Goal: Task Accomplishment & Management: Manage account settings

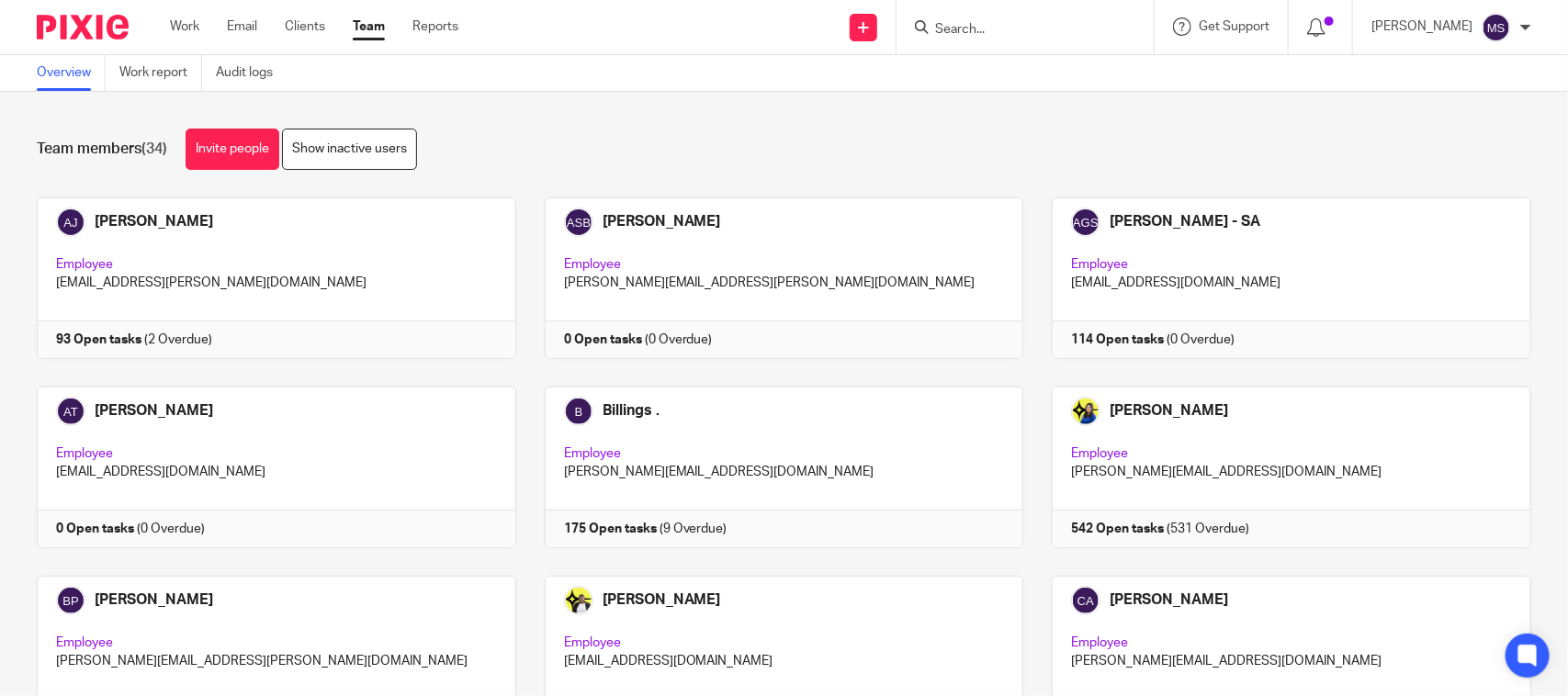
click at [624, 153] on div "Team members (34) Invite people Show inactive users" at bounding box center [784, 149] width 1494 height 42
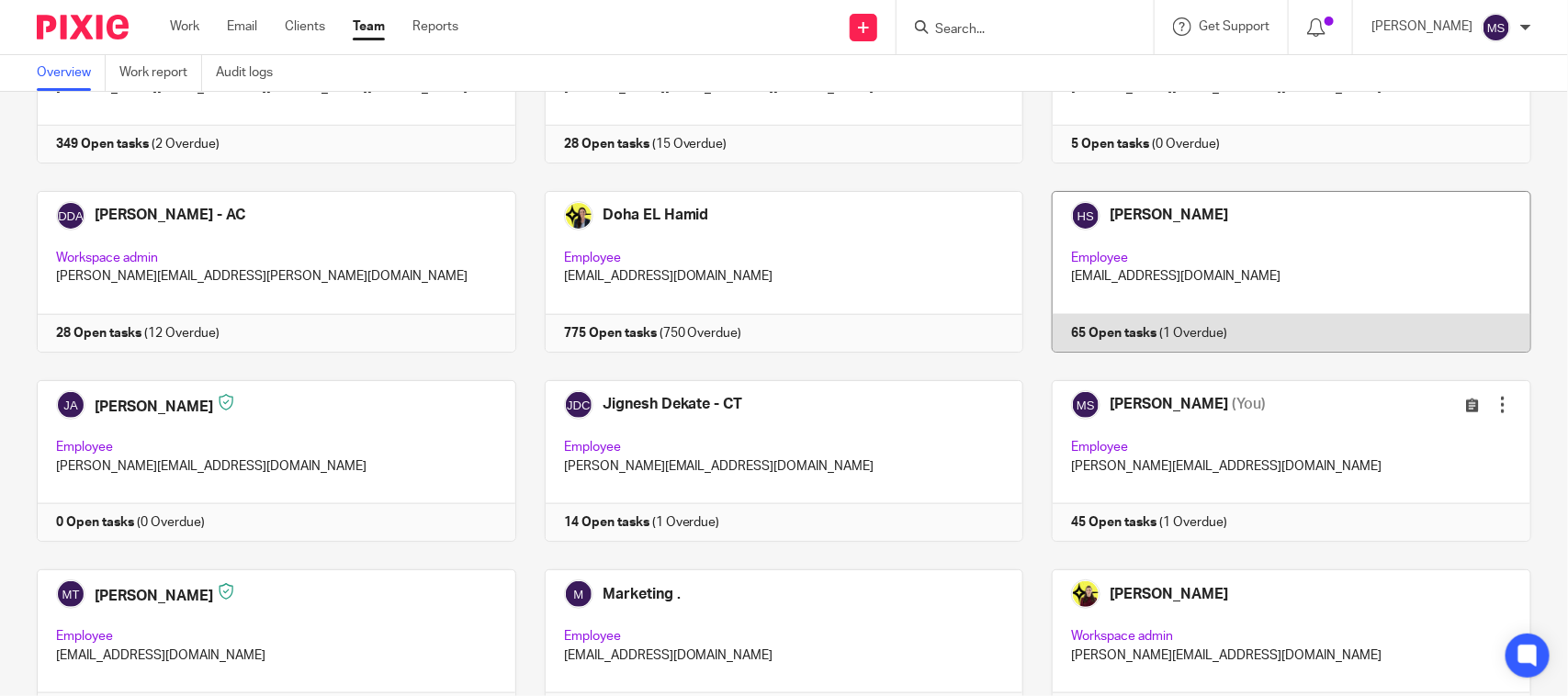
scroll to position [804, 0]
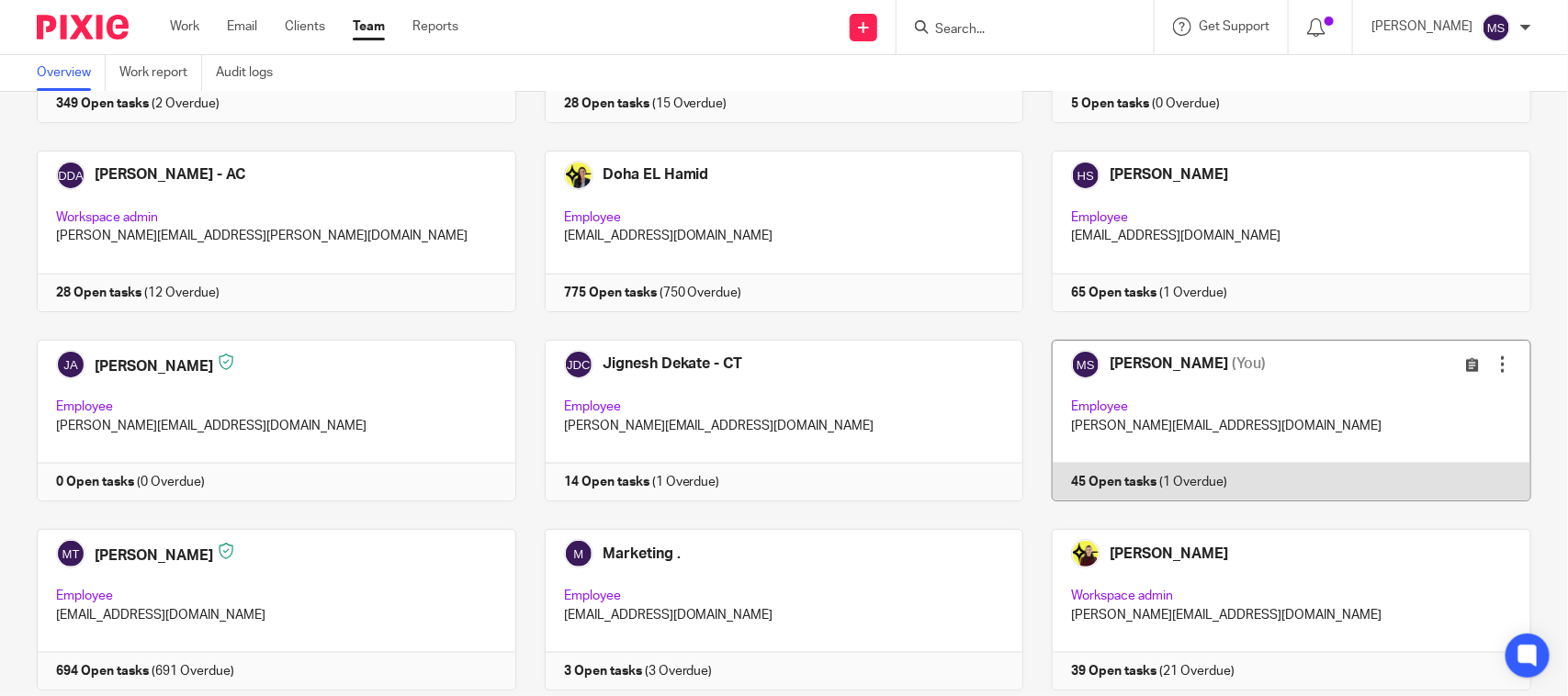
click at [1137, 374] on link at bounding box center [1277, 421] width 508 height 162
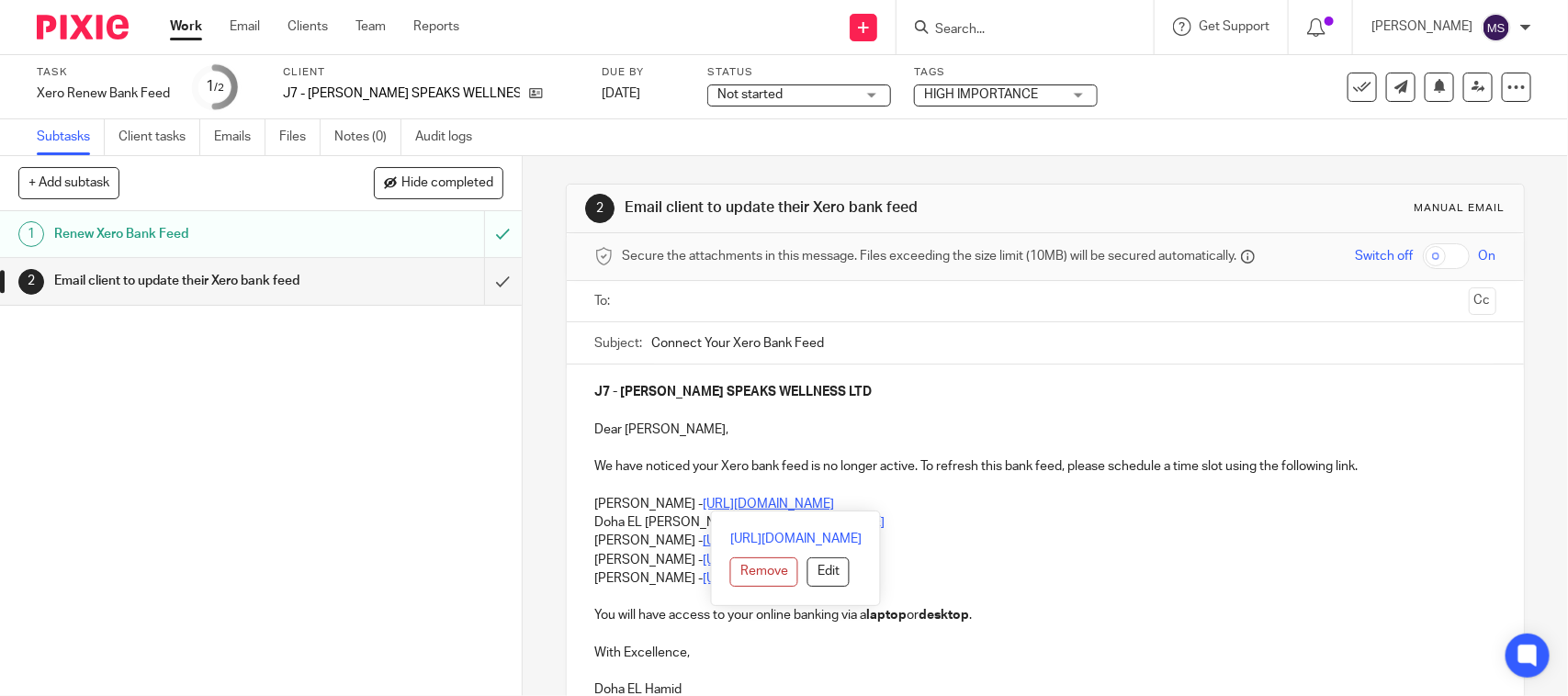
drag, startPoint x: 583, startPoint y: 497, endPoint x: 993, endPoint y: 501, distance: 410.0
click at [993, 501] on div "J7 - GAVIN SPEAKS WELLNESS LTD Dear Jayden, We have noticed your Xero bank feed…" at bounding box center [1045, 539] width 956 height 349
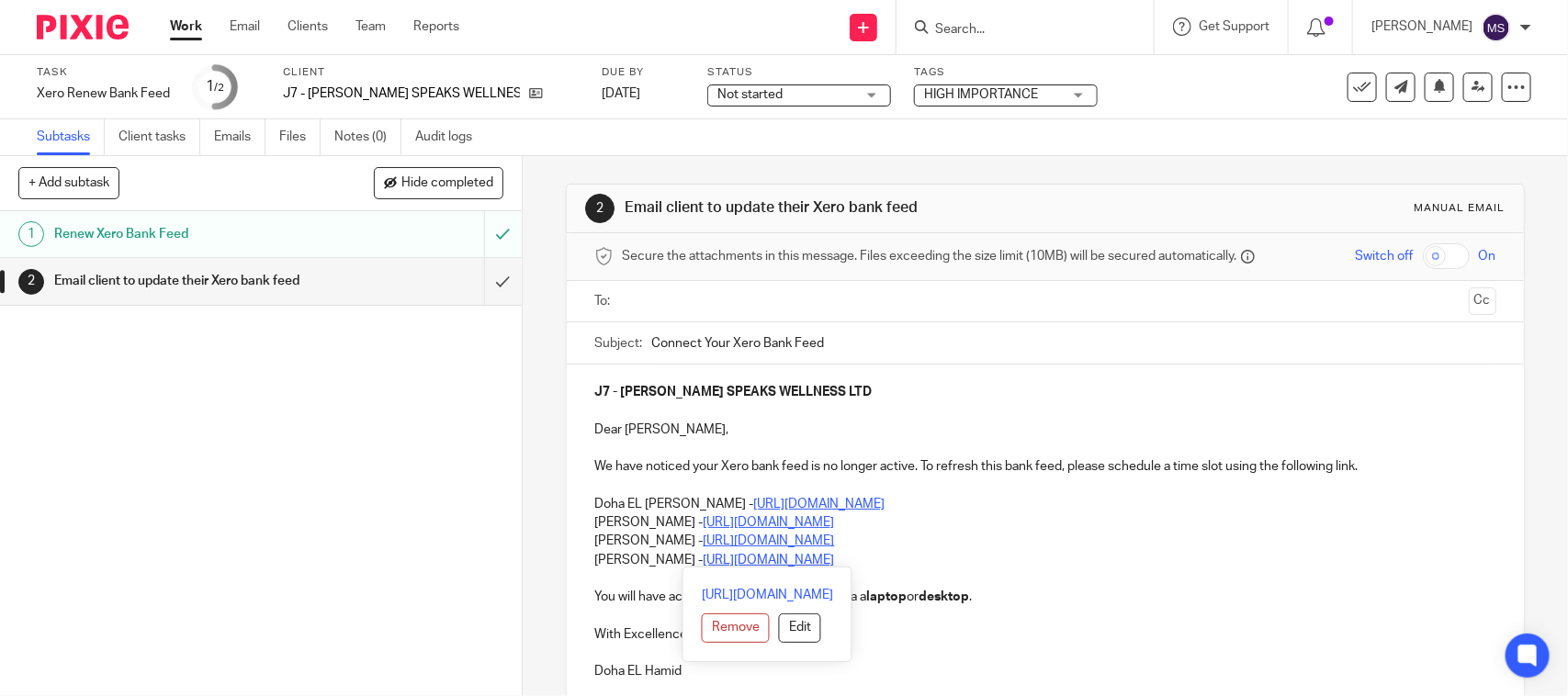
drag, startPoint x: 586, startPoint y: 517, endPoint x: 960, endPoint y: 563, distance: 376.8
click at [960, 563] on div "J7 - GAVIN SPEAKS WELLNESS LTD Dear Jayden, We have noticed your Xero bank feed…" at bounding box center [1045, 529] width 956 height 330
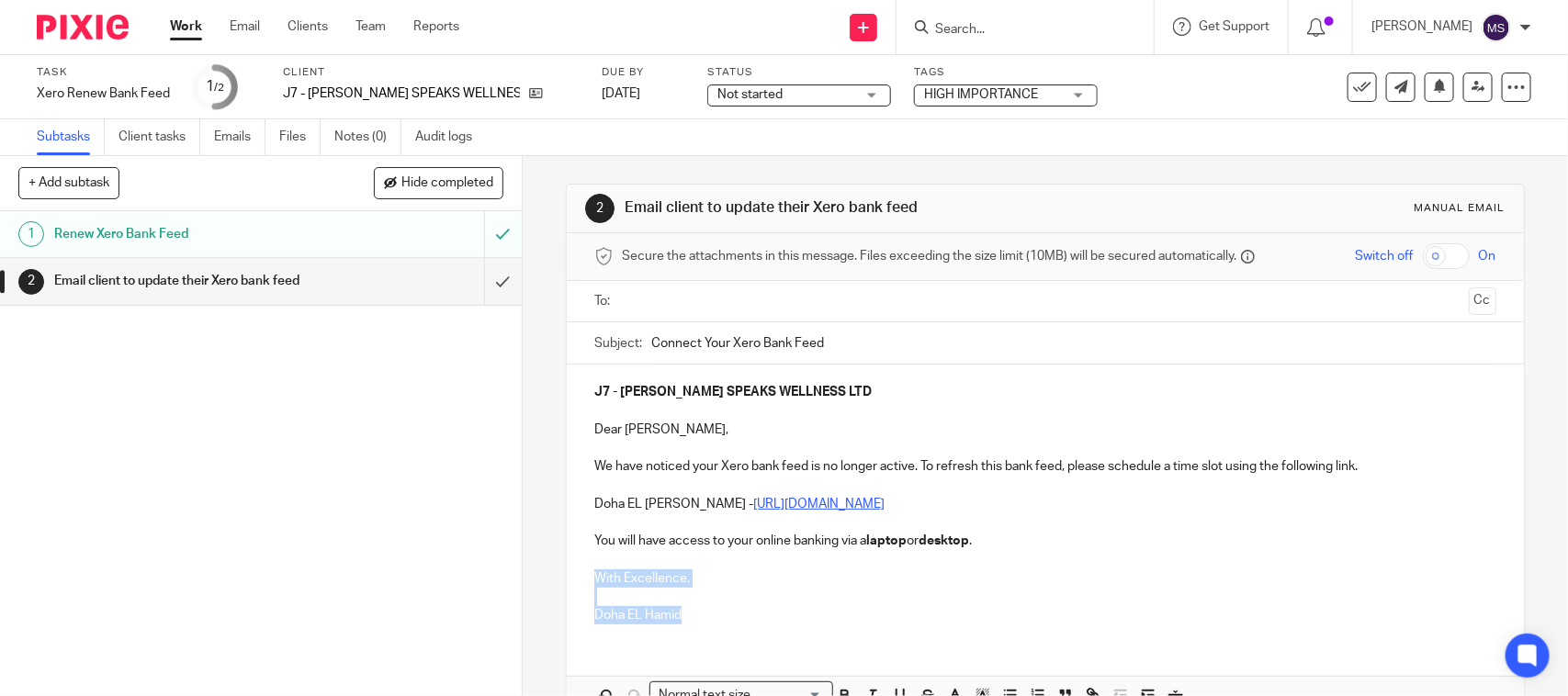
drag, startPoint x: 682, startPoint y: 618, endPoint x: 561, endPoint y: 574, distance: 128.8
click at [567, 574] on div "J7 - GAVIN SPEAKS WELLNESS LTD Dear Jayden, We have noticed your Xero bank feed…" at bounding box center [1045, 501] width 956 height 273
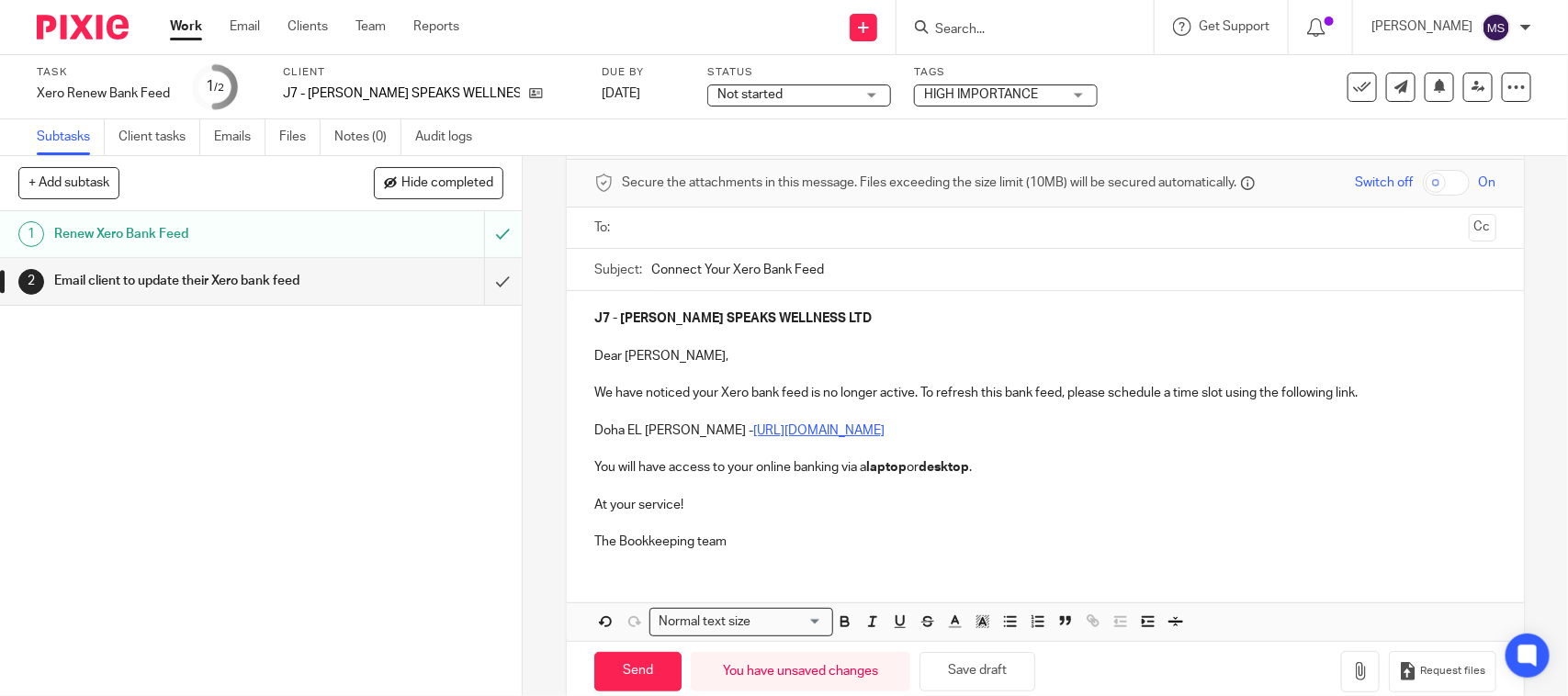
scroll to position [109, 0]
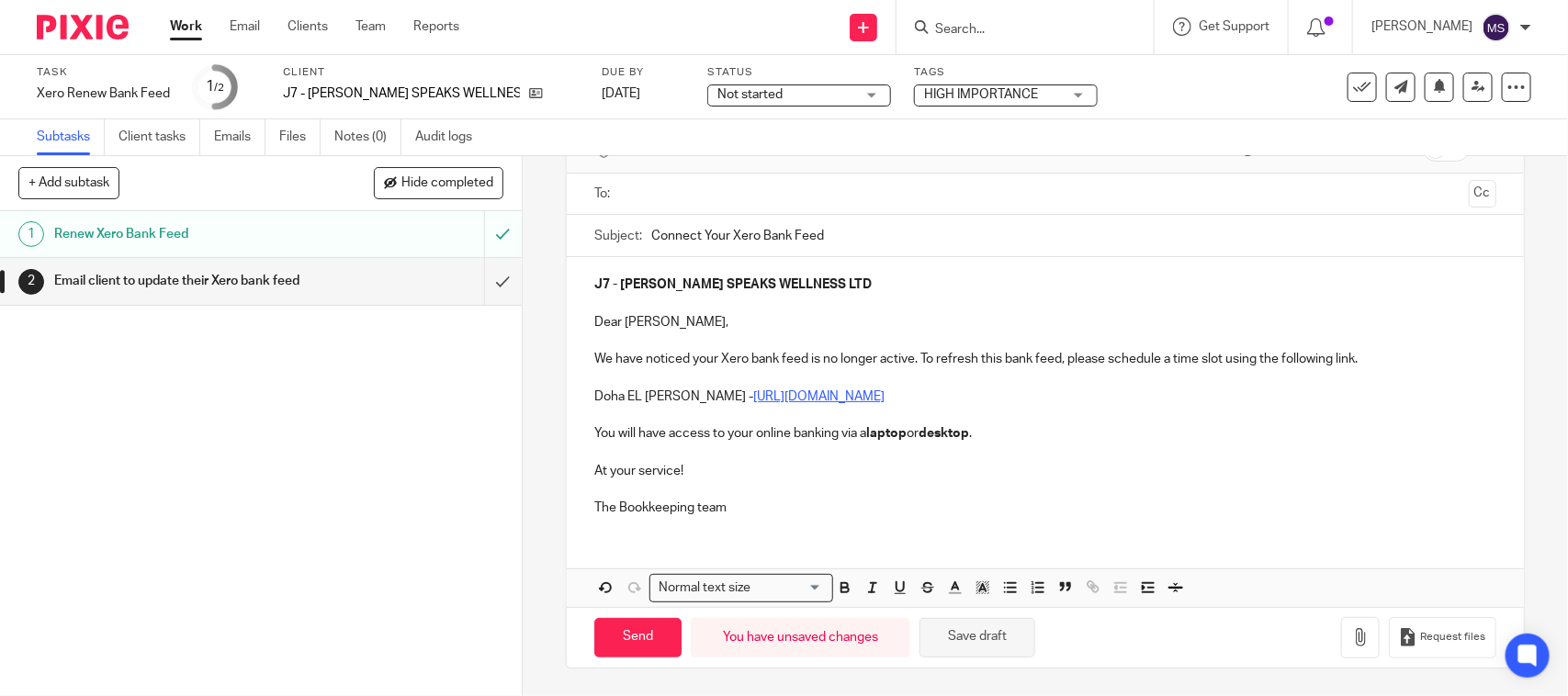
click at [1002, 632] on button "Save draft" at bounding box center [977, 638] width 115 height 40
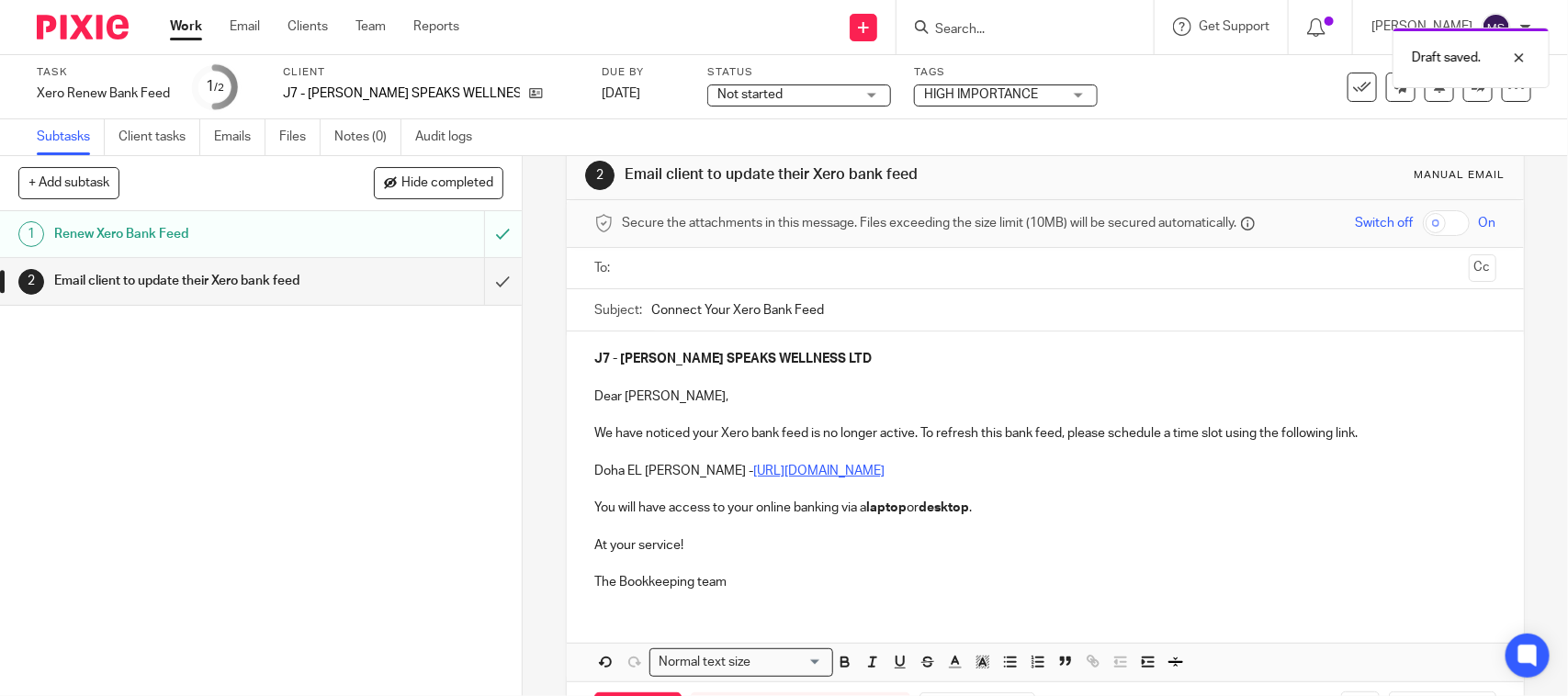
scroll to position [0, 0]
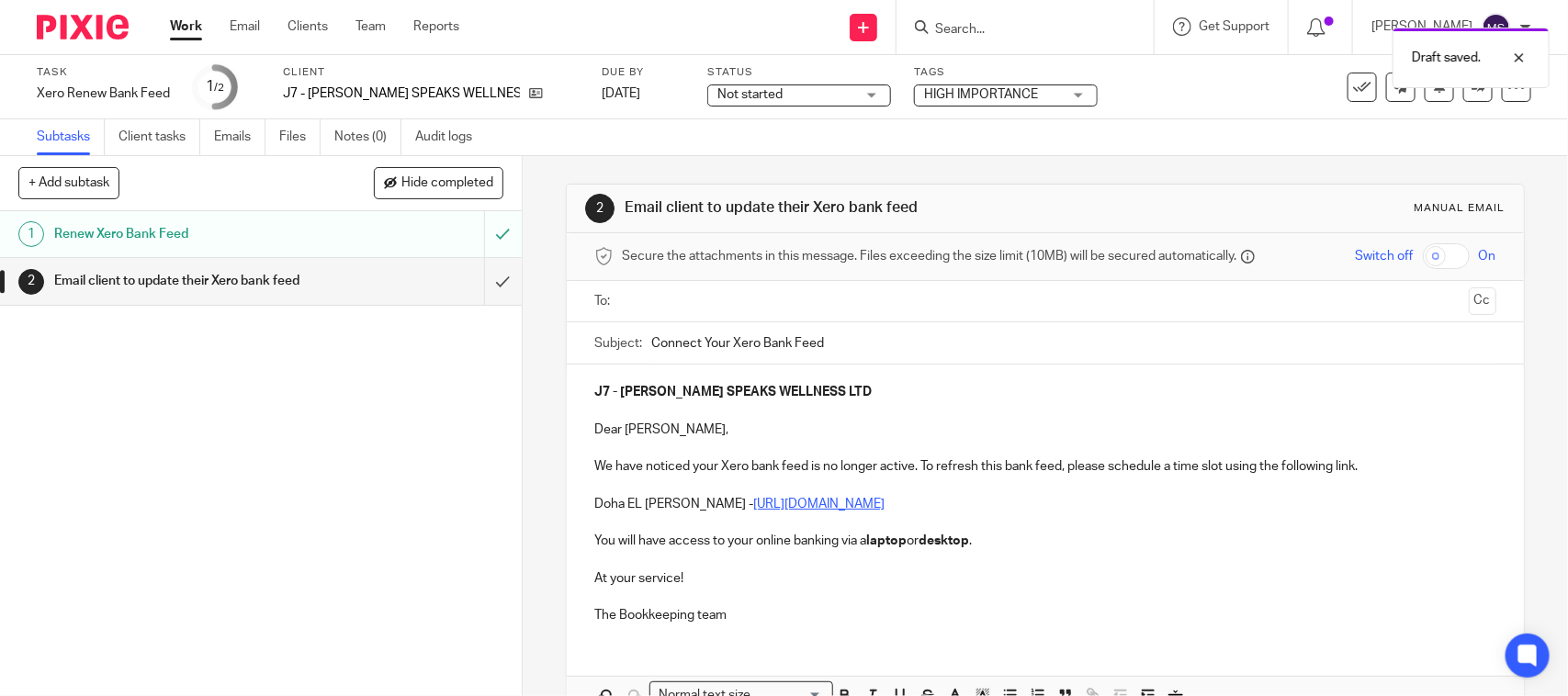
click at [749, 84] on div "Not started Not started" at bounding box center [800, 95] width 184 height 22
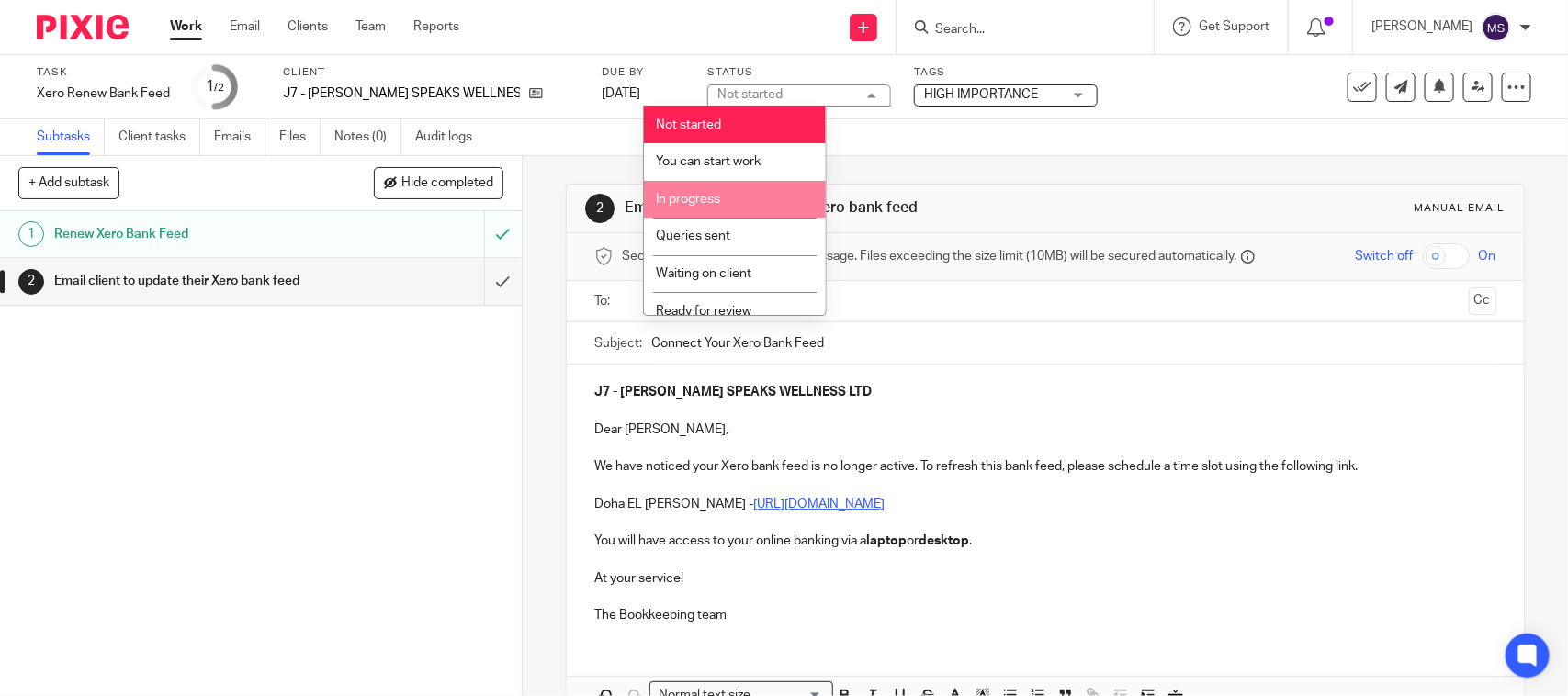
click at [714, 184] on li "In progress" at bounding box center [735, 200] width 182 height 38
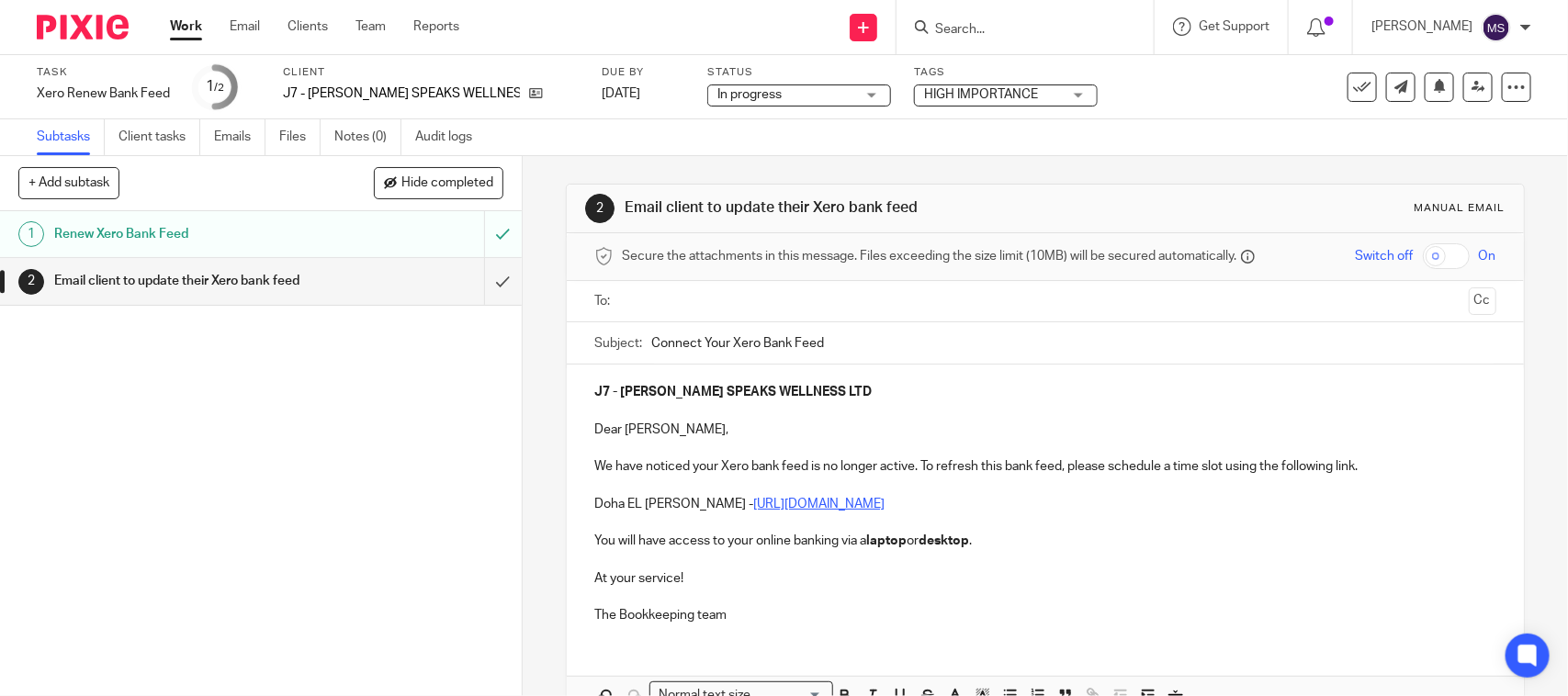
click at [681, 297] on input "text" at bounding box center [1044, 301] width 832 height 21
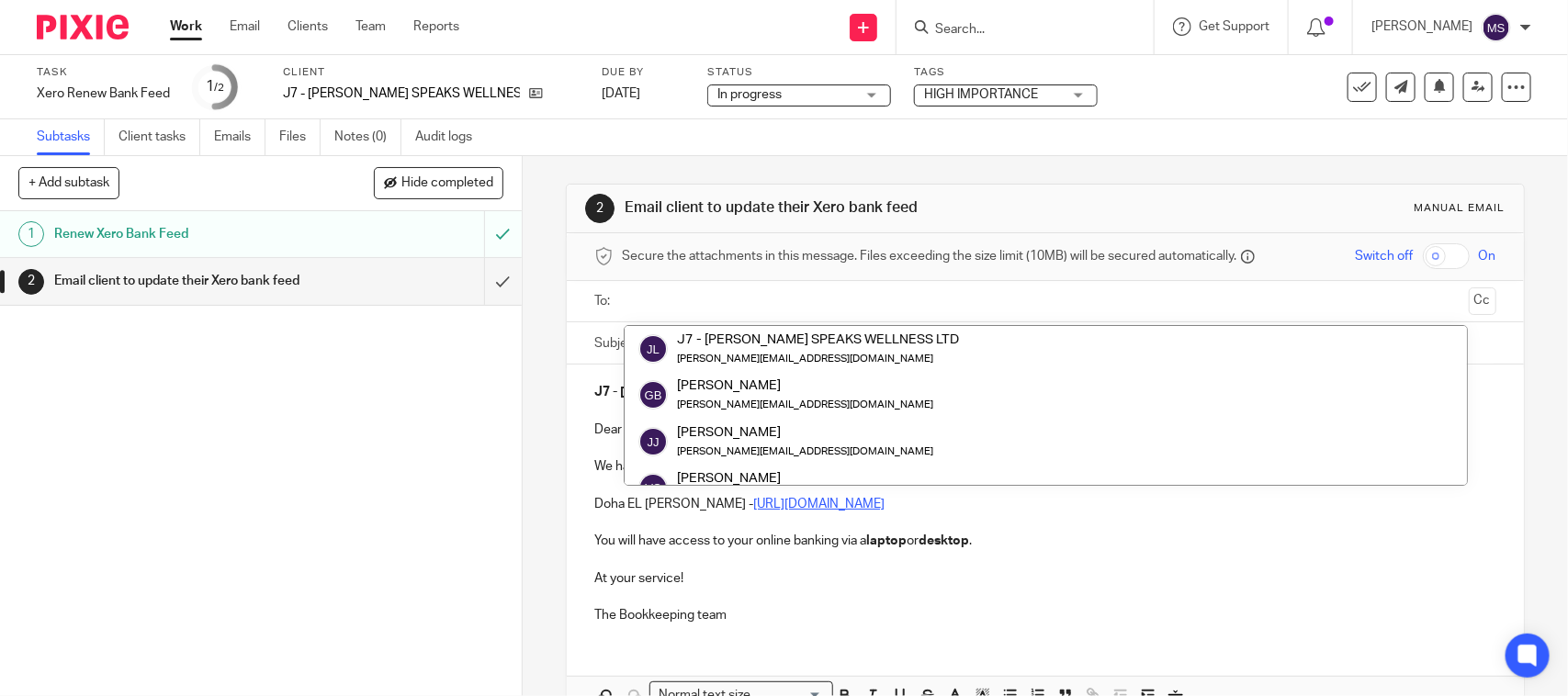
paste input "jayden@contactjayden.com"
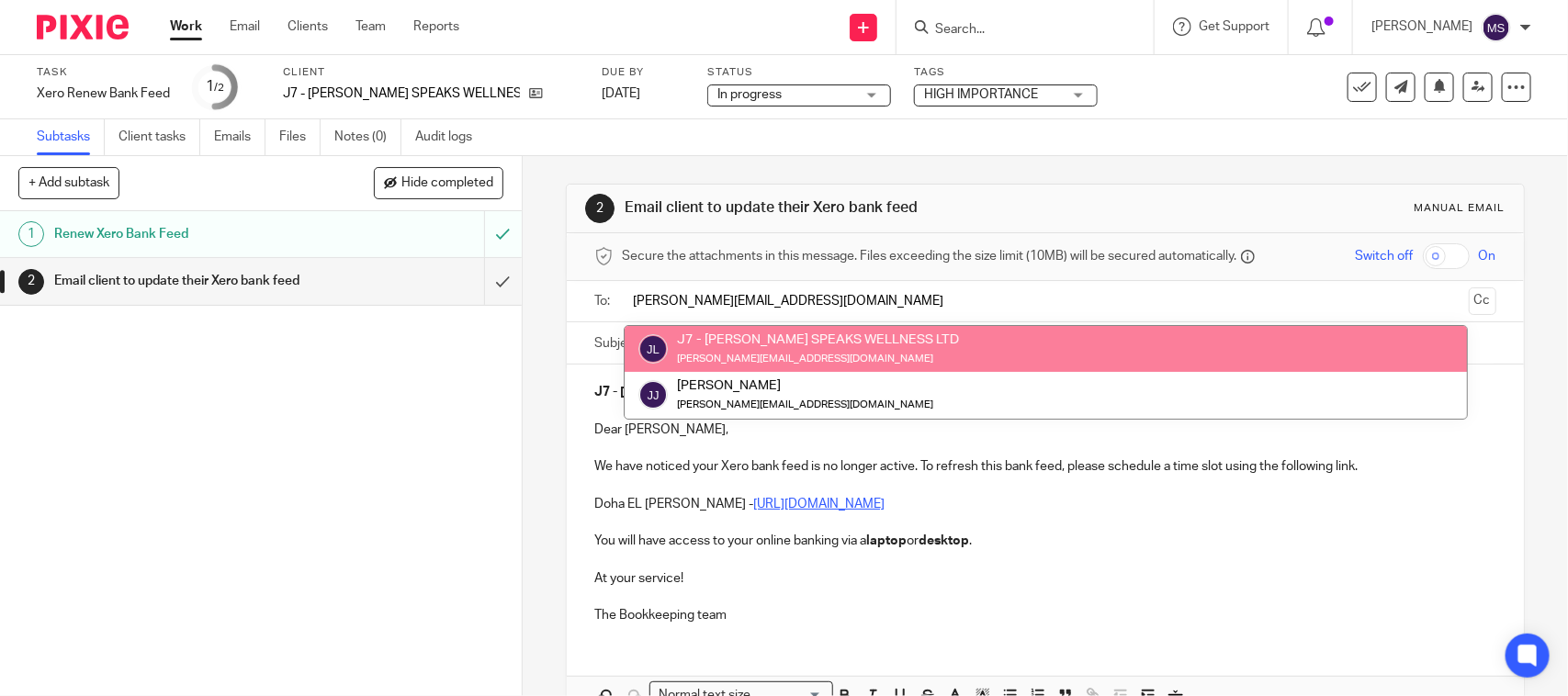
type input "jayden@contactjayden.com"
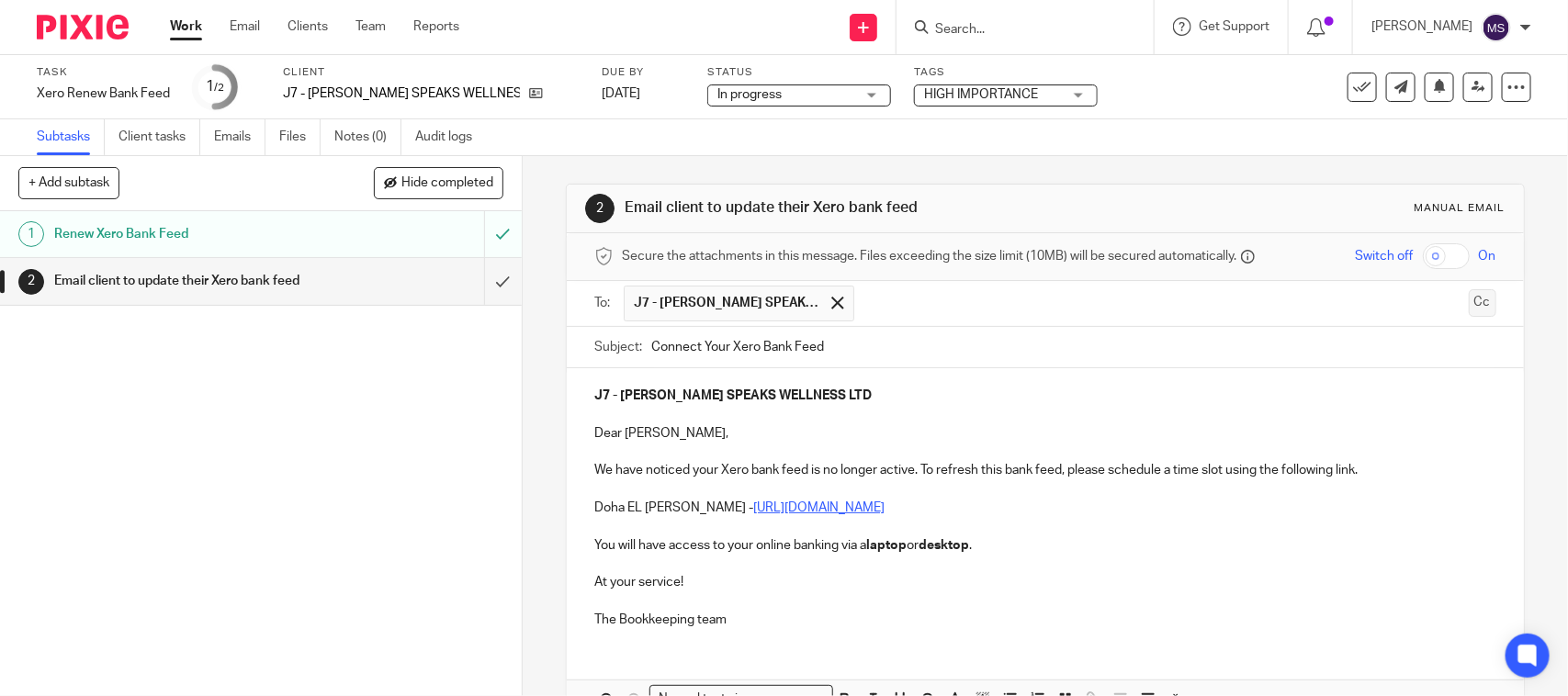
click at [1468, 300] on button "Cc" at bounding box center [1482, 303] width 27 height 27
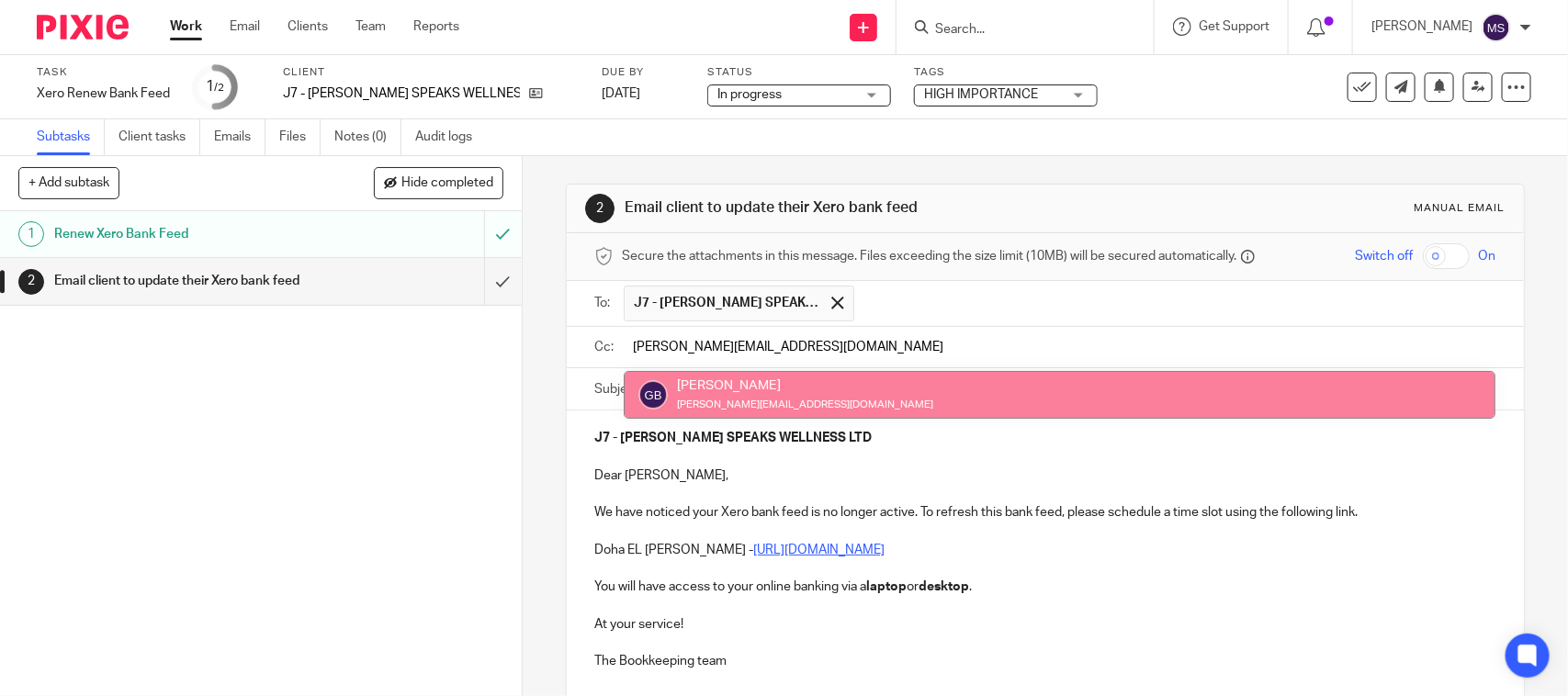
type input "gavin@contactgavin.com"
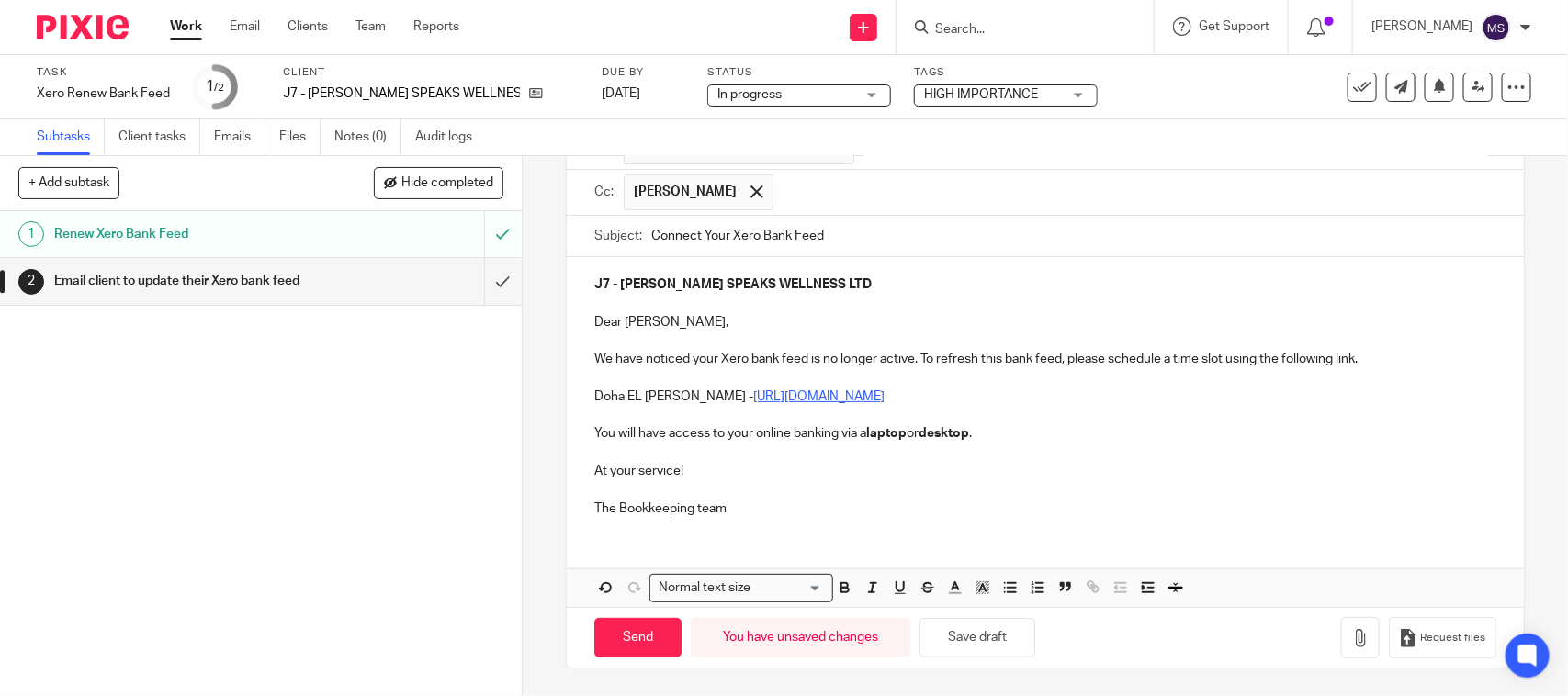
scroll to position [162, 0]
click at [629, 625] on input "Send" at bounding box center [638, 638] width 87 height 40
type input "Sent"
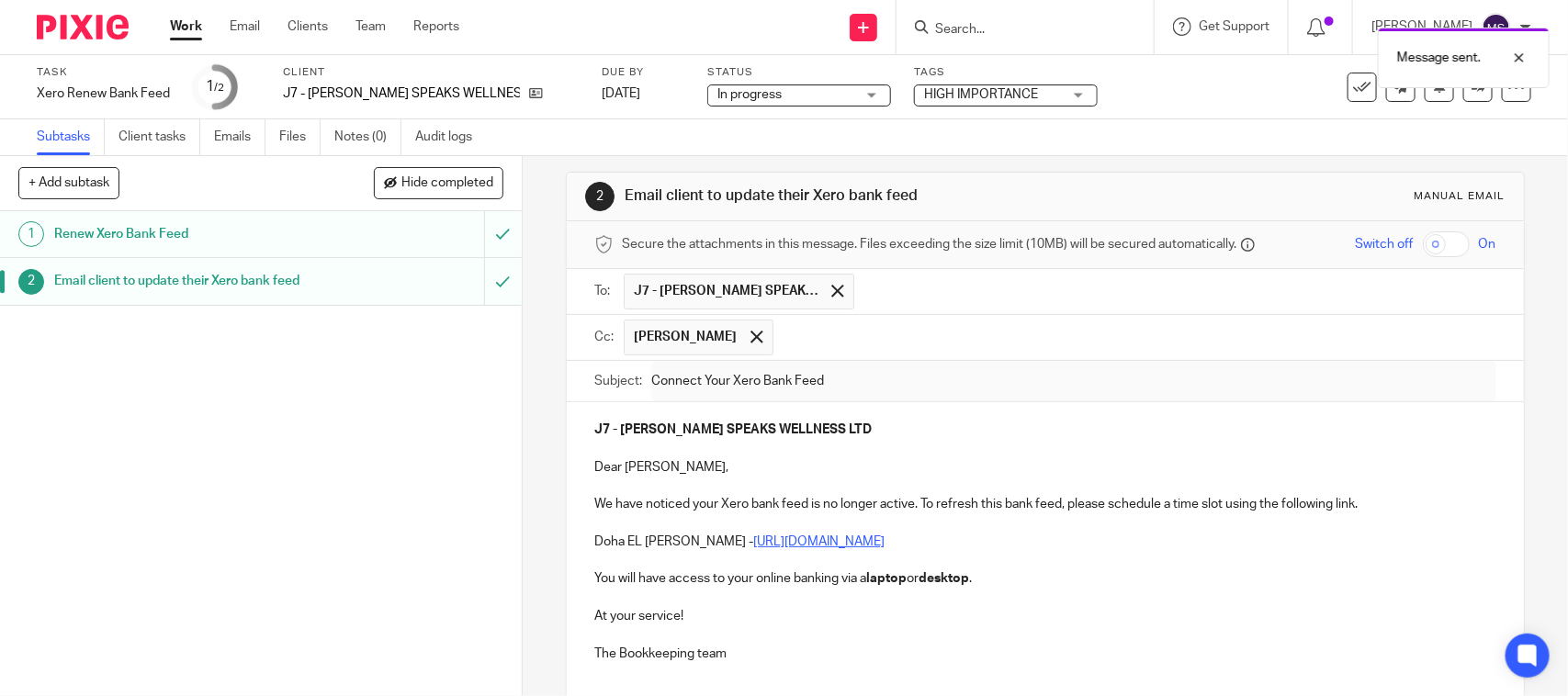
scroll to position [0, 0]
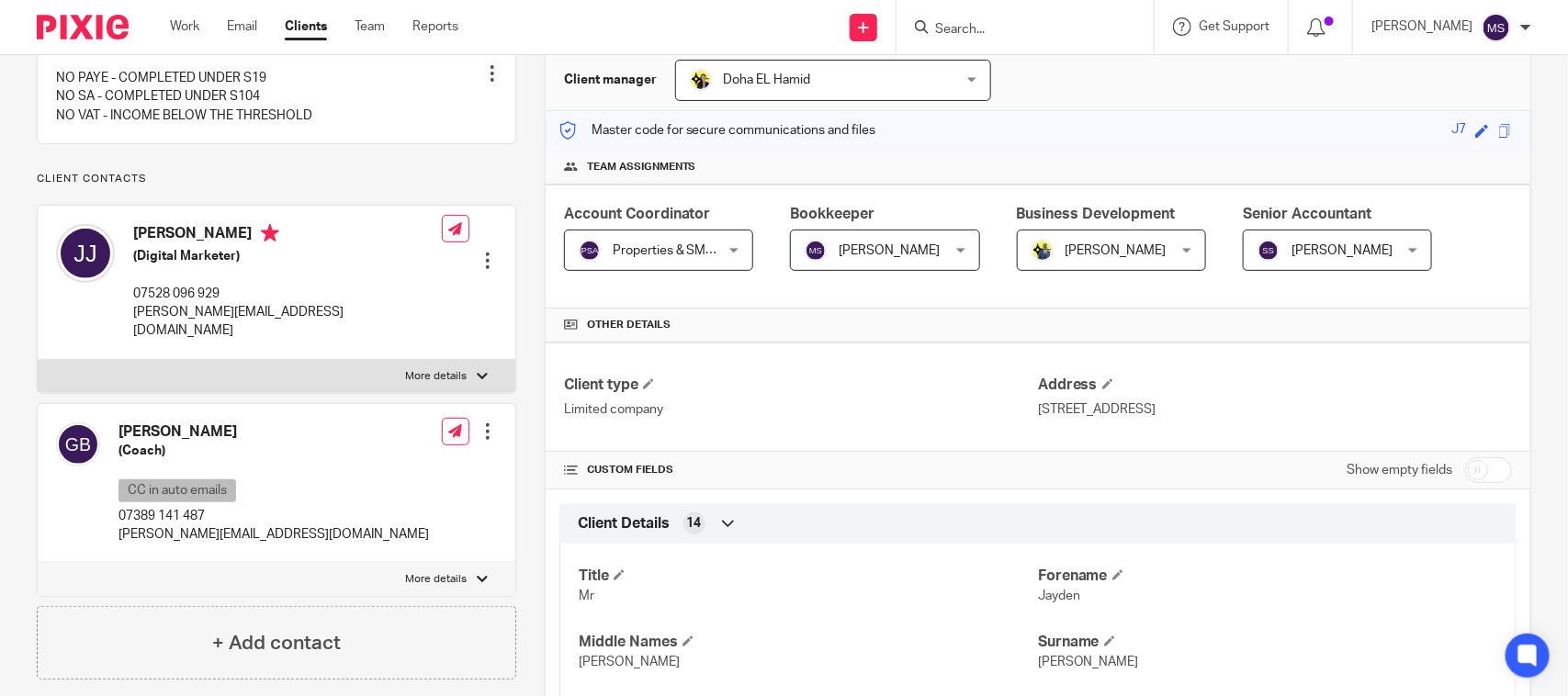
scroll to position [230, 0]
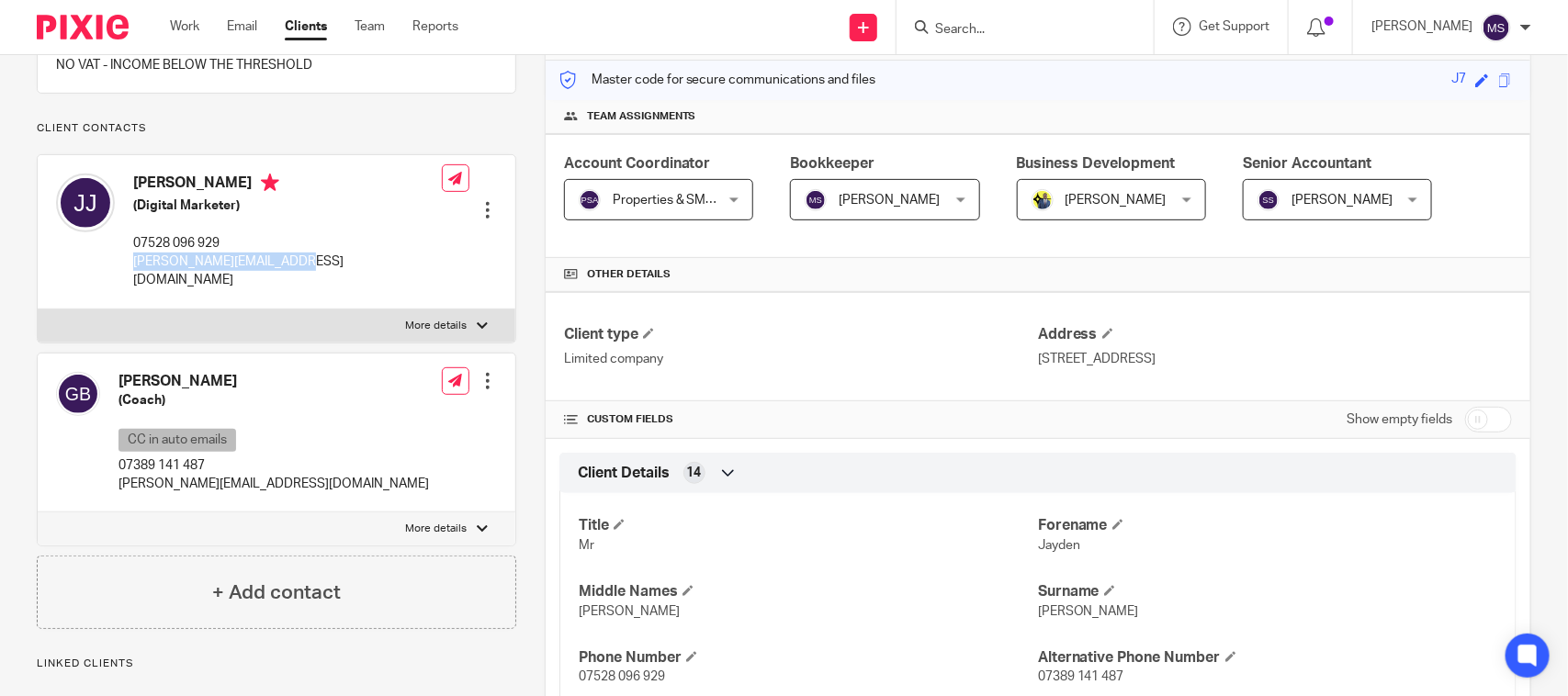
drag, startPoint x: 127, startPoint y: 285, endPoint x: 337, endPoint y: 272, distance: 210.4
click at [337, 272] on div "Jayden Johnson (Digital Marketer) 07528 096 929 jayden@contactjayden.com Edit c…" at bounding box center [276, 232] width 478 height 153
copy p "jayden@contactjayden.com"
drag, startPoint x: 115, startPoint y: 483, endPoint x: 346, endPoint y: 502, distance: 231.8
click at [346, 502] on div "Gavin Bacchus (Coach) CC in auto emails 07389 141 487 gavin@contactgavin.com Ed…" at bounding box center [276, 433] width 478 height 160
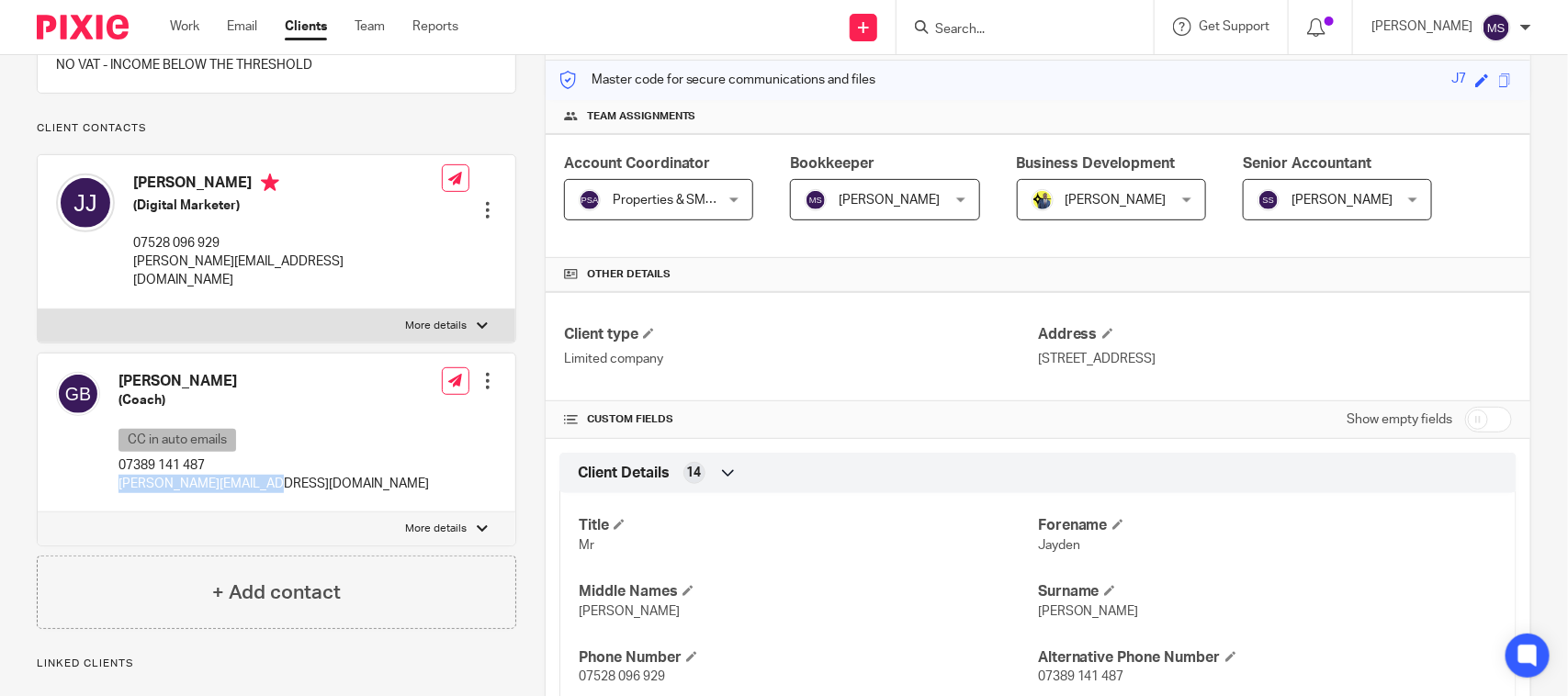
copy p "gavin@contactgavin.com"
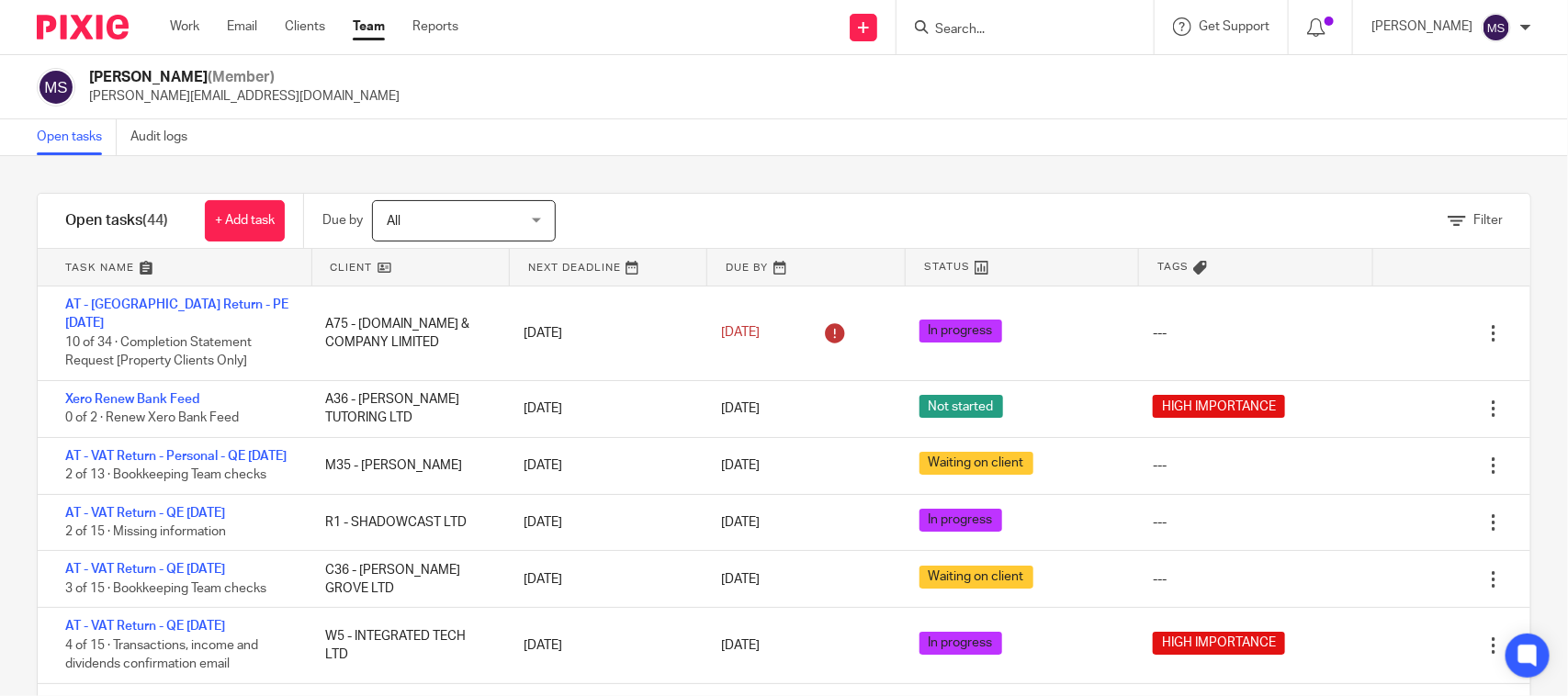
click at [825, 121] on div "Open tasks Audit logs" at bounding box center [784, 138] width 1568 height 37
click at [632, 107] on div "Manasvi Shah (Member) manasvi@confiancebizsol.in" at bounding box center [784, 87] width 1568 height 64
click at [0, 338] on div "Filter tasks Only show tasks matching all of these conditions 1 Client name Is …" at bounding box center [784, 426] width 1568 height 540
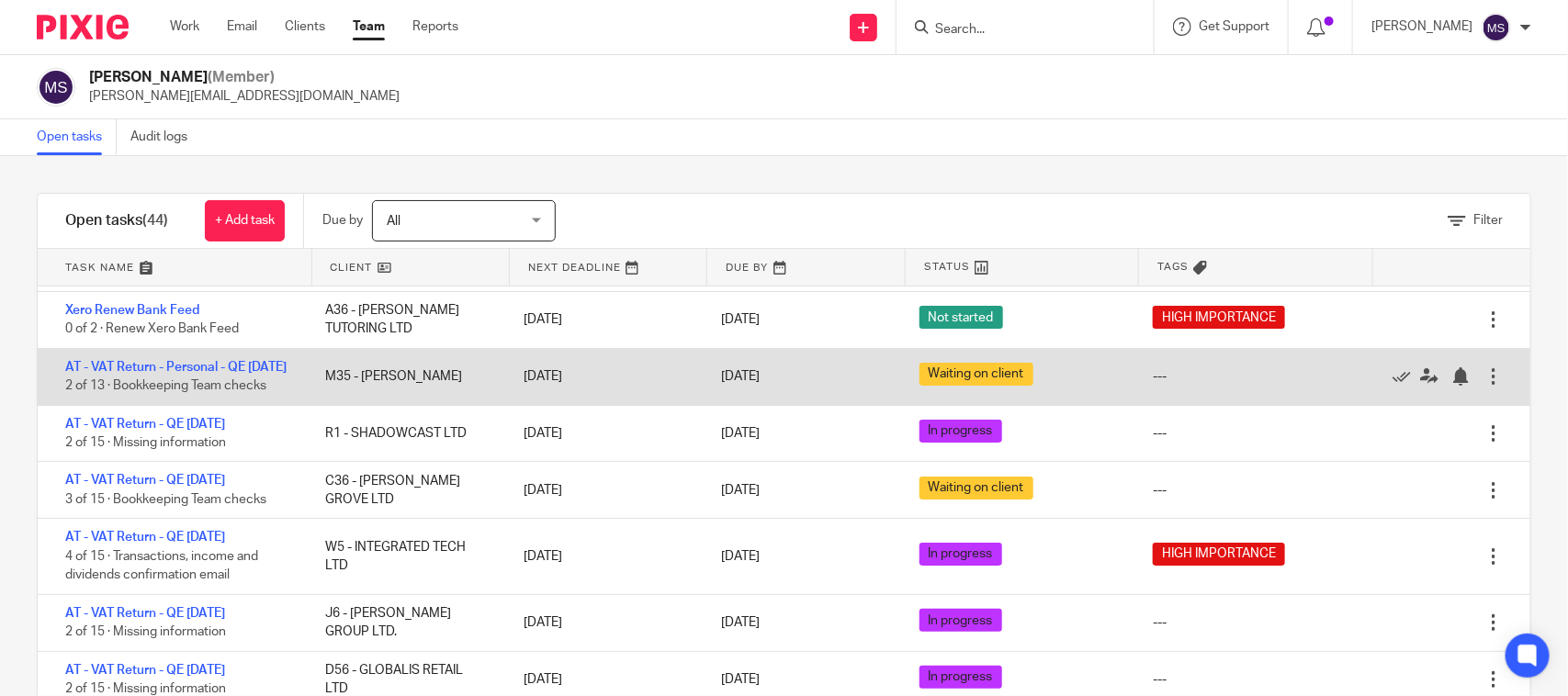
scroll to position [114, 0]
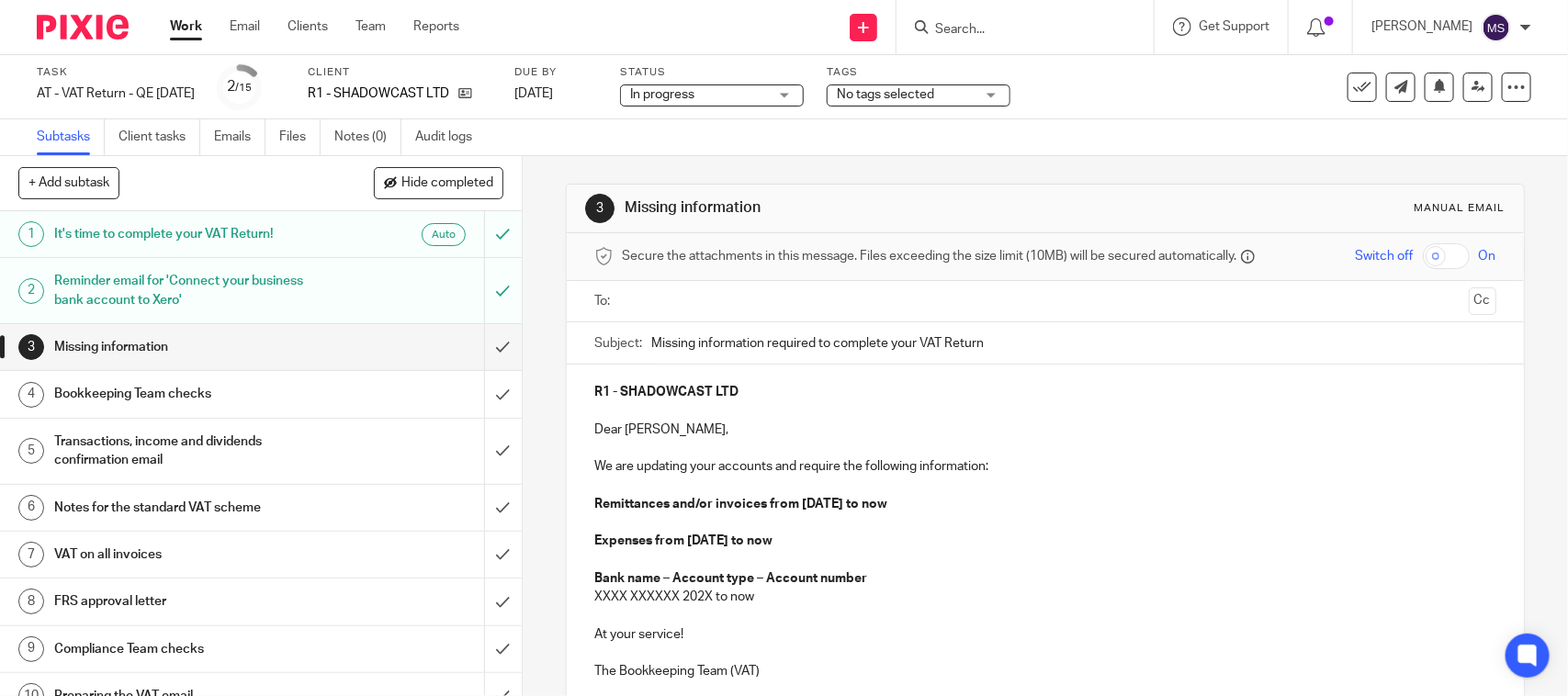
drag, startPoint x: 1125, startPoint y: 103, endPoint x: 1115, endPoint y: 126, distance: 25.1
click at [1125, 103] on div "Task AT - VAT Return - QE [DATE] Save AT - VAT Return - QE [DATE] 2 /15 Client …" at bounding box center [659, 86] width 1245 height 44
click at [875, 162] on div "3 Missing information Manual email Secure the attachments in this message. File…" at bounding box center [1045, 508] width 957 height 704
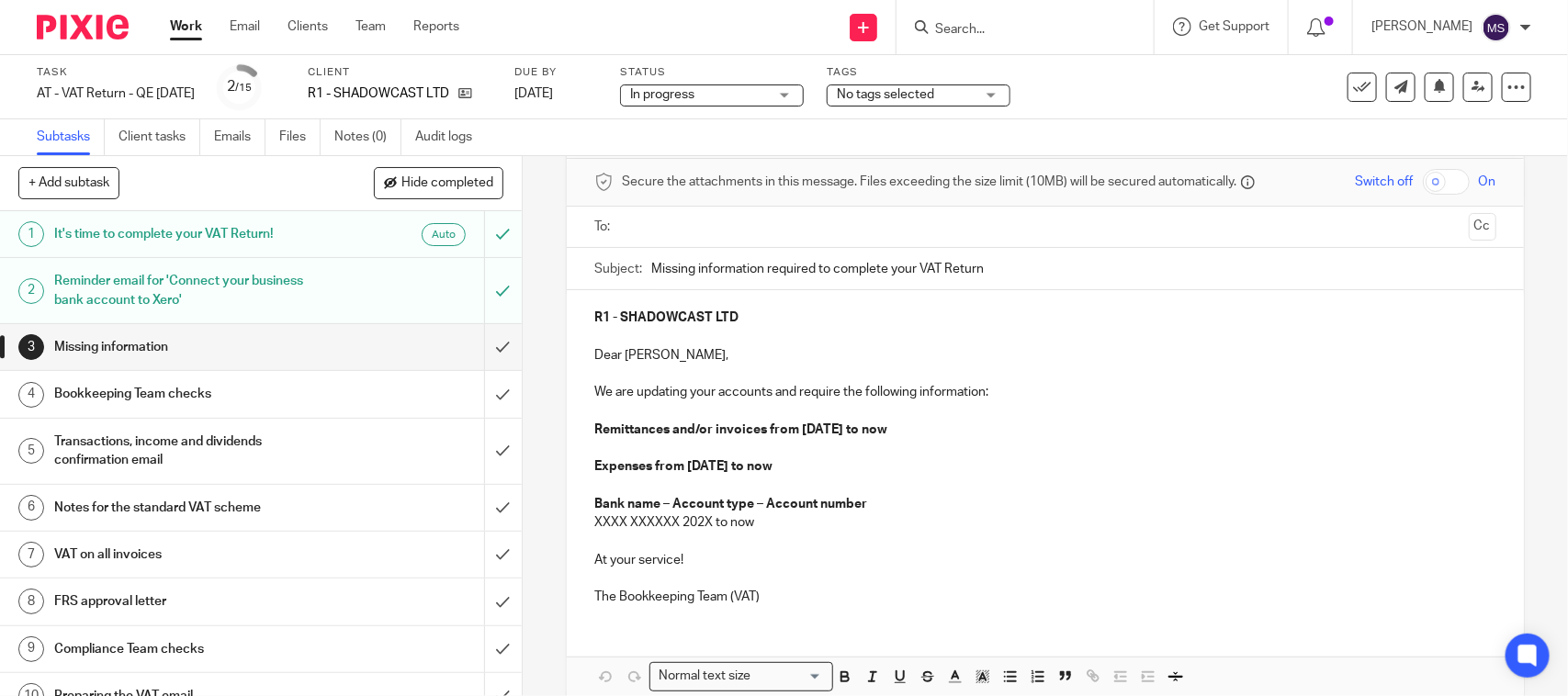
scroll to position [114, 0]
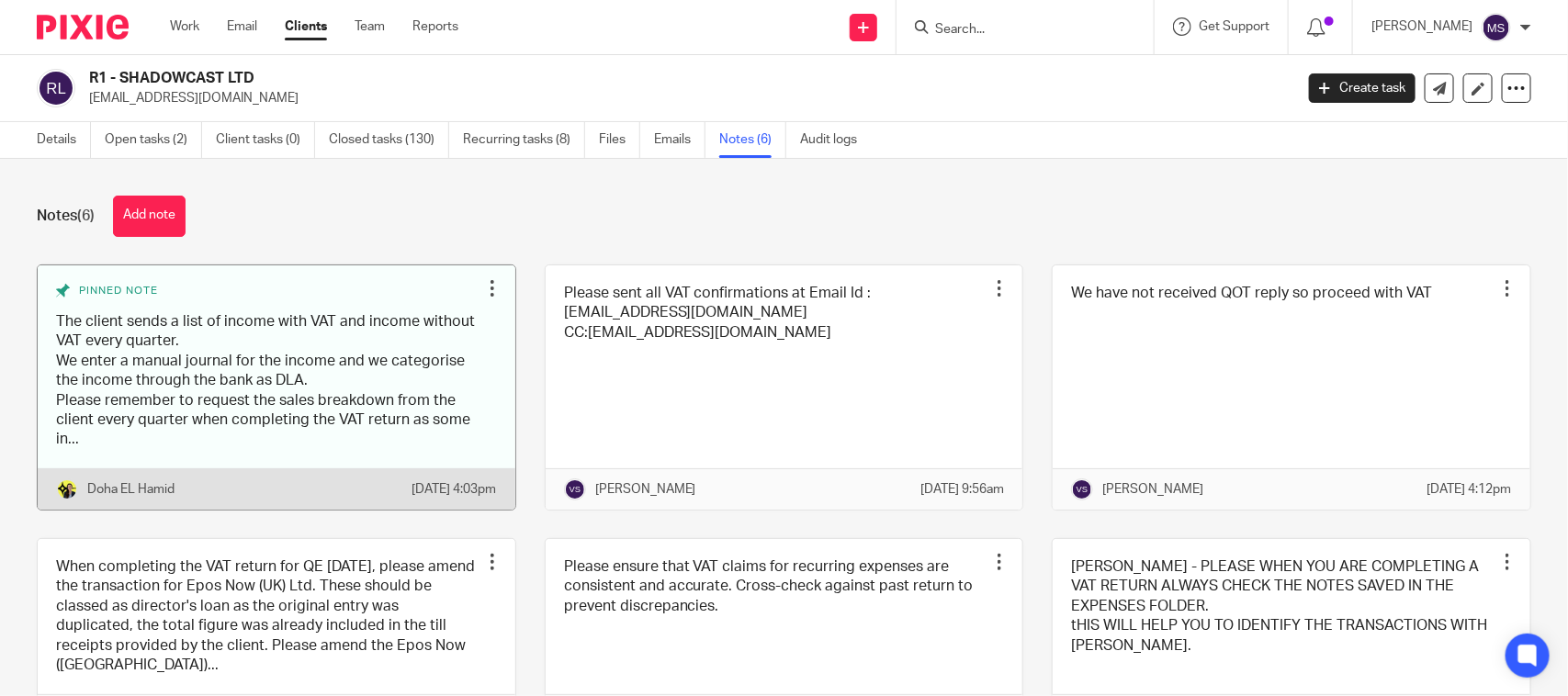
click at [199, 368] on link at bounding box center [276, 388] width 478 height 244
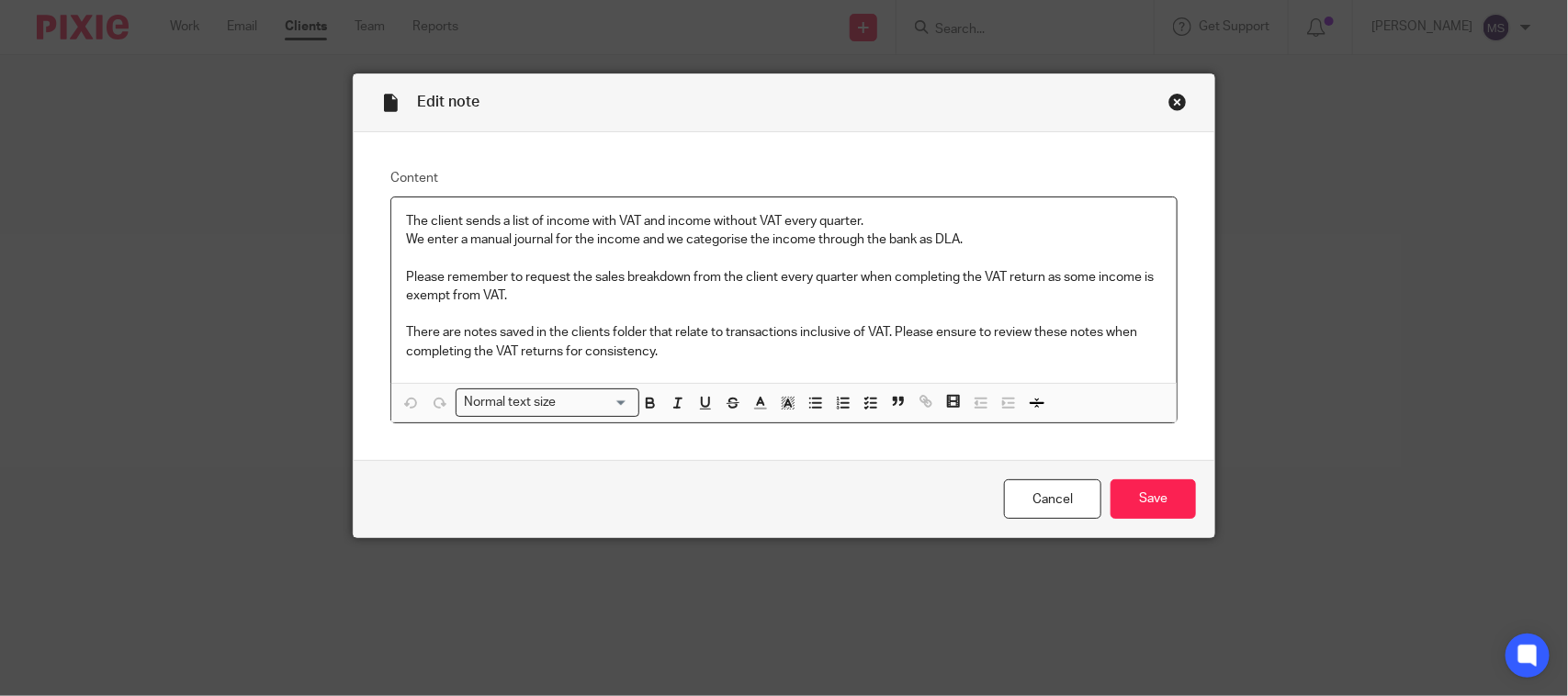
click at [1168, 98] on div "Close this dialog window" at bounding box center [1176, 102] width 18 height 18
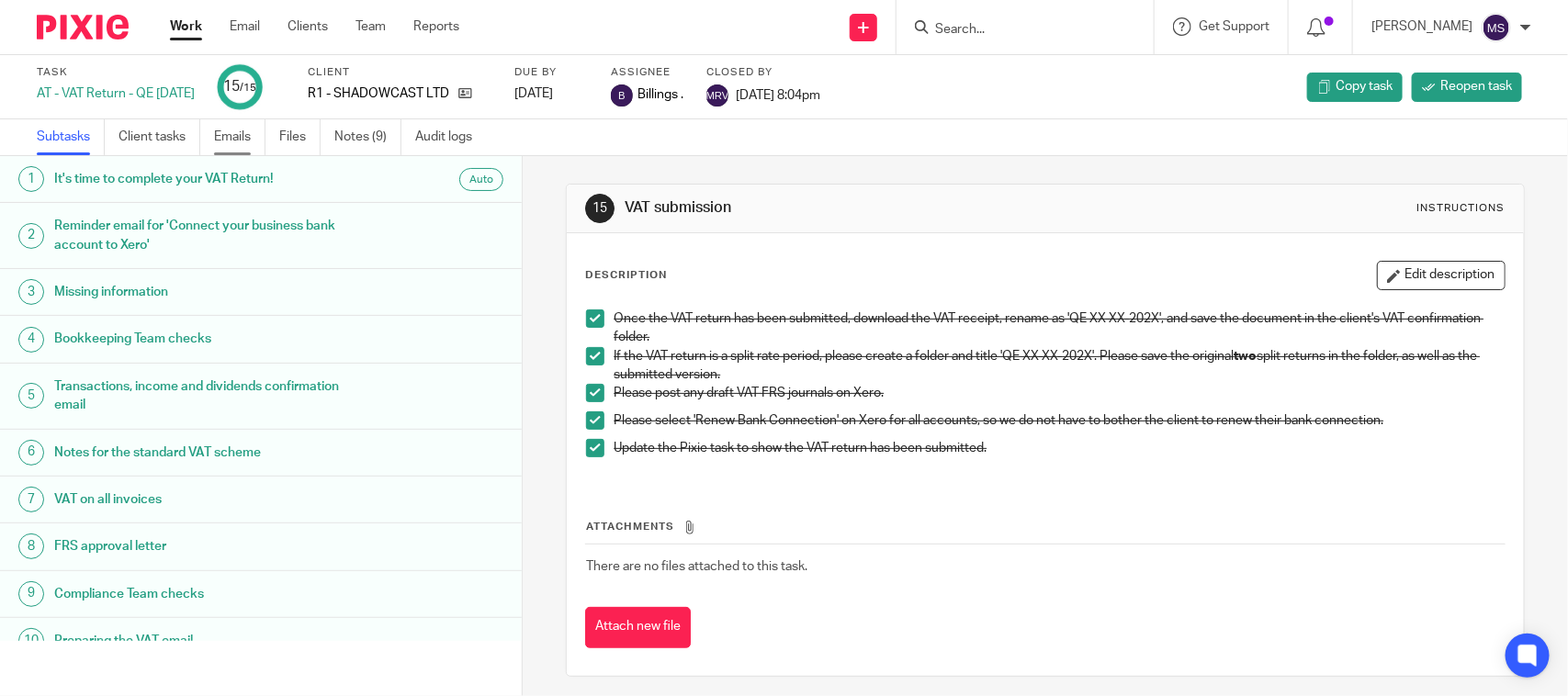
click at [223, 127] on link "Emails" at bounding box center [239, 137] width 51 height 36
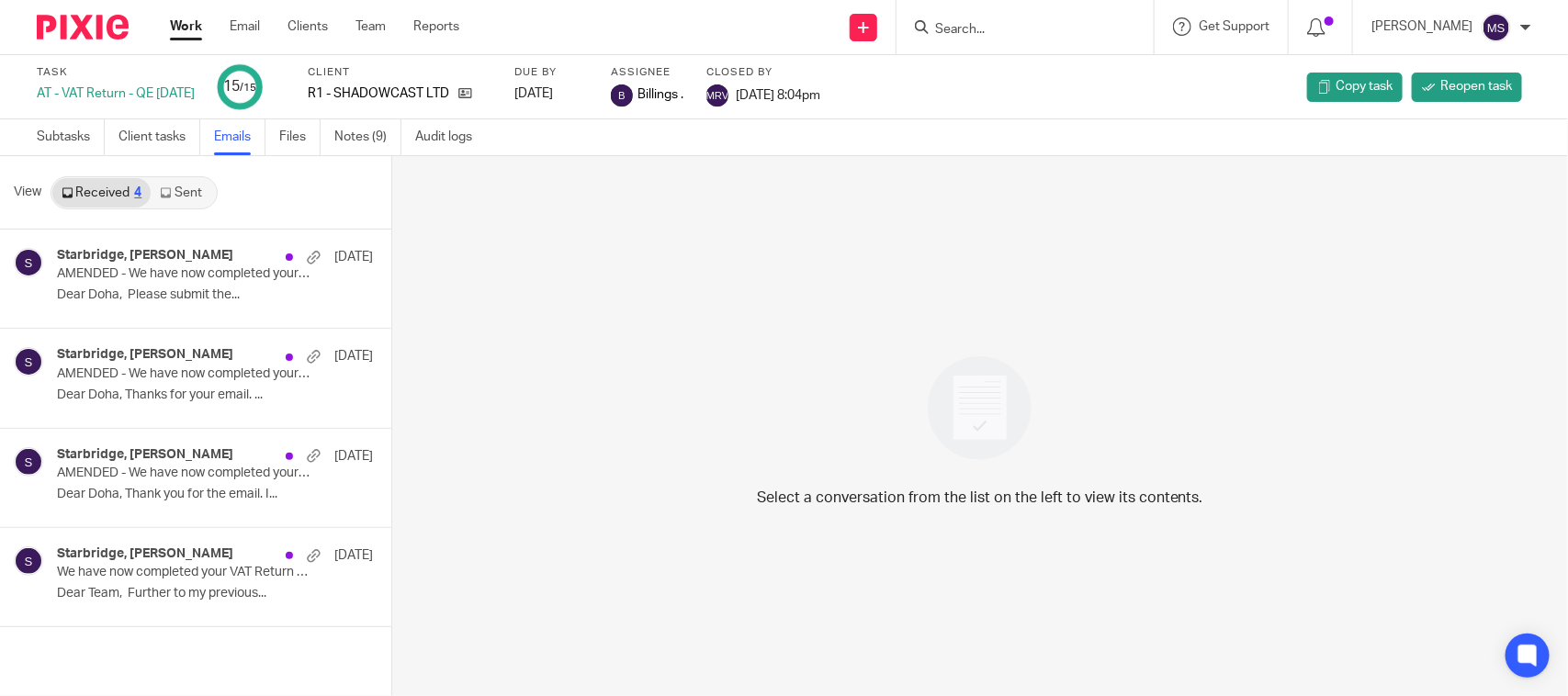
click at [170, 190] on icon at bounding box center [165, 192] width 11 height 11
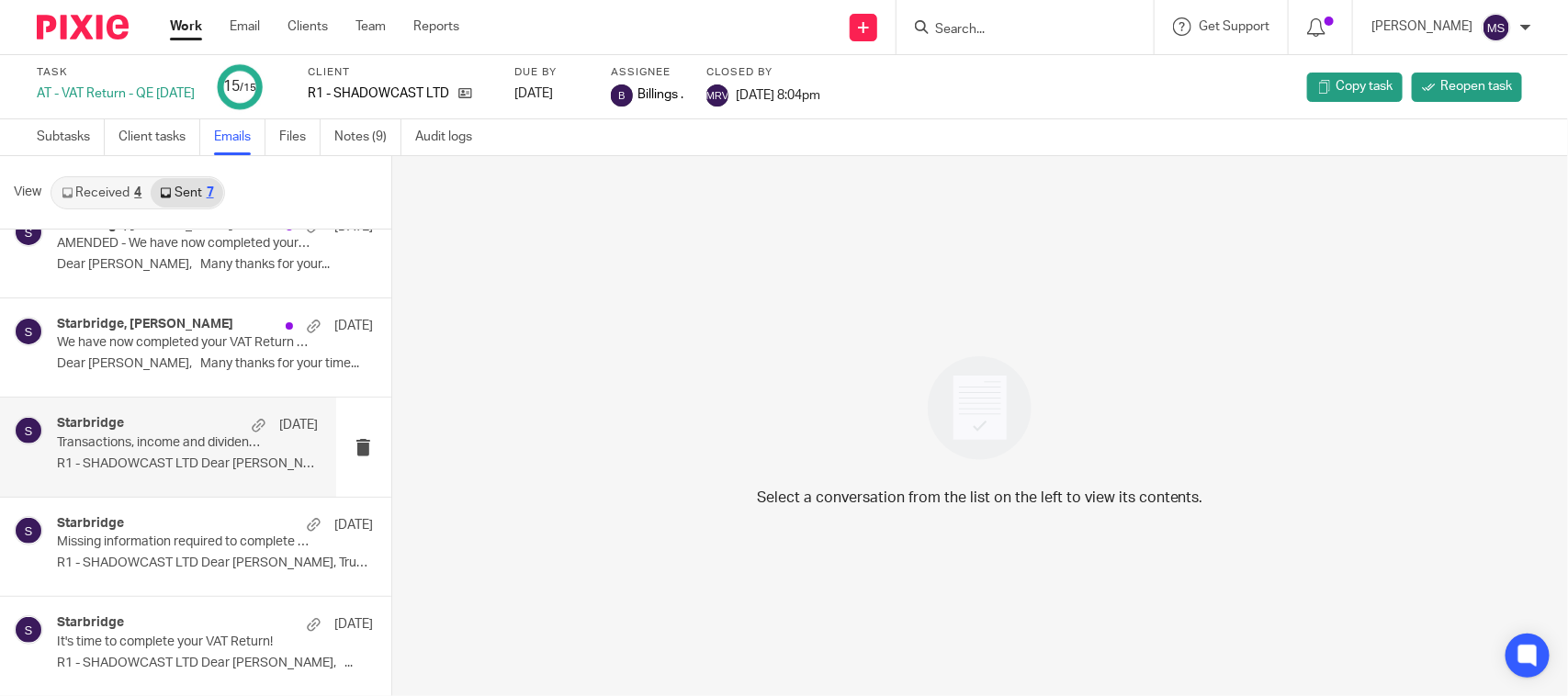
scroll to position [231, 0]
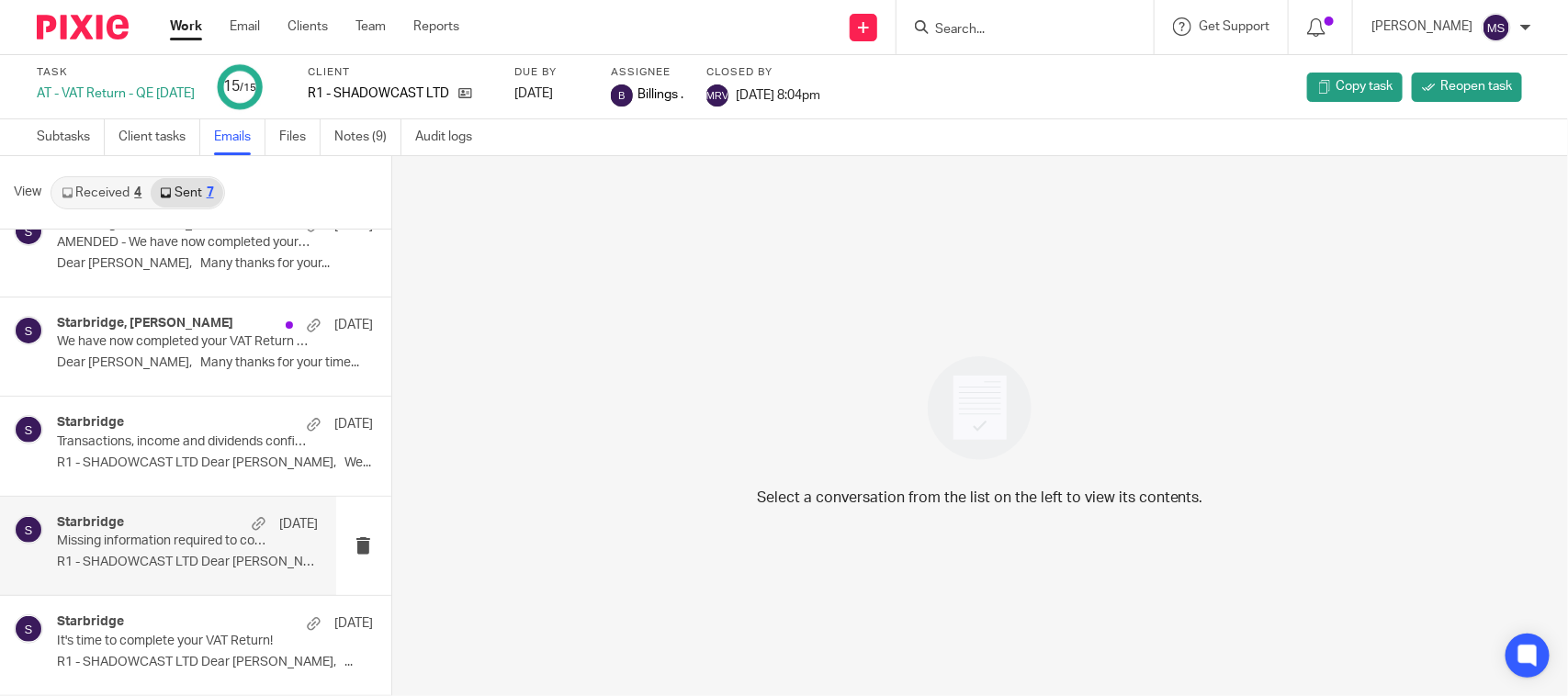
click at [163, 560] on p "R1 - SHADOWCAST LTD Dear Izaak, Trusting..." at bounding box center [187, 562] width 261 height 16
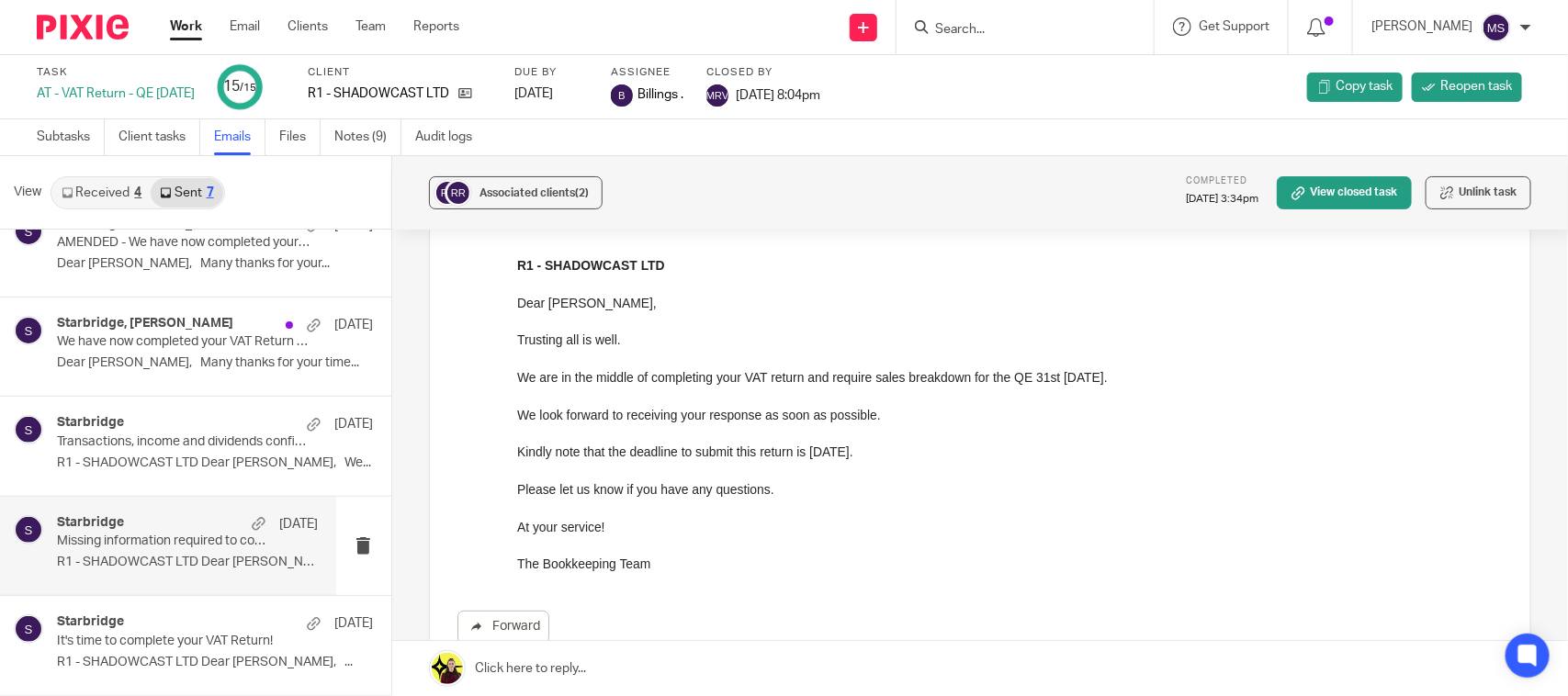
scroll to position [114, 0]
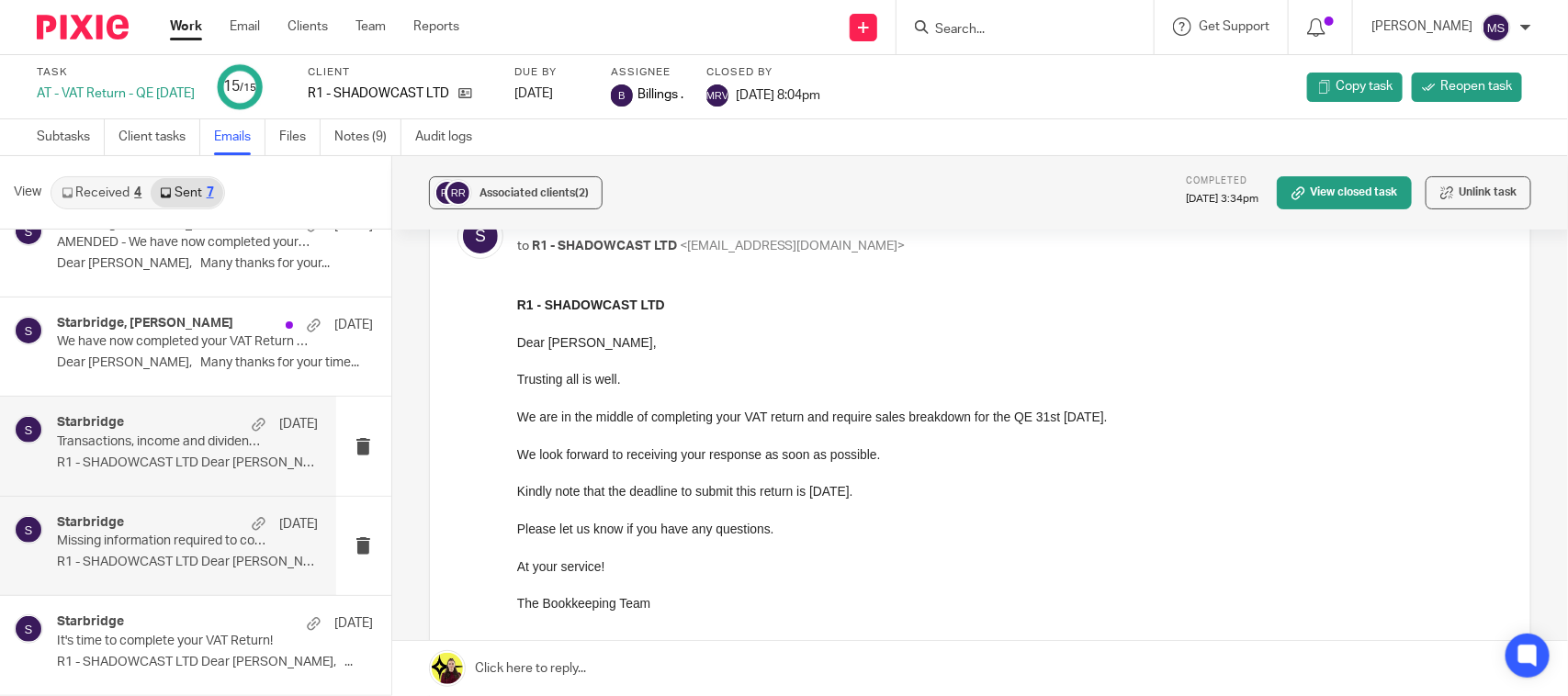
click at [111, 430] on h4 "Starbridge" at bounding box center [90, 423] width 67 height 16
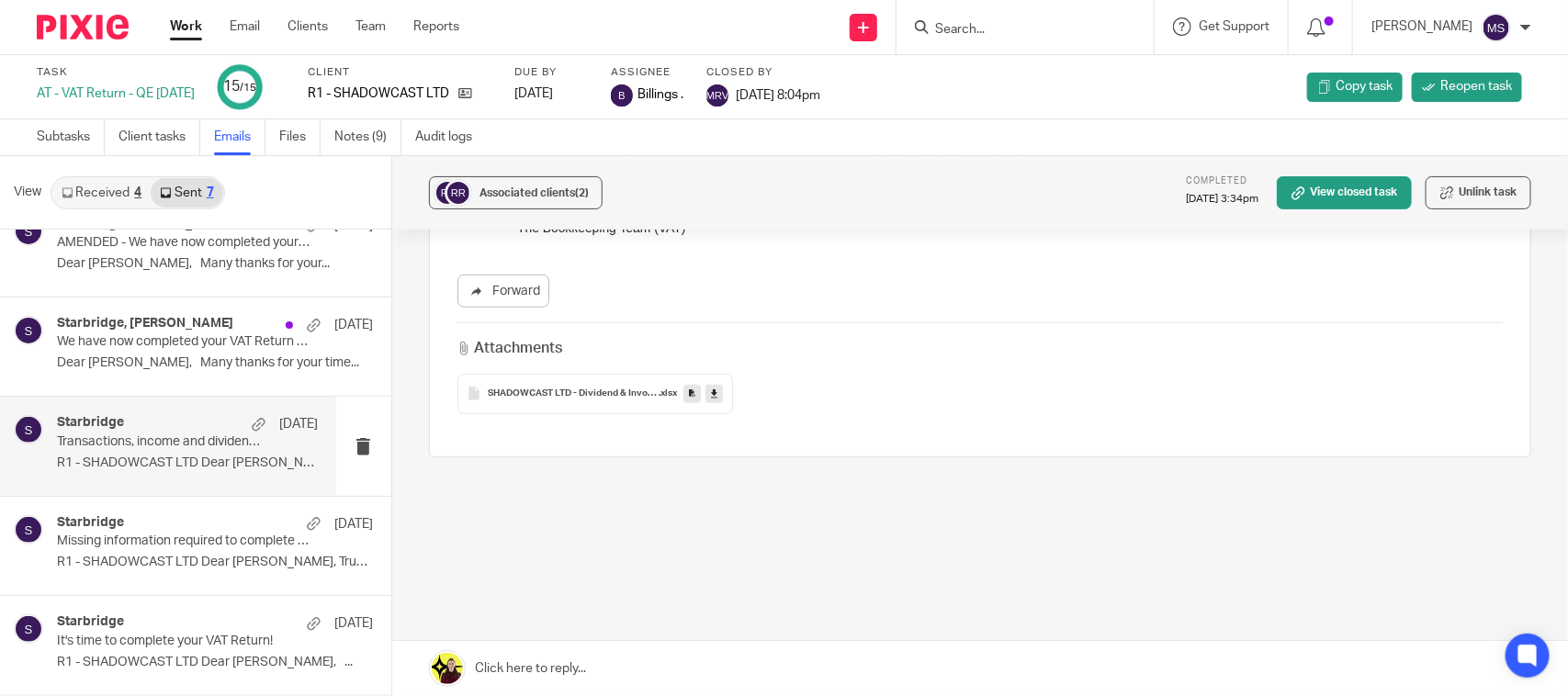
scroll to position [0, 0]
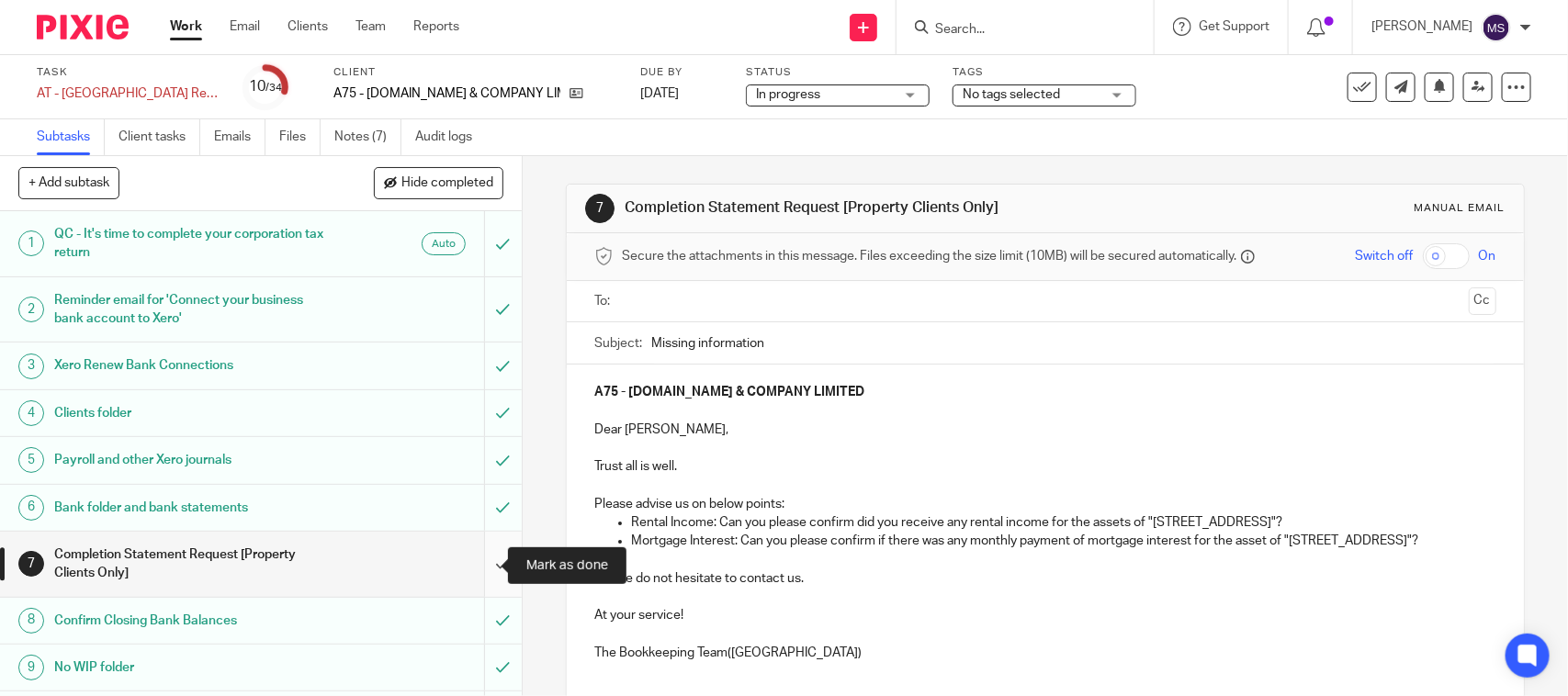
click at [479, 561] on input "submit" at bounding box center [261, 564] width 521 height 65
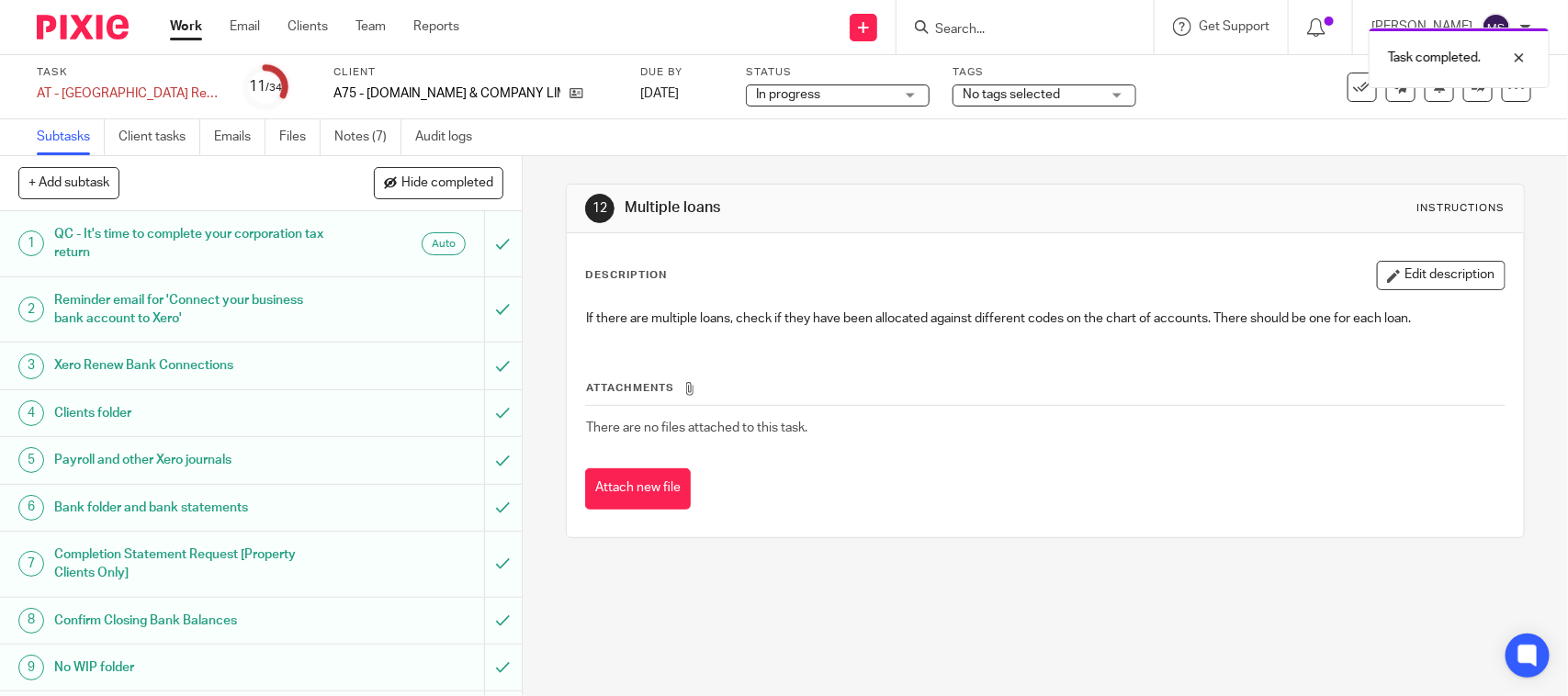
click at [1144, 101] on div "Task AT - CT Return - PE [DATE] Save AT - [GEOGRAPHIC_DATA] Return - PE [DATE] …" at bounding box center [659, 86] width 1245 height 44
click at [1471, 92] on icon at bounding box center [1478, 86] width 14 height 14
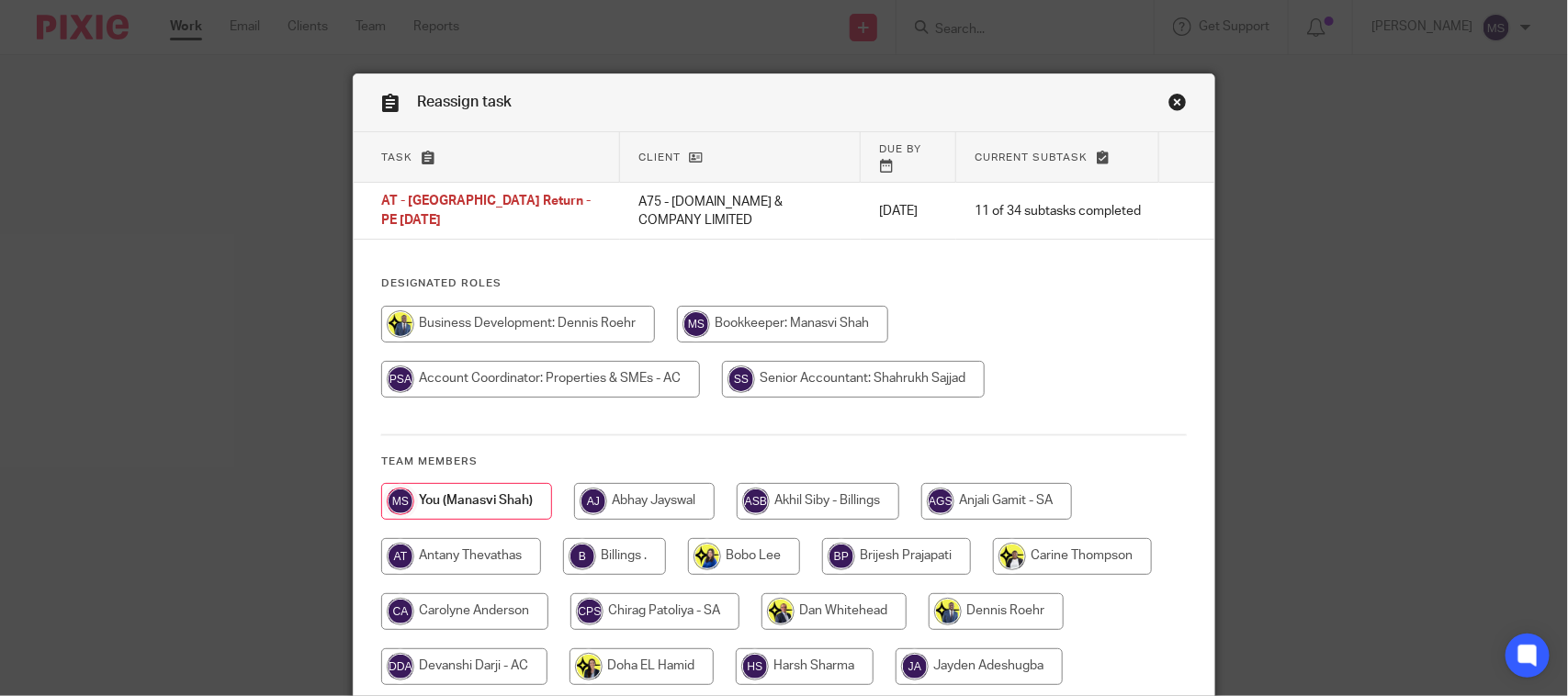
click at [1168, 97] on link "Close this dialog window" at bounding box center [1176, 106] width 18 height 25
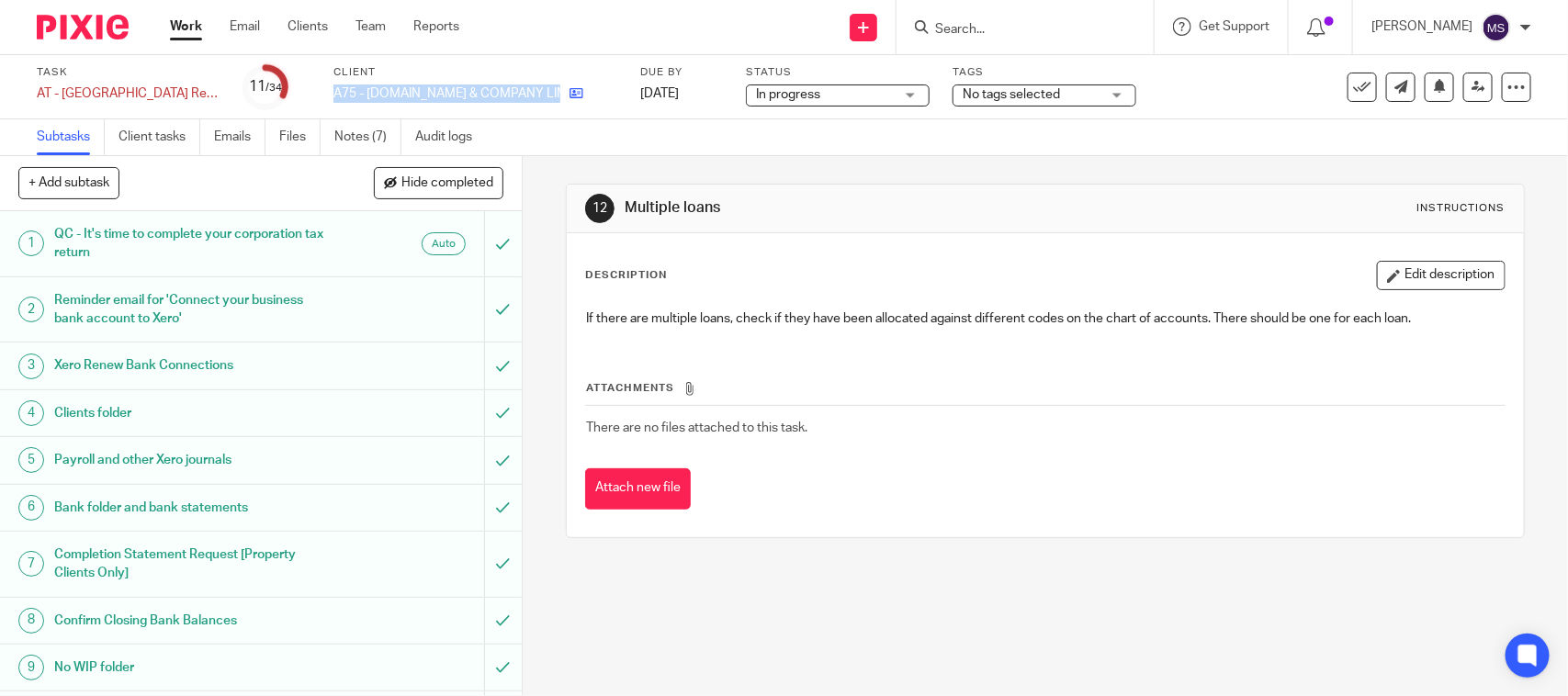
drag, startPoint x: 328, startPoint y: 89, endPoint x: 534, endPoint y: 97, distance: 206.2
click at [534, 97] on div "Task AT - CT Return - PE [DATE] Save AT - [GEOGRAPHIC_DATA] Return - PE [DATE] …" at bounding box center [659, 86] width 1245 height 44
copy div "A75 - [DOMAIN_NAME] & COMPANY LIMITED"
click at [212, 547] on h1 "Completion Statement Request [Property Clients Only]" at bounding box center [191, 564] width 274 height 47
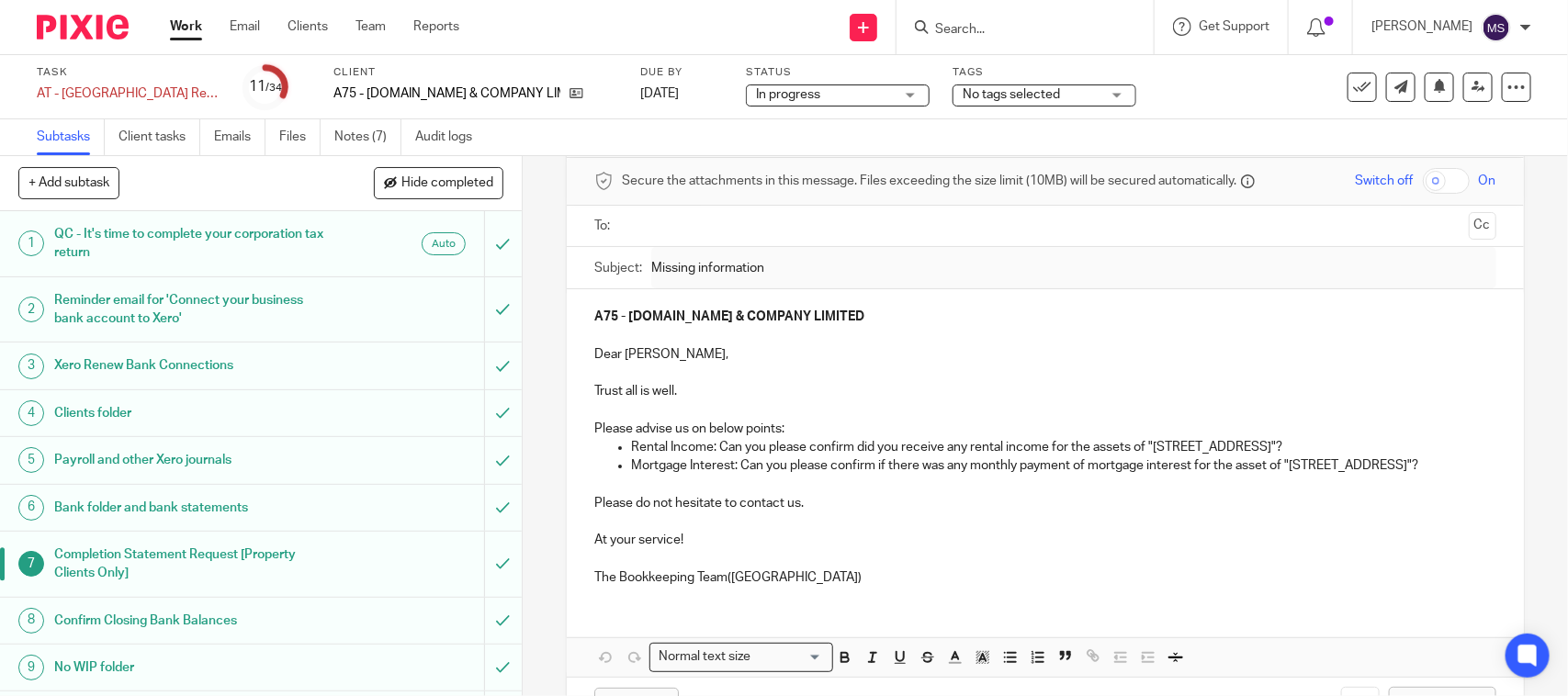
scroll to position [114, 0]
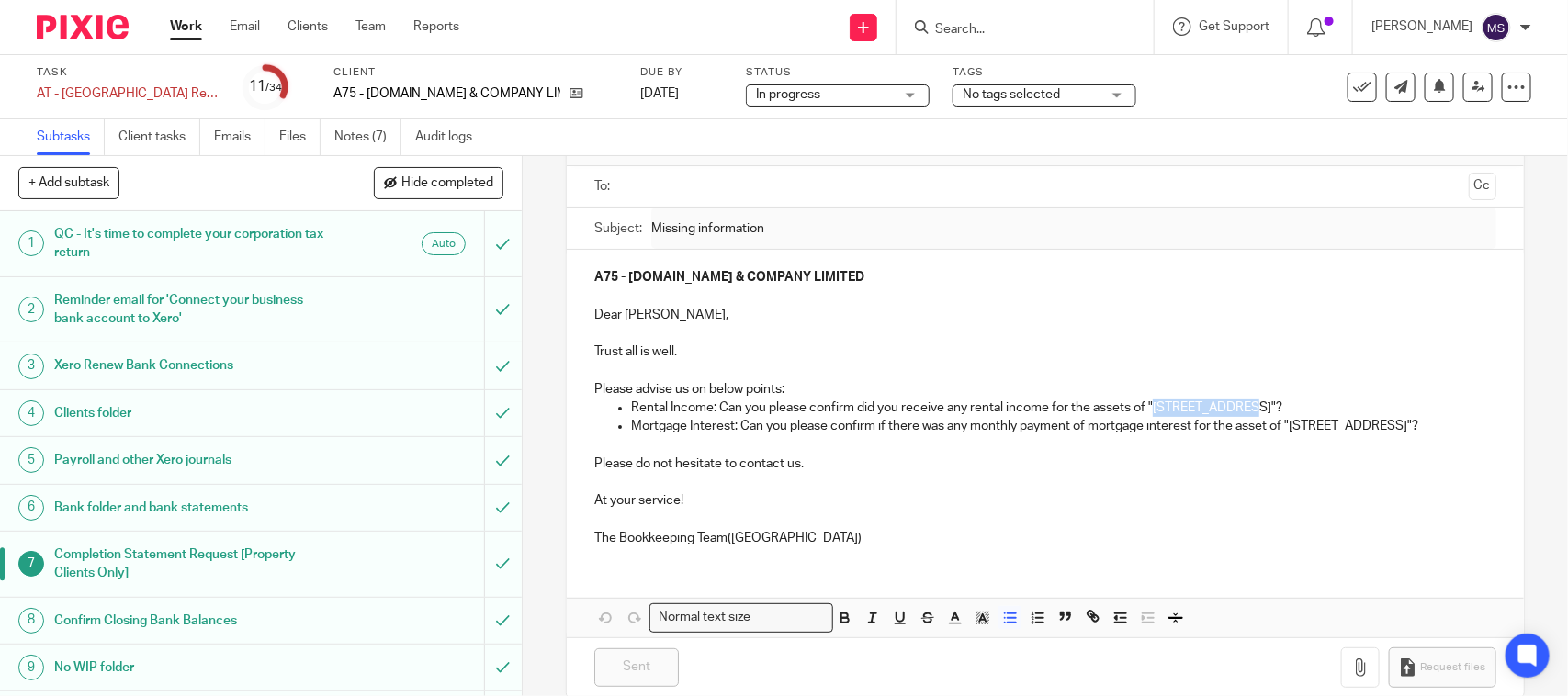
drag, startPoint x: 1148, startPoint y: 410, endPoint x: 1215, endPoint y: 413, distance: 67.1
click at [1215, 413] on p "Rental Income: Can you please confirm did you receive any rental income for the…" at bounding box center [1063, 407] width 864 height 18
copy p "[STREET_ADDRESS]"
drag, startPoint x: 1134, startPoint y: 74, endPoint x: 1182, endPoint y: 142, distance: 83.2
click at [1136, 74] on div "Task AT - CT Return - PE 30-09-2024 Save AT - CT Return - PE 30-09-2024 11 /34 …" at bounding box center [659, 86] width 1245 height 44
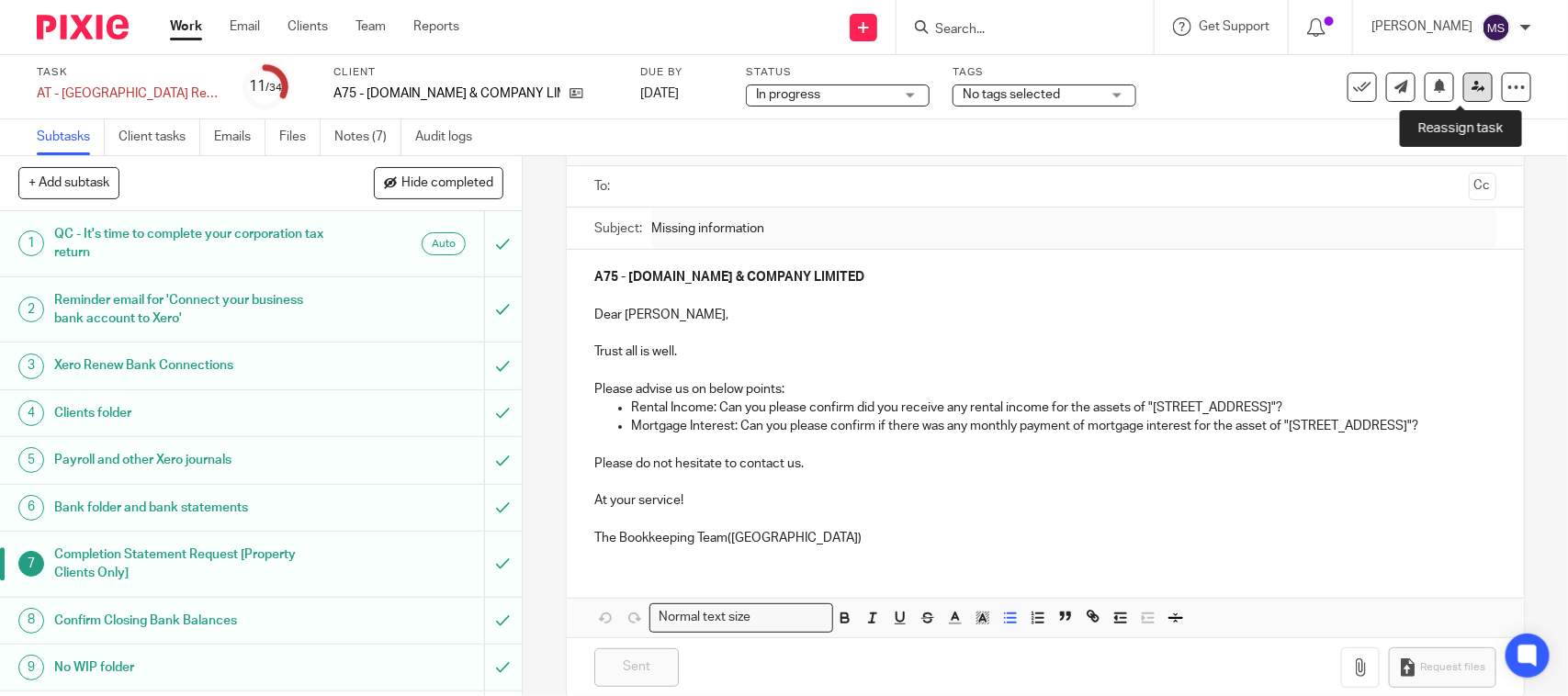
click at [1471, 85] on icon at bounding box center [1478, 86] width 14 height 14
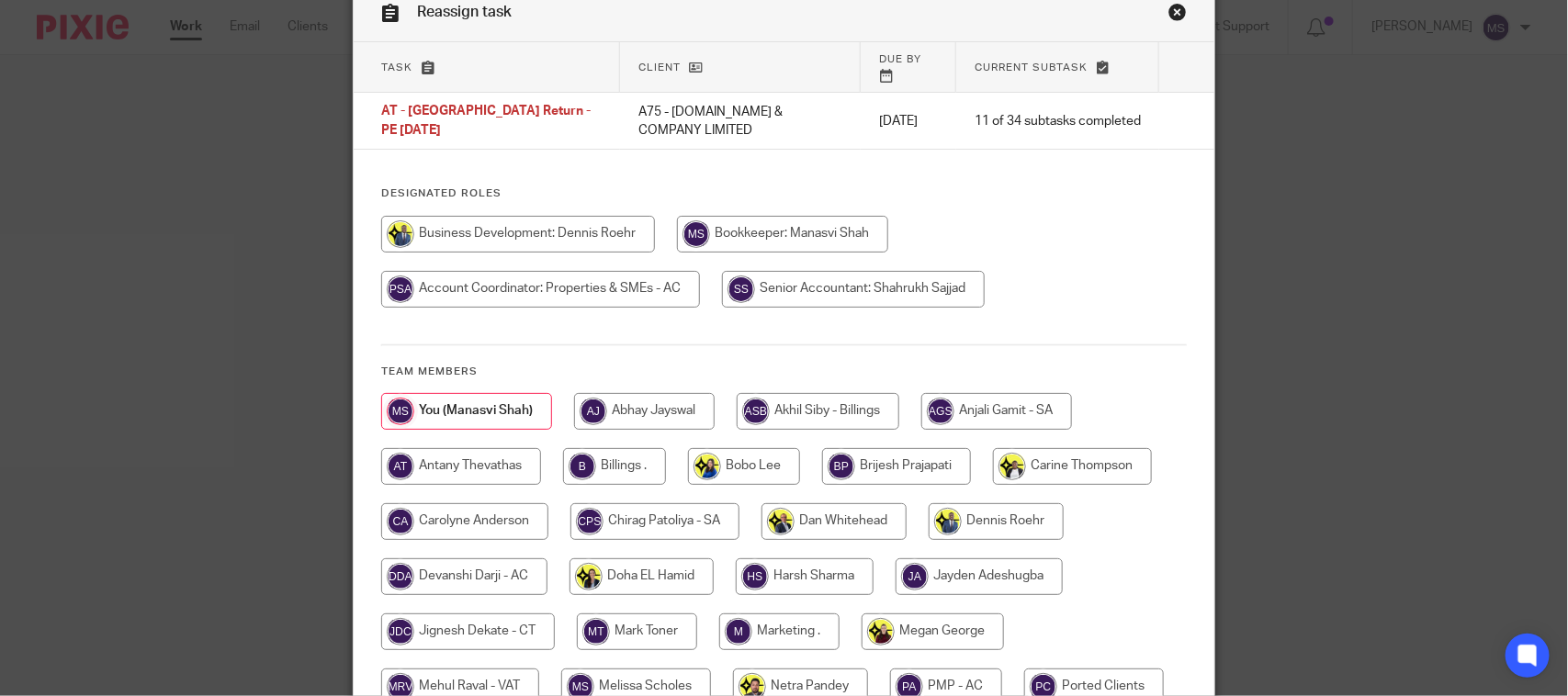
scroll to position [230, 0]
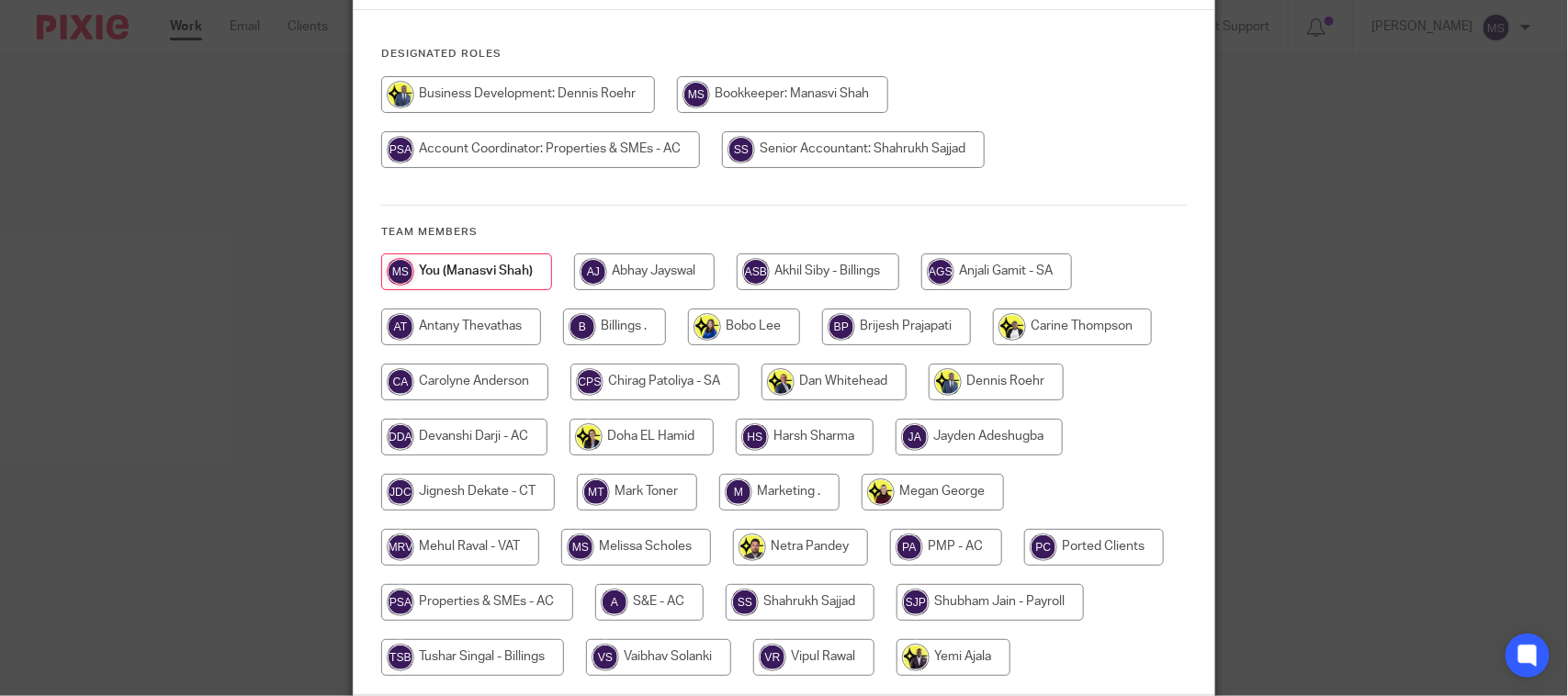
click at [446, 485] on input "radio" at bounding box center [467, 492] width 173 height 37
radio input "true"
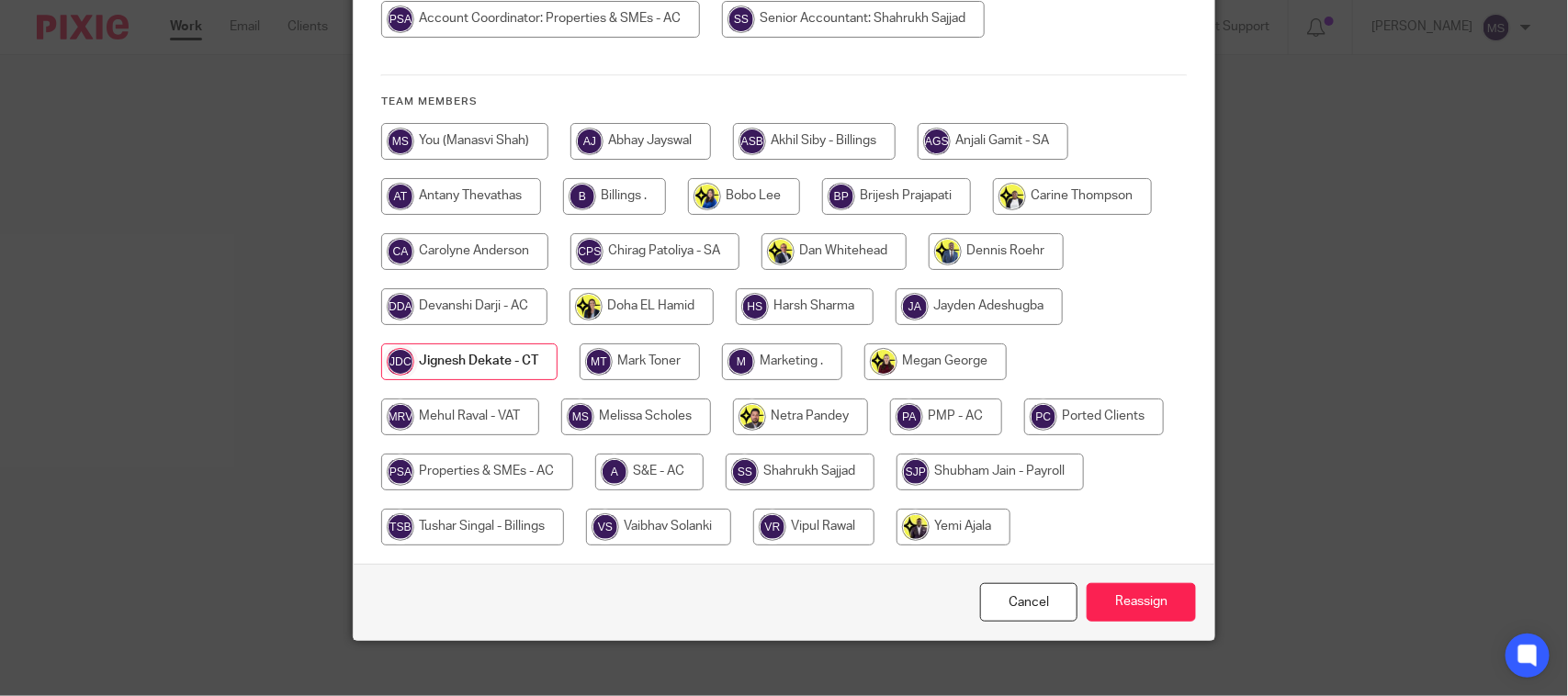
scroll to position [364, 0]
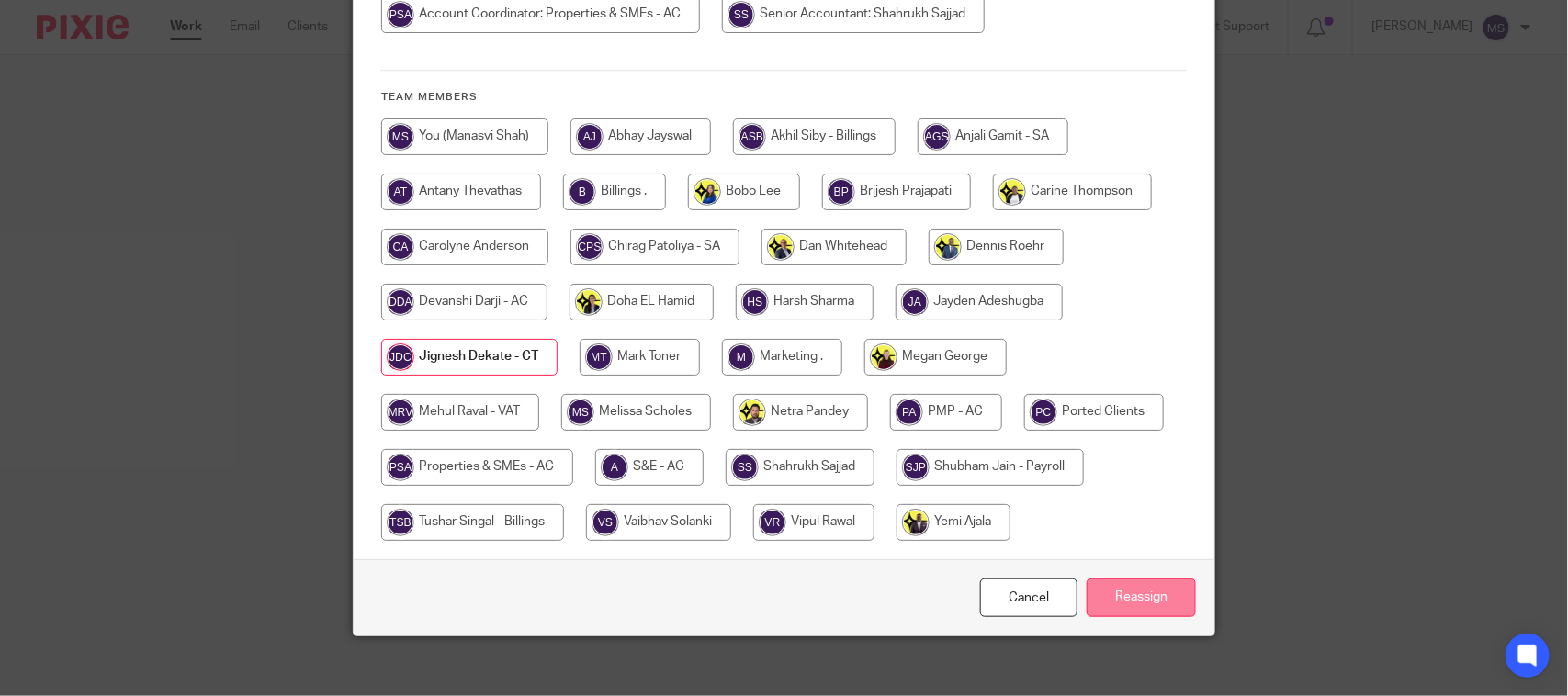
click at [1134, 581] on input "Reassign" at bounding box center [1141, 598] width 110 height 40
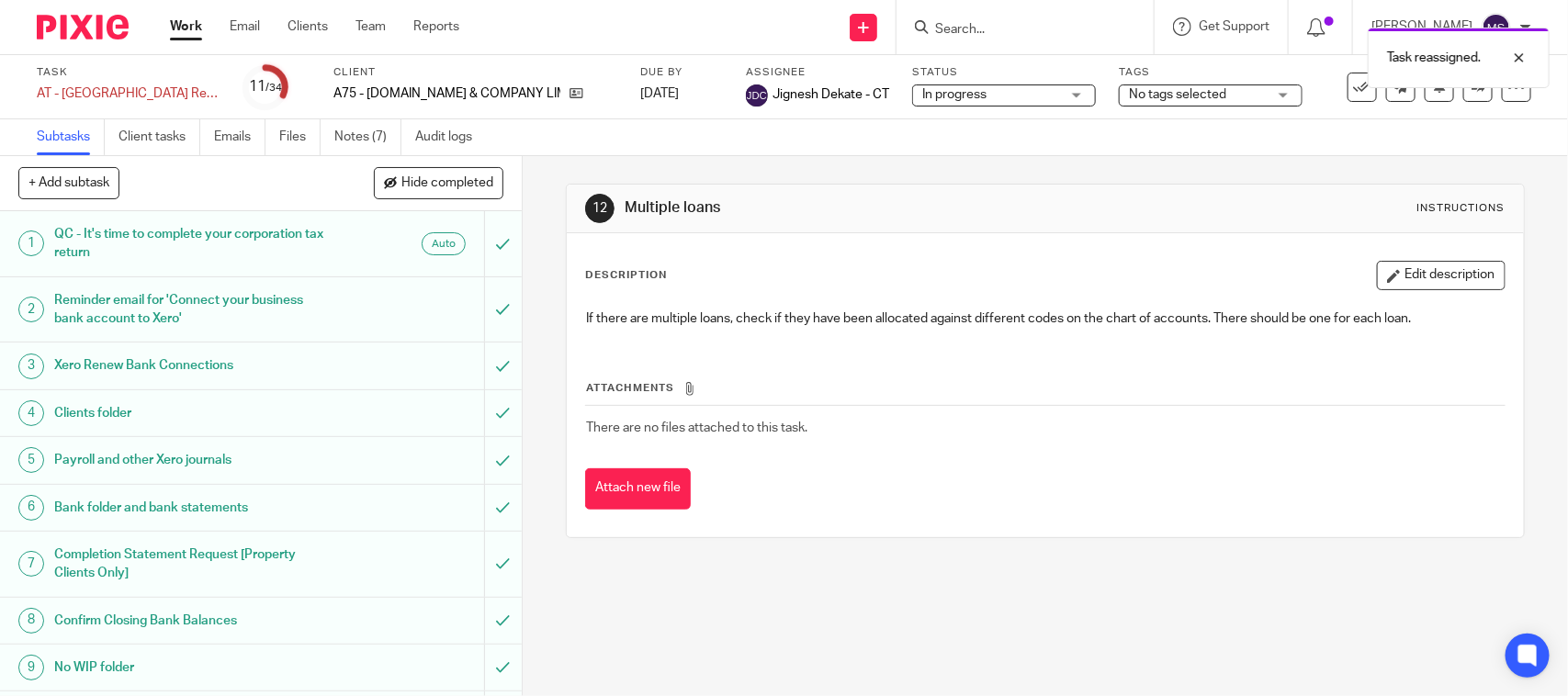
click at [801, 152] on div "Subtasks Client tasks Emails Files Notes (7) Audit logs" at bounding box center [784, 138] width 1568 height 37
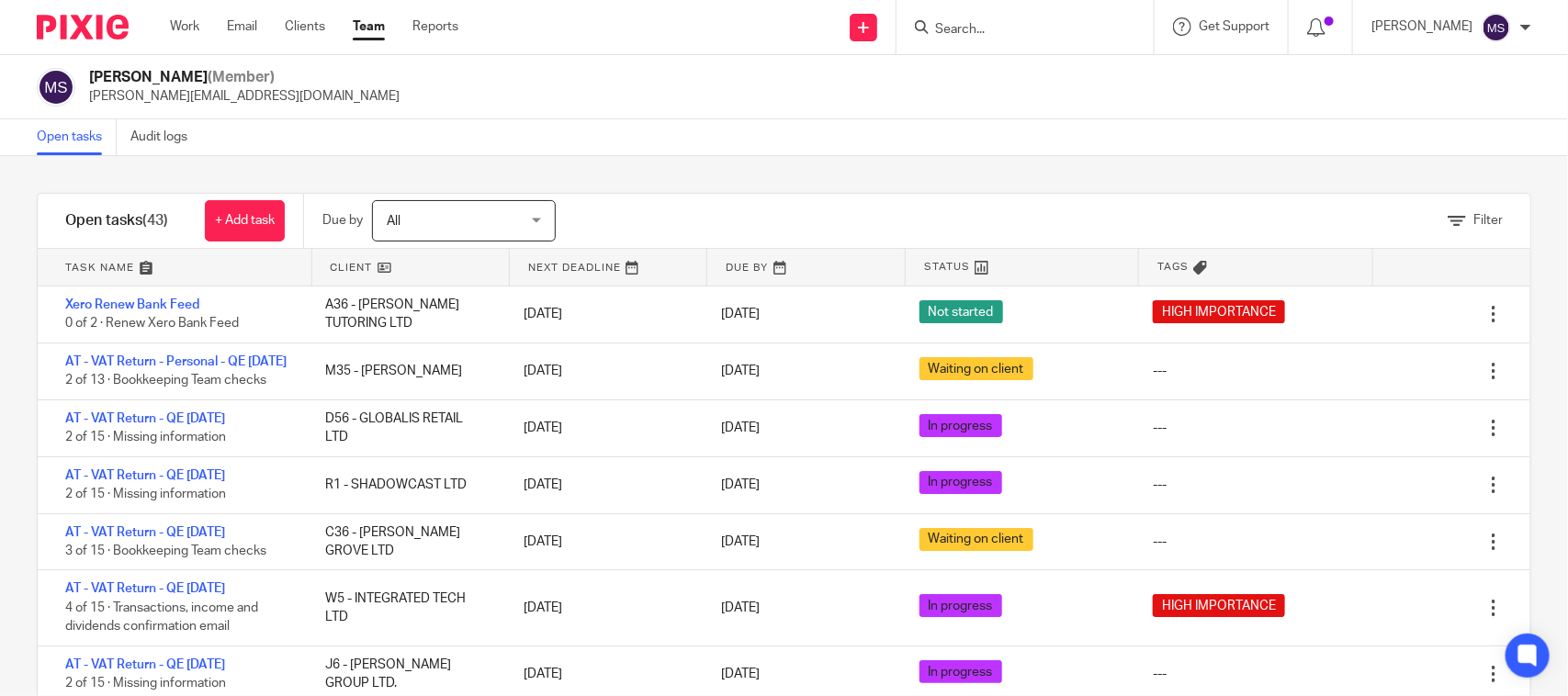
click at [756, 179] on div "Filter tasks Only show tasks matching all of these conditions 1 Client name Is …" at bounding box center [784, 426] width 1568 height 540
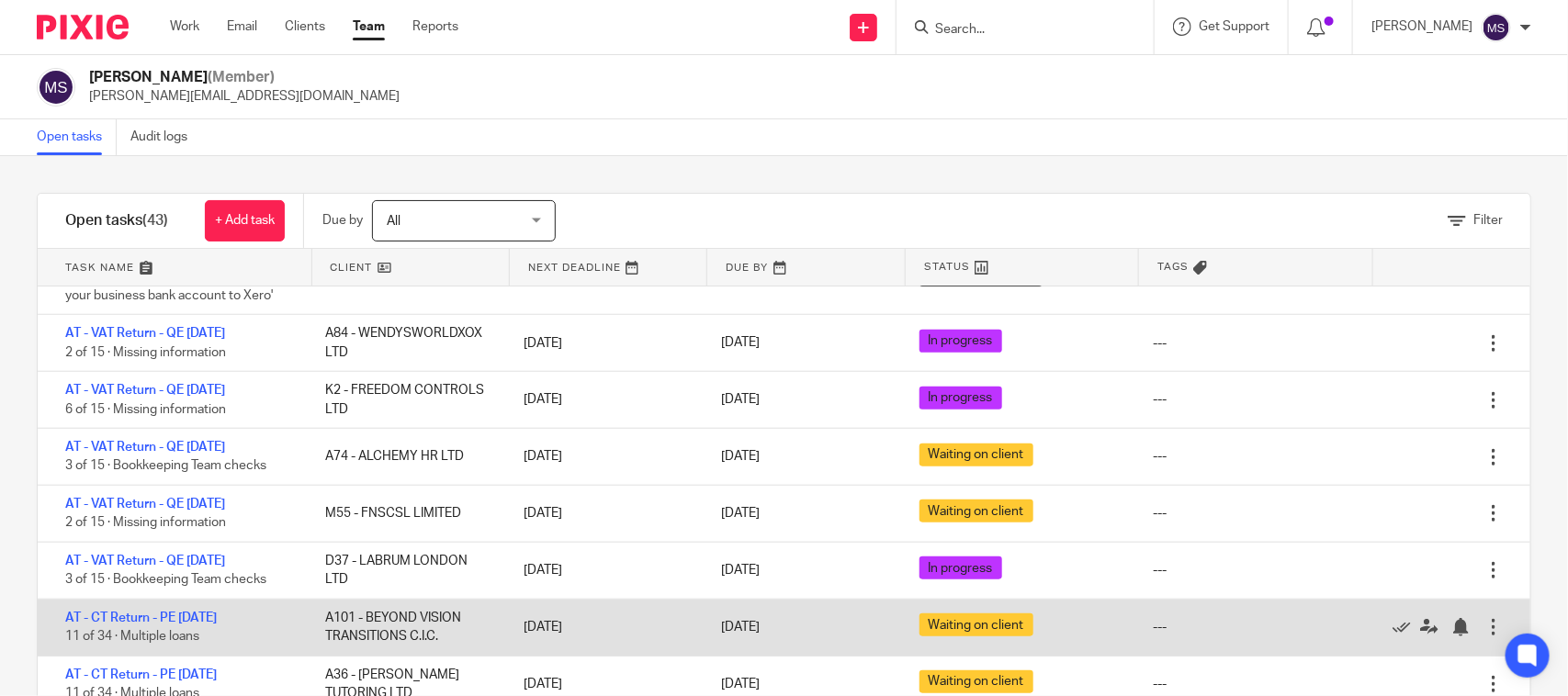
scroll to position [804, 0]
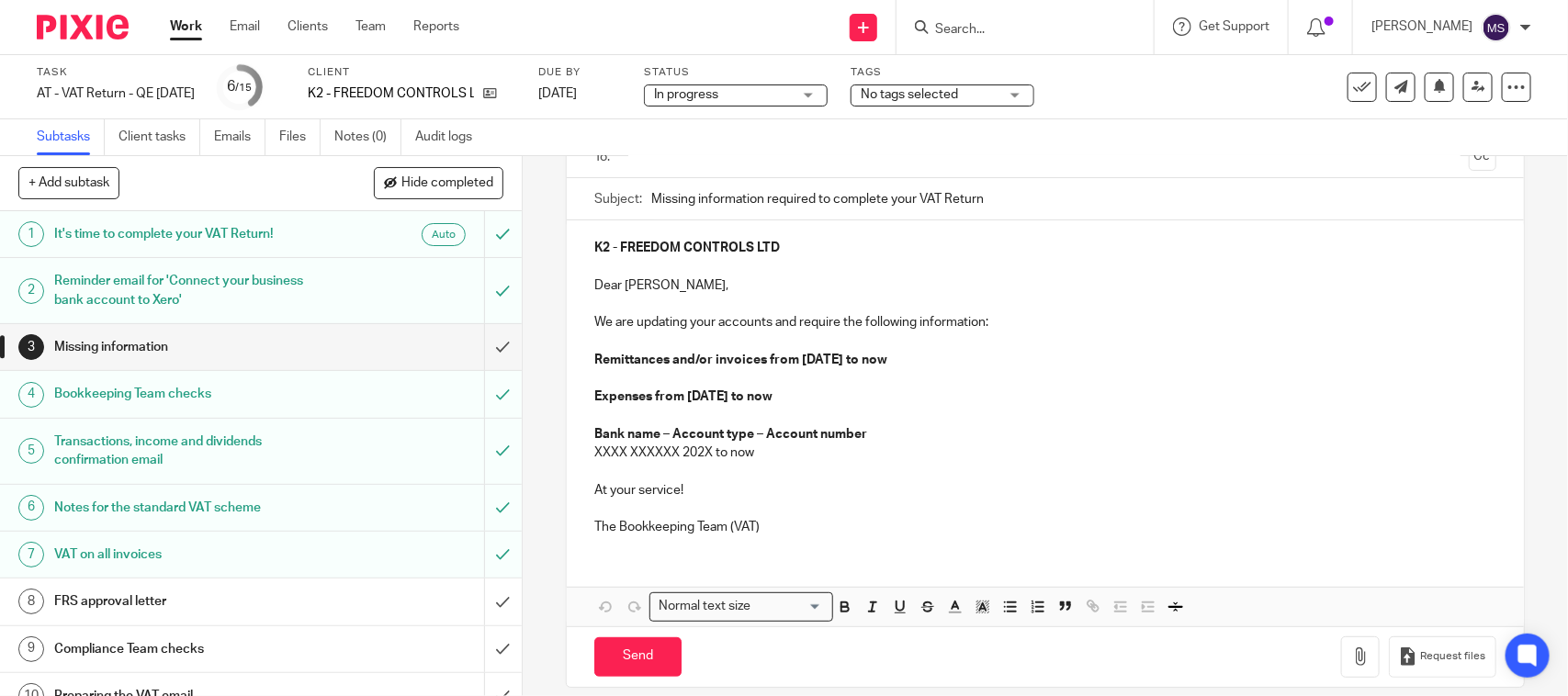
scroll to position [166, 0]
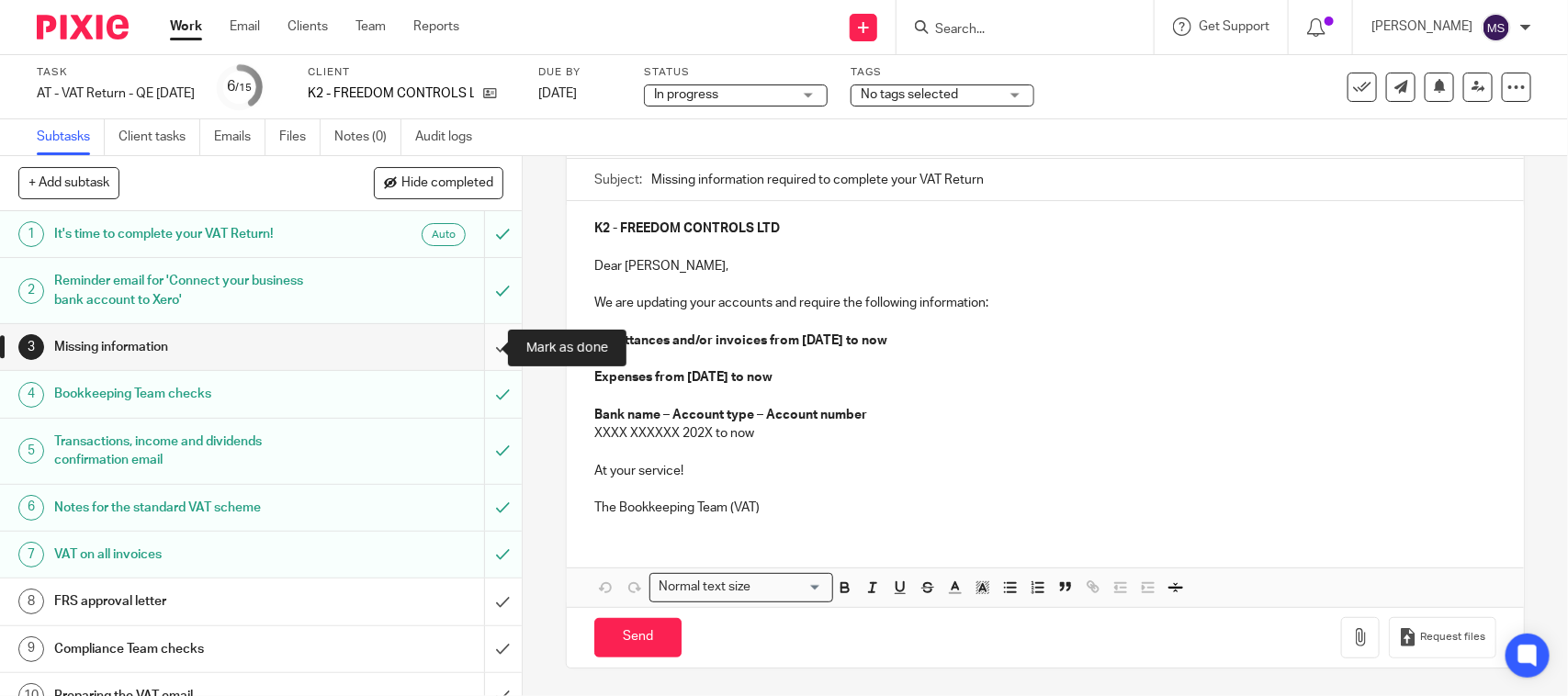
click at [476, 341] on input "submit" at bounding box center [261, 347] width 521 height 46
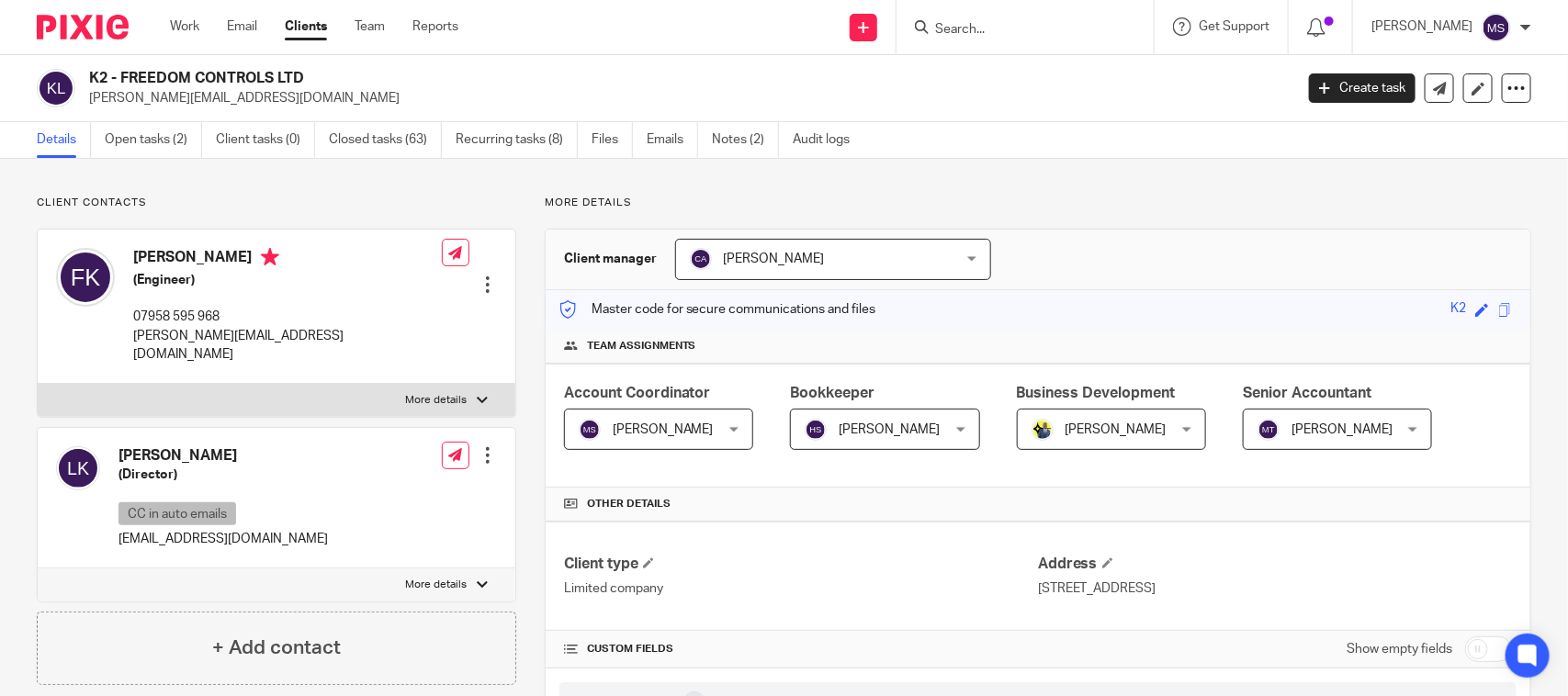
click at [736, 132] on link "Notes (2)" at bounding box center [744, 140] width 67 height 36
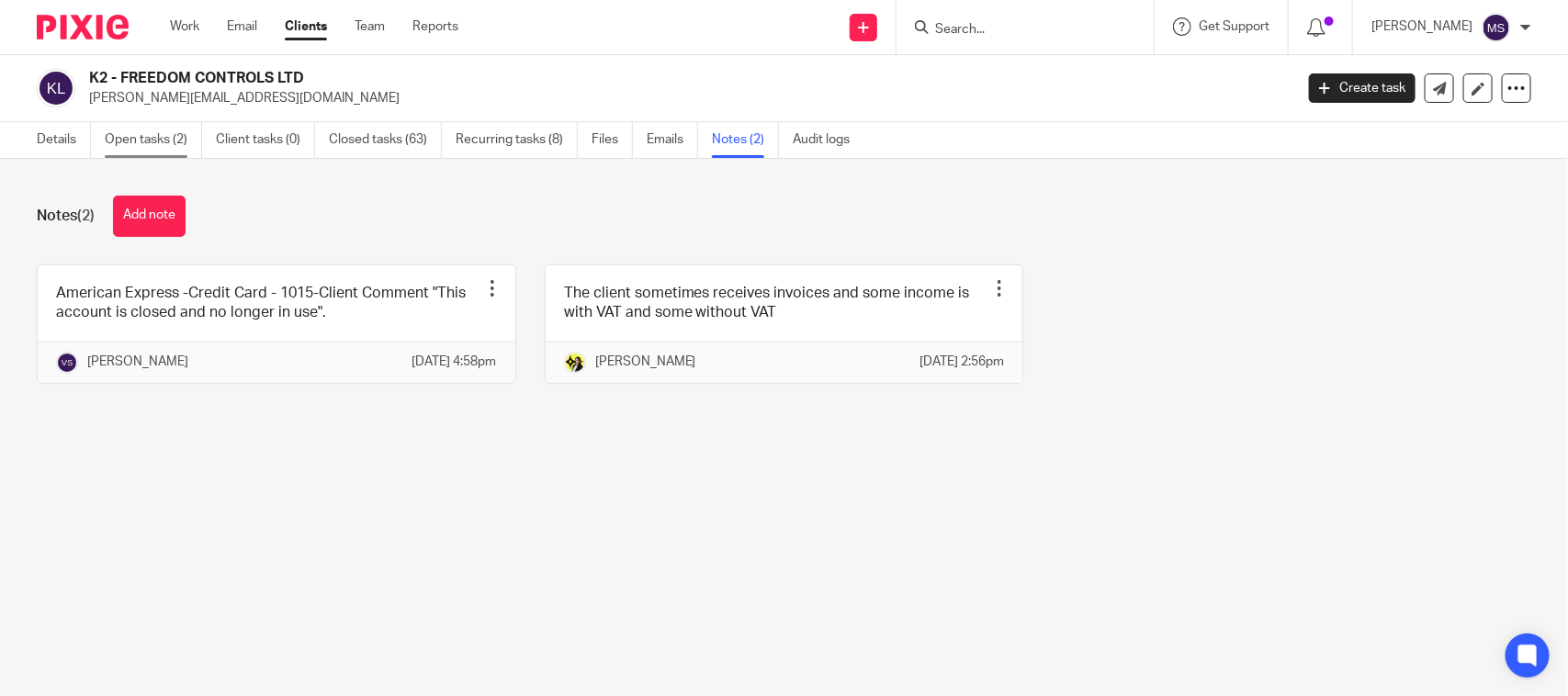
click at [136, 130] on link "Open tasks (2)" at bounding box center [153, 140] width 97 height 36
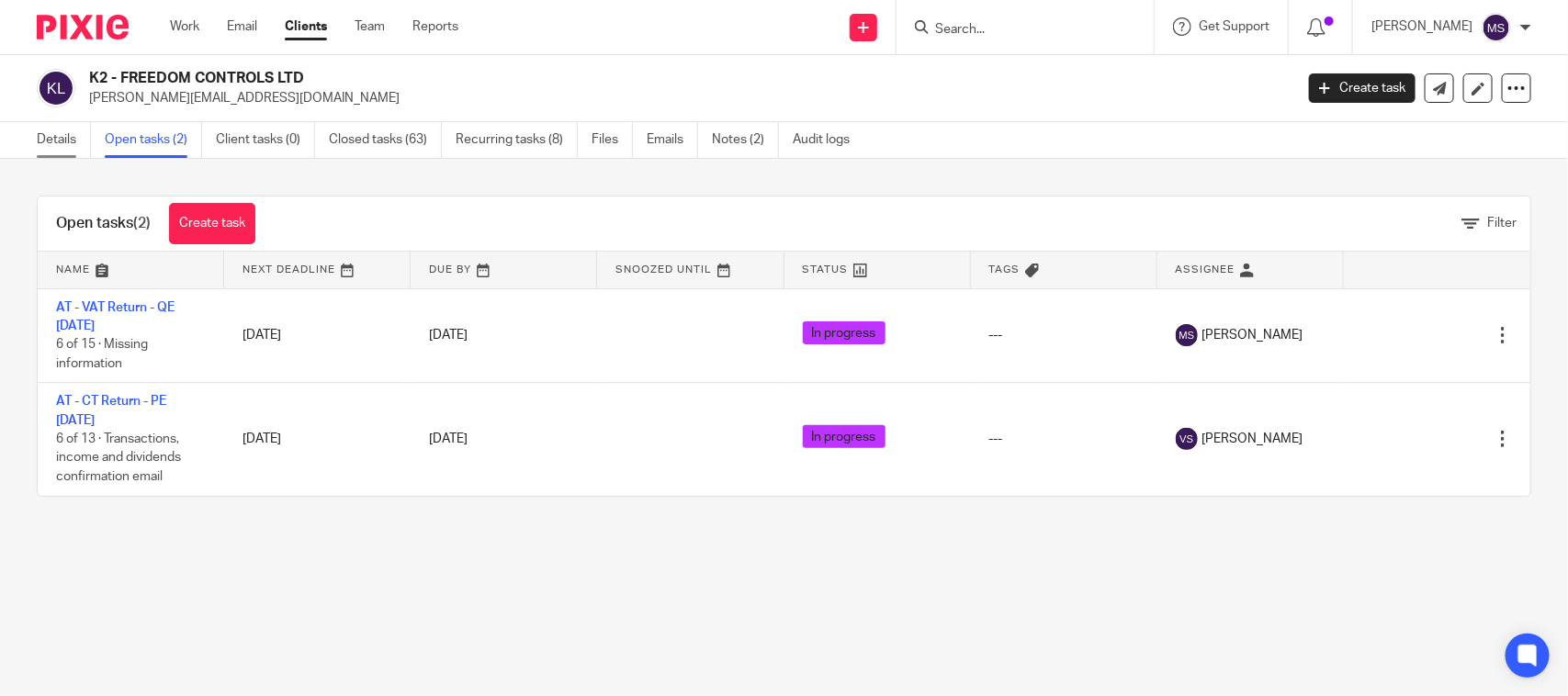
click at [47, 133] on link "Details" at bounding box center [64, 140] width 54 height 36
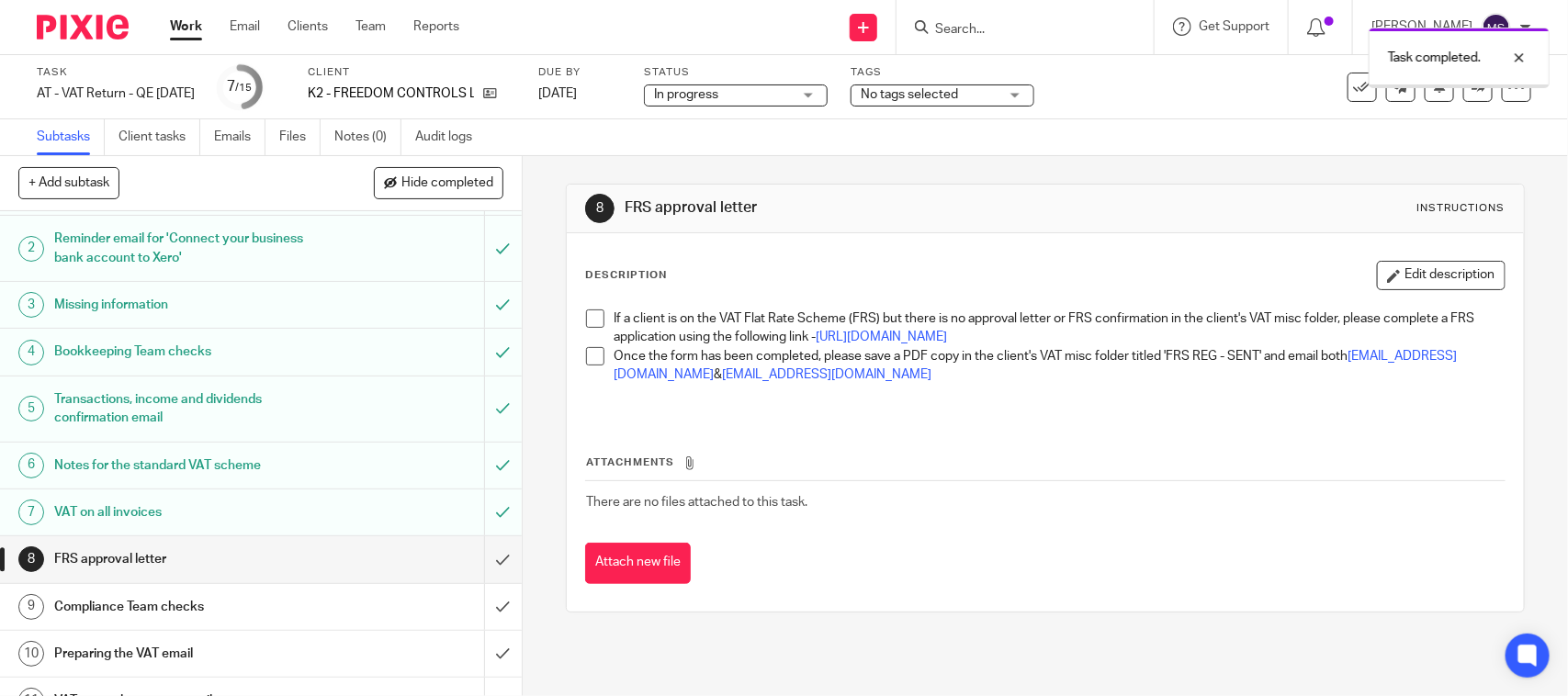
scroll to position [114, 0]
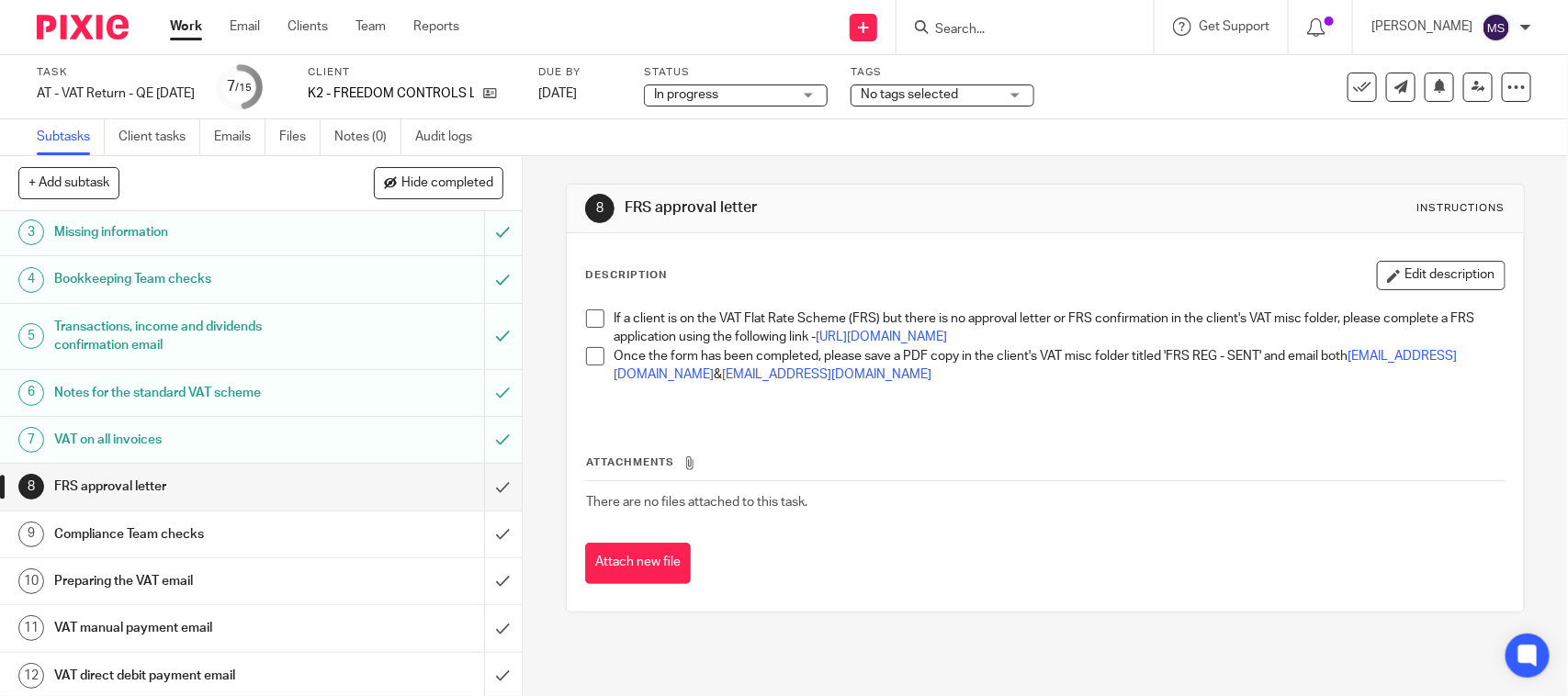
click at [1122, 76] on div "Task AT - VAT Return - QE 30-09-2025 Save AT - VAT Return - QE 30-09-2025 7 /15…" at bounding box center [659, 86] width 1245 height 44
click at [586, 322] on span at bounding box center [595, 318] width 18 height 18
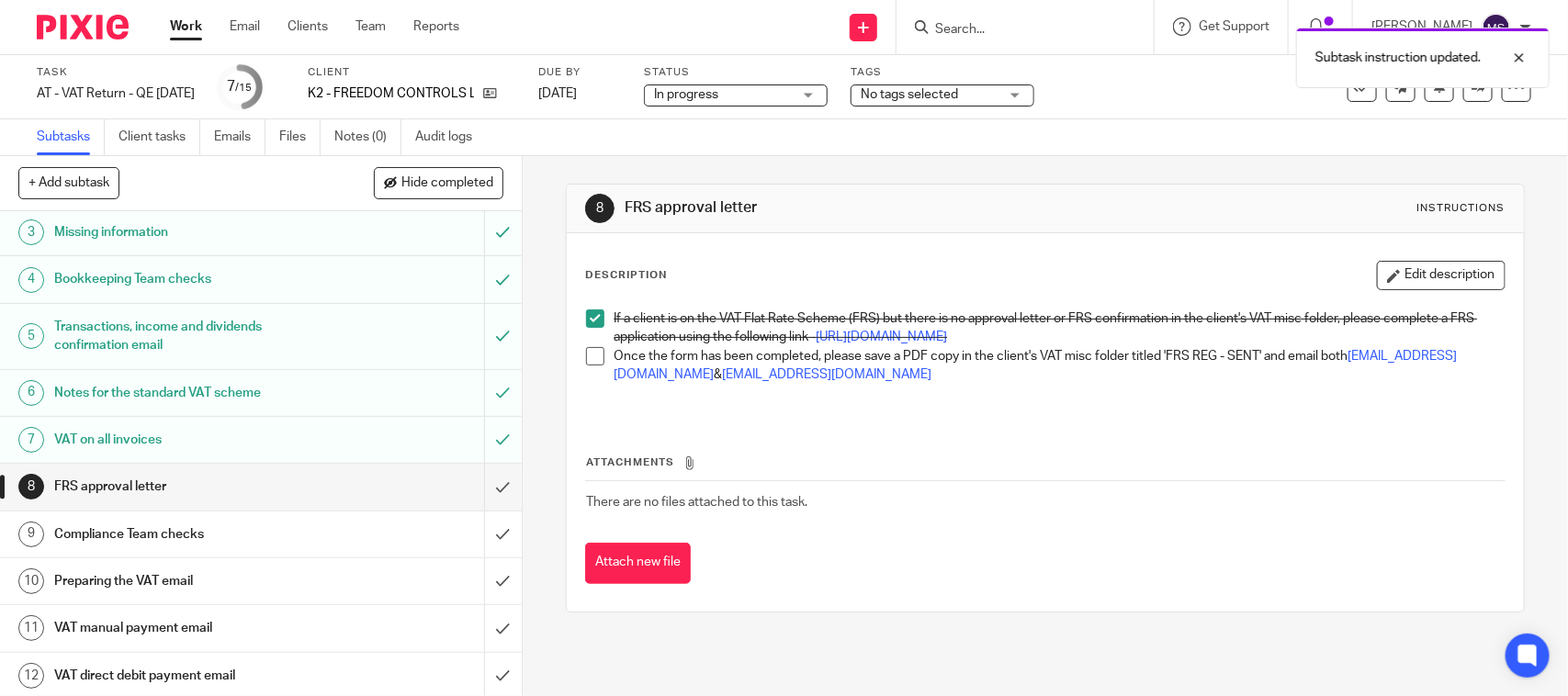
click at [589, 365] on span at bounding box center [595, 356] width 18 height 18
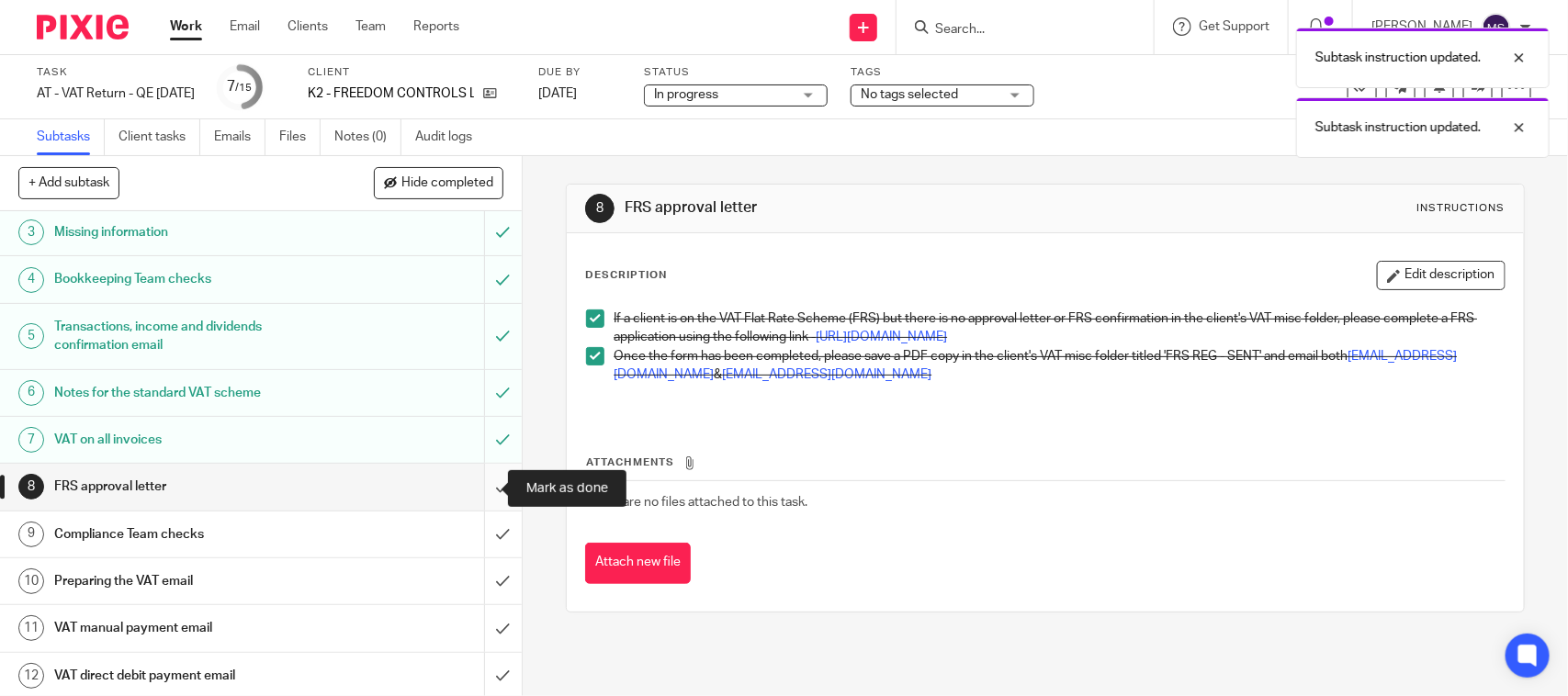
click at [471, 487] on input "submit" at bounding box center [261, 487] width 521 height 46
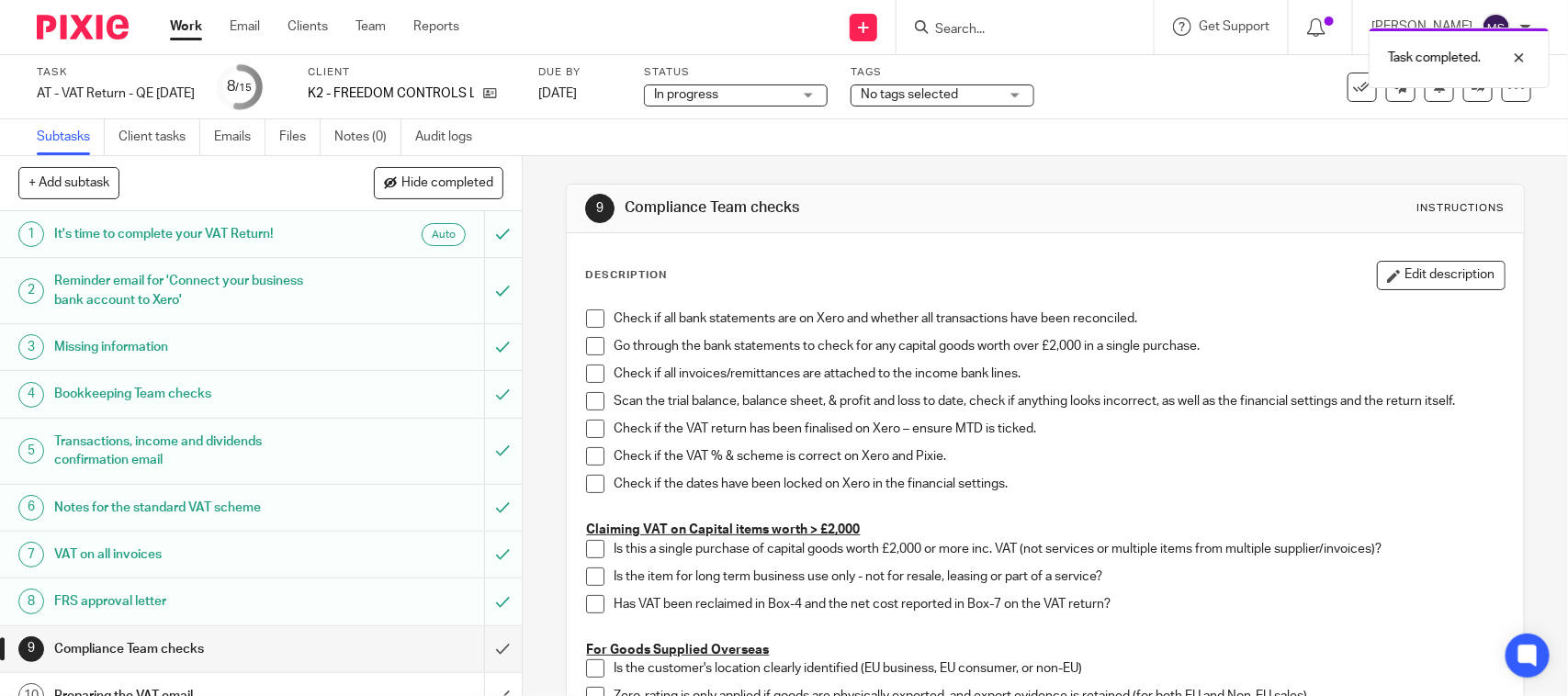
click at [1002, 127] on div "Subtasks Client tasks Emails Files Notes (0) Audit logs" at bounding box center [784, 138] width 1568 height 37
click at [1160, 111] on div "Task AT - VAT Return - QE [DATE] Save AT - VAT Return - QE [DATE] 8 /15 Client …" at bounding box center [784, 87] width 1568 height 64
click at [1039, 145] on div "Subtasks Client tasks Emails Files Notes (0) Audit logs" at bounding box center [784, 138] width 1568 height 37
click at [1131, 108] on div "Task AT - VAT Return - QE [DATE] Save AT - VAT Return - QE [DATE] 8 /15 Client …" at bounding box center [659, 86] width 1245 height 44
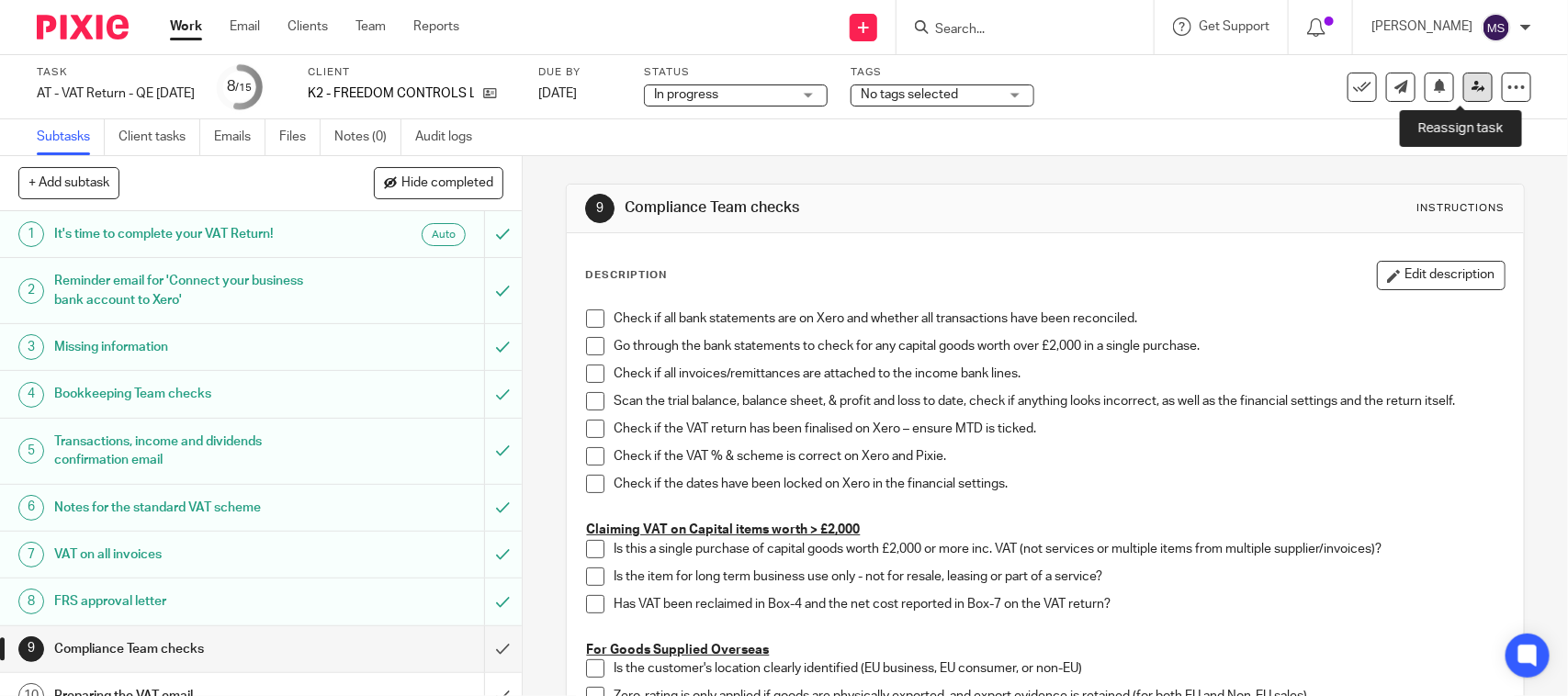
click at [1471, 85] on icon at bounding box center [1478, 86] width 14 height 14
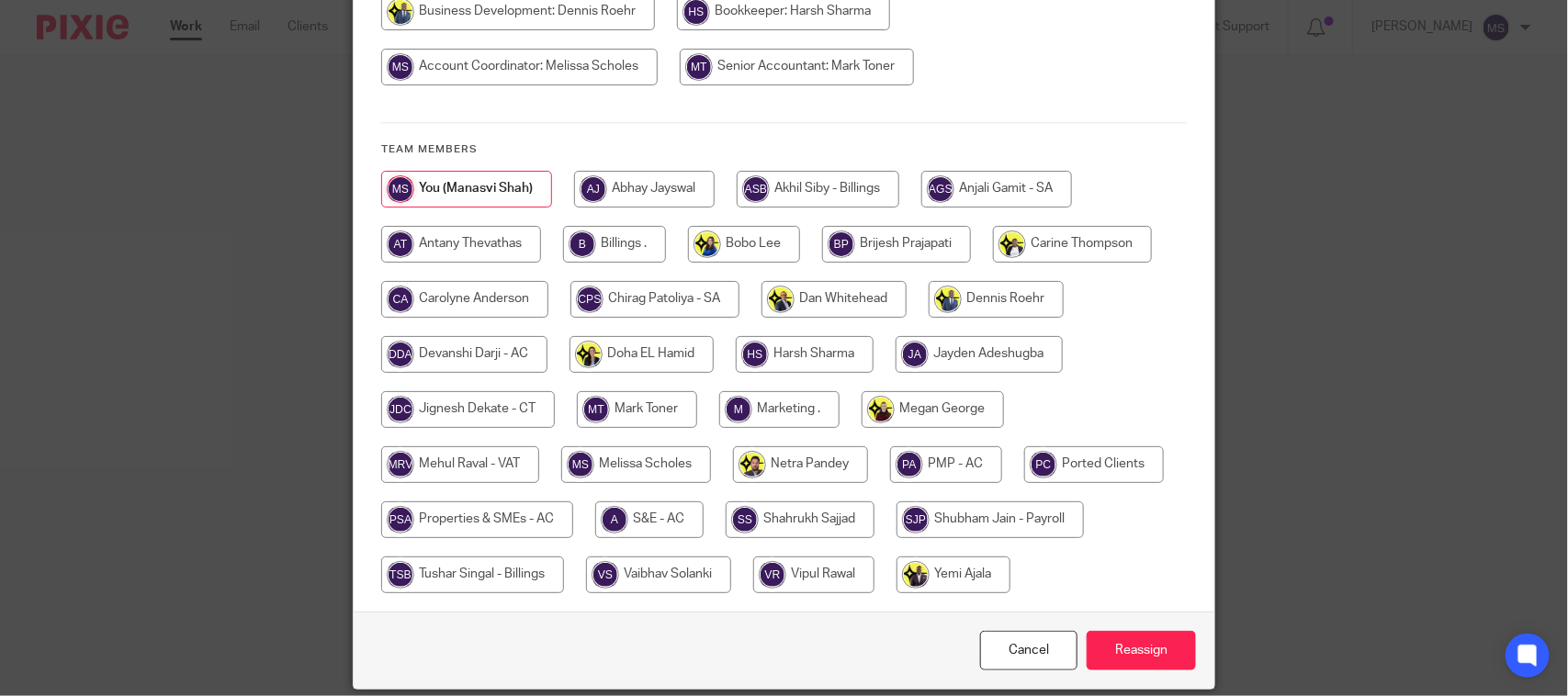
scroll to position [344, 0]
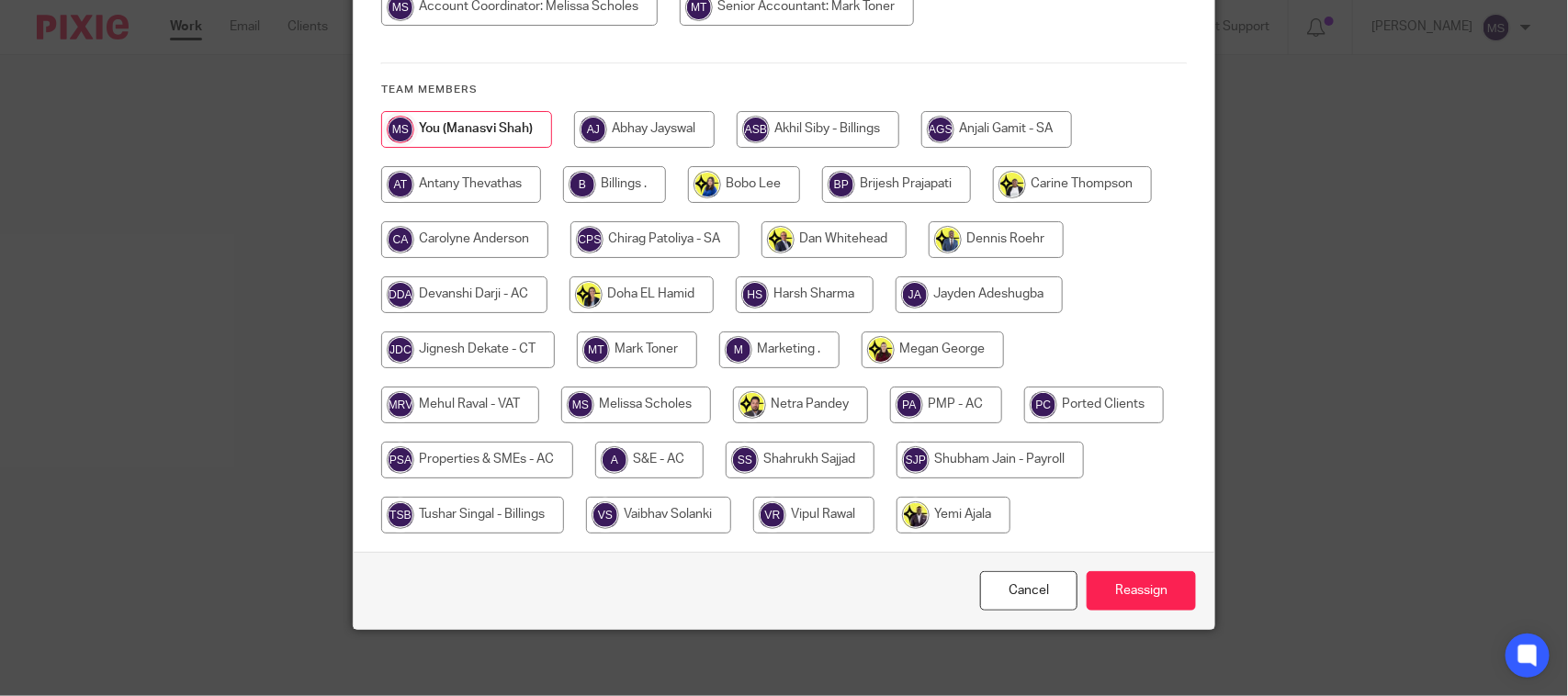
click at [479, 405] on input "radio" at bounding box center [459, 405] width 158 height 37
radio input "true"
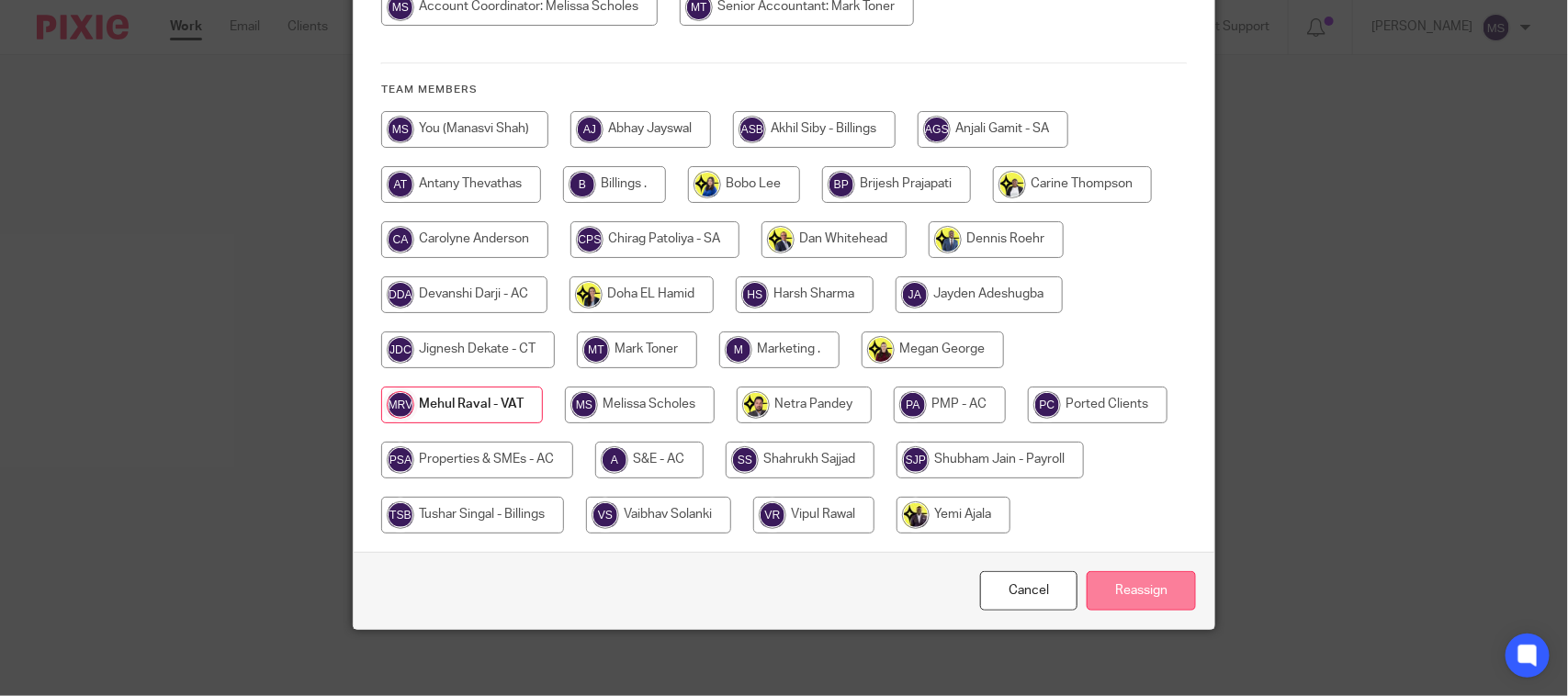
click at [1144, 592] on input "Reassign" at bounding box center [1141, 590] width 110 height 40
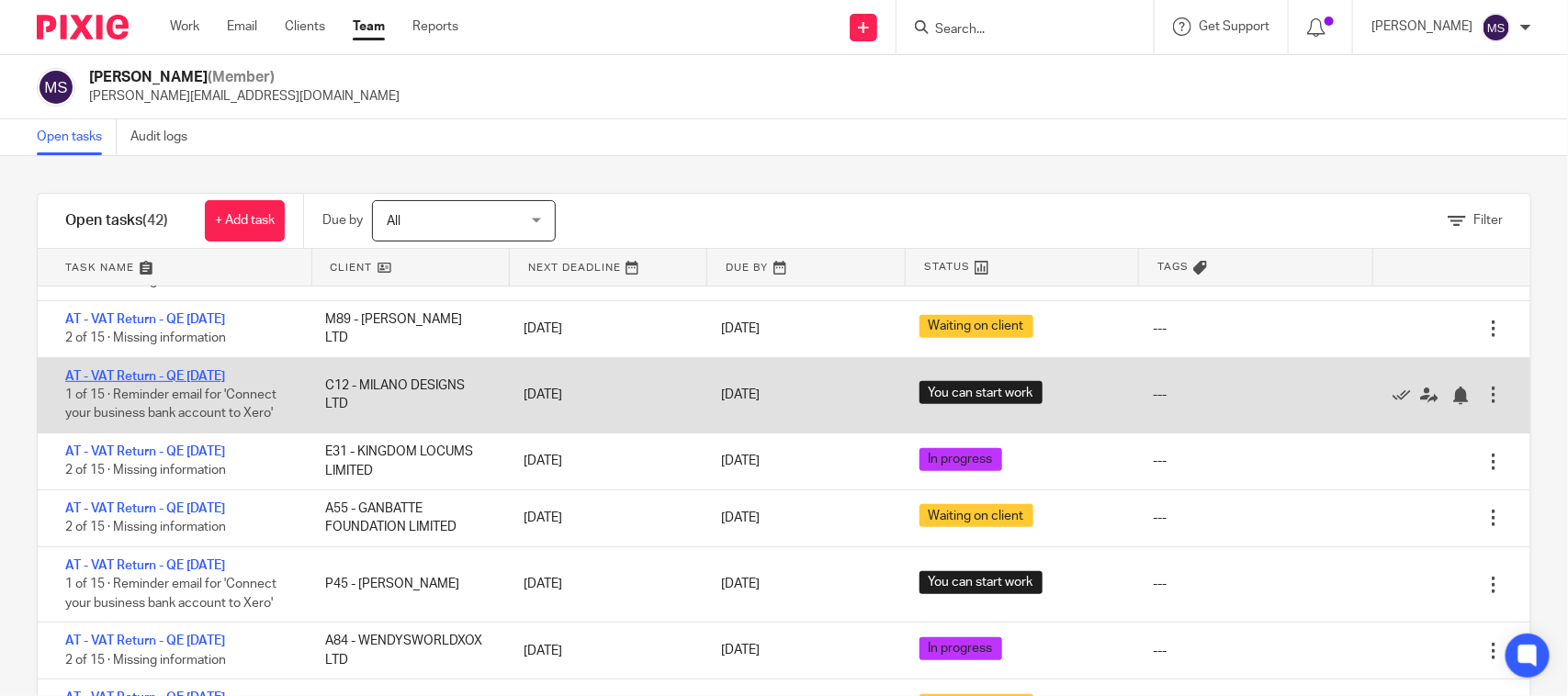
scroll to position [574, 0]
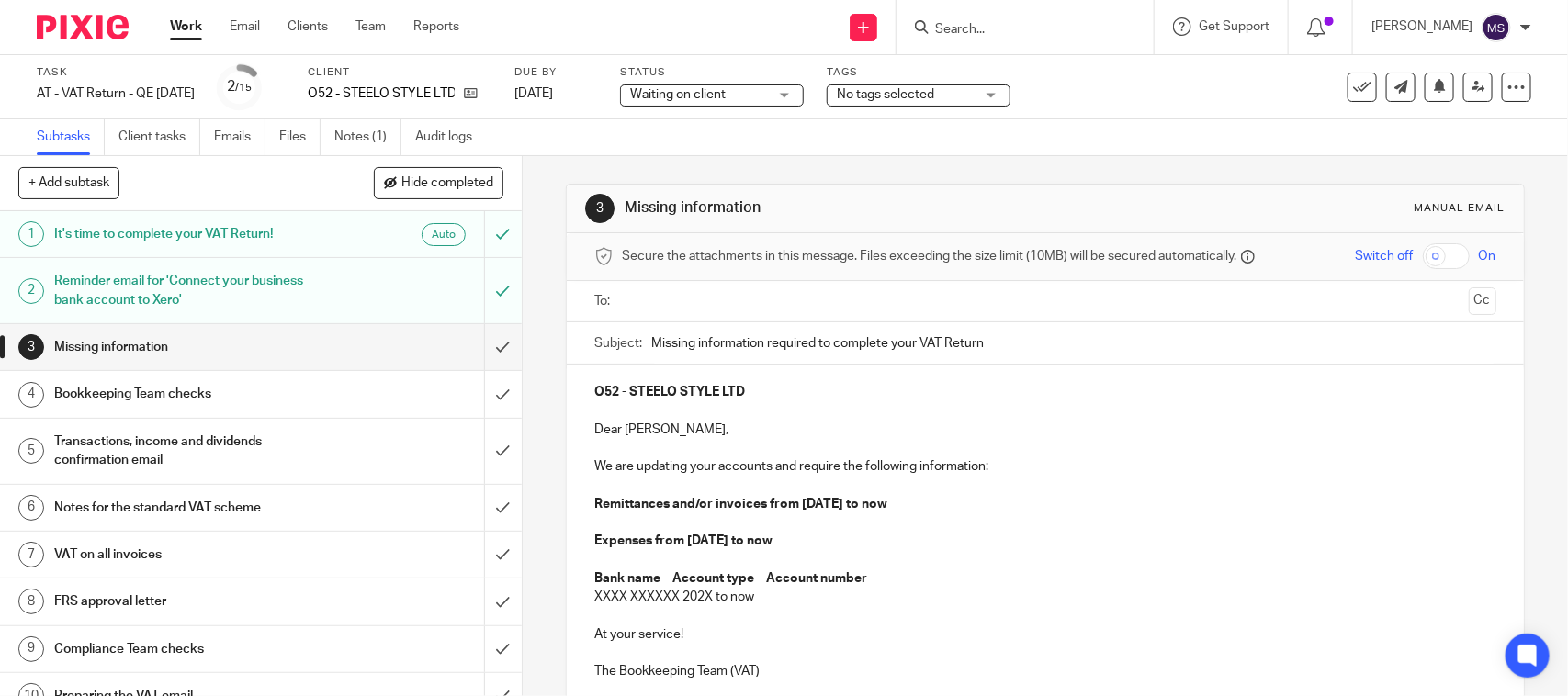
click at [361, 134] on link "Notes (1)" at bounding box center [367, 137] width 67 height 36
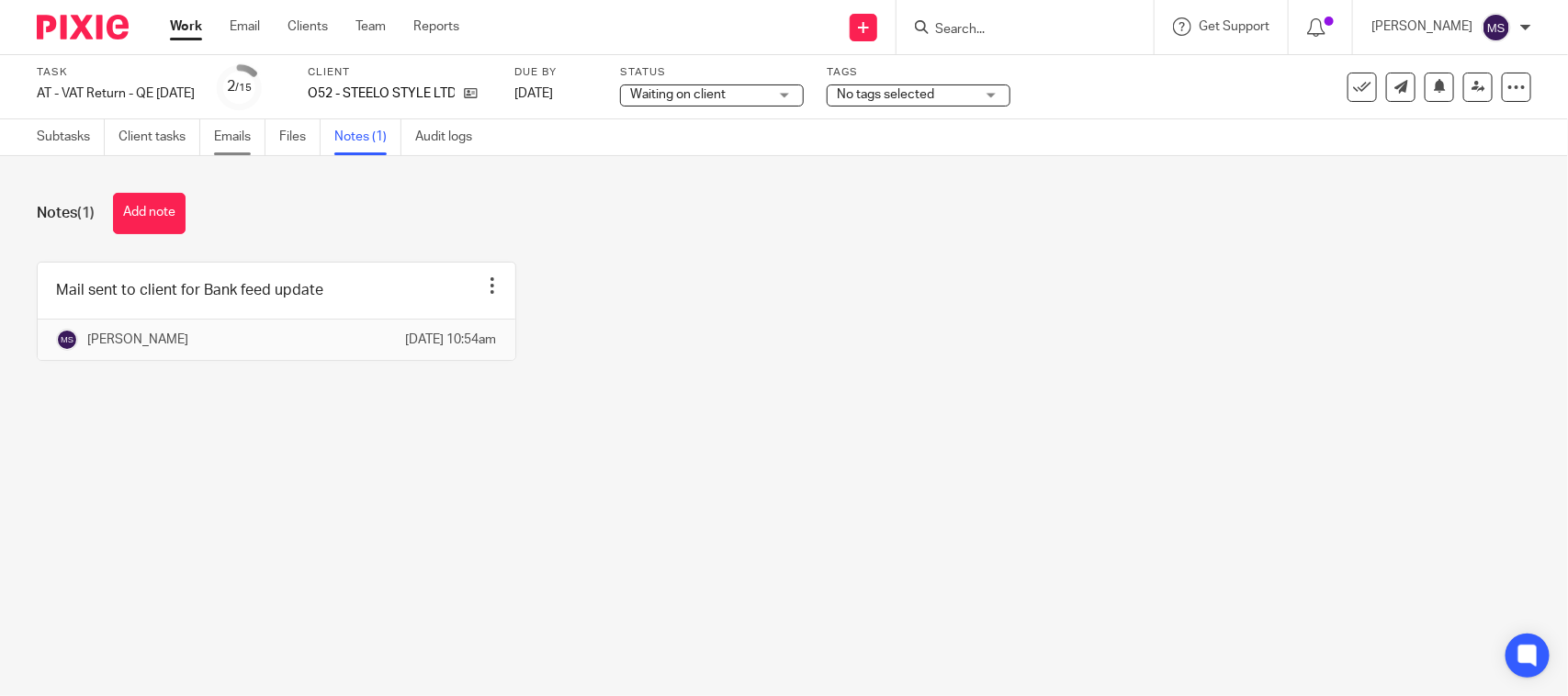
click at [244, 138] on link "Emails" at bounding box center [239, 137] width 51 height 36
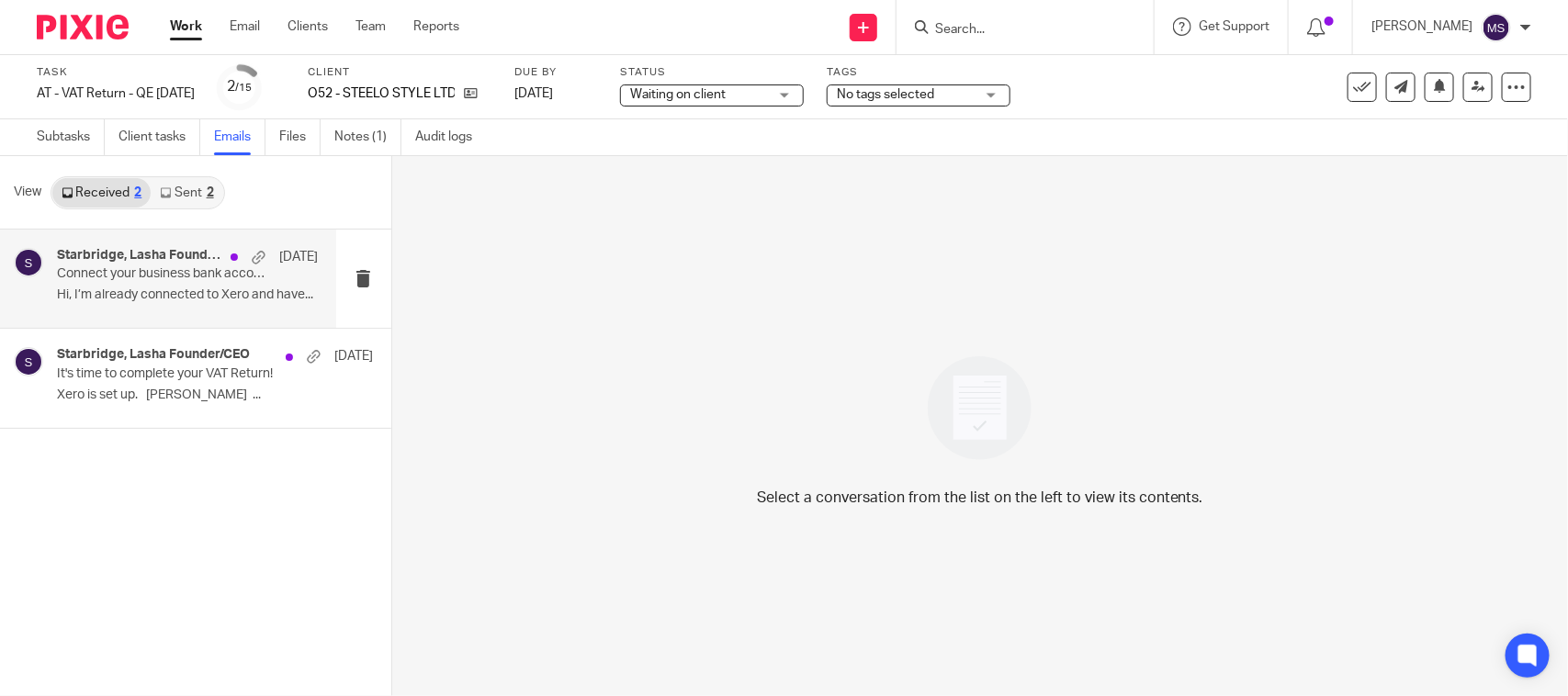
click at [157, 277] on p "Connect your business bank account to Xero" at bounding box center [161, 274] width 208 height 16
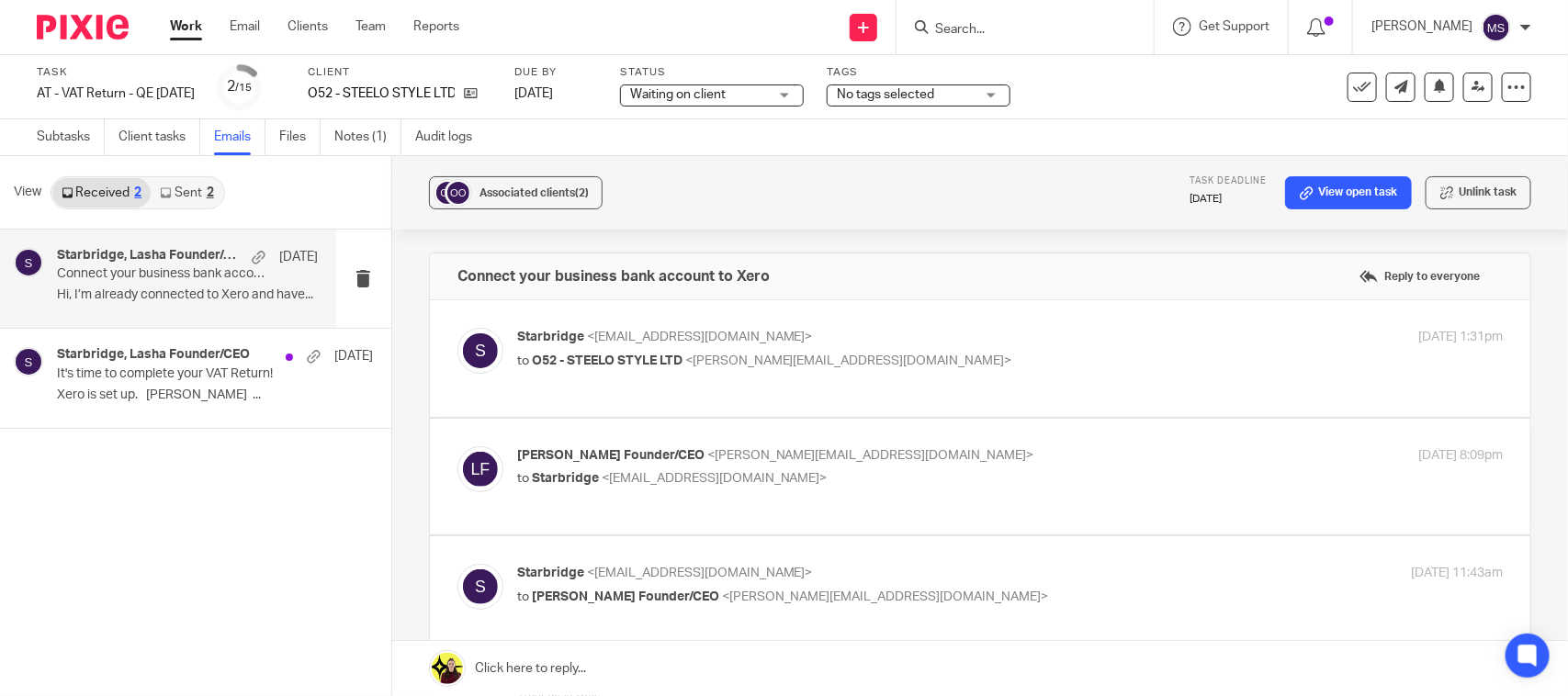
click at [574, 359] on span "O52 - STEELO STYLE LTD" at bounding box center [607, 361] width 150 height 13
checkbox input "true"
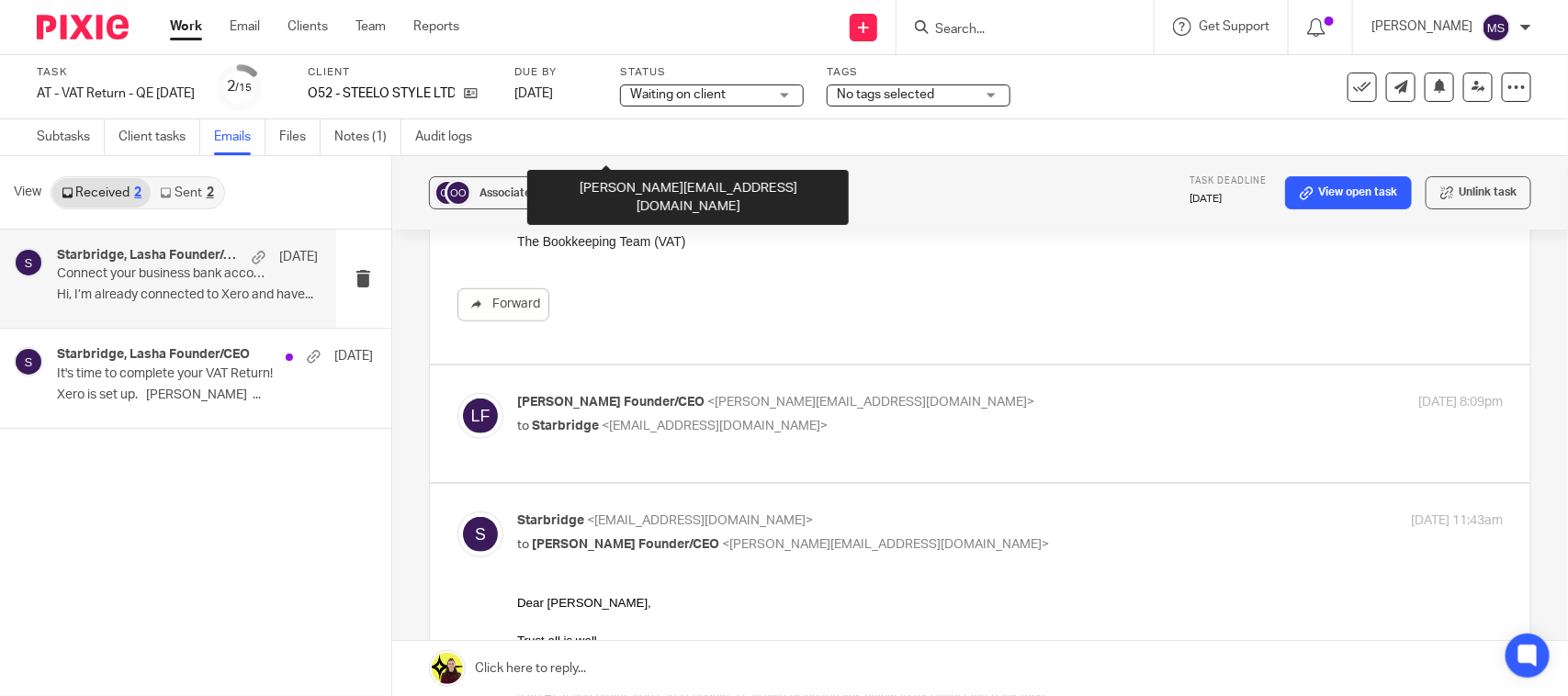
scroll to position [574, 0]
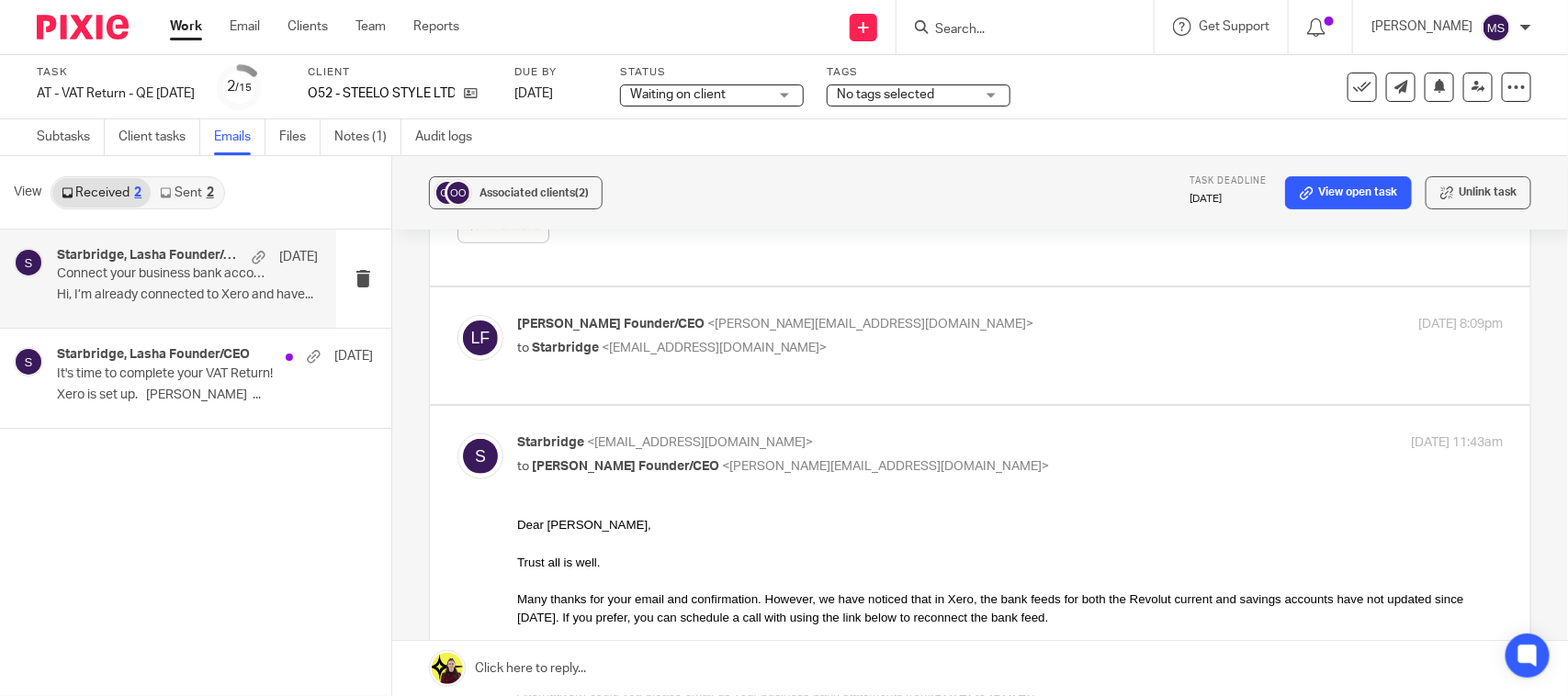
click at [580, 351] on span "Starbridge" at bounding box center [565, 348] width 67 height 13
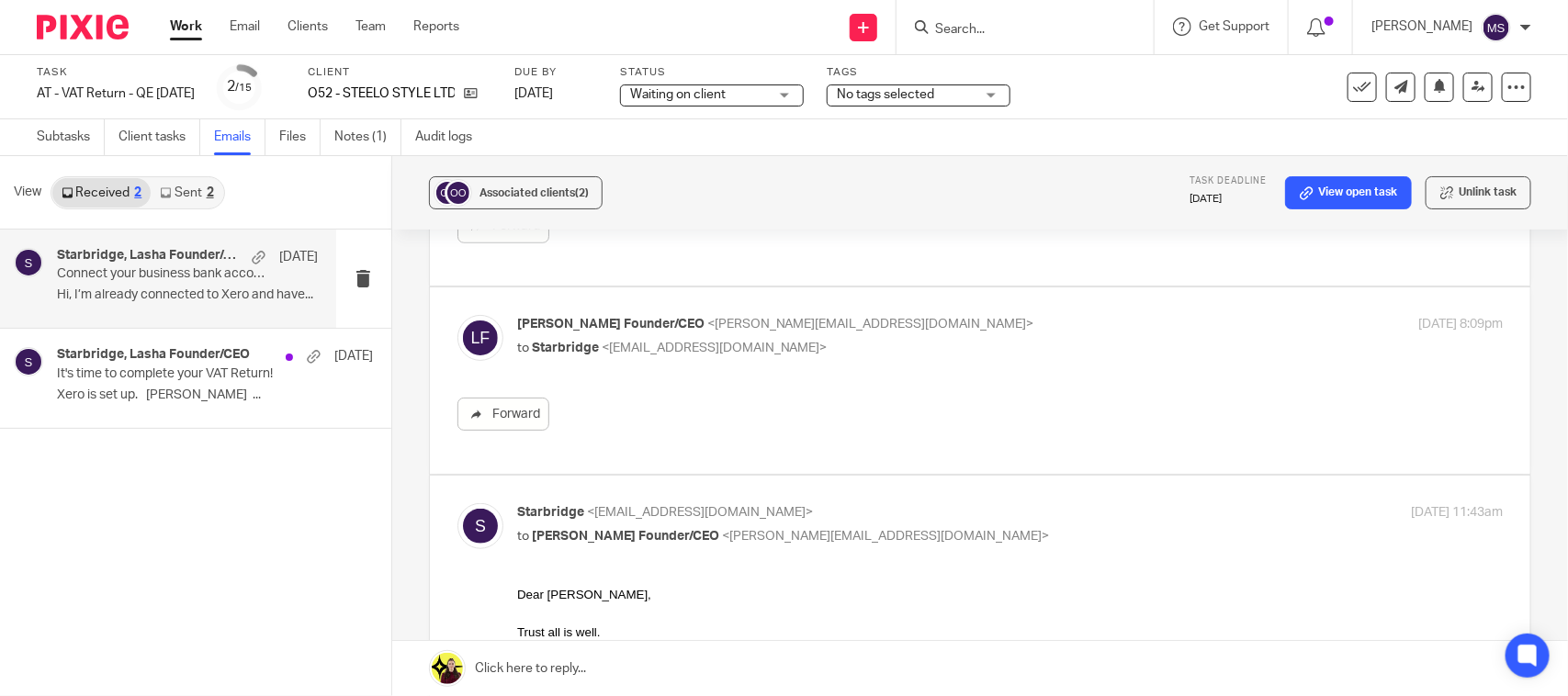
click at [561, 346] on span "Starbridge" at bounding box center [565, 348] width 67 height 13
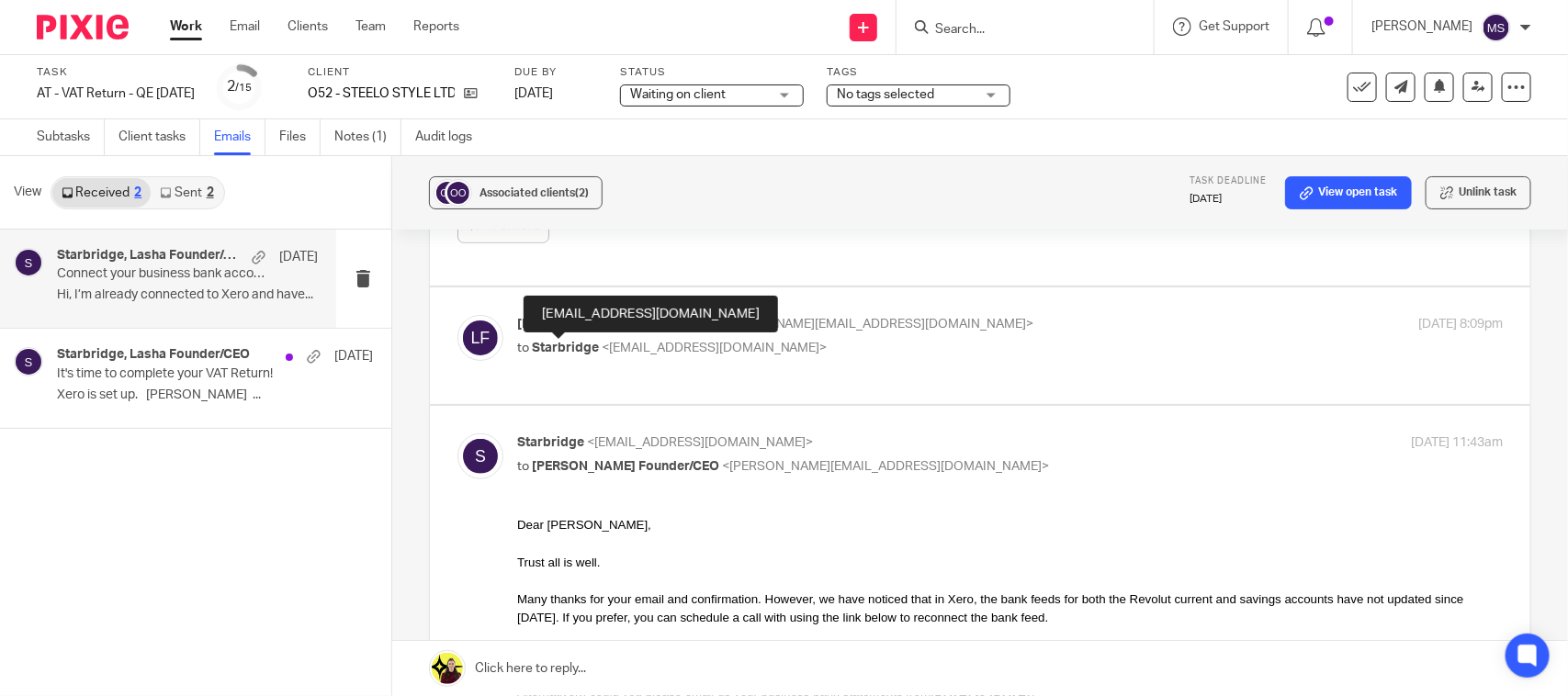
click at [535, 346] on span "Starbridge" at bounding box center [565, 348] width 67 height 13
checkbox input "true"
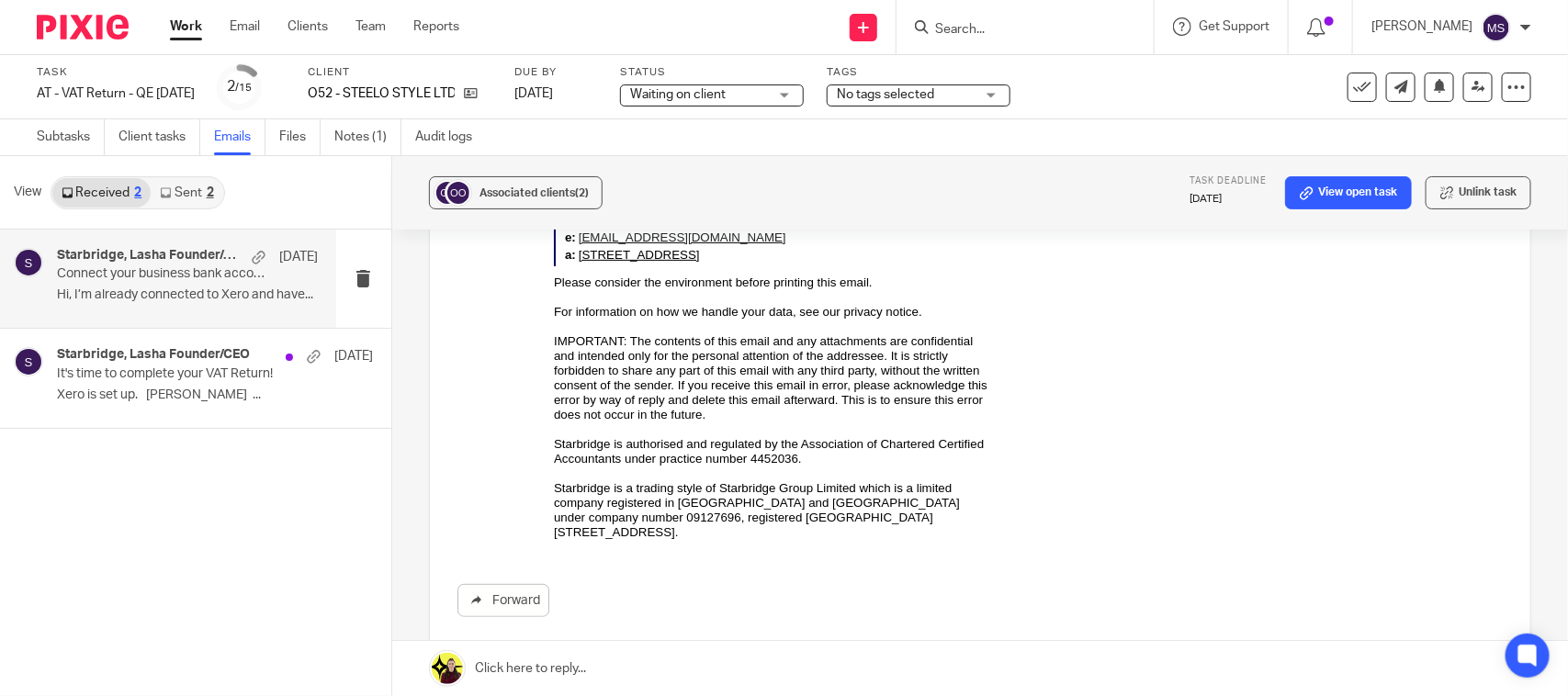
scroll to position [3646, 0]
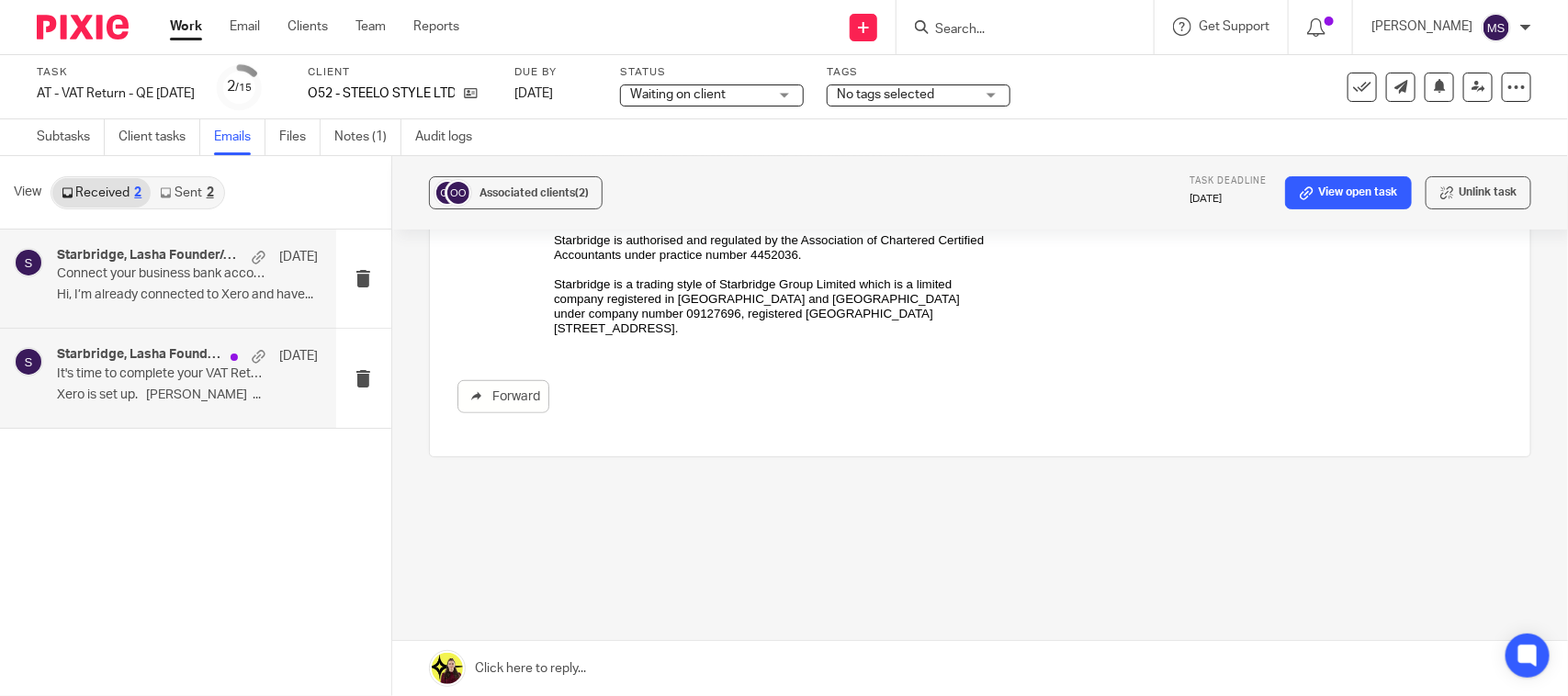
click at [112, 389] on p "Xero is set up. Lasha ..." at bounding box center [187, 395] width 261 height 16
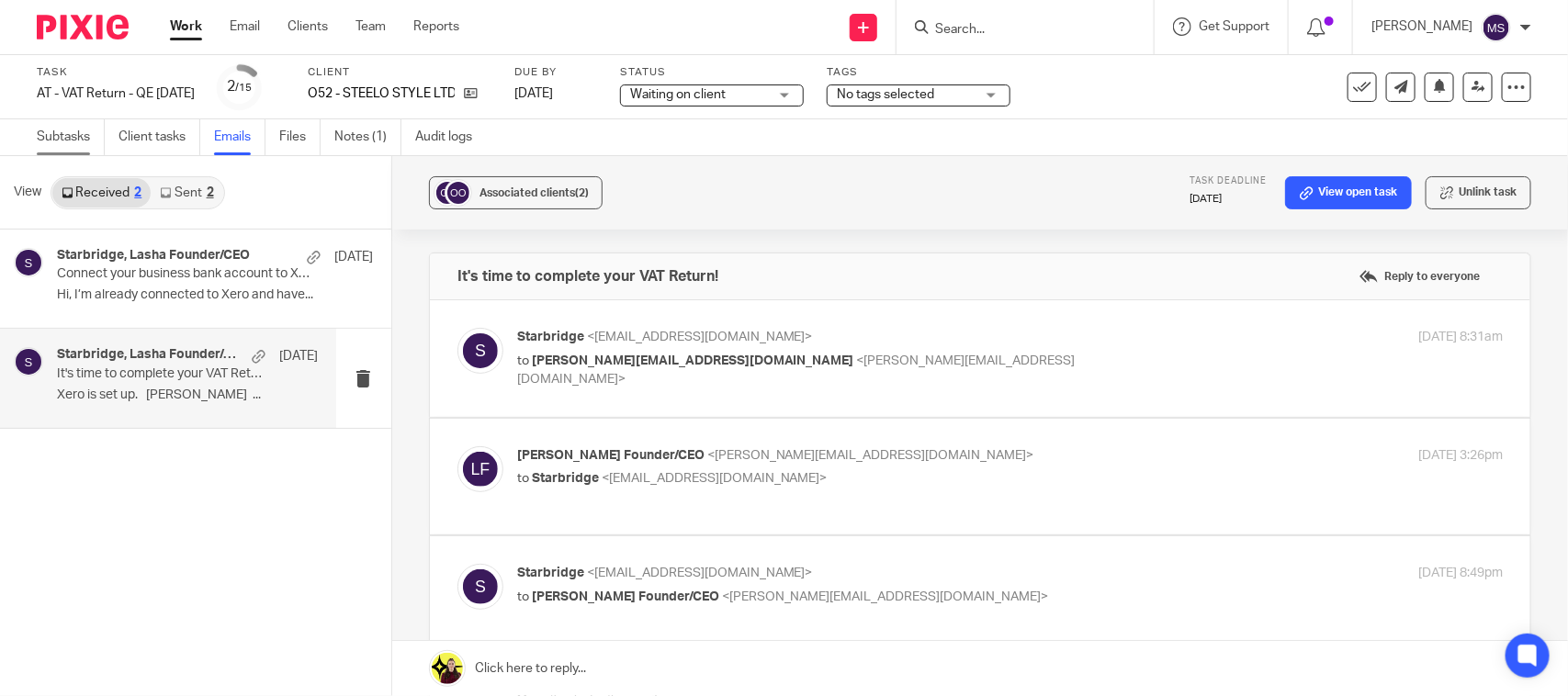
click at [78, 130] on link "Subtasks" at bounding box center [71, 137] width 68 height 36
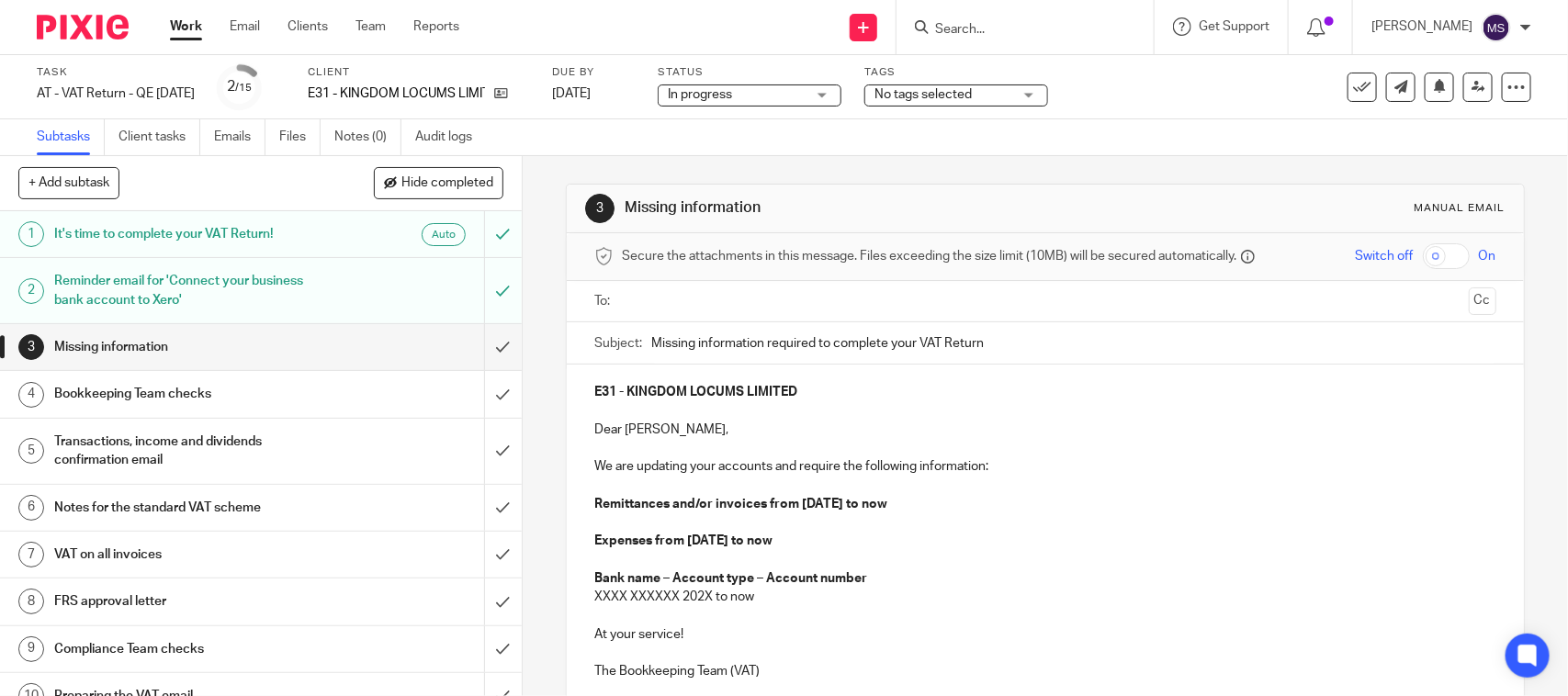
drag, startPoint x: 231, startPoint y: 134, endPoint x: 235, endPoint y: 173, distance: 39.2
click at [231, 134] on link "Emails" at bounding box center [239, 137] width 51 height 36
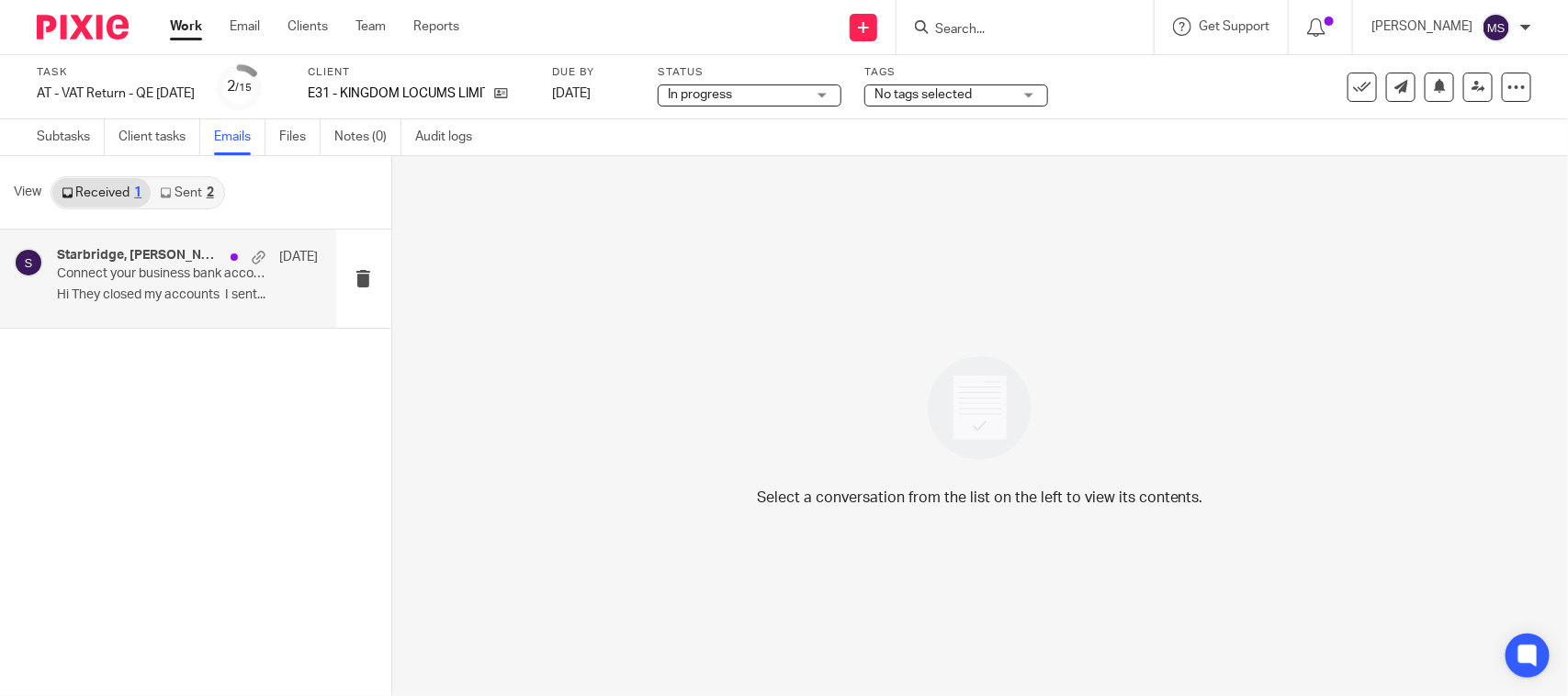
click at [99, 283] on div "Starbridge, [PERSON_NAME] [DATE] Connect your business bank account to Xero Hi …" at bounding box center [187, 278] width 261 height 61
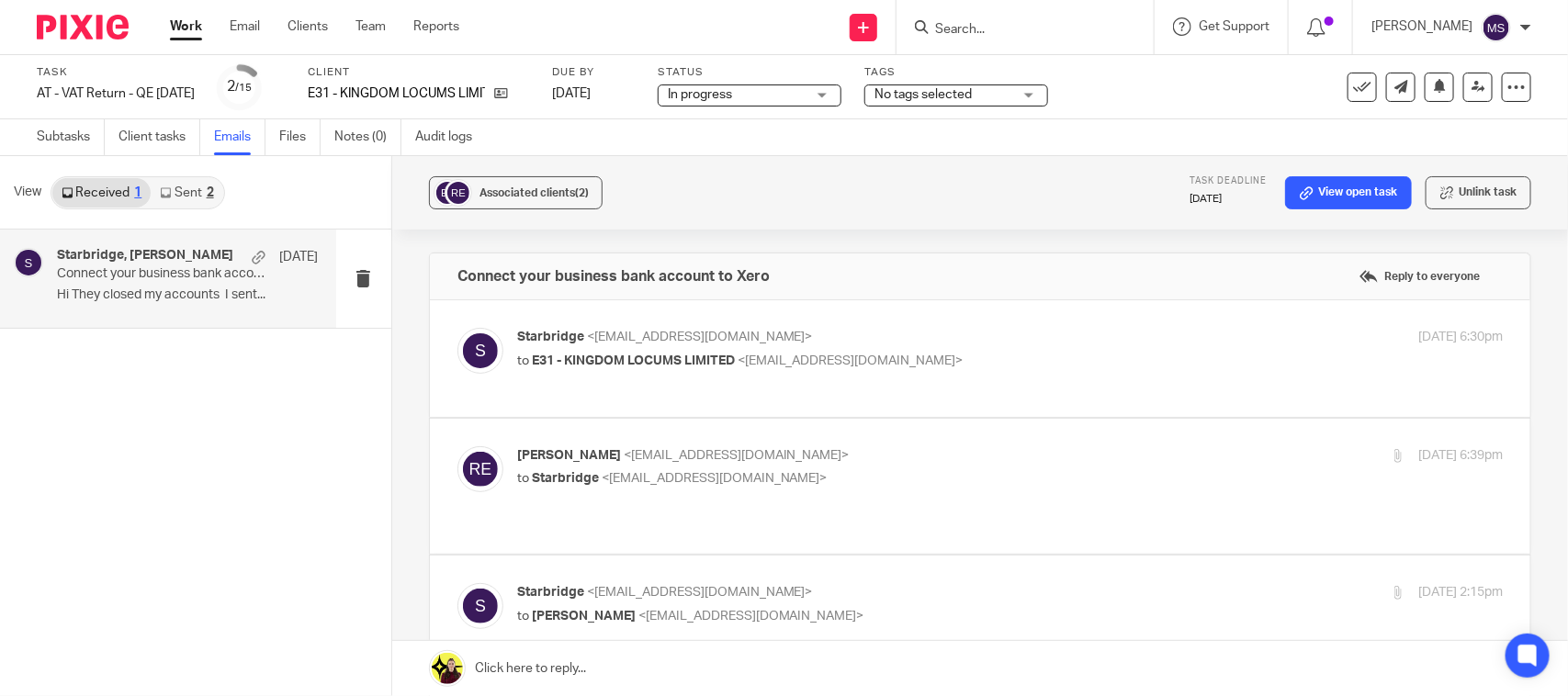
click at [616, 355] on span "E31 - KINGDOM LOCUMS LIMITED" at bounding box center [633, 361] width 203 height 13
checkbox input "true"
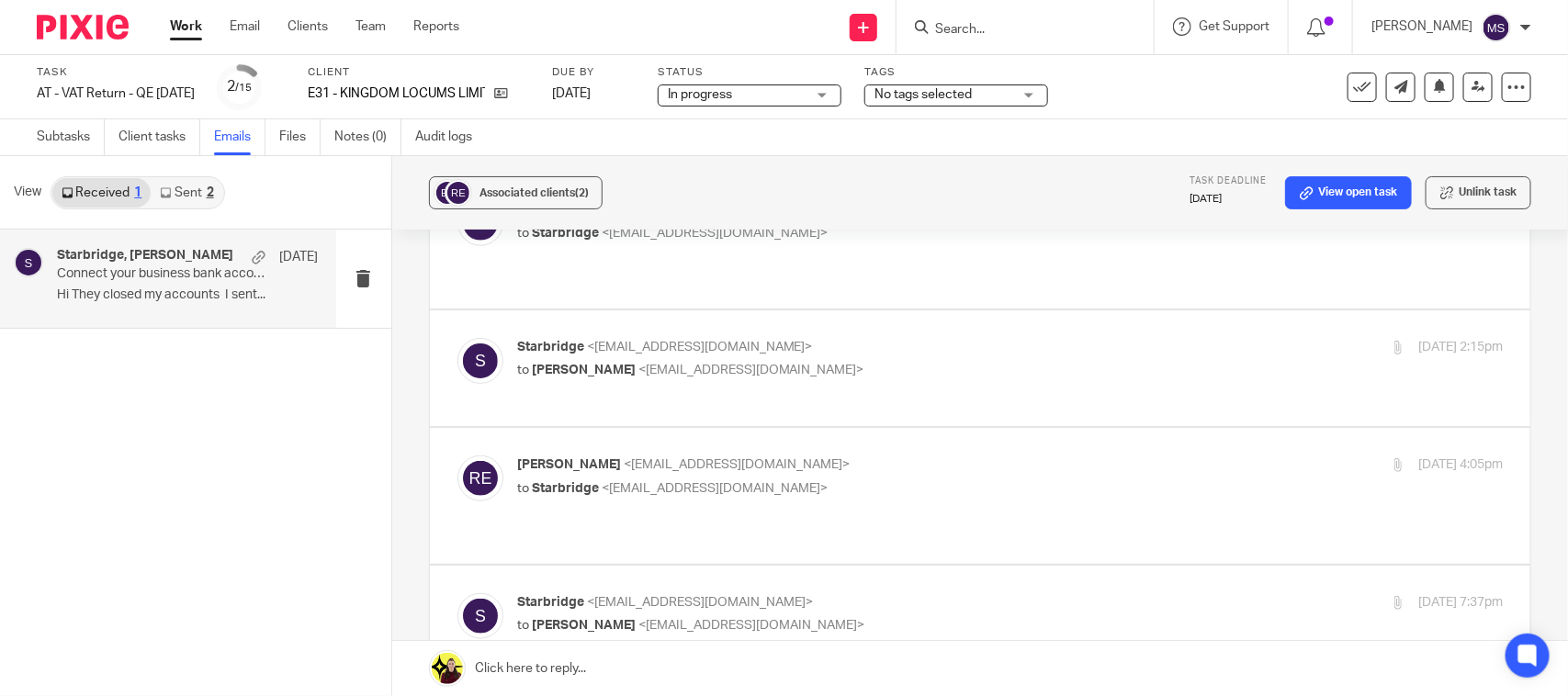
scroll to position [574, 0]
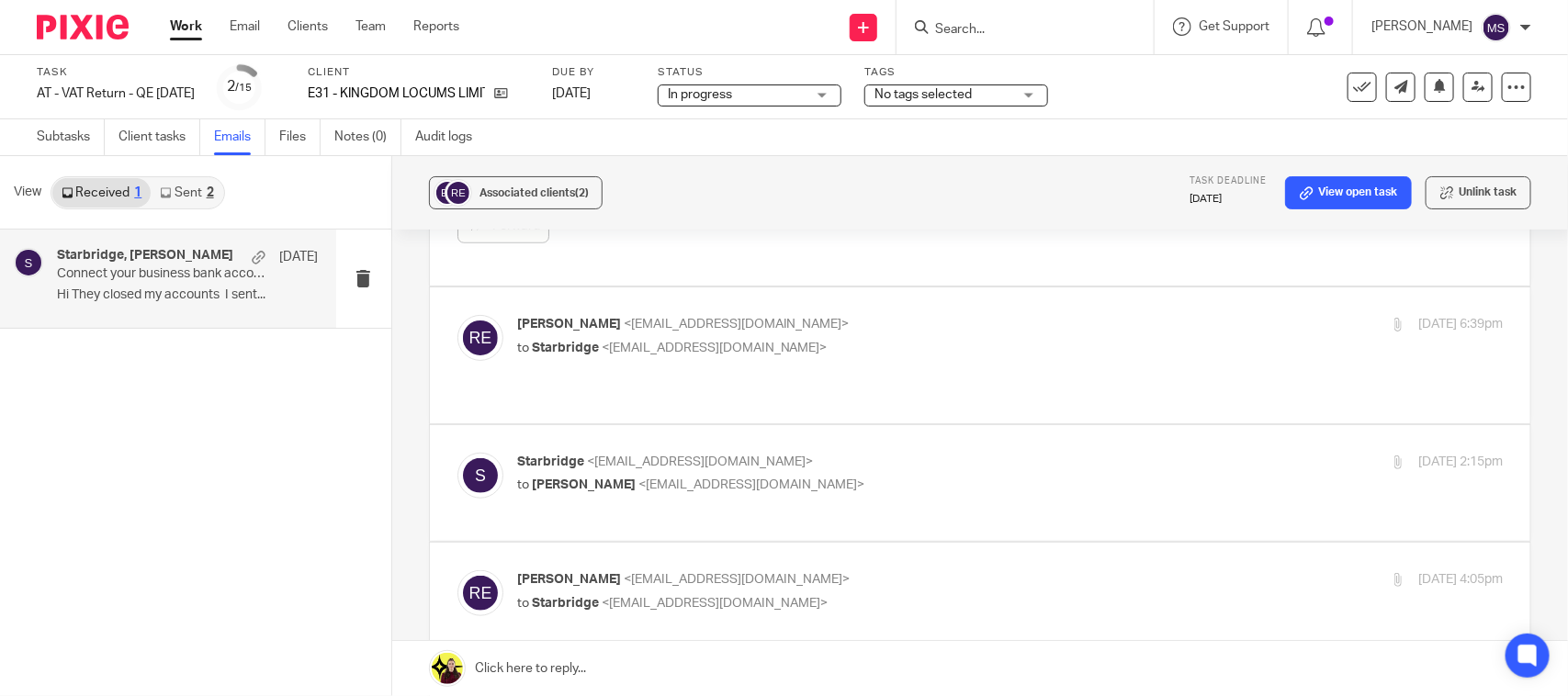
click at [553, 344] on span "Starbridge" at bounding box center [565, 348] width 67 height 13
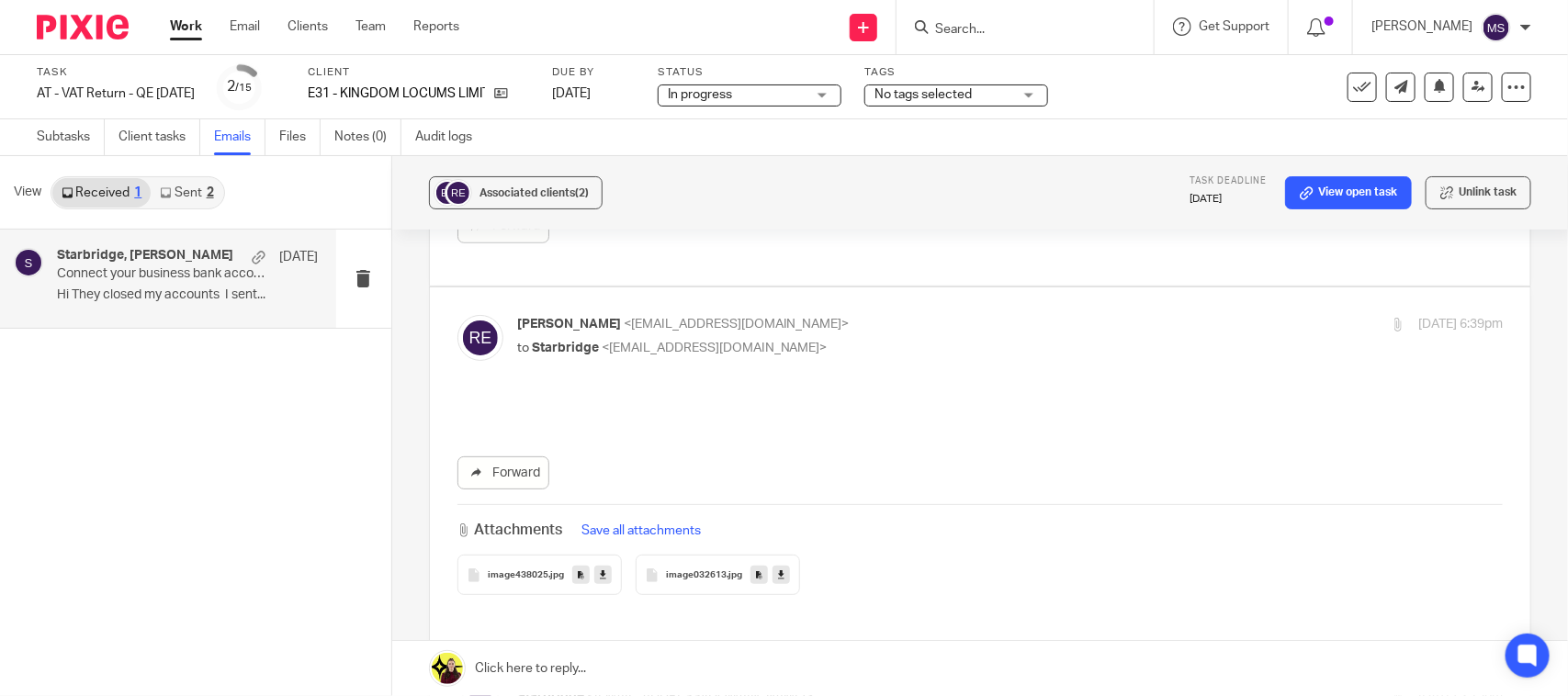
click at [560, 342] on span "Starbridge" at bounding box center [565, 348] width 67 height 13
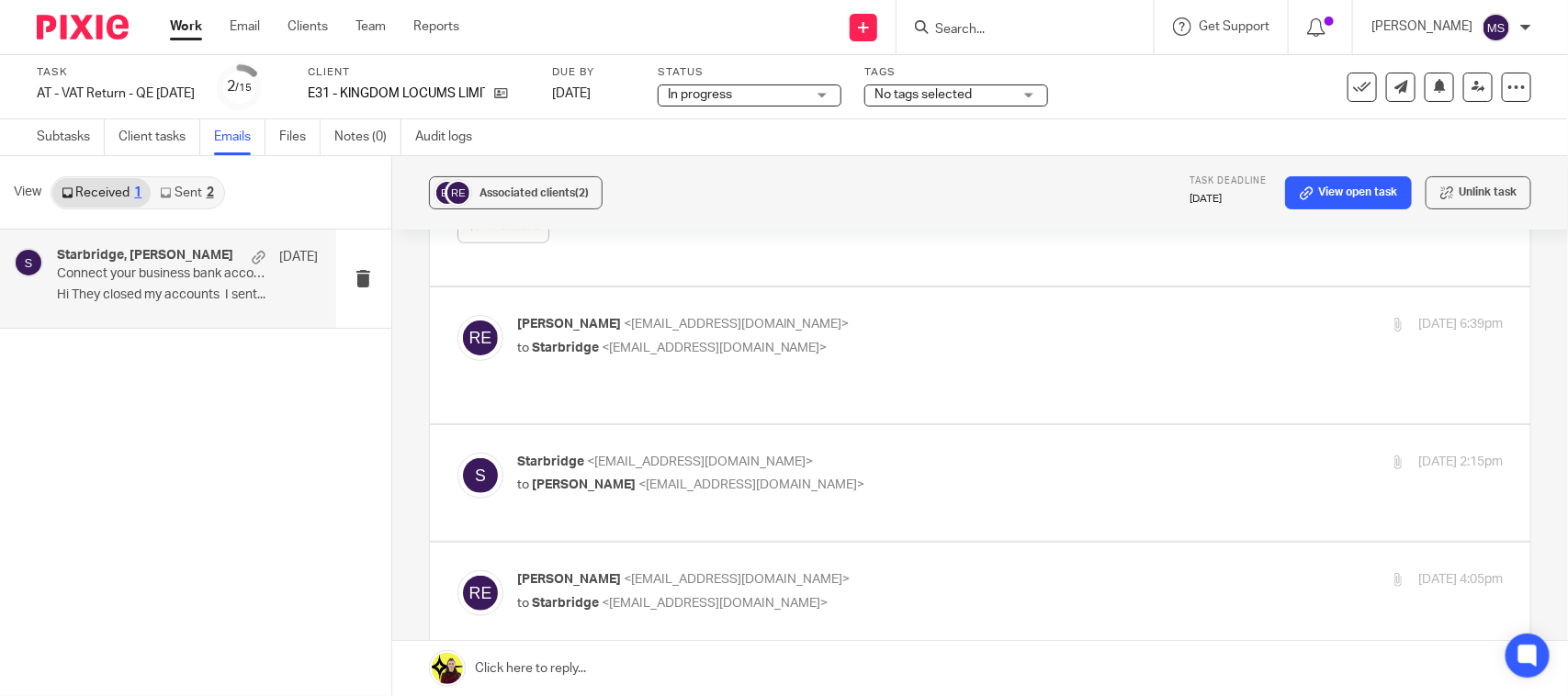
click at [532, 342] on span "Starbridge" at bounding box center [565, 348] width 67 height 13
checkbox input "true"
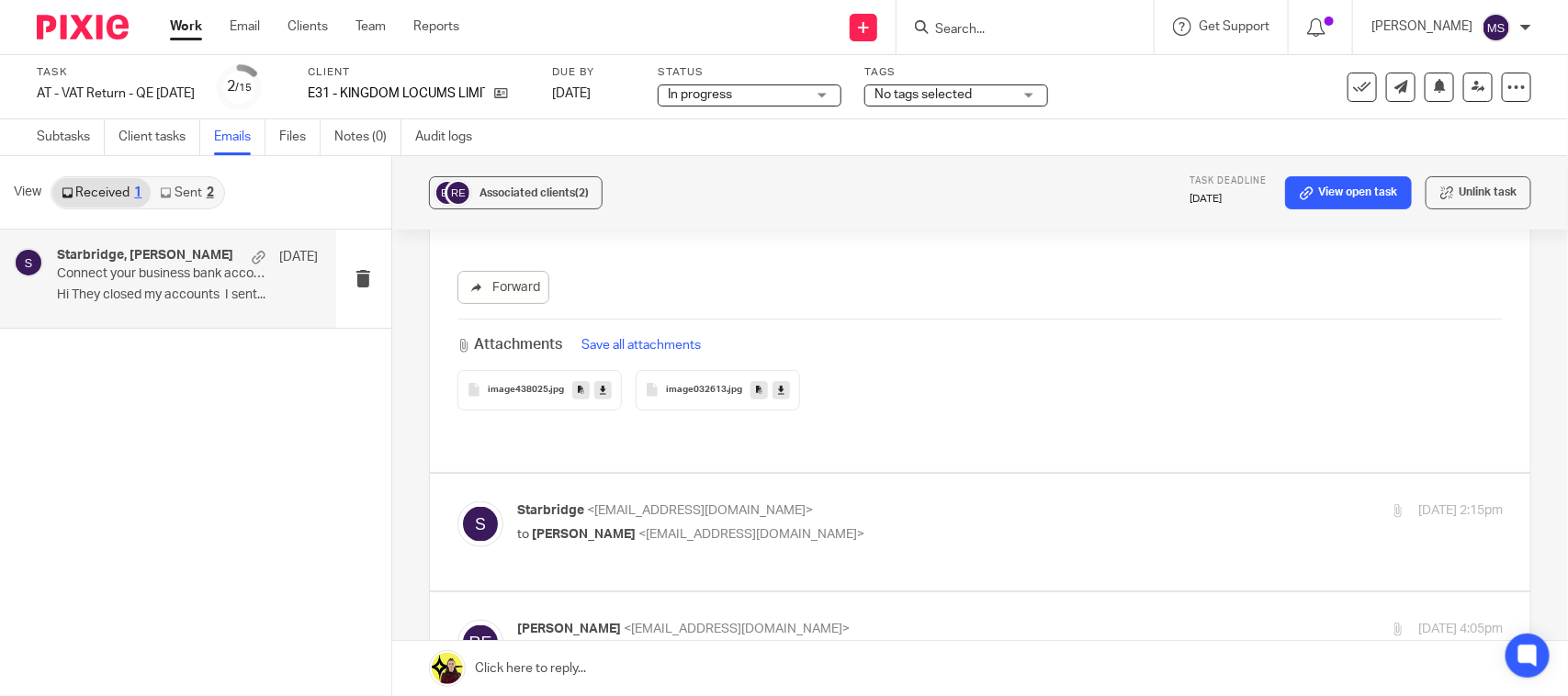
scroll to position [919, 0]
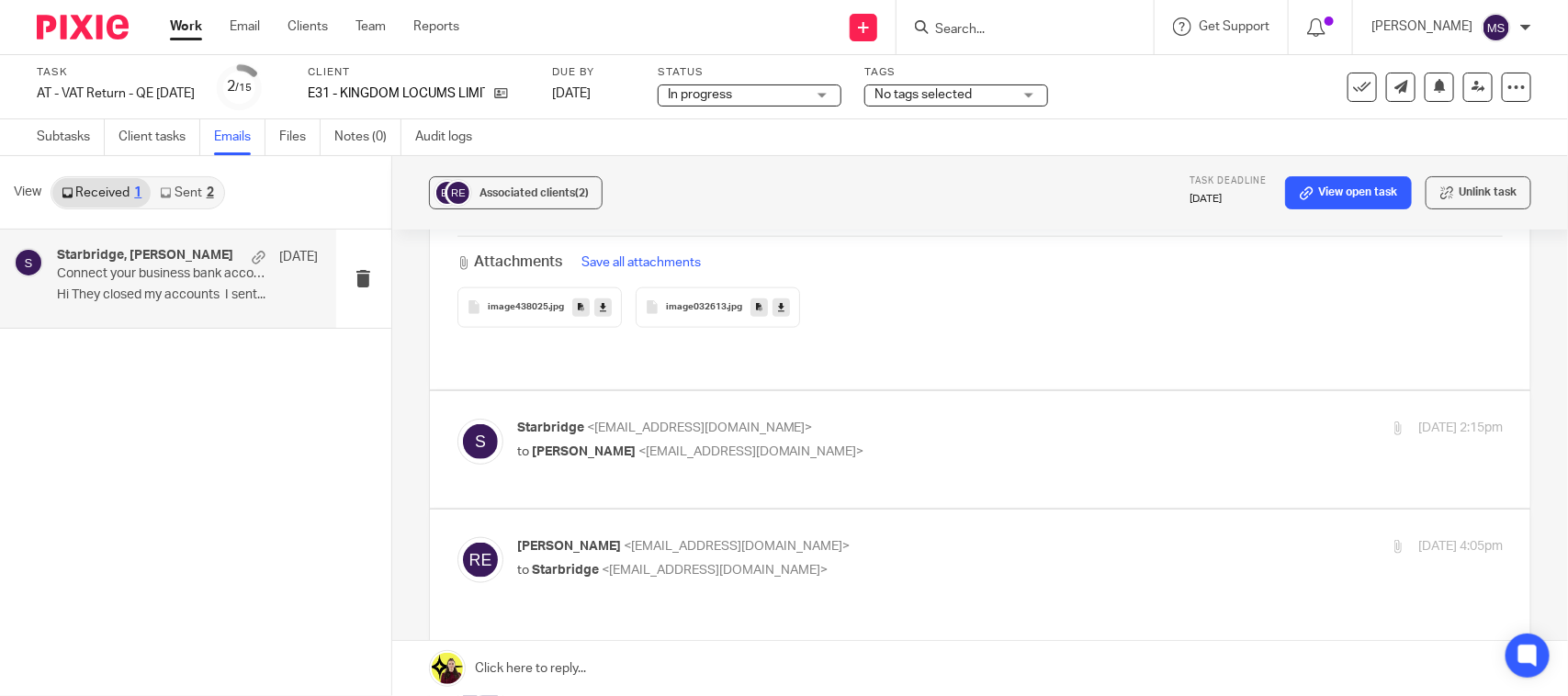
click at [563, 446] on span "ryan eversley-robertson" at bounding box center [583, 452] width 104 height 13
checkbox input "true"
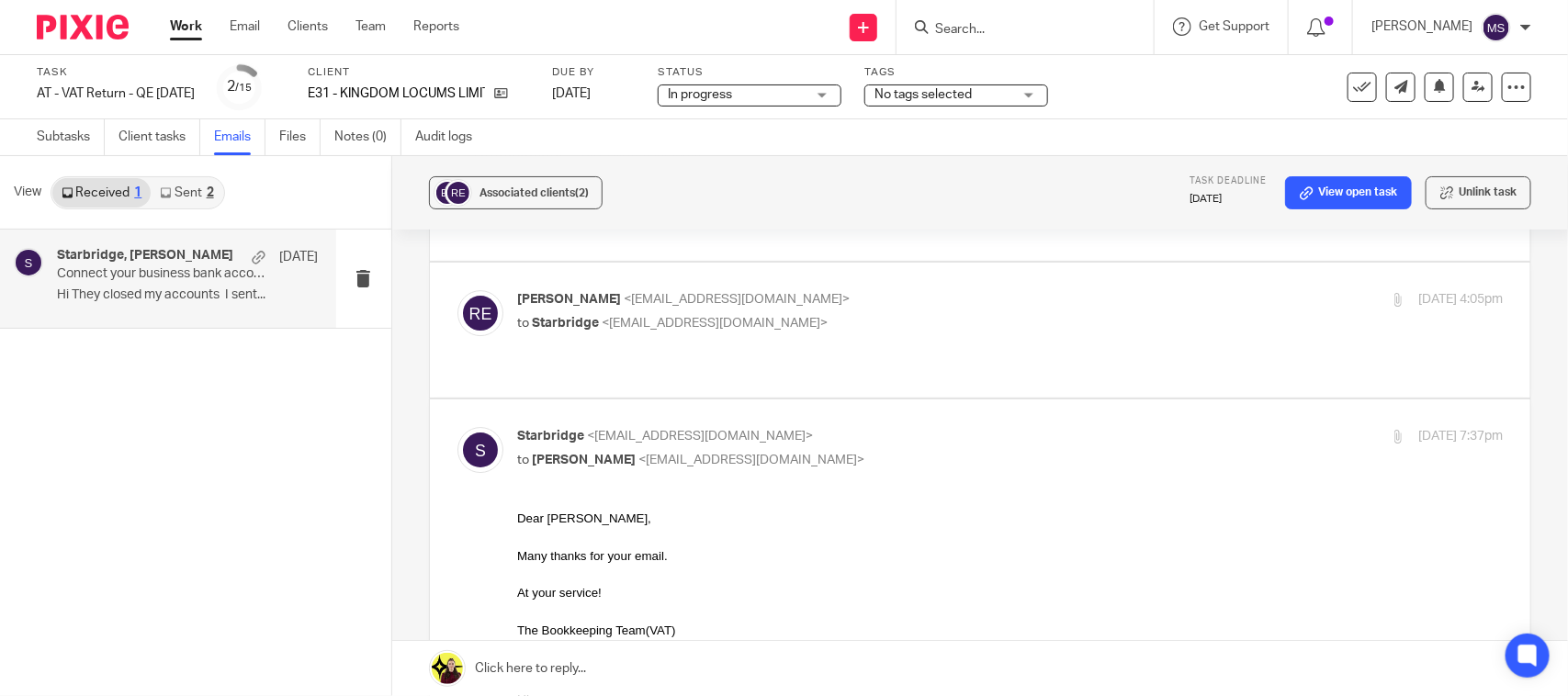
scroll to position [2642, 0]
click at [545, 314] on span "Starbridge" at bounding box center [565, 320] width 67 height 13
checkbox input "true"
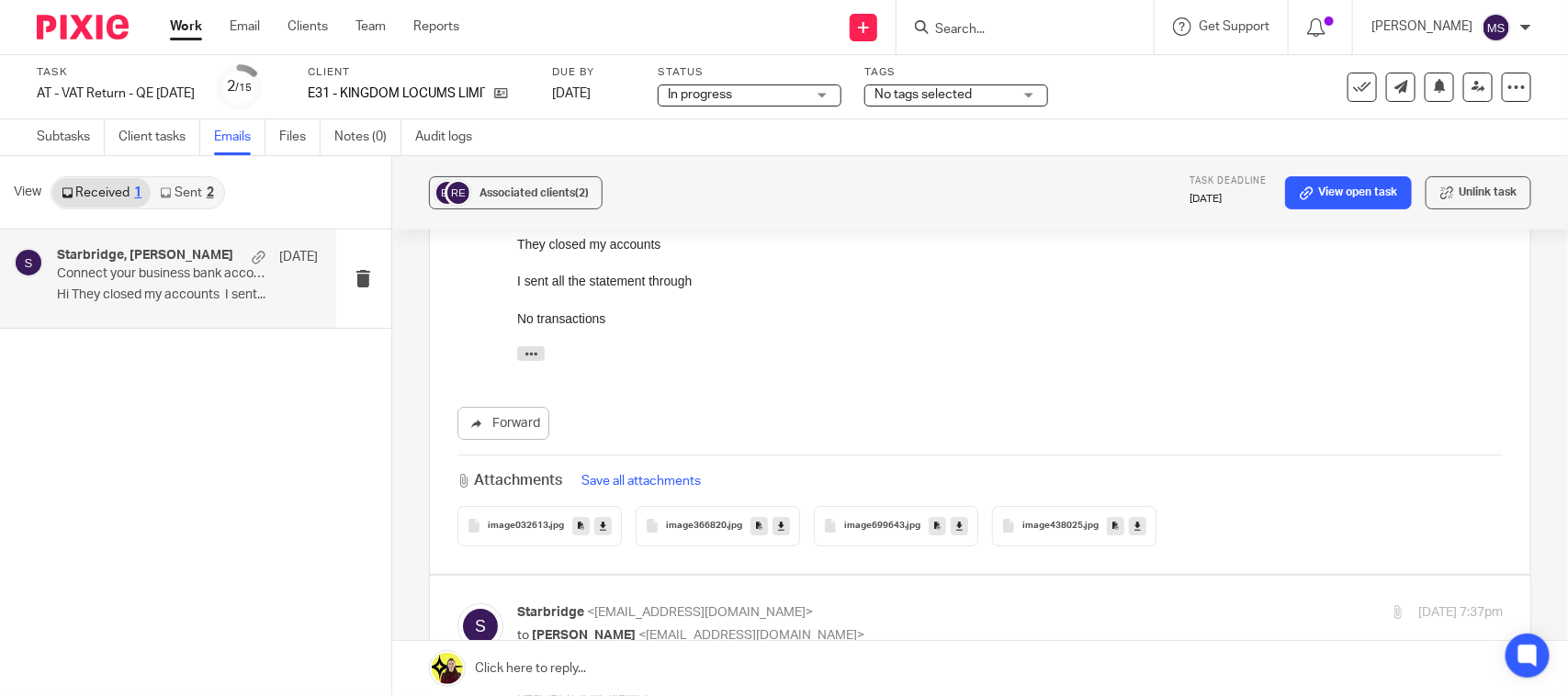
scroll to position [2850, 0]
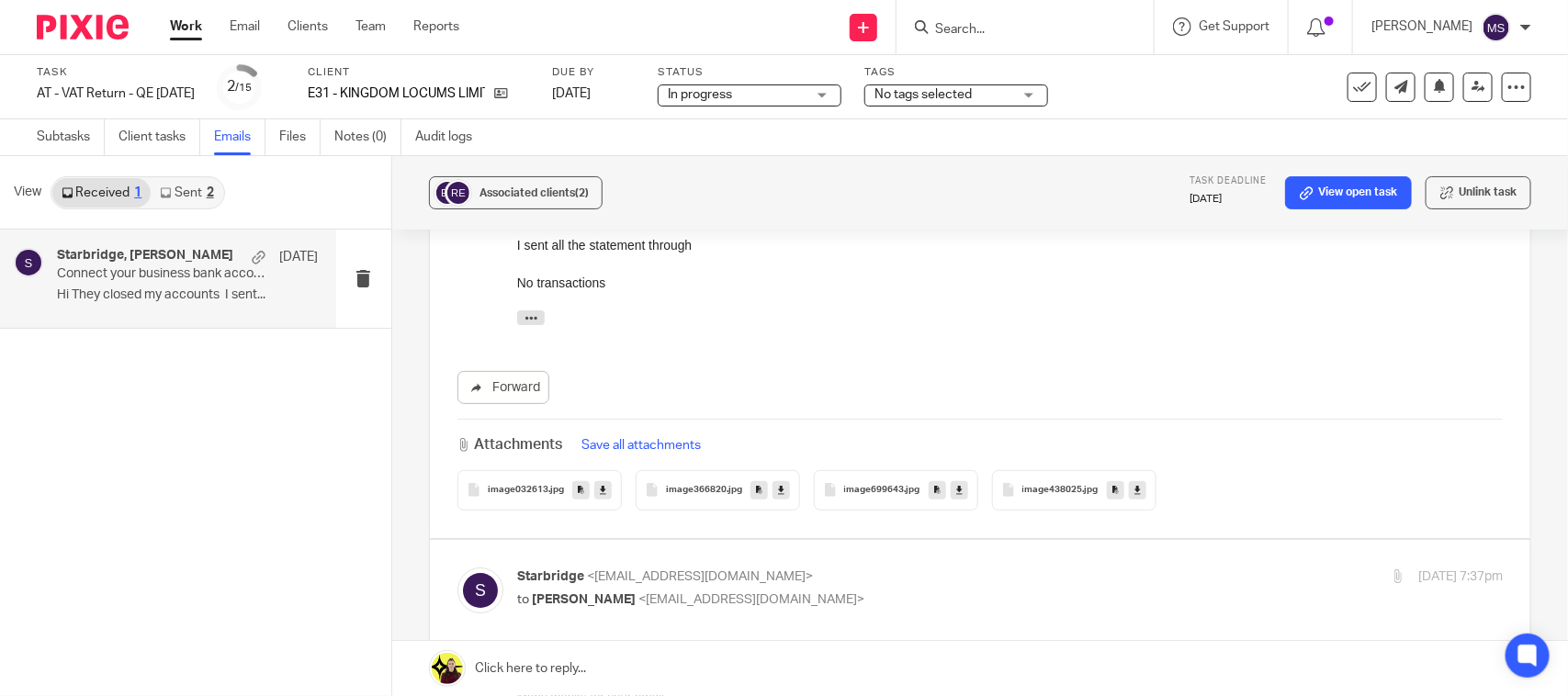
click at [701, 485] on span "image366820" at bounding box center [696, 490] width 61 height 11
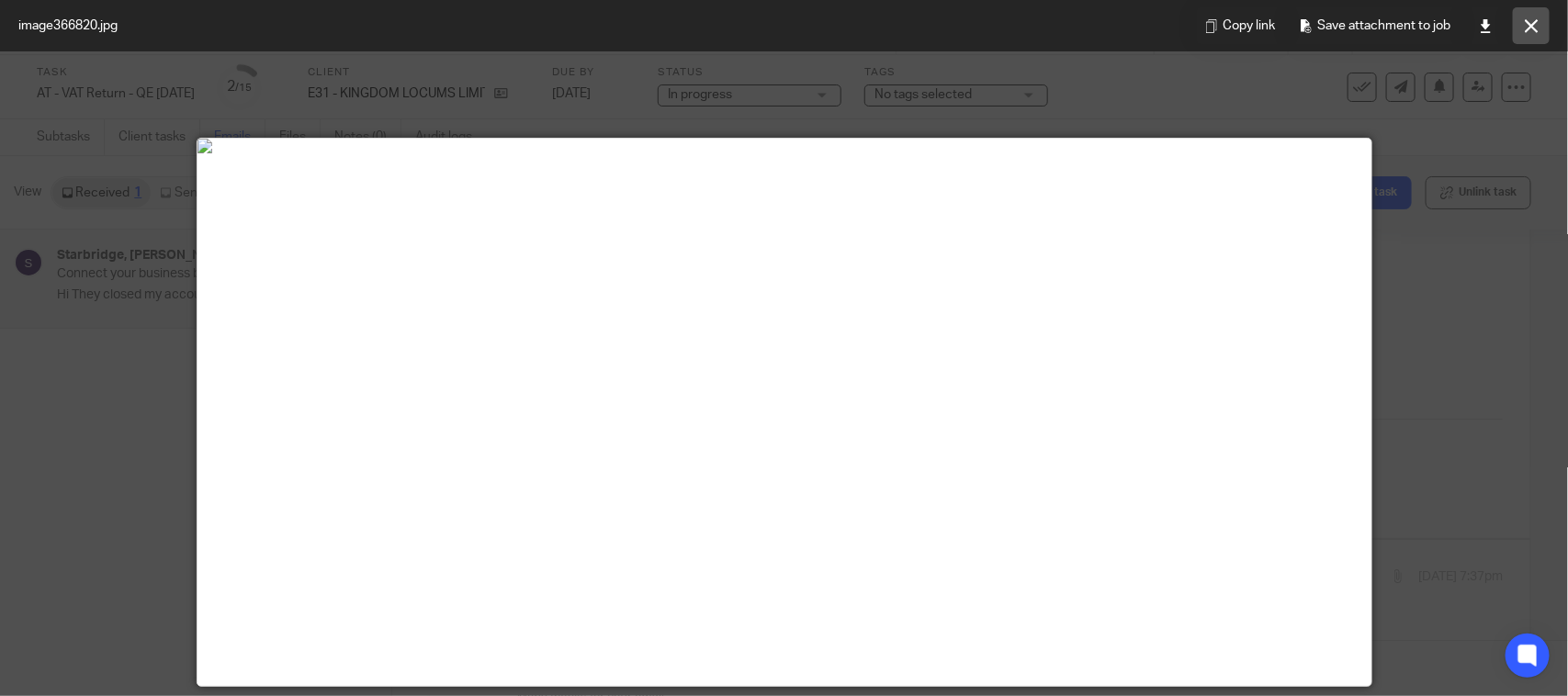
click at [1536, 16] on button at bounding box center [1531, 26] width 37 height 37
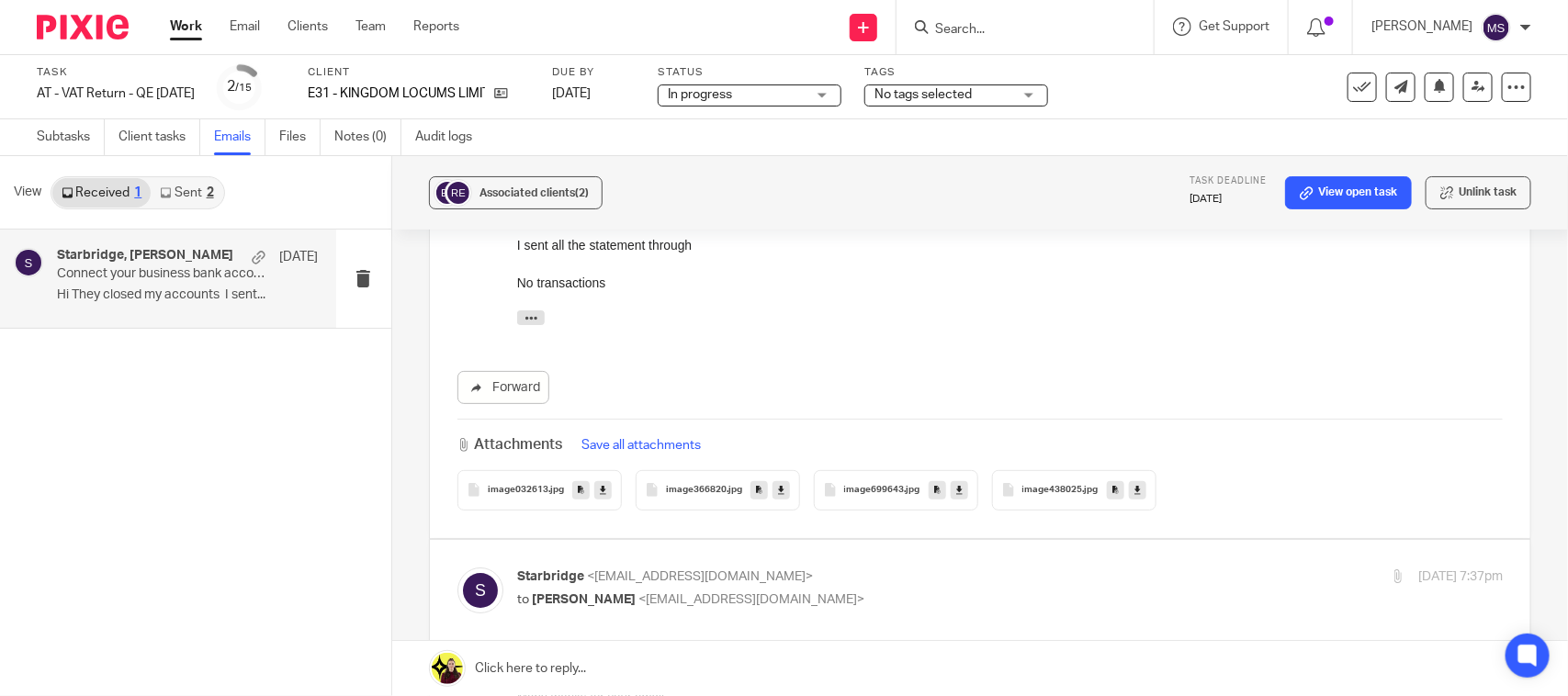
click at [528, 470] on div "image032613 .jpg" at bounding box center [540, 490] width 165 height 41
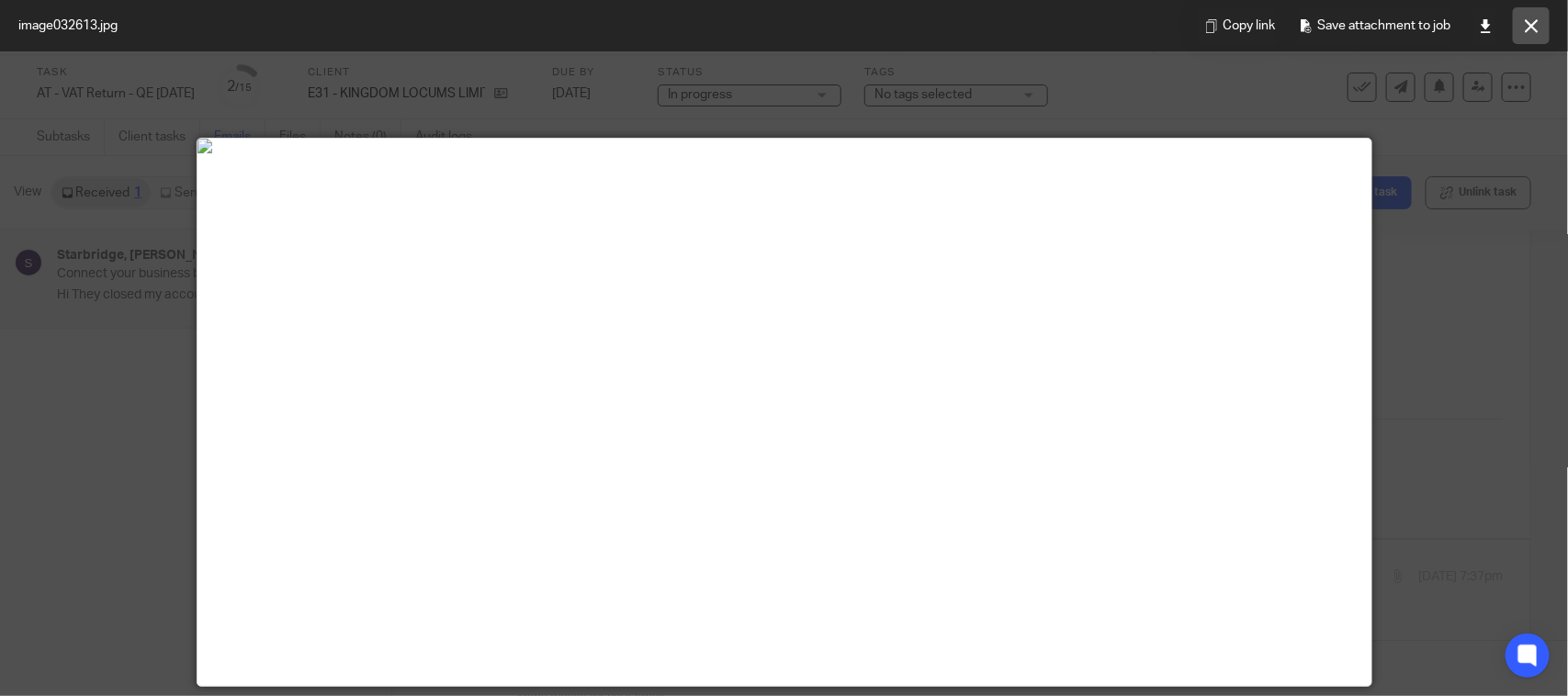
click at [1521, 25] on button at bounding box center [1531, 26] width 37 height 37
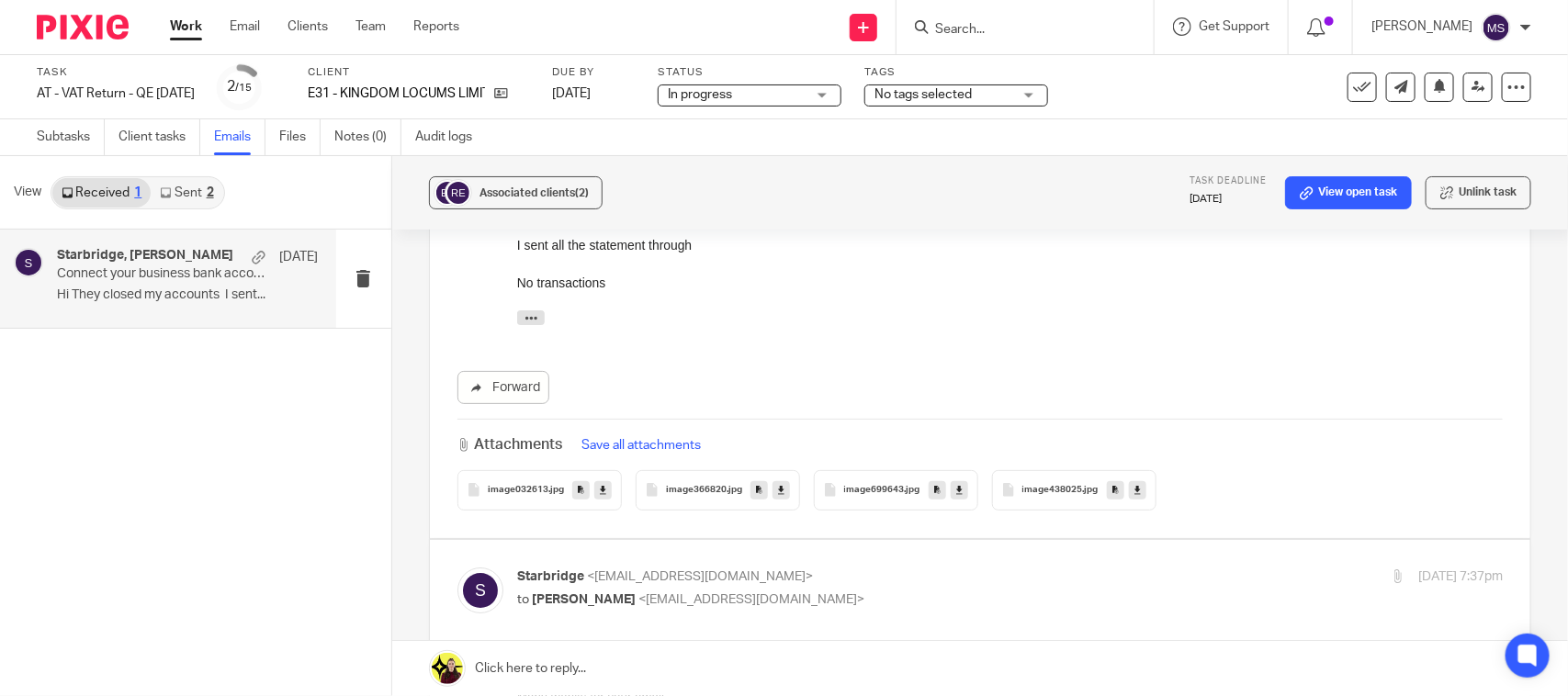
click at [860, 485] on span "image699643" at bounding box center [874, 490] width 61 height 11
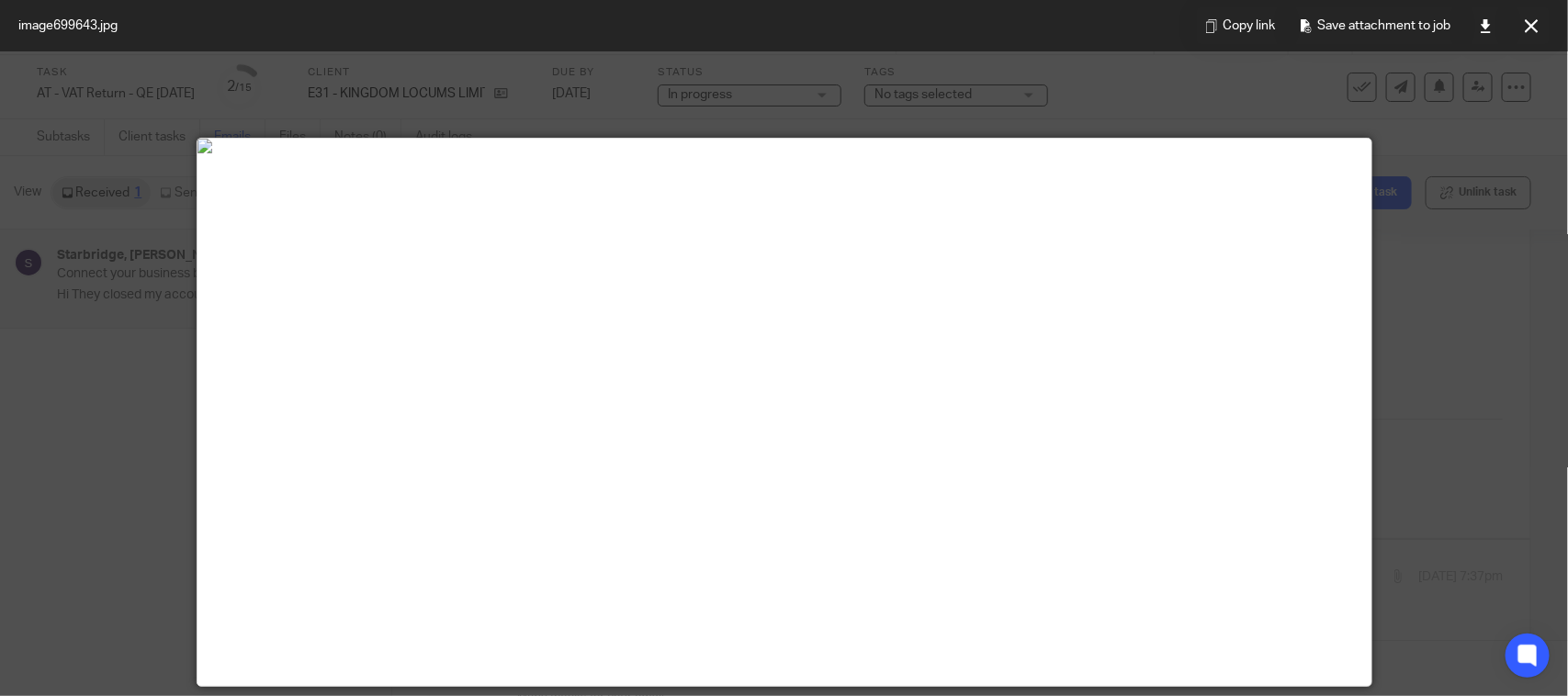
click at [1512, 33] on div "Copy link Save attachment to job" at bounding box center [1373, 25] width 390 height 51
click at [1526, 39] on button at bounding box center [1531, 26] width 37 height 37
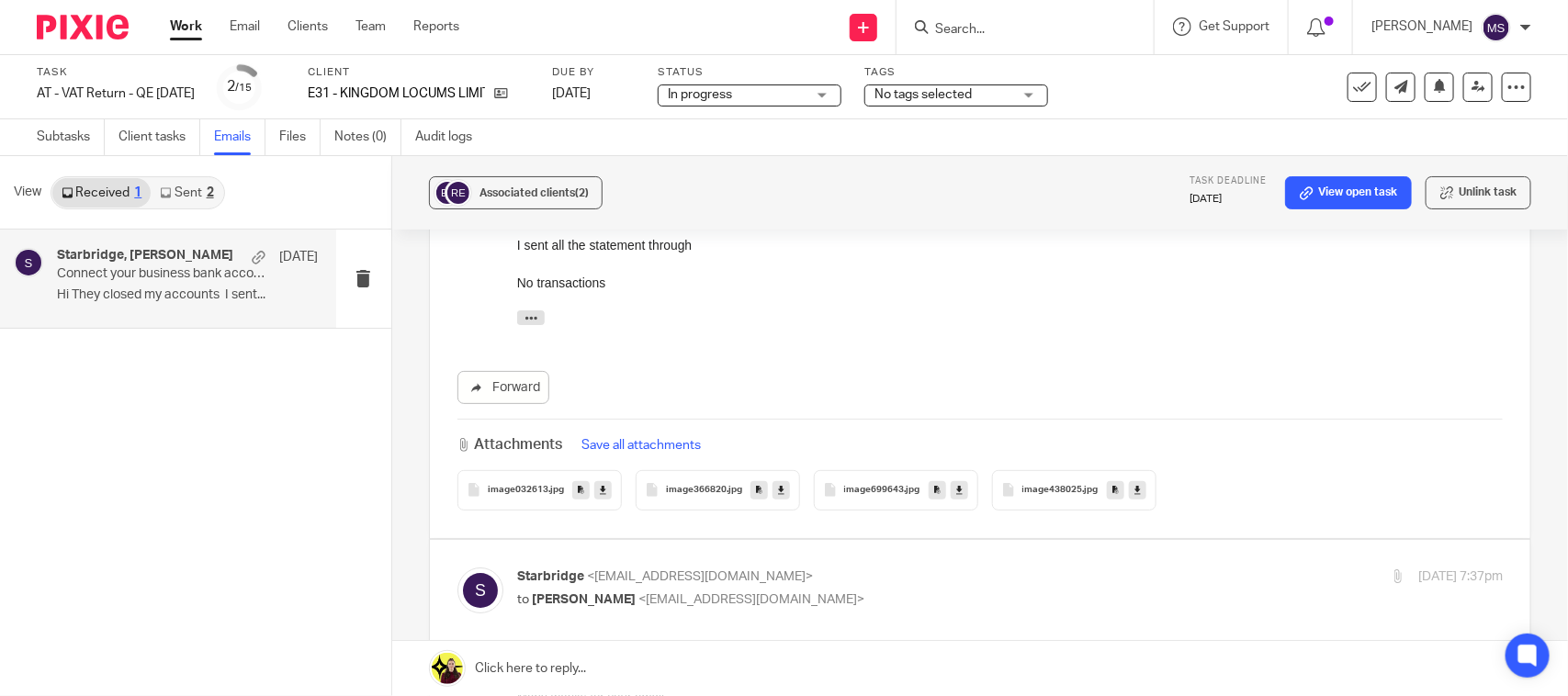
click at [1051, 470] on div "image438025 .jpg" at bounding box center [1075, 490] width 165 height 41
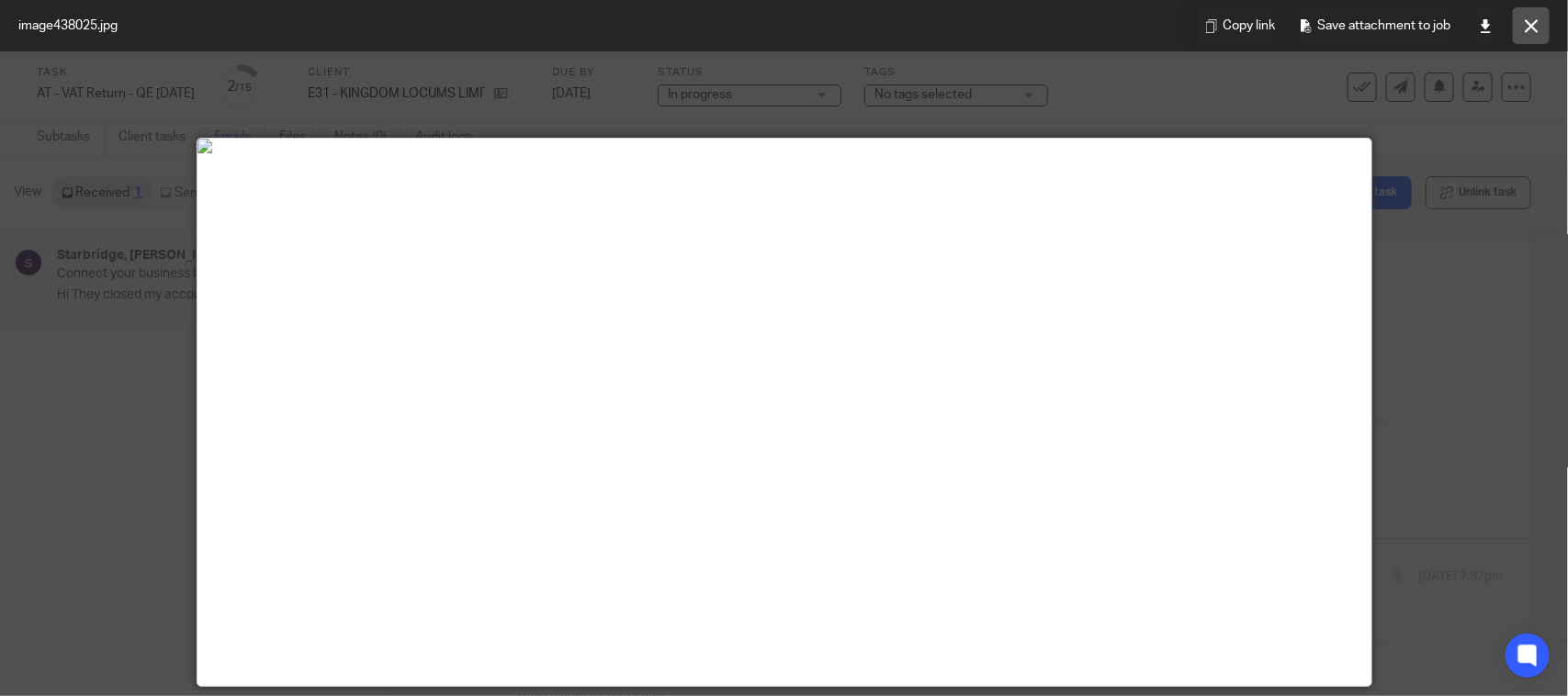
click at [1530, 23] on icon at bounding box center [1531, 26] width 14 height 14
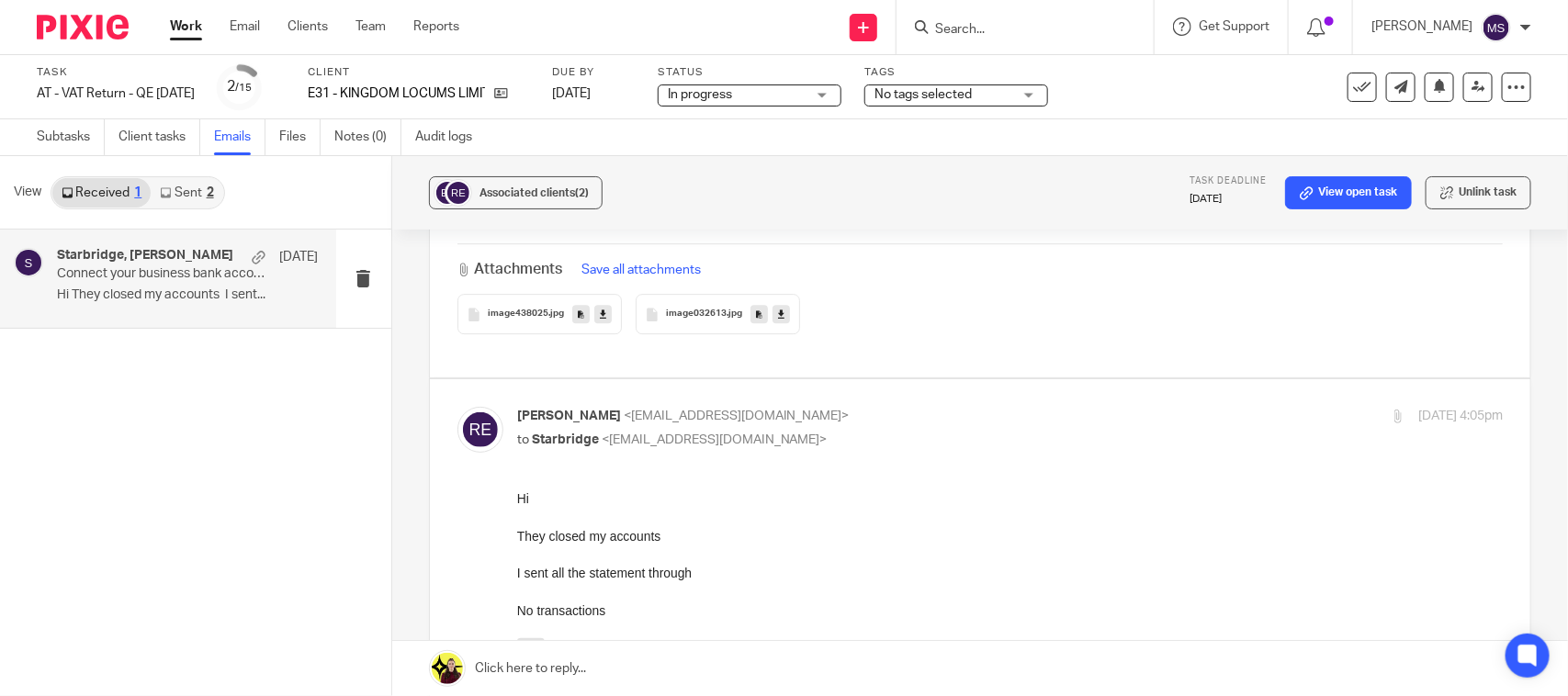
scroll to position [2505, 0]
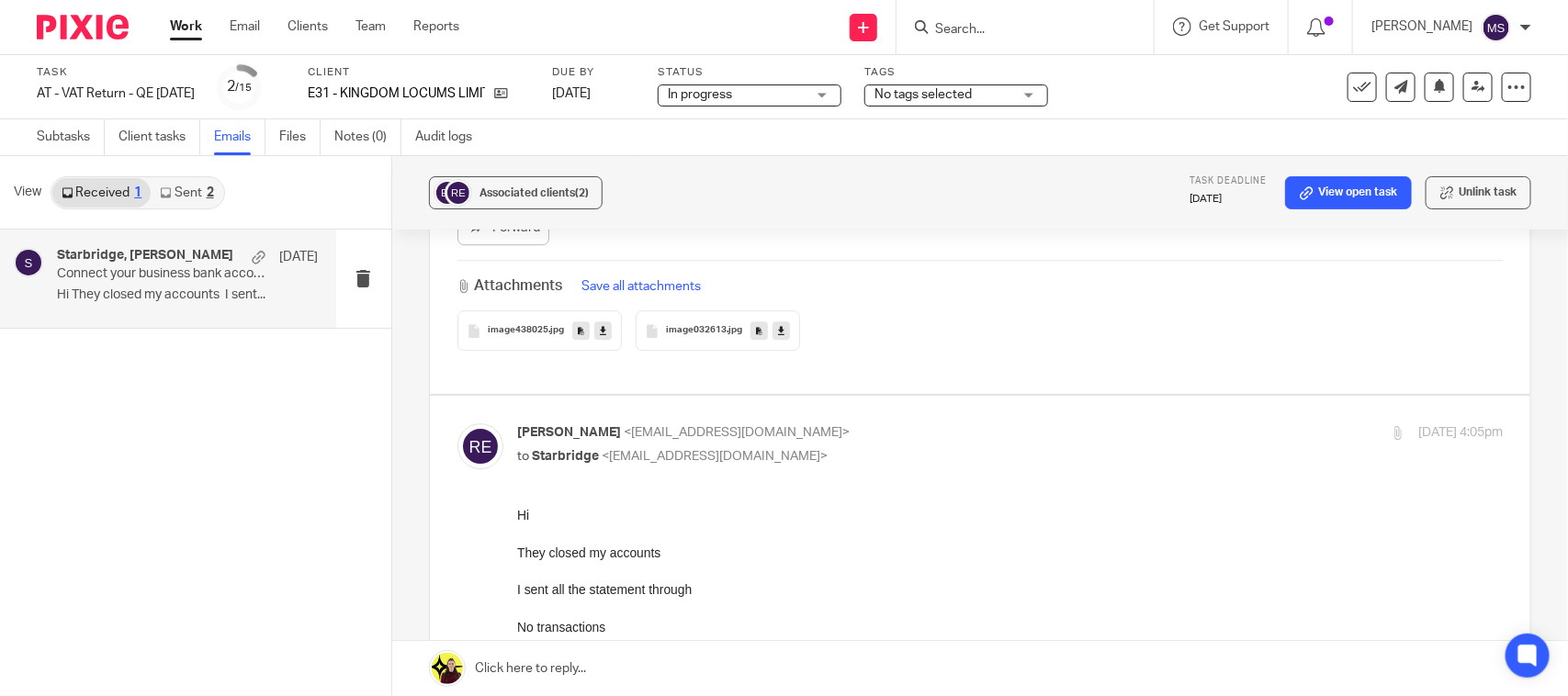
click at [191, 193] on link "Sent 2" at bounding box center [186, 193] width 72 height 29
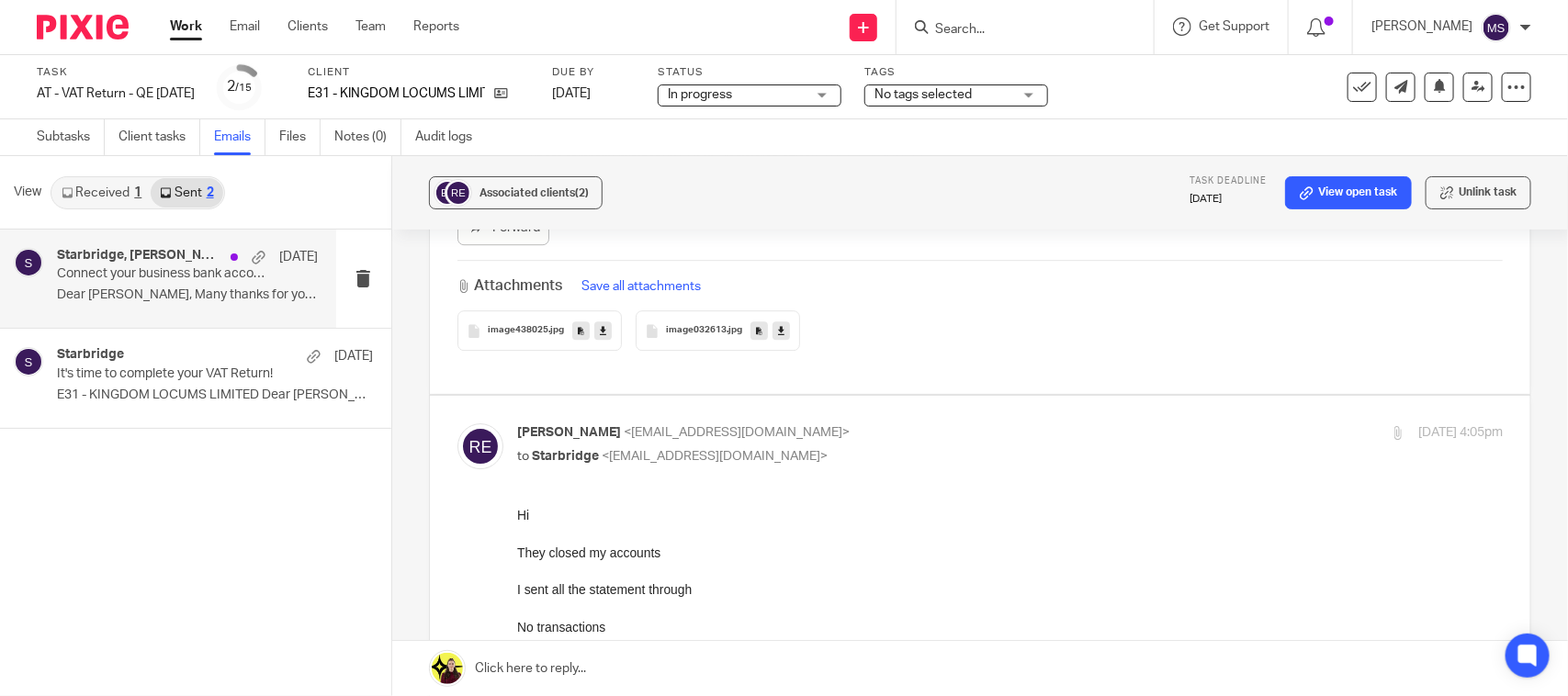
click at [147, 265] on div "Starbridge, ryan eversley-robertson 7 Oct" at bounding box center [187, 257] width 261 height 18
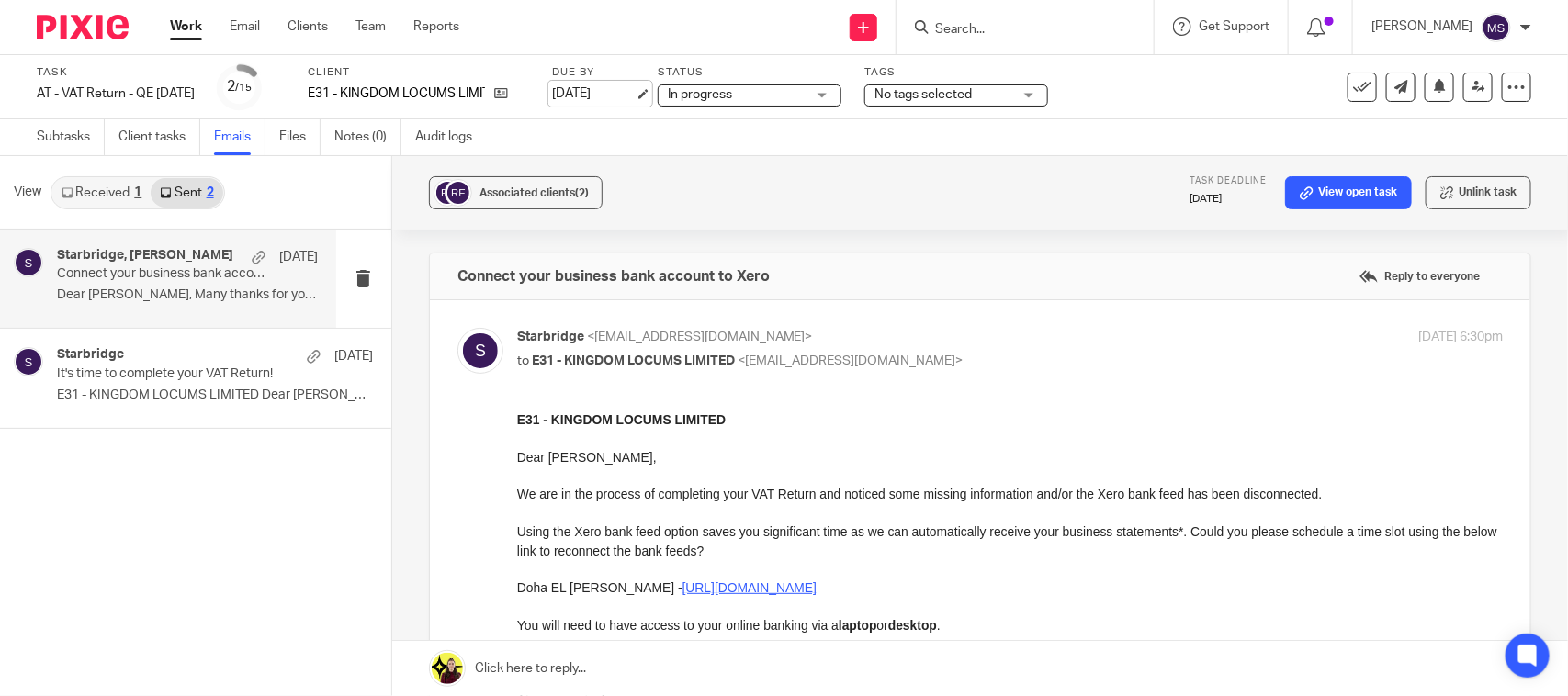
drag, startPoint x: 935, startPoint y: 184, endPoint x: 590, endPoint y: 99, distance: 355.3
click at [935, 184] on div "Associated clients (2) Task deadline 31 Oct 2025 View open task Unlink task" at bounding box center [980, 193] width 1176 height 74
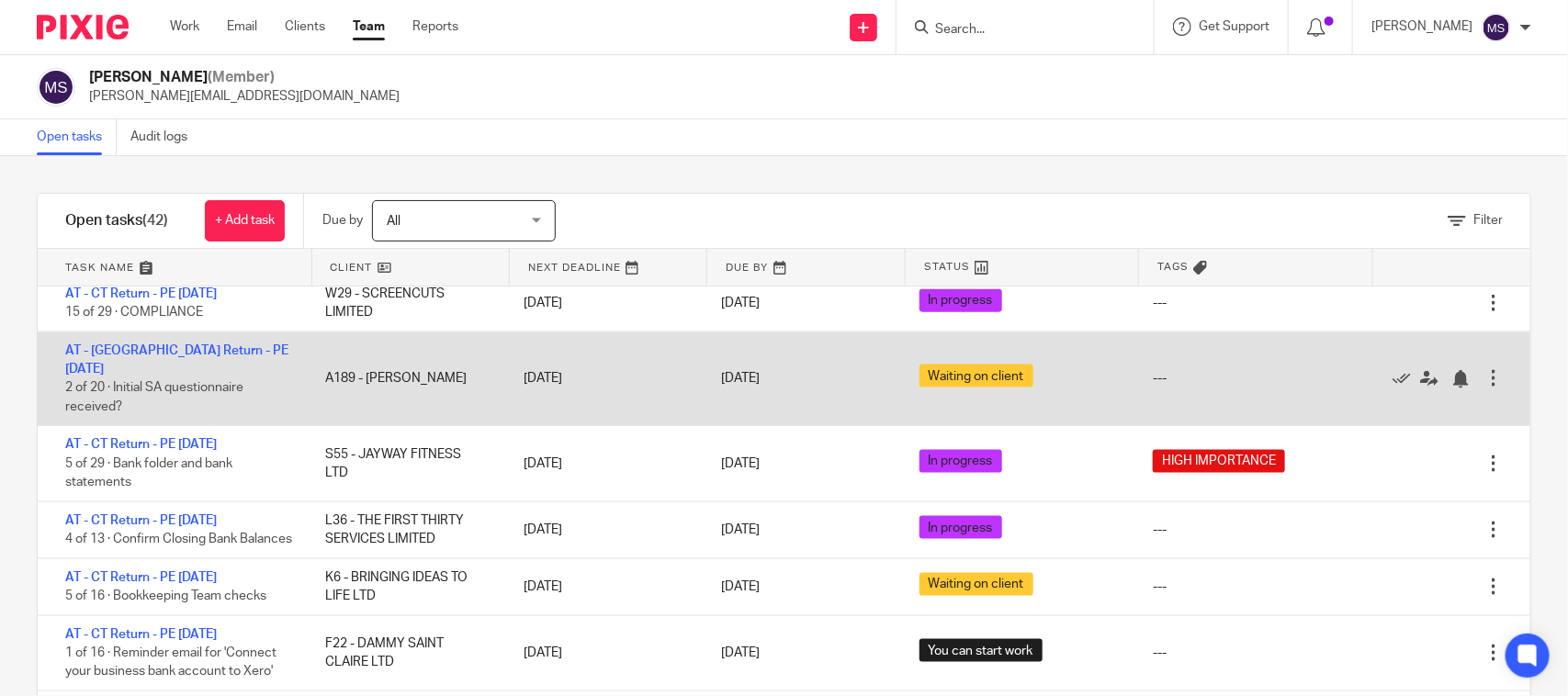
scroll to position [1033, 0]
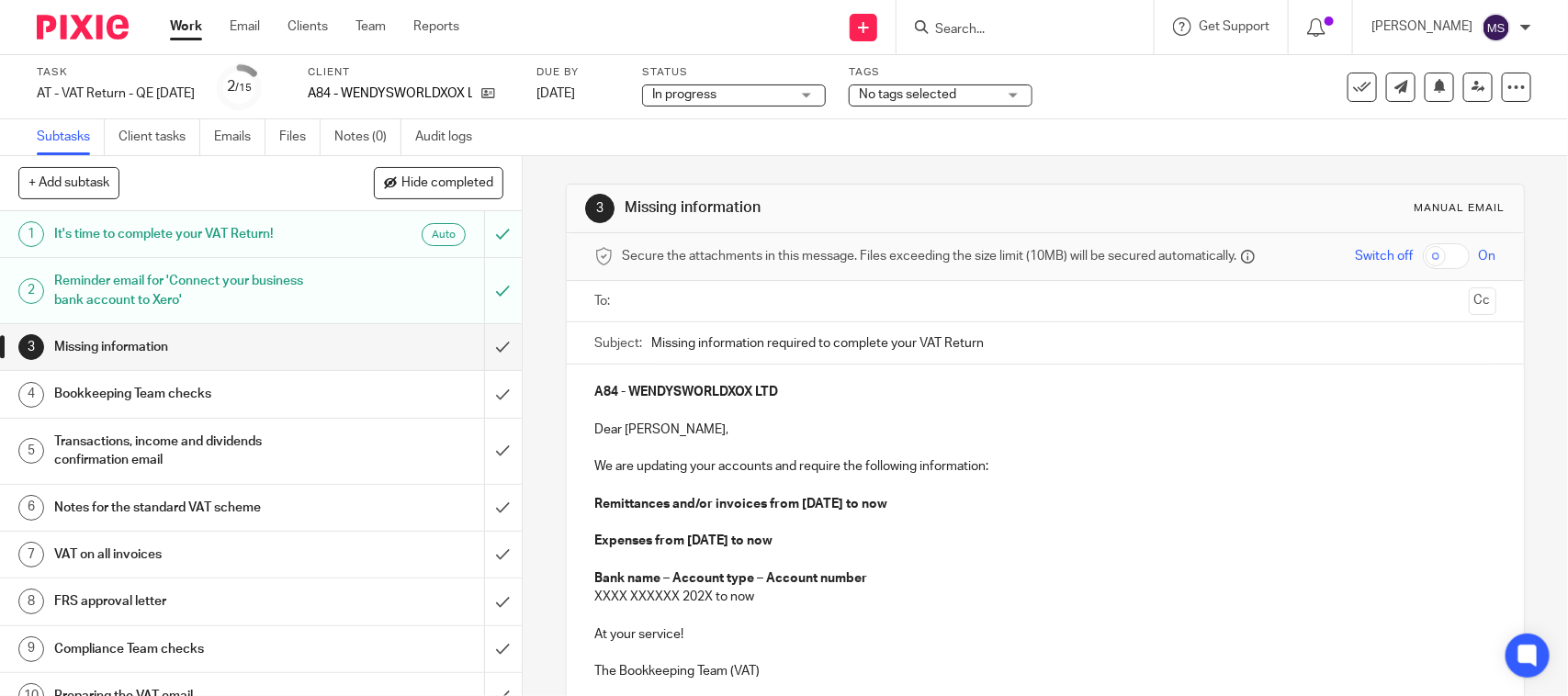
click at [896, 152] on div "Subtasks Client tasks Emails Files Notes (0) Audit logs" at bounding box center [784, 138] width 1568 height 37
click at [240, 134] on link "Emails" at bounding box center [239, 137] width 51 height 36
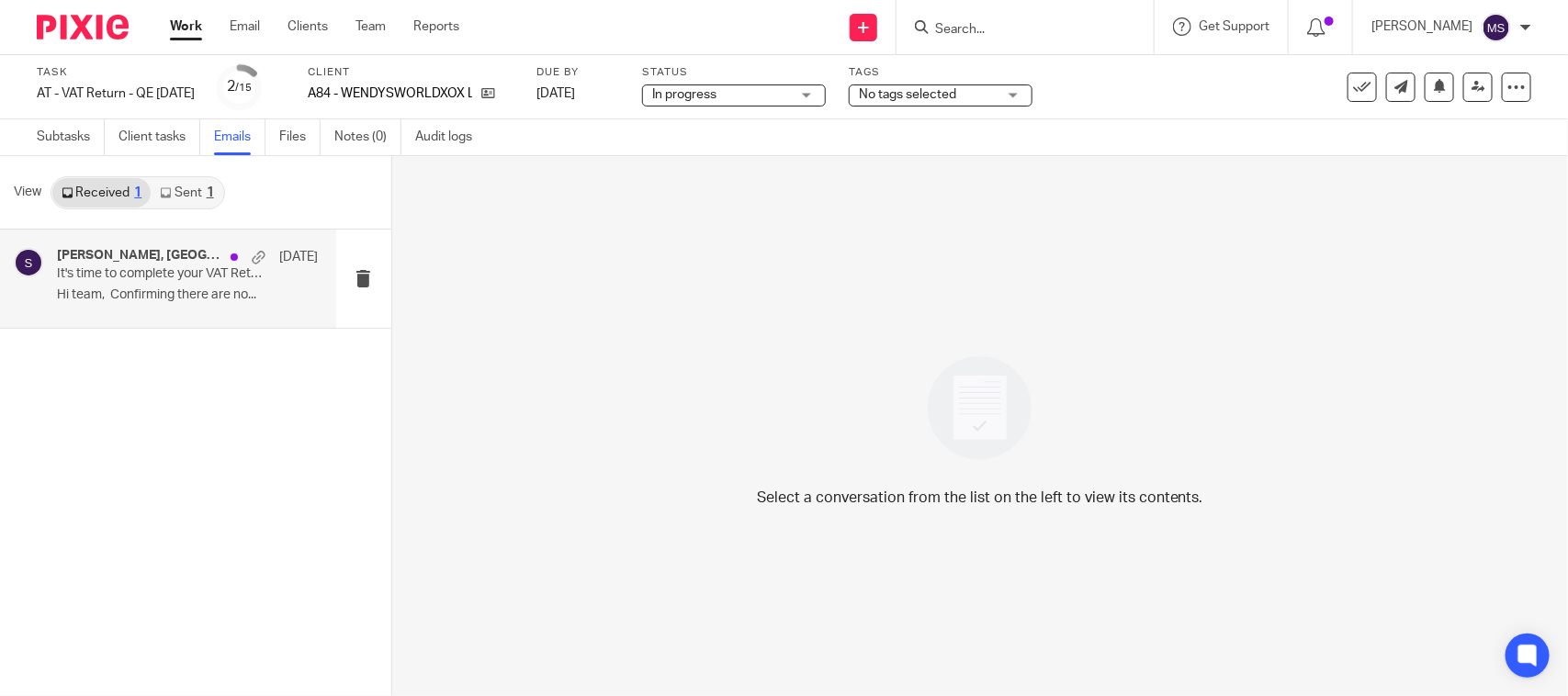
click at [131, 290] on p "Hi team, Confirming there are no..." at bounding box center [187, 296] width 261 height 16
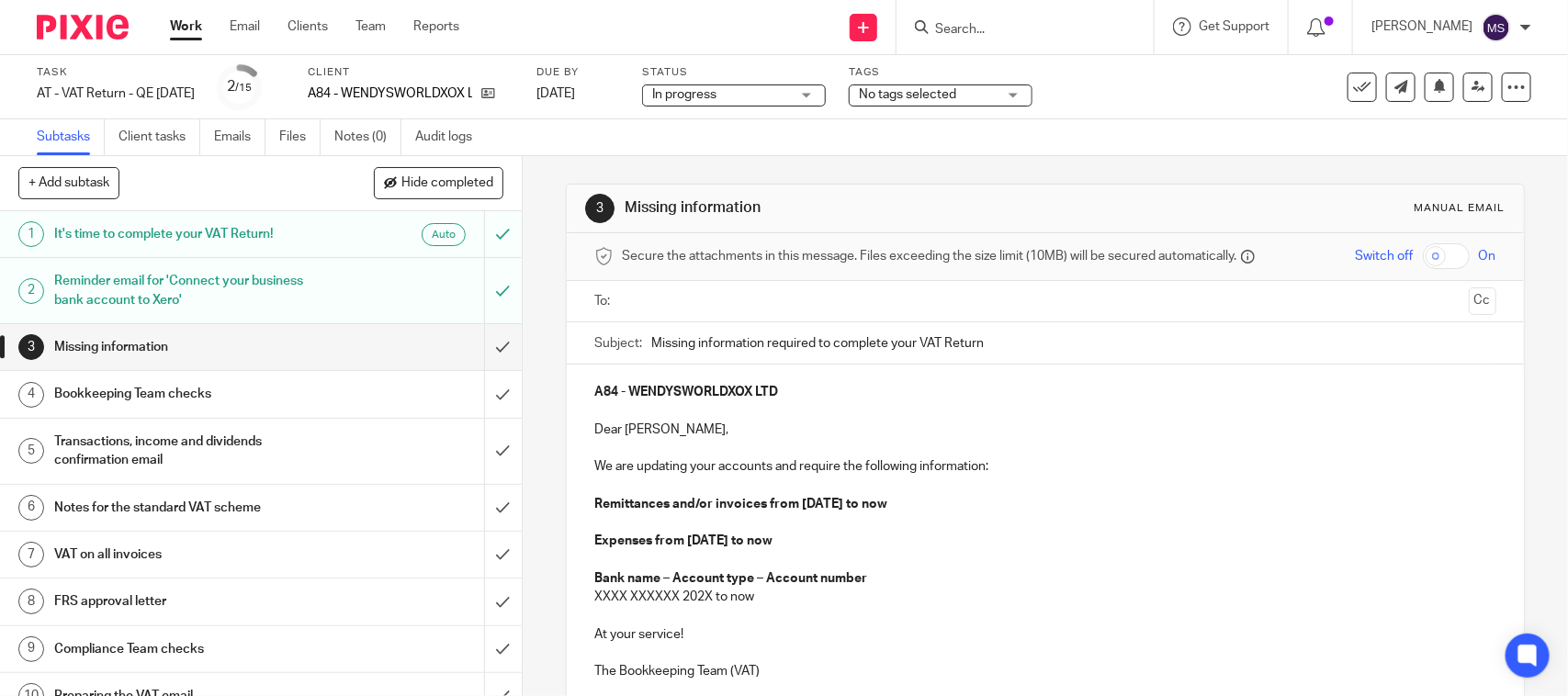
click at [828, 161] on div "3 Missing information Manual email Secure the attachments in this message. File…" at bounding box center [1045, 508] width 957 height 704
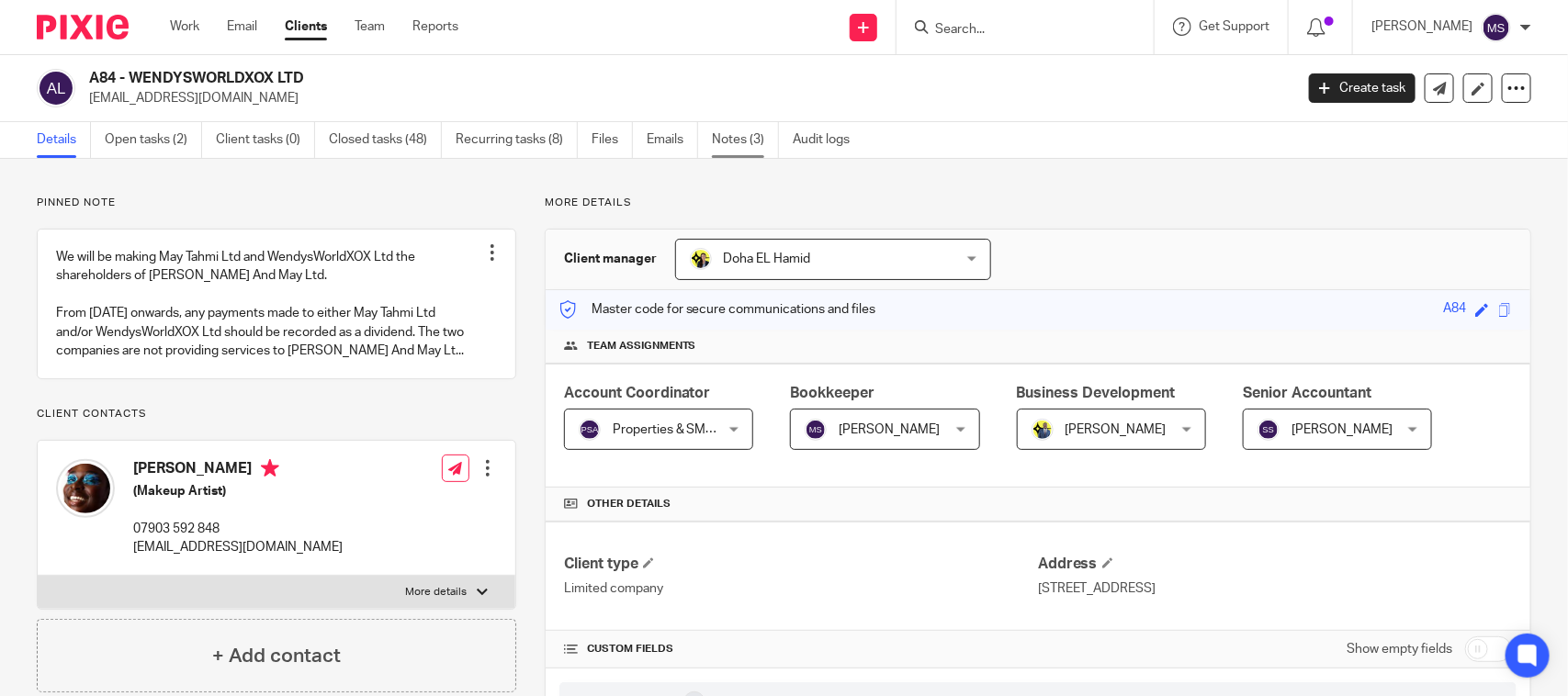
click at [733, 131] on link "Notes (3)" at bounding box center [744, 140] width 67 height 36
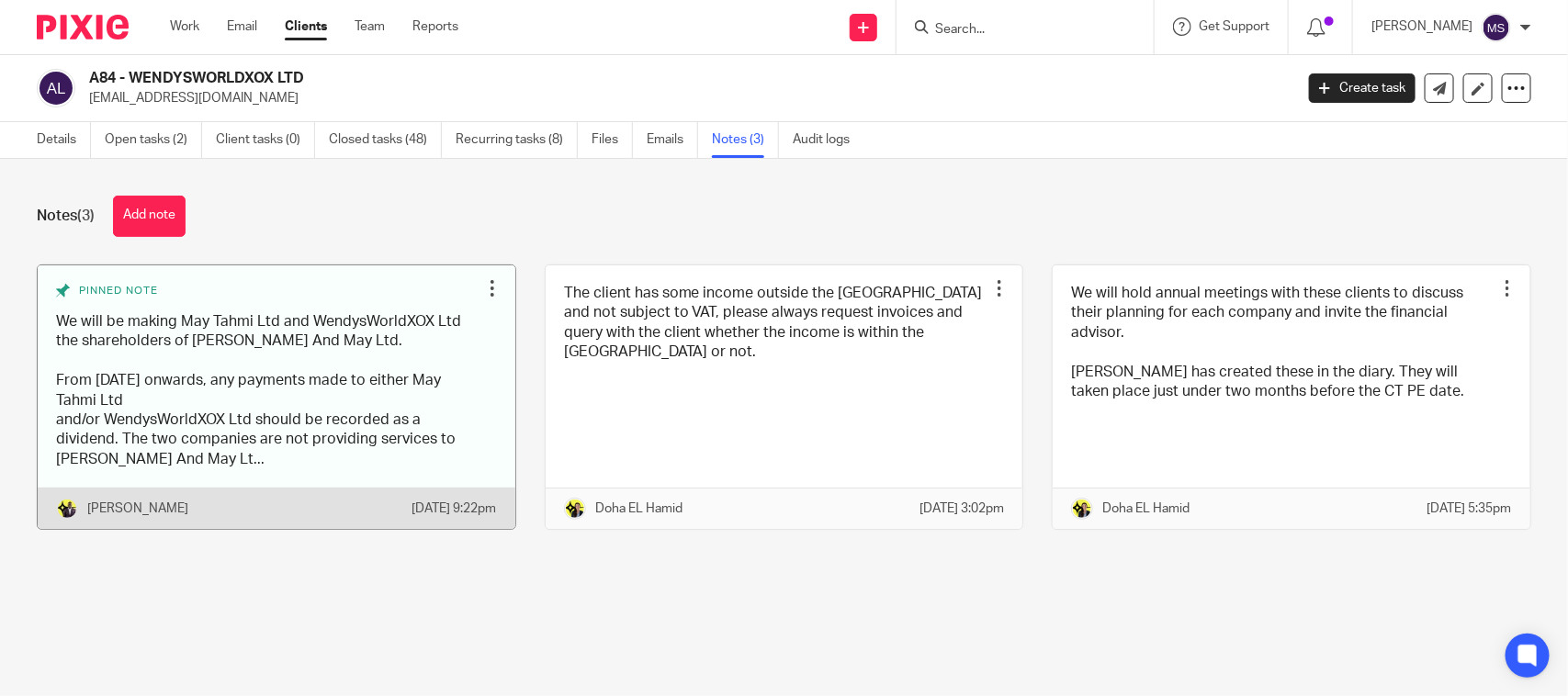
click at [185, 405] on link at bounding box center [276, 397] width 478 height 265
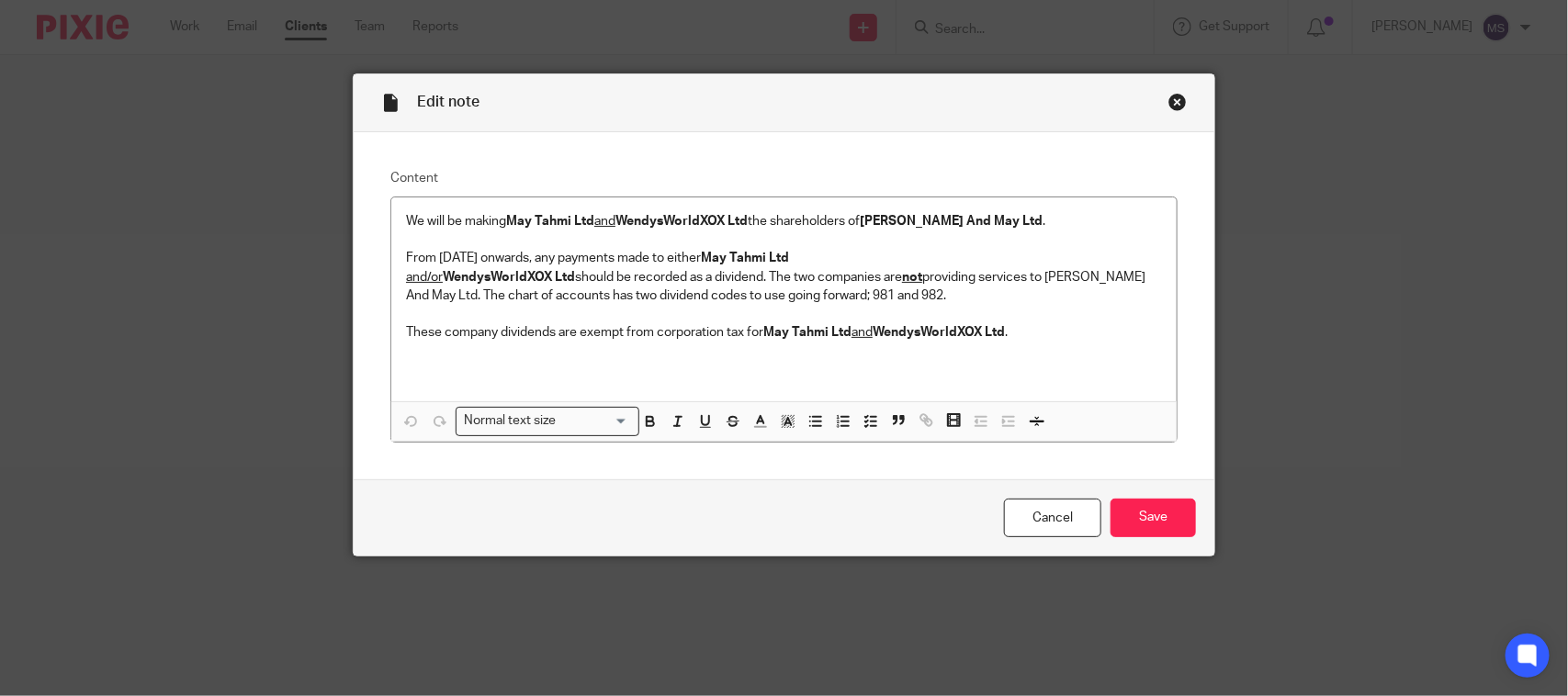
click at [1172, 98] on div "Close this dialog window" at bounding box center [1176, 102] width 18 height 18
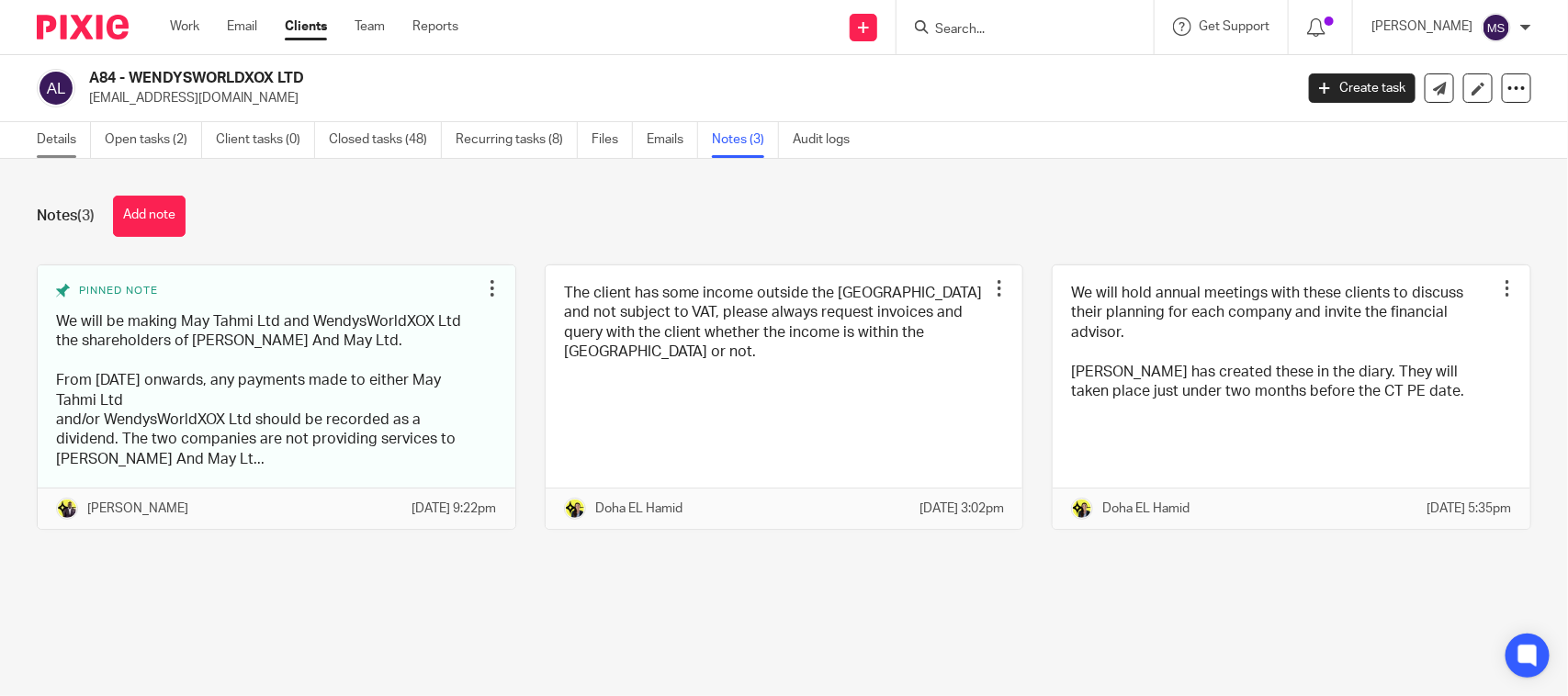
click at [61, 148] on link "Details" at bounding box center [64, 140] width 54 height 36
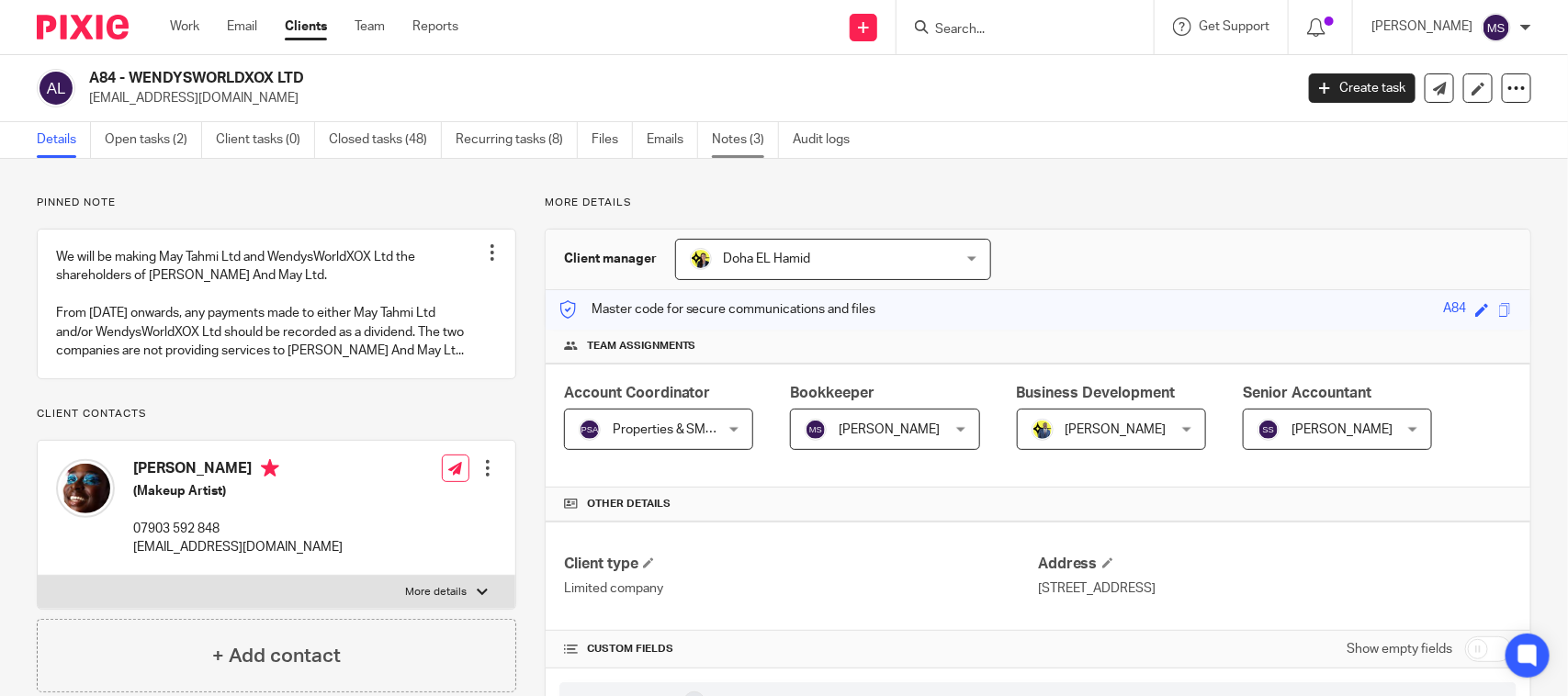
click at [746, 141] on link "Notes (3)" at bounding box center [744, 140] width 67 height 36
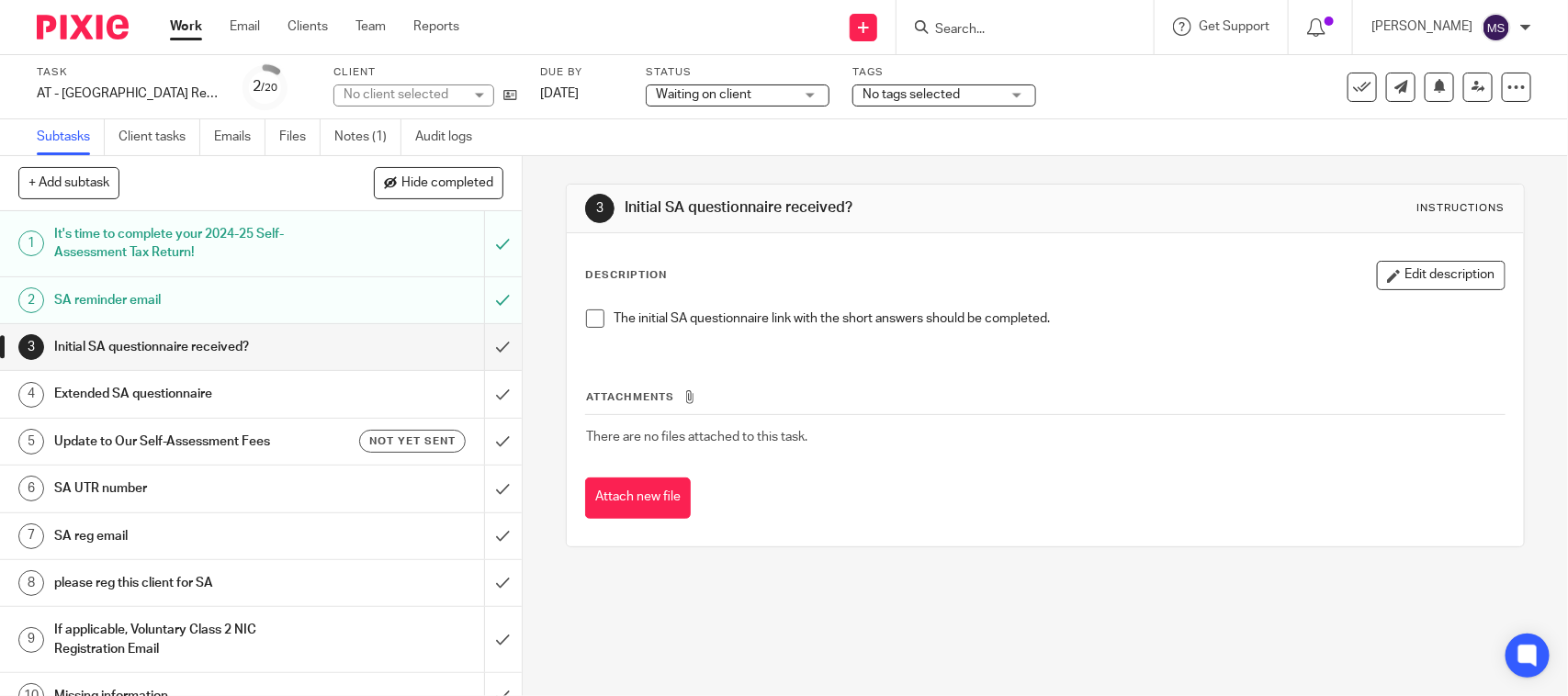
click at [363, 139] on link "Notes (1)" at bounding box center [367, 137] width 67 height 36
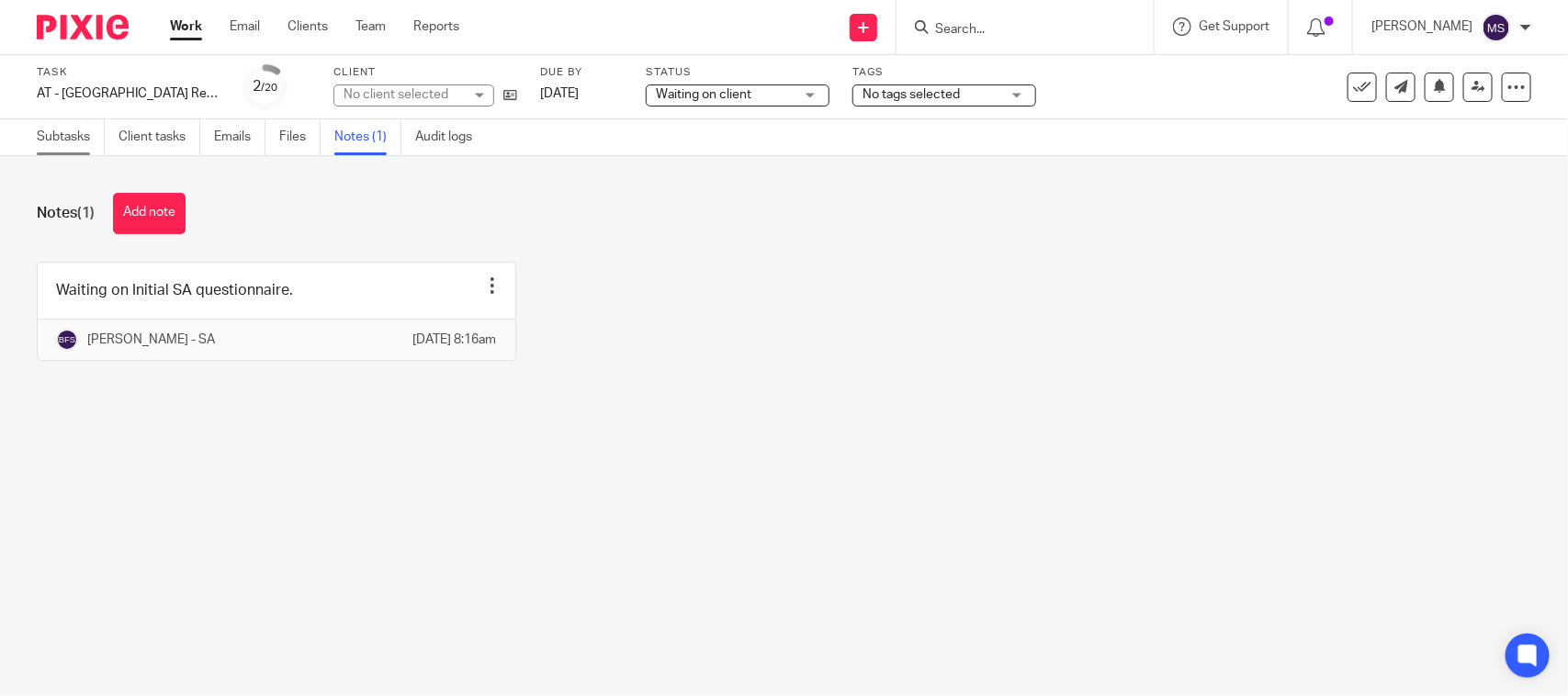
click at [51, 139] on link "Subtasks" at bounding box center [71, 137] width 68 height 36
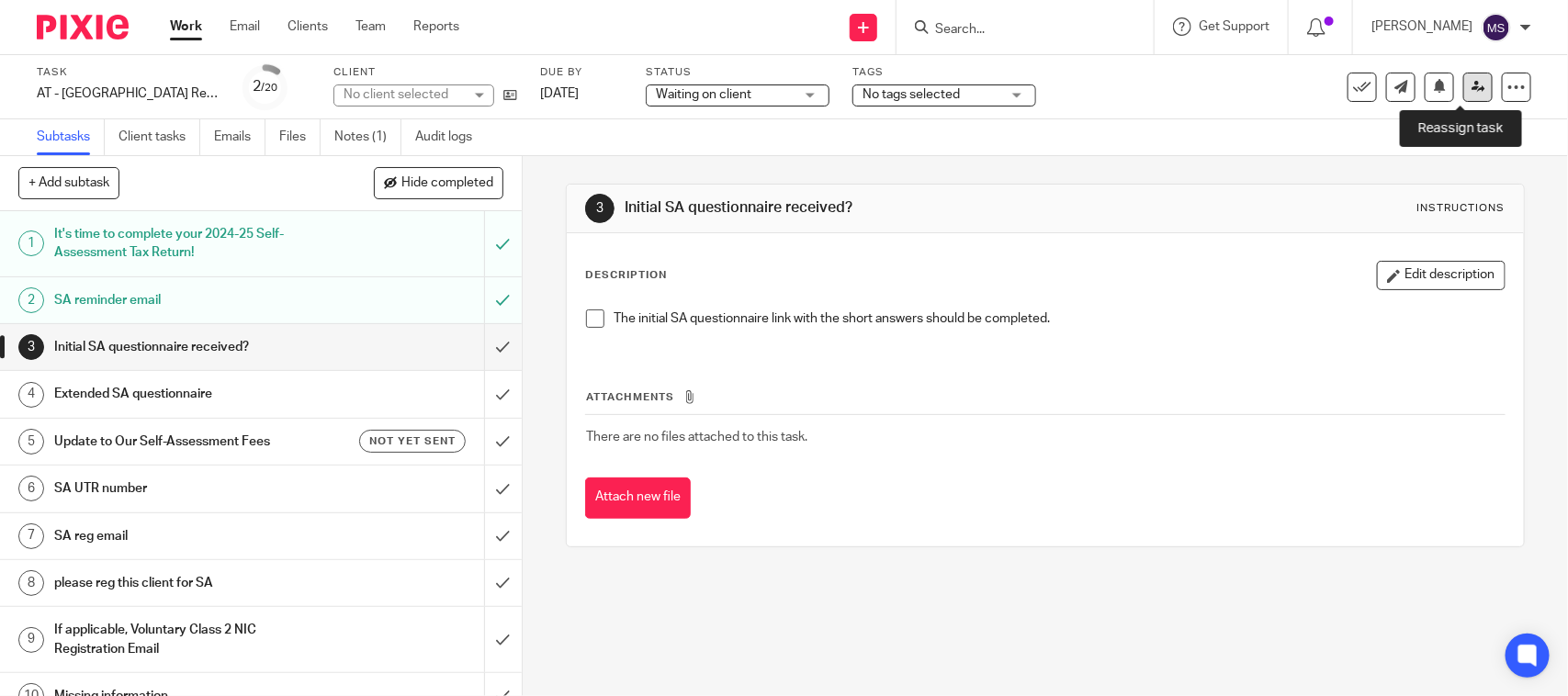
click at [1471, 88] on icon at bounding box center [1478, 86] width 14 height 14
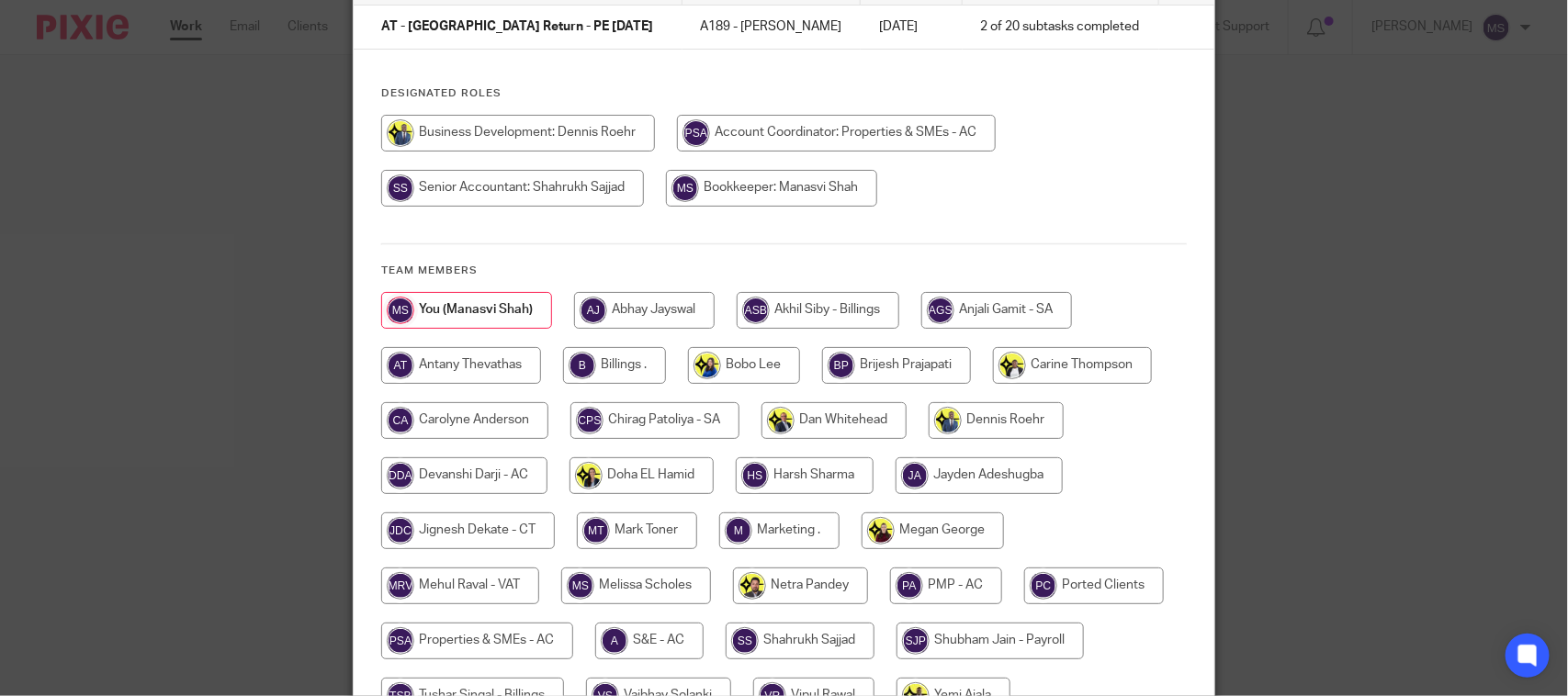
scroll to position [230, 0]
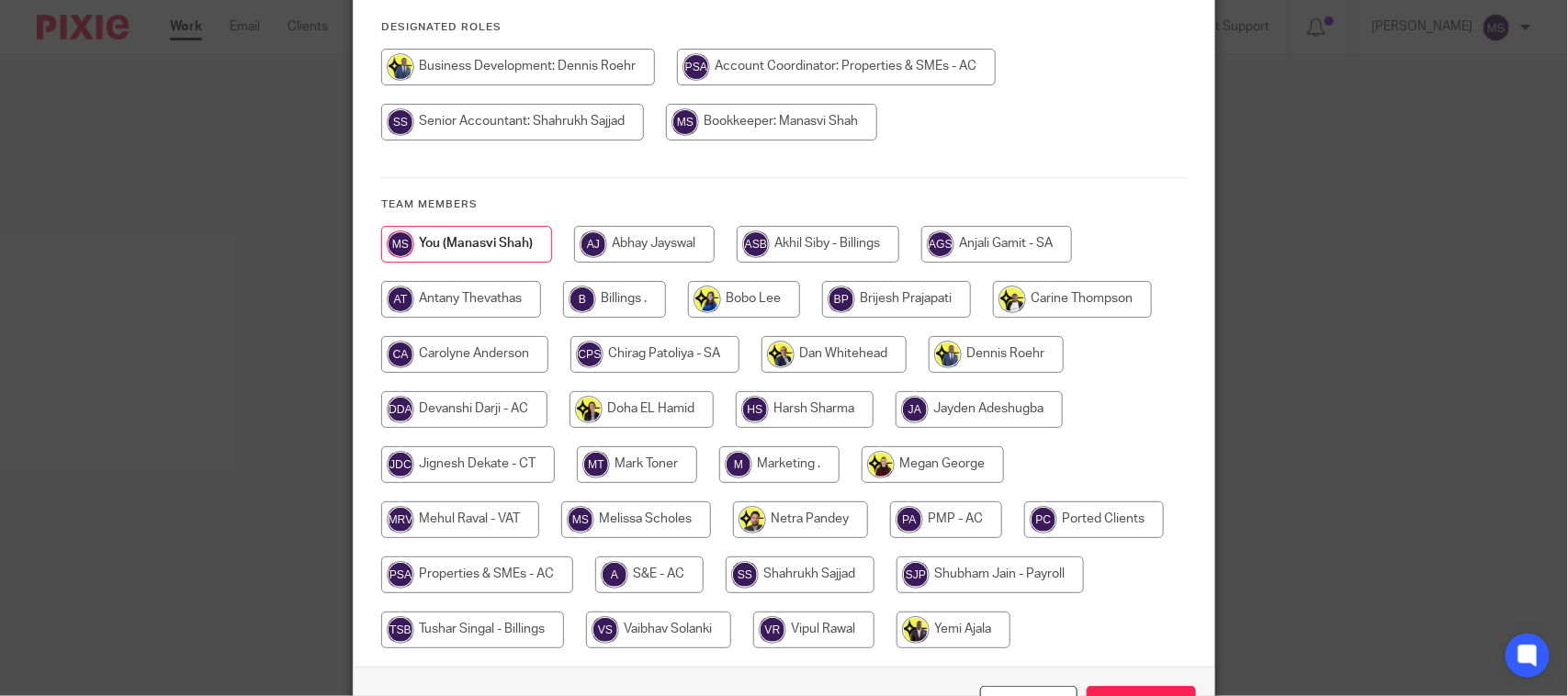
click at [624, 333] on div at bounding box center [783, 446] width 805 height 441
click at [634, 342] on input "radio" at bounding box center [655, 355] width 169 height 37
radio input "true"
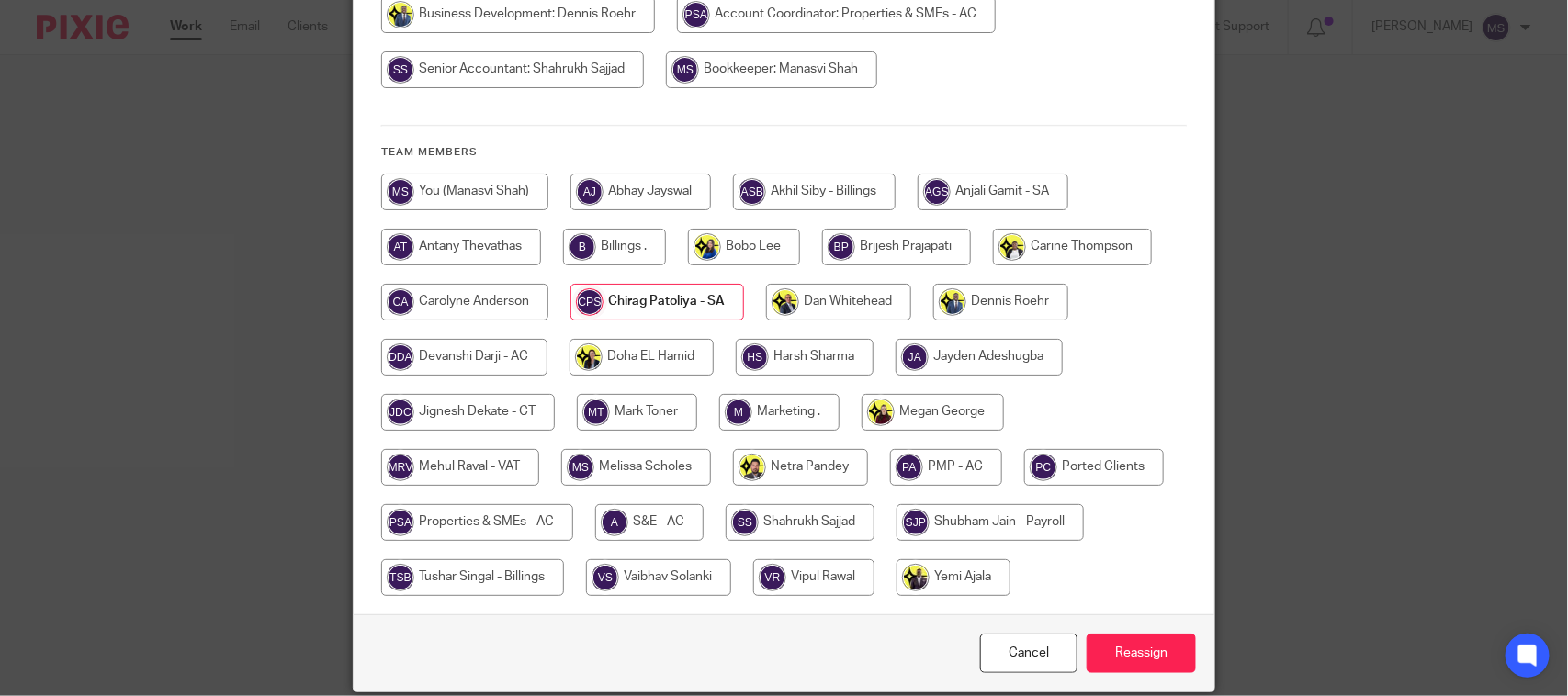
scroll to position [352, 0]
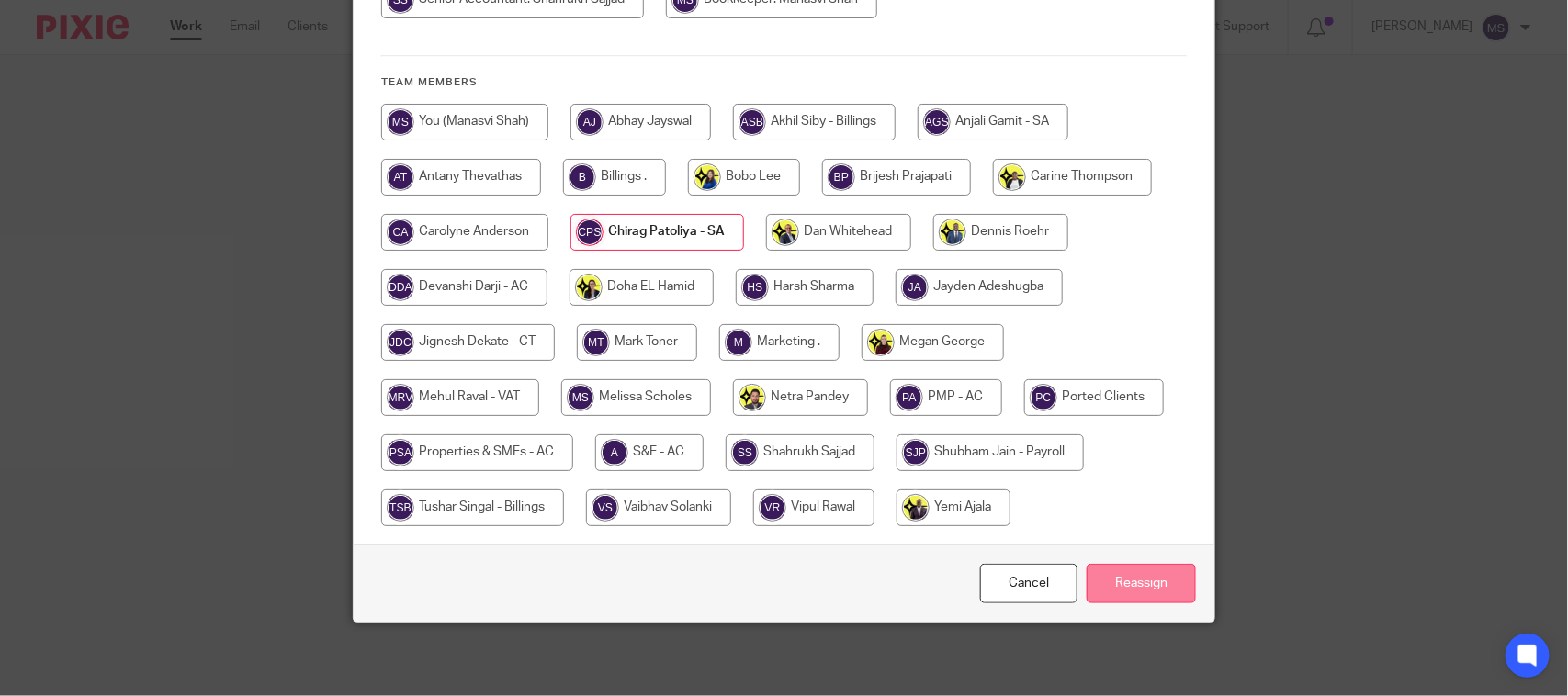
click at [1130, 586] on input "Reassign" at bounding box center [1141, 584] width 110 height 40
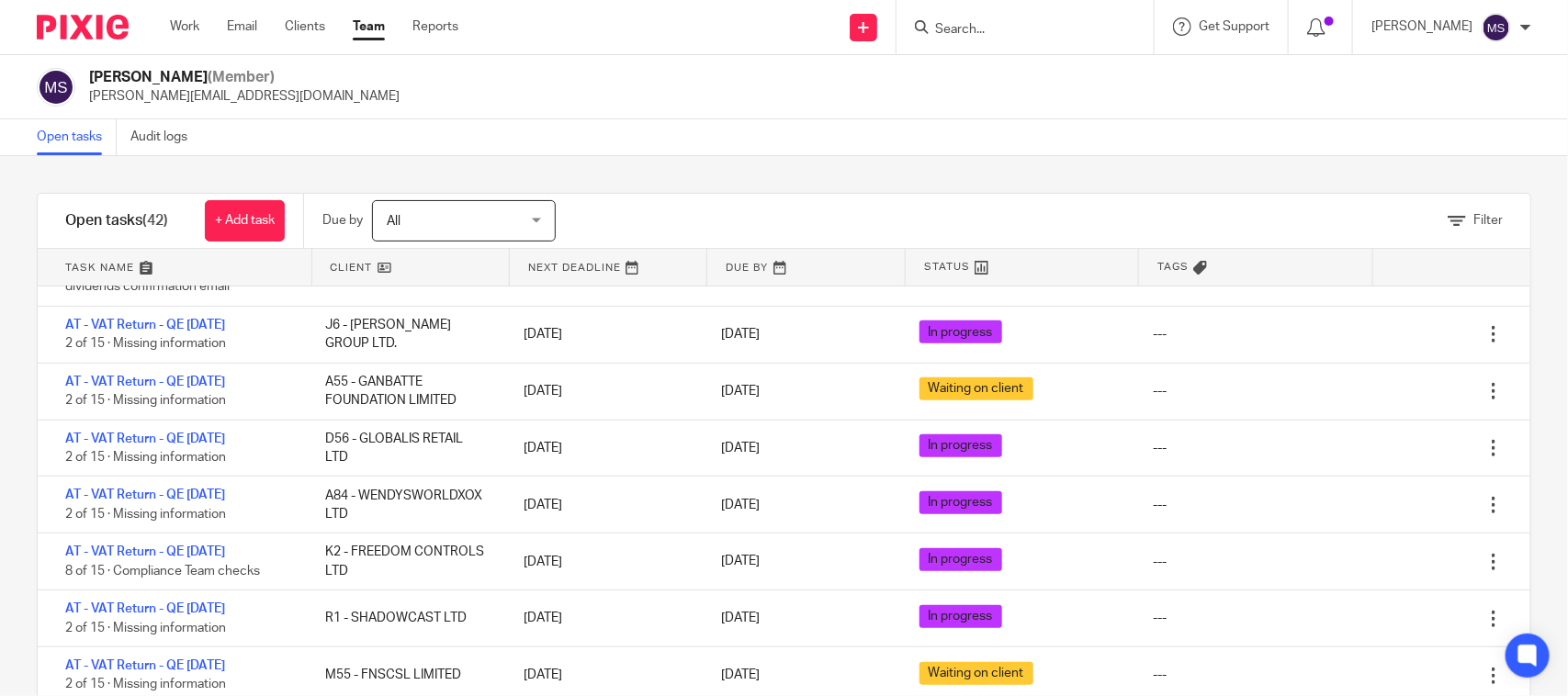
scroll to position [689, 0]
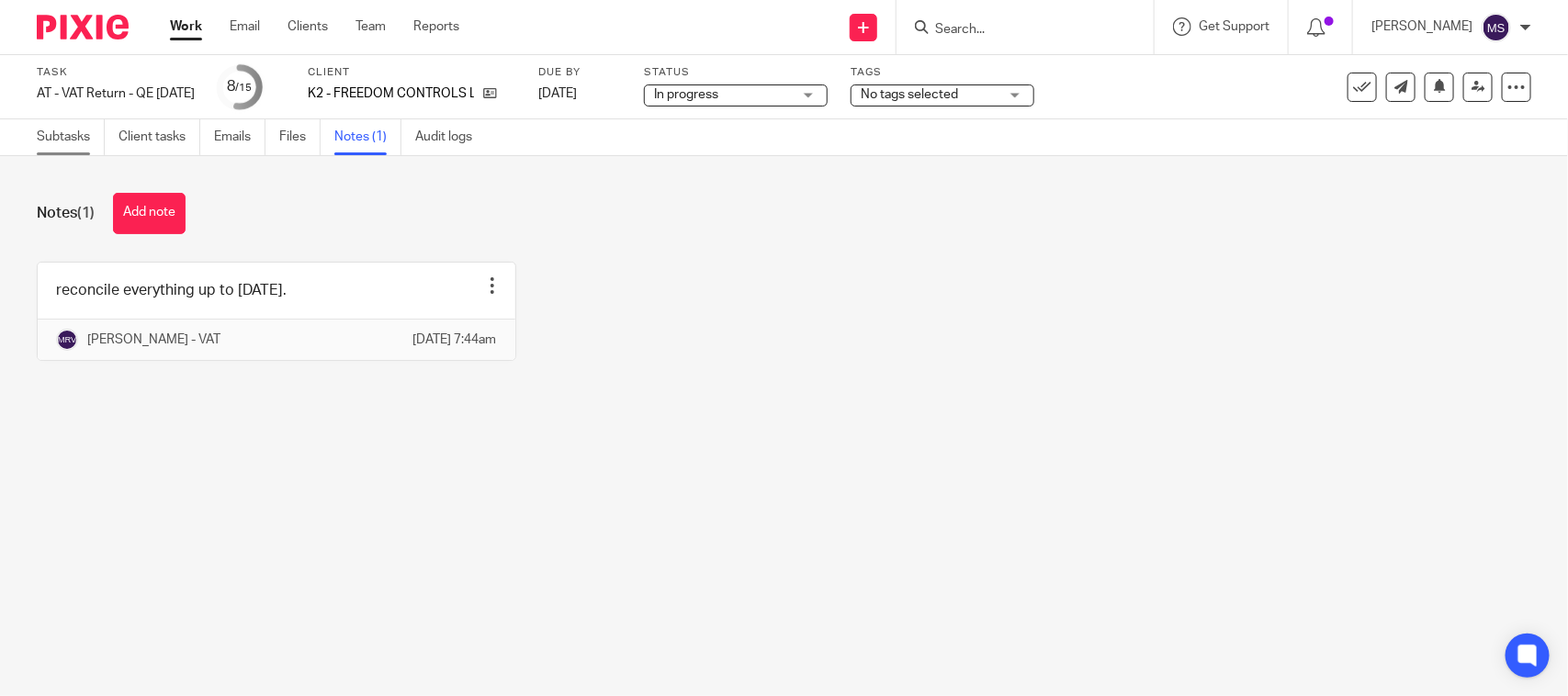
click at [62, 141] on link "Subtasks" at bounding box center [71, 137] width 68 height 36
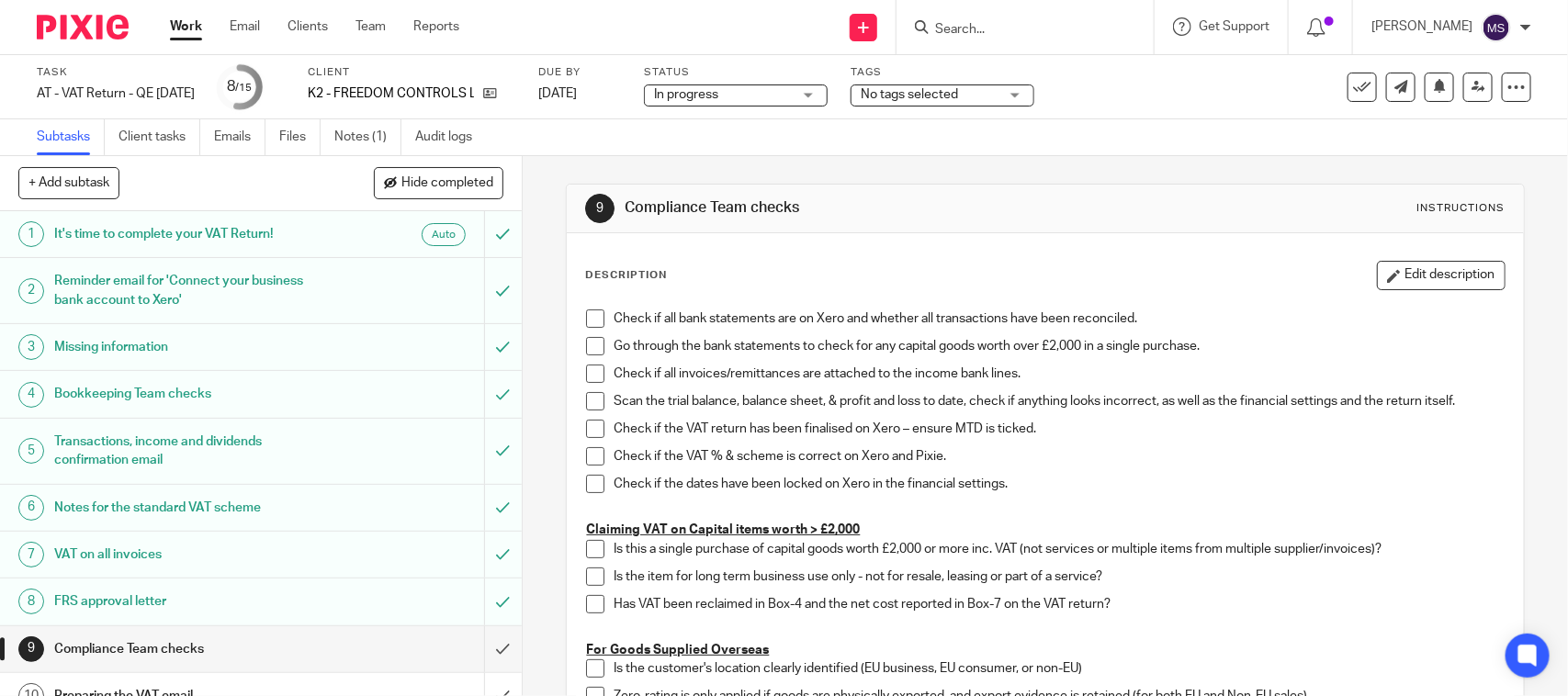
click at [1006, 143] on div "Subtasks Client tasks Emails Files Notes (1) Audit logs" at bounding box center [784, 138] width 1568 height 37
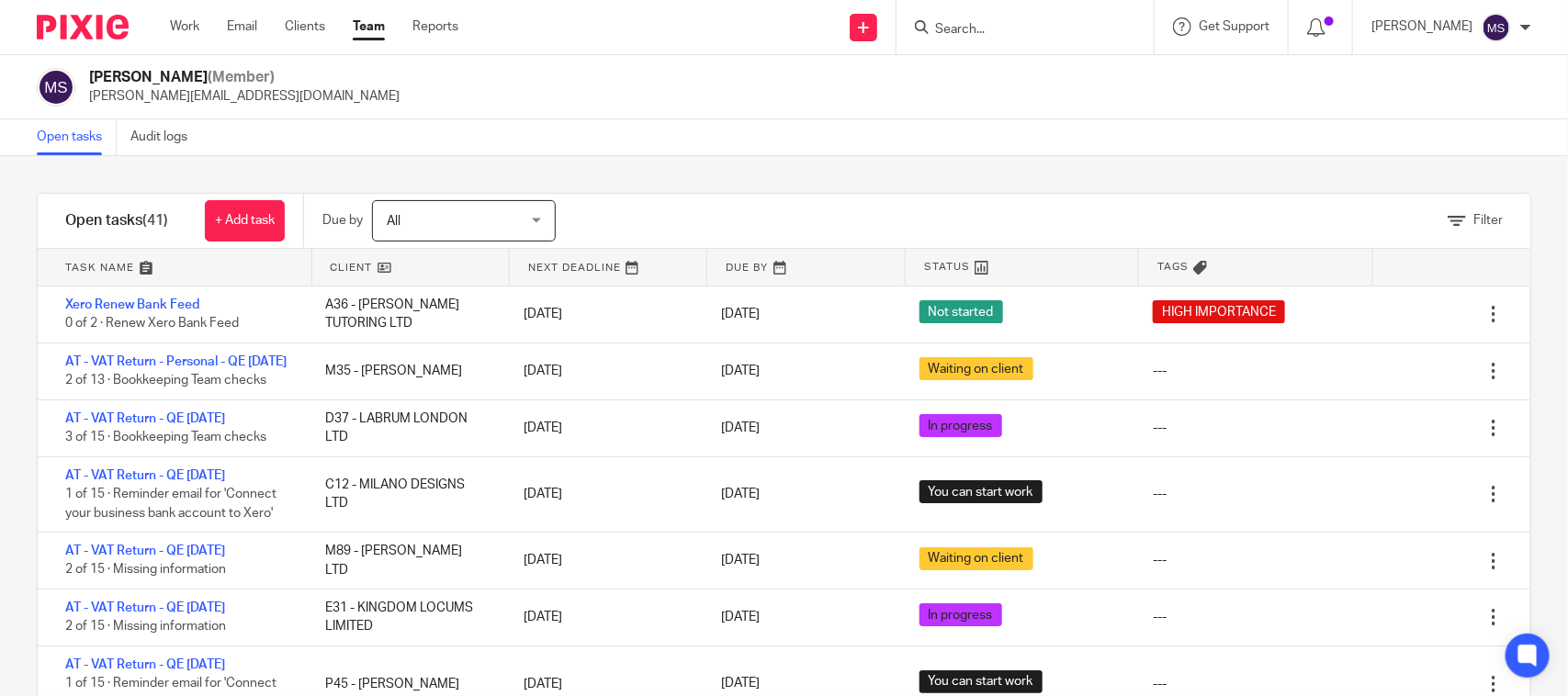
click at [903, 157] on div "Filter tasks Only show tasks matching all of these conditions 1 Client name Is …" at bounding box center [784, 426] width 1568 height 540
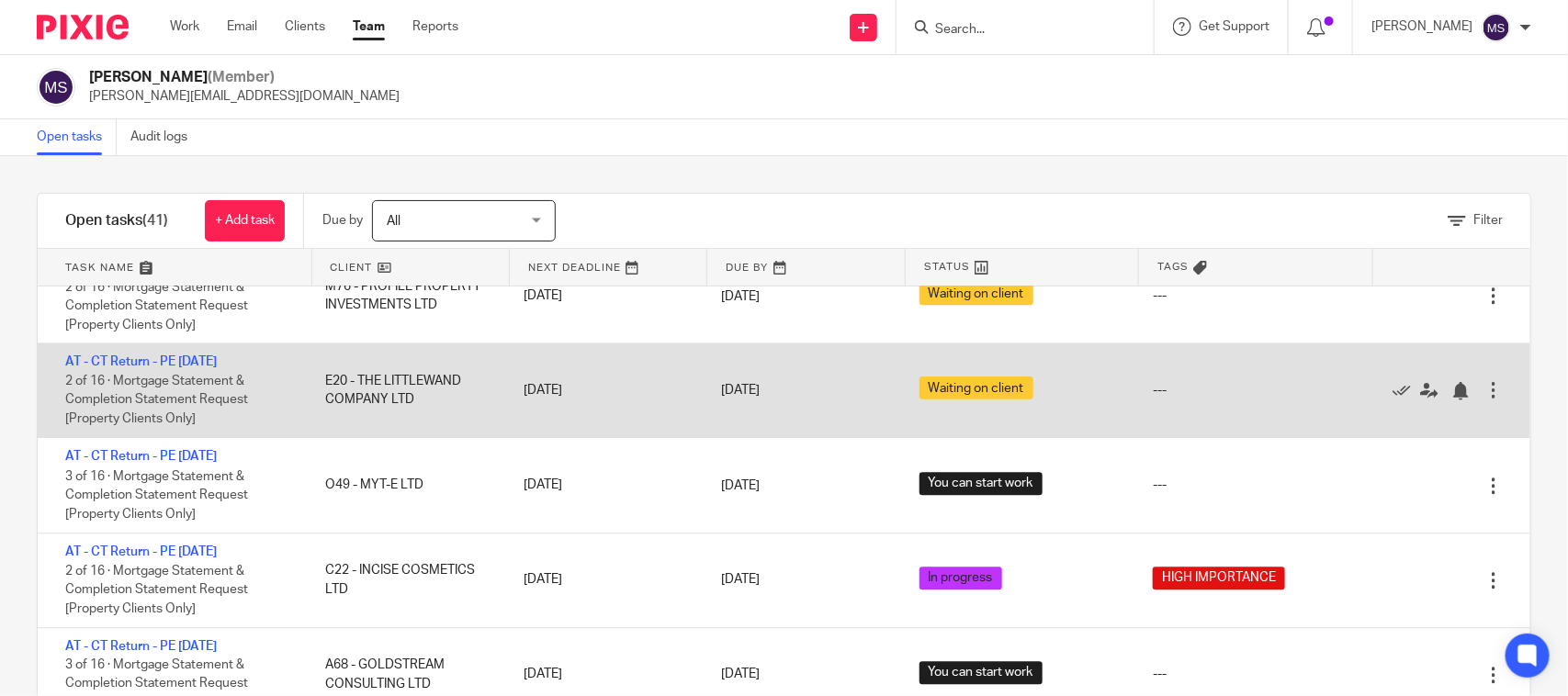
scroll to position [2067, 0]
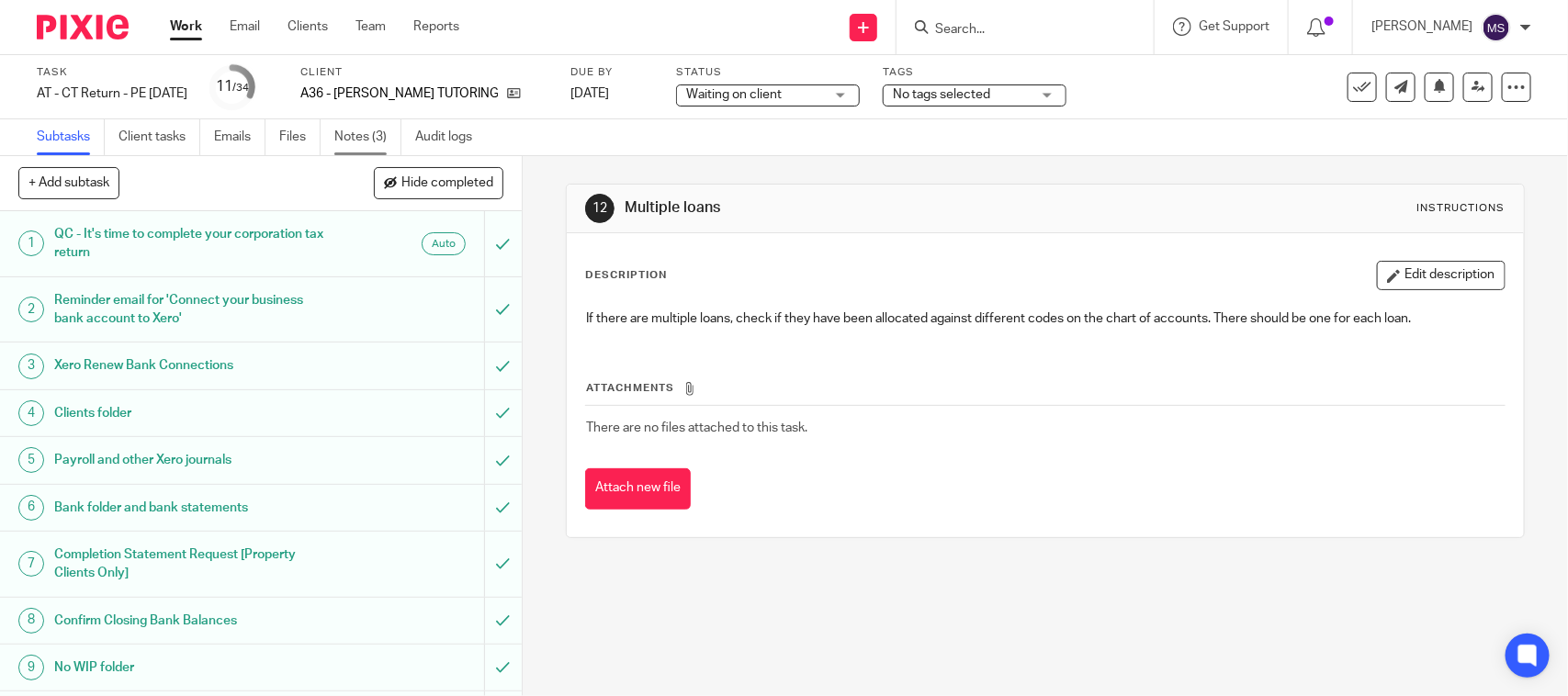
click at [369, 130] on link "Notes (3)" at bounding box center [367, 137] width 67 height 36
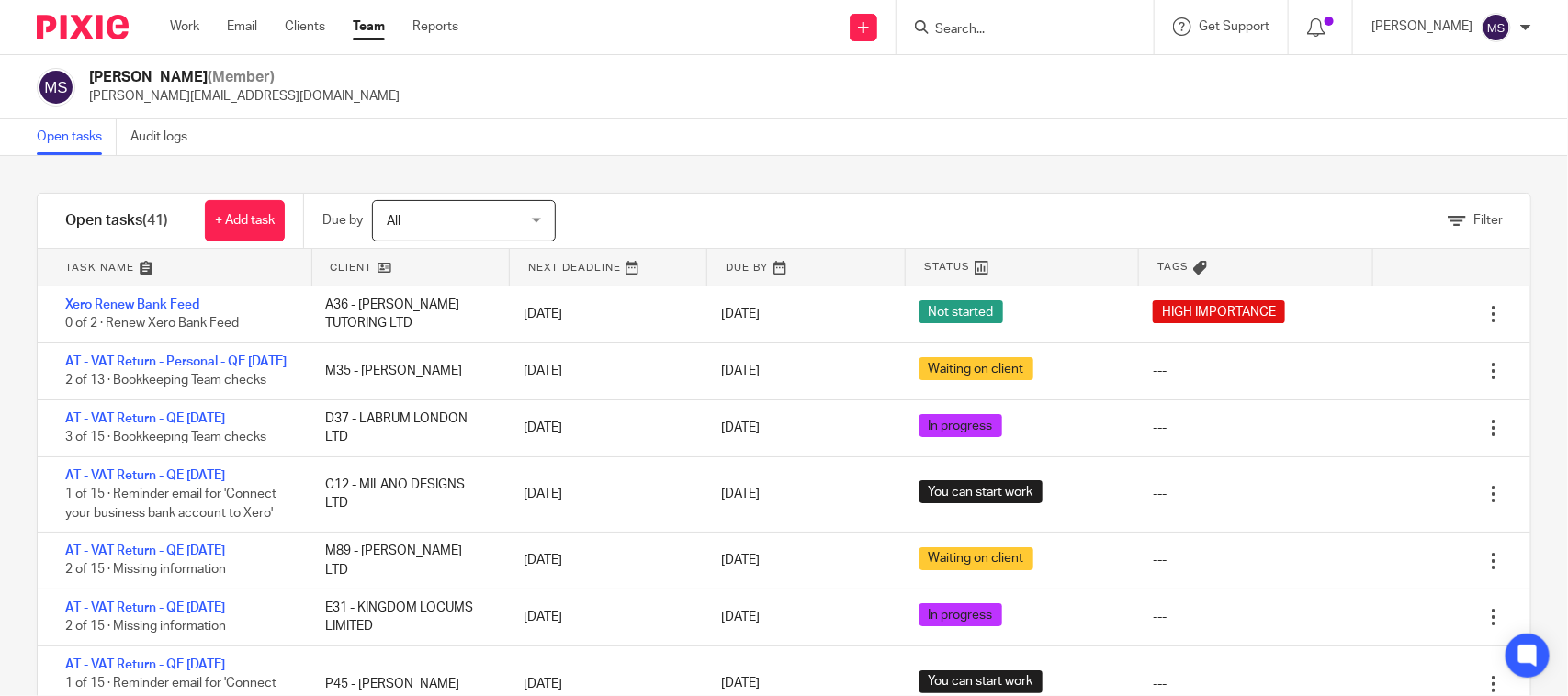
click at [986, 182] on div "Filter tasks Only show tasks matching all of these conditions 1 Client name Is …" at bounding box center [784, 426] width 1568 height 540
click at [981, 124] on div "Open tasks Audit logs" at bounding box center [784, 138] width 1568 height 37
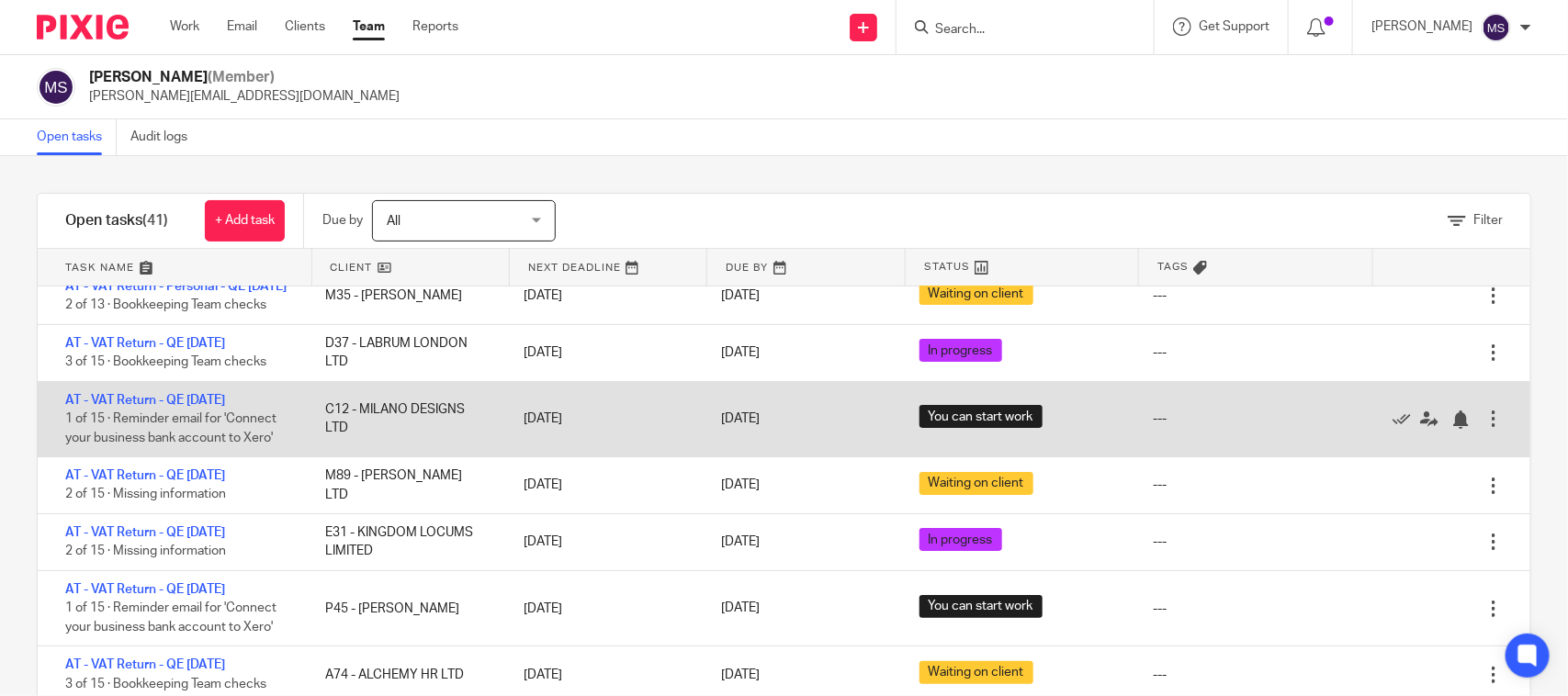
scroll to position [114, 0]
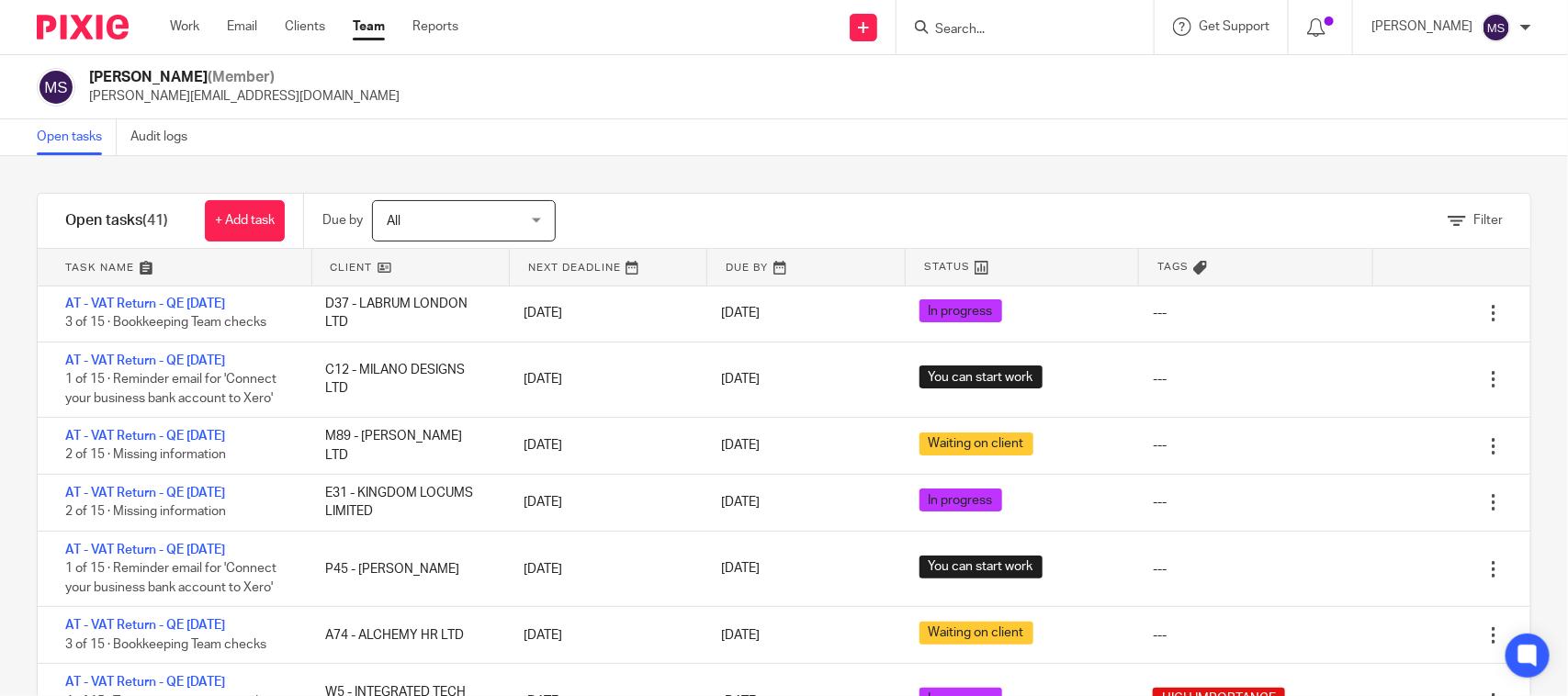
click at [795, 108] on div "Manasvi Shah (Member) manasvi@confiancebizsol.in" at bounding box center [784, 87] width 1568 height 64
click at [829, 72] on div "Manasvi Shah (Member) manasvi@confiancebizsol.in" at bounding box center [784, 87] width 1494 height 39
drag, startPoint x: 772, startPoint y: 147, endPoint x: 773, endPoint y: 158, distance: 11.0
click at [772, 147] on div "Open tasks Audit logs" at bounding box center [784, 138] width 1568 height 37
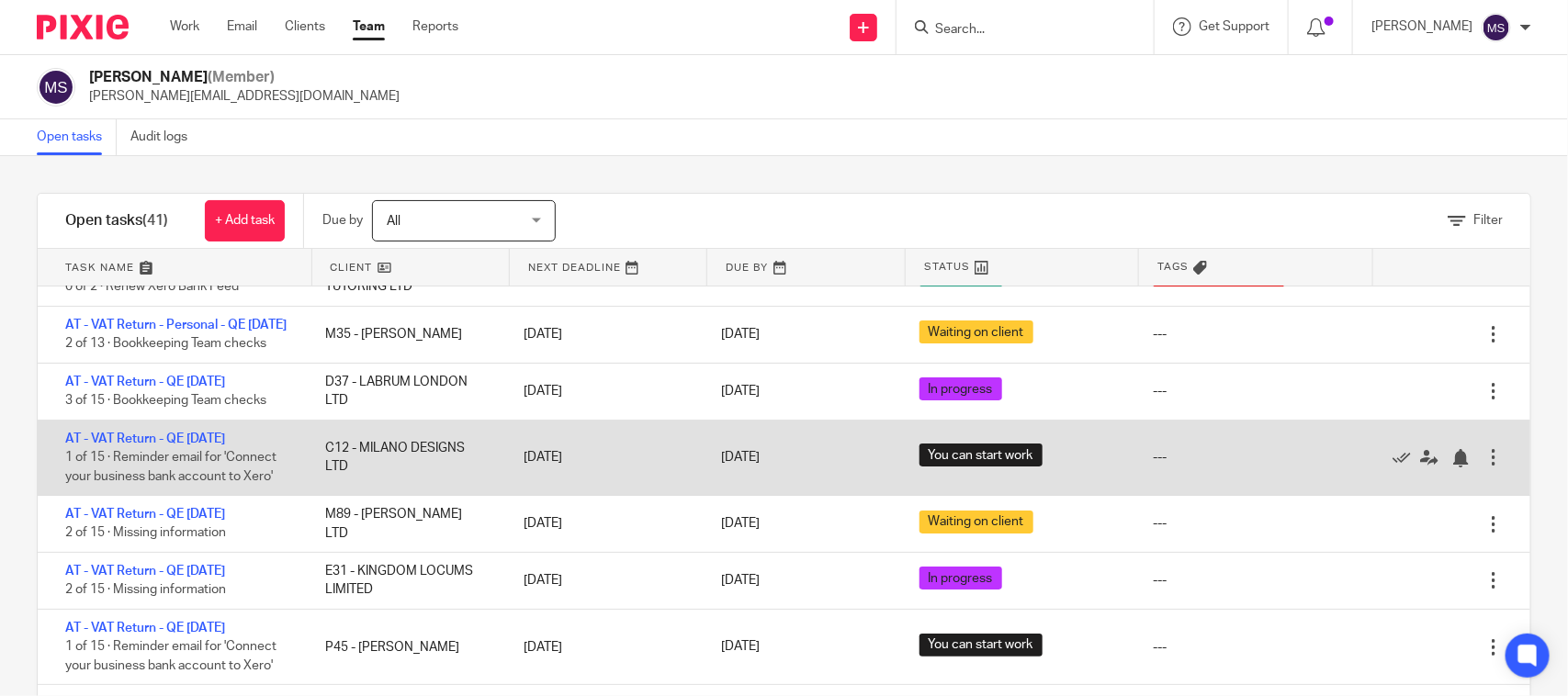
scroll to position [0, 0]
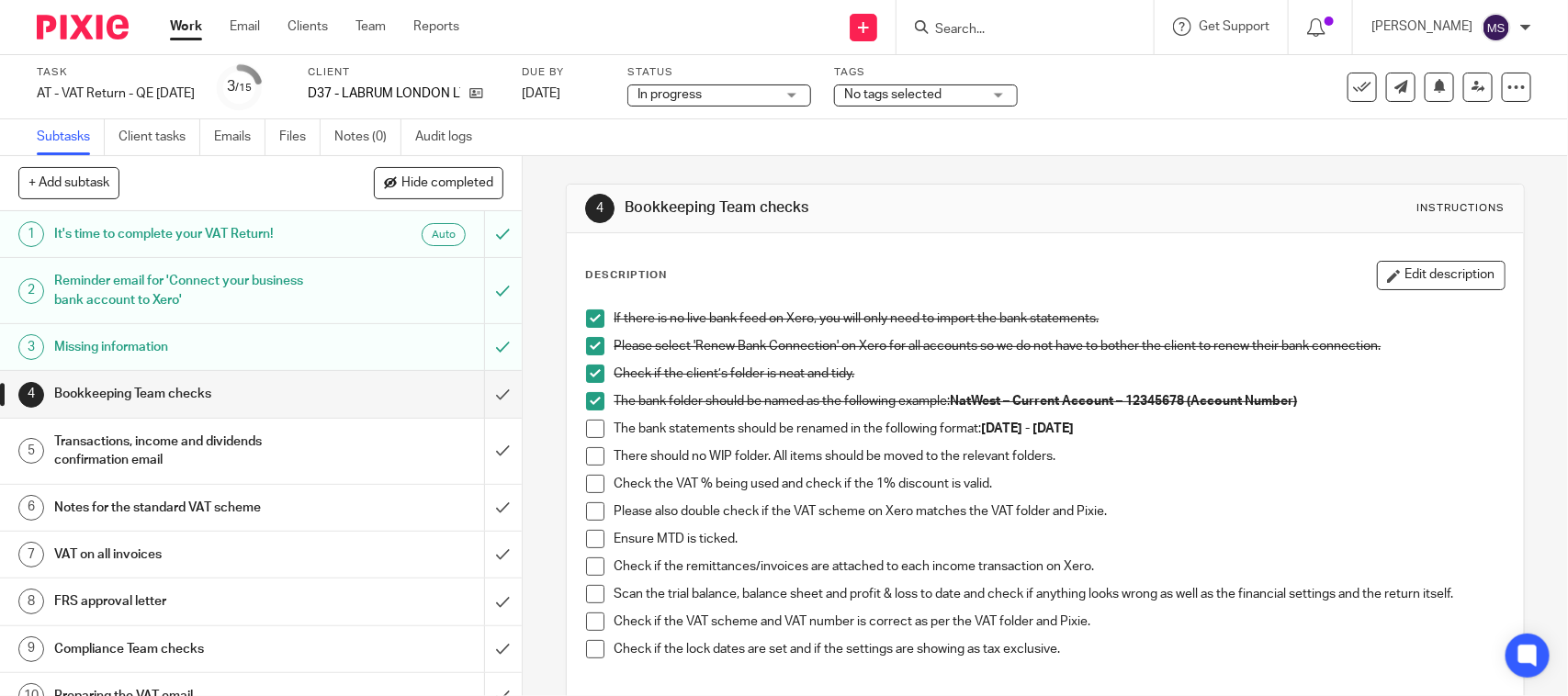
drag, startPoint x: 586, startPoint y: 429, endPoint x: 584, endPoint y: 448, distance: 19.1
click at [586, 429] on span at bounding box center [595, 428] width 18 height 18
click at [586, 459] on span at bounding box center [595, 457] width 18 height 18
click at [586, 483] on span at bounding box center [595, 484] width 18 height 18
click at [586, 505] on span at bounding box center [595, 511] width 18 height 18
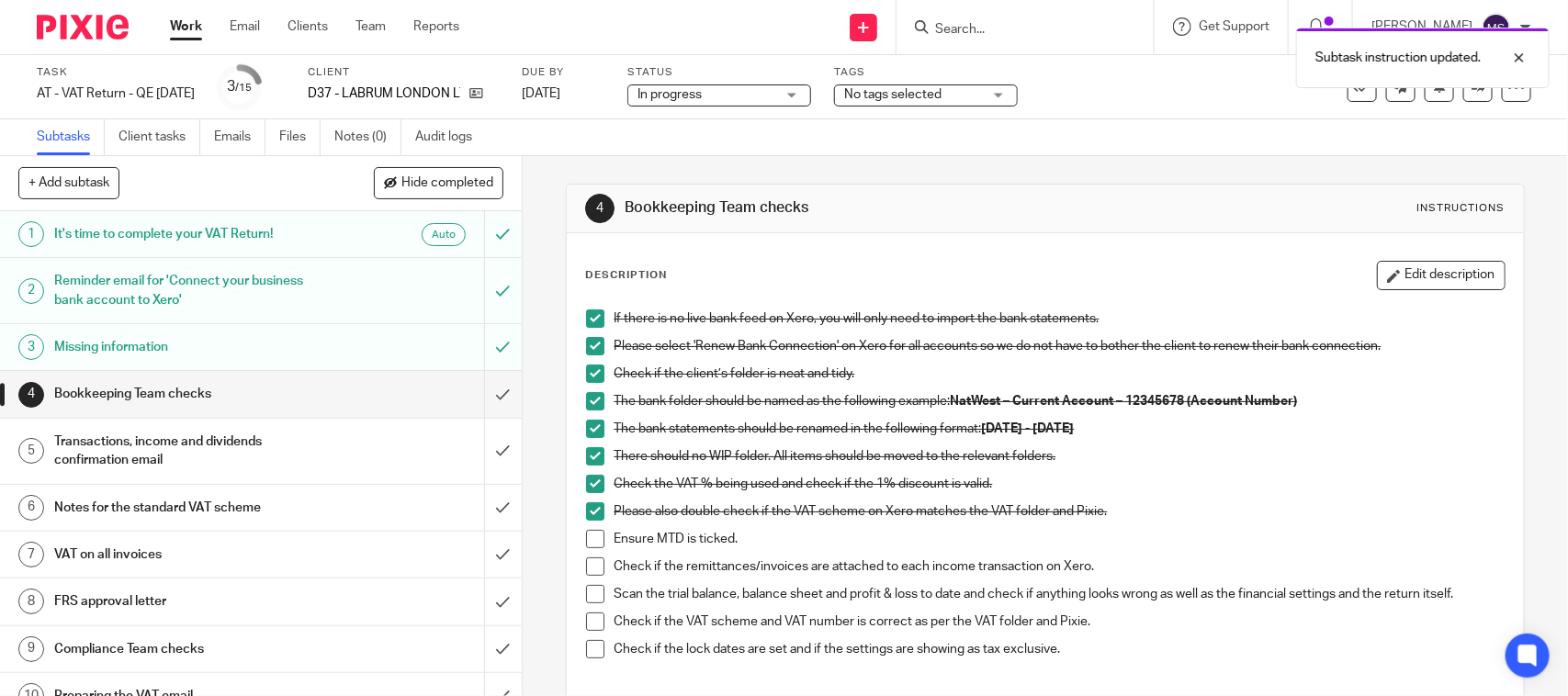
click at [589, 547] on span at bounding box center [595, 539] width 18 height 18
click at [586, 567] on span at bounding box center [595, 566] width 18 height 18
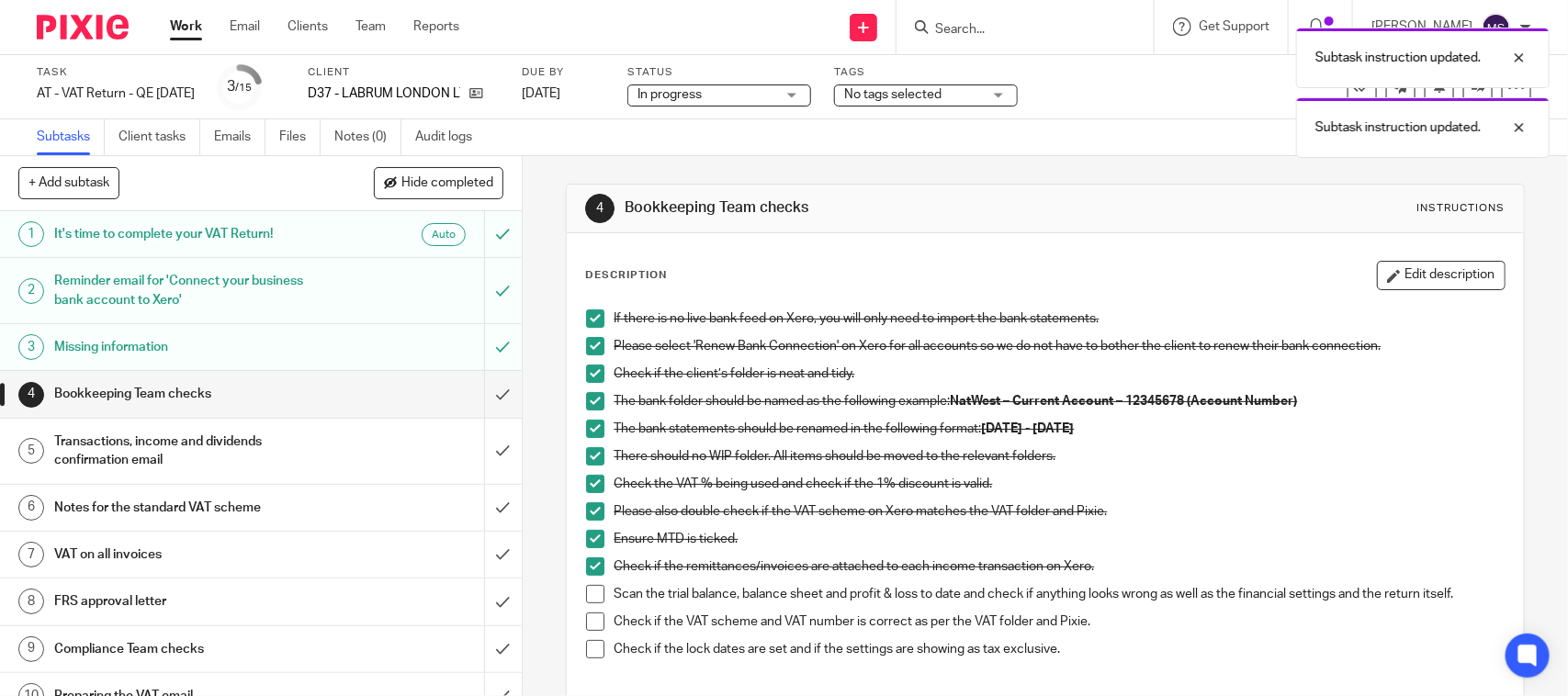
click at [589, 593] on span at bounding box center [595, 594] width 18 height 18
click at [577, 614] on div "If there is no live bank feed on Xero, you will only need to import the bank st…" at bounding box center [1045, 490] width 936 height 381
click at [588, 617] on span at bounding box center [595, 621] width 18 height 18
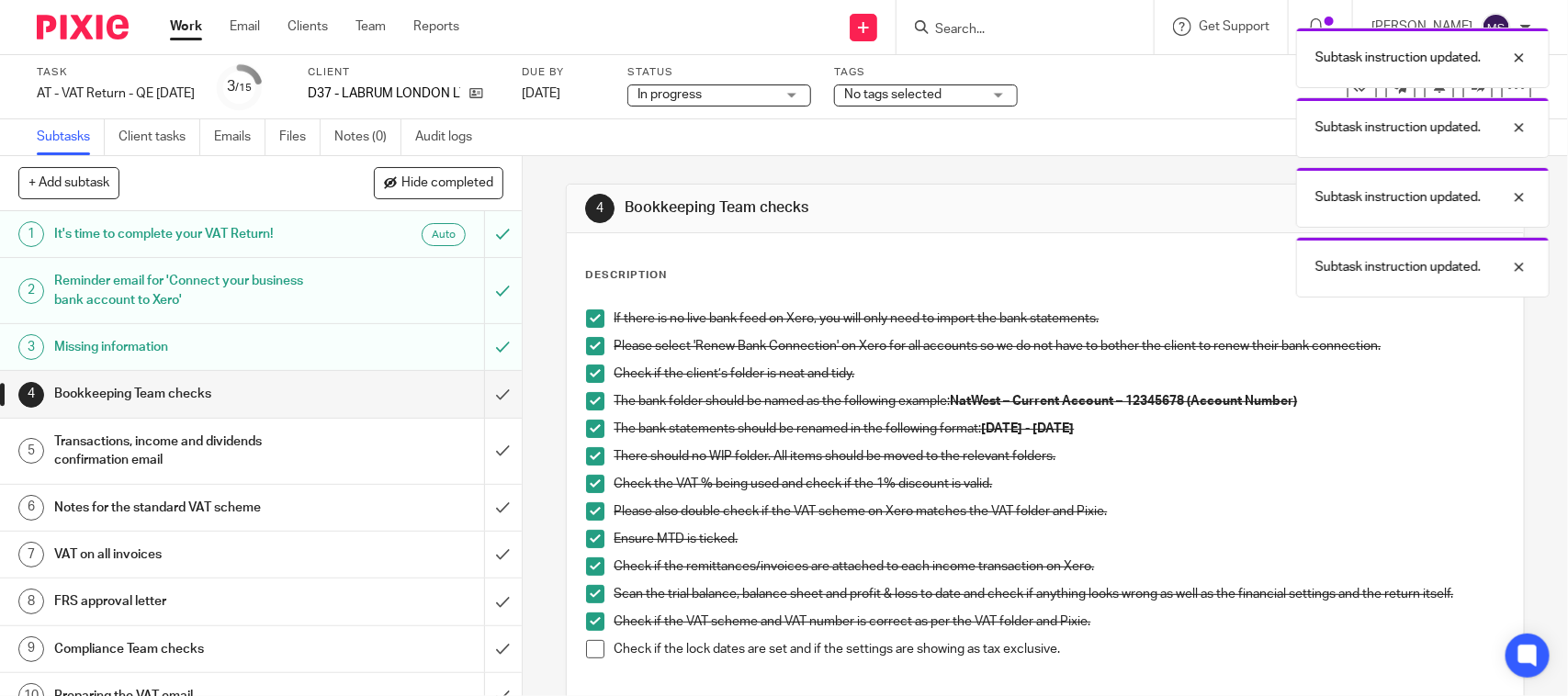
click at [588, 641] on span at bounding box center [595, 649] width 18 height 18
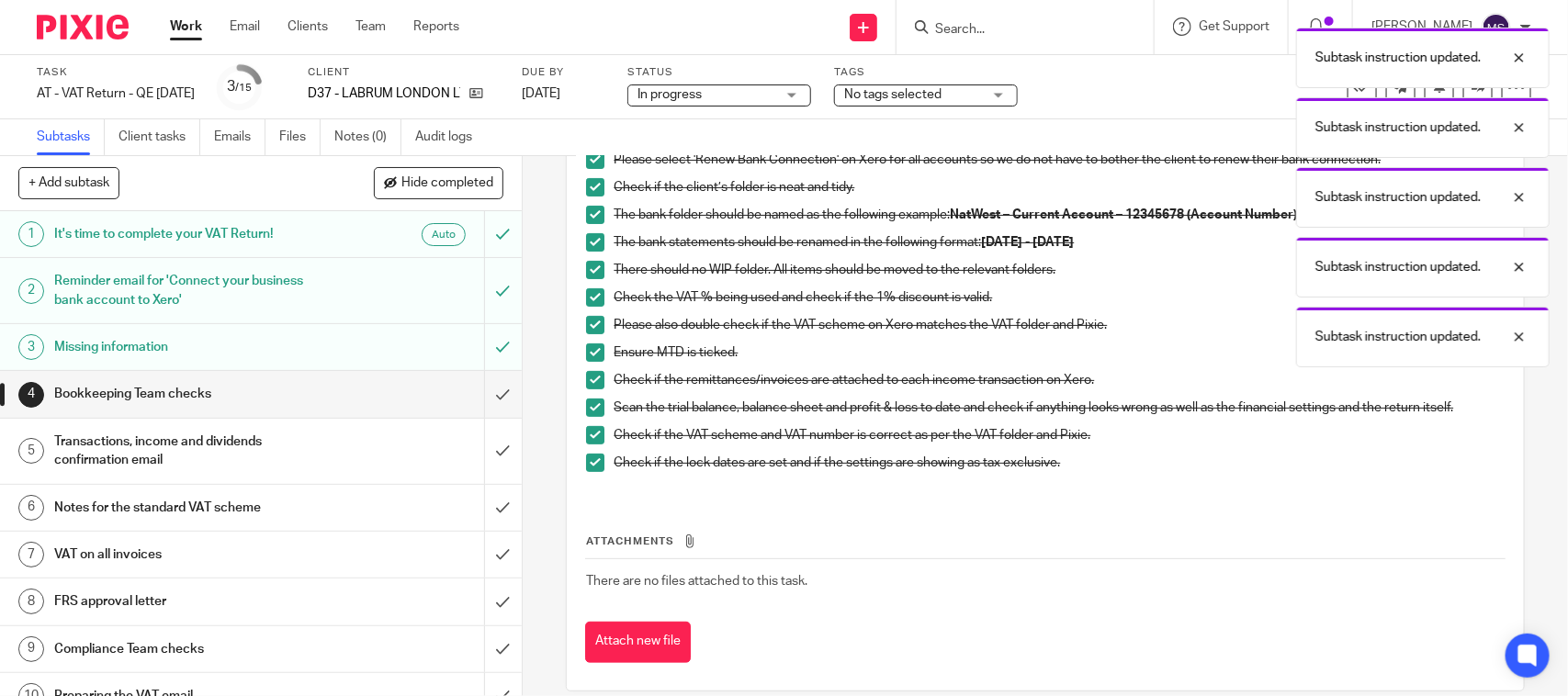
scroll to position [208, 0]
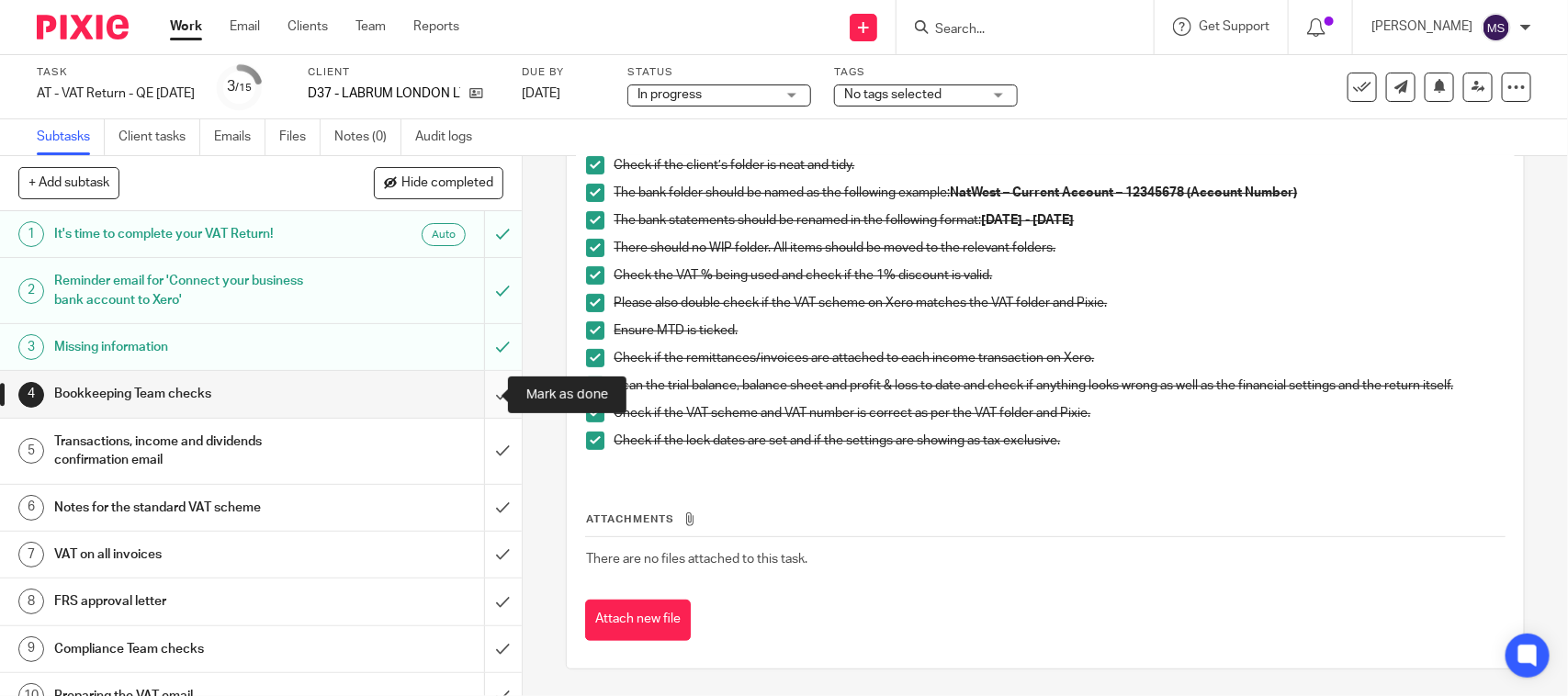
click at [471, 391] on input "submit" at bounding box center [261, 394] width 521 height 46
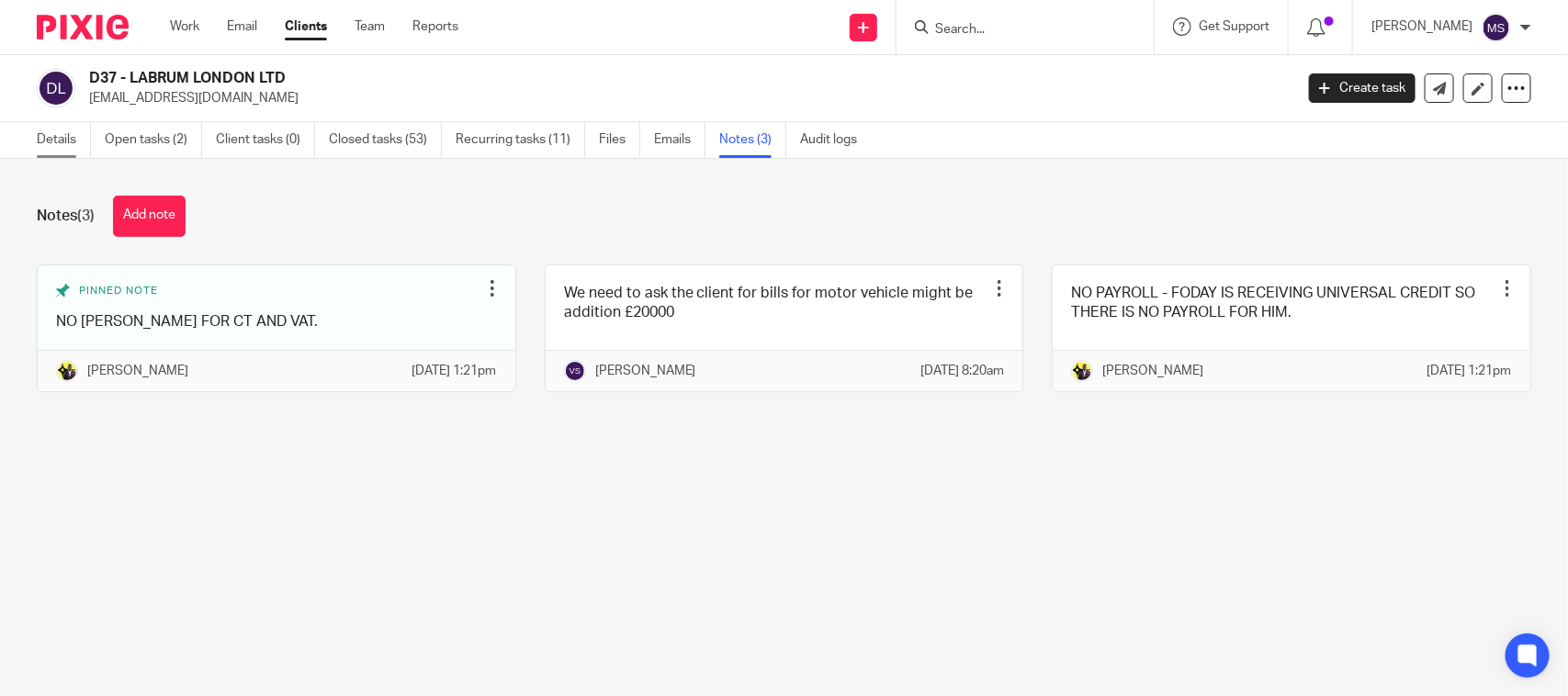
click at [50, 142] on link "Details" at bounding box center [64, 140] width 54 height 36
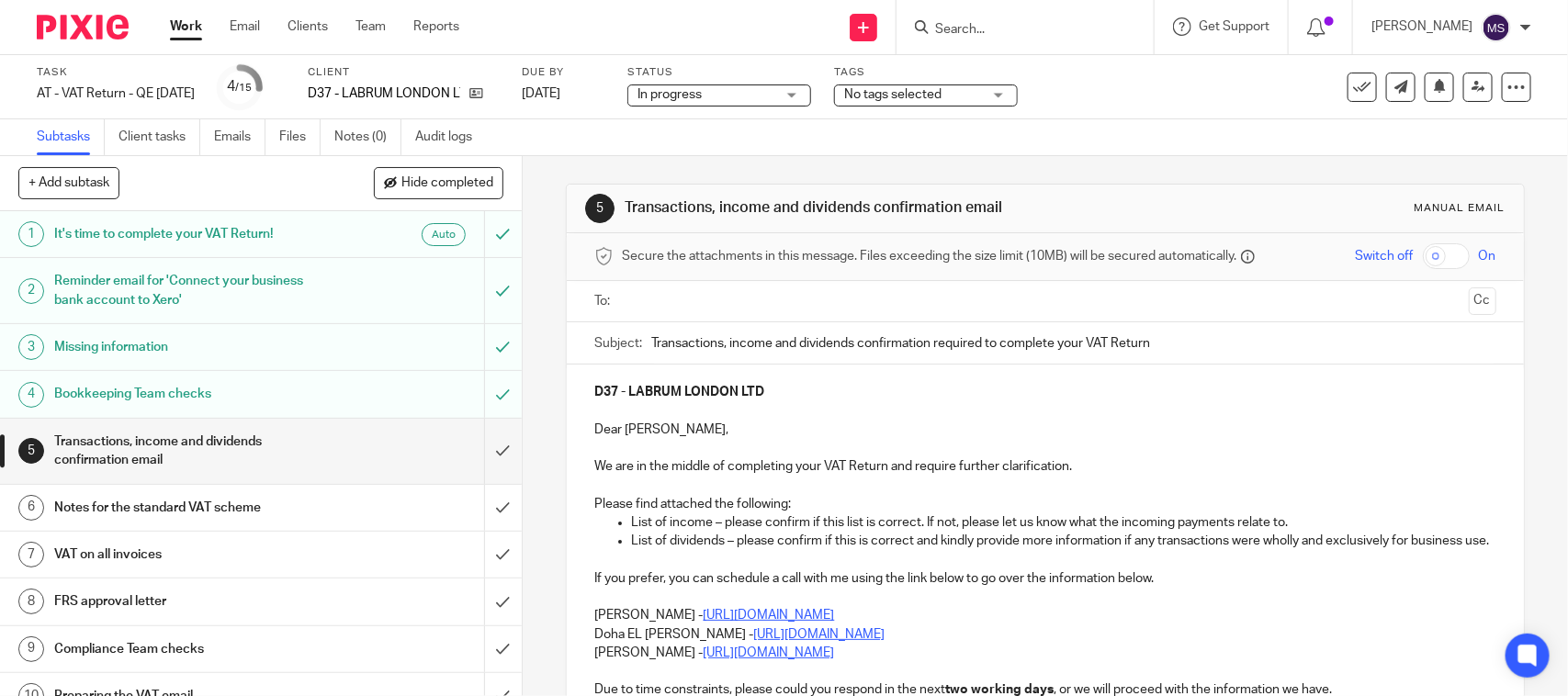
click at [1134, 106] on div "Task AT - VAT Return - QE [DATE] Save AT - VAT Return - QE [DATE] 4 /15 Client …" at bounding box center [659, 86] width 1245 height 44
click at [476, 444] on input "submit" at bounding box center [261, 451] width 521 height 65
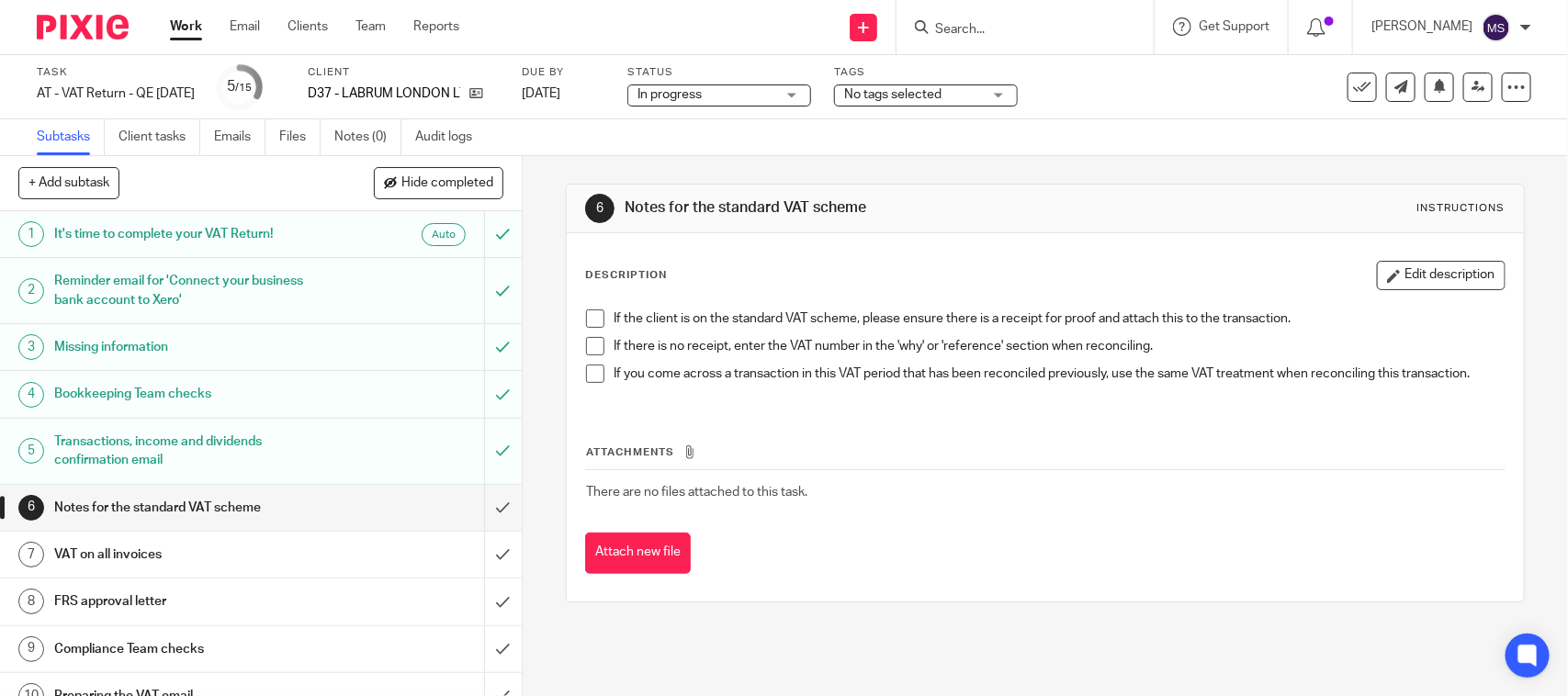
click at [588, 317] on span at bounding box center [595, 318] width 18 height 18
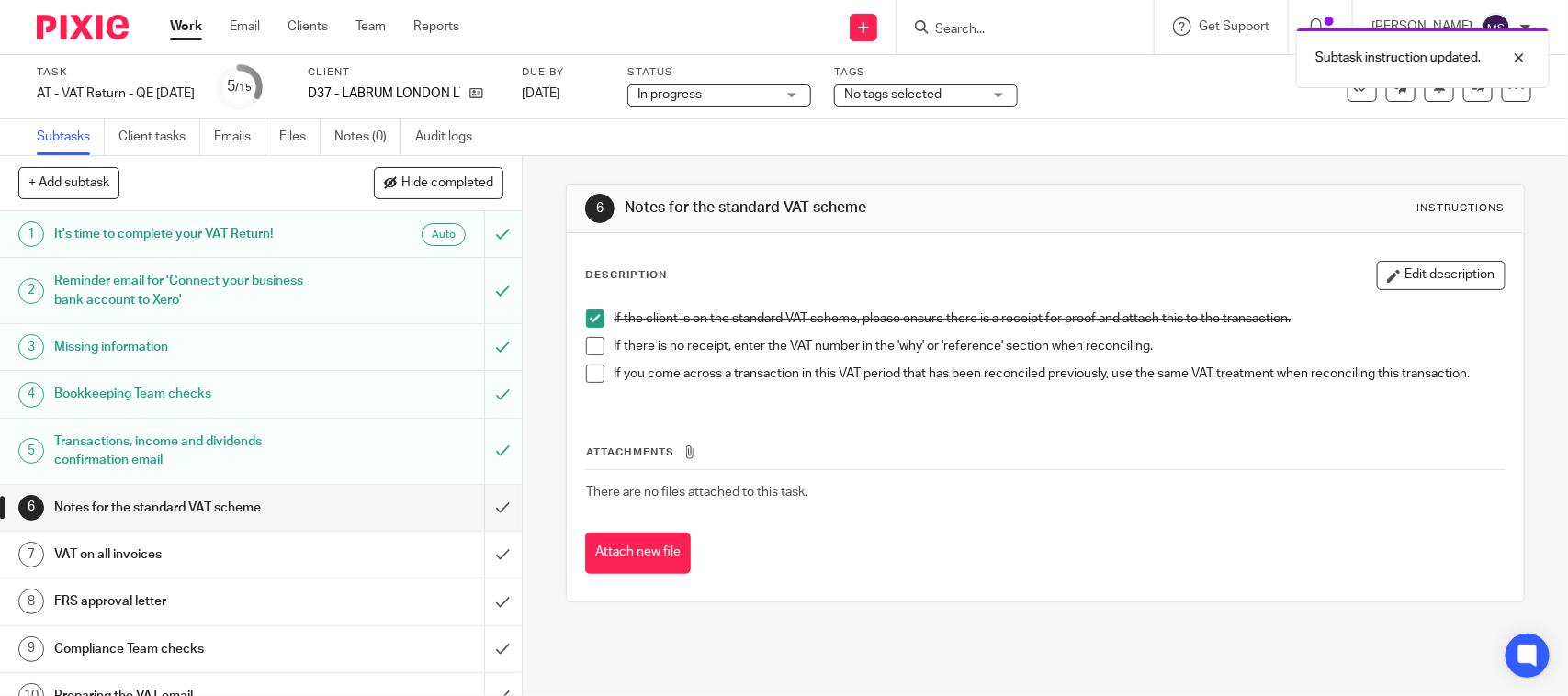
click at [588, 351] on span at bounding box center [595, 346] width 18 height 18
click at [588, 367] on span at bounding box center [595, 373] width 18 height 18
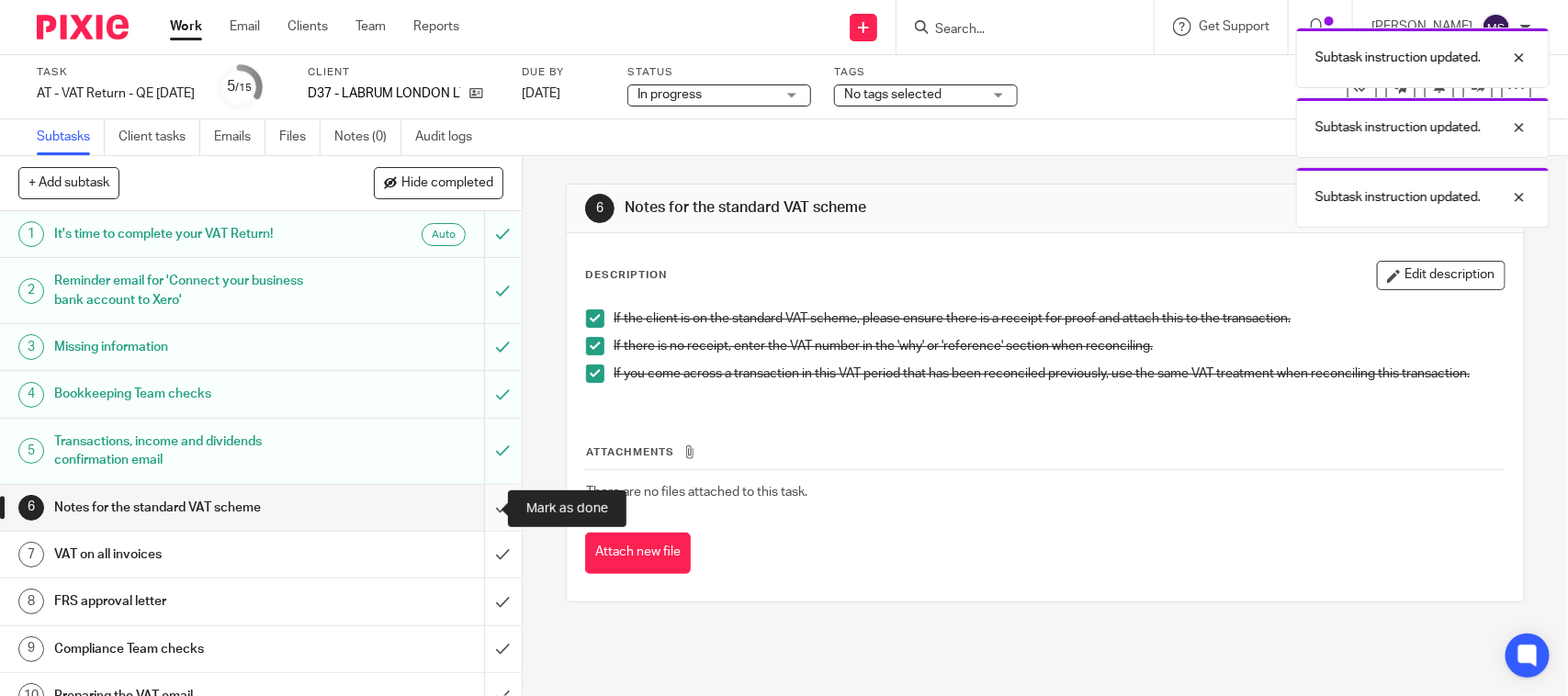
click at [476, 502] on input "submit" at bounding box center [261, 507] width 521 height 46
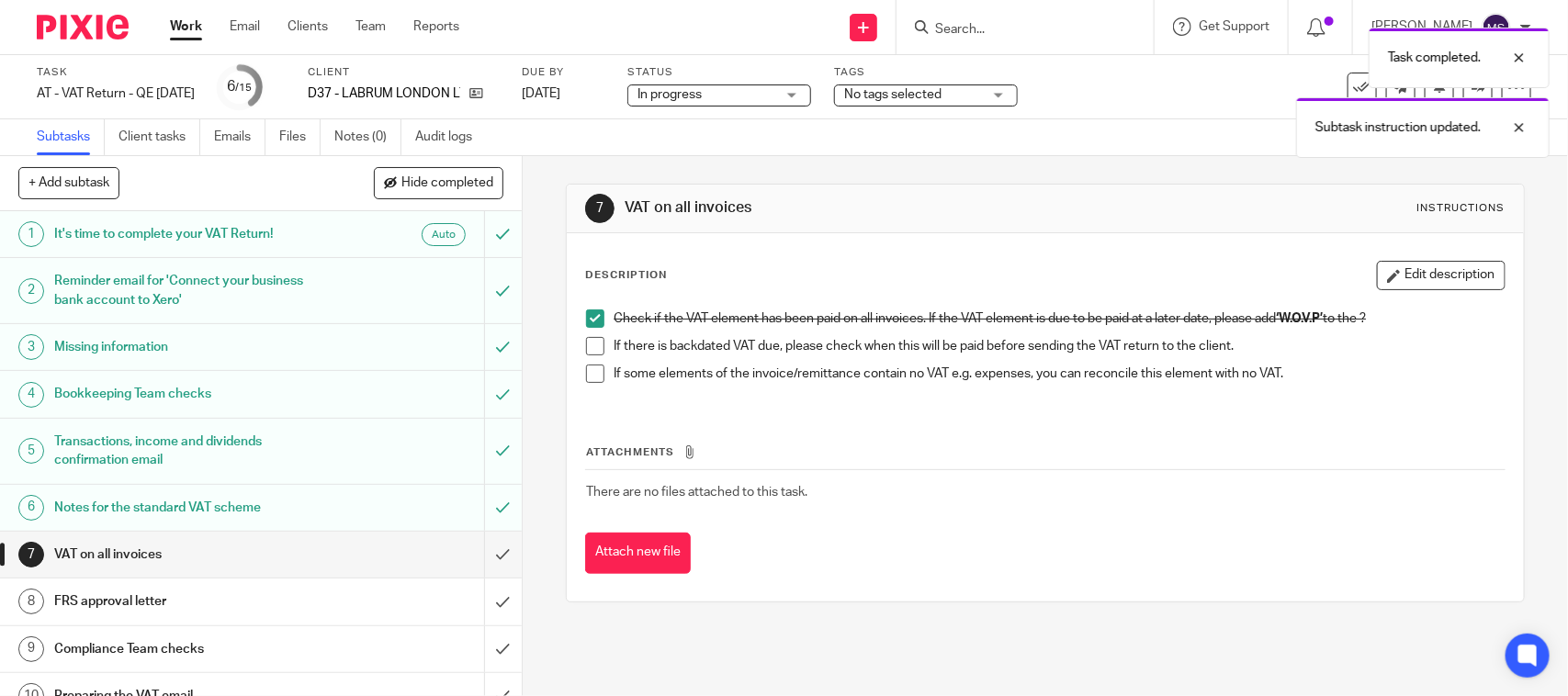
click at [589, 349] on span at bounding box center [595, 346] width 18 height 18
click at [586, 379] on span at bounding box center [595, 373] width 18 height 18
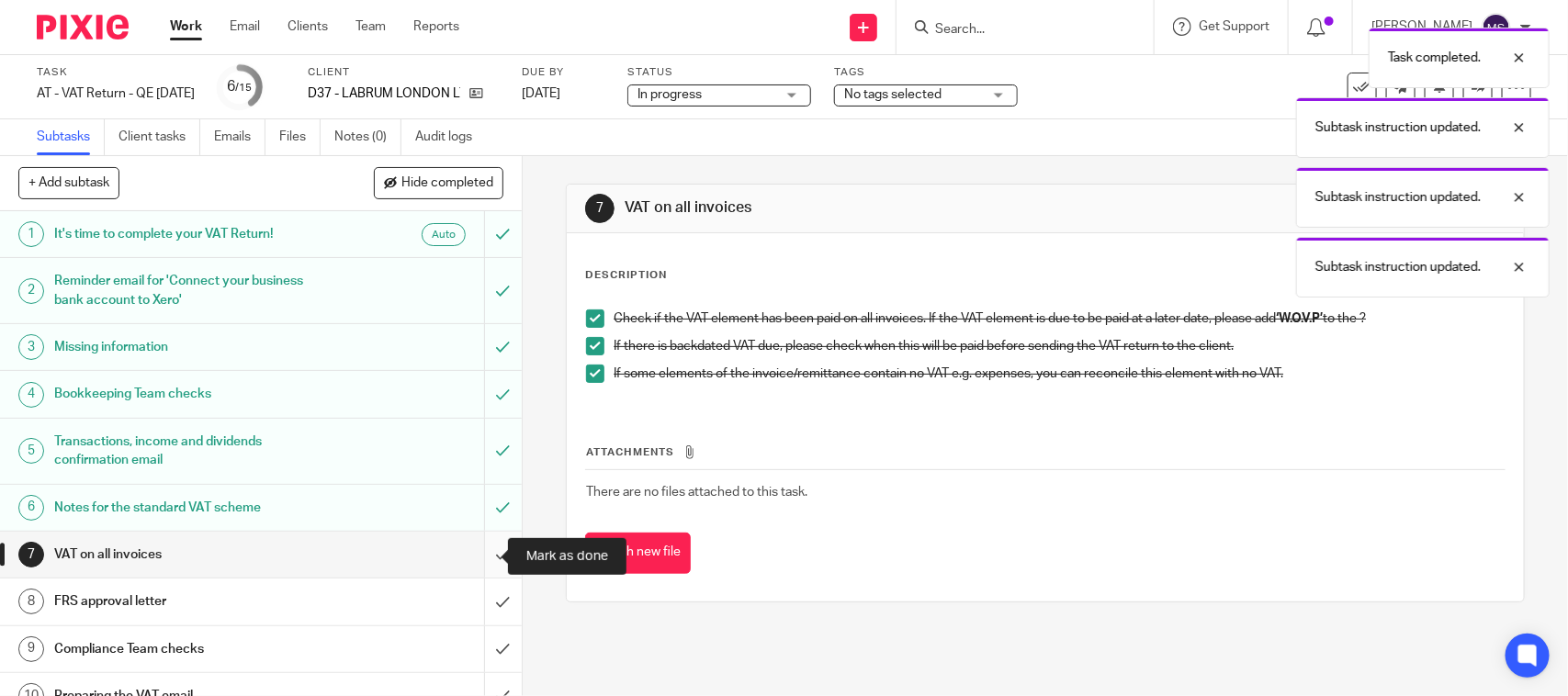
click at [480, 553] on input "submit" at bounding box center [261, 554] width 521 height 46
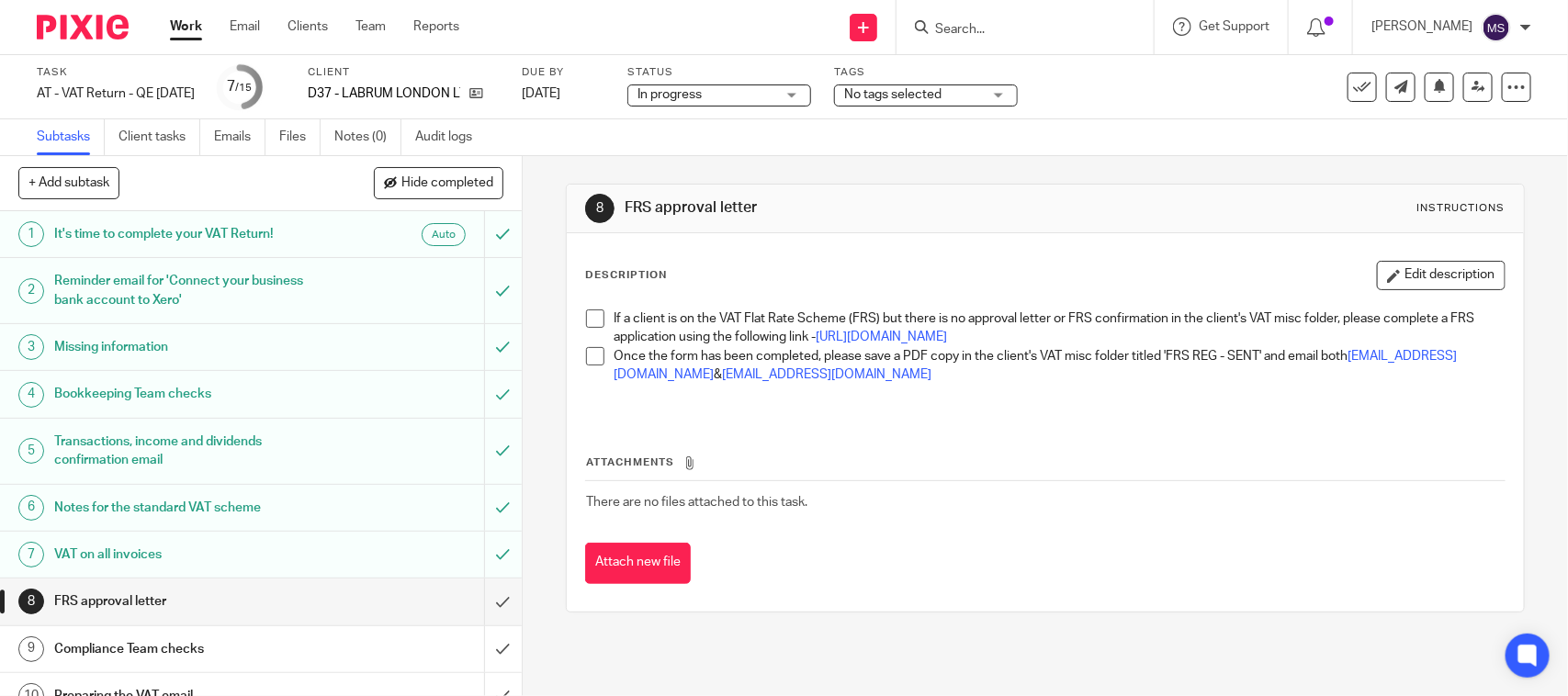
click at [590, 320] on span at bounding box center [595, 318] width 18 height 18
click at [586, 365] on span at bounding box center [595, 356] width 18 height 18
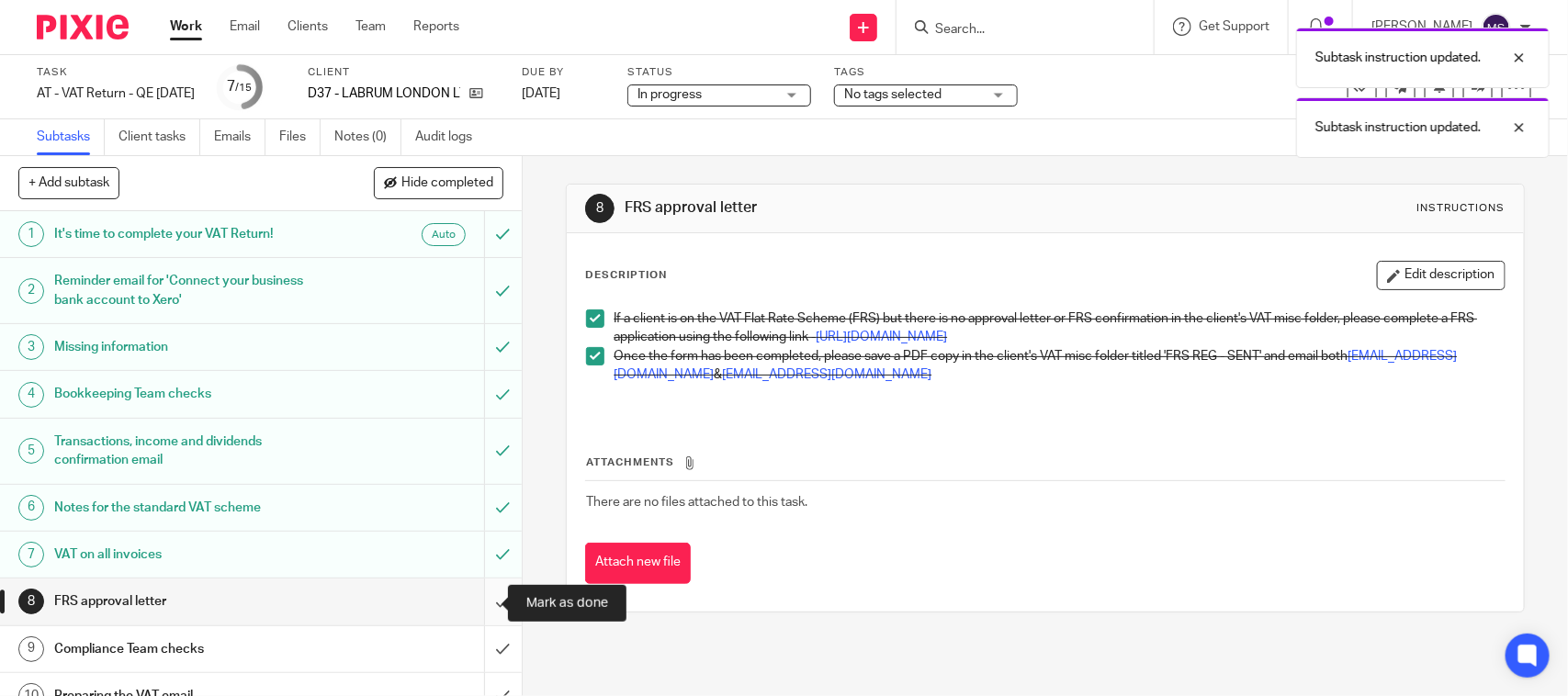
click at [481, 600] on input "submit" at bounding box center [261, 601] width 521 height 46
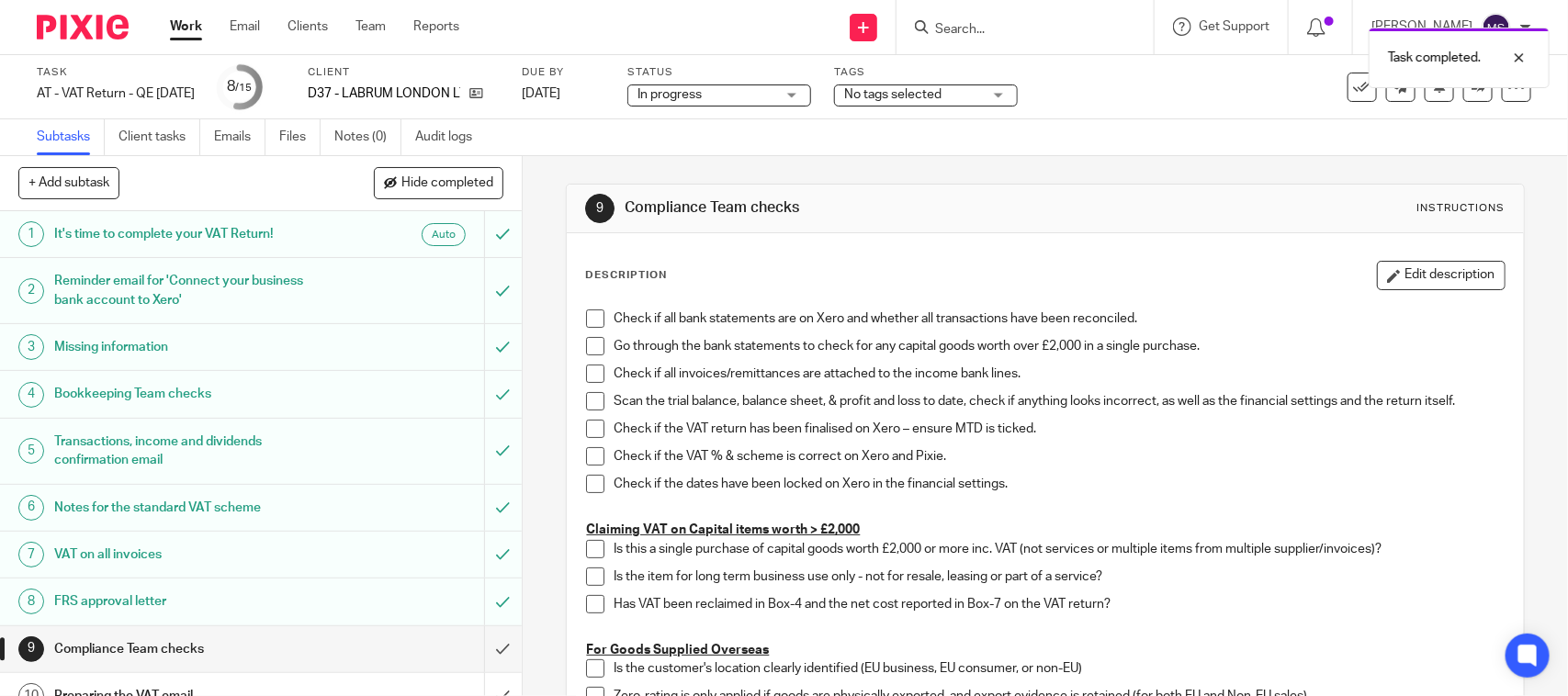
click at [1185, 79] on div "Task completed." at bounding box center [1167, 53] width 766 height 70
click at [759, 92] on span "In progress" at bounding box center [706, 95] width 138 height 19
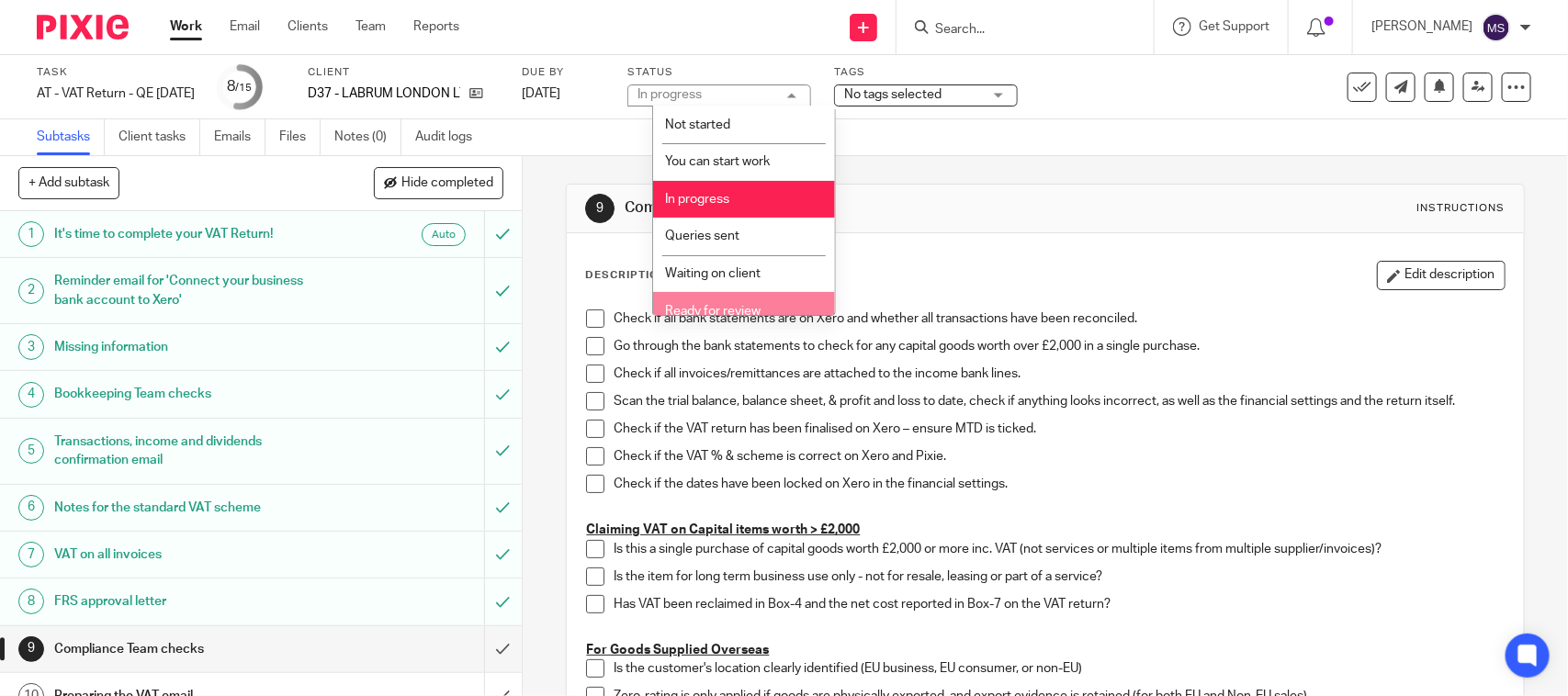
click at [707, 310] on span "Ready for review" at bounding box center [712, 311] width 96 height 13
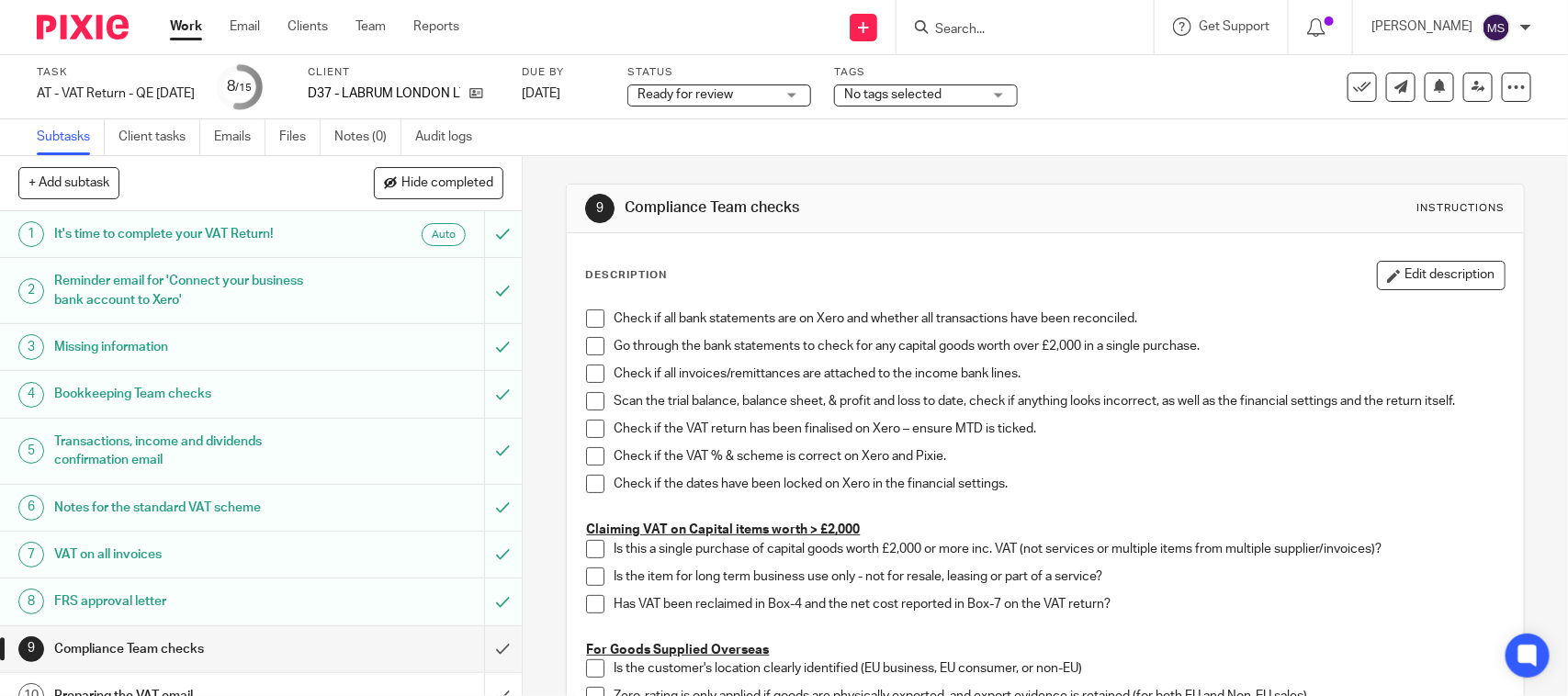
click at [1043, 112] on div "Task AT - VAT Return - QE [DATE] Save AT - VAT Return - QE [DATE] 8 /15 Client …" at bounding box center [784, 87] width 1568 height 64
click at [1471, 88] on icon at bounding box center [1478, 86] width 14 height 14
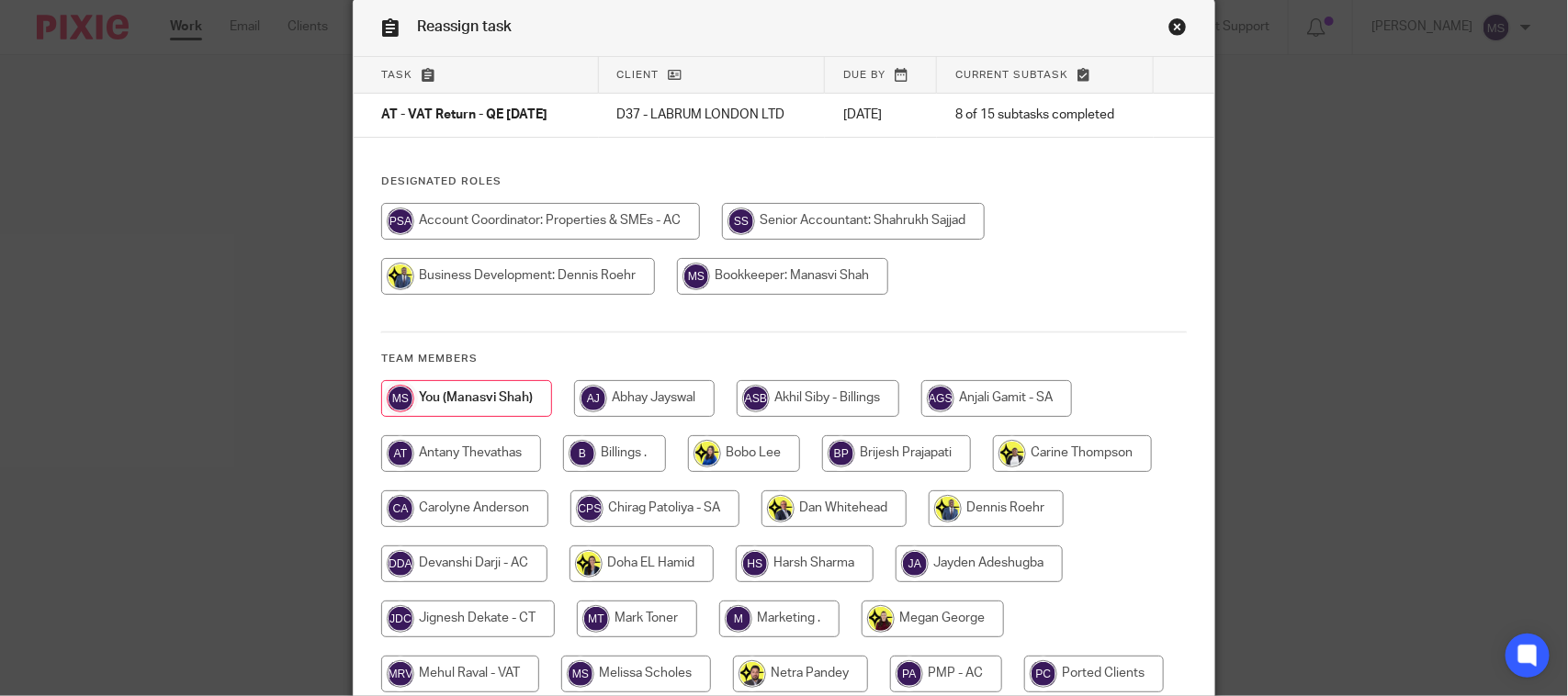
scroll to position [114, 0]
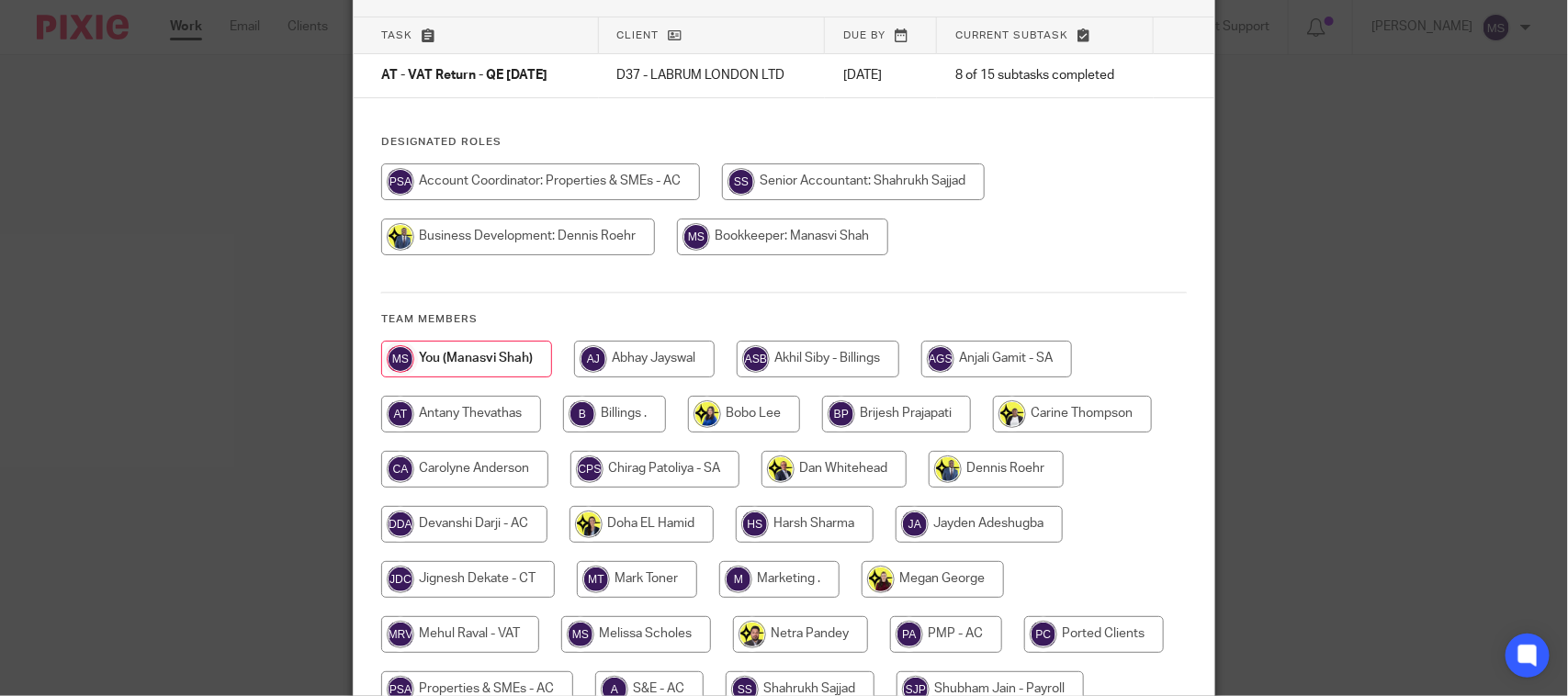
click at [489, 643] on input "radio" at bounding box center [459, 635] width 158 height 37
radio input "true"
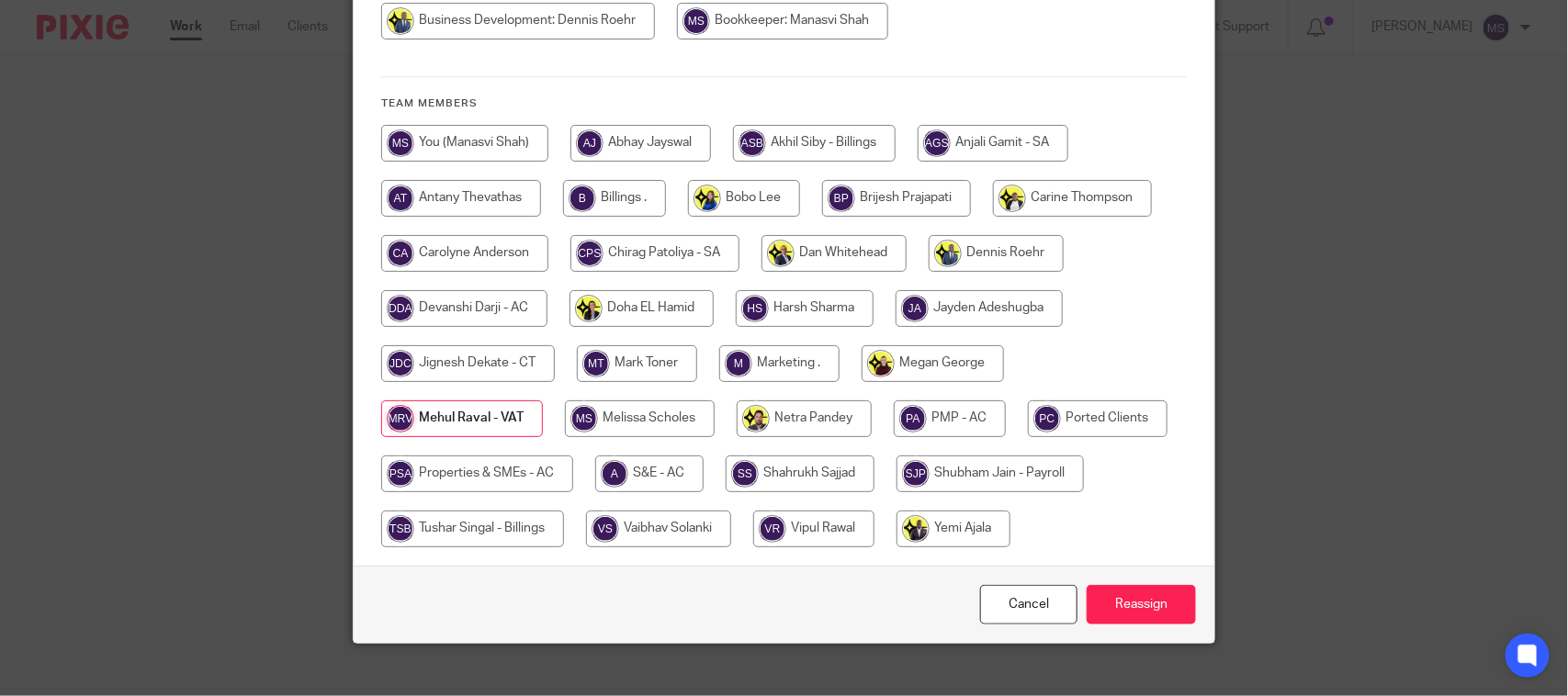
scroll to position [352, 0]
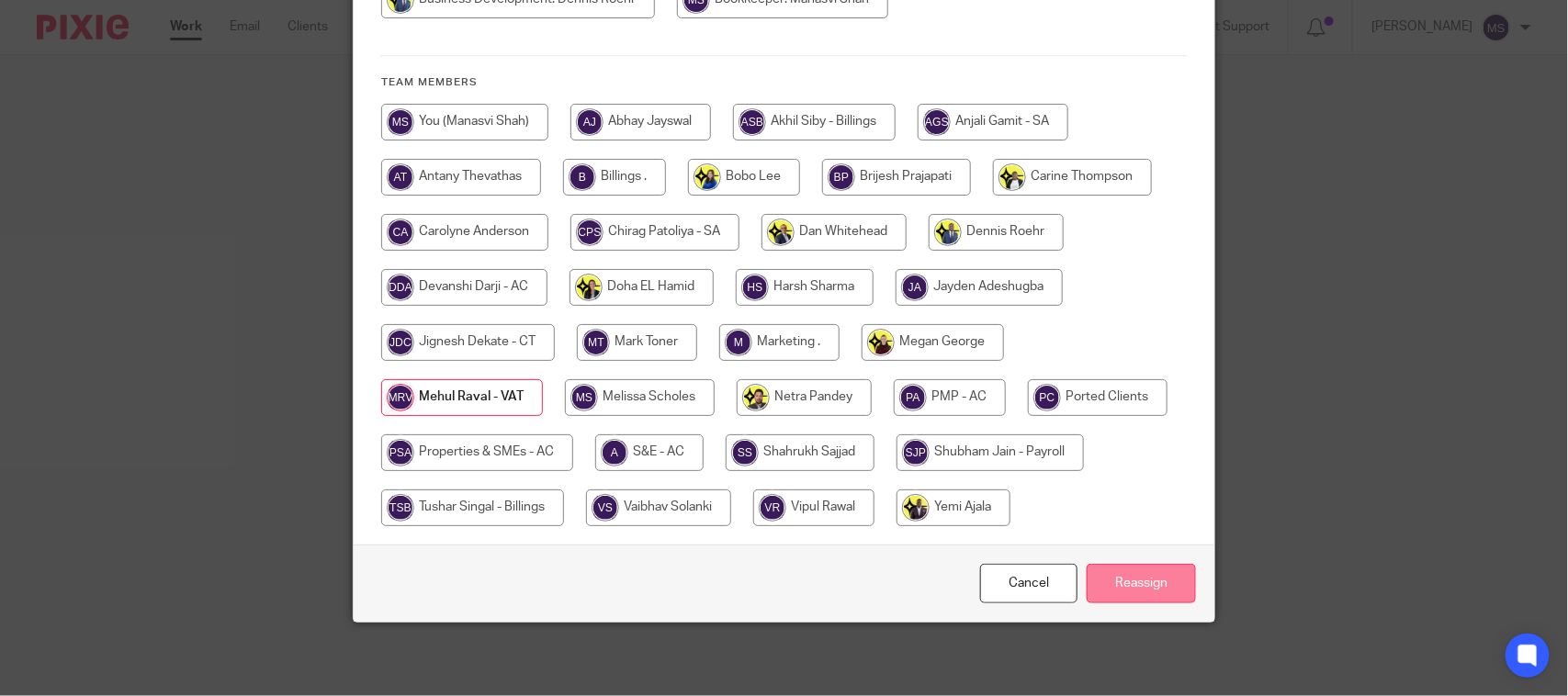
click at [1154, 577] on input "Reassign" at bounding box center [1141, 584] width 110 height 40
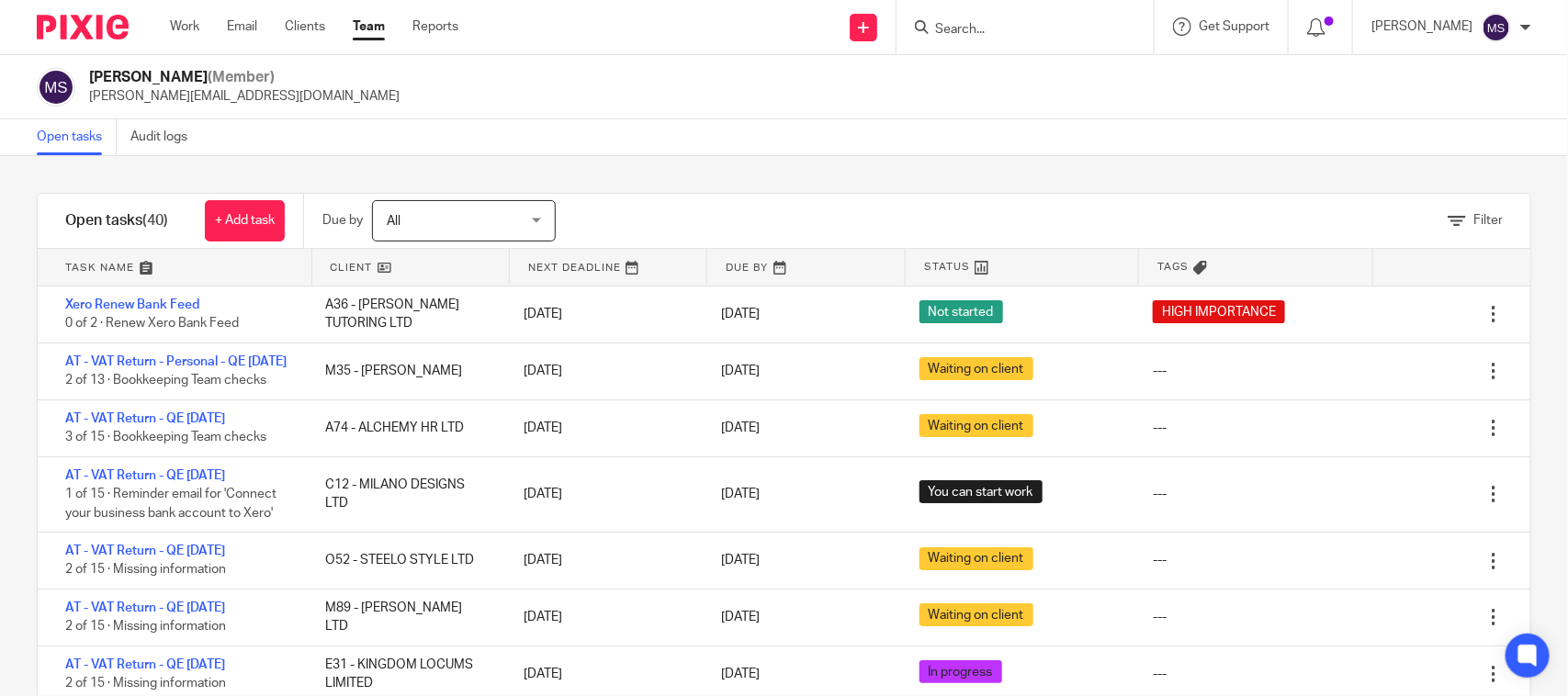
drag, startPoint x: 148, startPoint y: 304, endPoint x: 773, endPoint y: 131, distance: 648.5
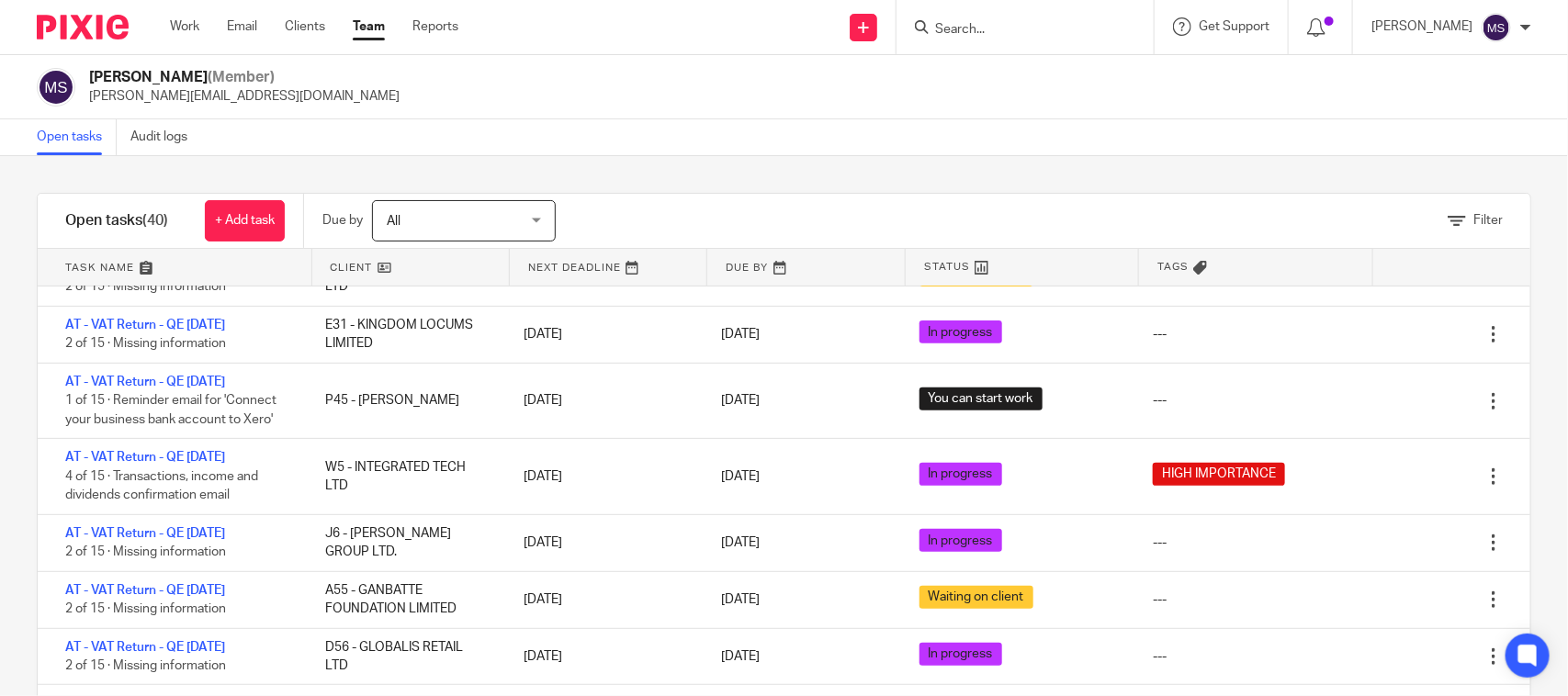
scroll to position [344, 0]
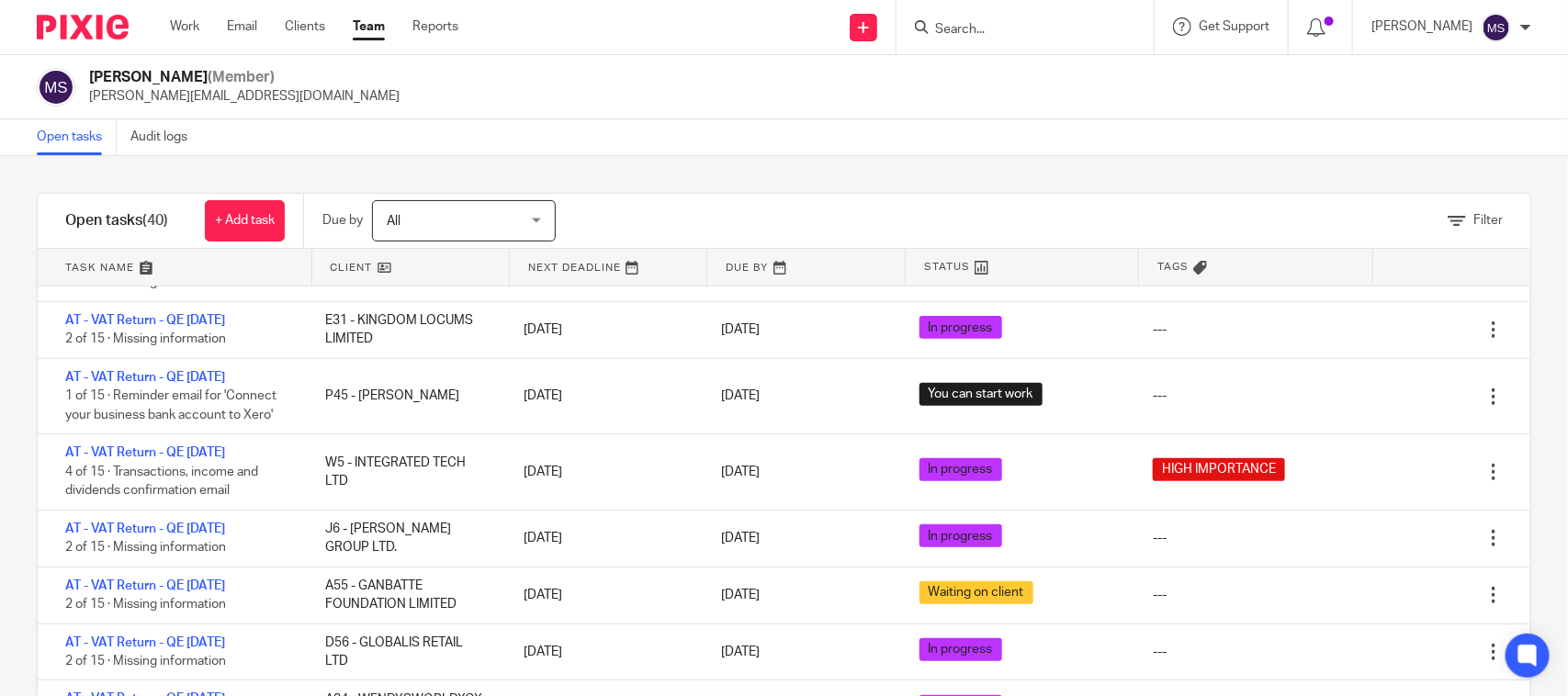
click at [1095, 134] on div "Open tasks Audit logs" at bounding box center [784, 138] width 1568 height 37
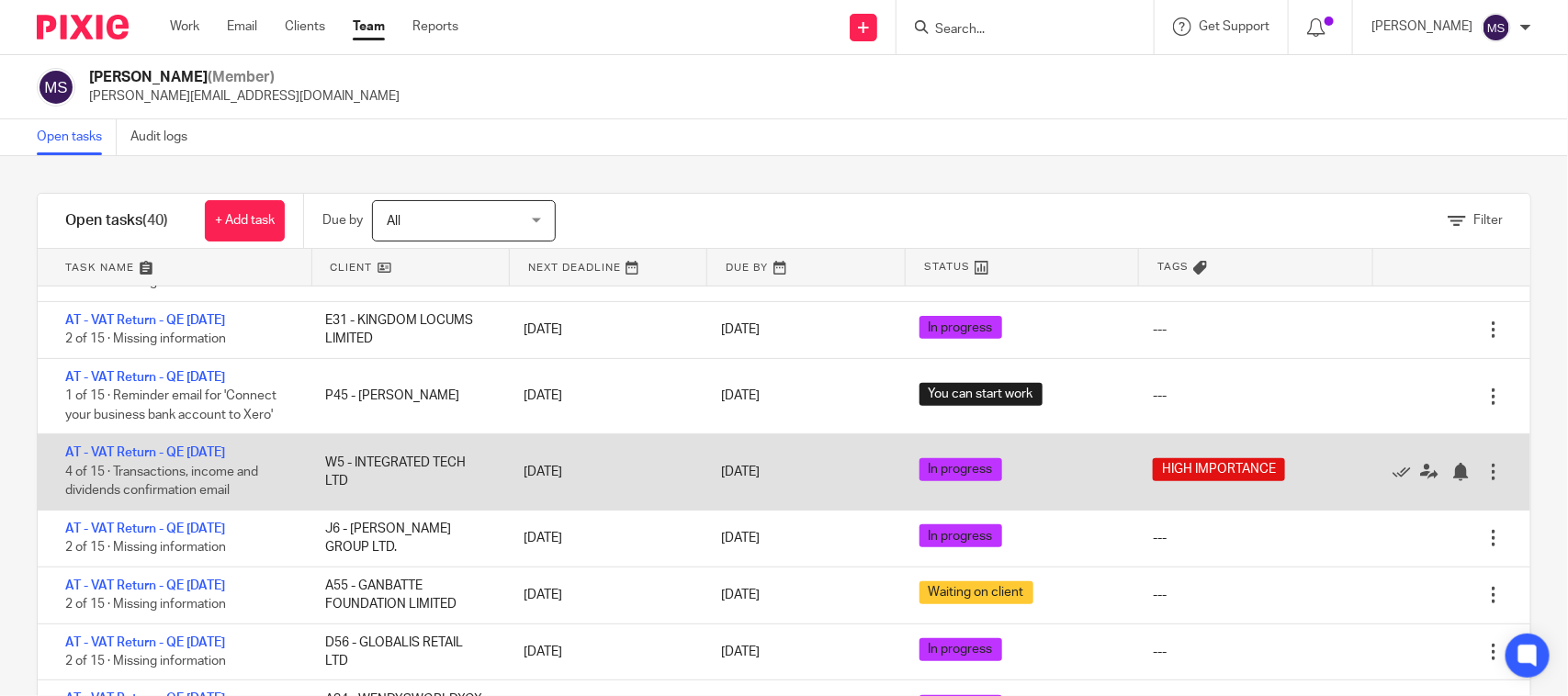
scroll to position [0, 0]
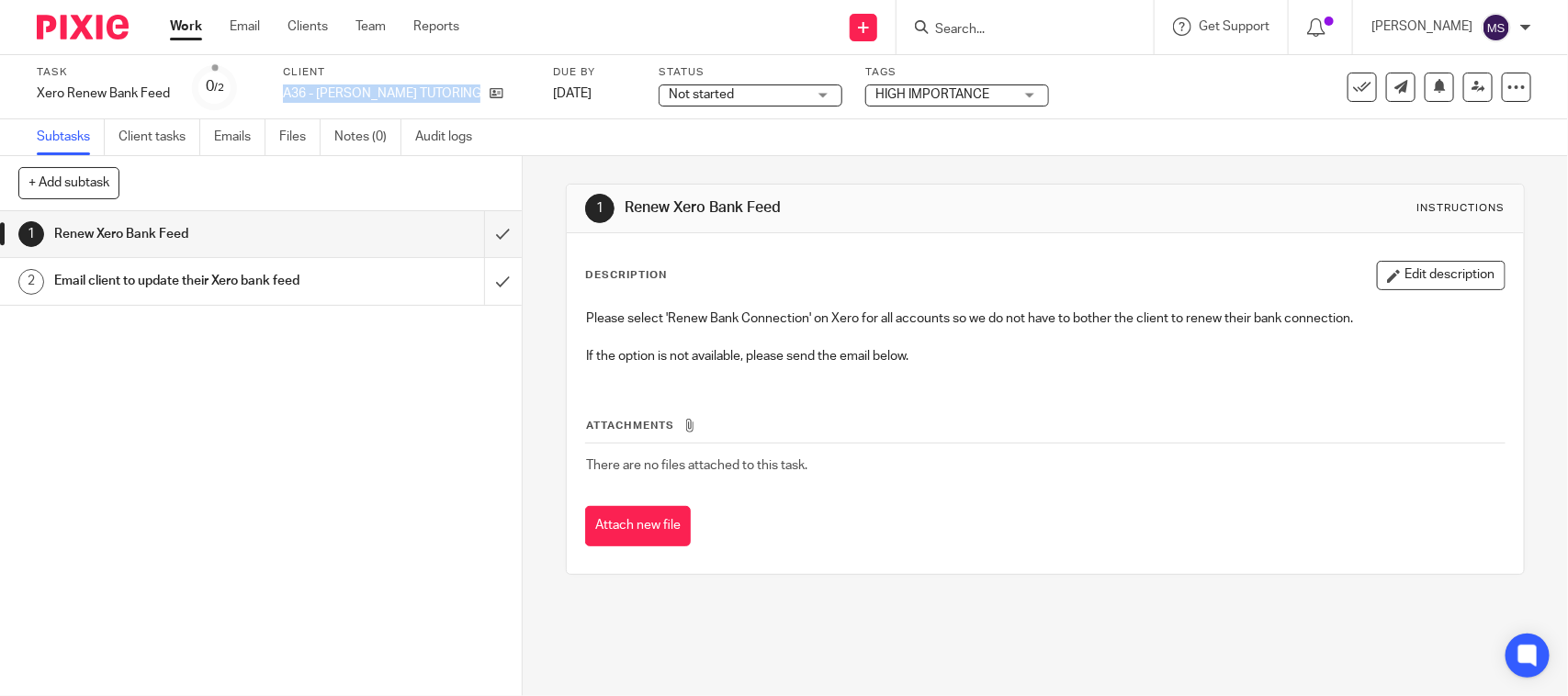
drag, startPoint x: 282, startPoint y: 92, endPoint x: 441, endPoint y: 104, distance: 159.5
click at [441, 104] on div "Client A36 - [PERSON_NAME] TUTORING LTD" at bounding box center [406, 86] width 247 height 44
copy div "A36 - [PERSON_NAME] TUTORING LTD"
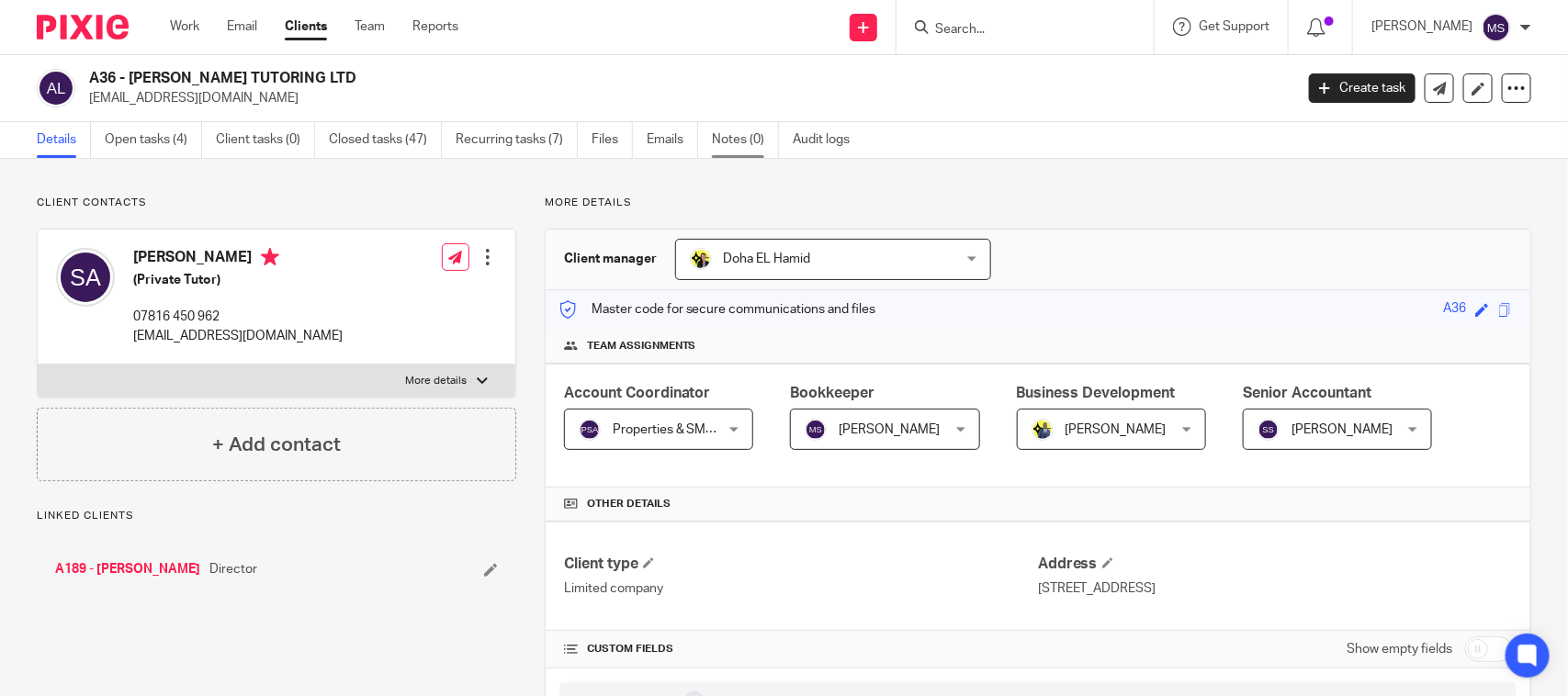
click at [745, 144] on link "Notes (0)" at bounding box center [744, 140] width 67 height 36
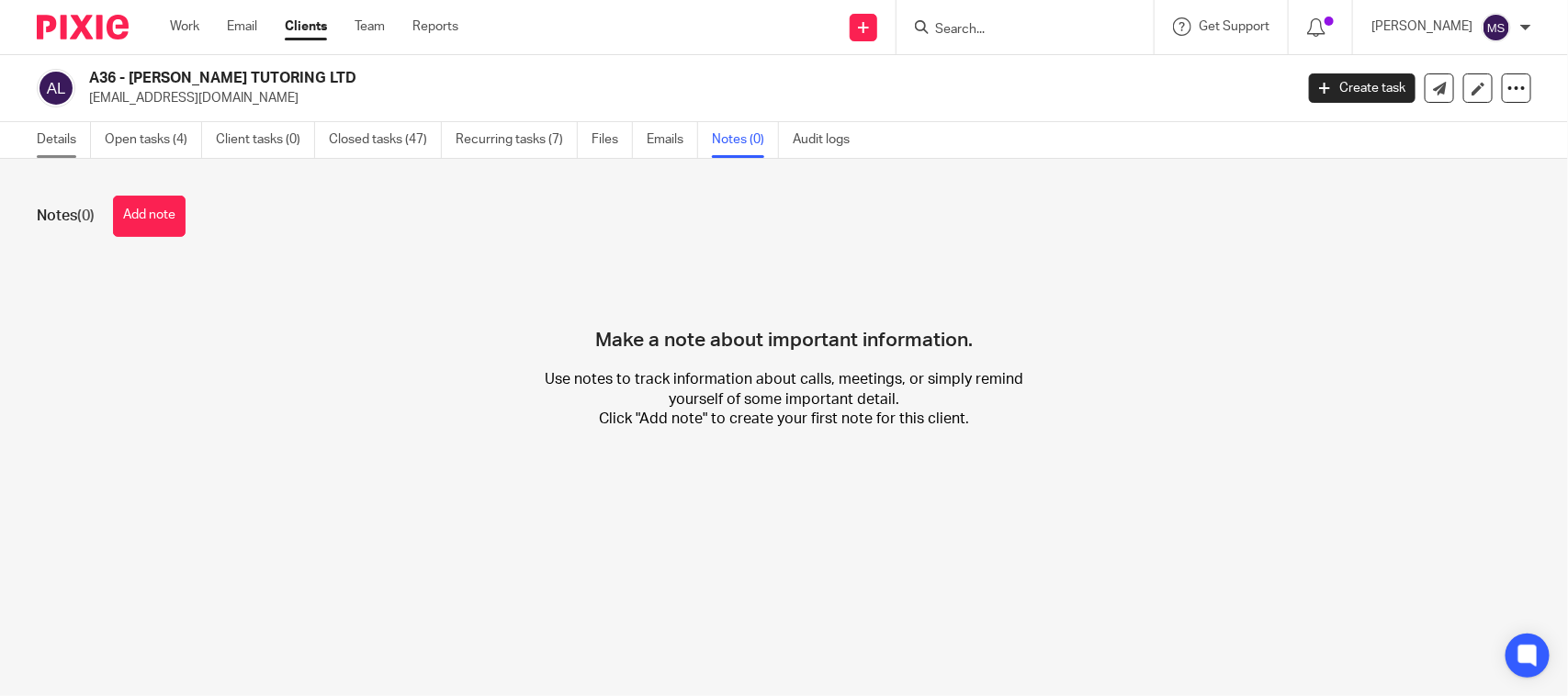
click at [72, 140] on link "Details" at bounding box center [64, 140] width 54 height 36
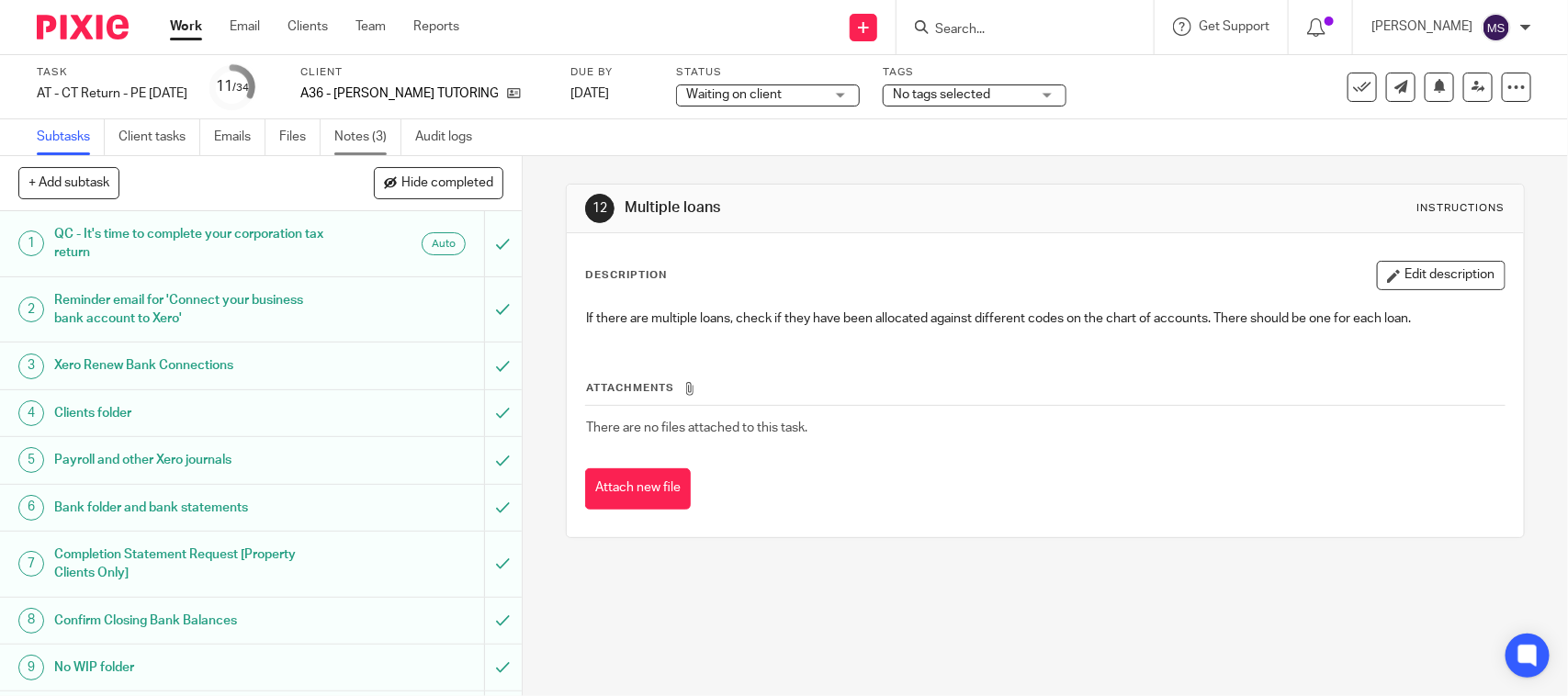
click at [362, 131] on link "Notes (3)" at bounding box center [367, 137] width 67 height 36
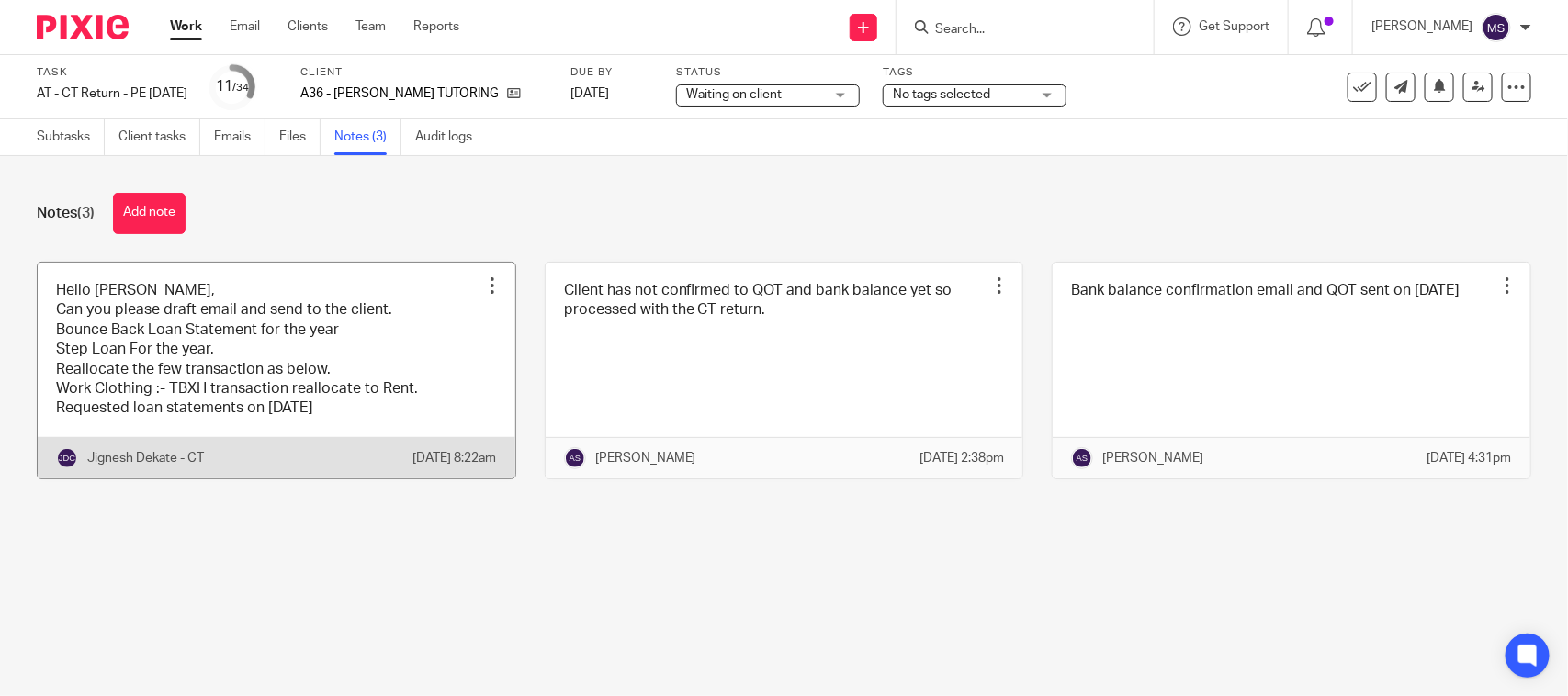
click at [262, 402] on link at bounding box center [276, 370] width 478 height 216
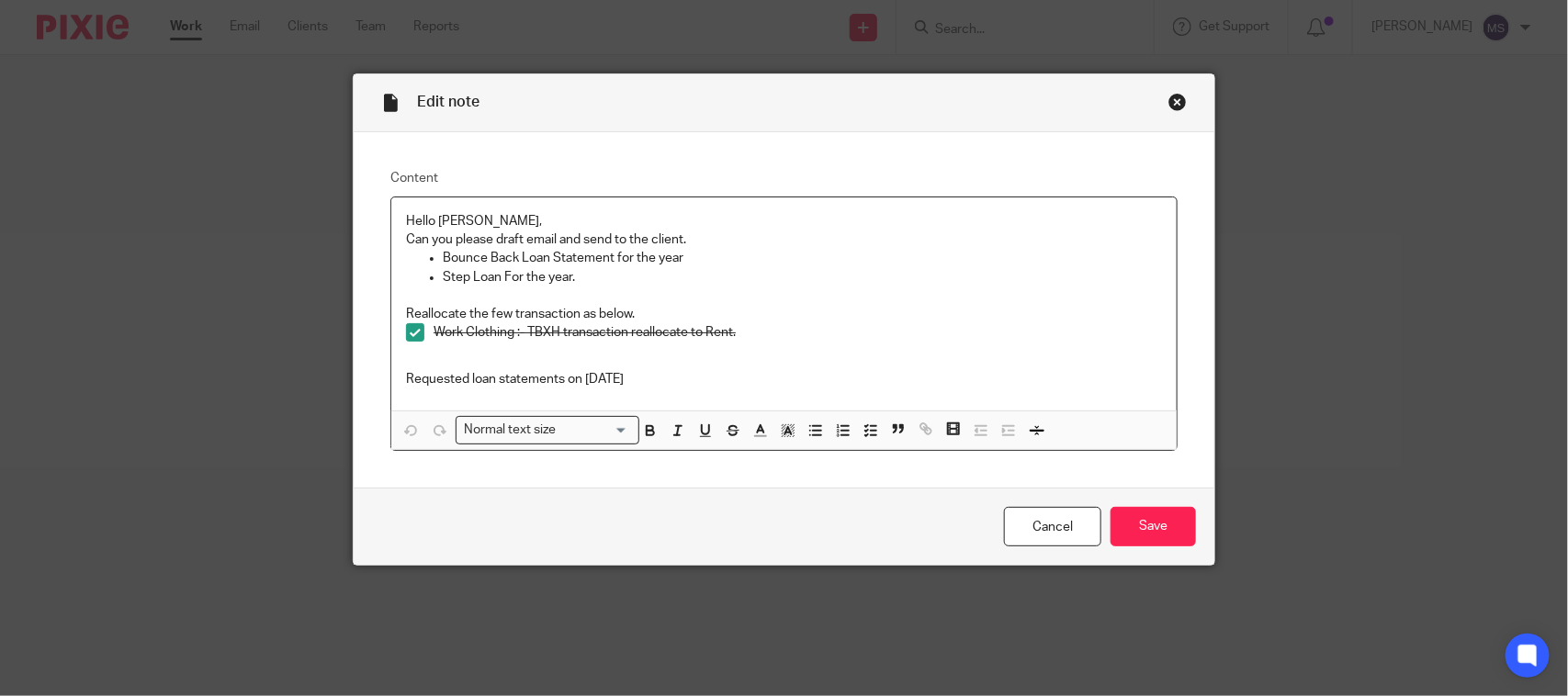
click at [1173, 99] on div "Close this dialog window" at bounding box center [1176, 102] width 18 height 18
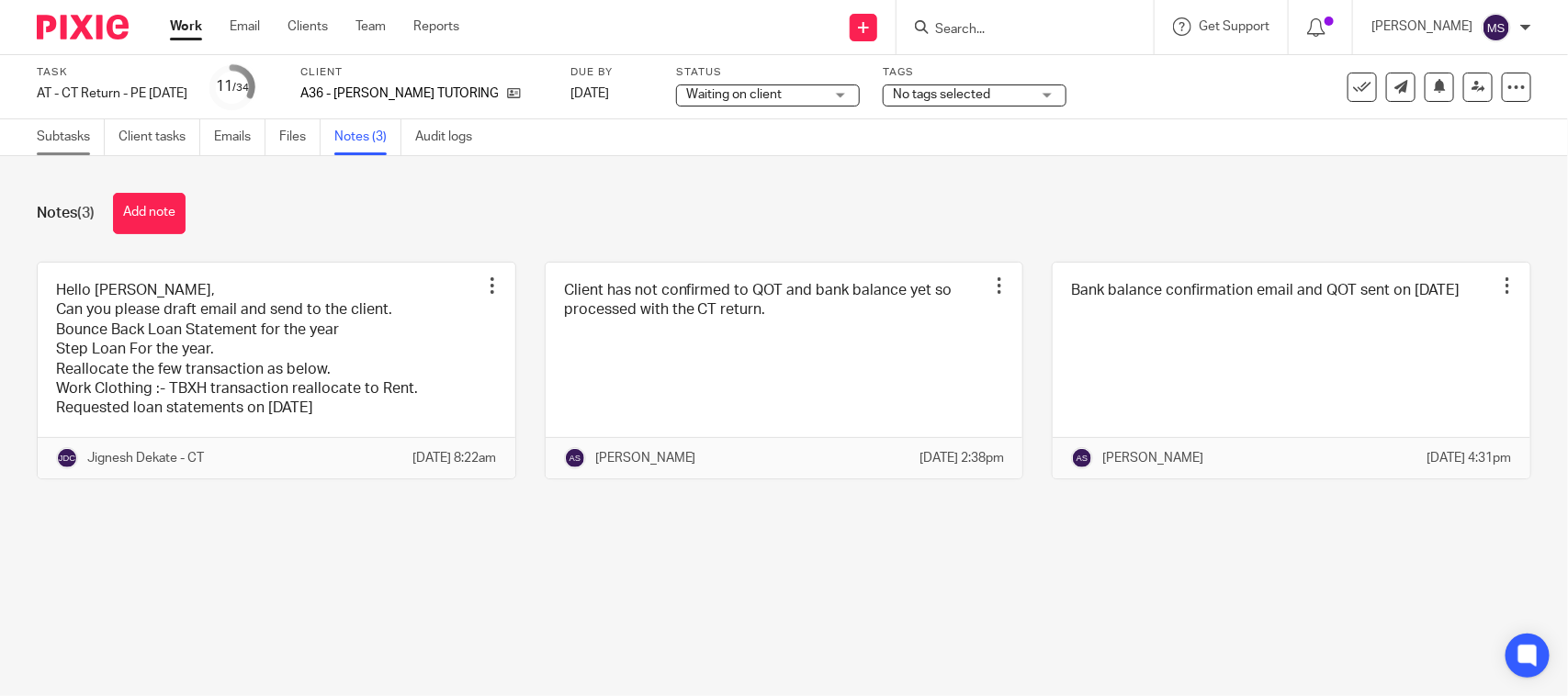
click at [58, 127] on link "Subtasks" at bounding box center [71, 137] width 68 height 36
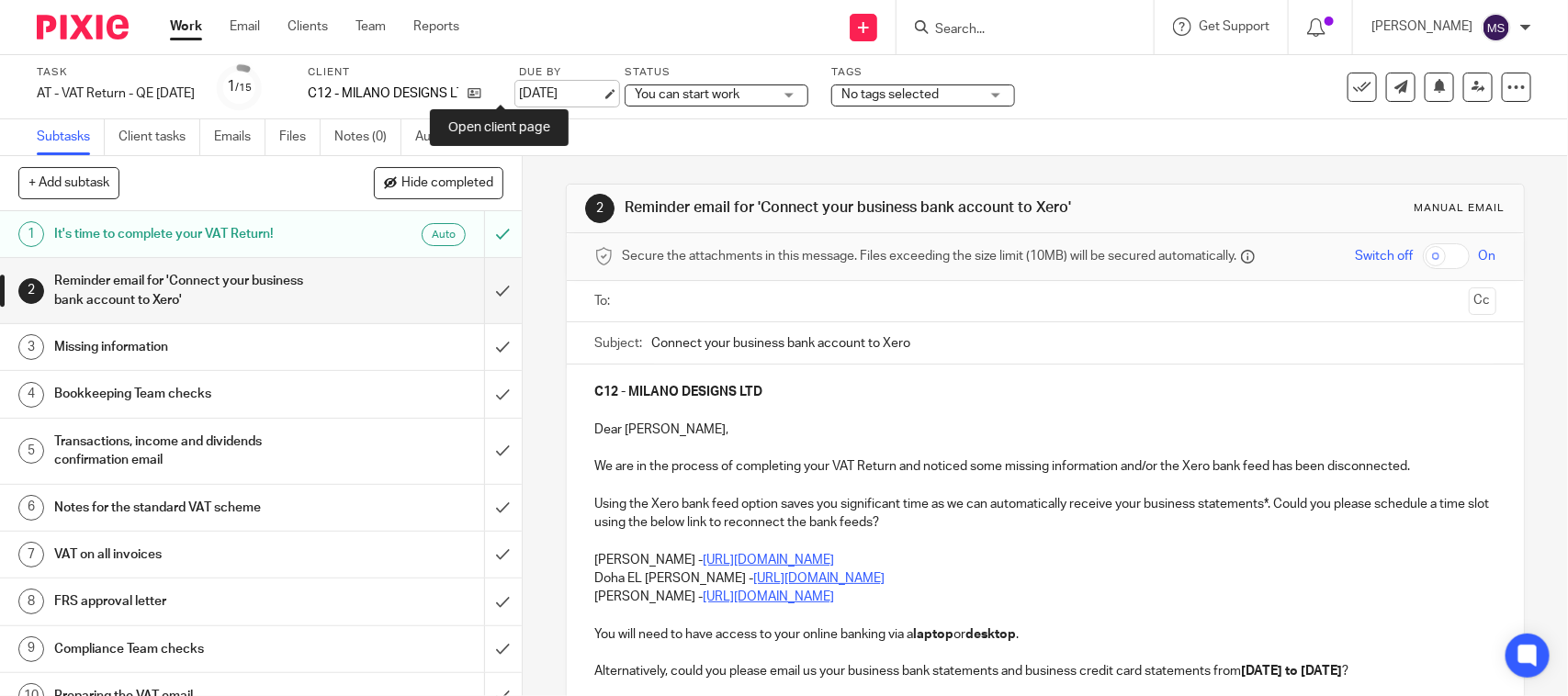
drag, startPoint x: 502, startPoint y: 88, endPoint x: 577, endPoint y: 87, distance: 75.0
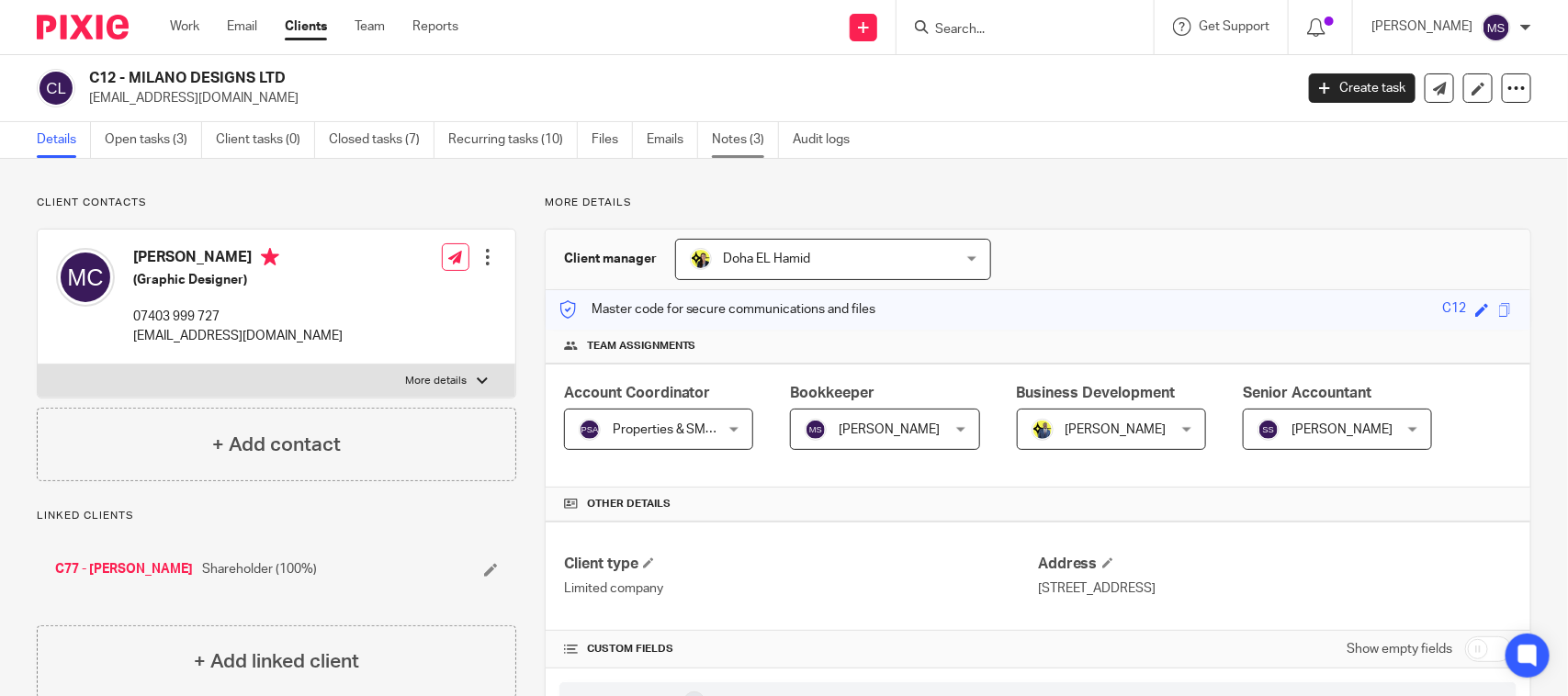
drag, startPoint x: 718, startPoint y: 131, endPoint x: 717, endPoint y: 147, distance: 16.0
click at [718, 131] on link "Notes (3)" at bounding box center [744, 140] width 67 height 36
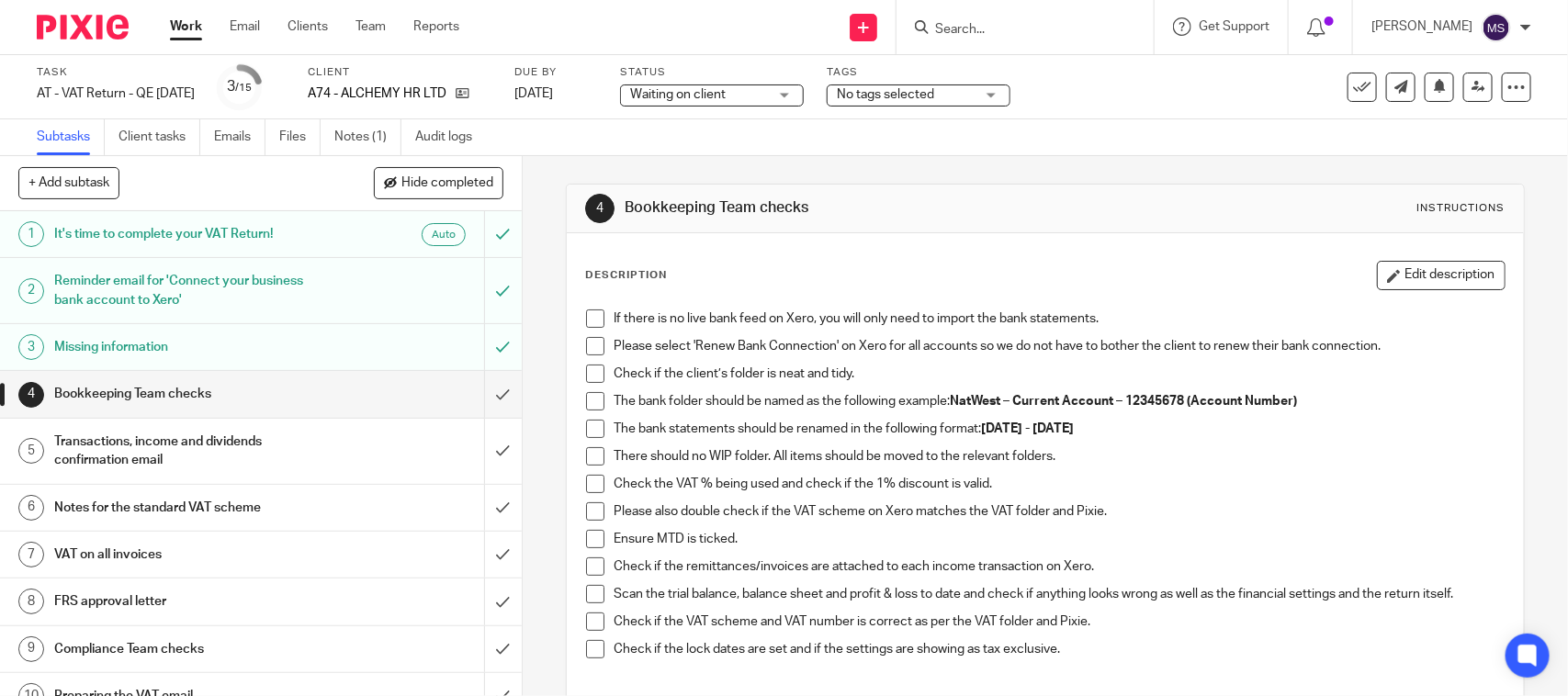
drag, startPoint x: 354, startPoint y: 140, endPoint x: 606, endPoint y: 25, distance: 277.0
click at [357, 147] on link "Notes (1)" at bounding box center [367, 137] width 67 height 36
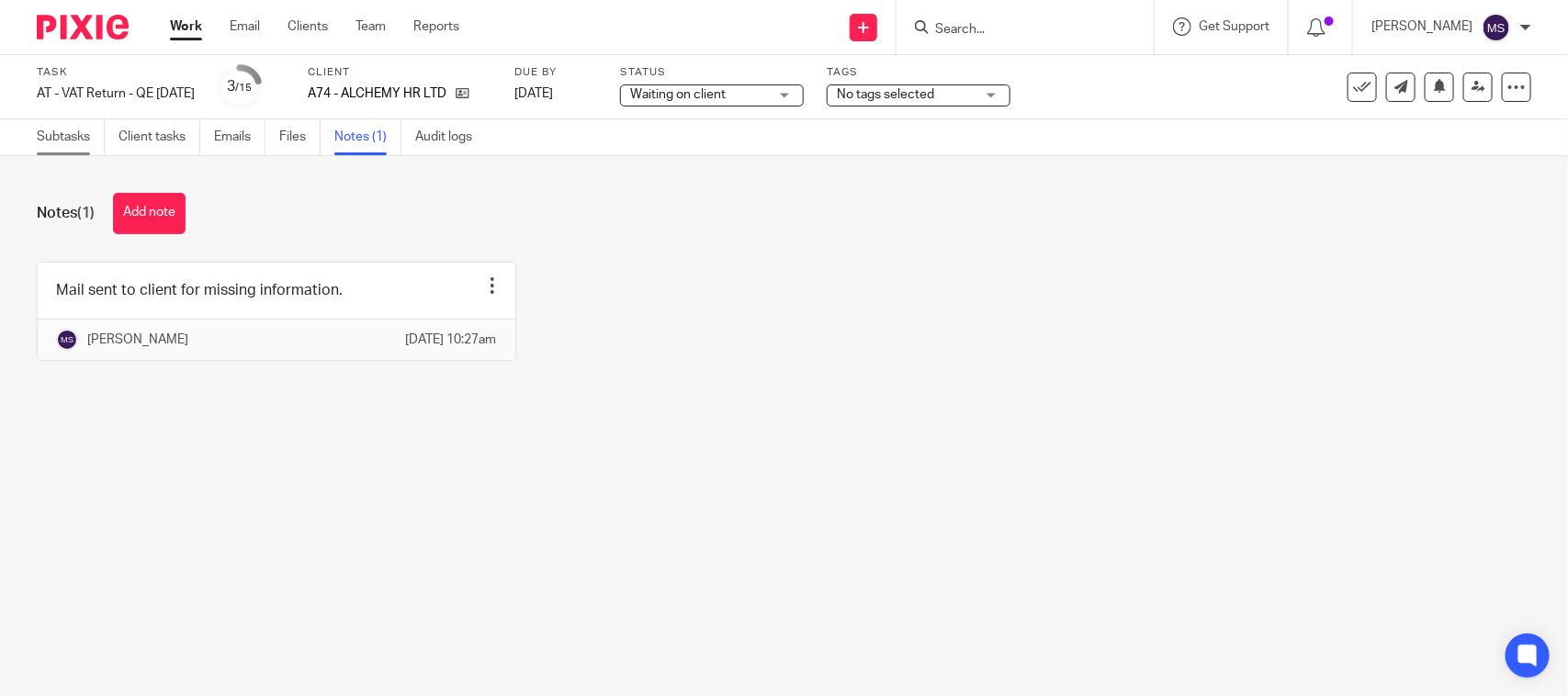
click at [50, 133] on link "Subtasks" at bounding box center [71, 137] width 68 height 36
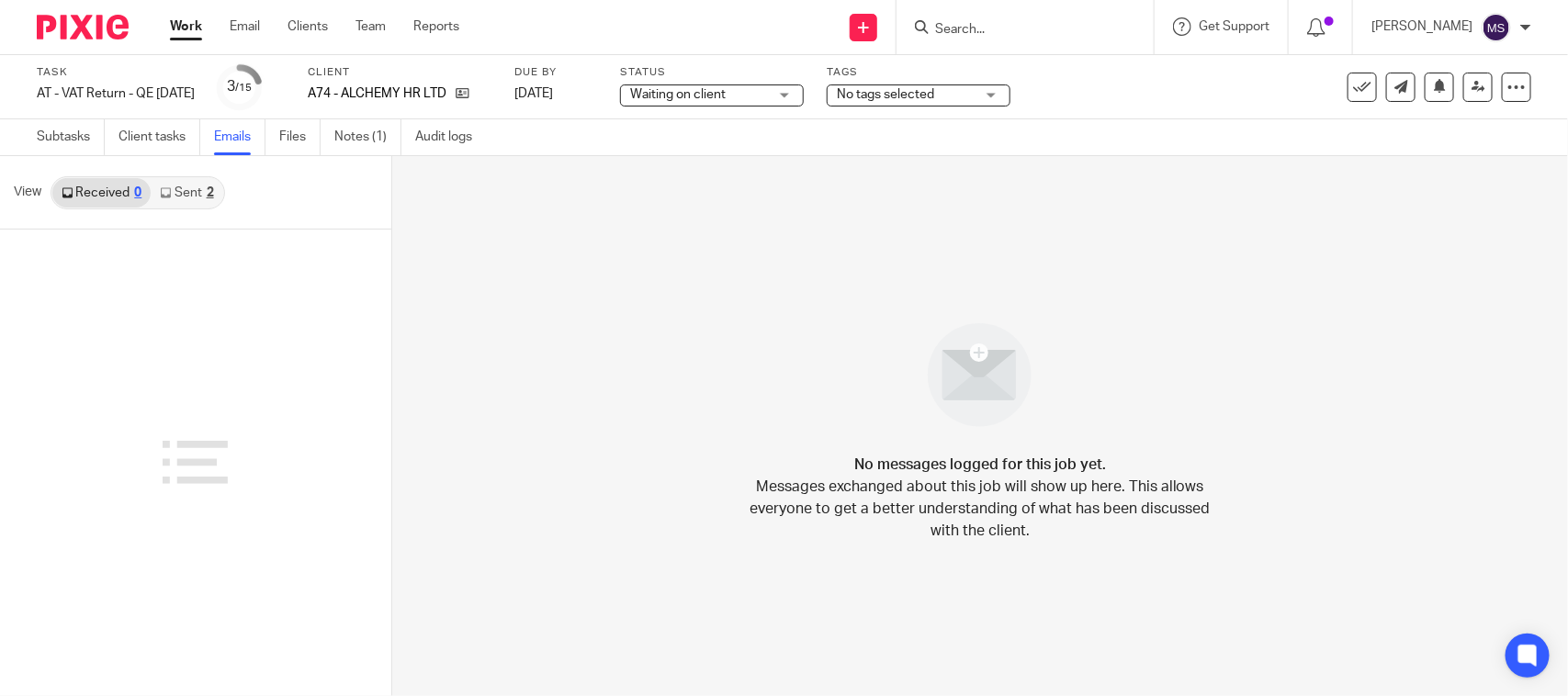
click at [185, 186] on link "Sent 2" at bounding box center [186, 193] width 72 height 29
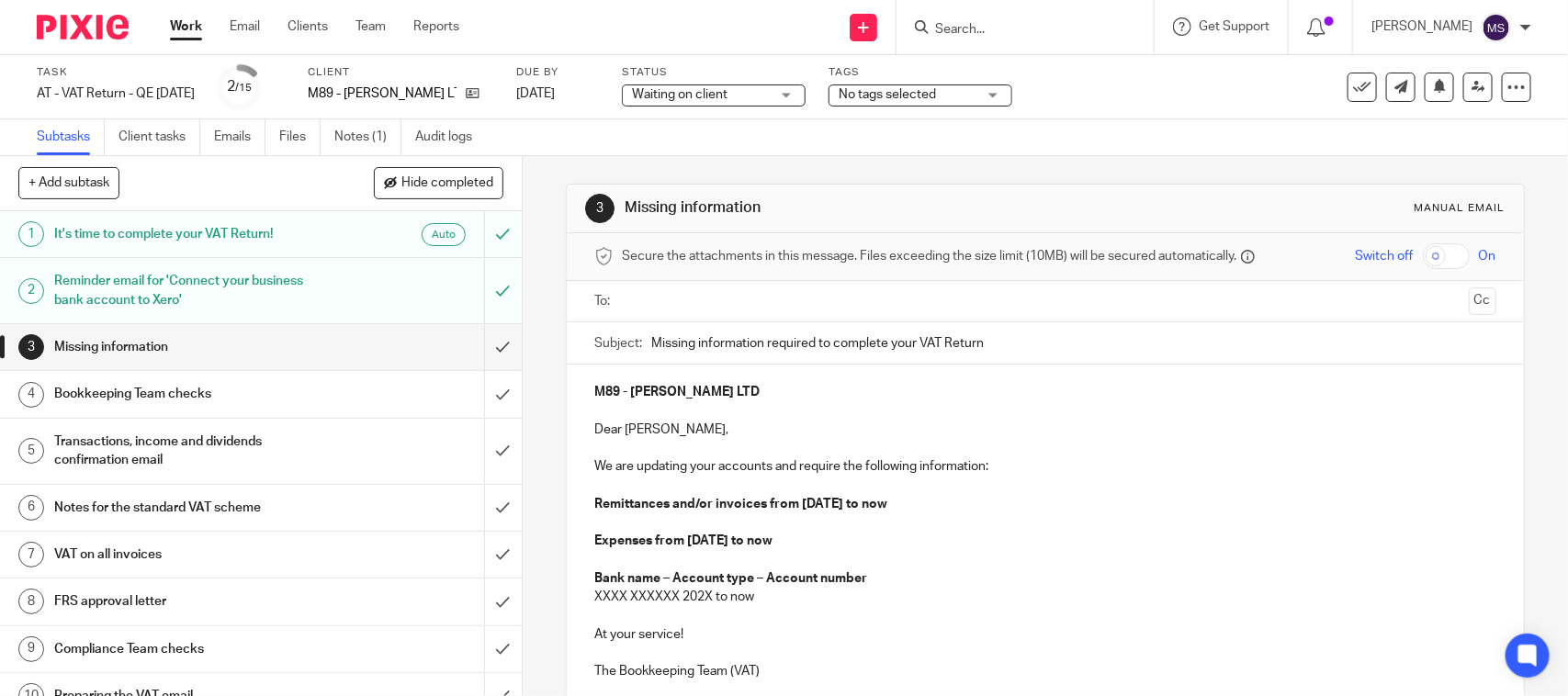
click at [650, 176] on div "3 Missing information Manual email Secure the attachments in this message. File…" at bounding box center [1045, 508] width 957 height 704
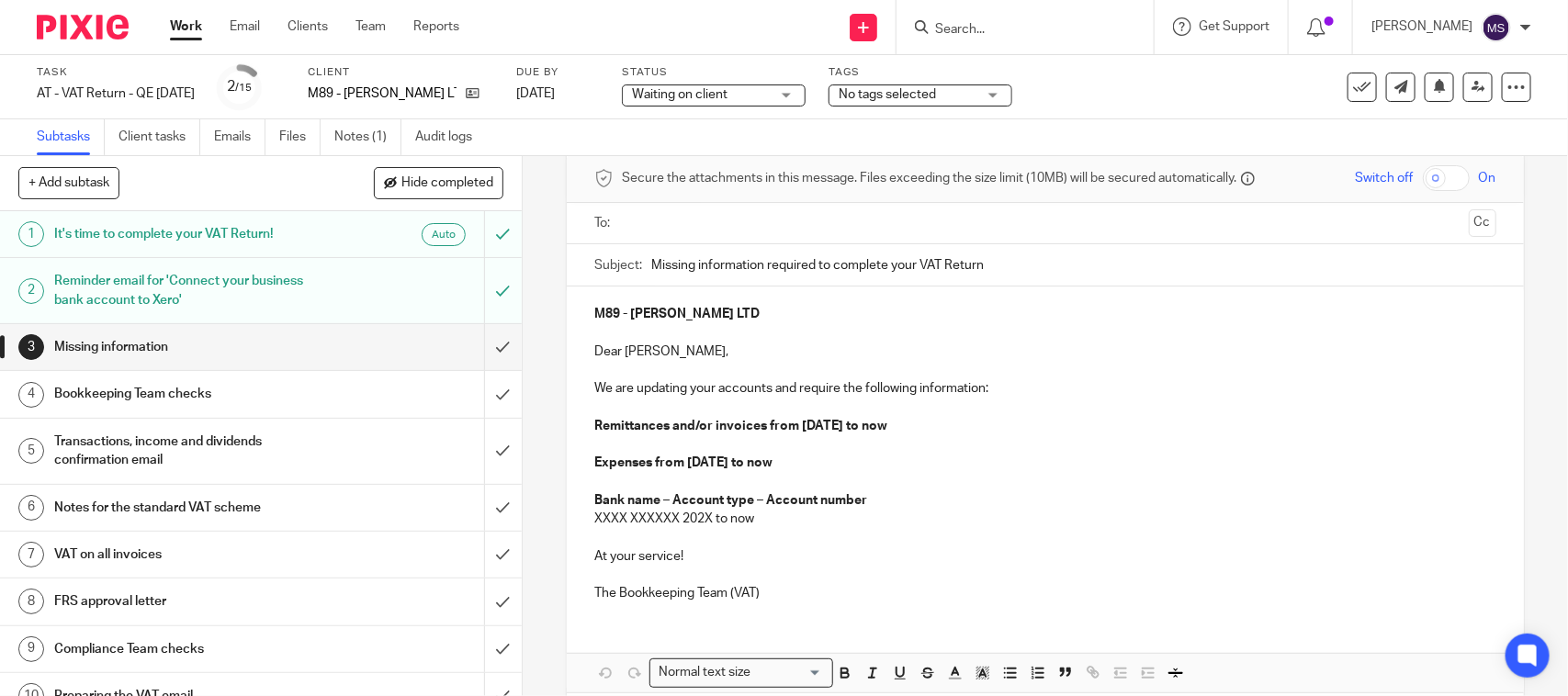
scroll to position [166, 0]
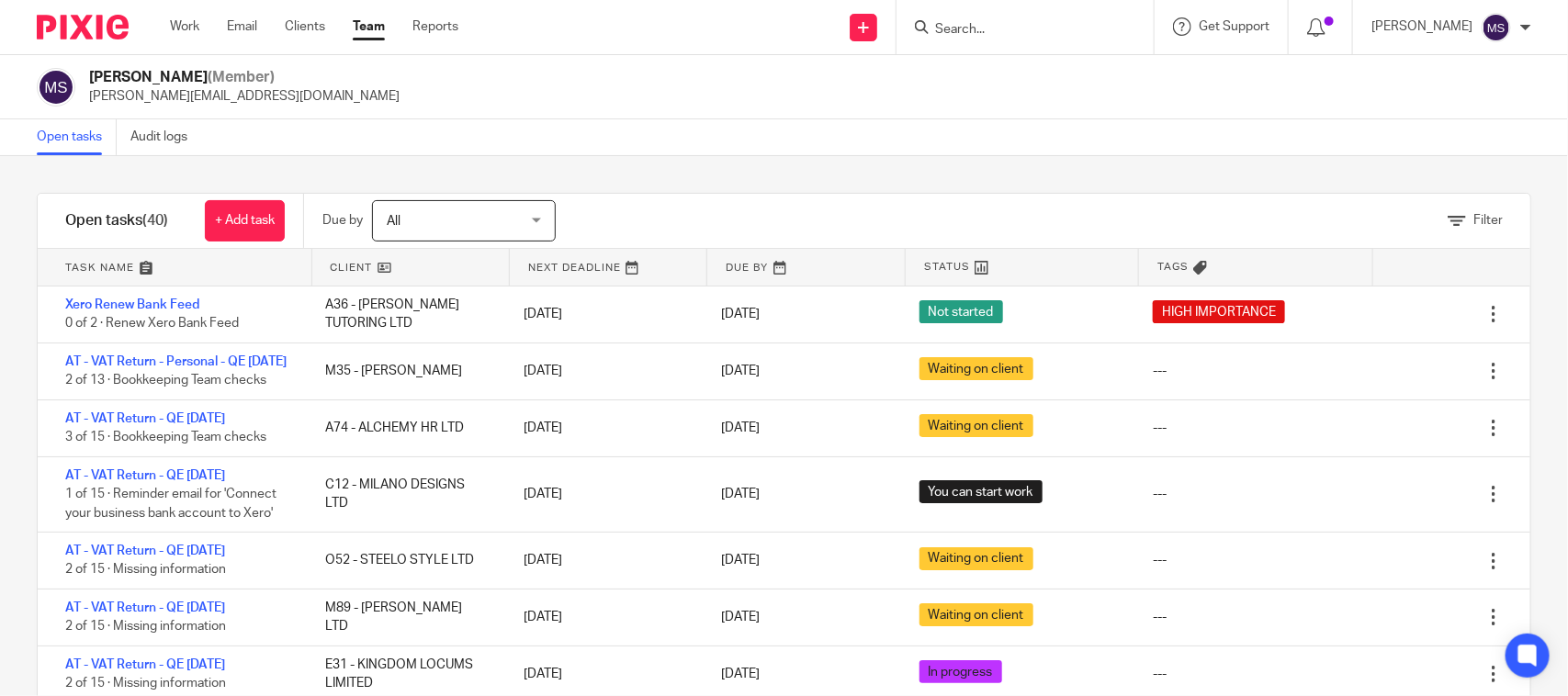
click at [1017, 23] on input "Search" at bounding box center [1016, 30] width 166 height 16
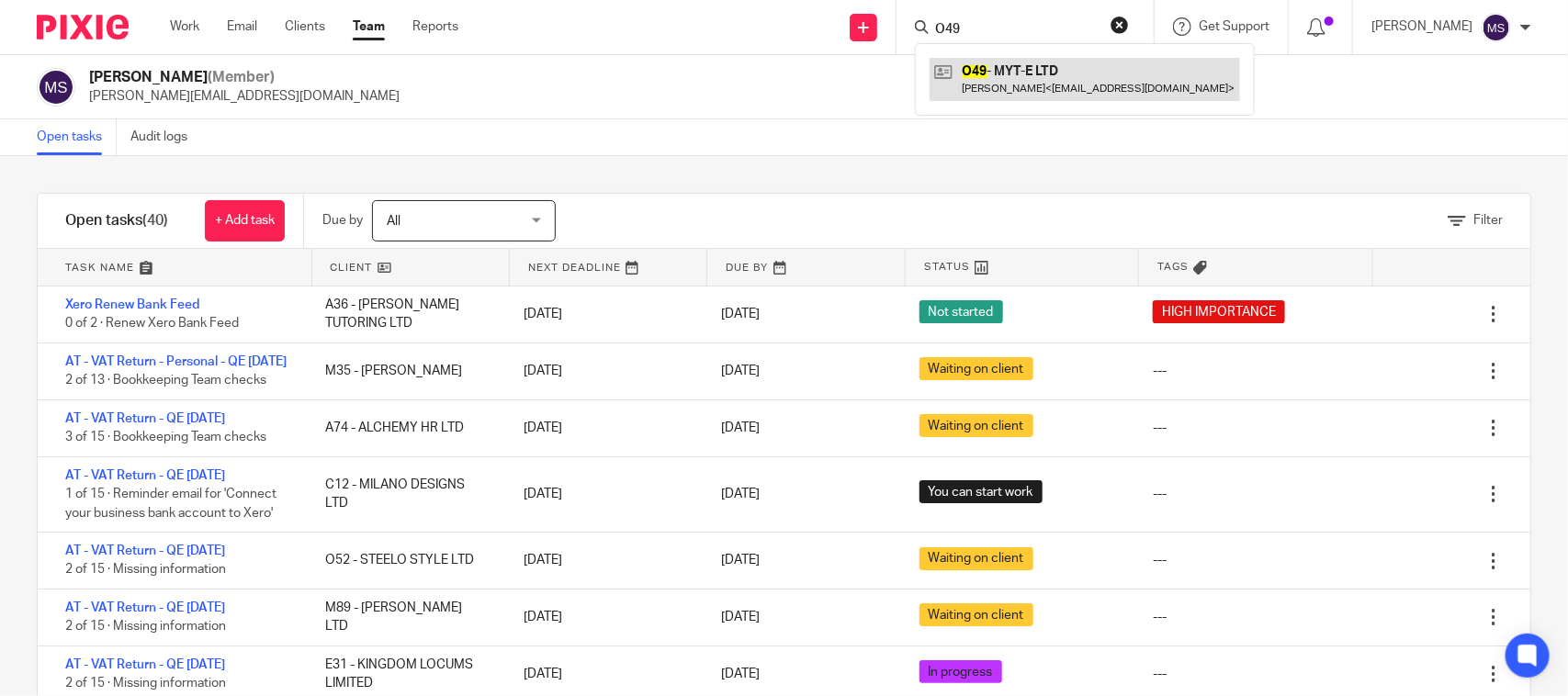
type input "O49"
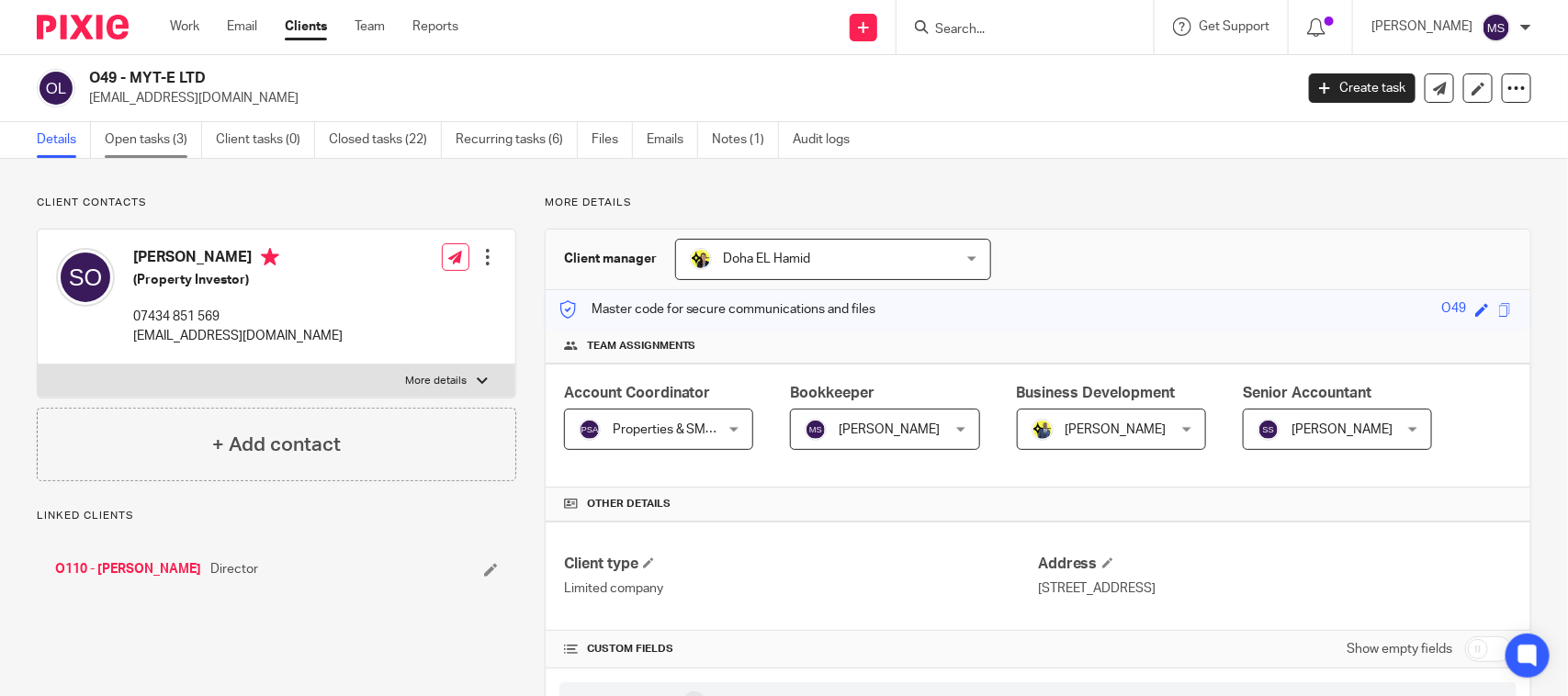
click at [176, 140] on link "Open tasks (3)" at bounding box center [153, 140] width 97 height 36
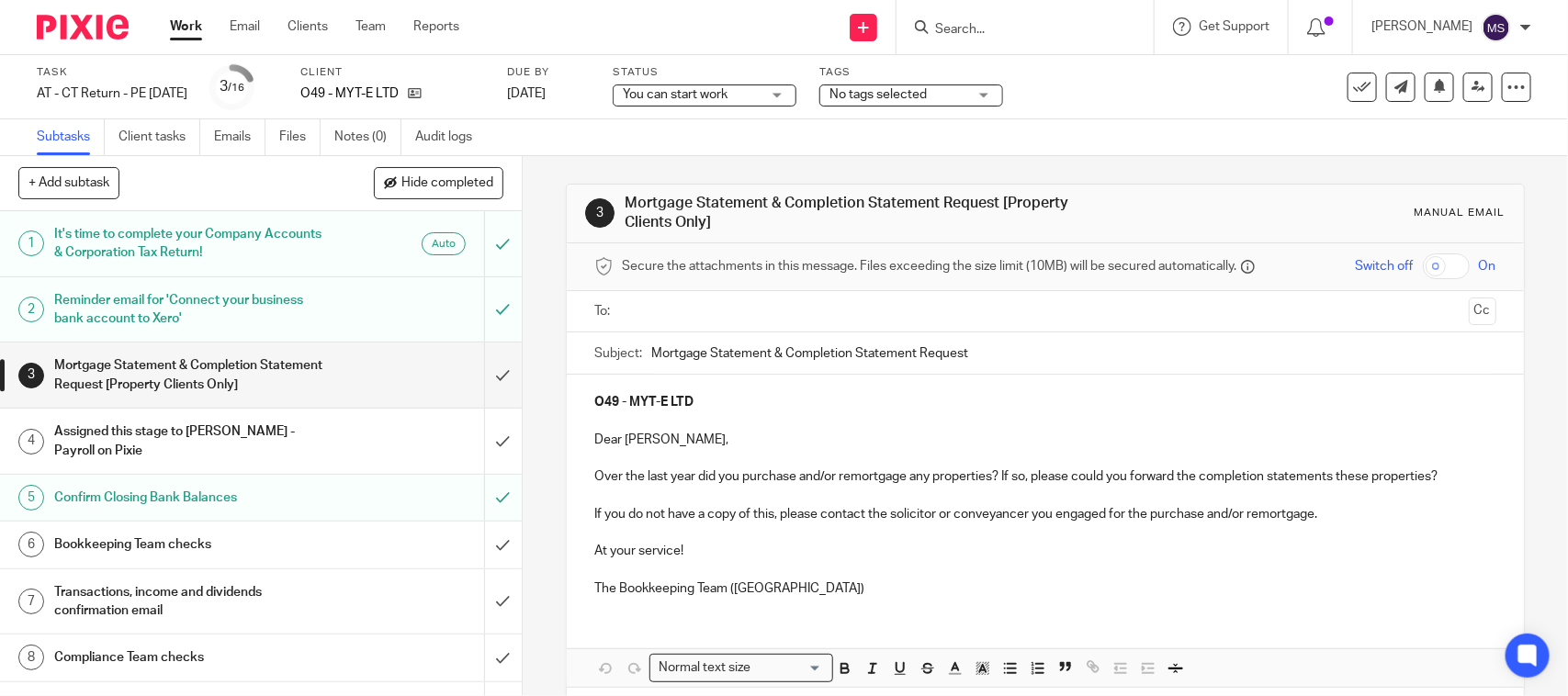
click at [761, 93] on span "You can start work" at bounding box center [692, 95] width 138 height 19
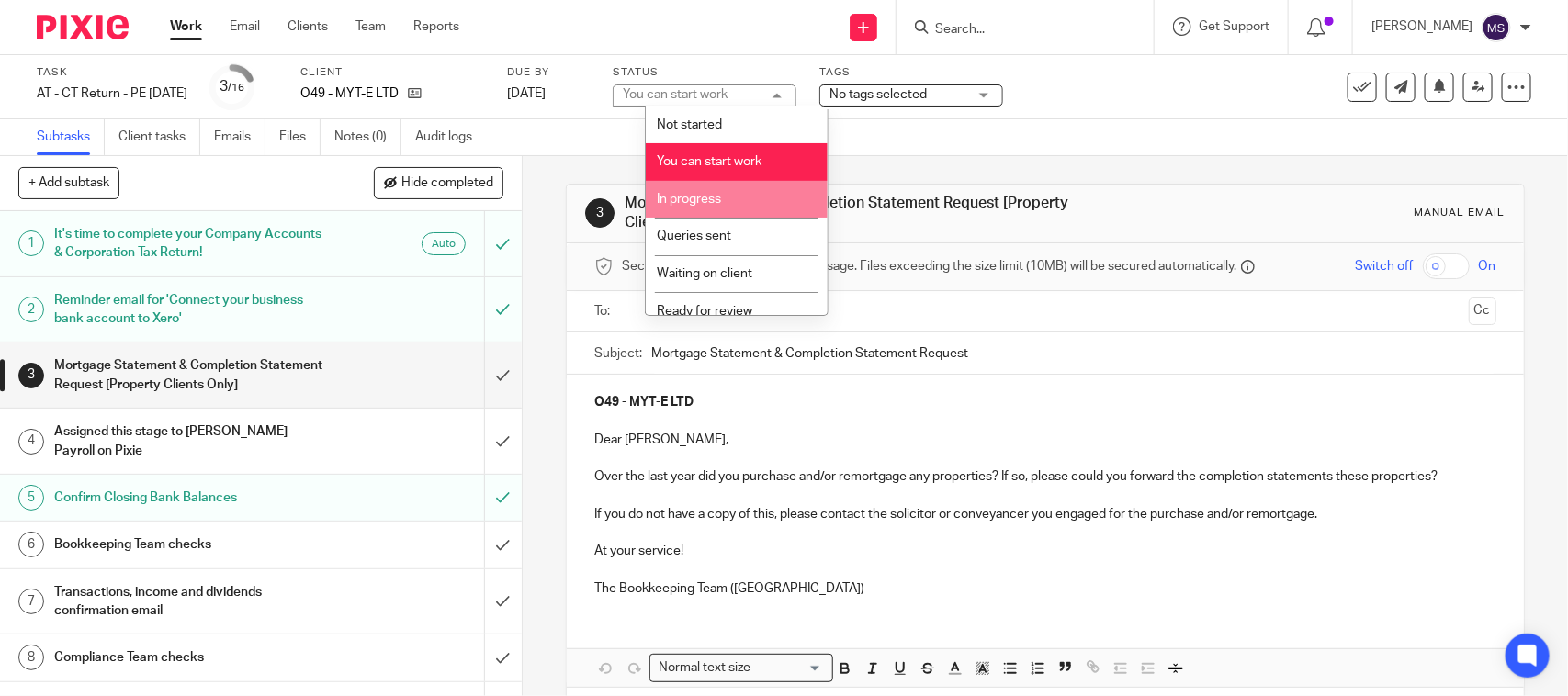
click at [754, 203] on li "In progress" at bounding box center [737, 200] width 182 height 38
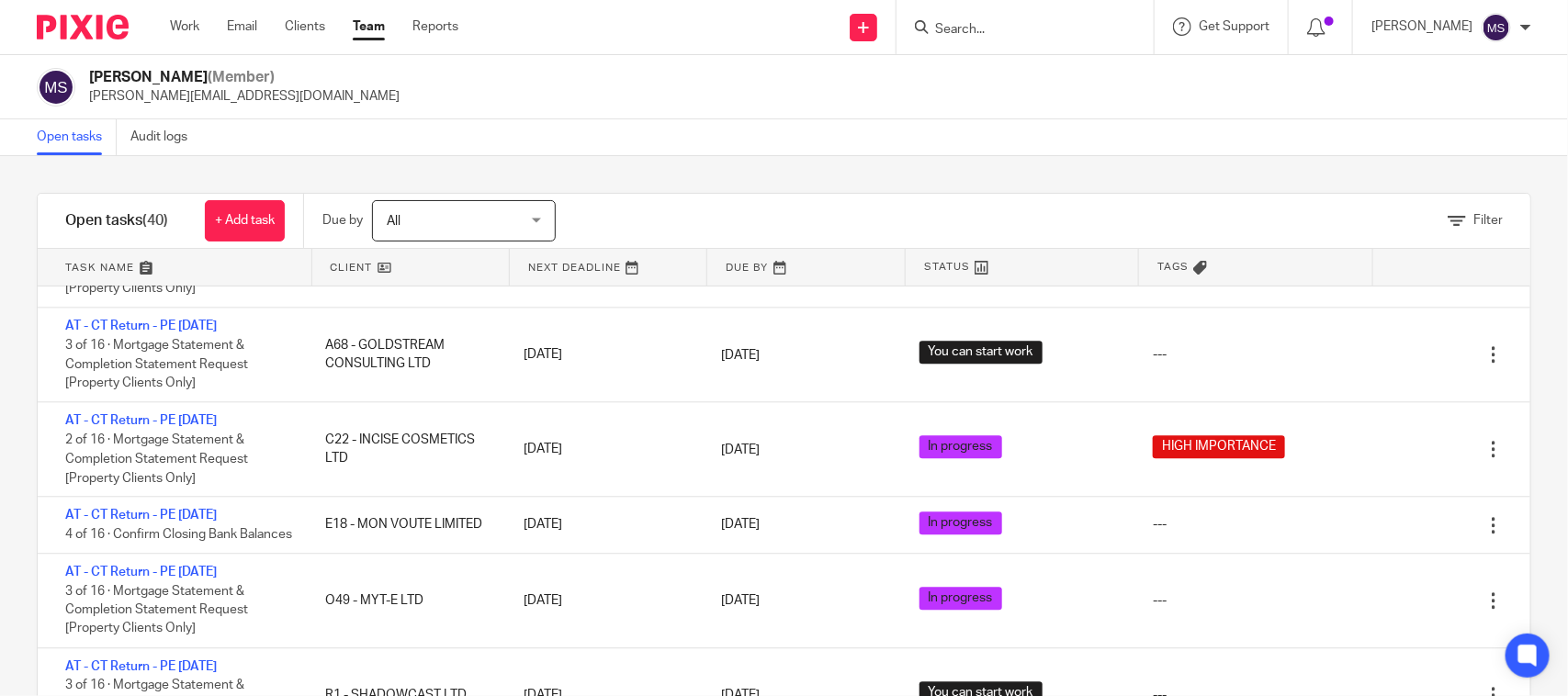
scroll to position [2067, 0]
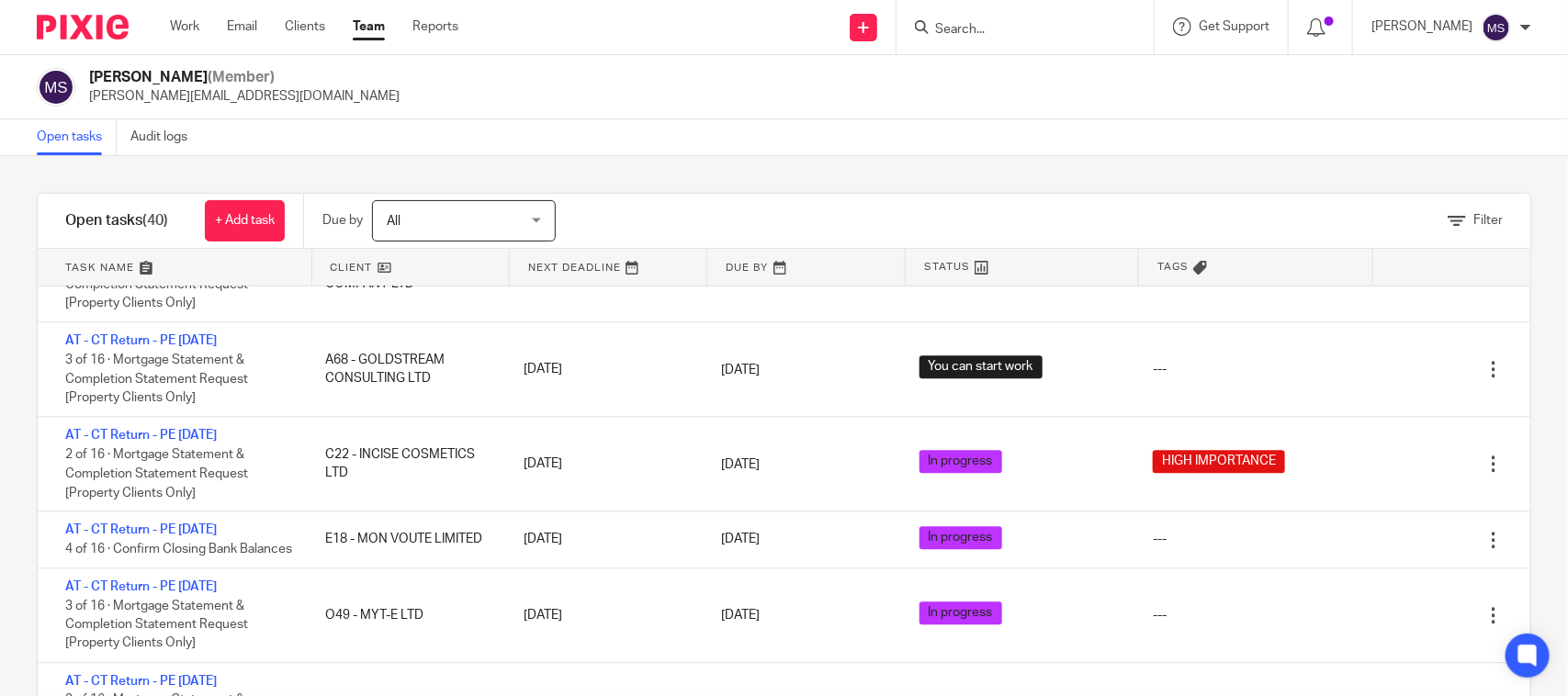
click at [846, 149] on div "Open tasks Audit logs" at bounding box center [784, 138] width 1568 height 37
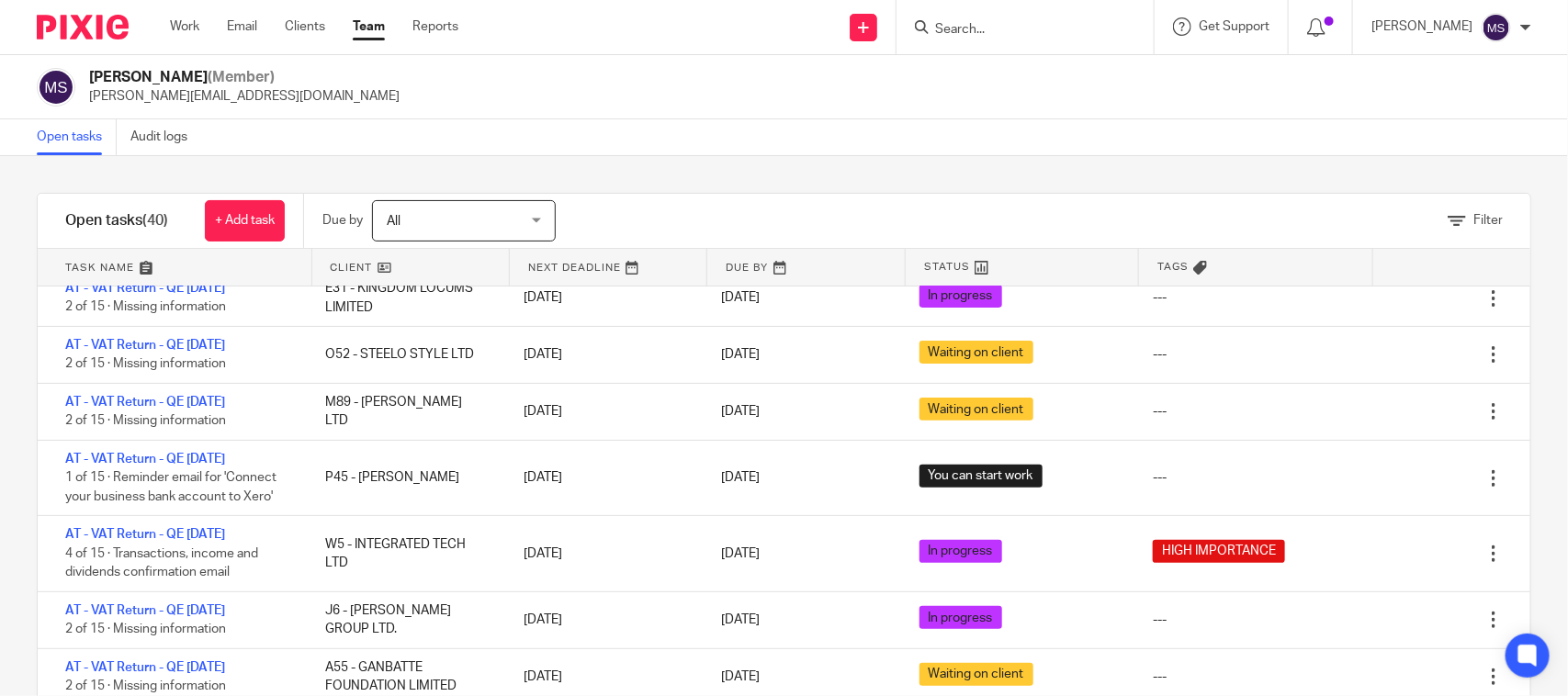
scroll to position [0, 0]
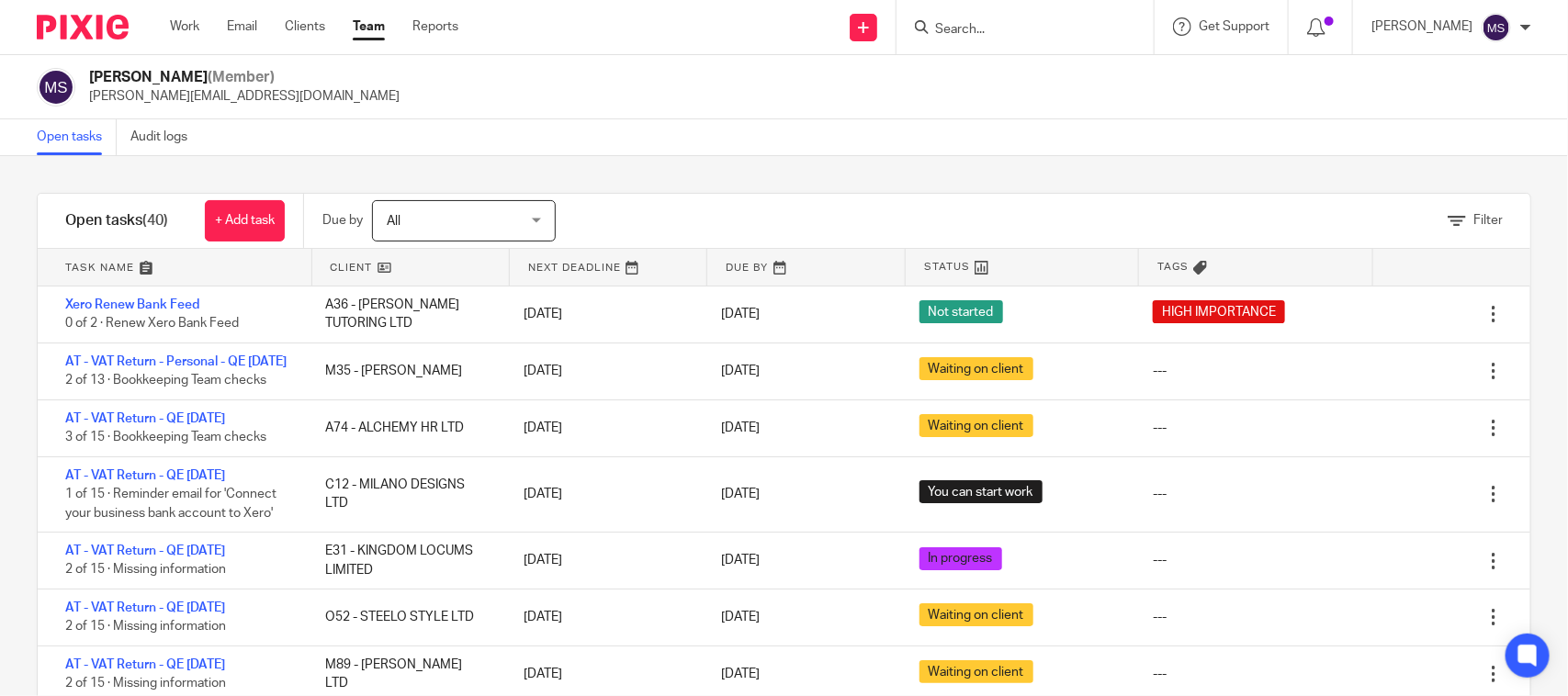
click at [981, 115] on div "Manasvi Shah (Member) manasvi@confiancebizsol.in" at bounding box center [784, 87] width 1568 height 64
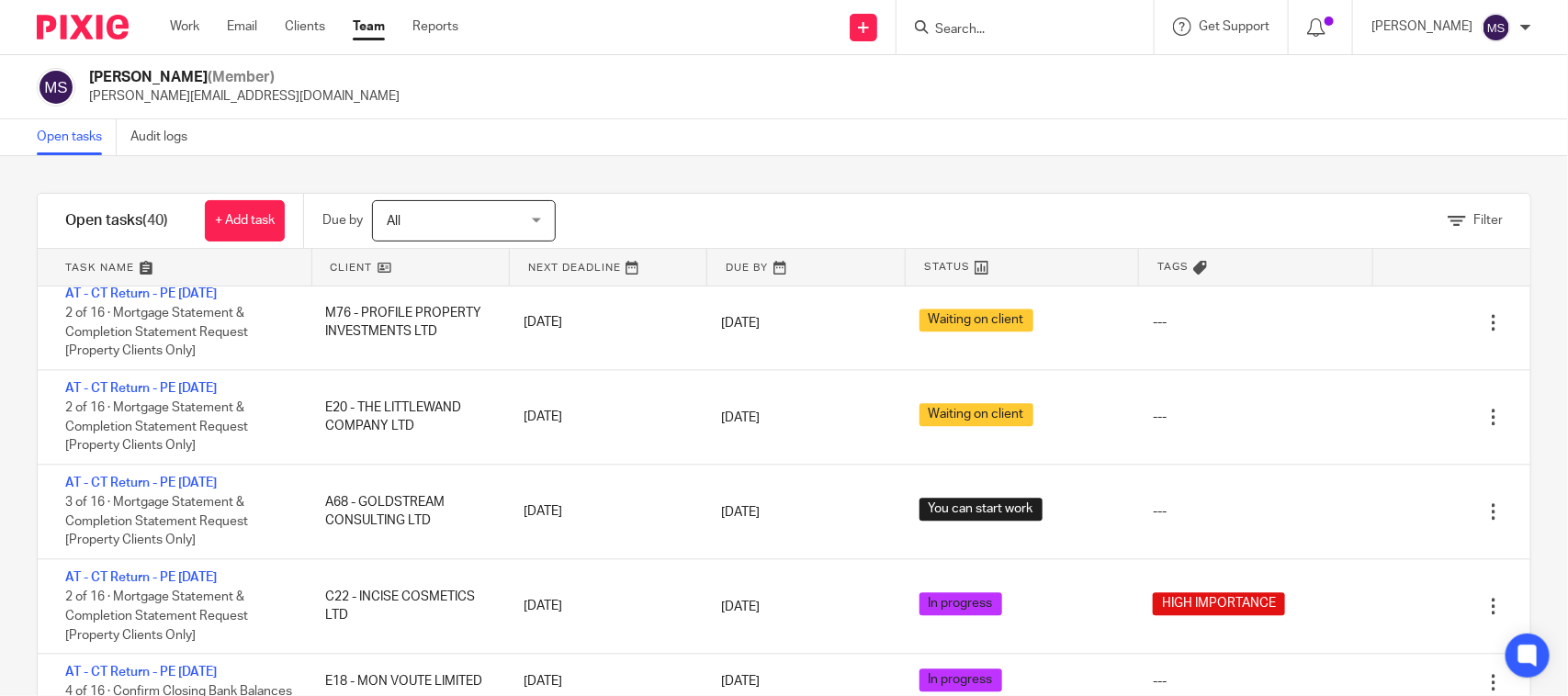
scroll to position [2474, 0]
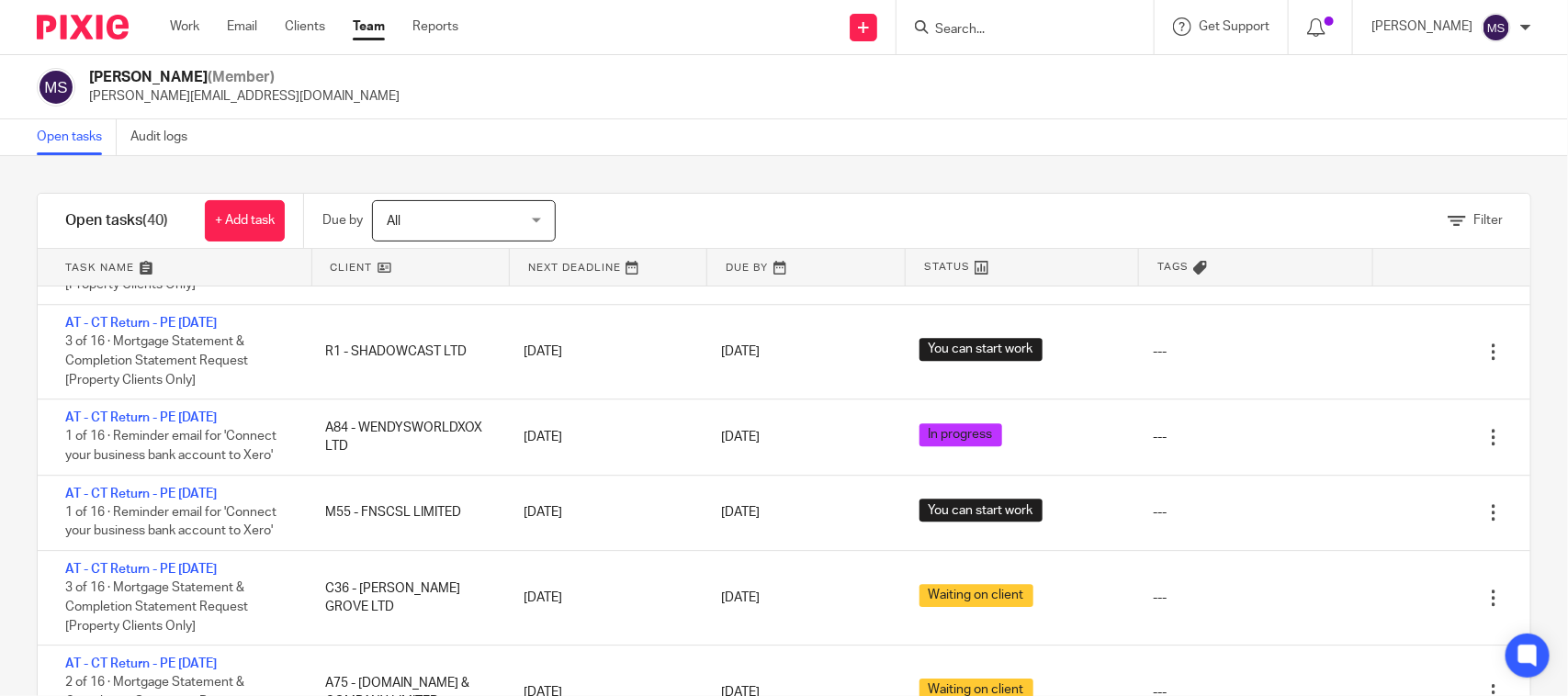
click at [698, 147] on div "Open tasks Audit logs" at bounding box center [784, 138] width 1568 height 37
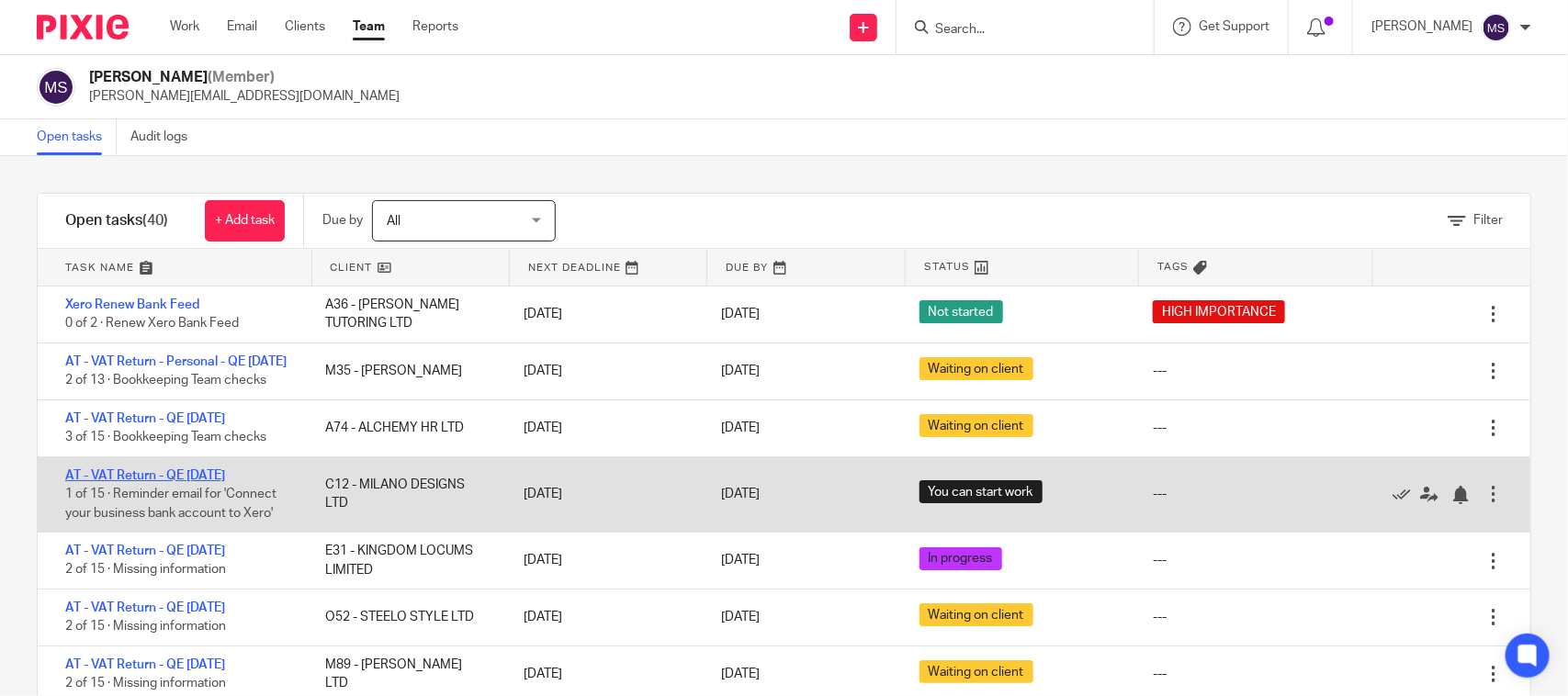
scroll to position [114, 0]
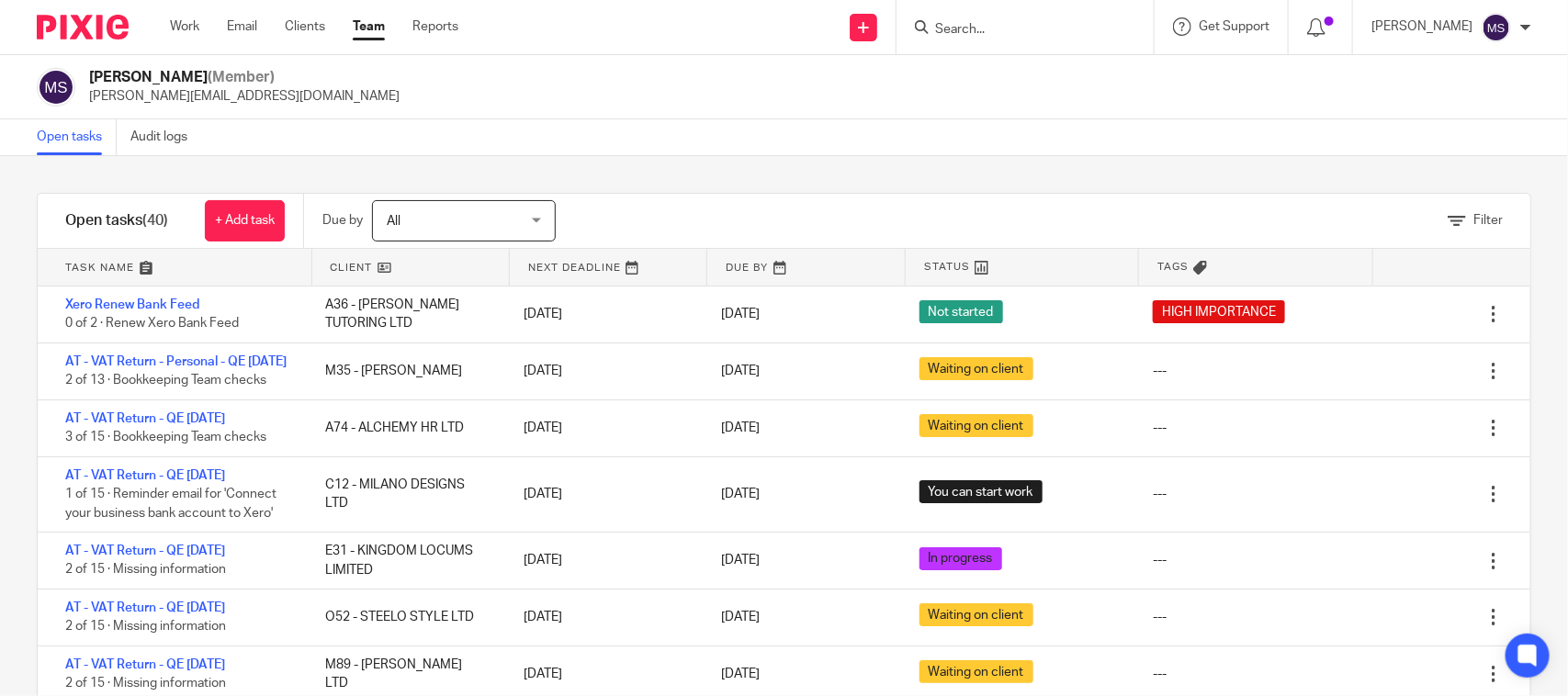
click at [875, 126] on div "Open tasks Audit logs" at bounding box center [784, 138] width 1568 height 37
click at [957, 170] on div "Filter tasks Only show tasks matching all of these conditions 1 Client name Is …" at bounding box center [784, 426] width 1568 height 540
click at [994, 142] on div "Open tasks Audit logs" at bounding box center [784, 138] width 1568 height 37
click at [1021, 30] on input "Search" at bounding box center [1016, 30] width 166 height 16
click at [1008, 28] on input "N19" at bounding box center [1016, 30] width 166 height 16
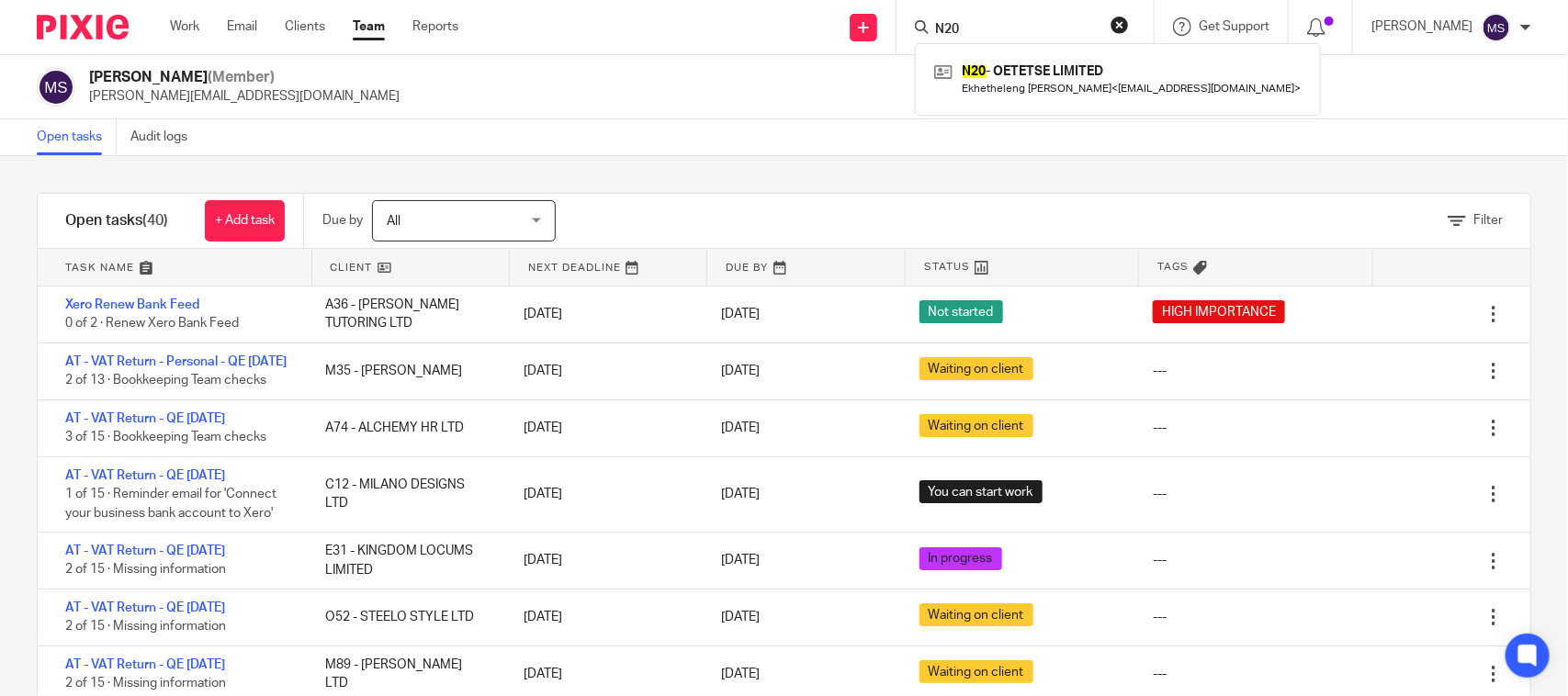
drag, startPoint x: 959, startPoint y: 19, endPoint x: 924, endPoint y: 19, distance: 35.0
click at [924, 19] on div "N20 N20 - OETETSE LIMITED Ekhetheleng Noko Dube < ernodu@googlemail.com >" at bounding box center [1024, 27] width 257 height 54
click at [1007, 29] on input "H9" at bounding box center [1016, 30] width 166 height 16
type input "H"
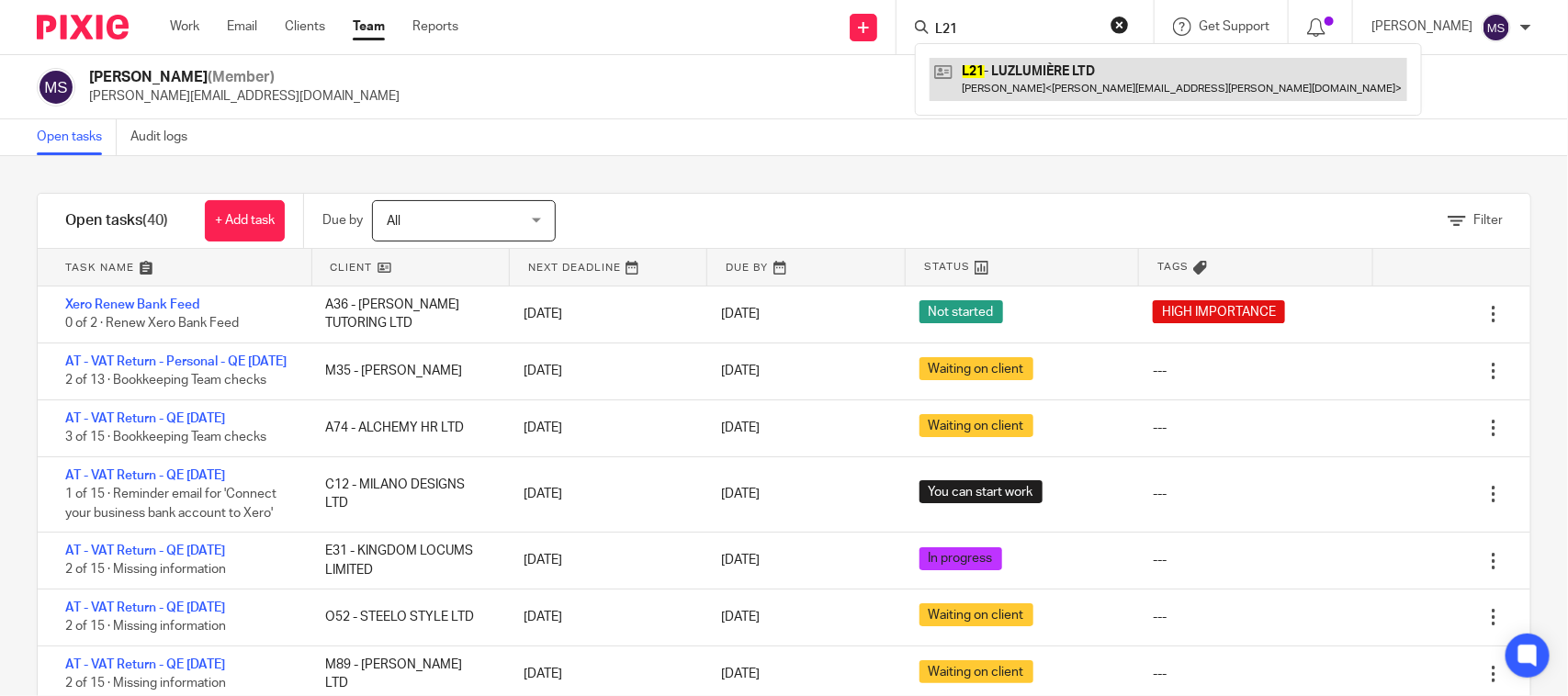
drag, startPoint x: 978, startPoint y: 27, endPoint x: 999, endPoint y: 77, distance: 54.2
click at [948, 35] on div "L21" at bounding box center [1021, 27] width 214 height 23
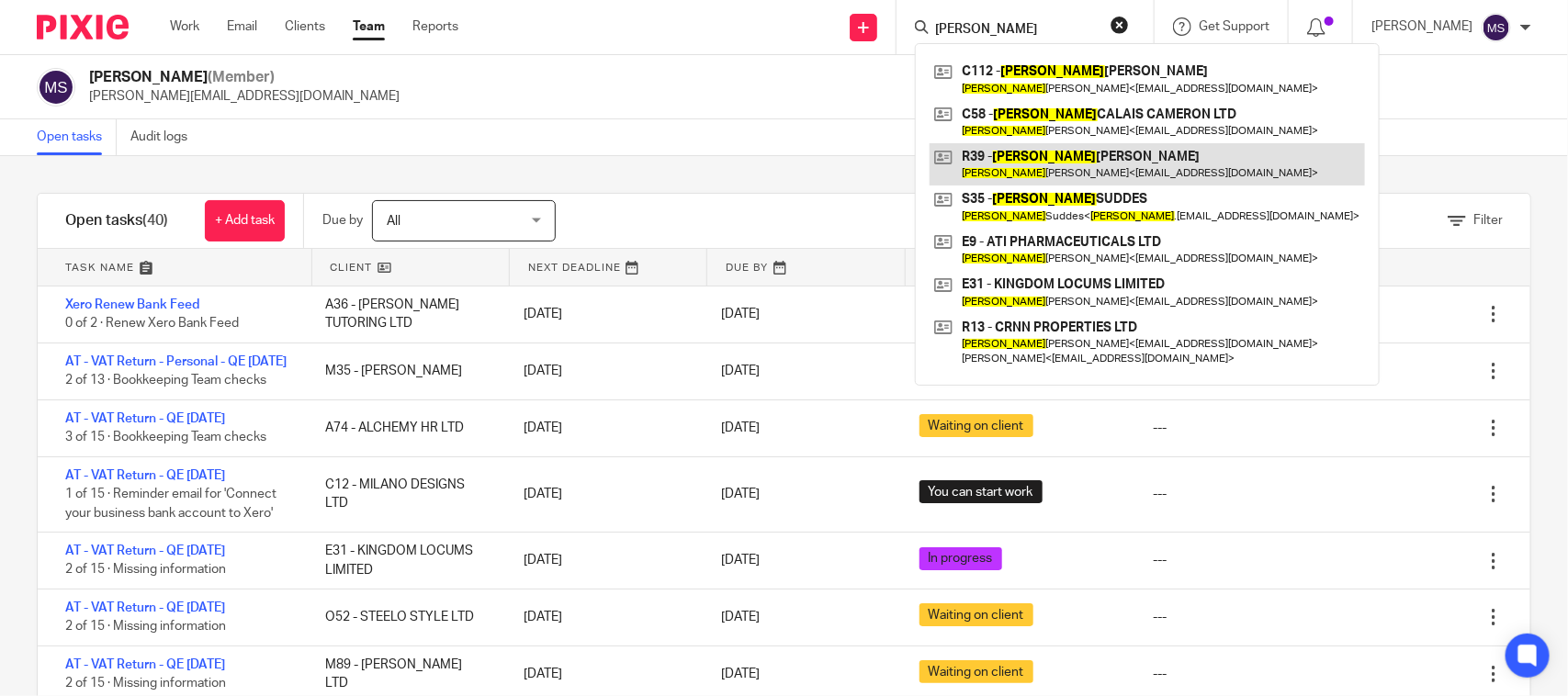
type input "Ryan"
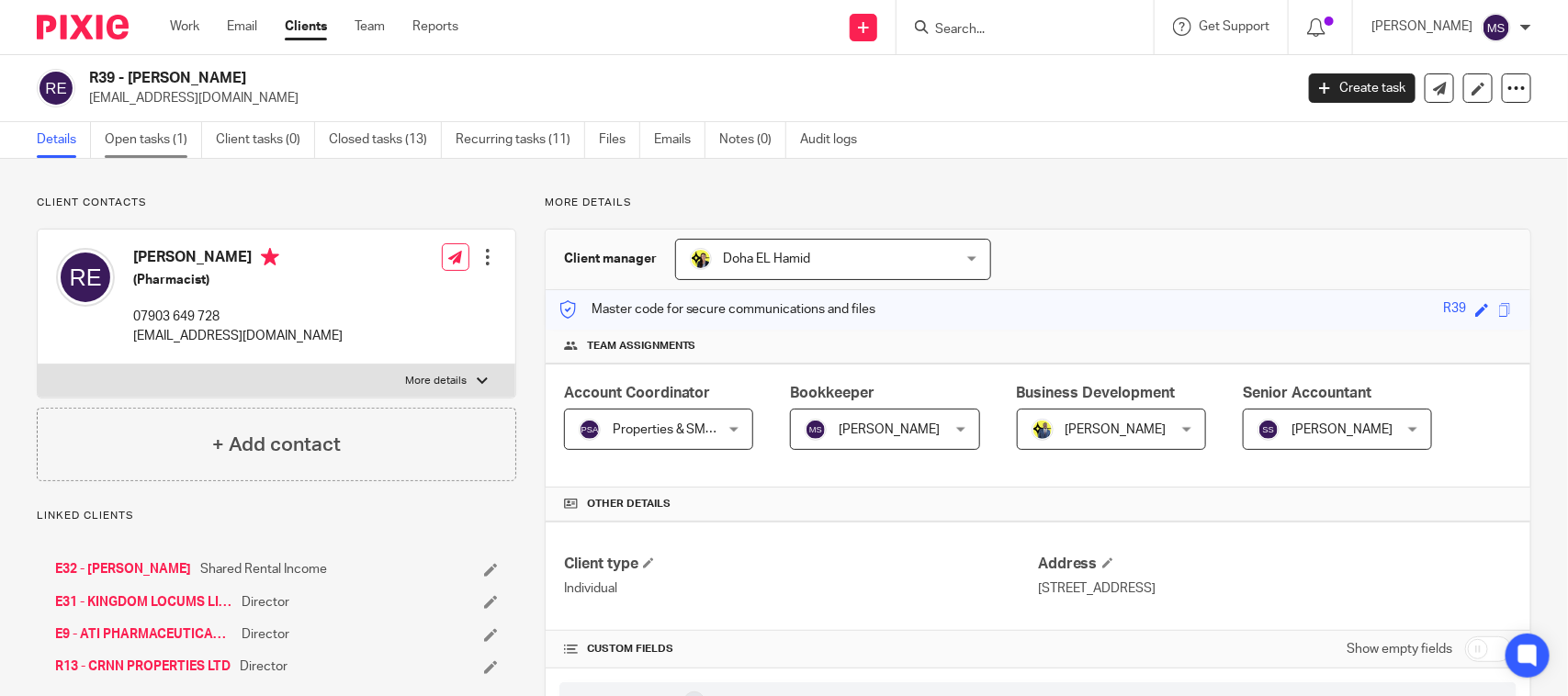
click at [152, 153] on link "Open tasks (1)" at bounding box center [153, 140] width 97 height 36
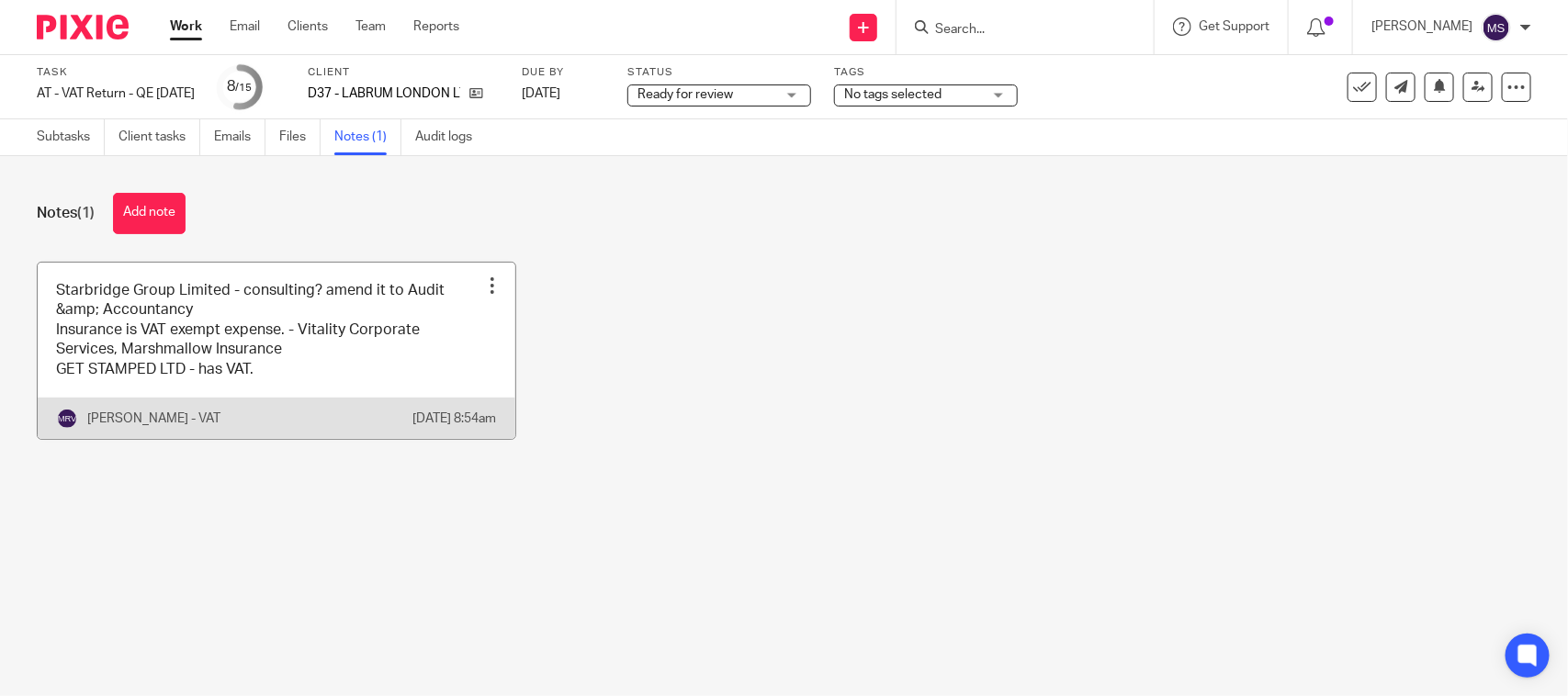
click at [299, 332] on link at bounding box center [276, 351] width 478 height 176
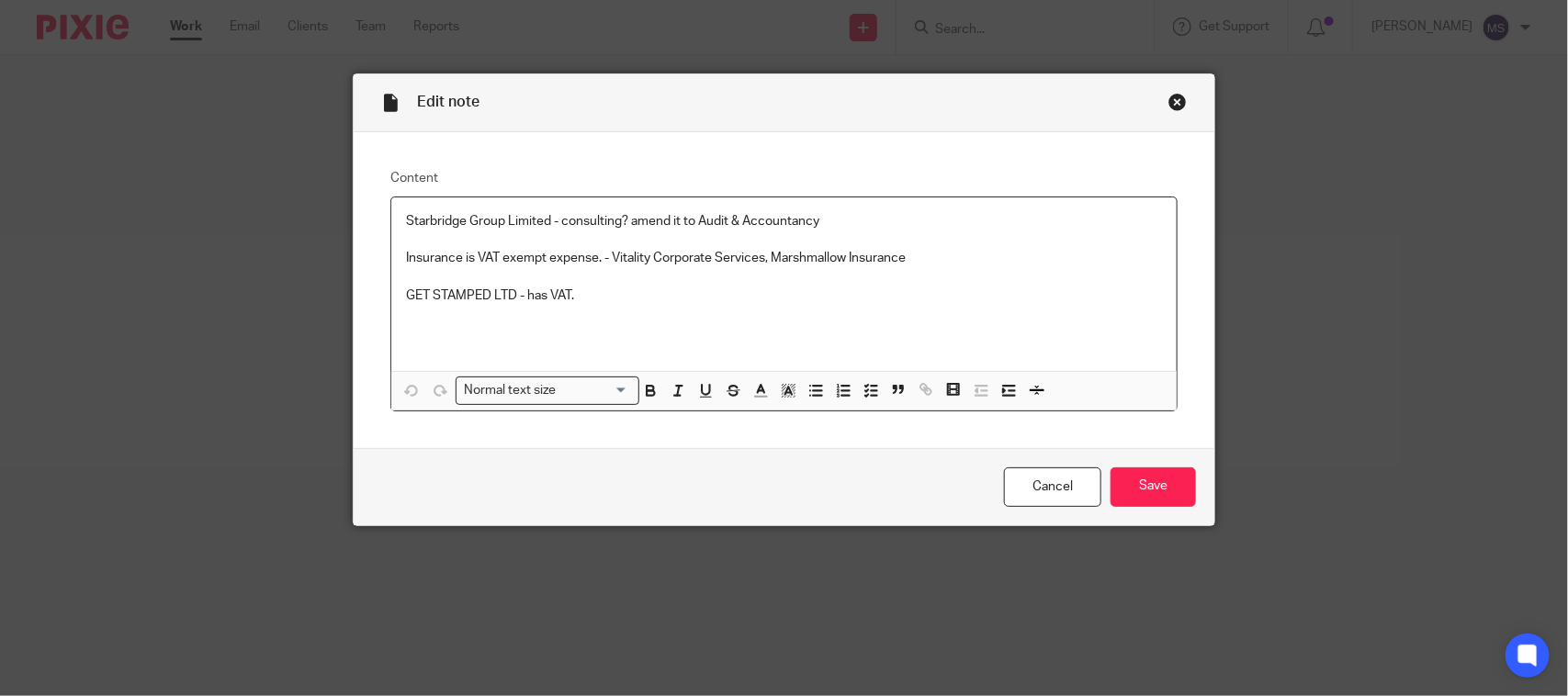
click at [864, 227] on p "Starbridge Group Limited - consulting? amend it to Audit & Accountancy" at bounding box center [784, 221] width 756 height 18
click at [1141, 484] on input "Save" at bounding box center [1153, 487] width 85 height 40
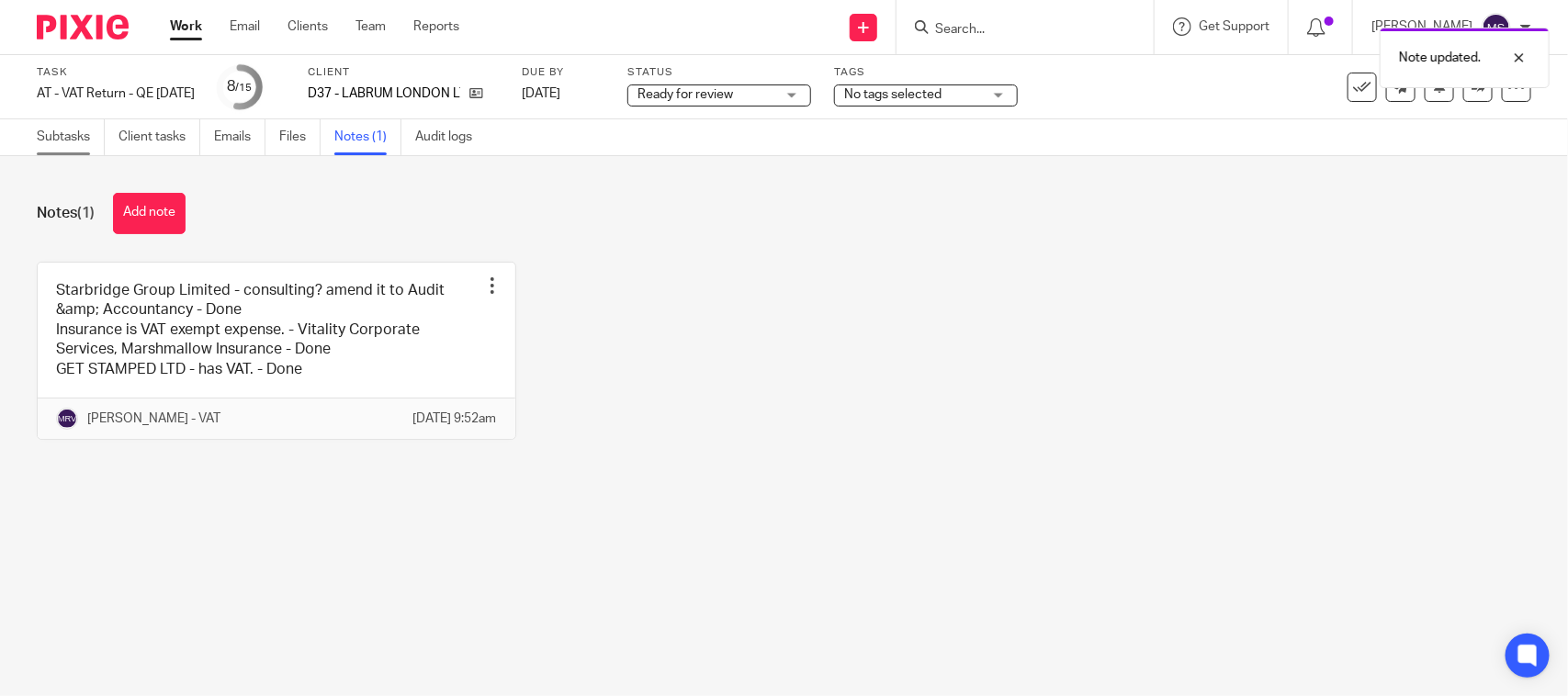
click at [61, 135] on link "Subtasks" at bounding box center [71, 137] width 68 height 36
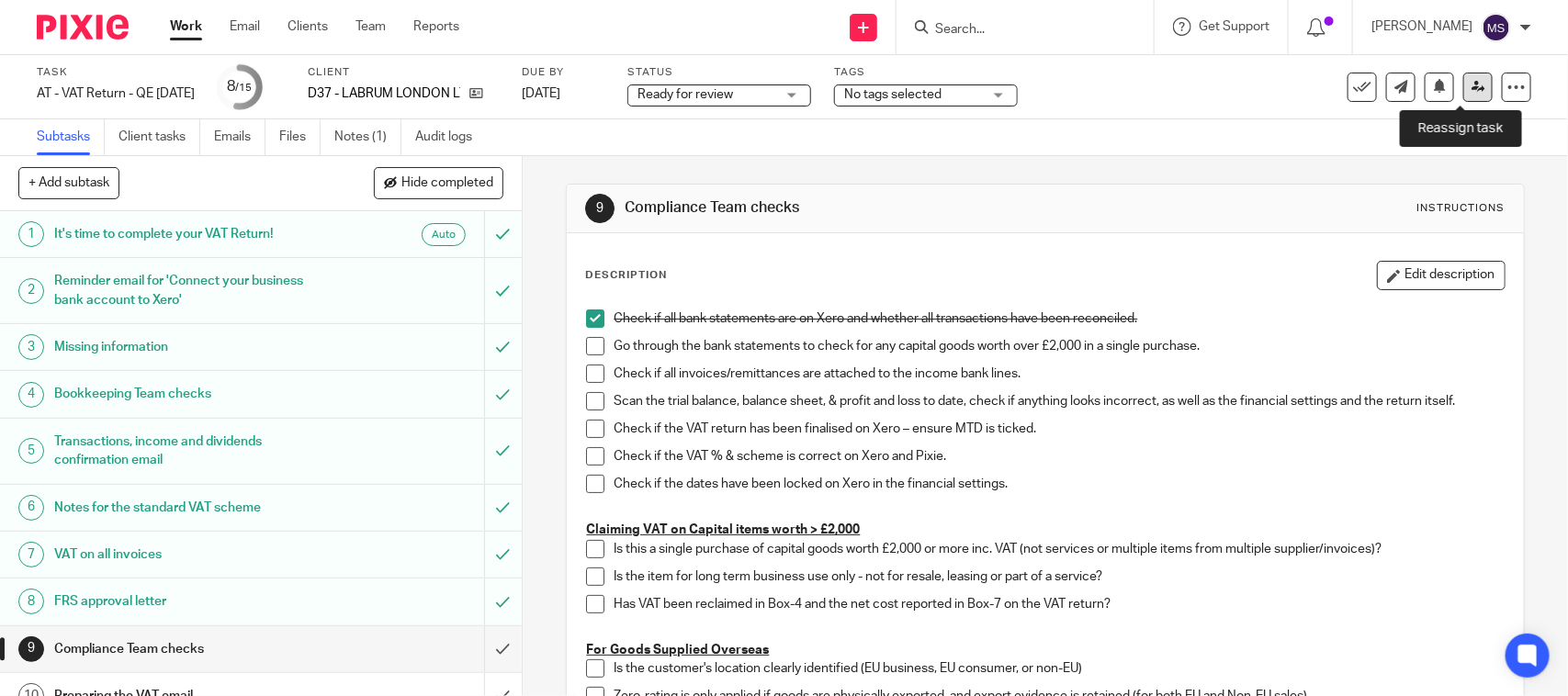
click at [1471, 84] on icon at bounding box center [1478, 86] width 14 height 14
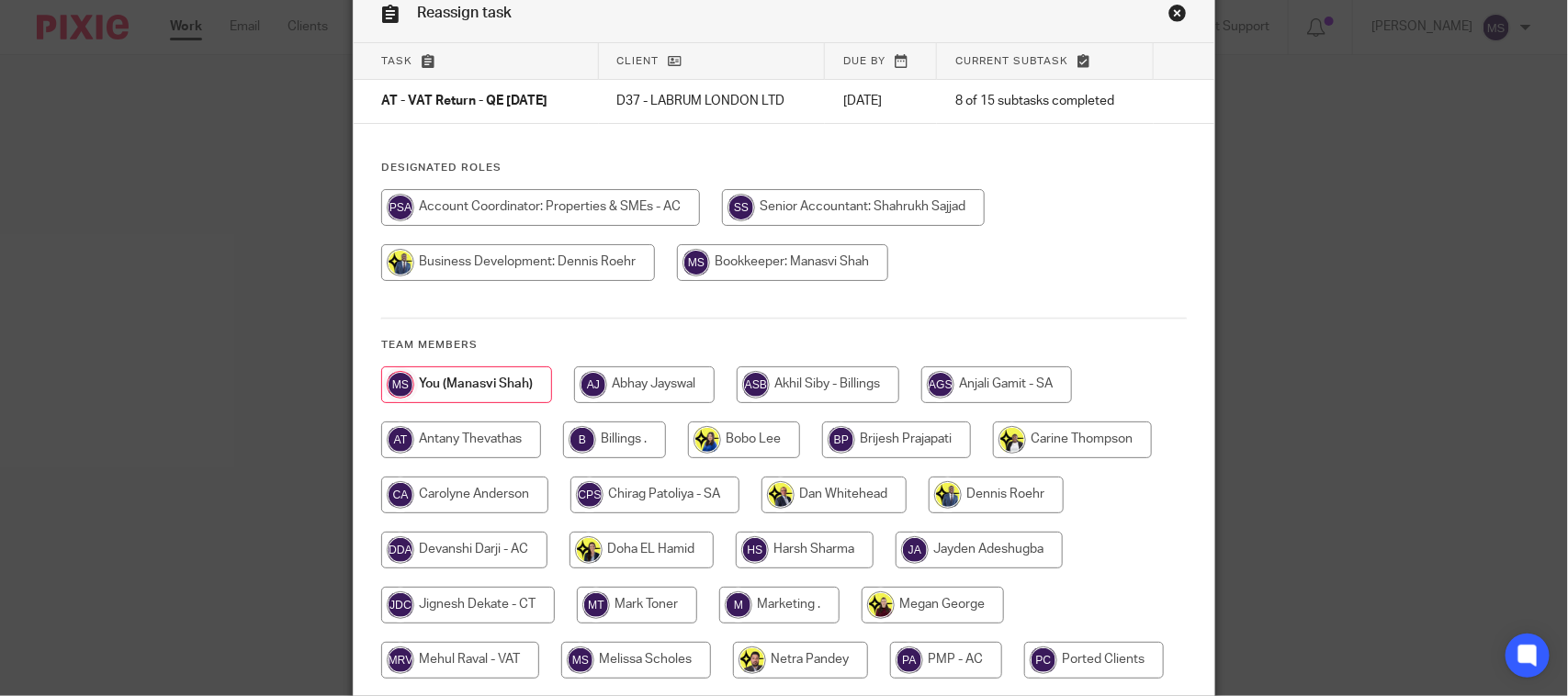
scroll to position [230, 0]
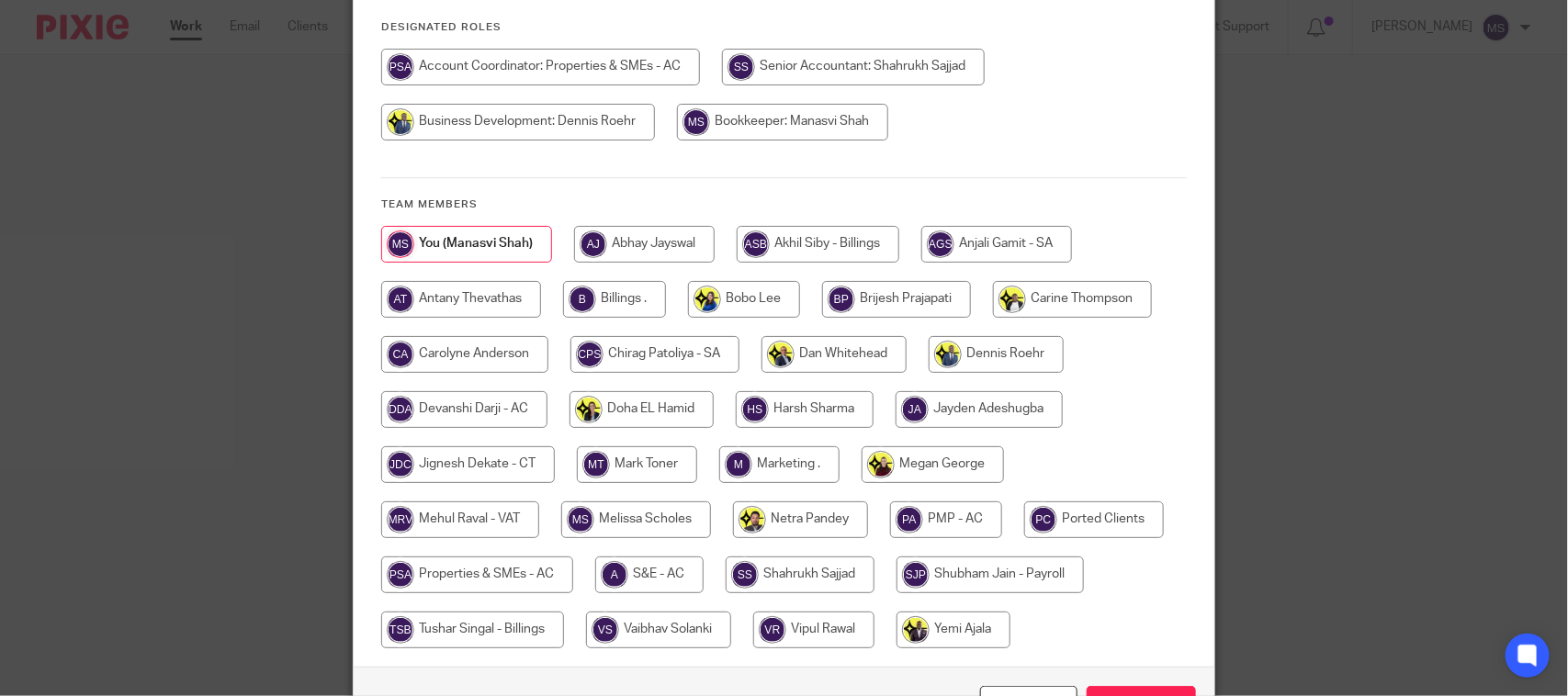
click at [425, 513] on input "radio" at bounding box center [459, 520] width 158 height 37
radio input "true"
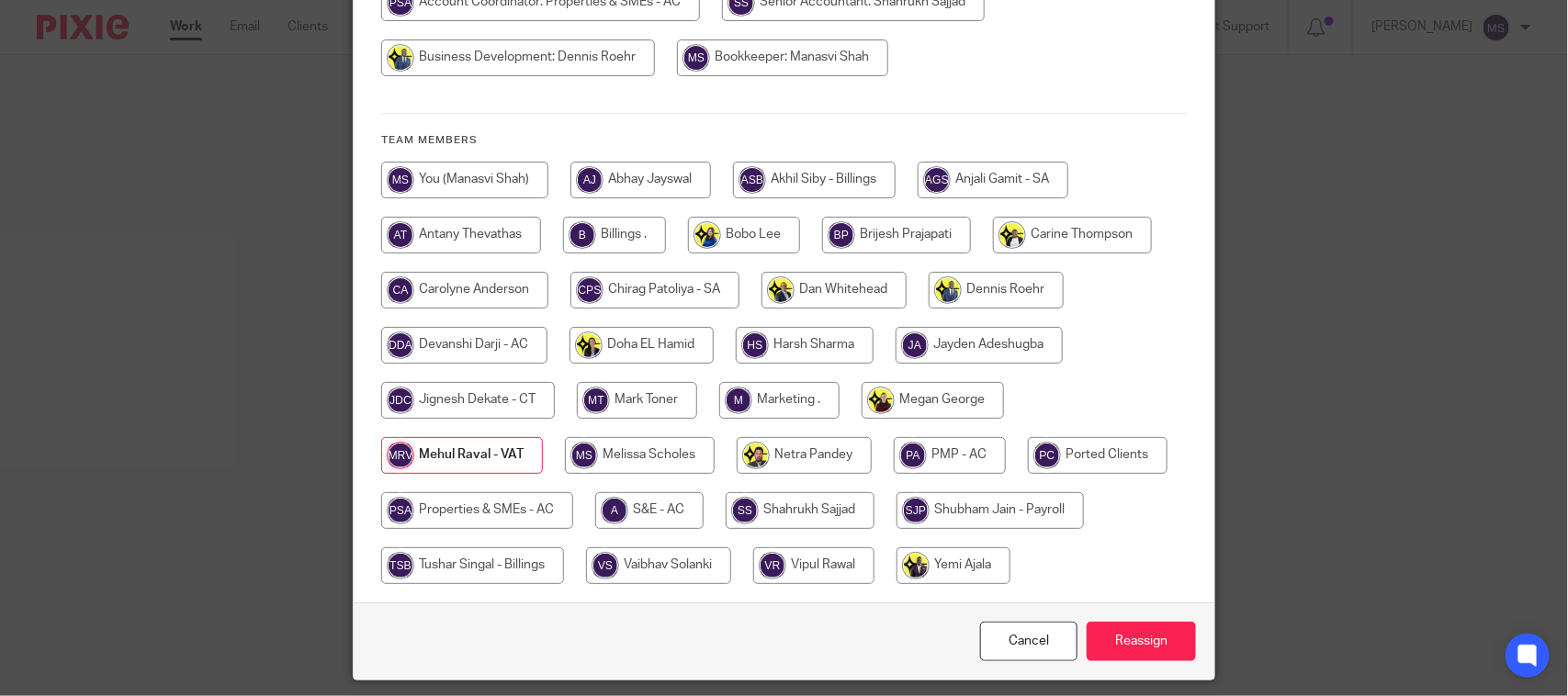
scroll to position [352, 0]
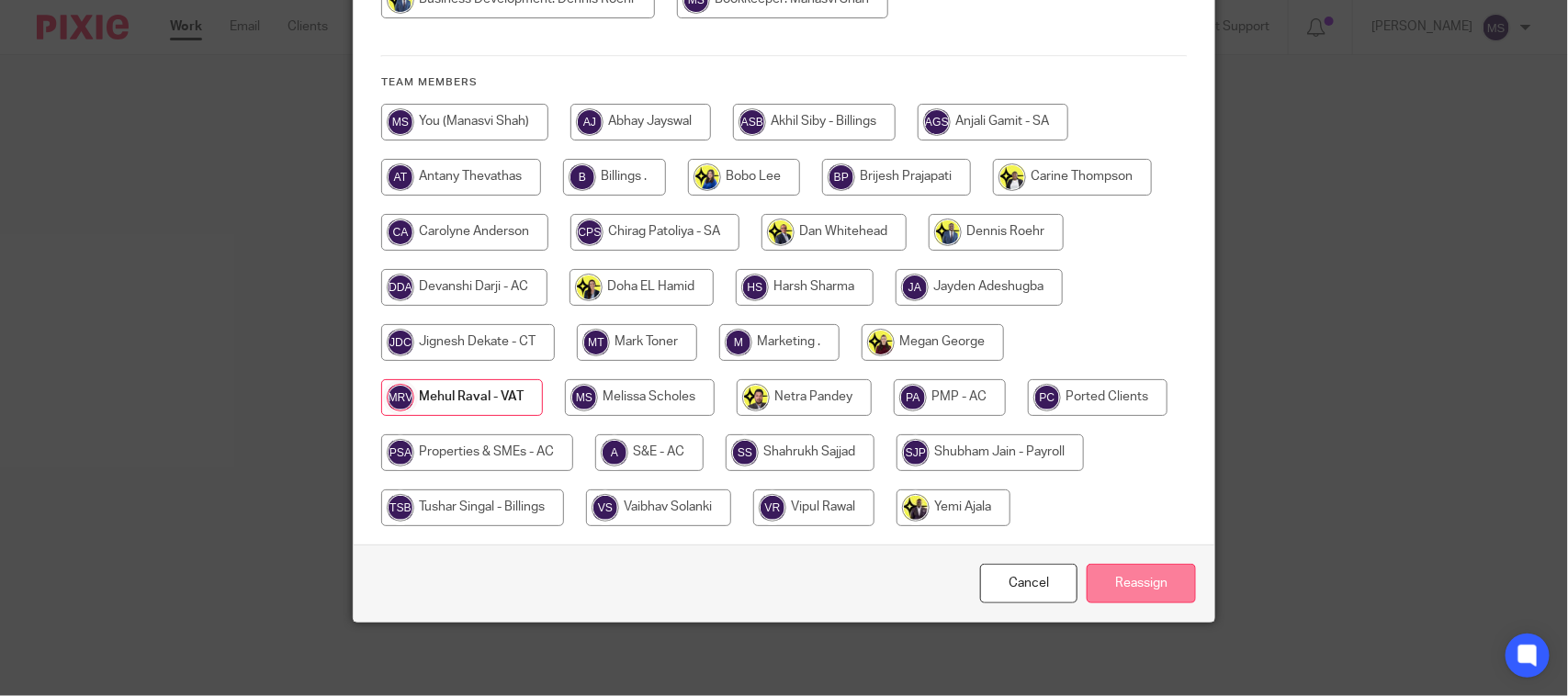
click at [1130, 580] on input "Reassign" at bounding box center [1141, 584] width 110 height 40
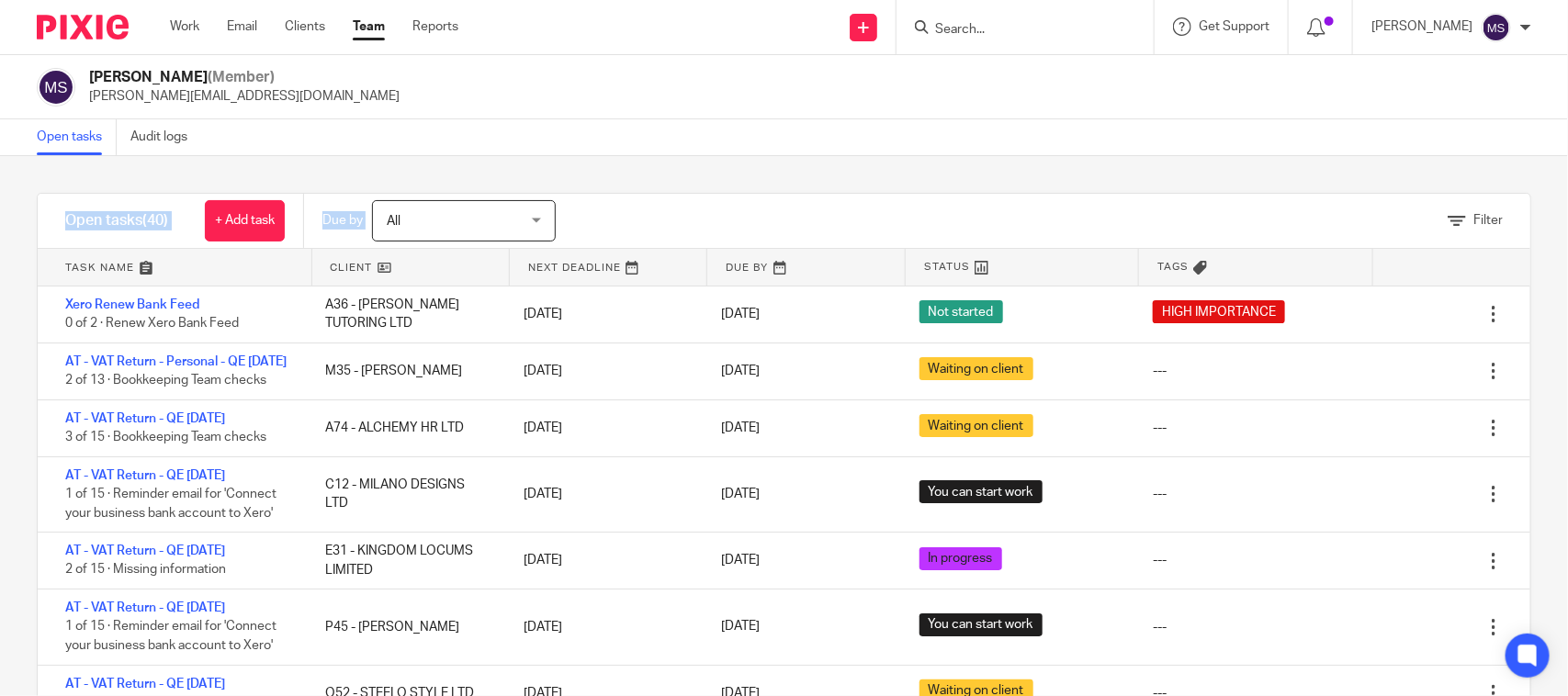
click at [1050, 156] on main "Manasvi Shah (Member) manasvi@confiancebizsol.in Open tasks Audit logs Filter t…" at bounding box center [784, 348] width 1568 height 696
click at [837, 151] on div "Open tasks Audit logs" at bounding box center [784, 138] width 1568 height 37
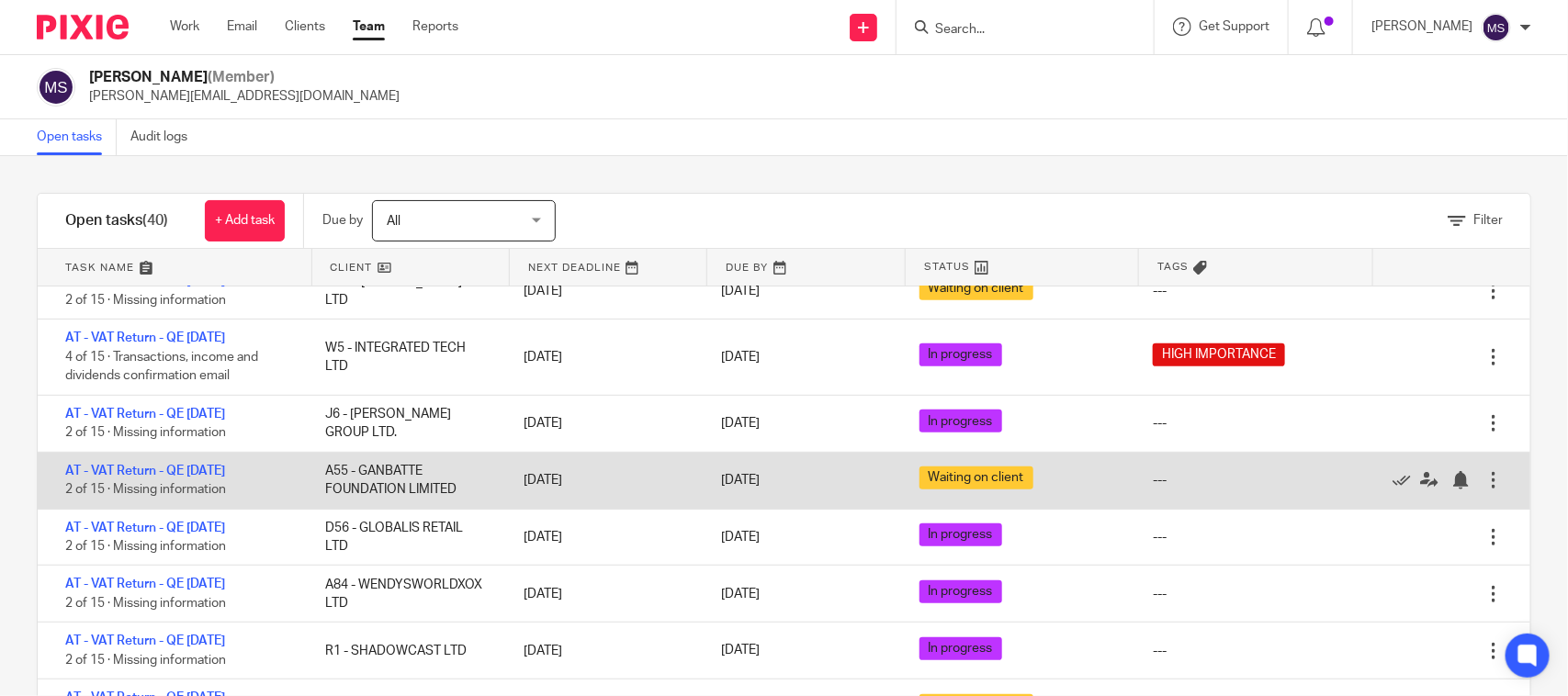
scroll to position [574, 0]
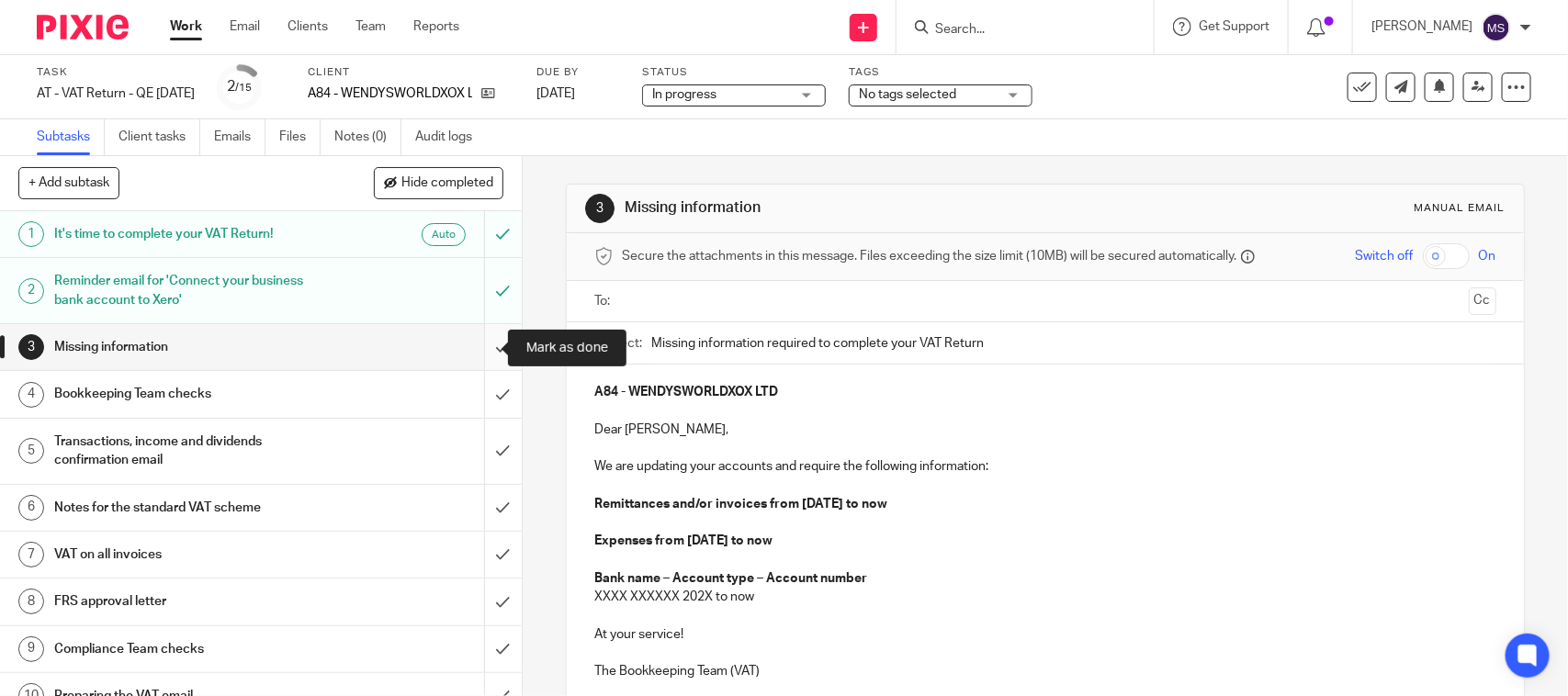
click at [481, 341] on input "submit" at bounding box center [261, 347] width 521 height 46
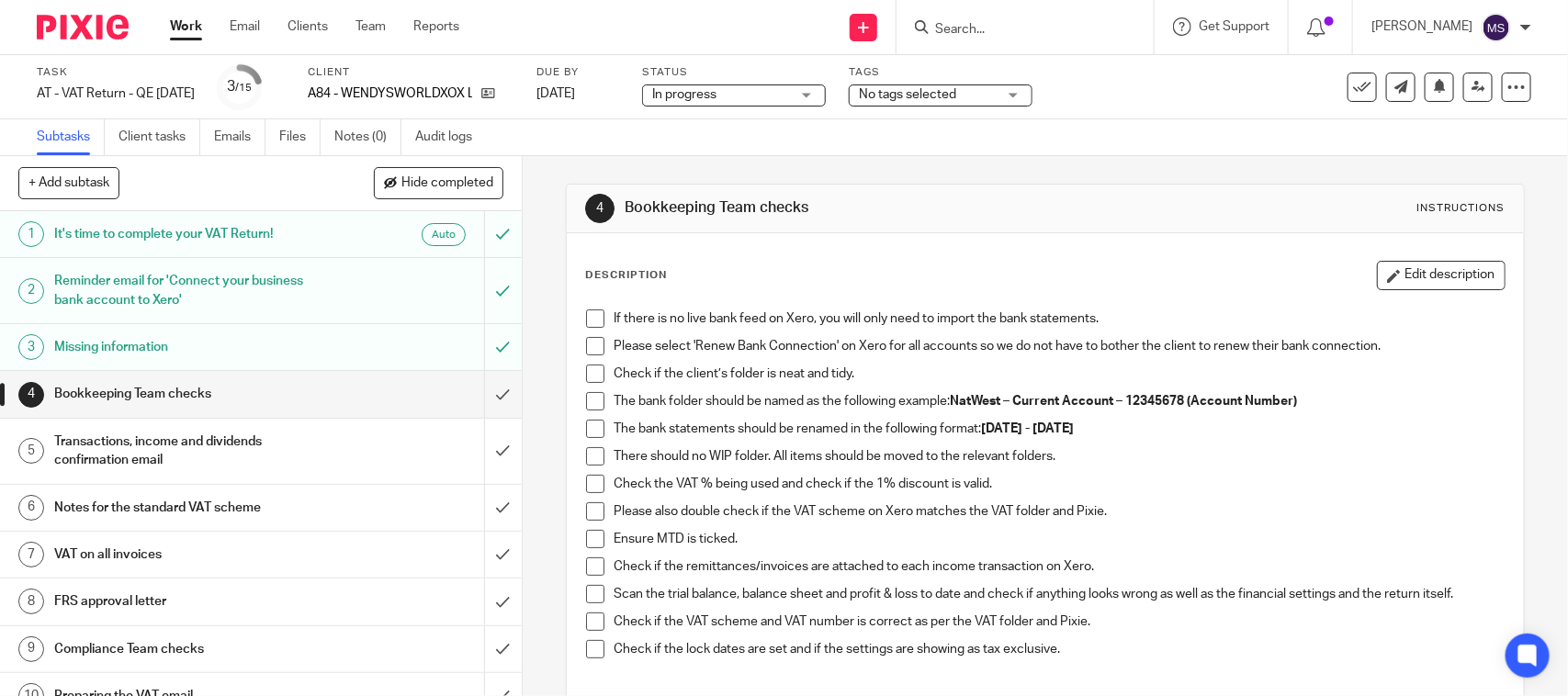
click at [586, 320] on span at bounding box center [595, 318] width 18 height 18
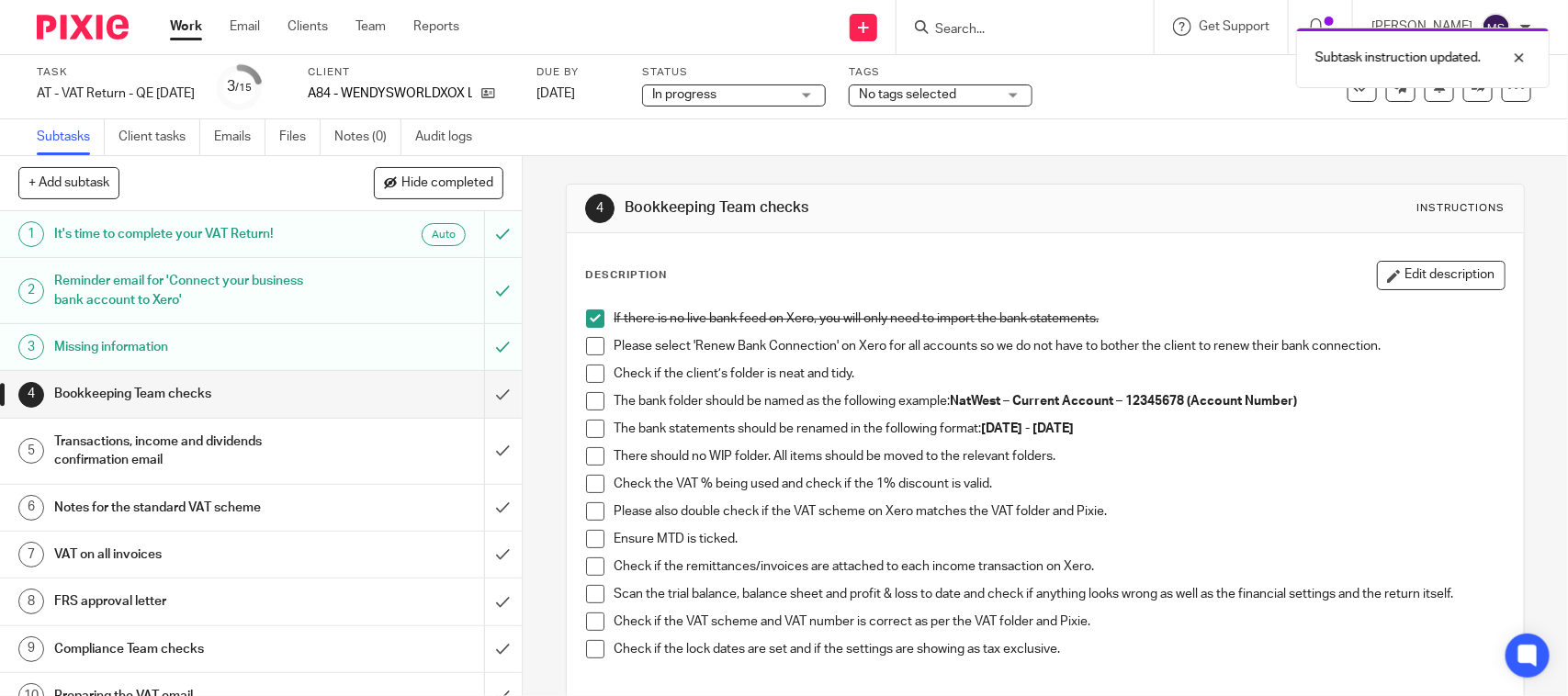
click at [589, 332] on li "If there is no live bank feed on Xero, you will only need to import the bank st…" at bounding box center [1045, 323] width 918 height 27
click at [589, 345] on span at bounding box center [595, 346] width 18 height 18
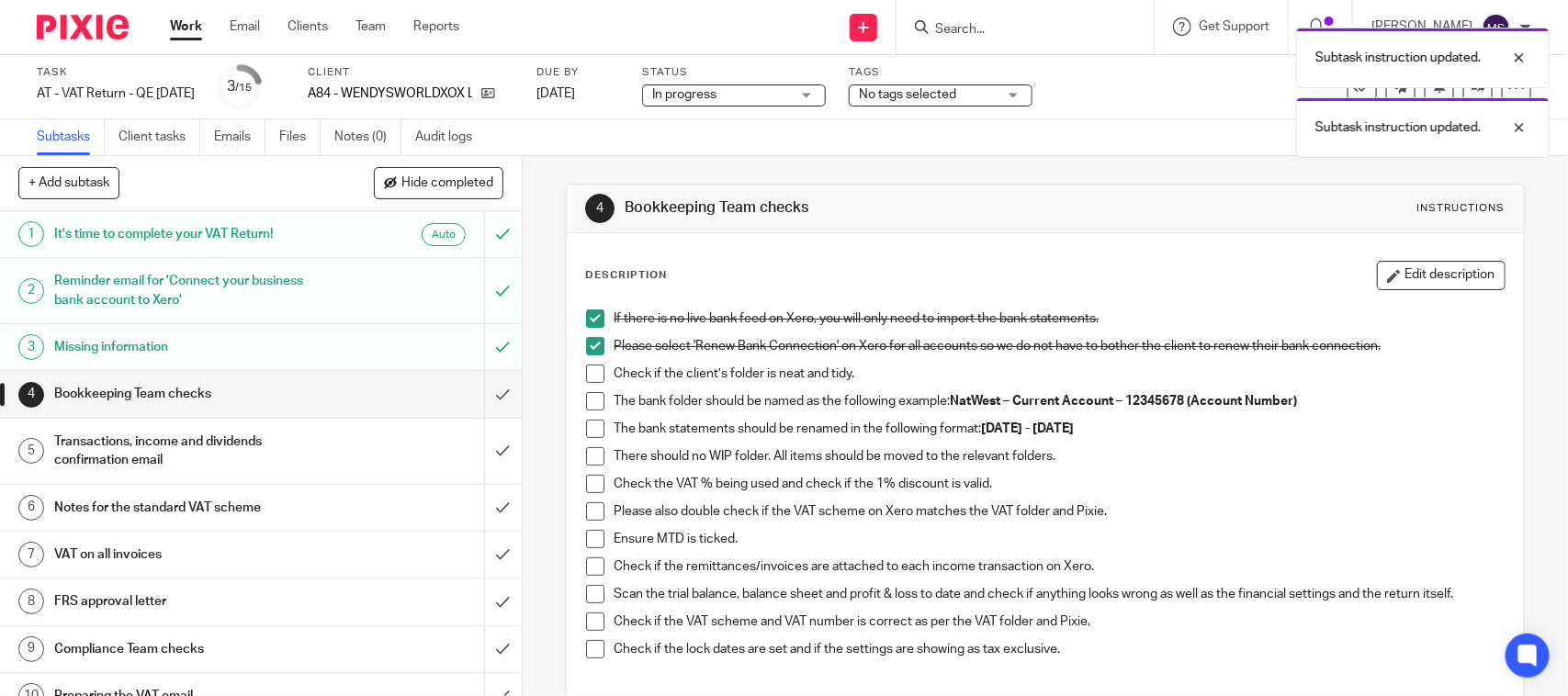
click at [588, 372] on span at bounding box center [595, 373] width 18 height 18
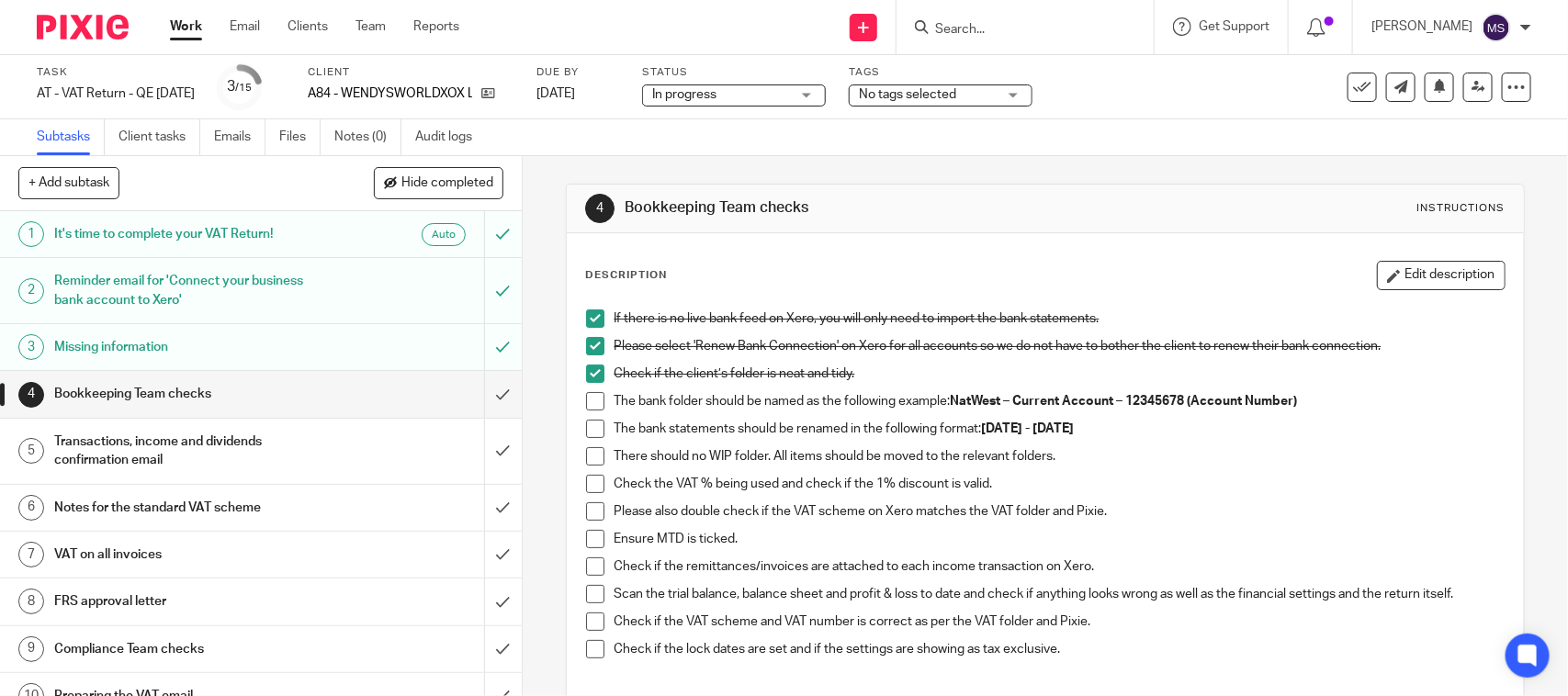
drag, startPoint x: 593, startPoint y: 395, endPoint x: 589, endPoint y: 405, distance: 10.8
click at [593, 395] on span at bounding box center [595, 401] width 18 height 18
click at [590, 427] on span at bounding box center [595, 428] width 18 height 18
click at [590, 461] on span at bounding box center [595, 457] width 18 height 18
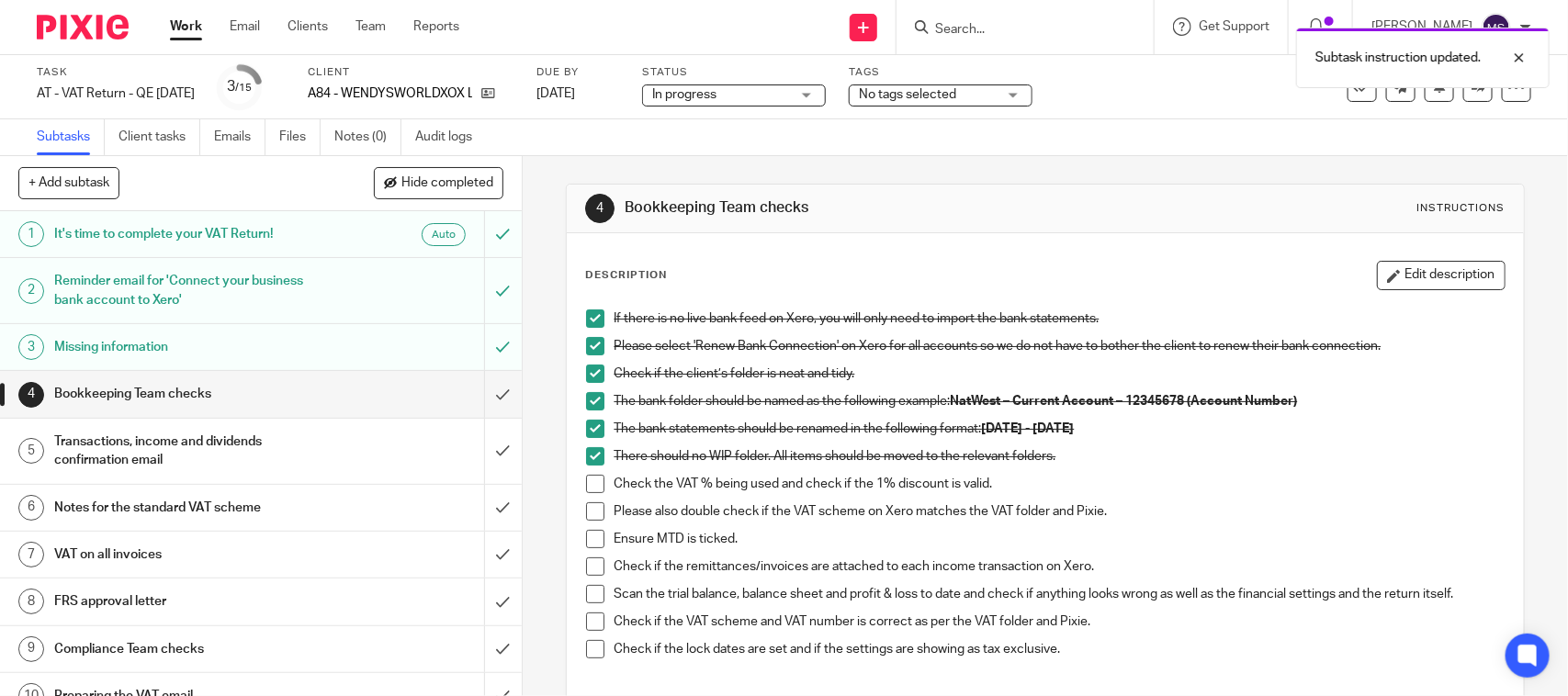
click at [586, 484] on span at bounding box center [595, 484] width 18 height 18
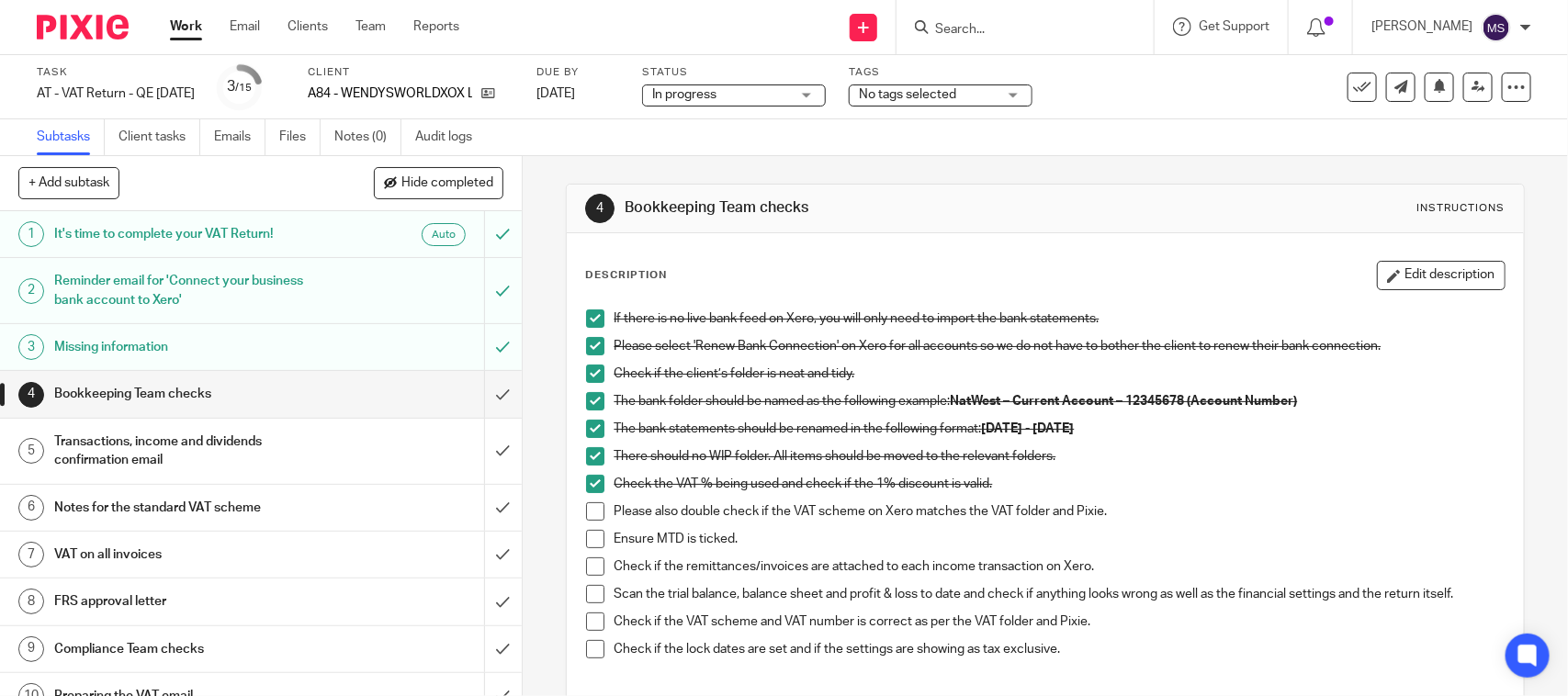
click at [586, 511] on span at bounding box center [595, 511] width 18 height 18
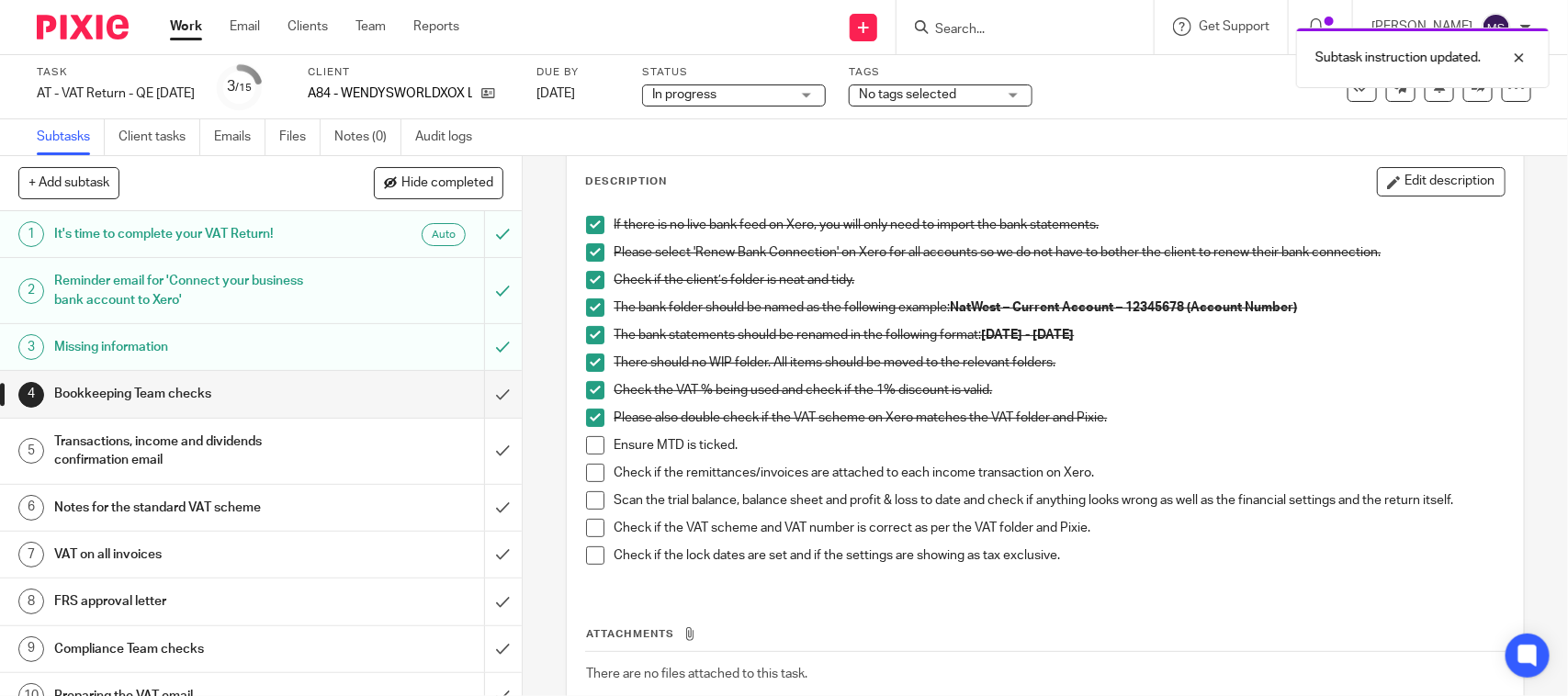
scroll to position [208, 0]
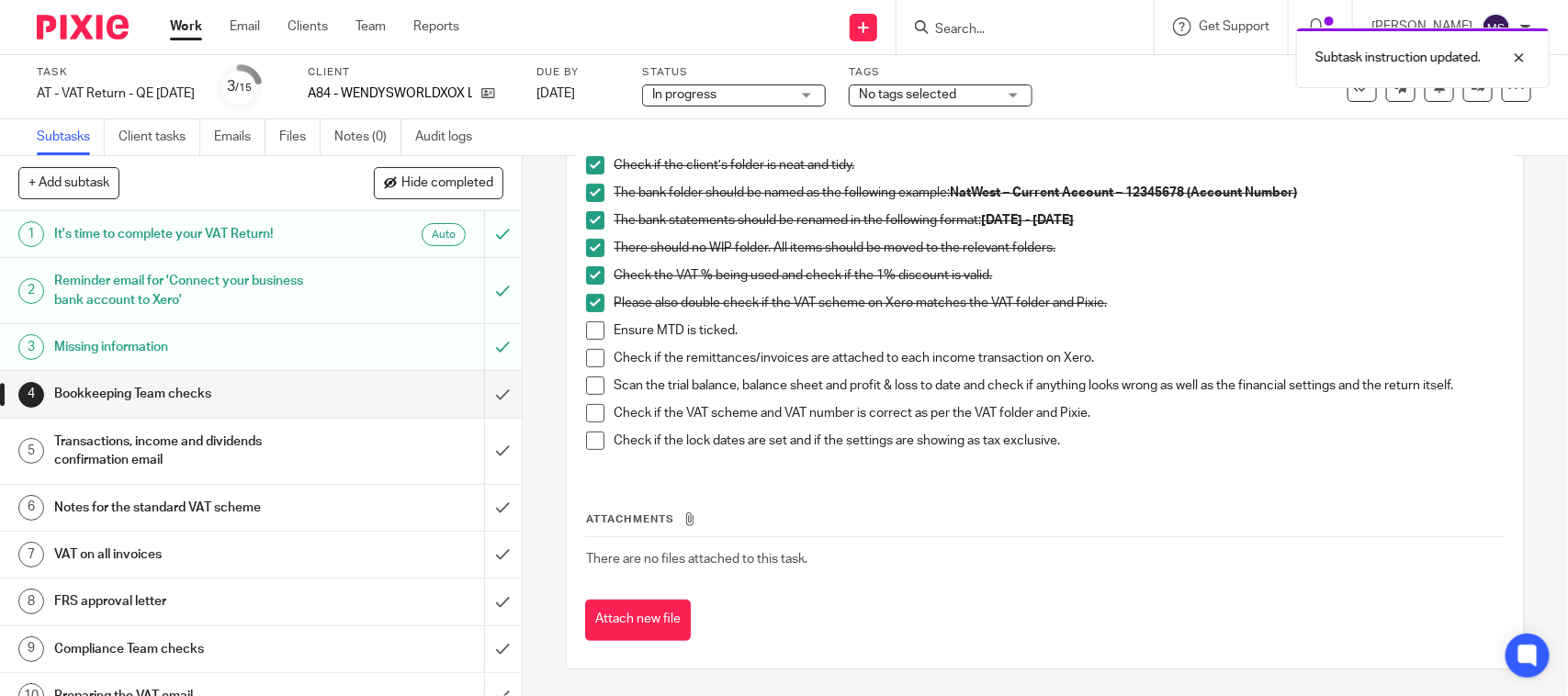
click at [590, 329] on span at bounding box center [595, 331] width 18 height 18
click at [589, 350] on span at bounding box center [595, 358] width 18 height 18
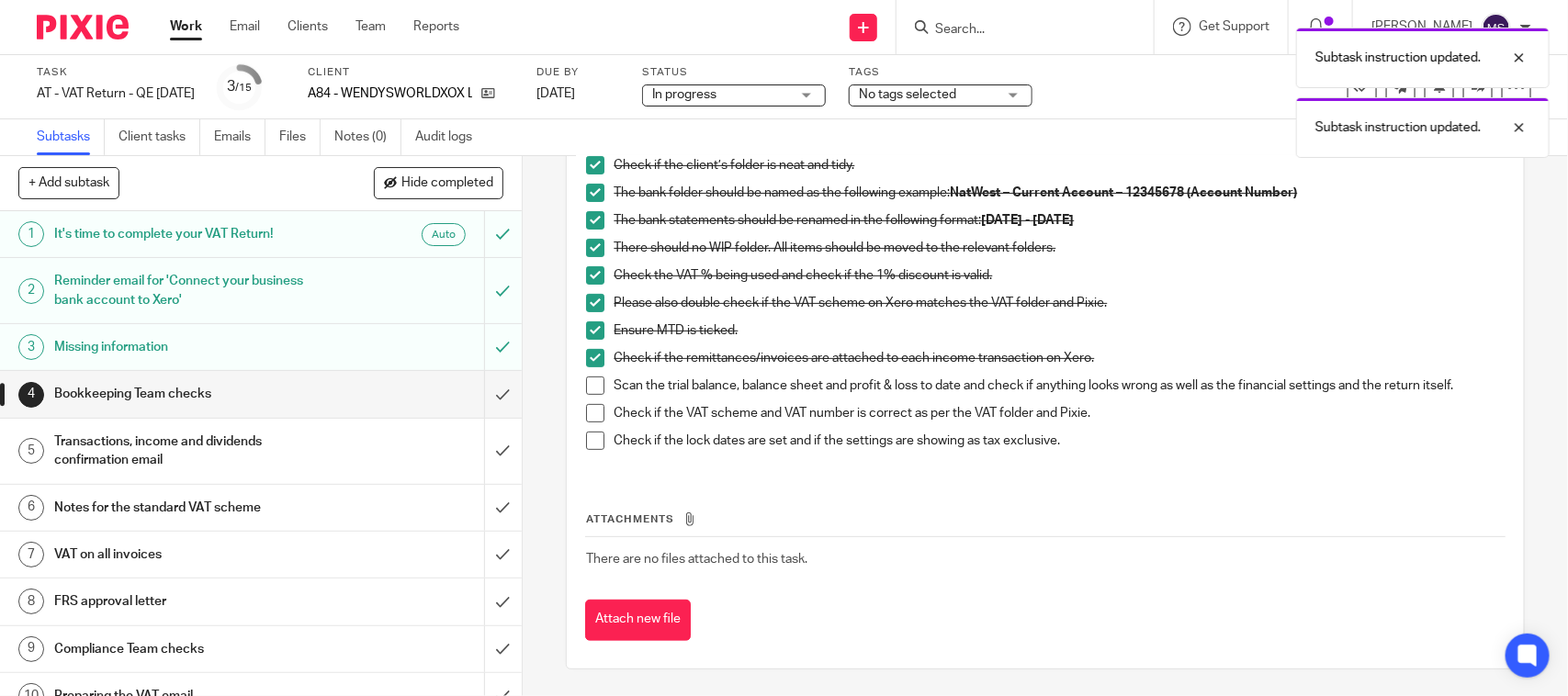
click at [586, 384] on span at bounding box center [595, 386] width 18 height 18
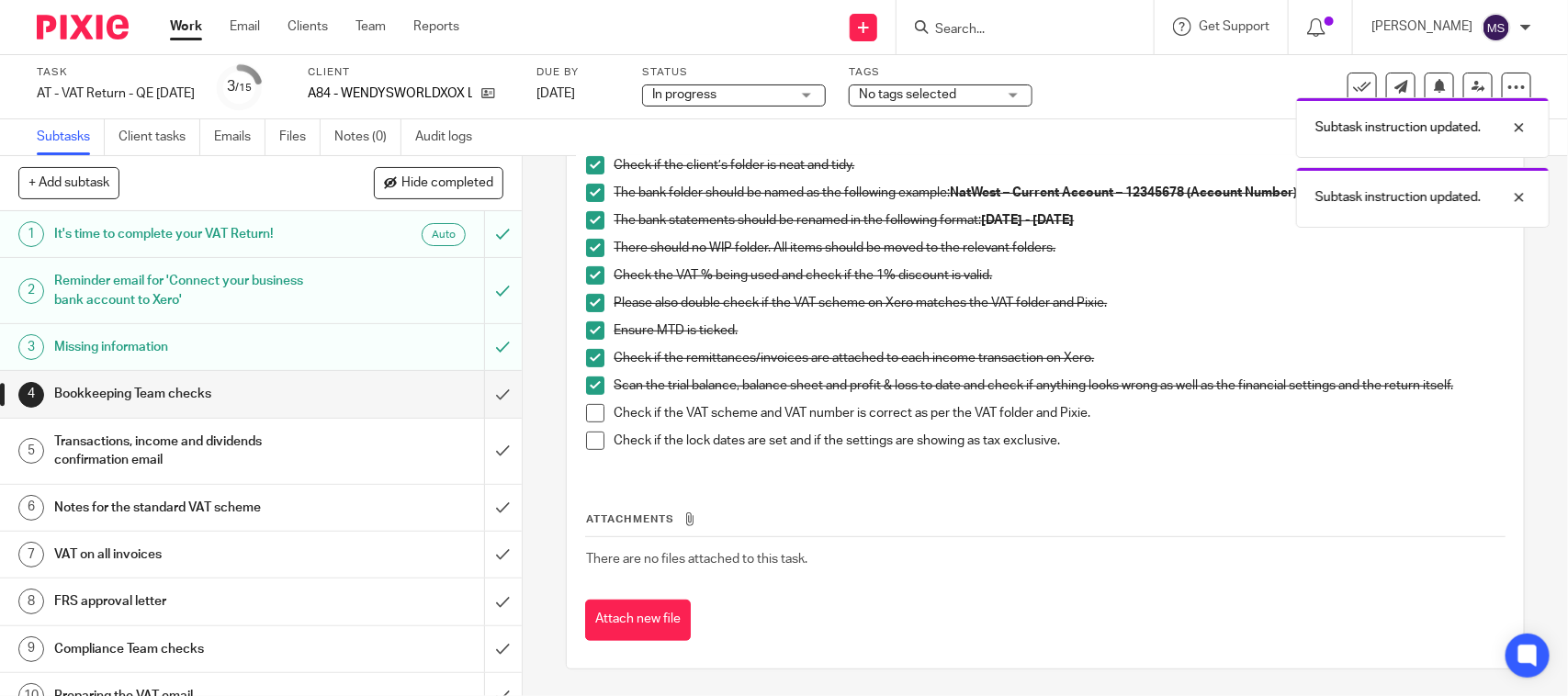
click at [589, 424] on li "Check if the VAT scheme and VAT number is correct as per the VAT folder and Pix…" at bounding box center [1045, 418] width 918 height 27
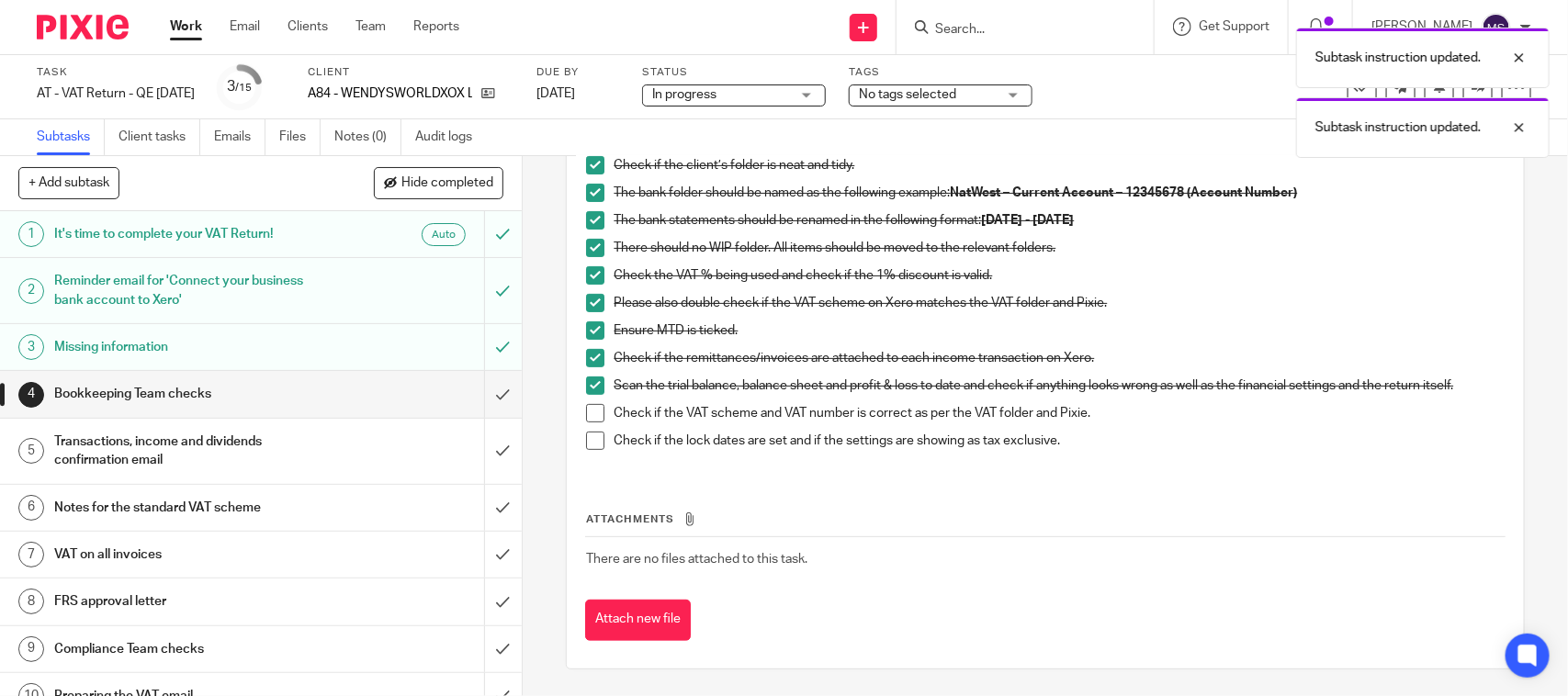
click at [586, 418] on span at bounding box center [595, 413] width 18 height 18
click at [586, 434] on span at bounding box center [595, 440] width 18 height 18
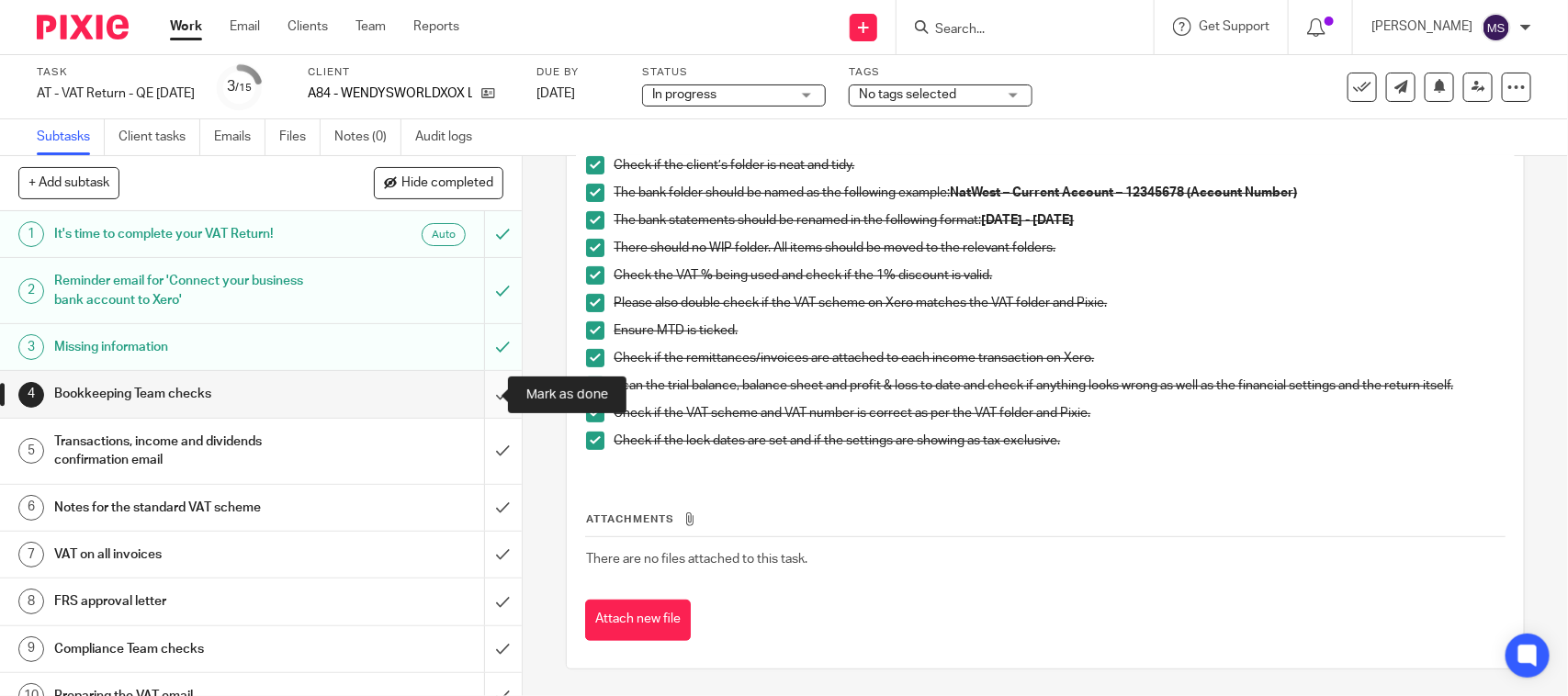
click at [481, 388] on input "submit" at bounding box center [261, 394] width 521 height 46
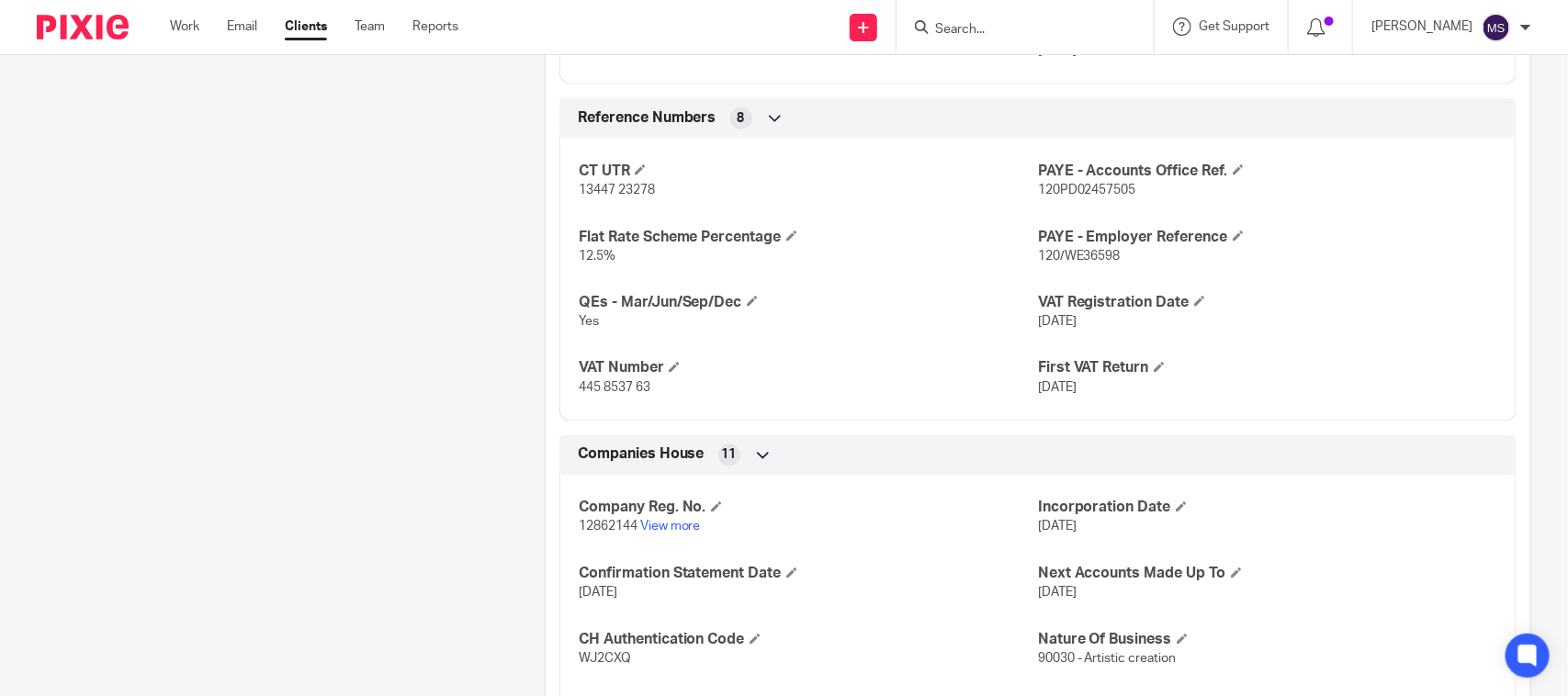
scroll to position [1263, 0]
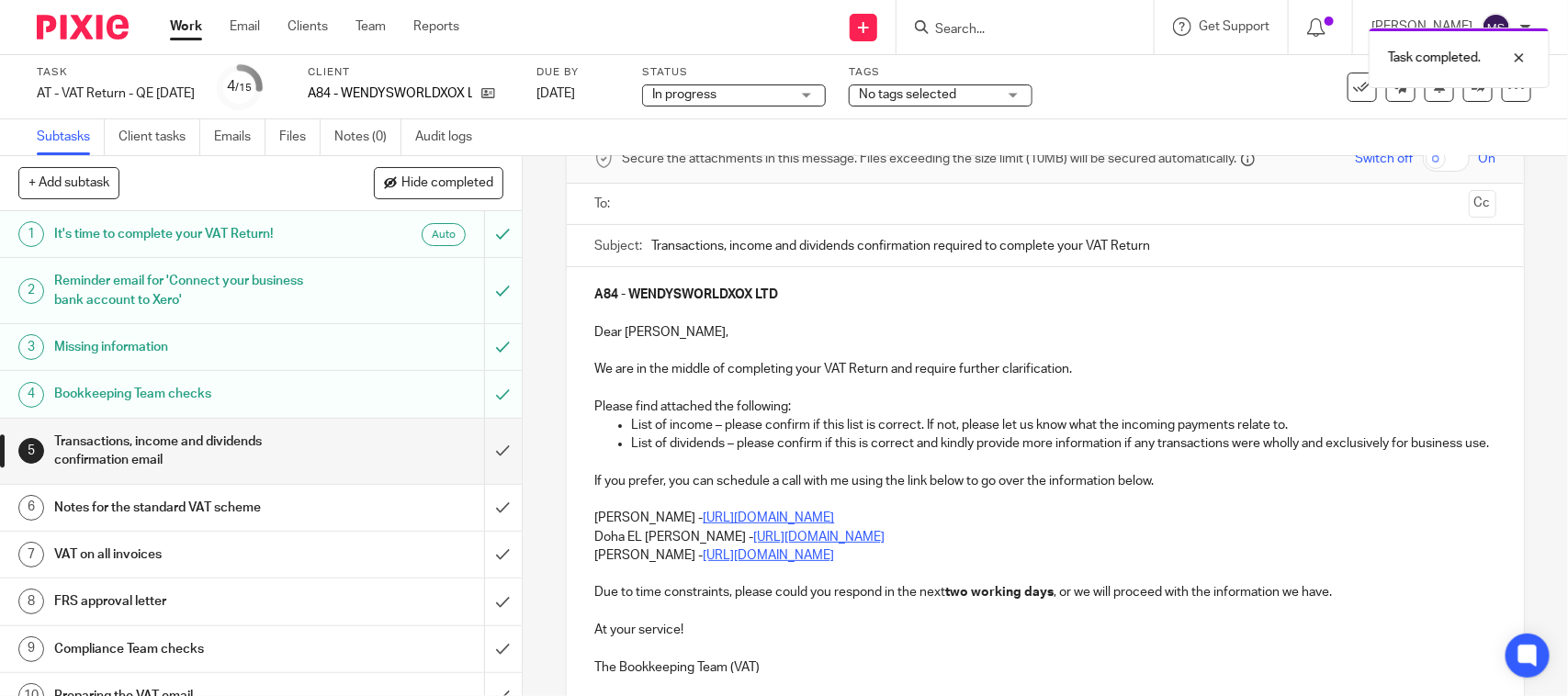
scroll to position [230, 0]
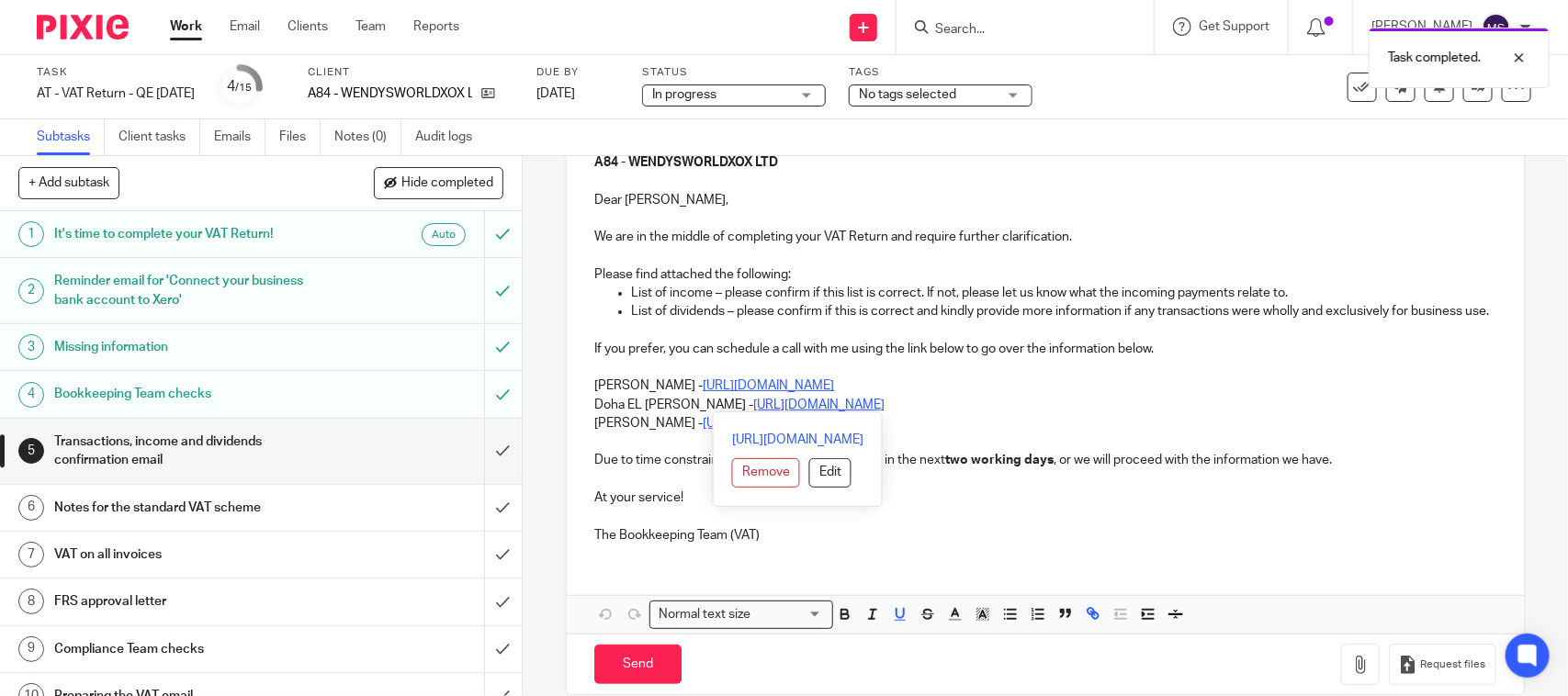
drag, startPoint x: 575, startPoint y: 401, endPoint x: 1035, endPoint y: 405, distance: 460.0
click at [1035, 405] on div "A84 - WENDYSWORLDXOX LTD Dear Wendy, We are in the middle of completing your VA…" at bounding box center [1045, 346] width 956 height 424
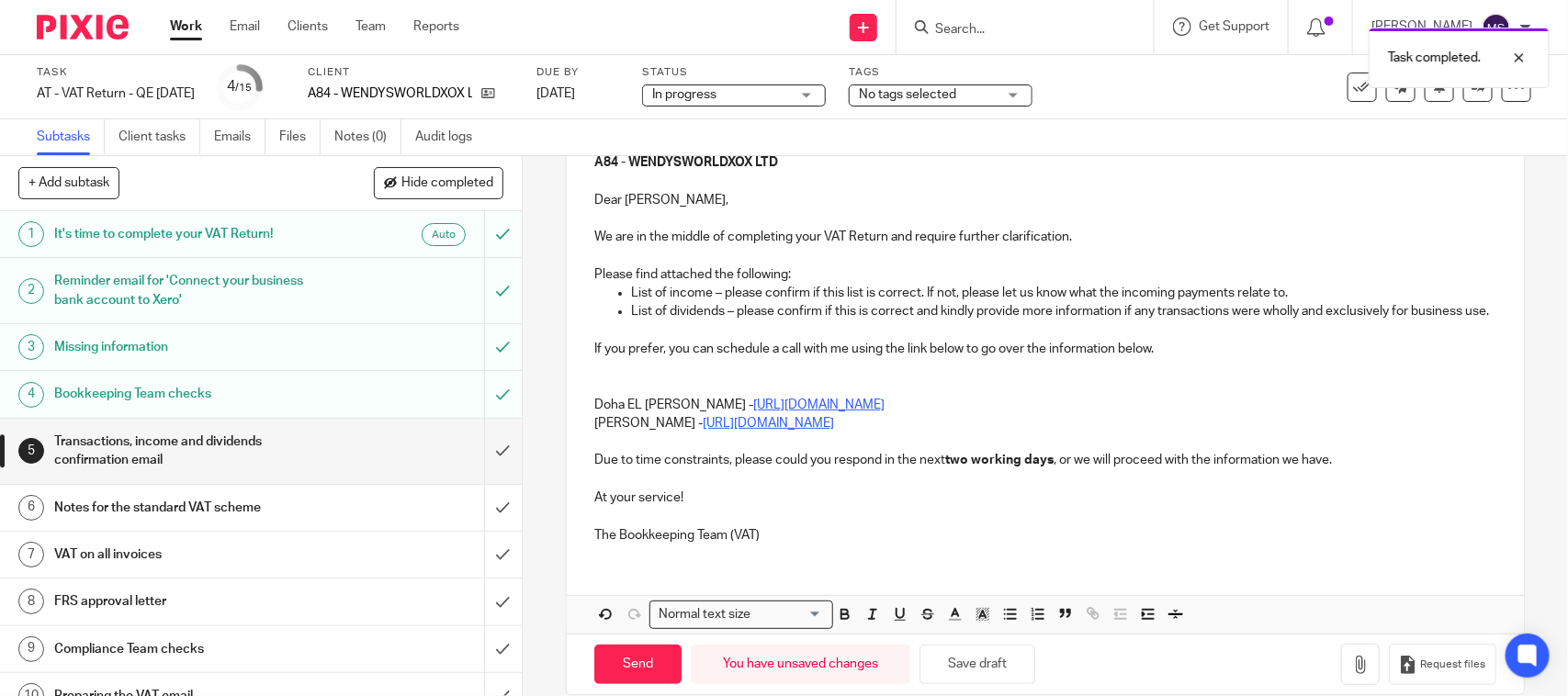
scroll to position [69, 0]
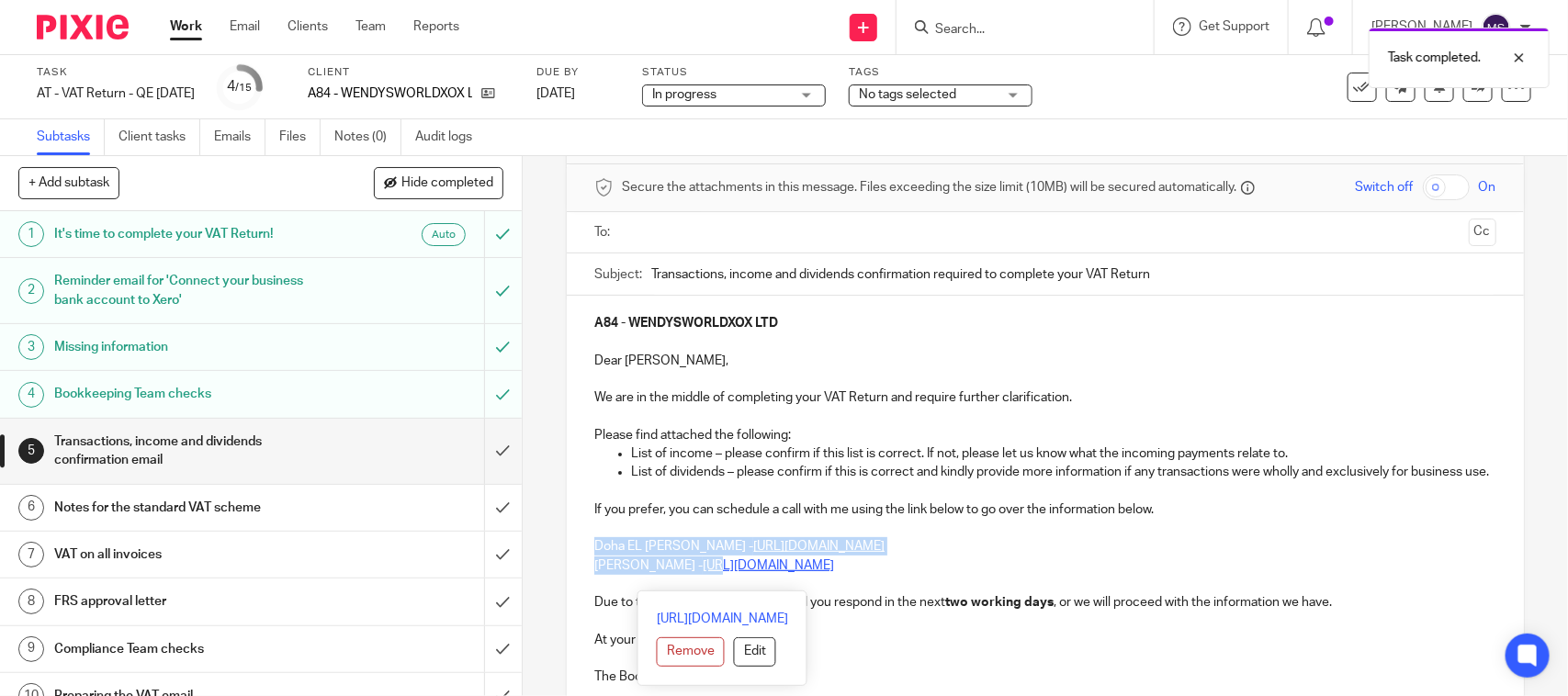
drag, startPoint x: 574, startPoint y: 575, endPoint x: 672, endPoint y: 588, distance: 98.9
click at [672, 588] on div "A84 - WENDYSWORLDXOX LTD Dear Wendy, We are in the middle of completing your VA…" at bounding box center [1045, 497] width 956 height 404
click at [993, 593] on p at bounding box center [1045, 584] width 901 height 18
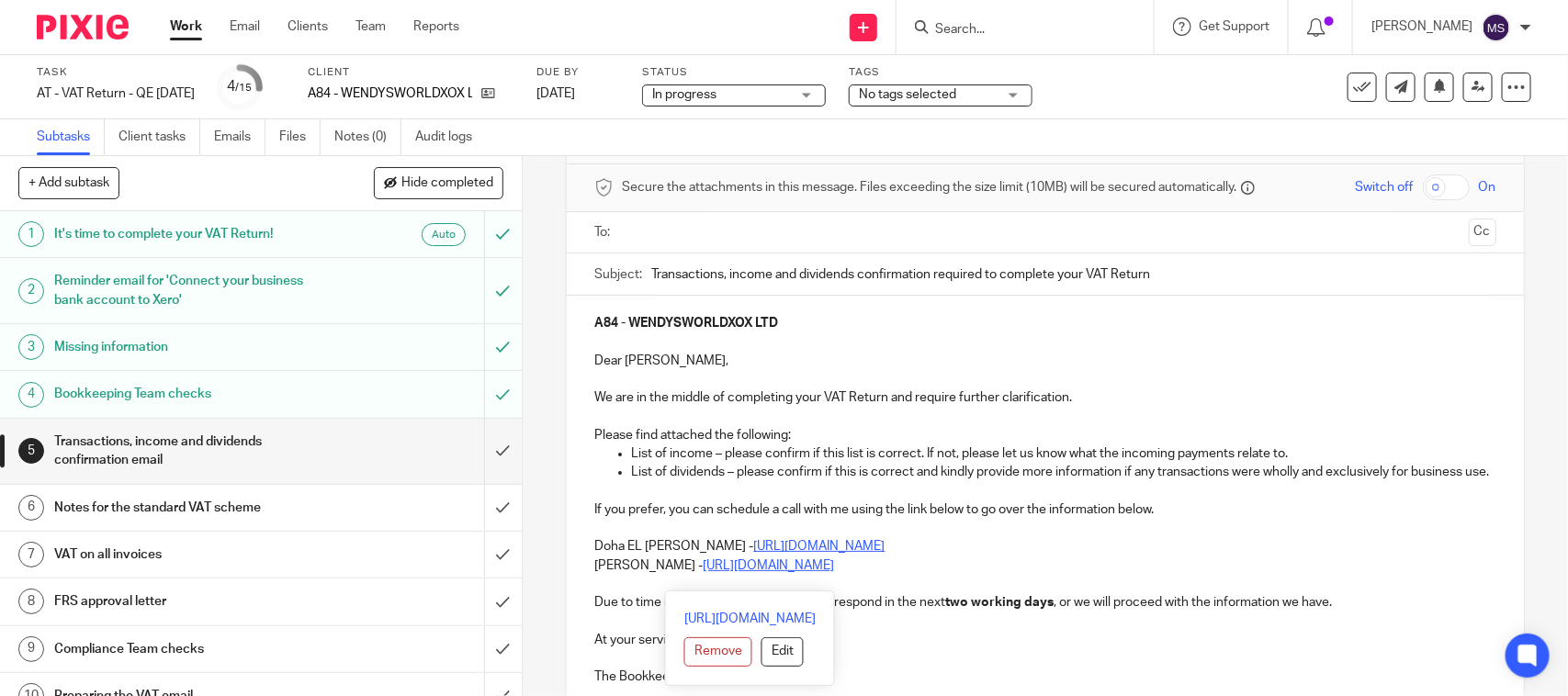
drag, startPoint x: 583, startPoint y: 581, endPoint x: 938, endPoint y: 590, distance: 355.1
click at [938, 590] on div "A84 - WENDYSWORLDXOX LTD Dear Wendy, We are in the middle of completing your VA…" at bounding box center [1045, 497] width 956 height 404
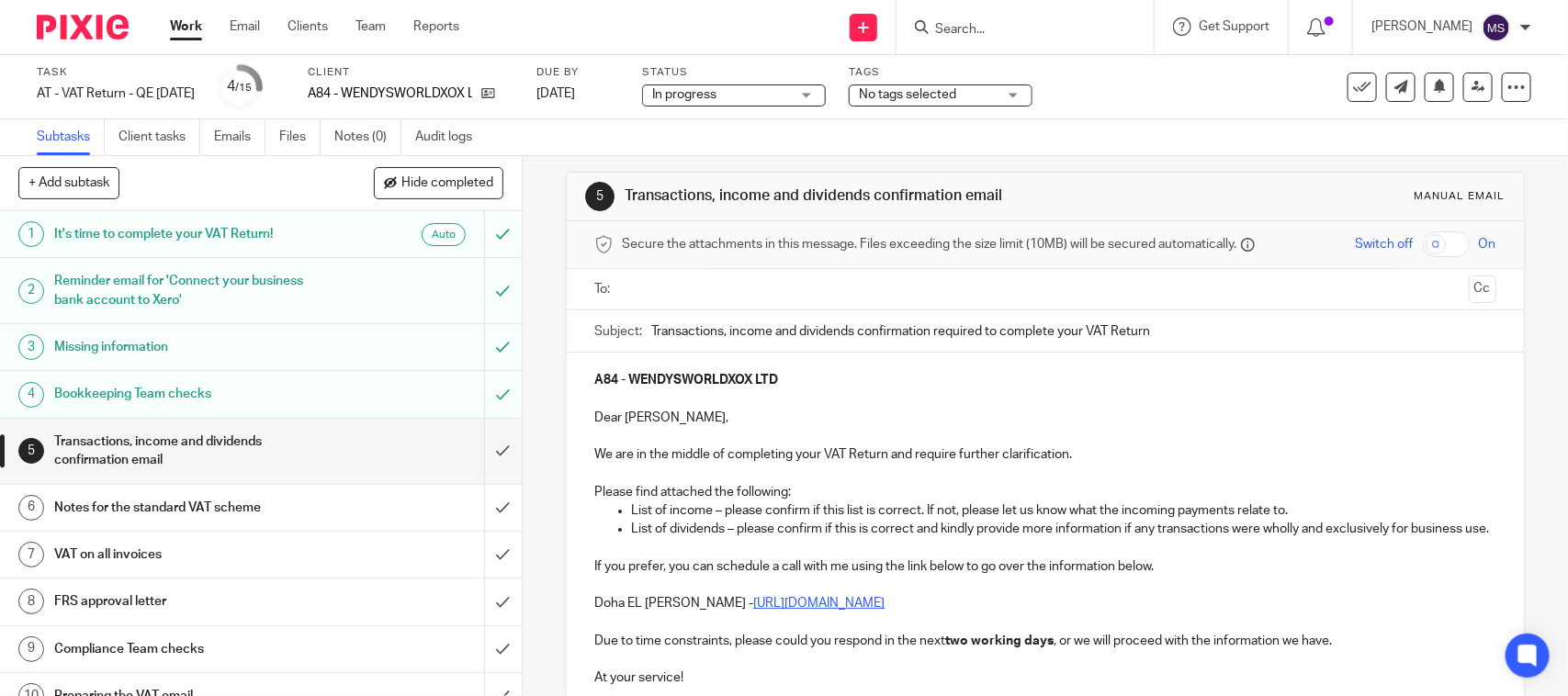
scroll to position [10, 0]
drag, startPoint x: 1105, startPoint y: 143, endPoint x: 992, endPoint y: 268, distance: 168.5
click at [1105, 143] on div "Subtasks Client tasks Emails Files Notes (0) Audit logs" at bounding box center [784, 138] width 1568 height 37
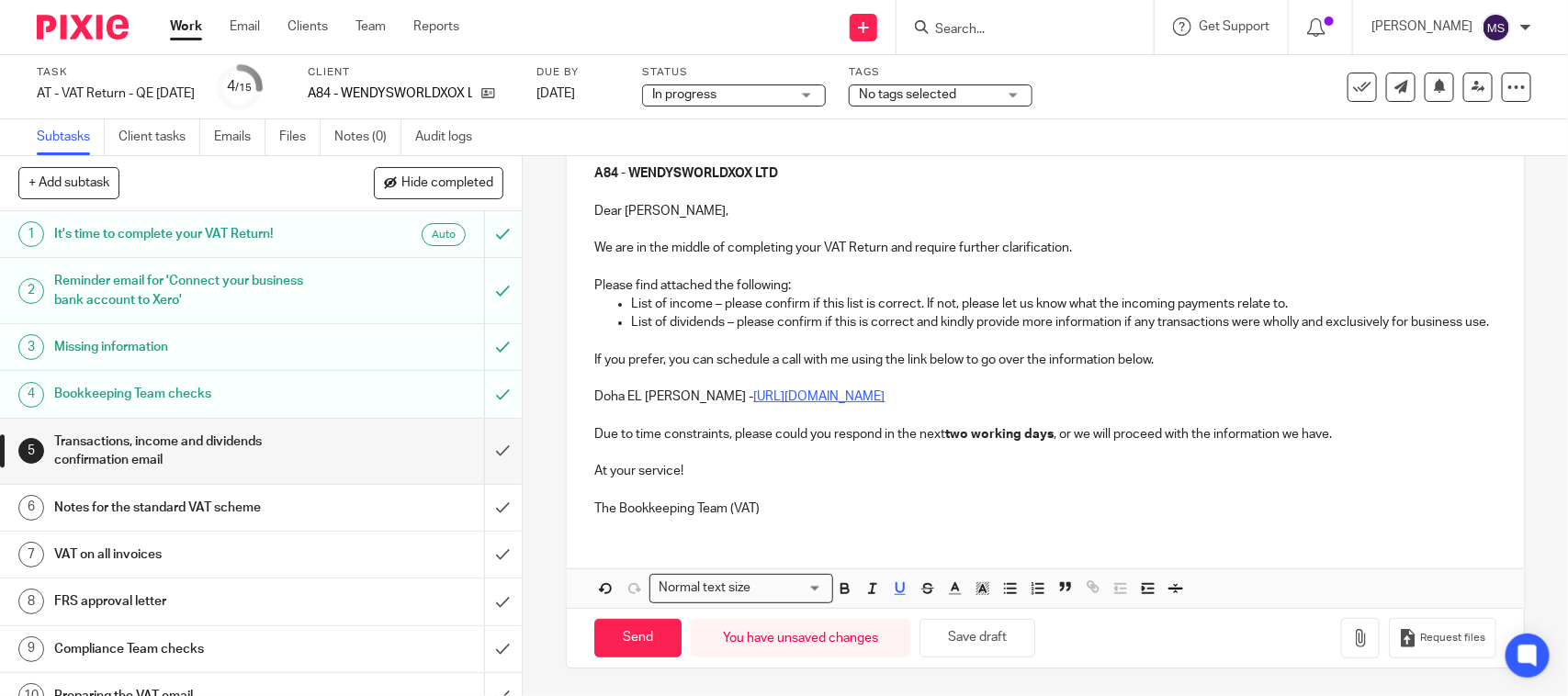
scroll to position [239, 0]
click at [1047, 125] on div "Subtasks Client tasks Emails Files Notes (0) Audit logs" at bounding box center [784, 138] width 1568 height 37
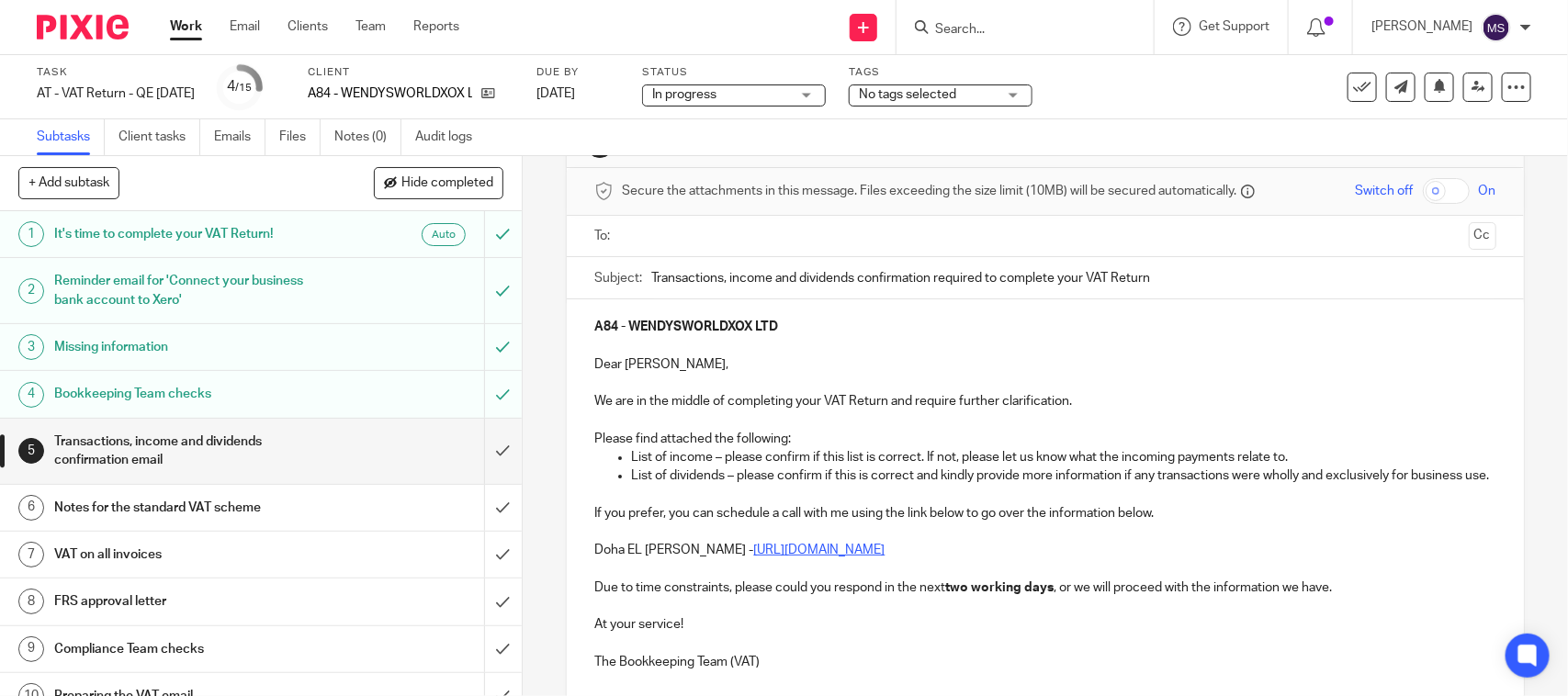
scroll to position [10, 0]
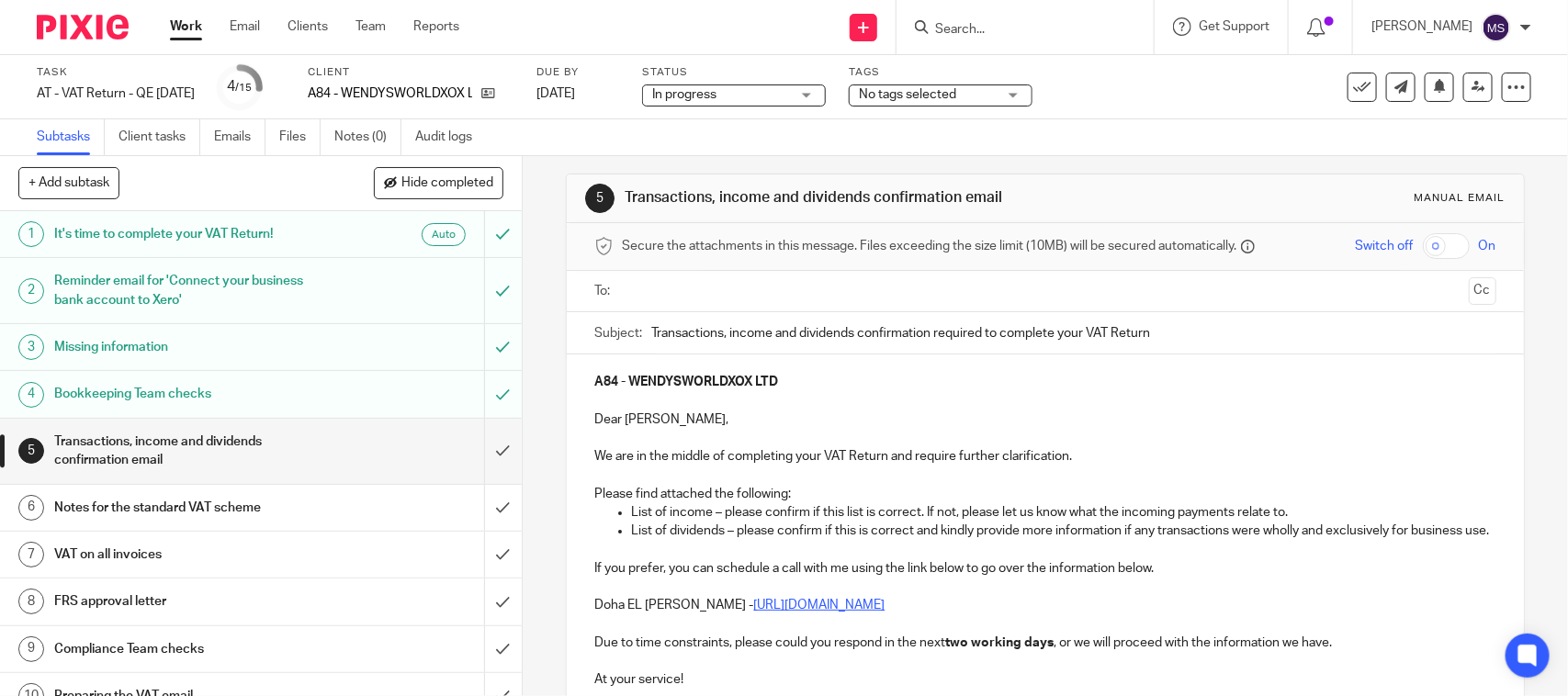
click at [659, 272] on div at bounding box center [1045, 292] width 844 height 42
click at [659, 288] on input "text" at bounding box center [1044, 292] width 832 height 21
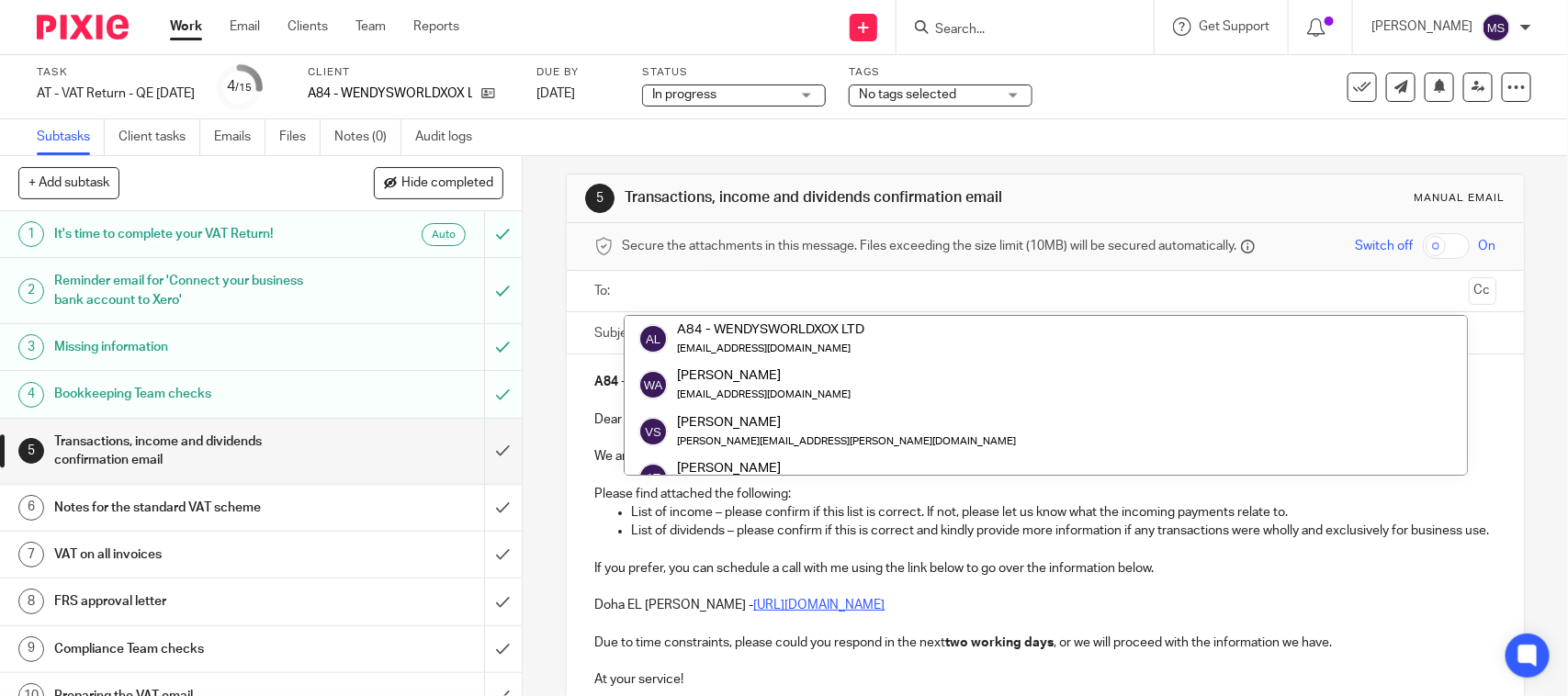
paste input "info@wendysworldxox.com"
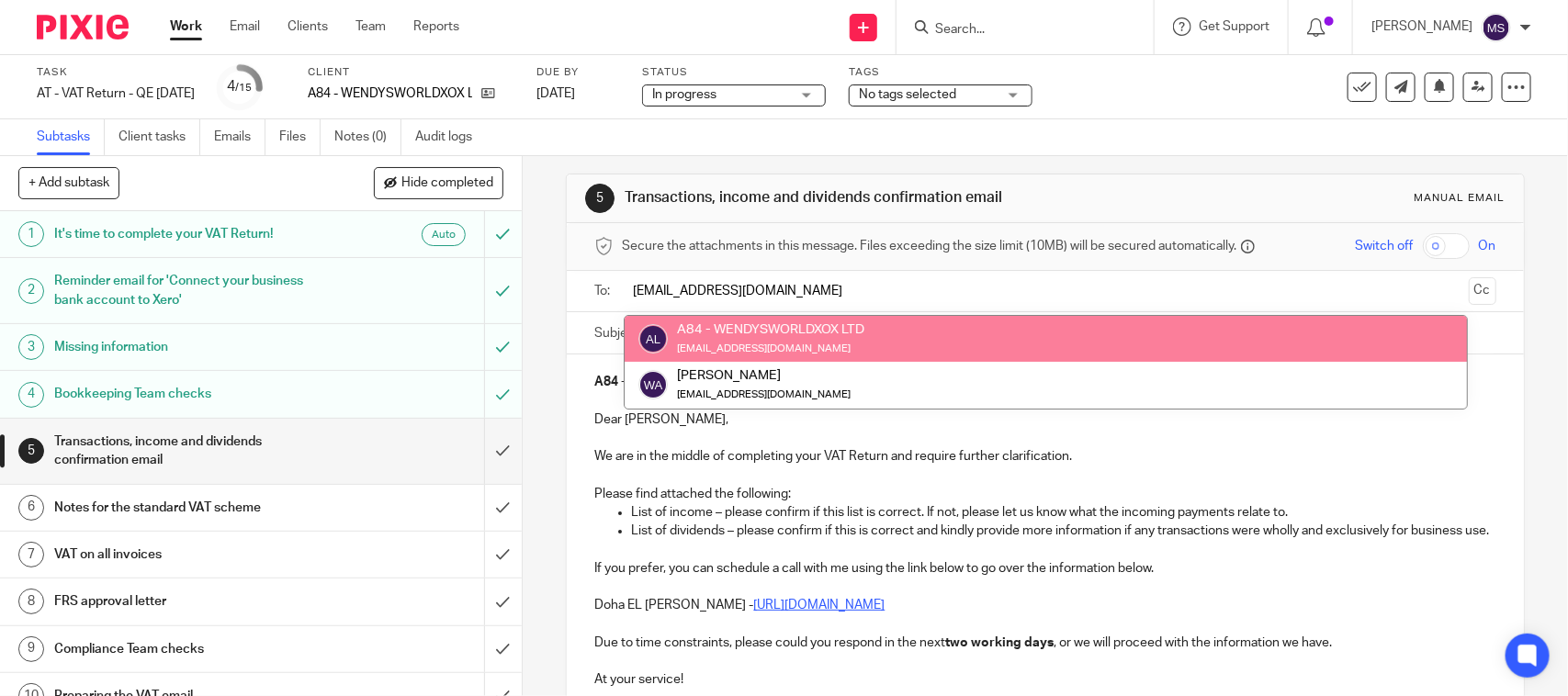
type input "info@wendysworldxox.com"
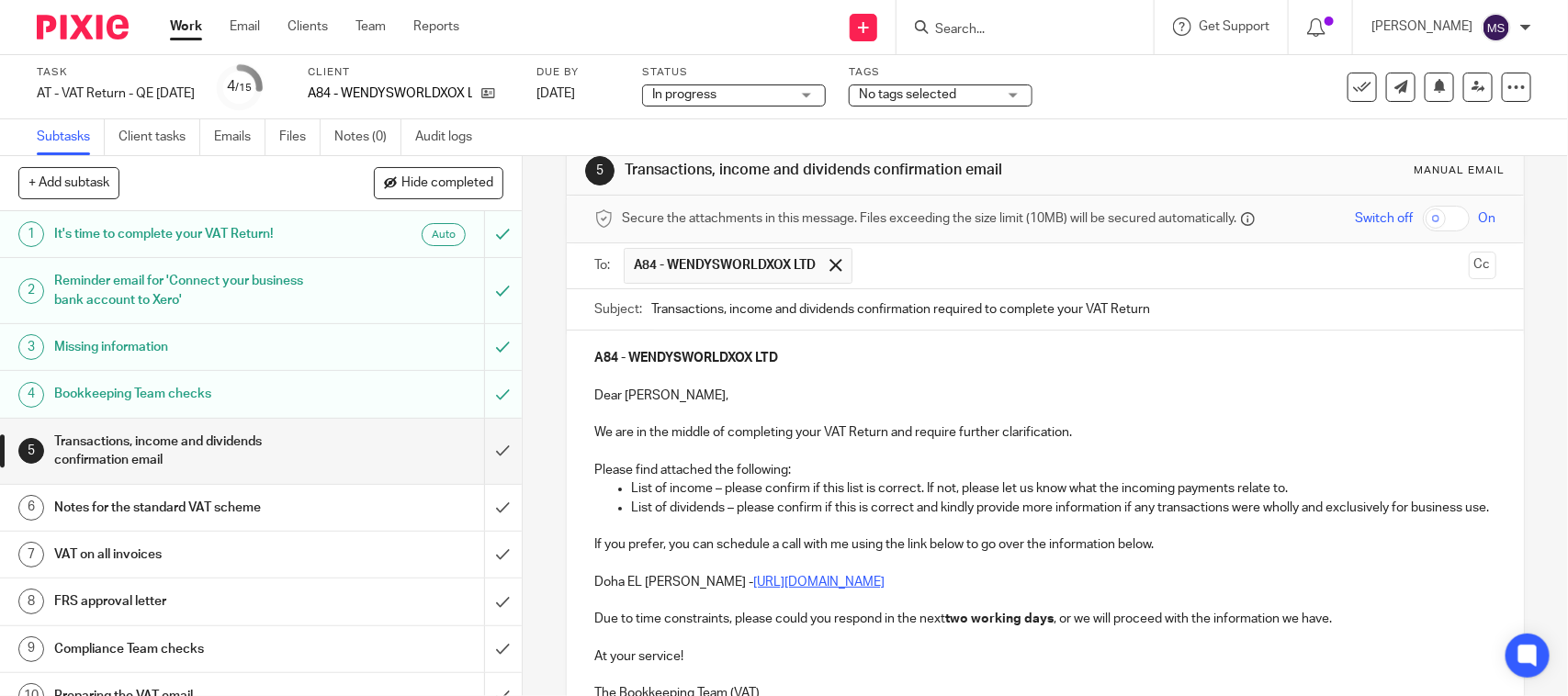
scroll to position [15, 0]
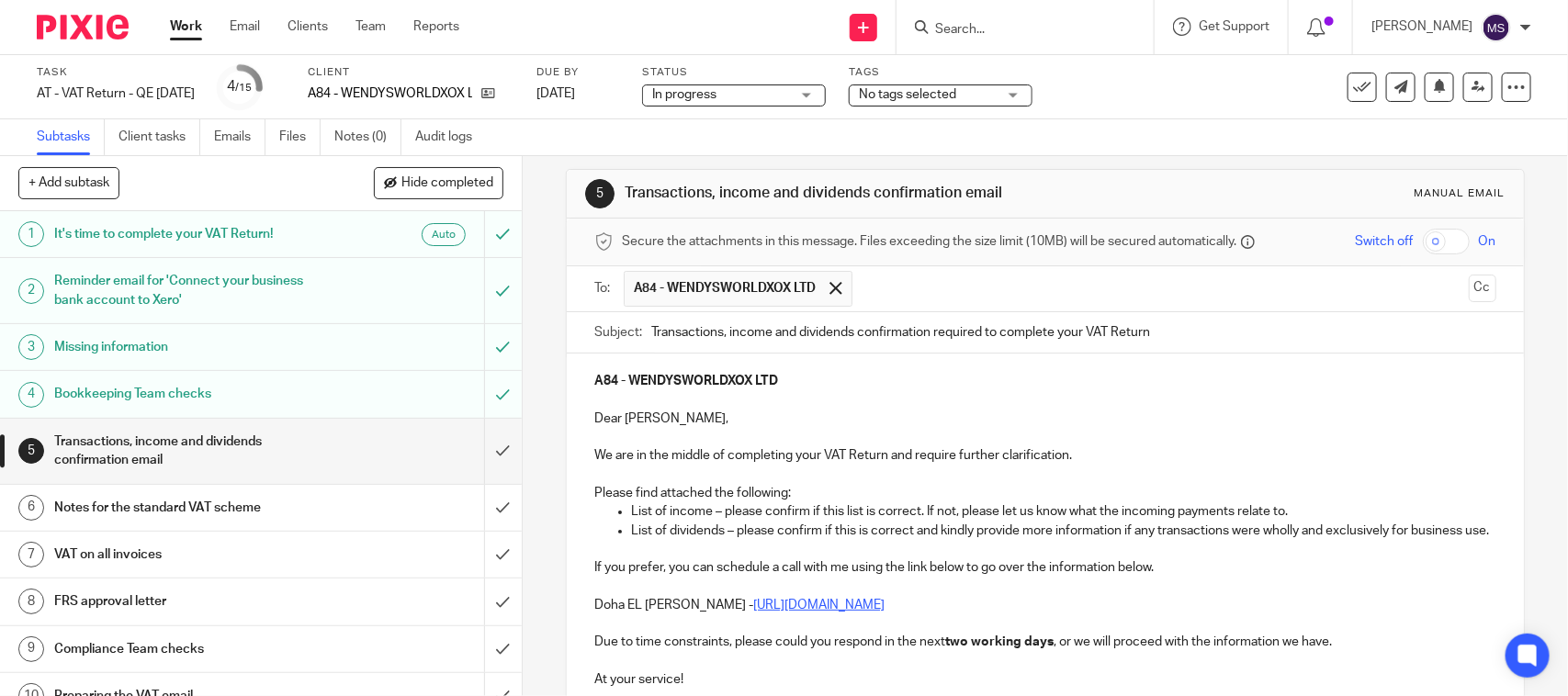
drag, startPoint x: 723, startPoint y: 333, endPoint x: 852, endPoint y: 349, distance: 130.0
click at [852, 349] on input "Transactions, income and dividends confirmation required to complete your VAT R…" at bounding box center [1073, 332] width 844 height 42
click at [790, 342] on input "Transactions, income and dividends confirmation required to complete your VAT R…" at bounding box center [1073, 332] width 844 height 42
click at [779, 341] on input "Transactions, income and dividends confirmation required to complete your VAT R…" at bounding box center [1073, 332] width 844 height 42
drag, startPoint x: 768, startPoint y: 338, endPoint x: 848, endPoint y: 346, distance: 80.4
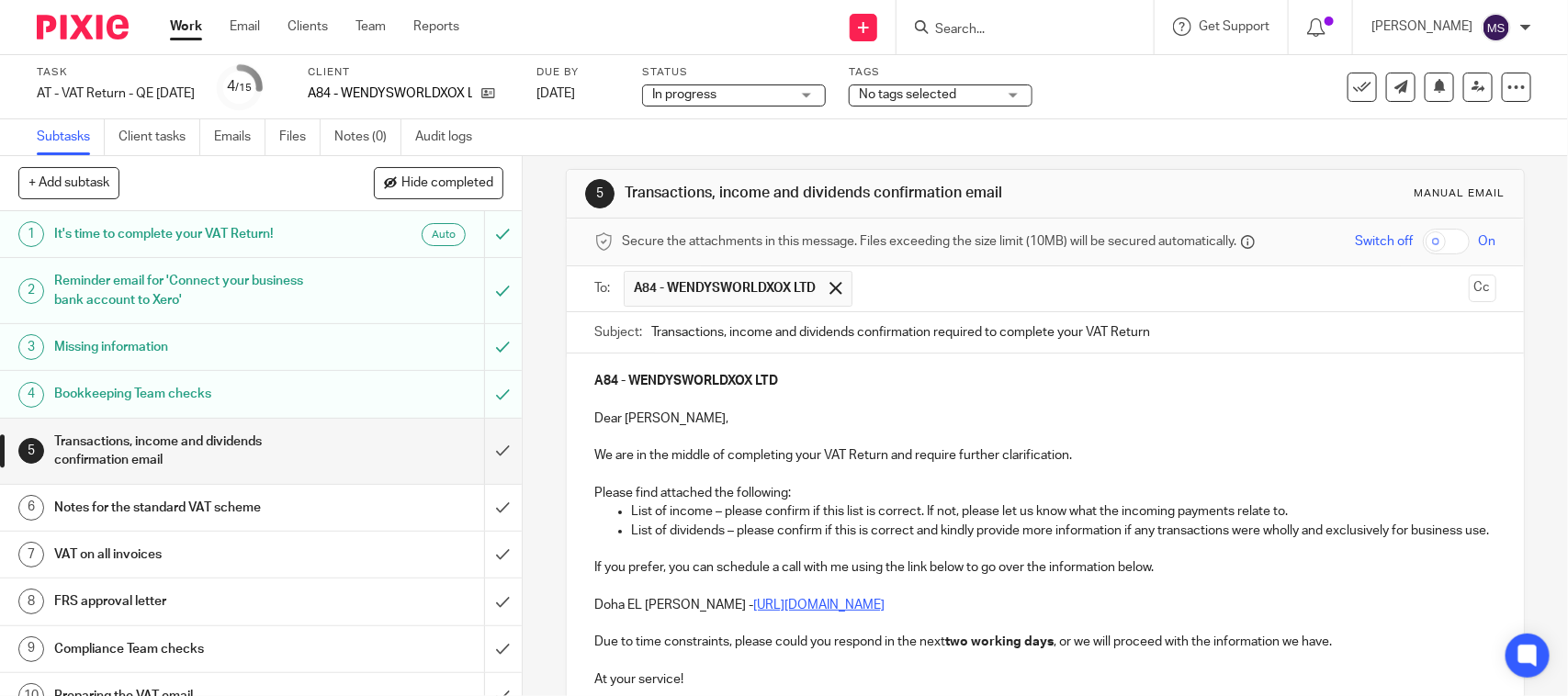
click at [848, 346] on input "Transactions, income and dividends confirmation required to complete your VAT R…" at bounding box center [1073, 332] width 844 height 42
click at [721, 326] on input "Transactions, income confirmation required to complete your VAT Return" at bounding box center [1073, 332] width 844 height 42
click at [1145, 325] on input "Transactions and income confirmation required to complete your VAT Return" at bounding box center [1073, 332] width 844 height 42
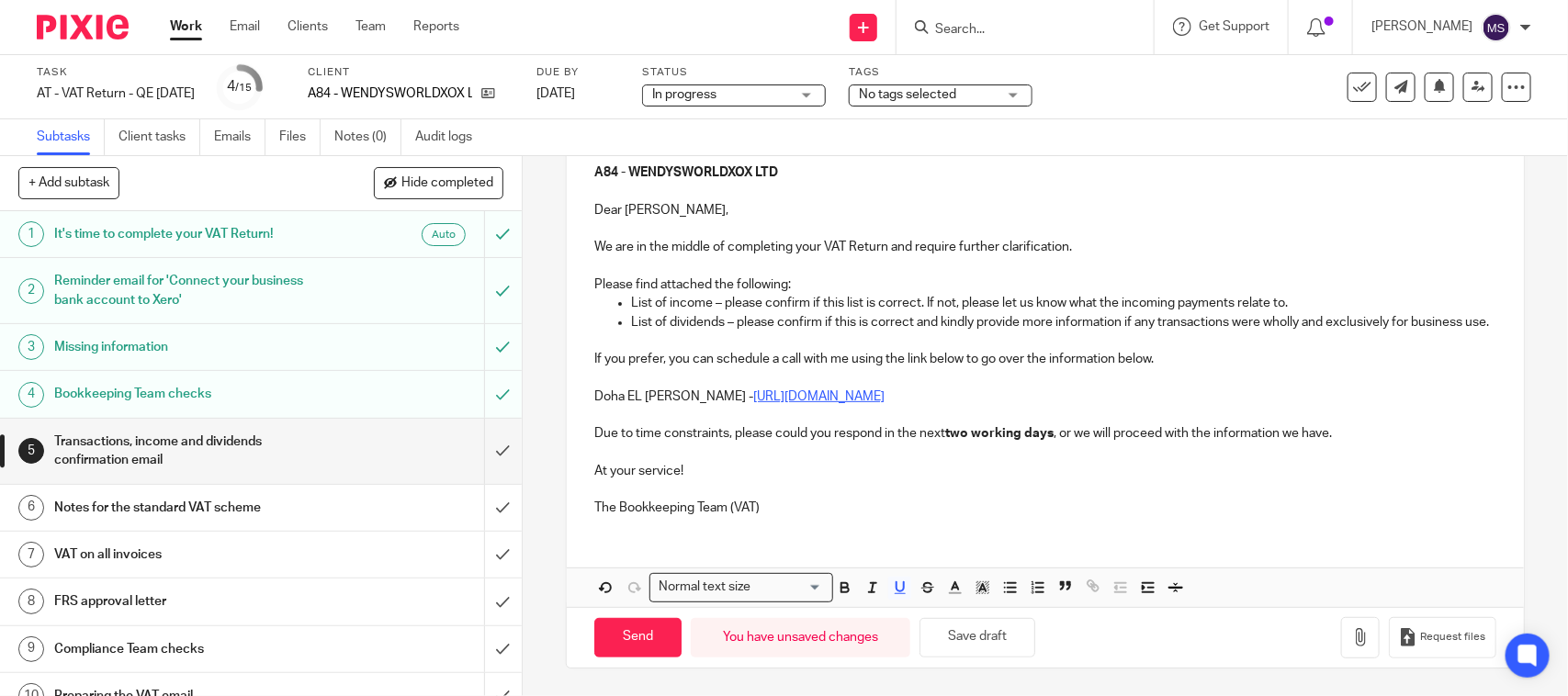
scroll to position [244, 0]
type input "Transactions and income confirmation required to complete your VAT Return"
click at [1102, 220] on p at bounding box center [1045, 229] width 901 height 18
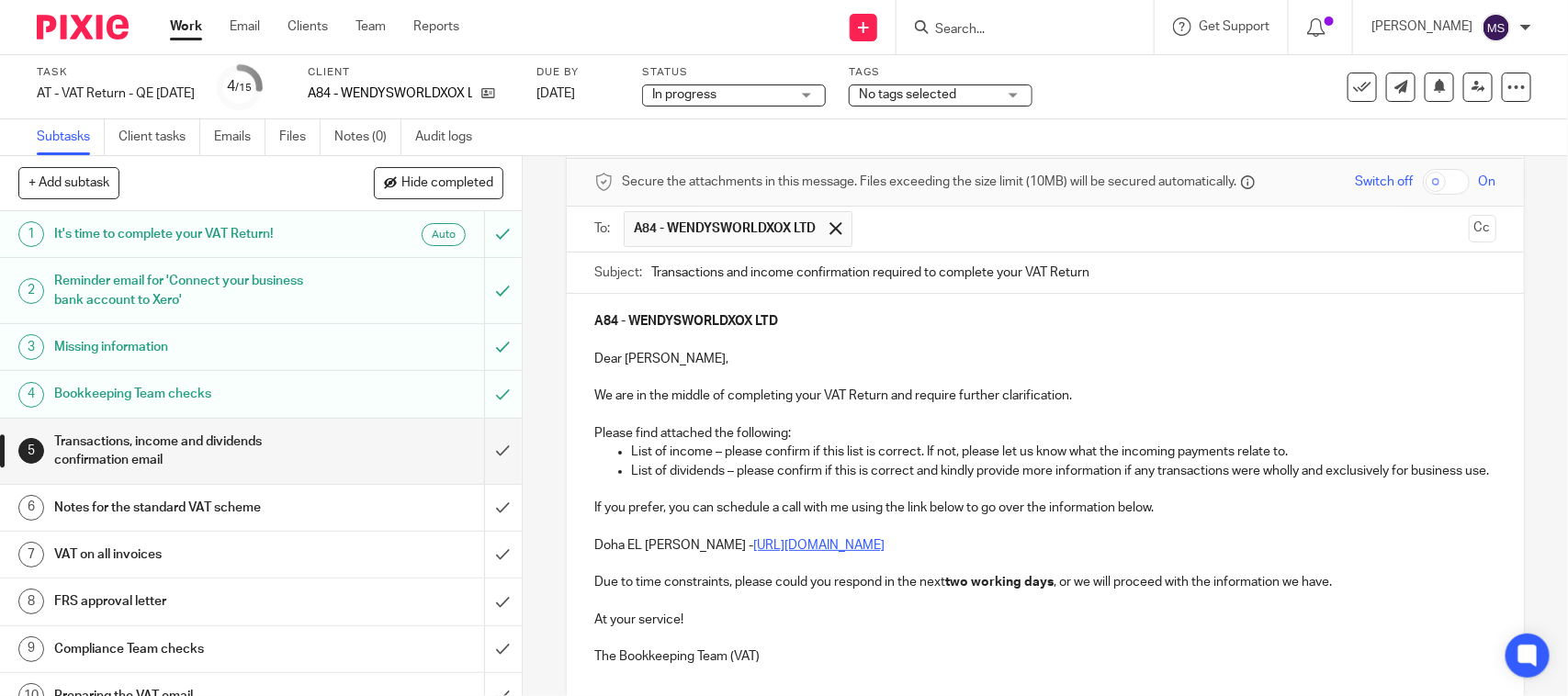
scroll to position [114, 0]
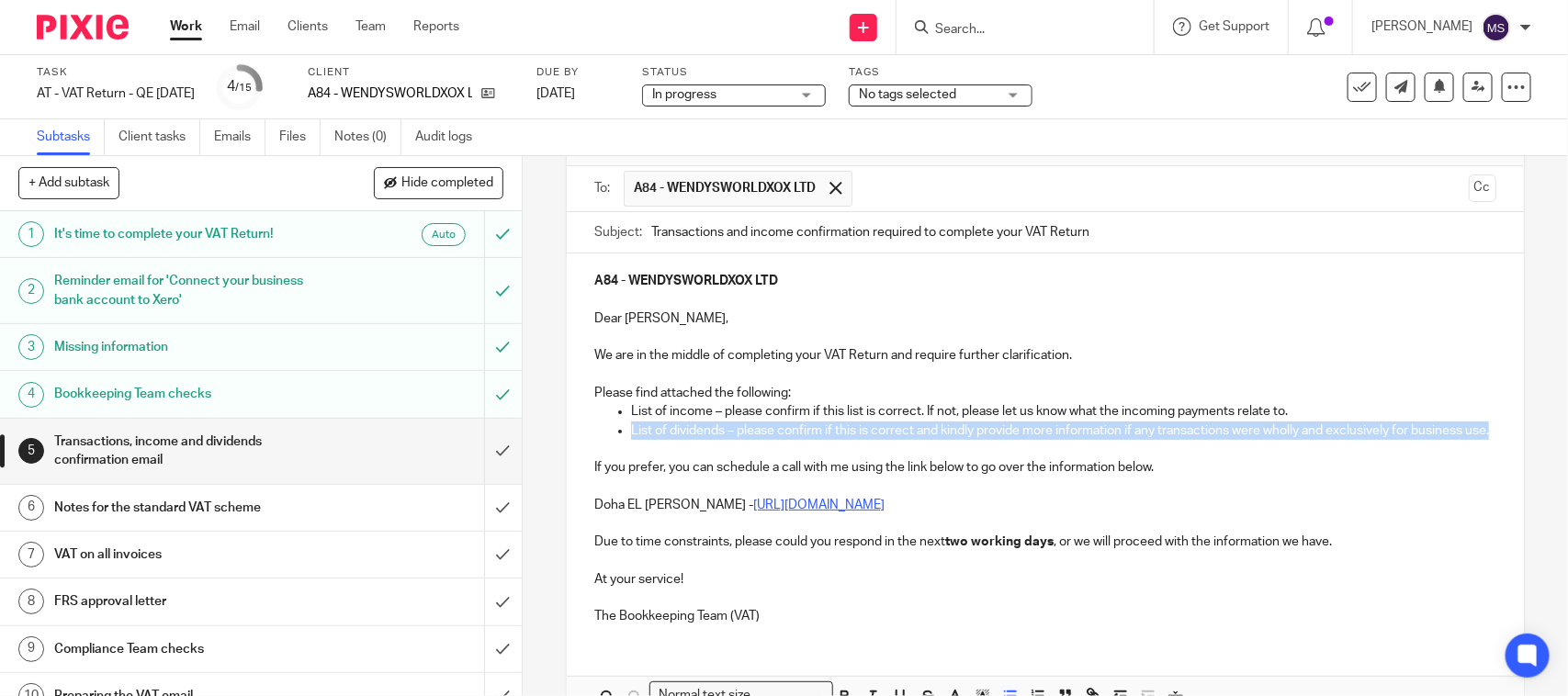
drag, startPoint x: 655, startPoint y: 459, endPoint x: 605, endPoint y: 436, distance: 55.0
click at [605, 436] on ul "List of dividends – please confirm if this is correct and kindly provide more i…" at bounding box center [1045, 430] width 901 height 18
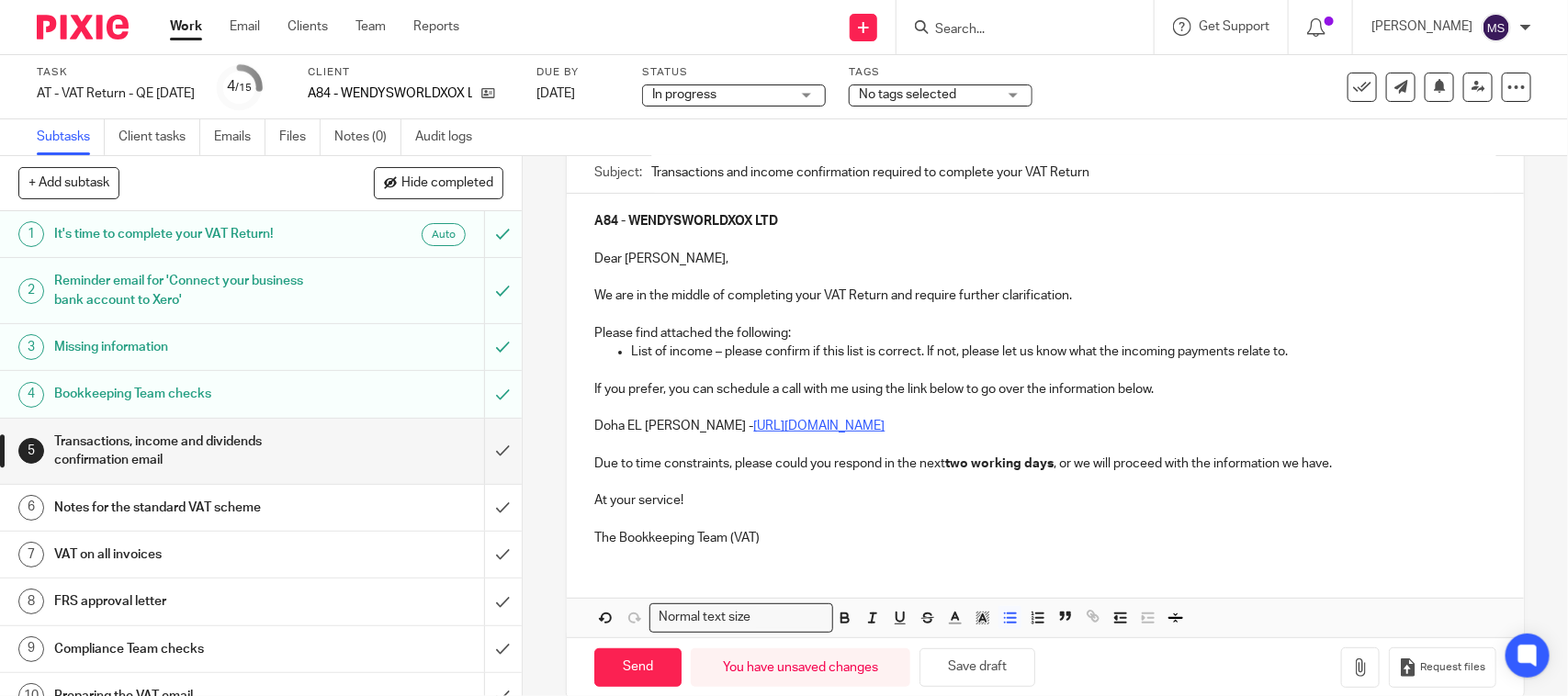
scroll to position [207, 0]
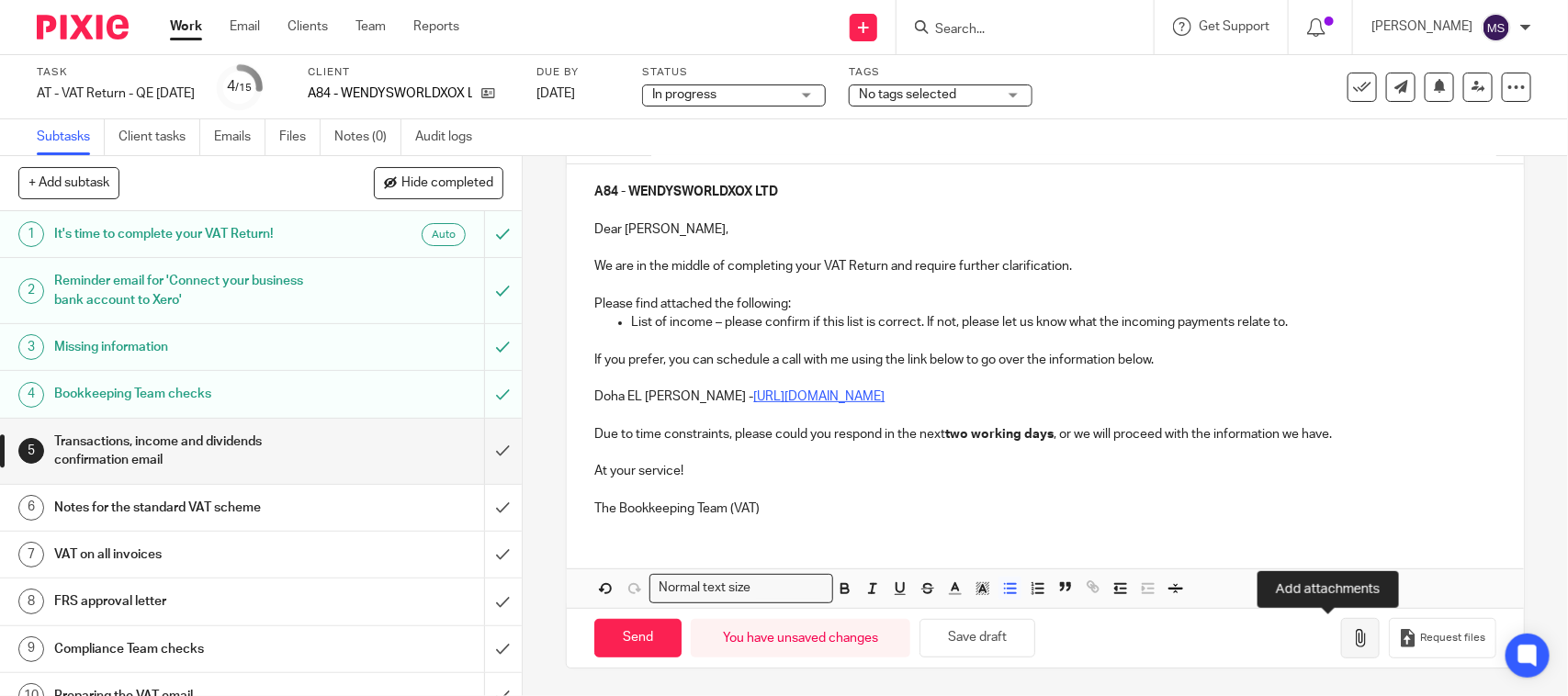
click at [1351, 637] on icon "button" at bounding box center [1360, 638] width 18 height 18
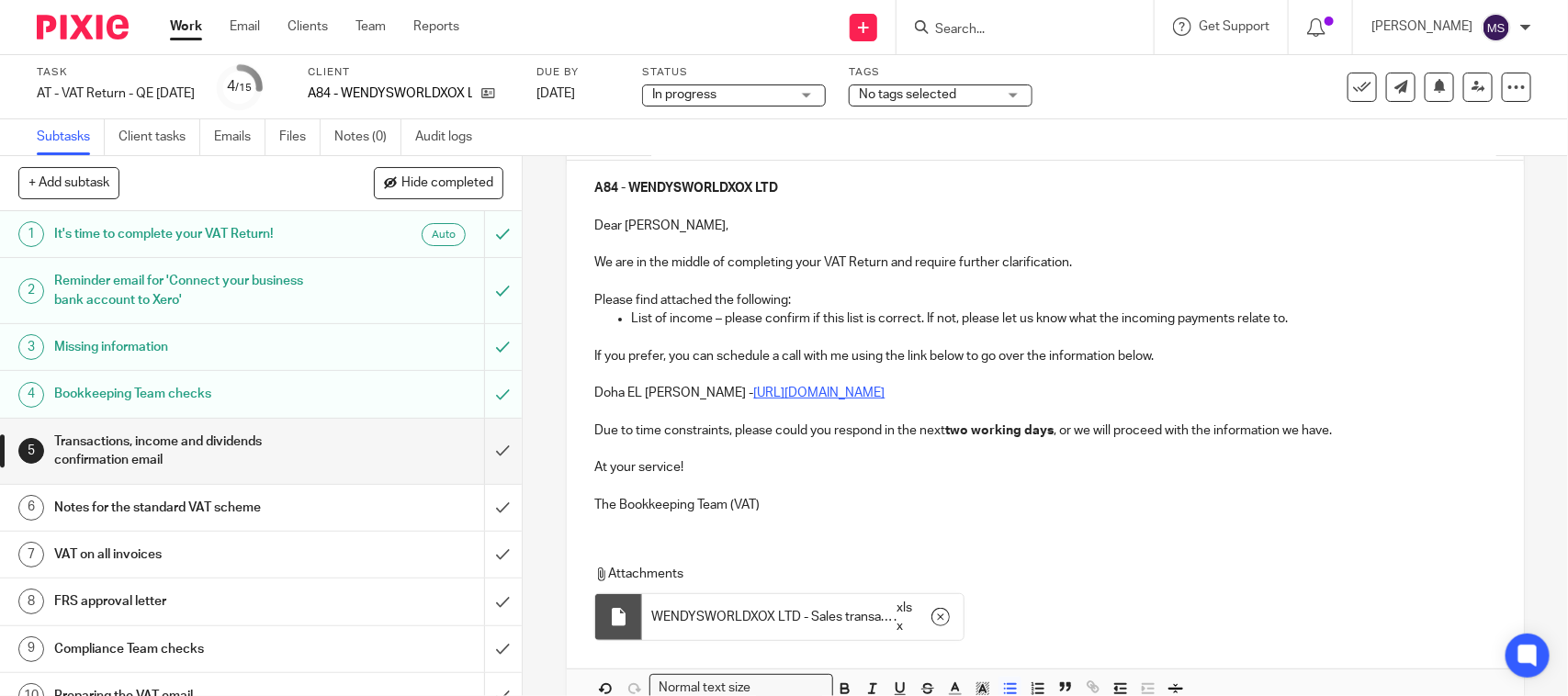
click at [820, 522] on div "A84 - WENDYSWORLDXOX LTD Dear Wendy, We are in the middle of completing your VA…" at bounding box center [1045, 344] width 956 height 367
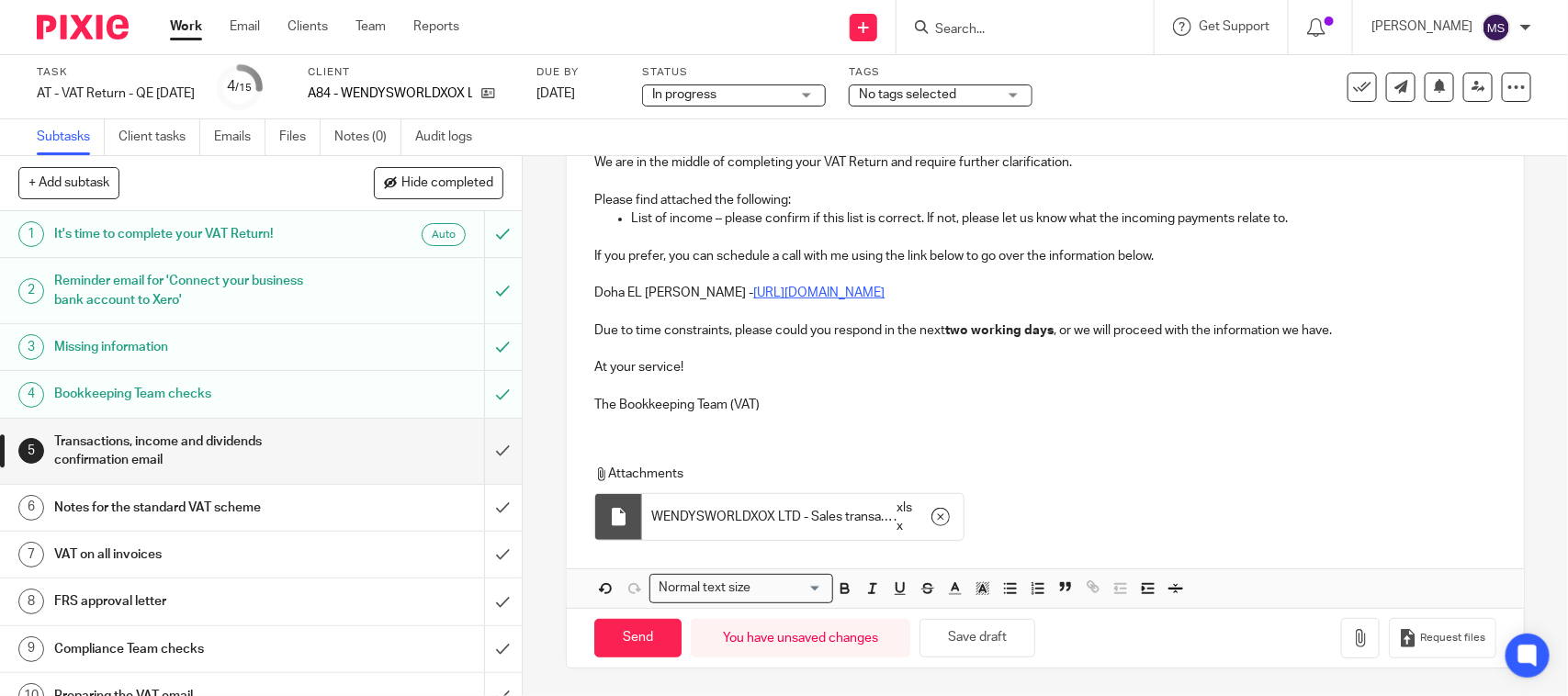
scroll to position [312, 0]
click at [985, 627] on button "Save draft" at bounding box center [977, 639] width 115 height 40
click at [625, 632] on input "Send" at bounding box center [638, 639] width 87 height 40
type input "Sent"
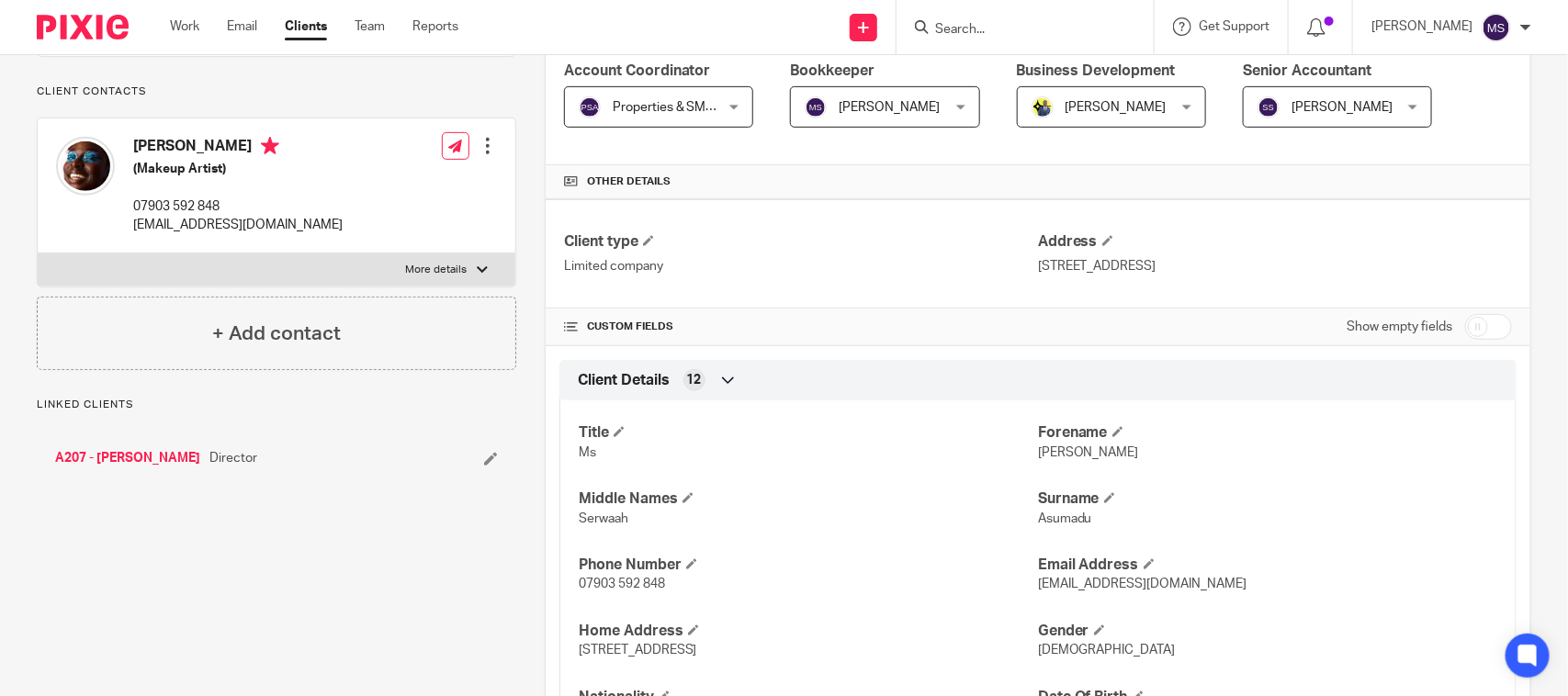
scroll to position [344, 0]
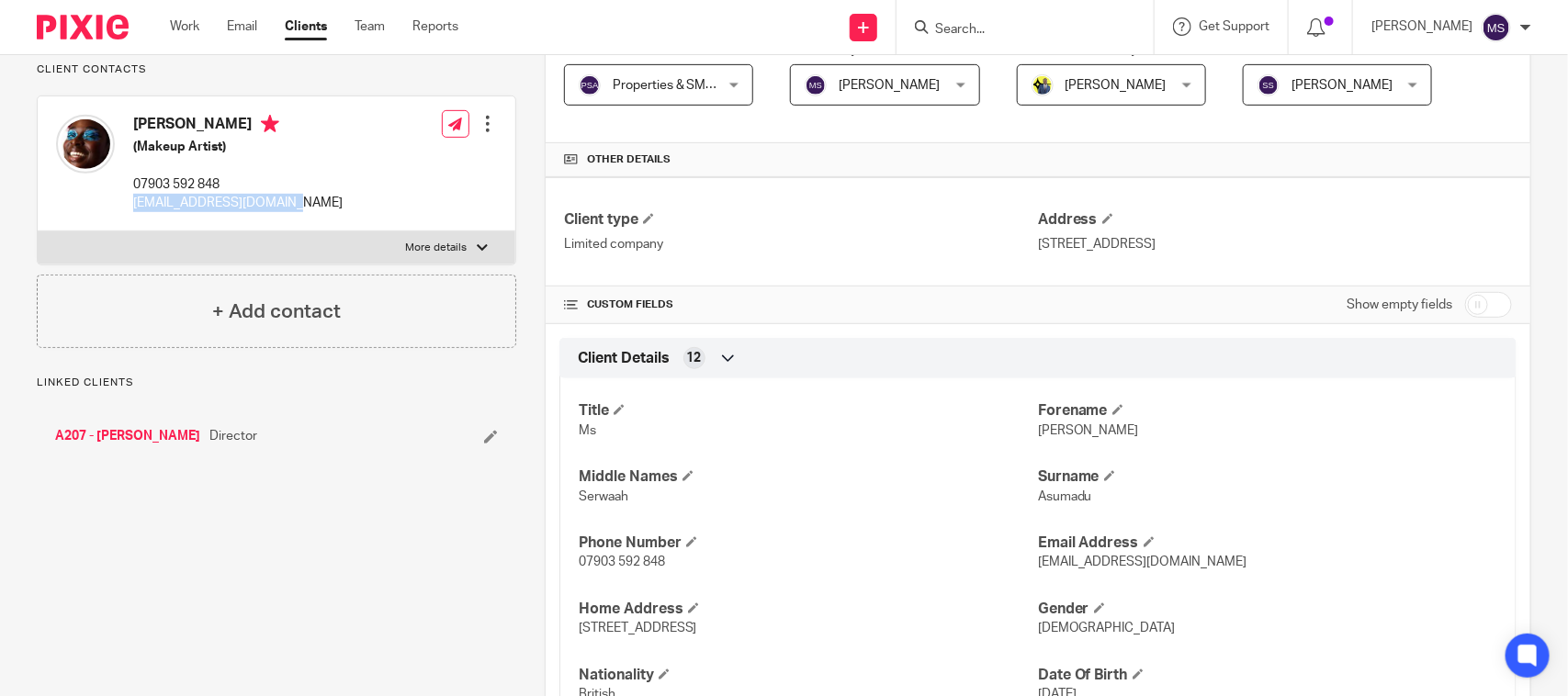
drag, startPoint x: 125, startPoint y: 237, endPoint x: 323, endPoint y: 244, distance: 198.1
click at [323, 232] on div "[PERSON_NAME] (Makeup Artist) 07903 592 848 [EMAIL_ADDRESS][DOMAIN_NAME] Edit c…" at bounding box center [276, 164] width 478 height 135
copy p "[EMAIL_ADDRESS][DOMAIN_NAME]"
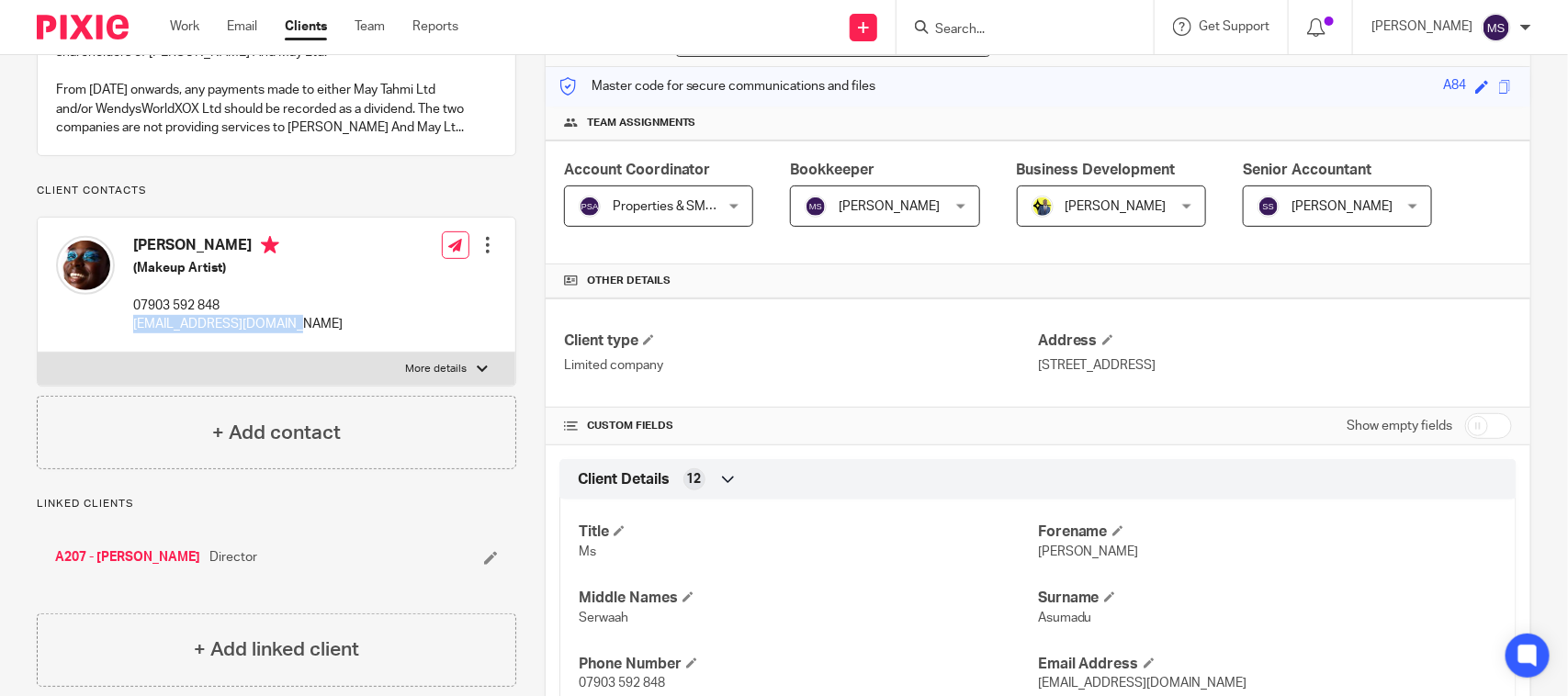
scroll to position [0, 0]
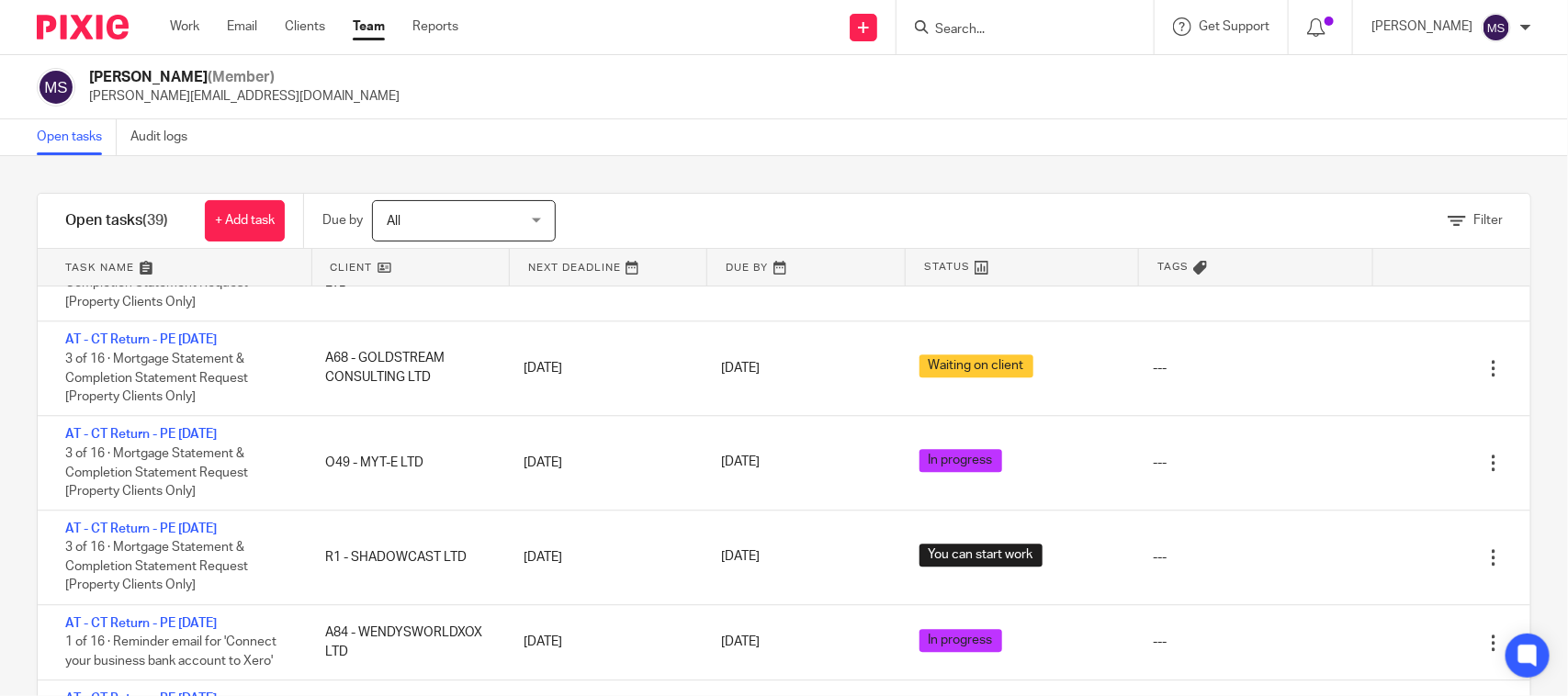
scroll to position [2435, 0]
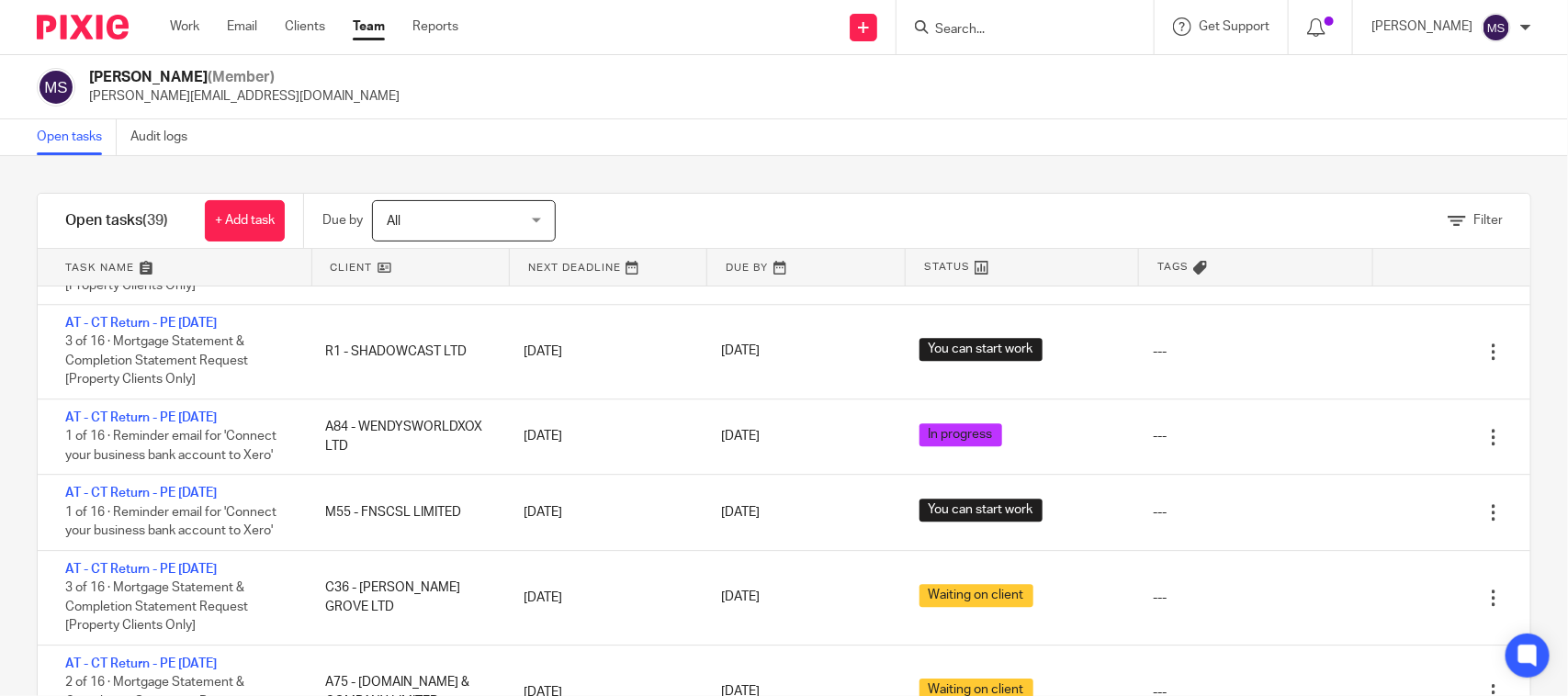
click at [733, 116] on div "Manasvi Shah (Member) manasvi@confiancebizsol.in" at bounding box center [784, 87] width 1568 height 64
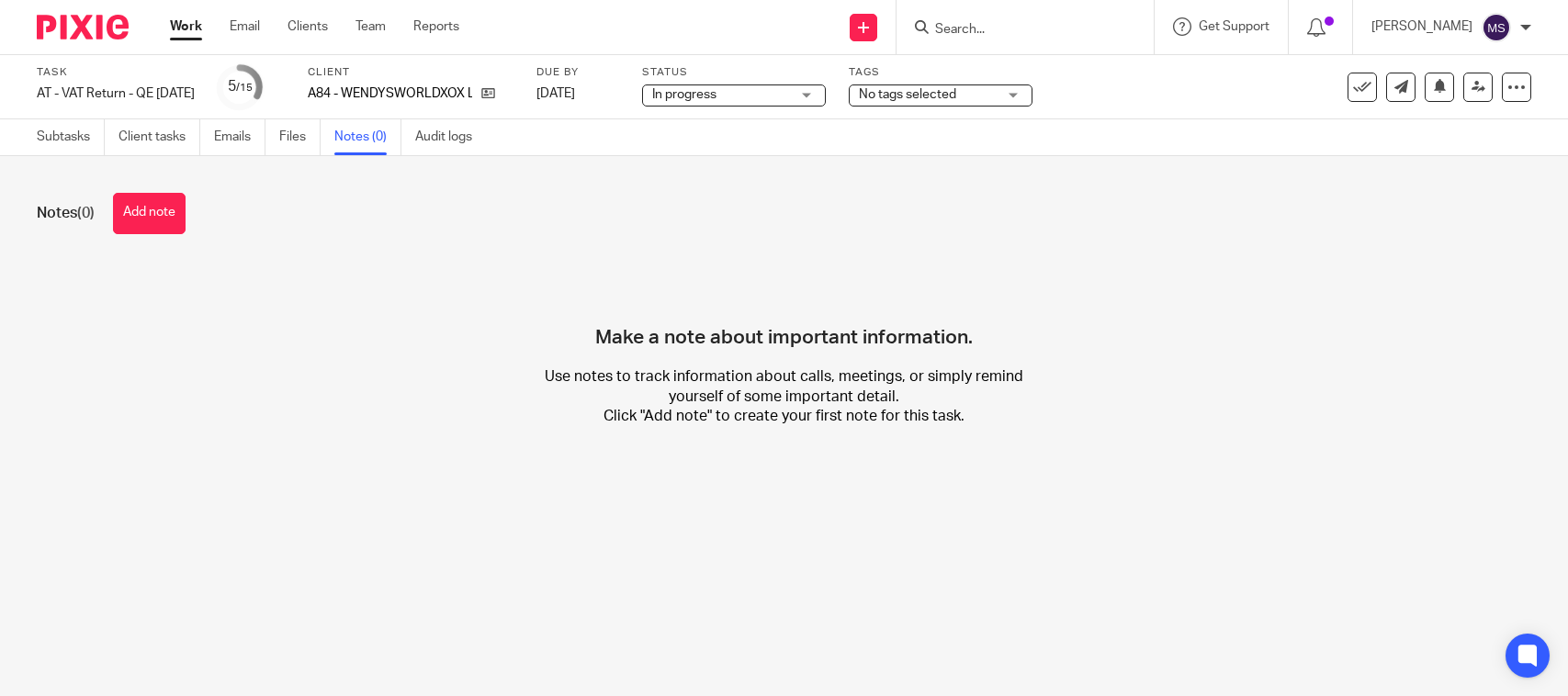
click at [156, 204] on button "Add note" at bounding box center [149, 213] width 73 height 42
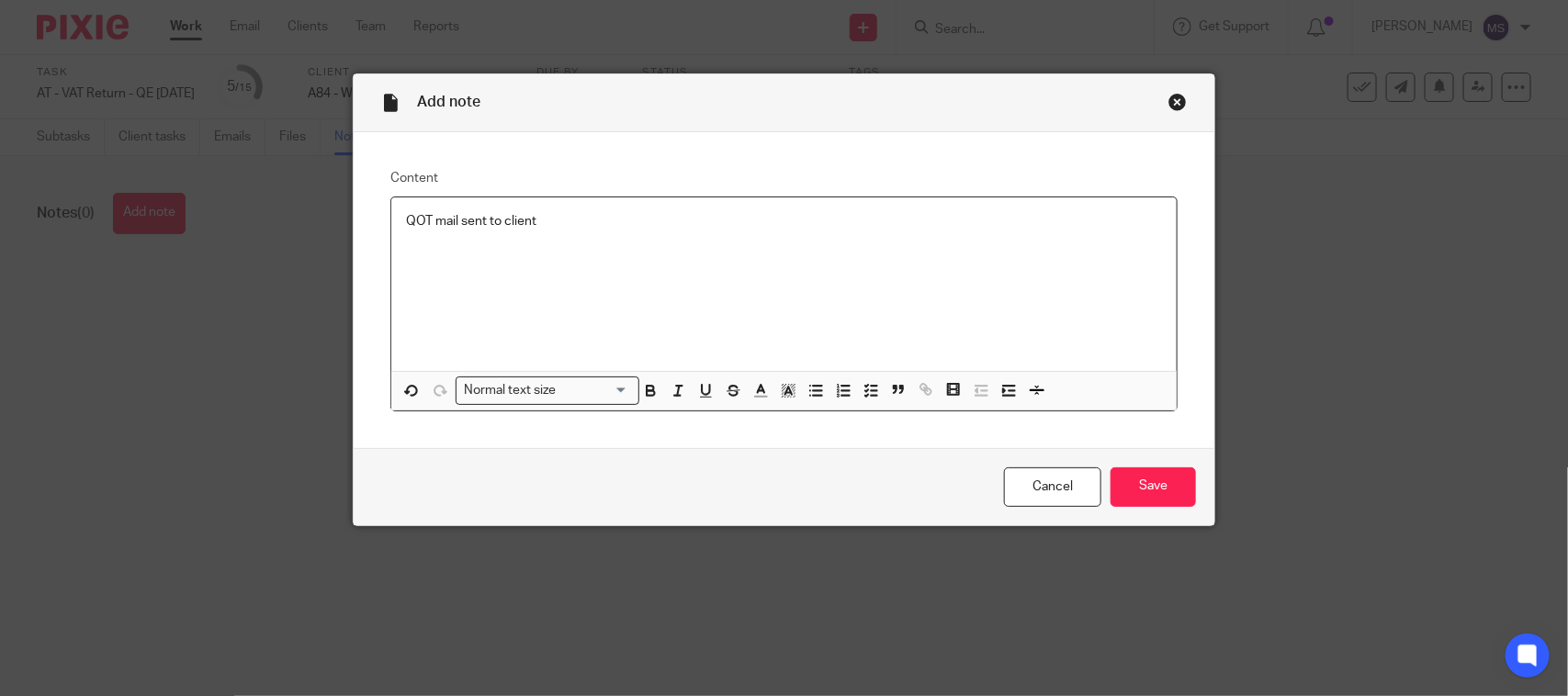
click at [436, 220] on p "QOT mail sent to client" at bounding box center [784, 221] width 756 height 18
click at [561, 299] on div "QOT sent to client" at bounding box center [784, 284] width 785 height 174
click at [1134, 476] on input "Save" at bounding box center [1153, 487] width 85 height 40
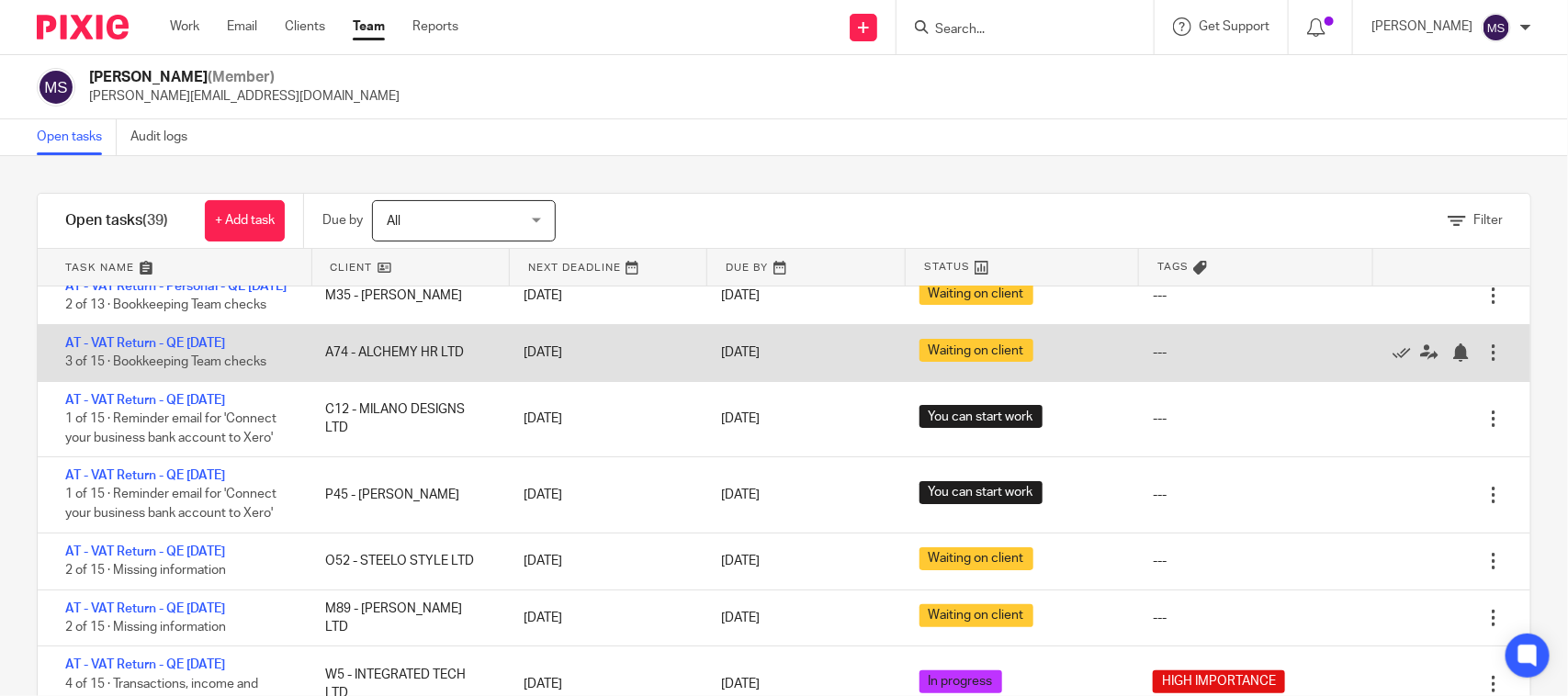
scroll to position [114, 0]
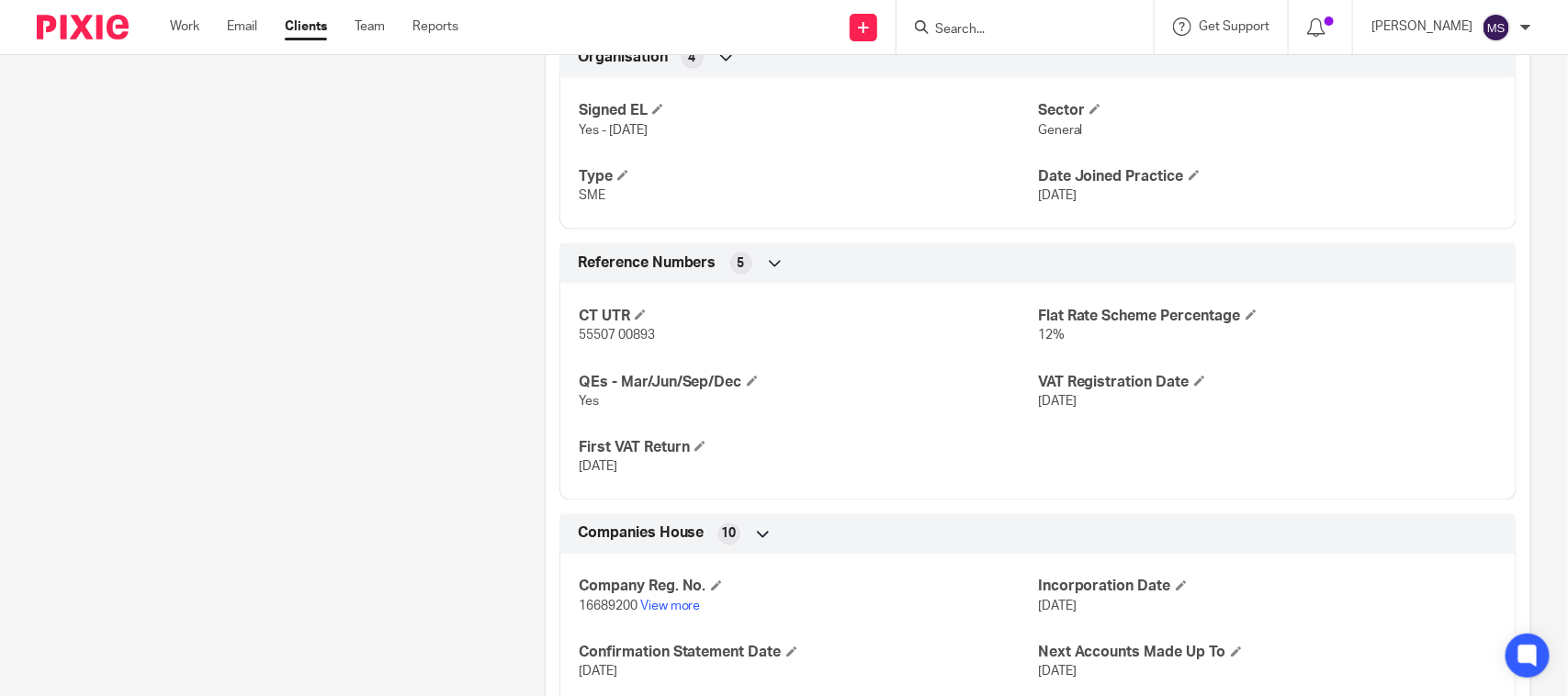
scroll to position [1149, 0]
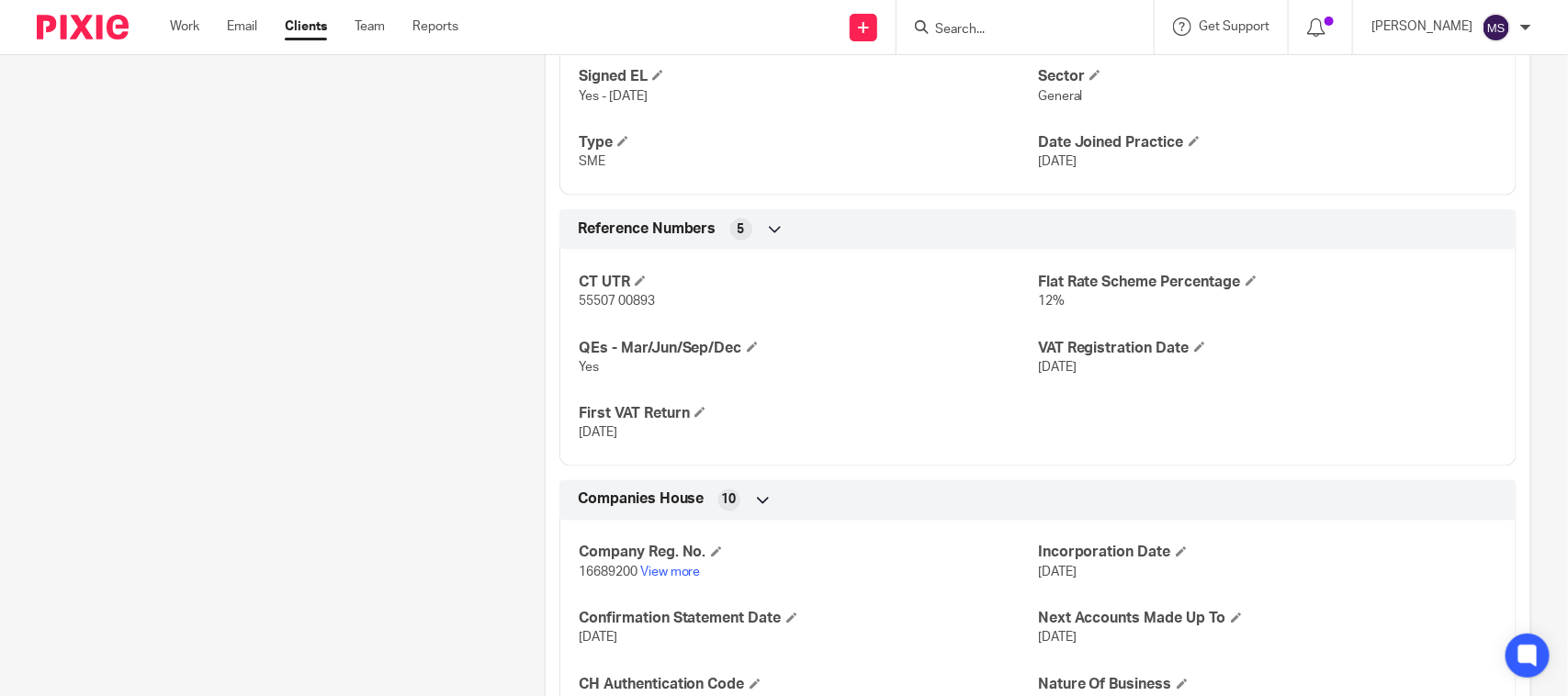
click at [351, 335] on div "Client contacts [PERSON_NAME] (Graphic Designer) 07403 999 727 [EMAIL_ADDRESS][…" at bounding box center [263, 19] width 508 height 1946
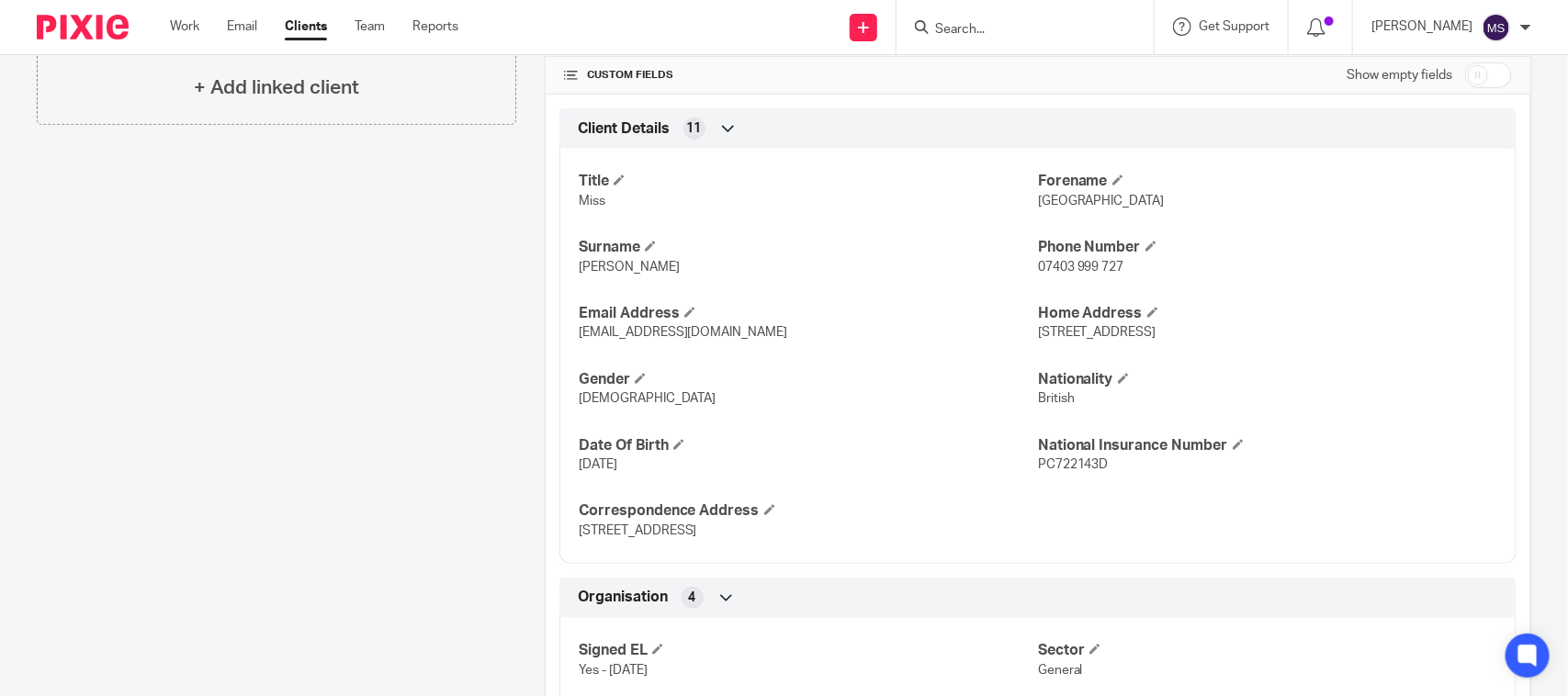
scroll to position [0, 0]
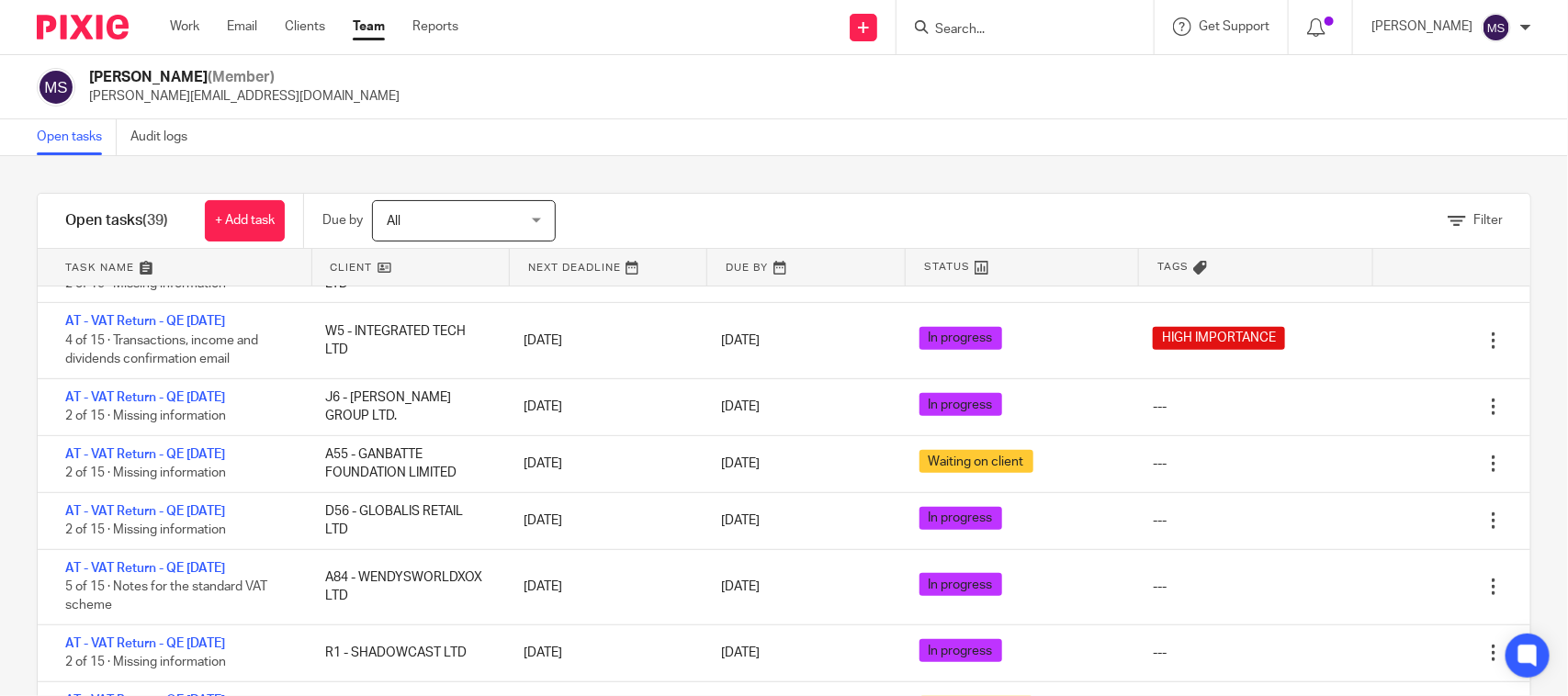
scroll to position [459, 0]
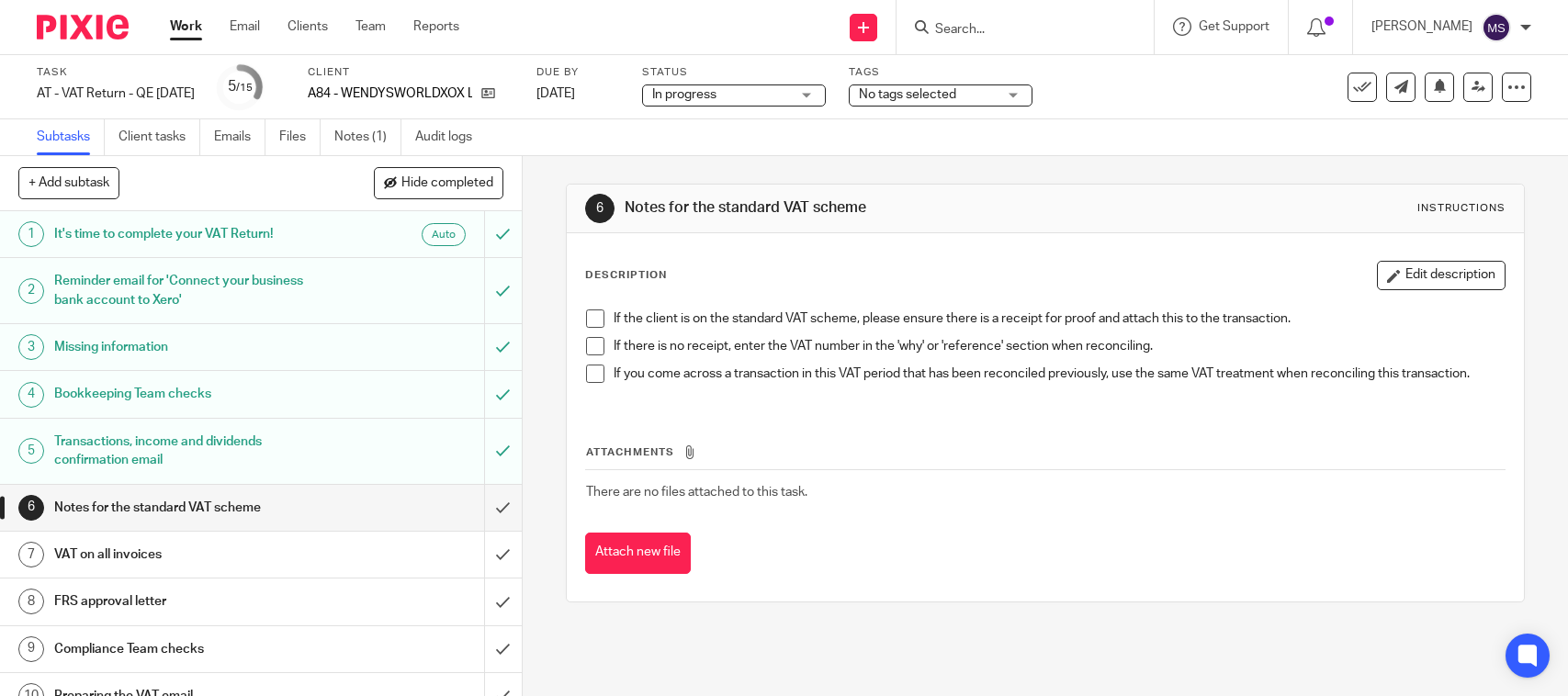
click at [790, 97] on span "In progress" at bounding box center [721, 95] width 138 height 19
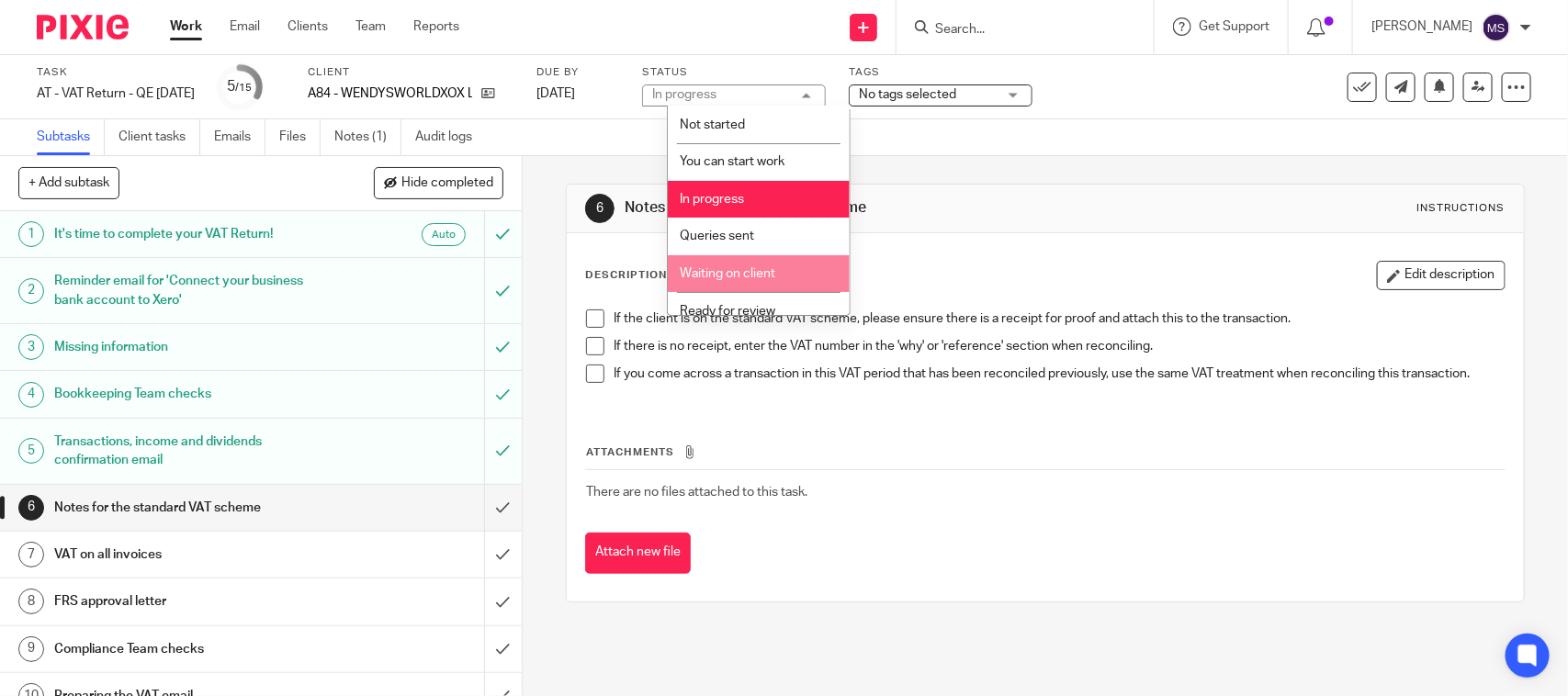
click at [751, 268] on span "Waiting on client" at bounding box center [727, 273] width 96 height 13
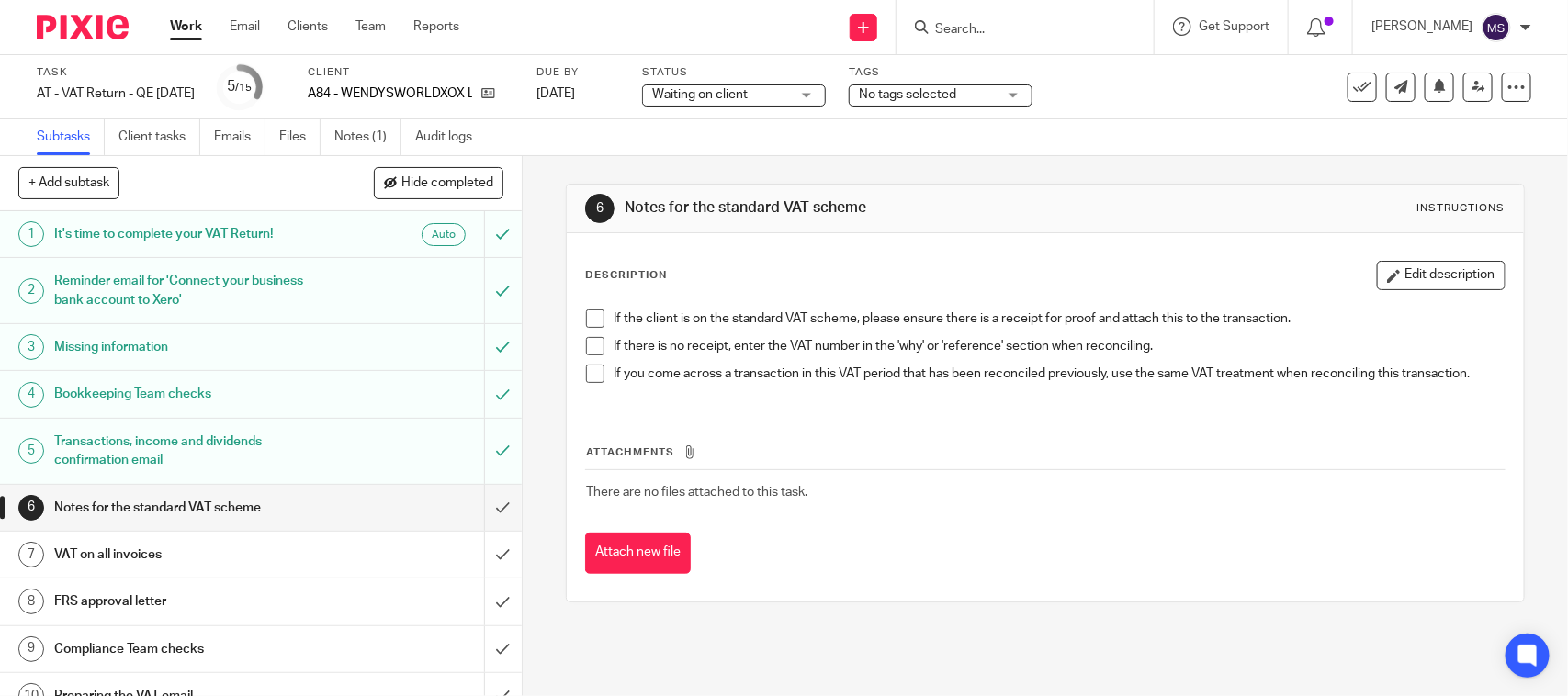
click at [816, 97] on div "Waiting on client Waiting on client" at bounding box center [734, 95] width 184 height 22
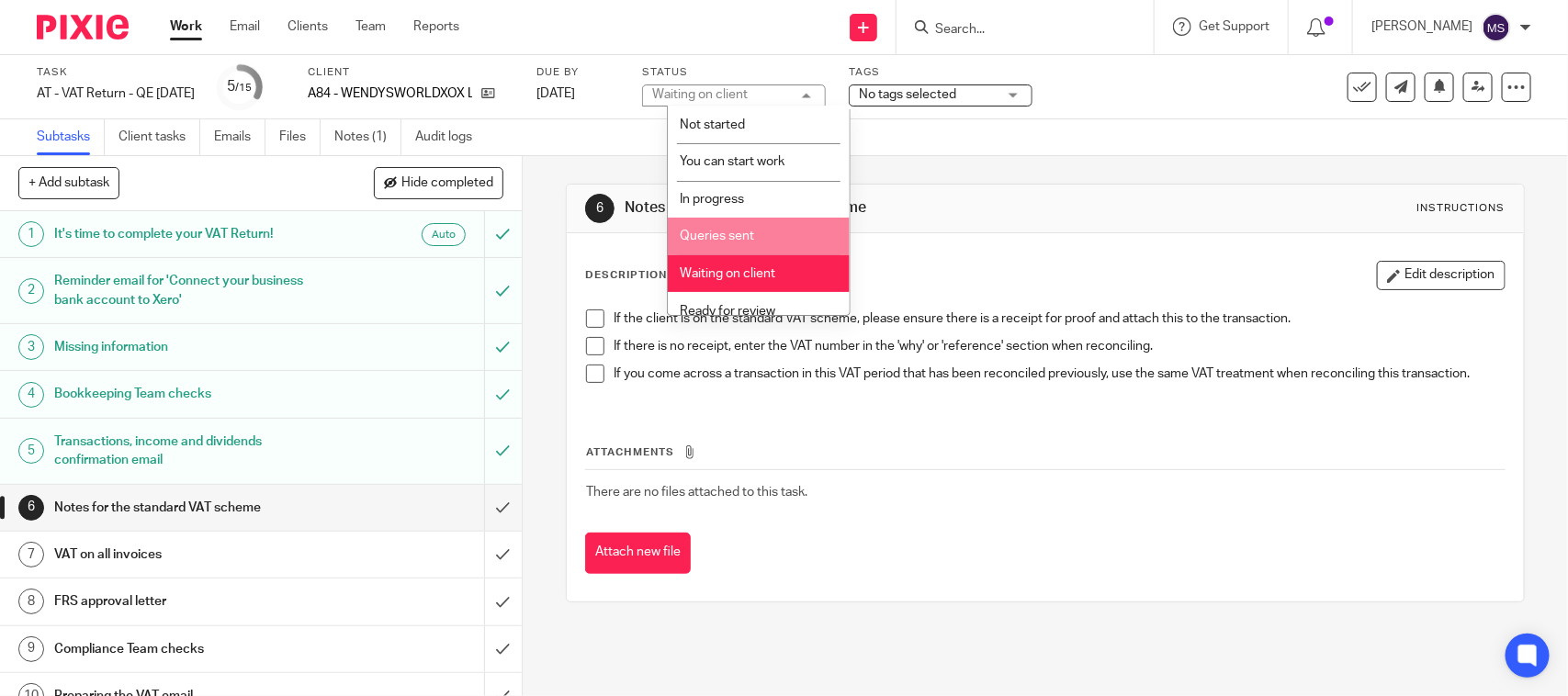
click at [724, 243] on li "Queries sent" at bounding box center [759, 237] width 182 height 38
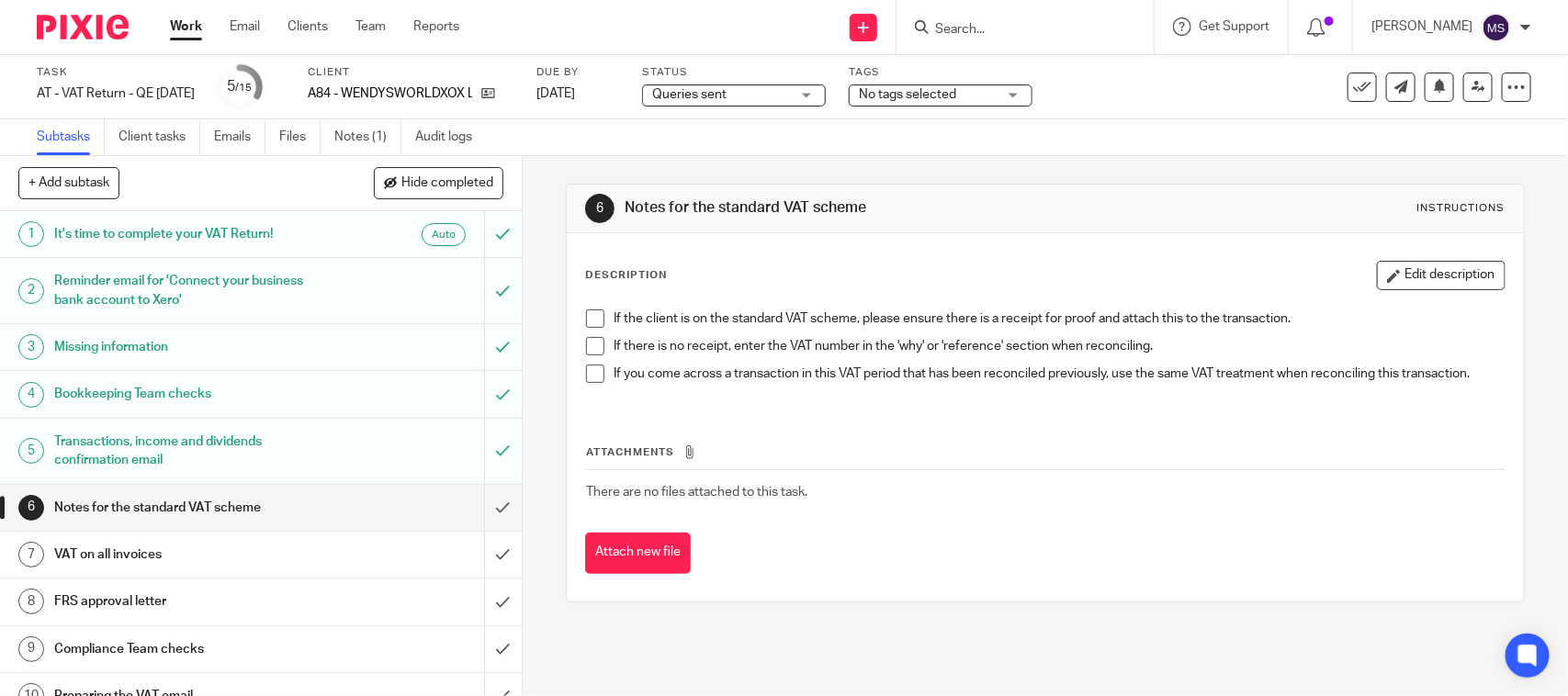
click at [863, 148] on div "Subtasks Client tasks Emails Files Notes (1) Audit logs" at bounding box center [784, 138] width 1568 height 37
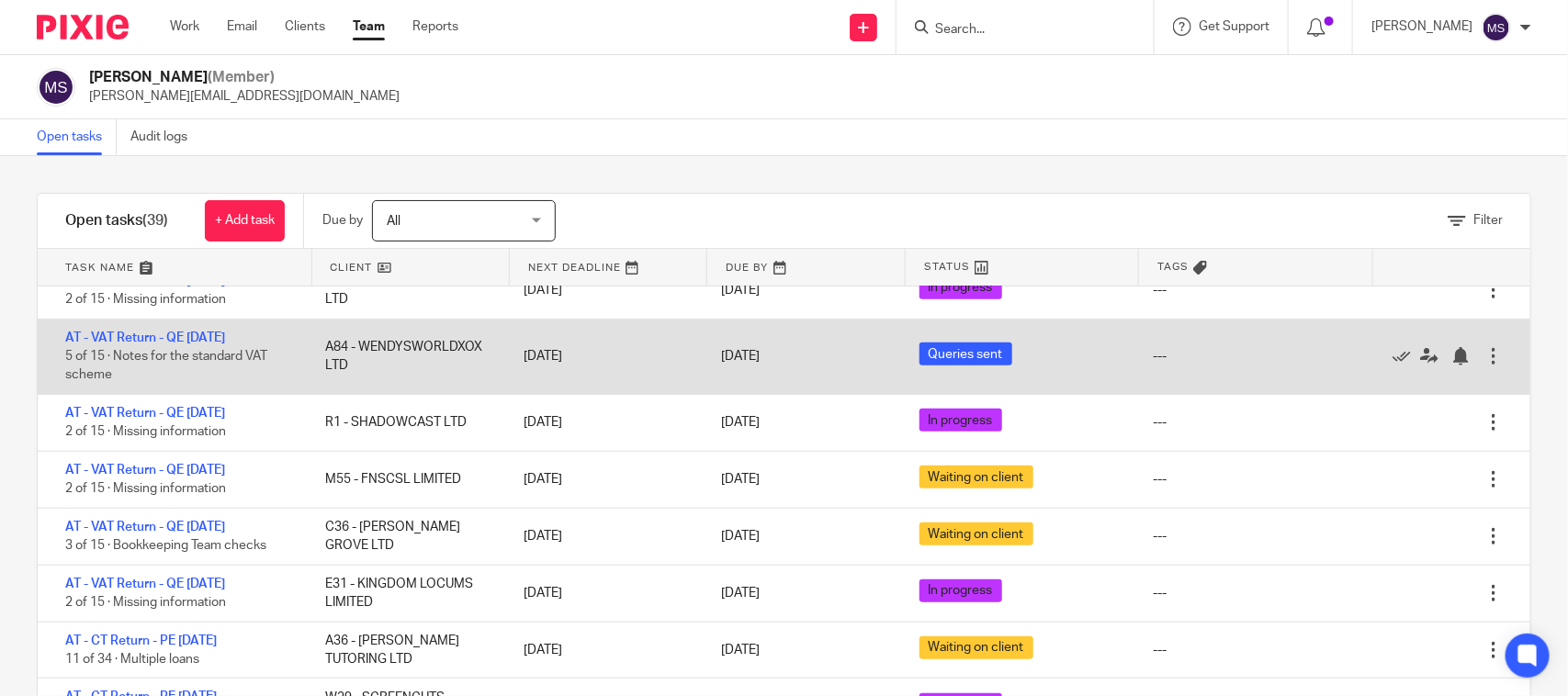
scroll to position [689, 0]
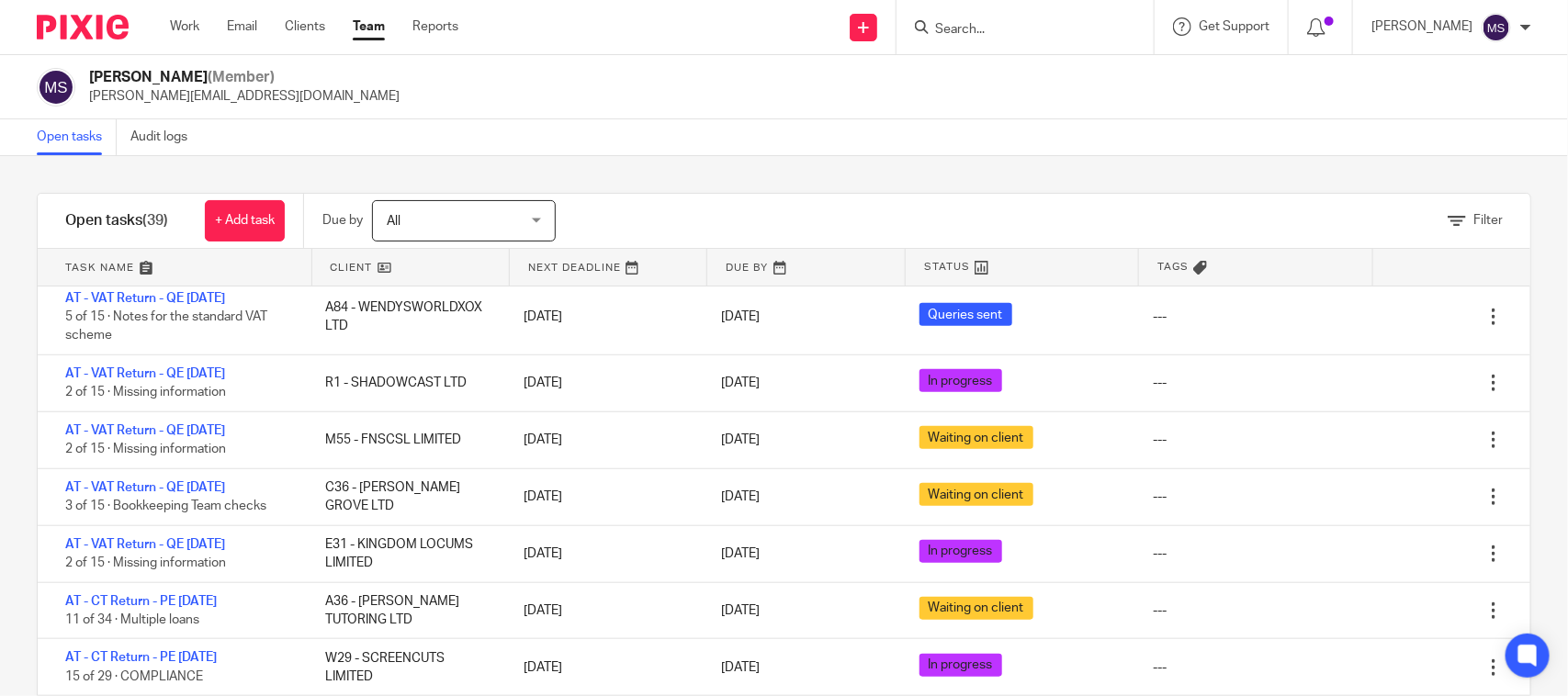
click at [1045, 147] on div "Open tasks Audit logs" at bounding box center [784, 138] width 1568 height 37
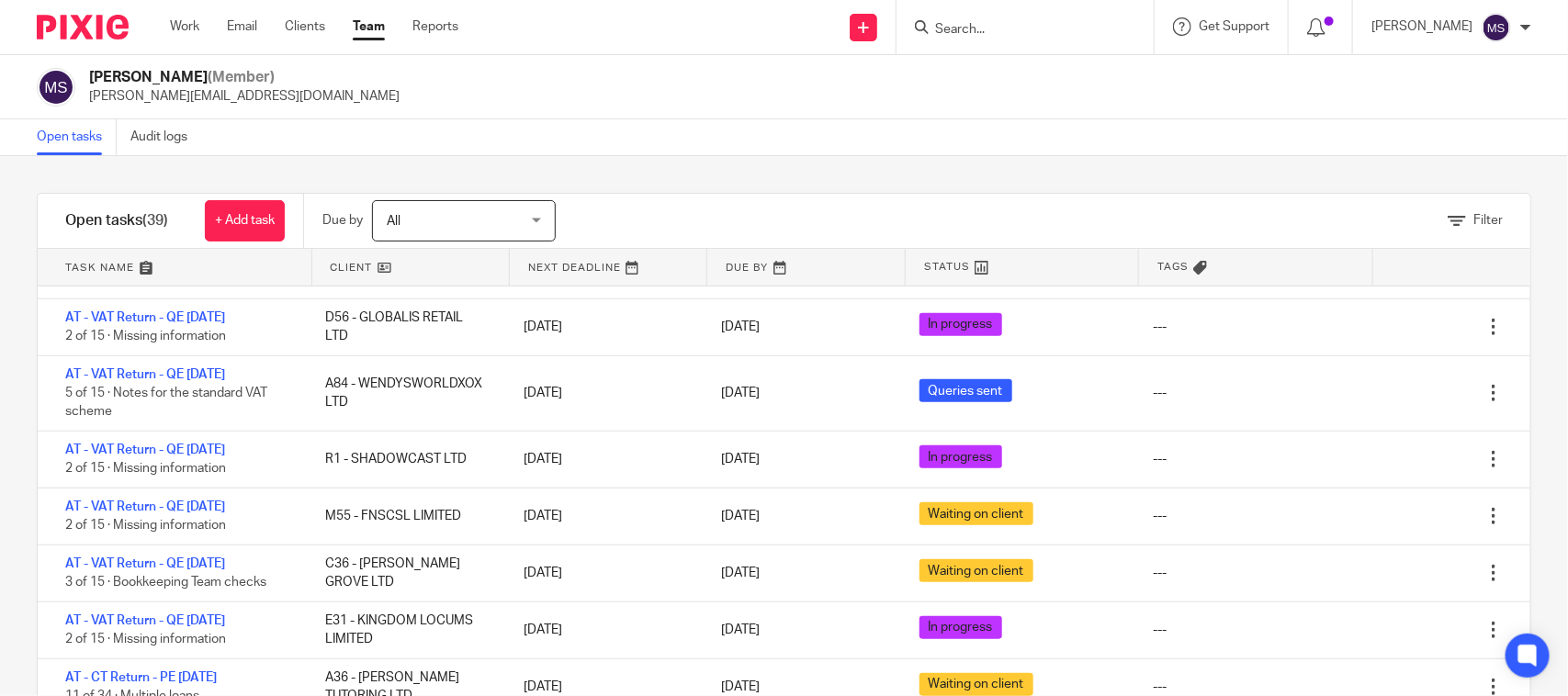
scroll to position [574, 0]
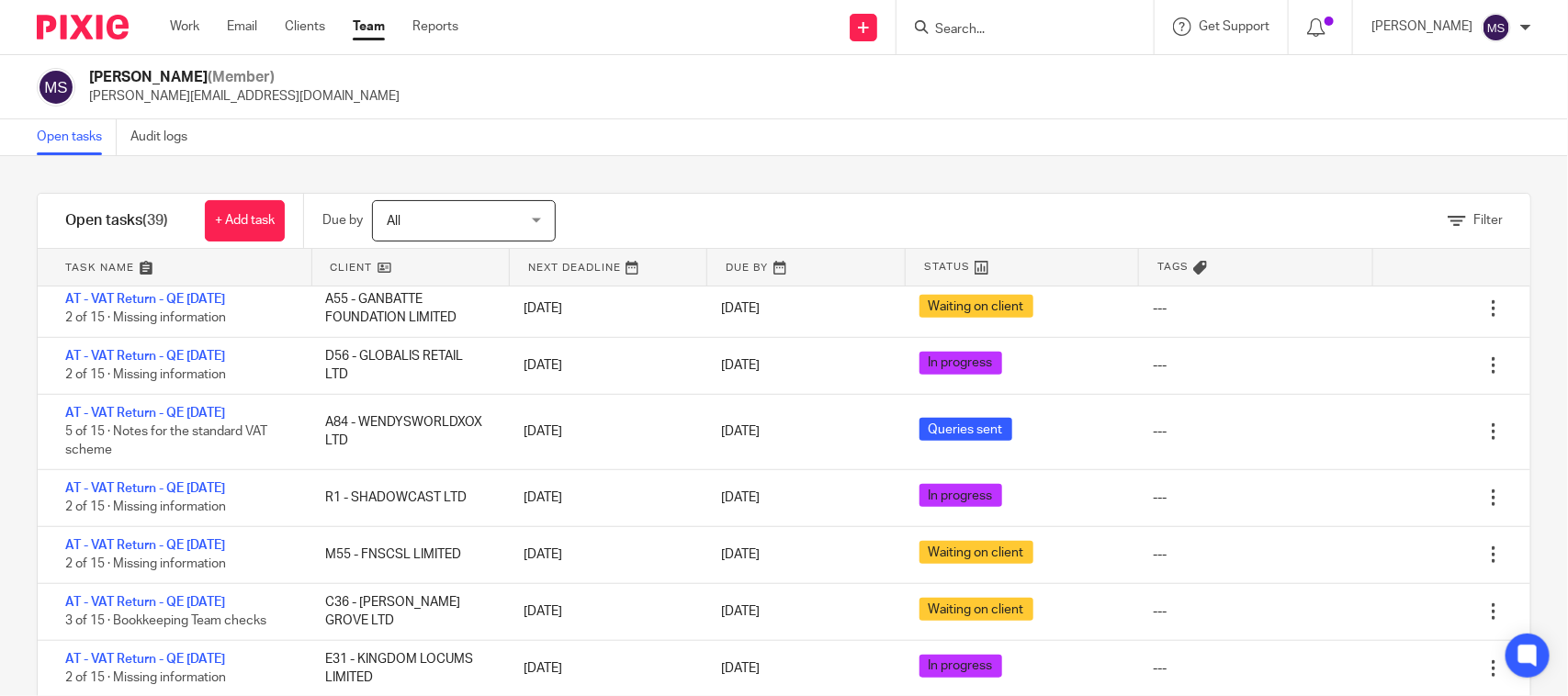
click at [1091, 122] on div "Open tasks Audit logs" at bounding box center [784, 138] width 1568 height 37
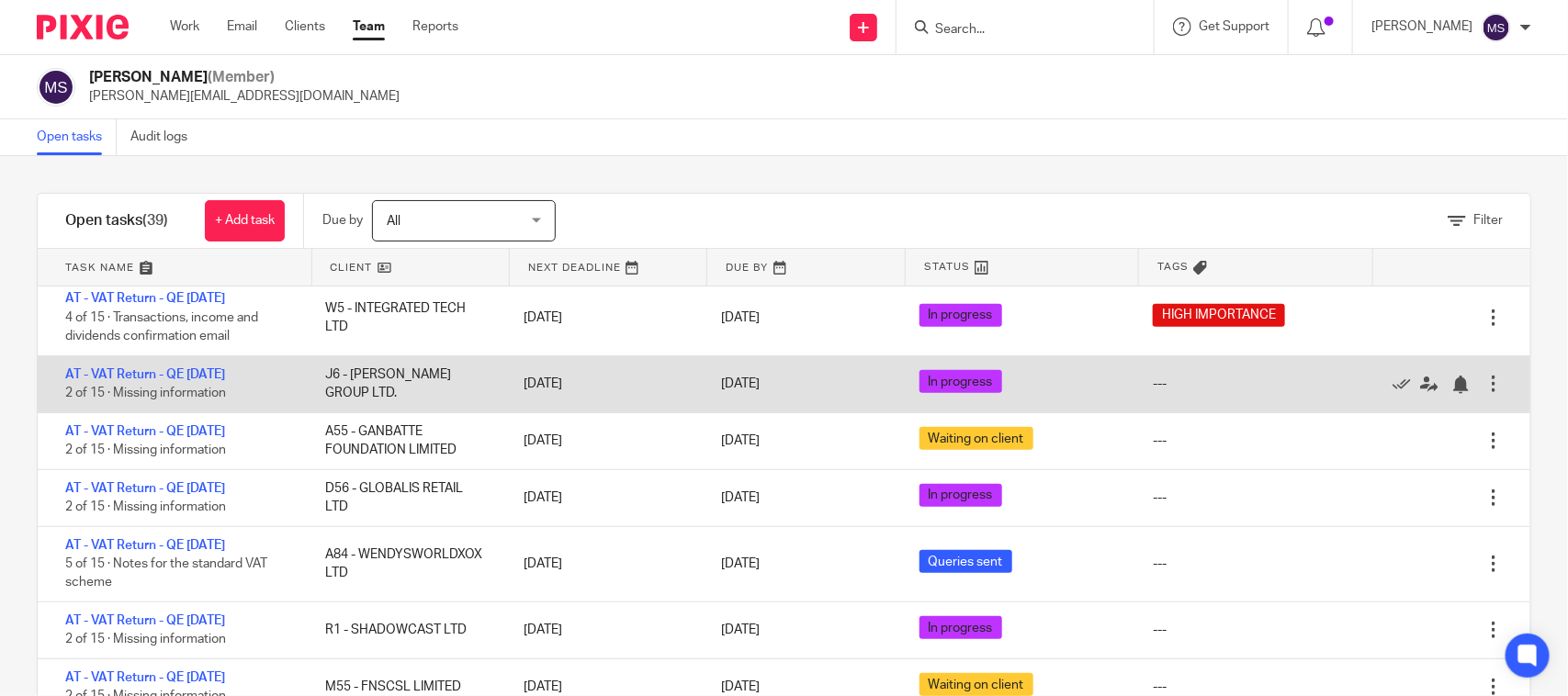
scroll to position [459, 0]
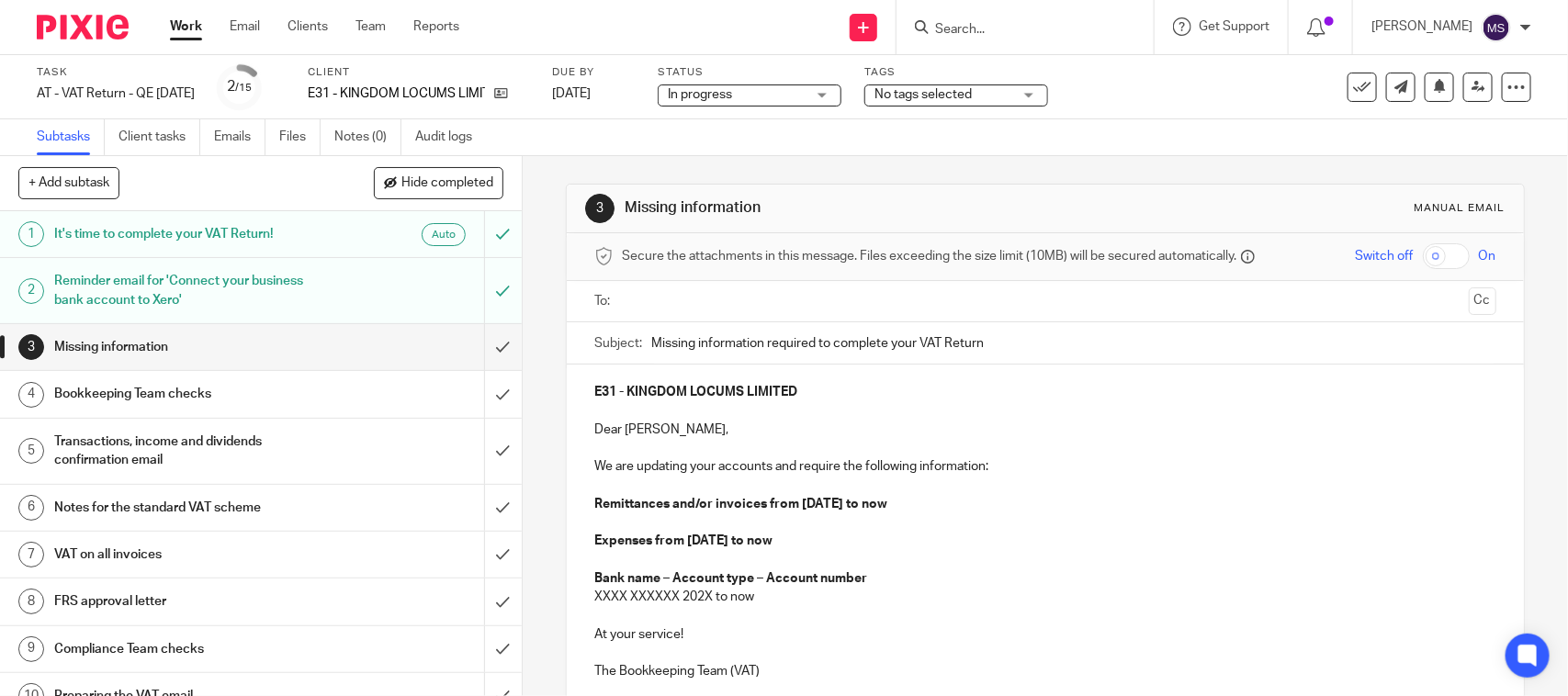
drag, startPoint x: 845, startPoint y: 161, endPoint x: 815, endPoint y: 190, distance: 41.7
click at [845, 161] on div "3 Missing information Manual email Secure the attachments in this message. File…" at bounding box center [1045, 508] width 957 height 704
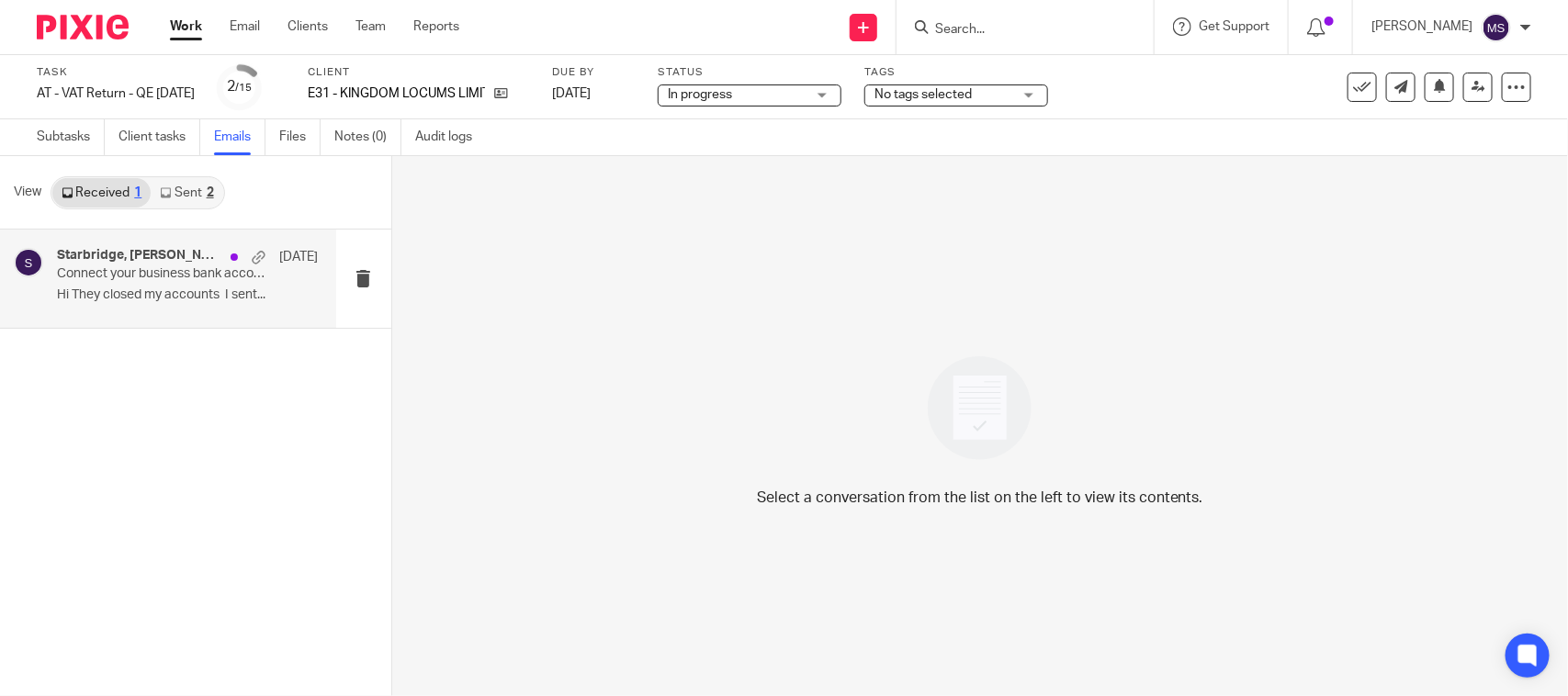
click at [134, 269] on p "Connect your business bank account to Xero" at bounding box center [161, 274] width 208 height 16
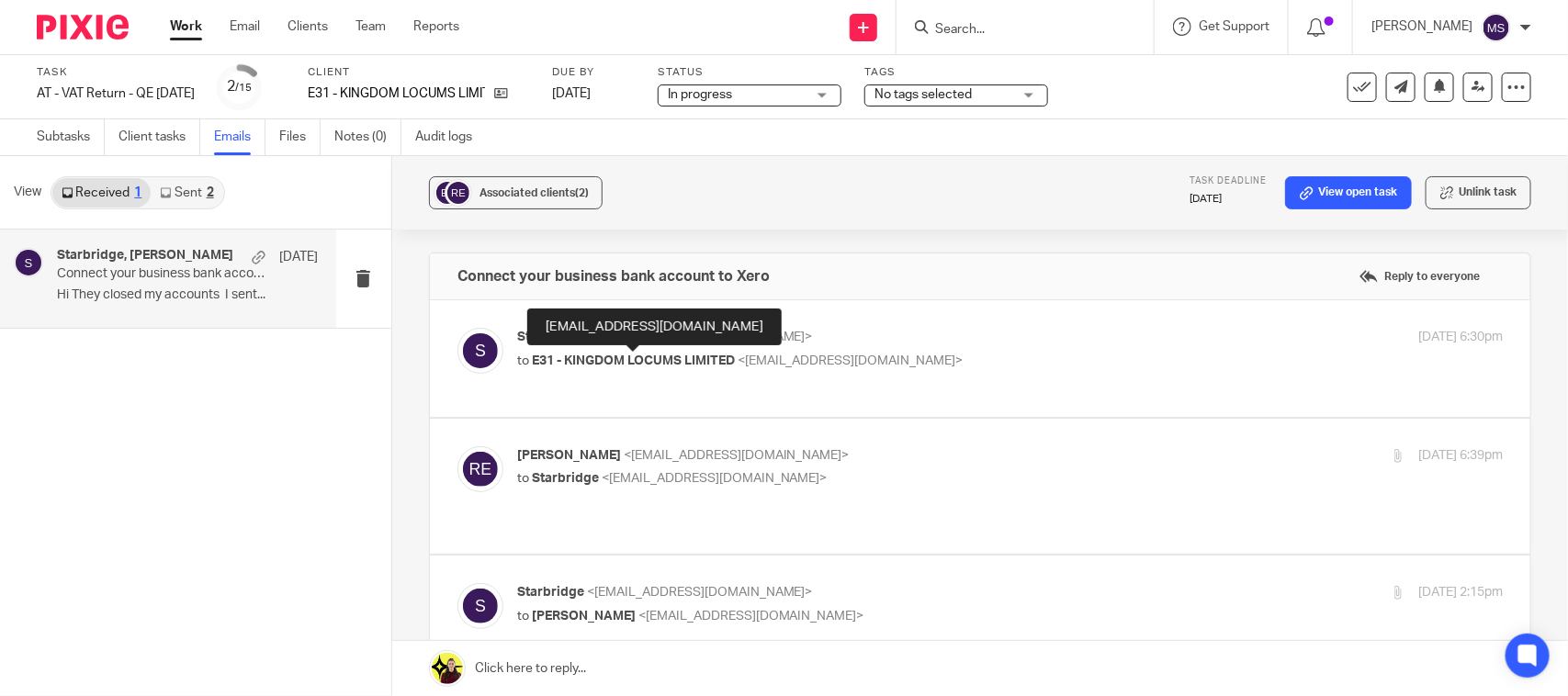
click at [551, 361] on span "E31 - KINGDOM LOCUMS LIMITED" at bounding box center [633, 361] width 203 height 13
checkbox input "true"
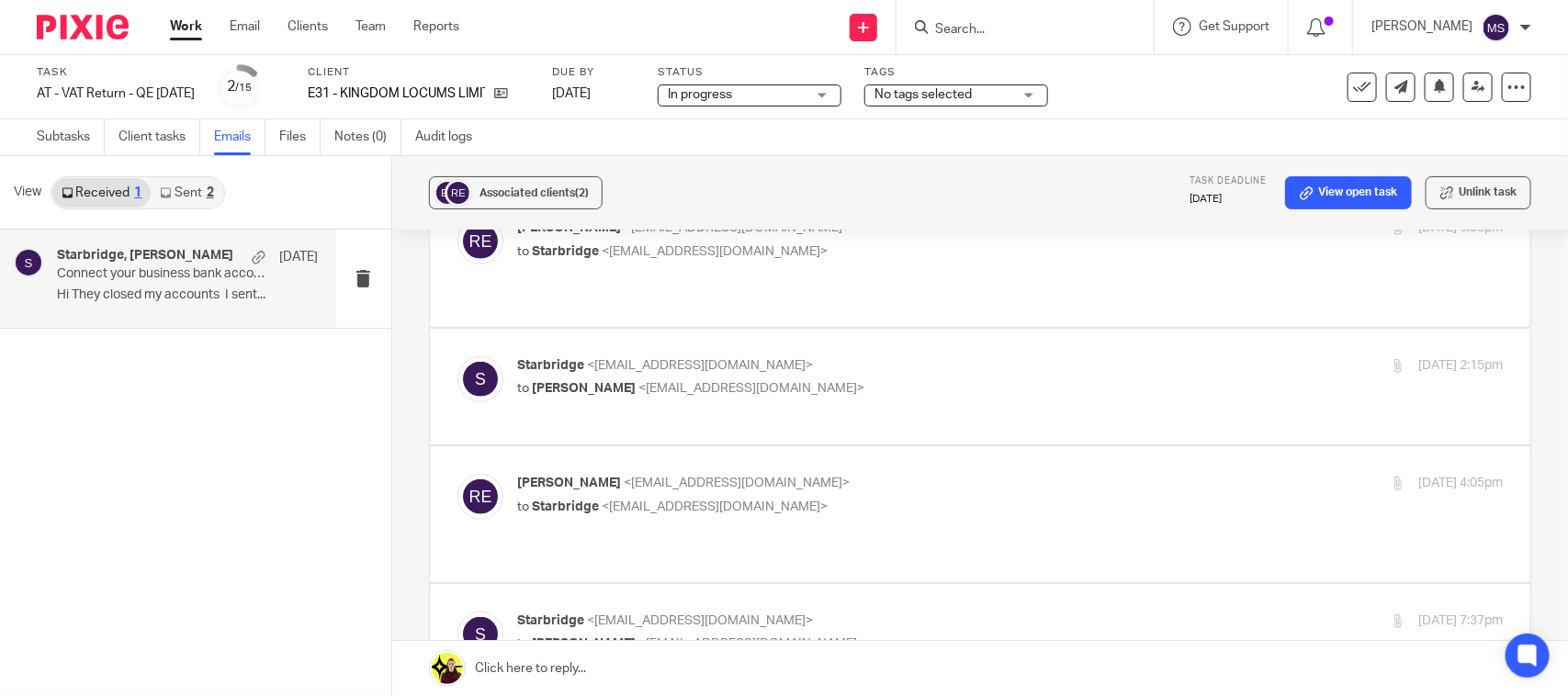
scroll to position [689, 0]
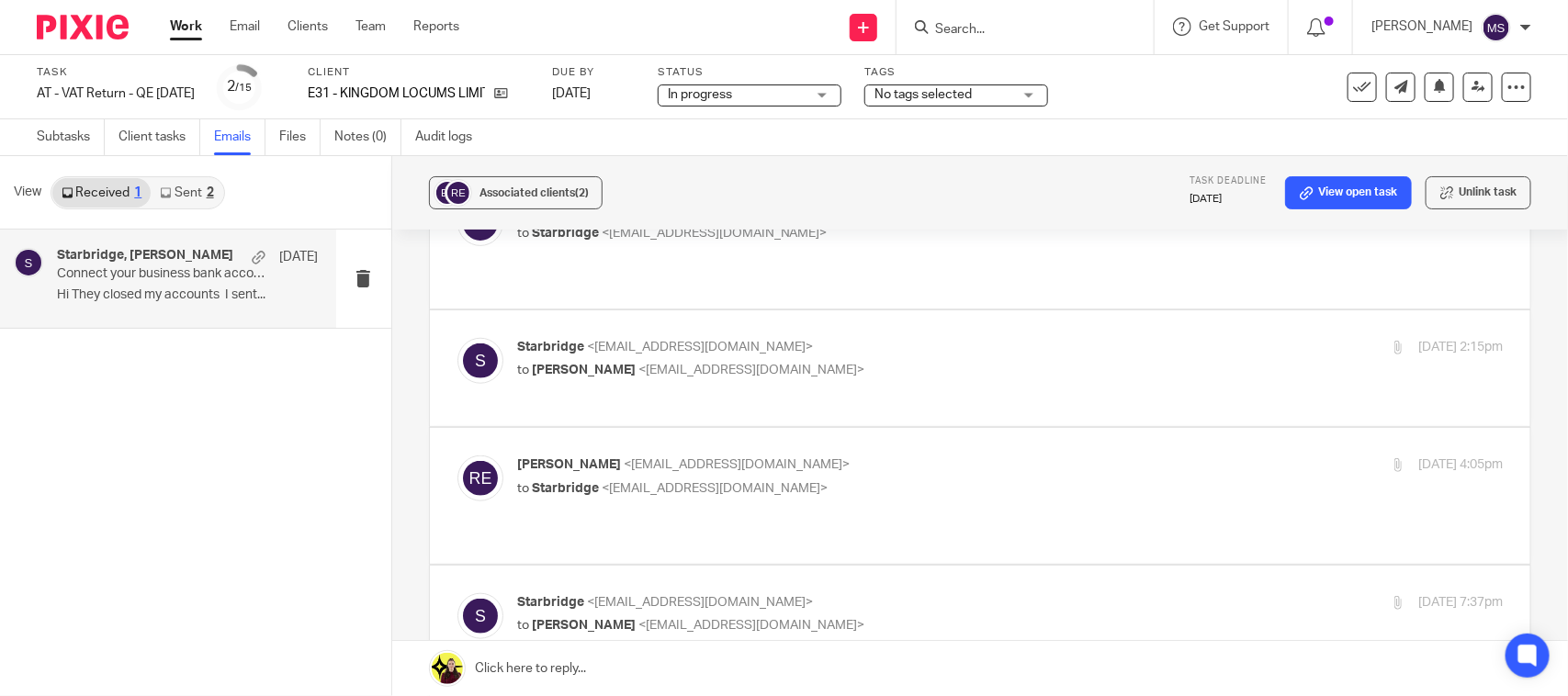
click at [558, 216] on span "[PERSON_NAME]" at bounding box center [569, 208] width 104 height 13
checkbox input "true"
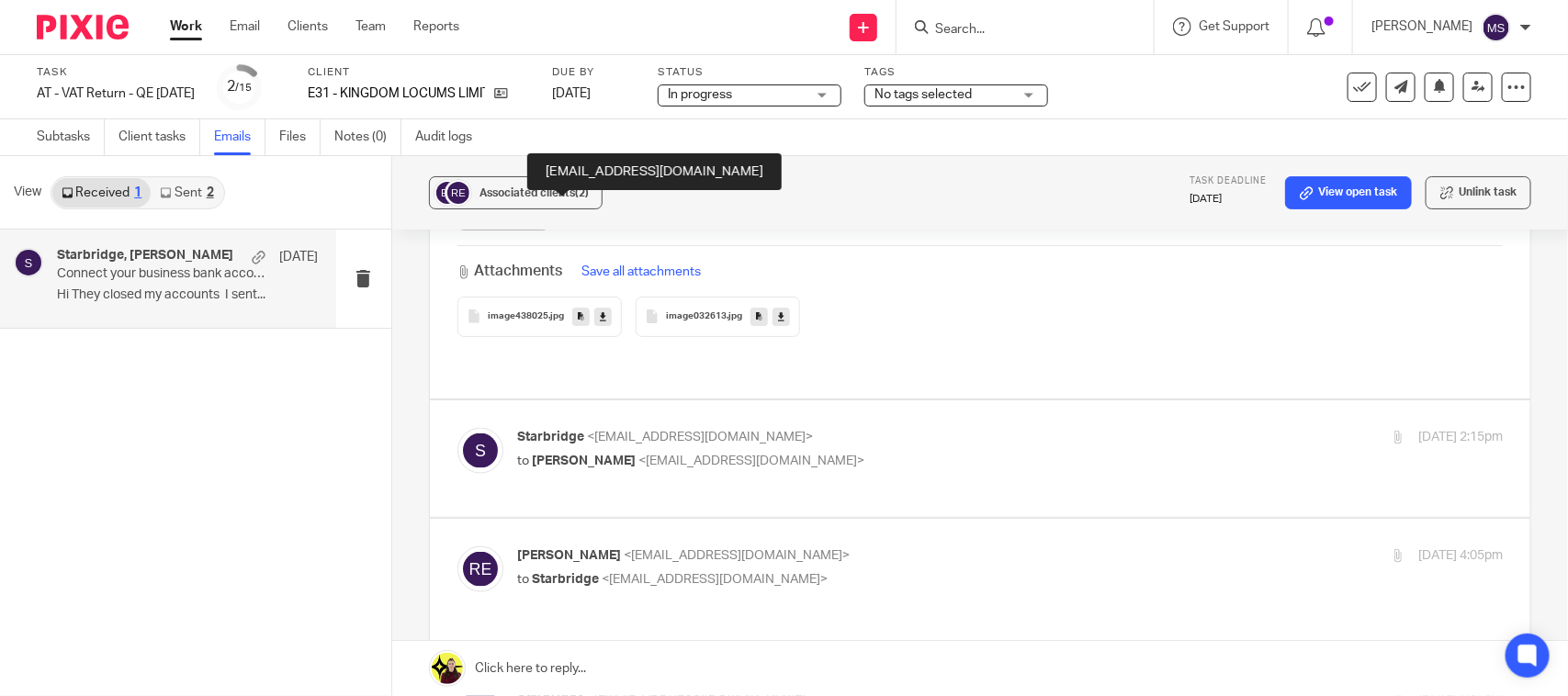
scroll to position [919, 0]
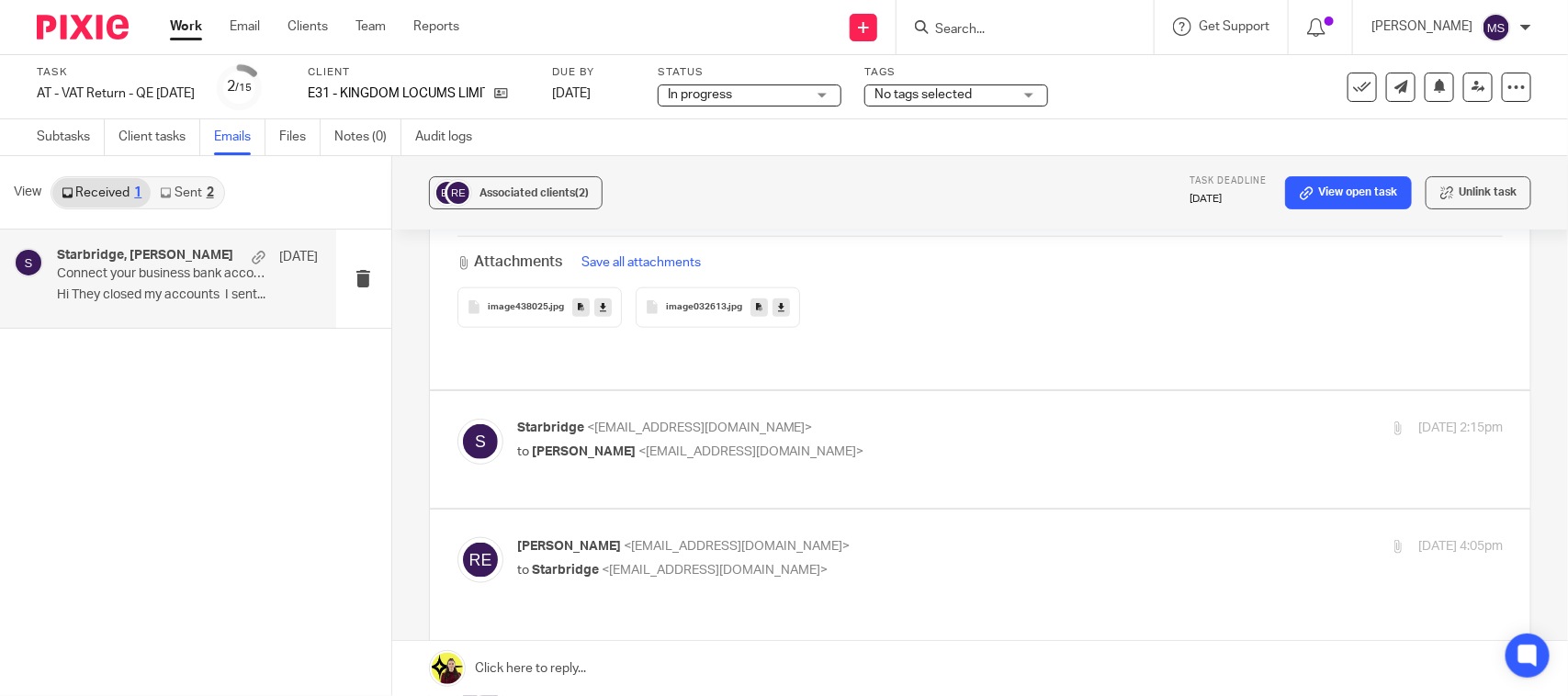
click at [598, 446] on span "ryan eversley-robertson" at bounding box center [583, 452] width 104 height 13
checkbox input "true"
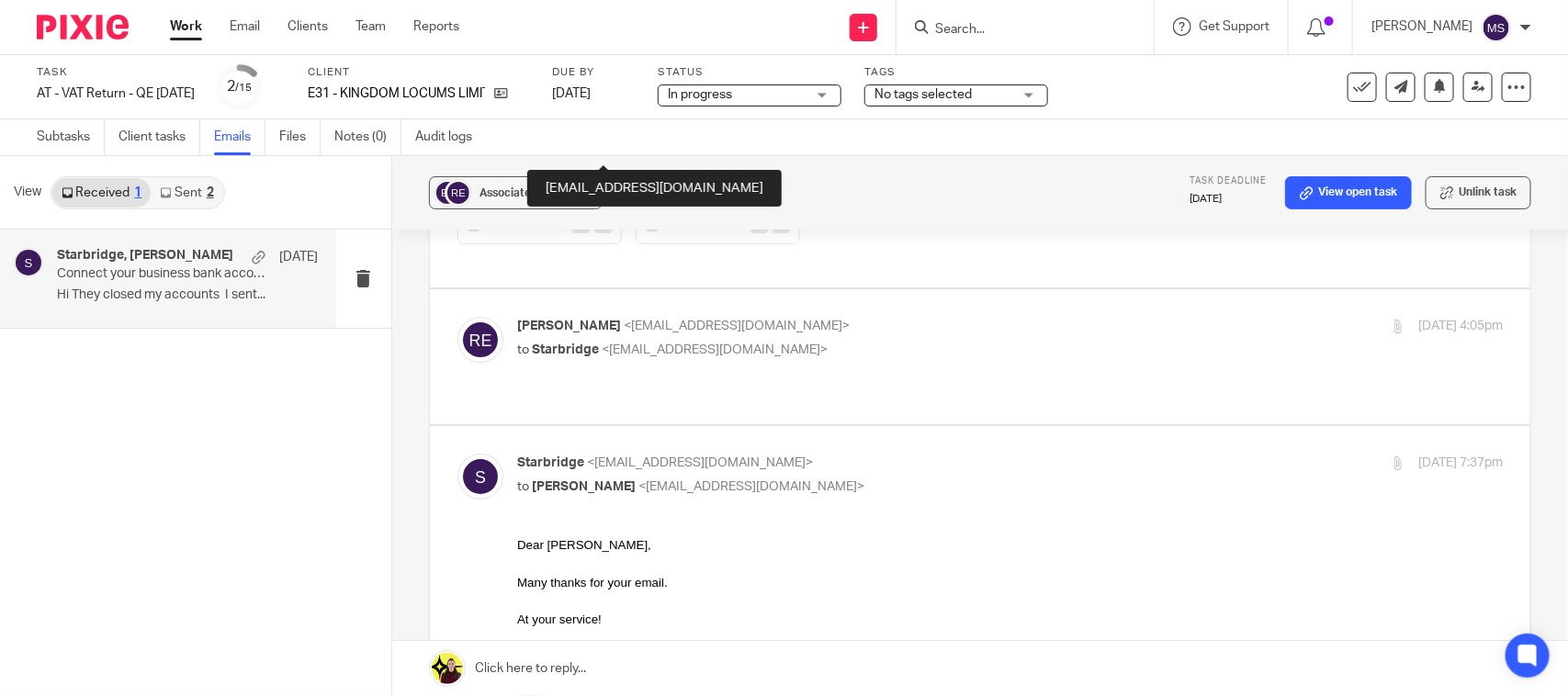
scroll to position [2642, 0]
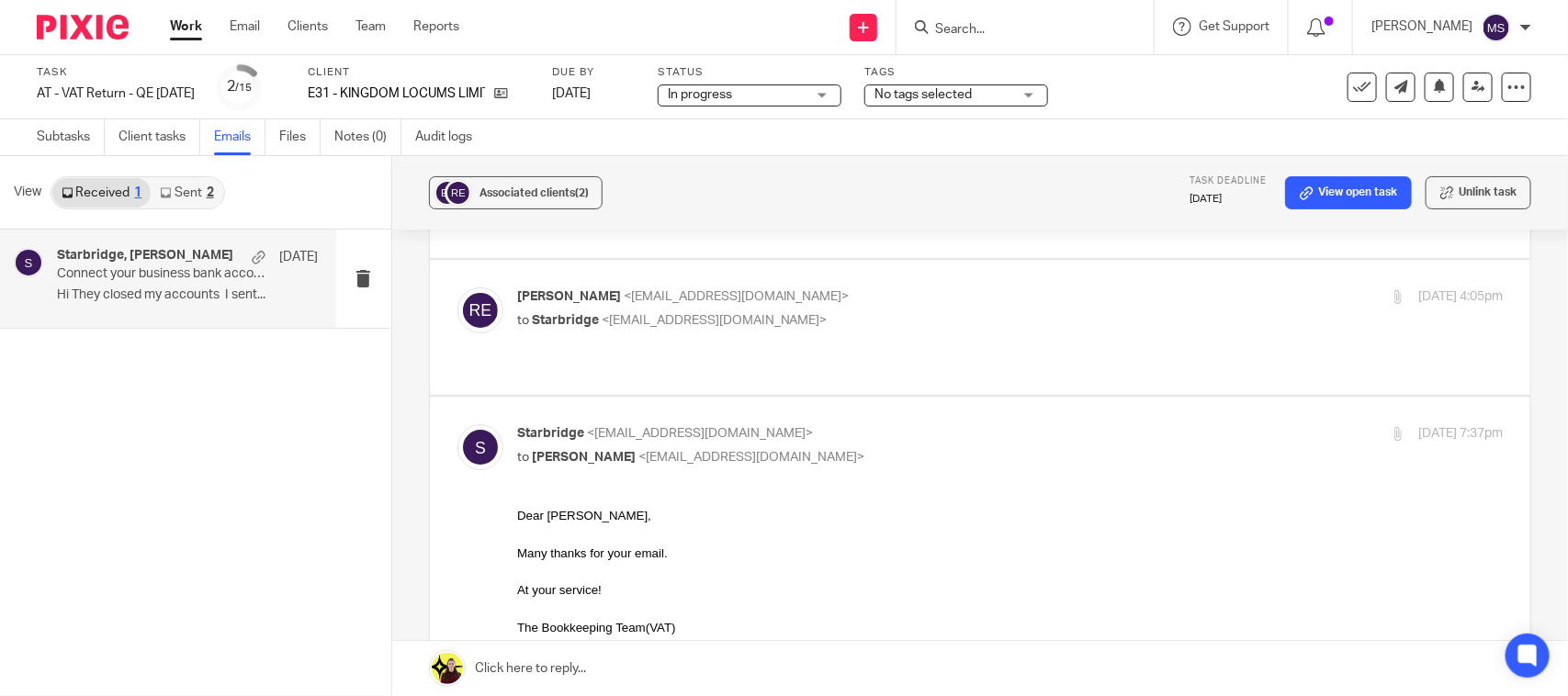
click at [612, 314] on span "<info@starbridge.uk>" at bounding box center [714, 320] width 226 height 13
checkbox input "true"
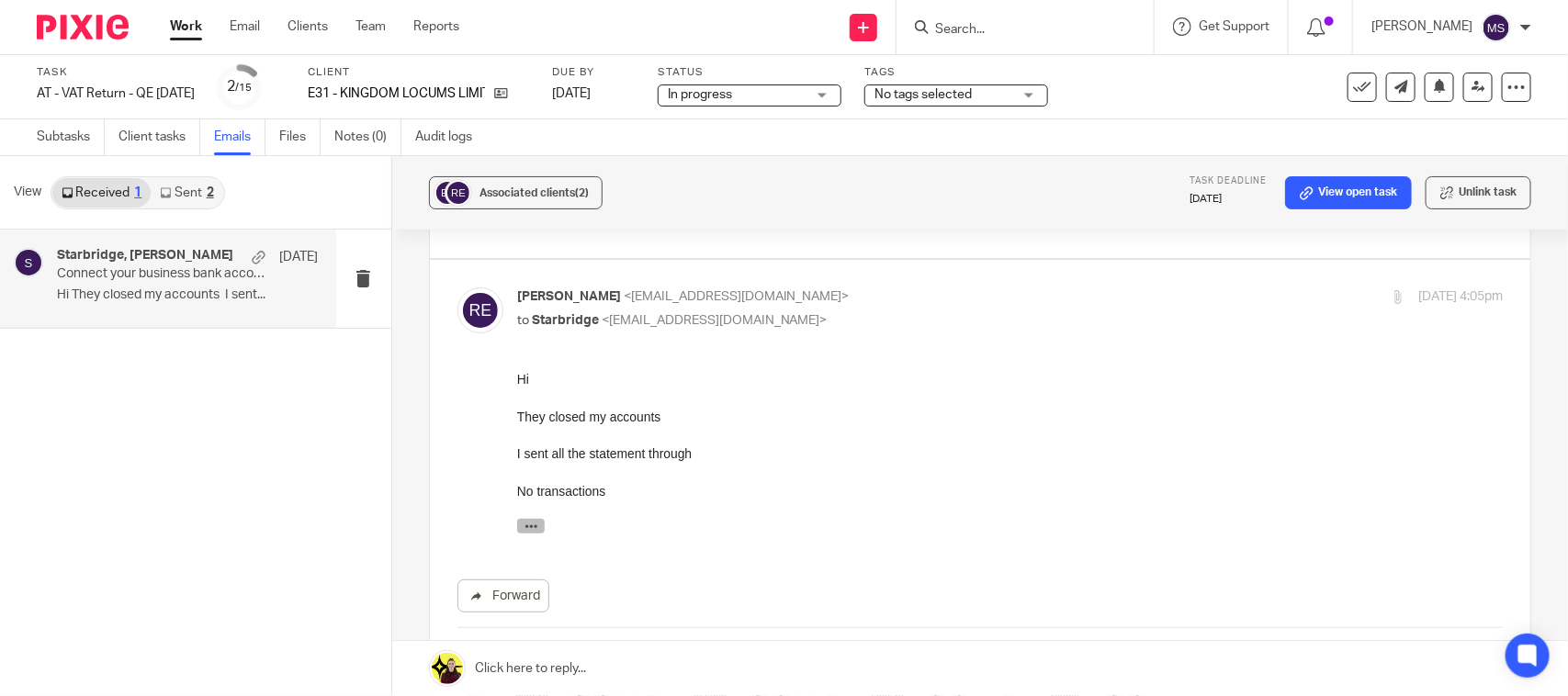
click at [532, 528] on icon "button" at bounding box center [530, 525] width 14 height 14
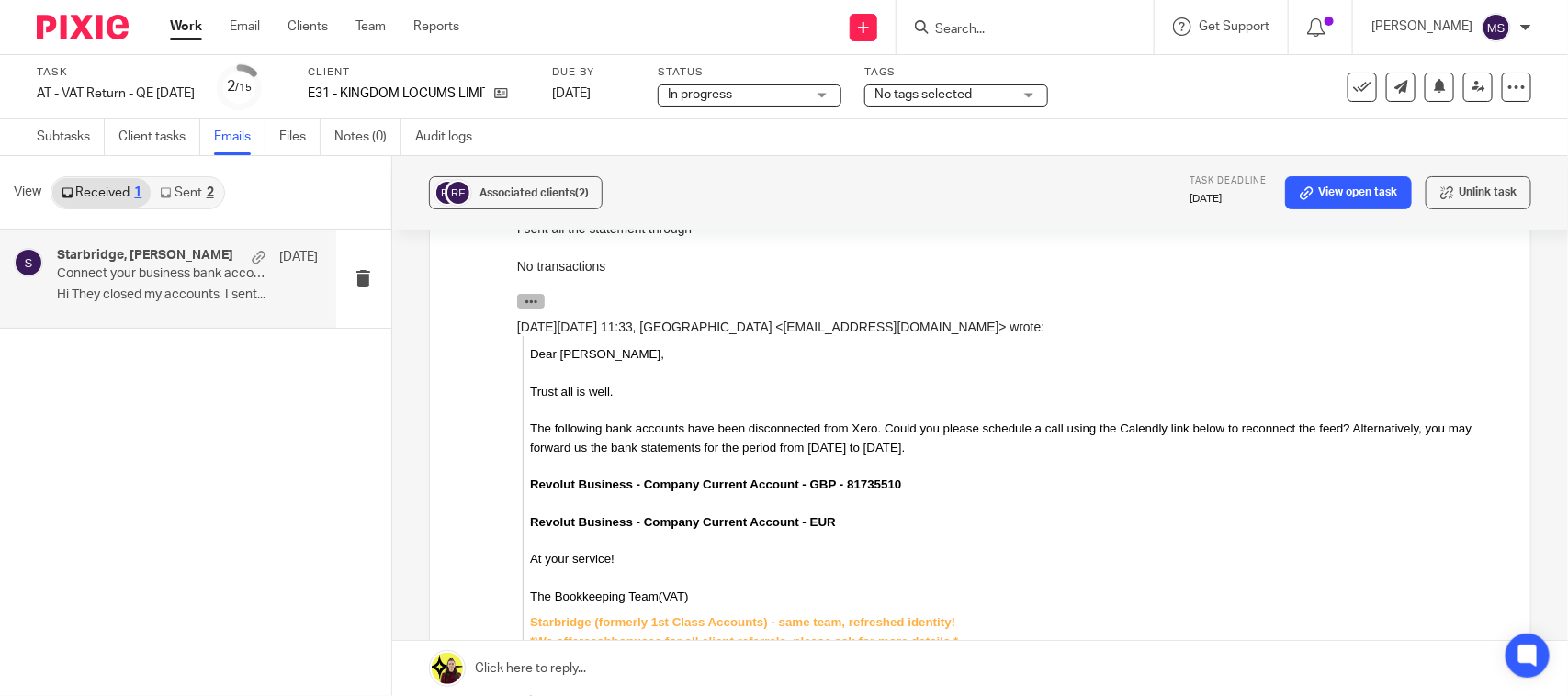
scroll to position [2871, 0]
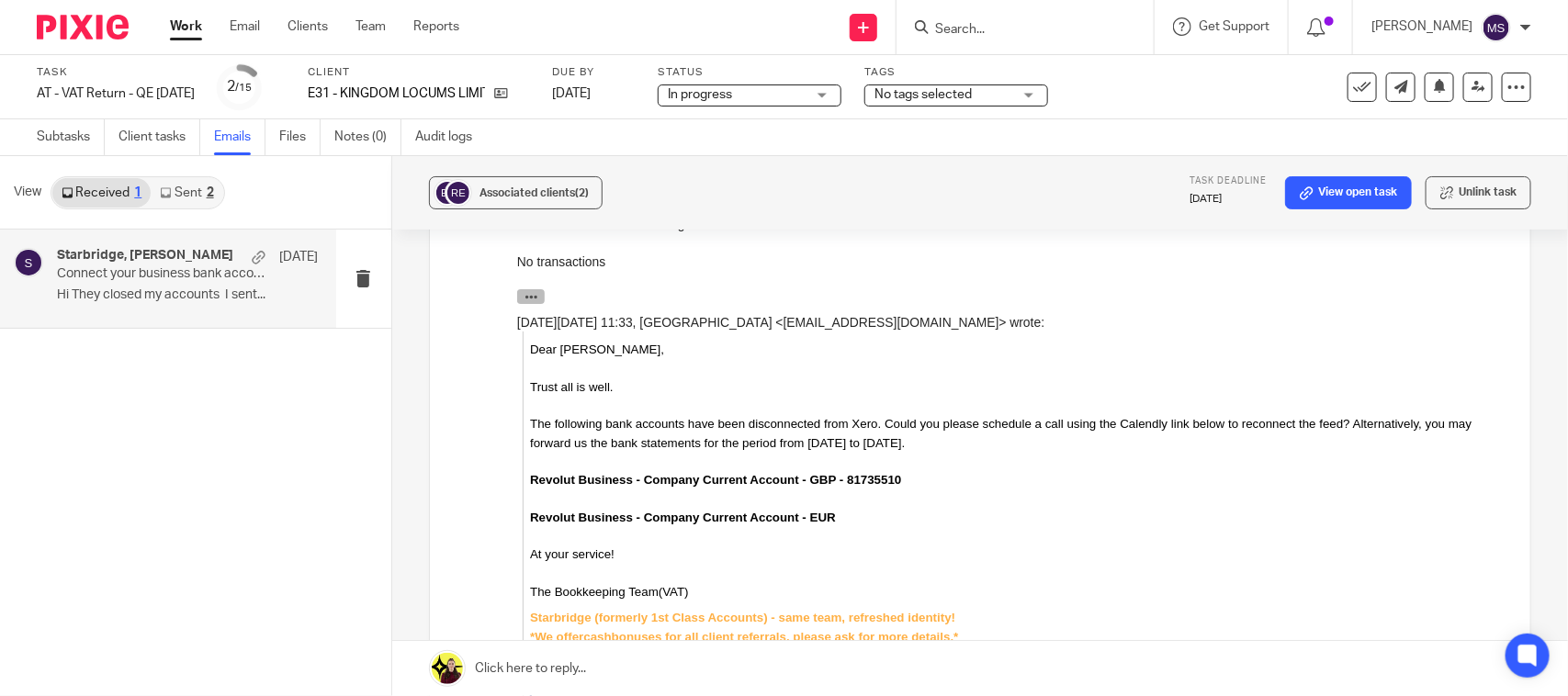
click at [534, 299] on icon "button" at bounding box center [530, 297] width 14 height 14
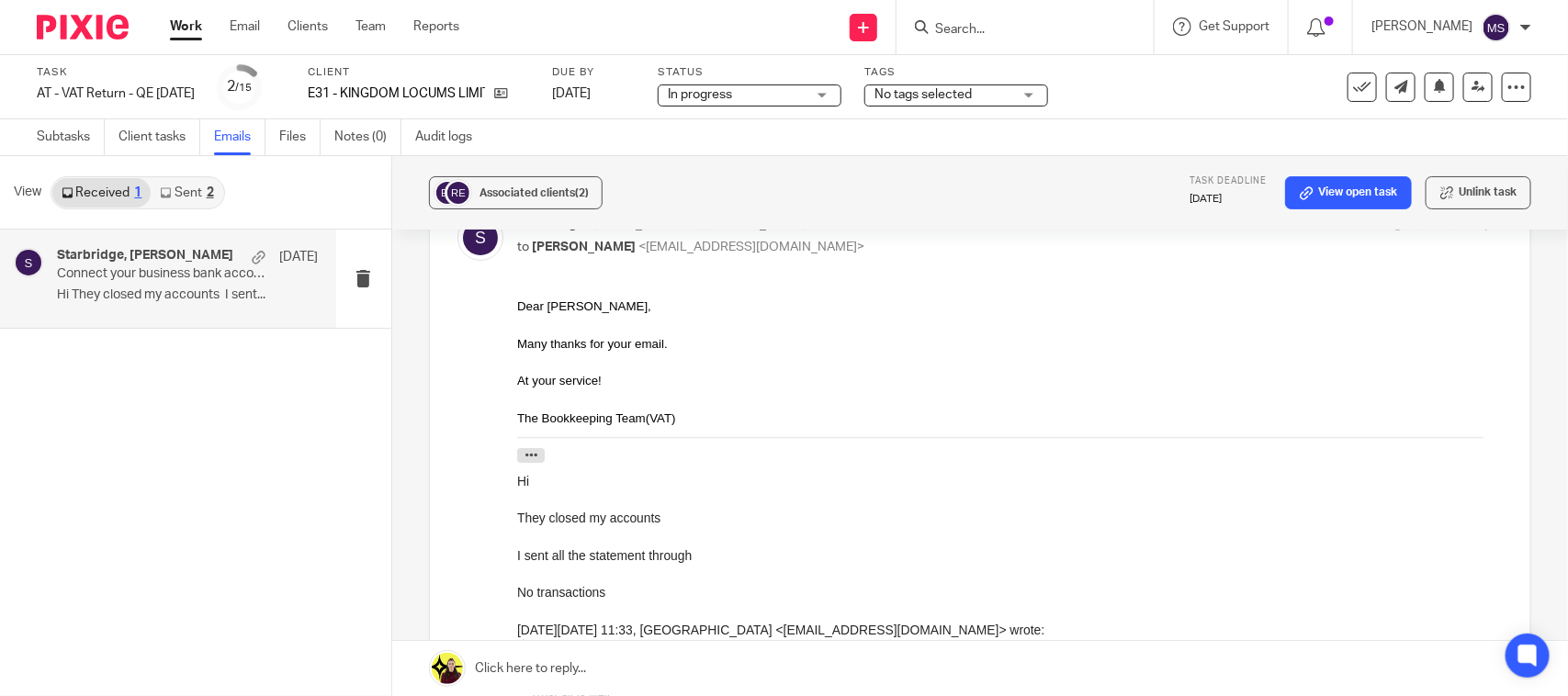
scroll to position [3215, 0]
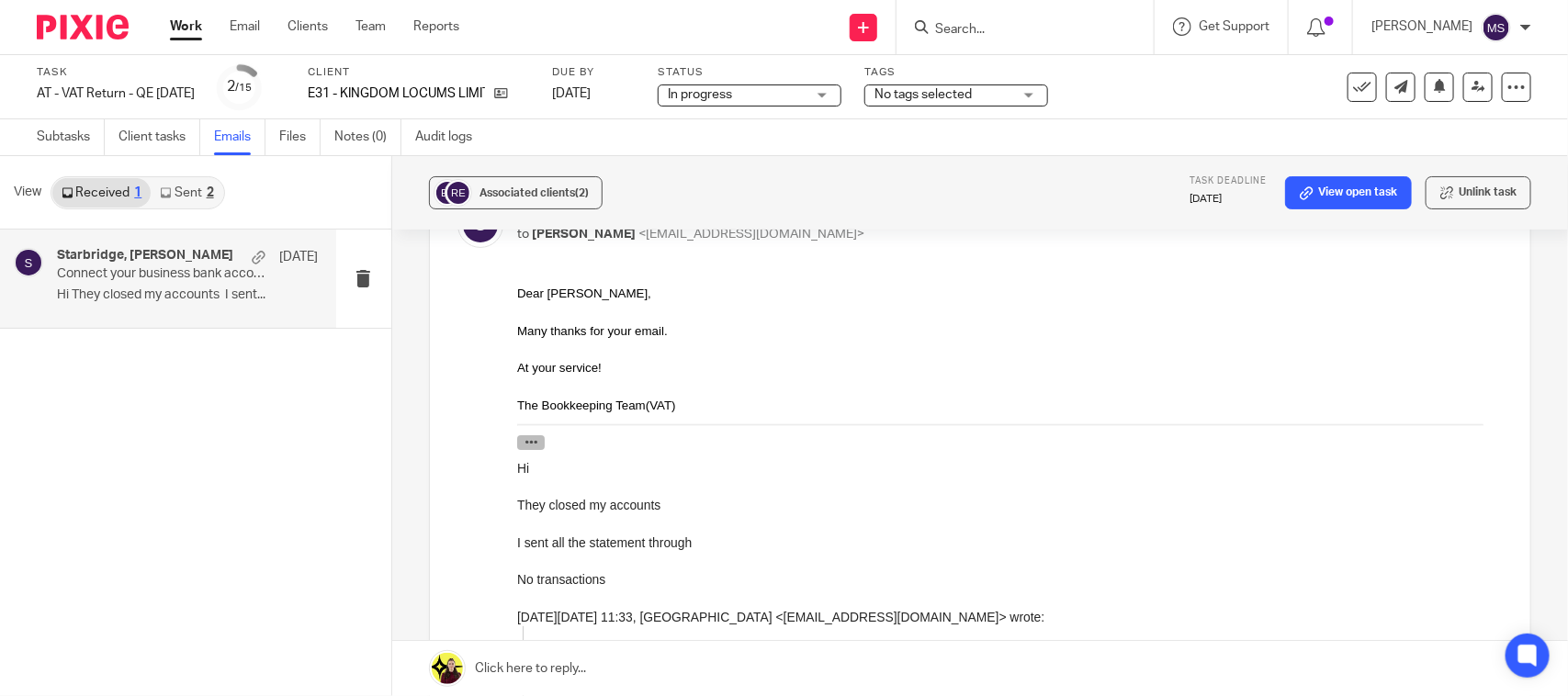
click at [523, 444] on icon "button" at bounding box center [530, 441] width 14 height 14
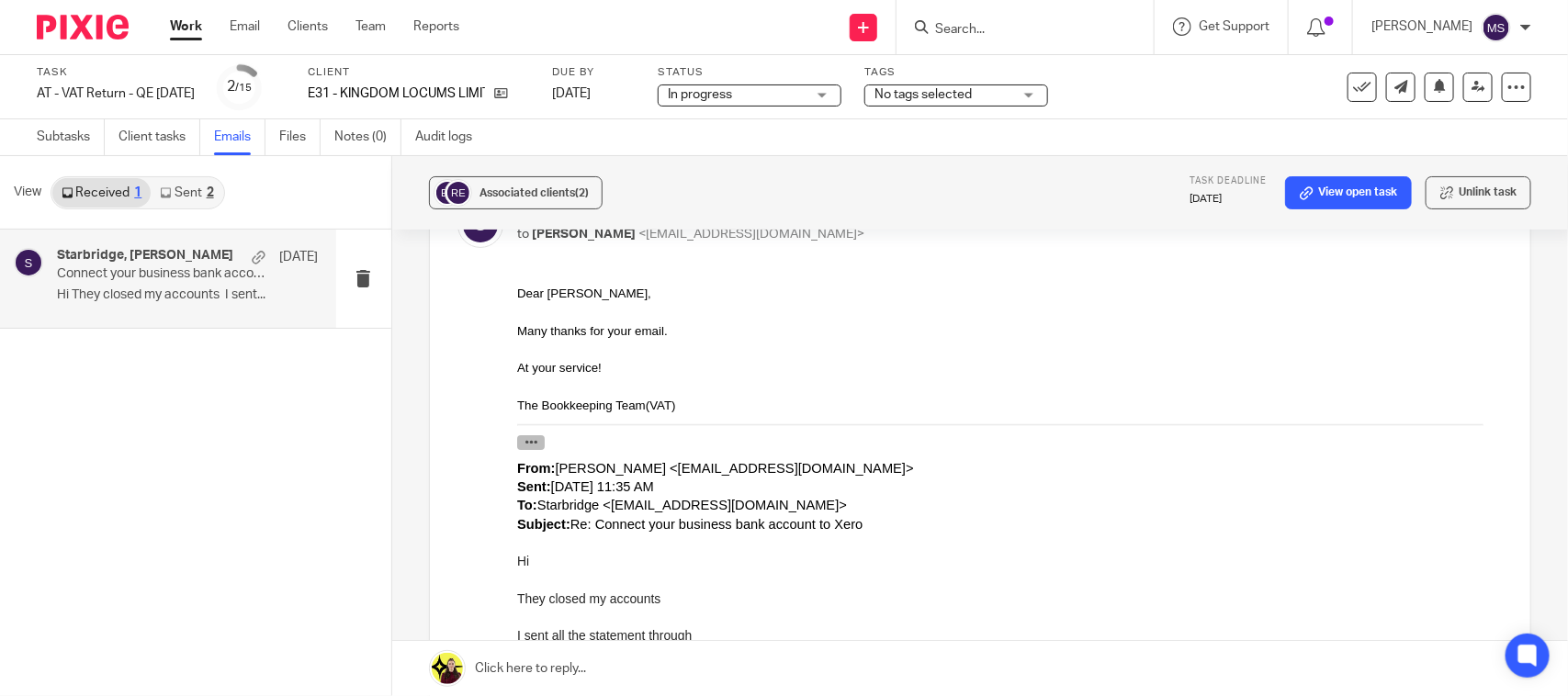
click at [536, 447] on button "button" at bounding box center [530, 441] width 27 height 15
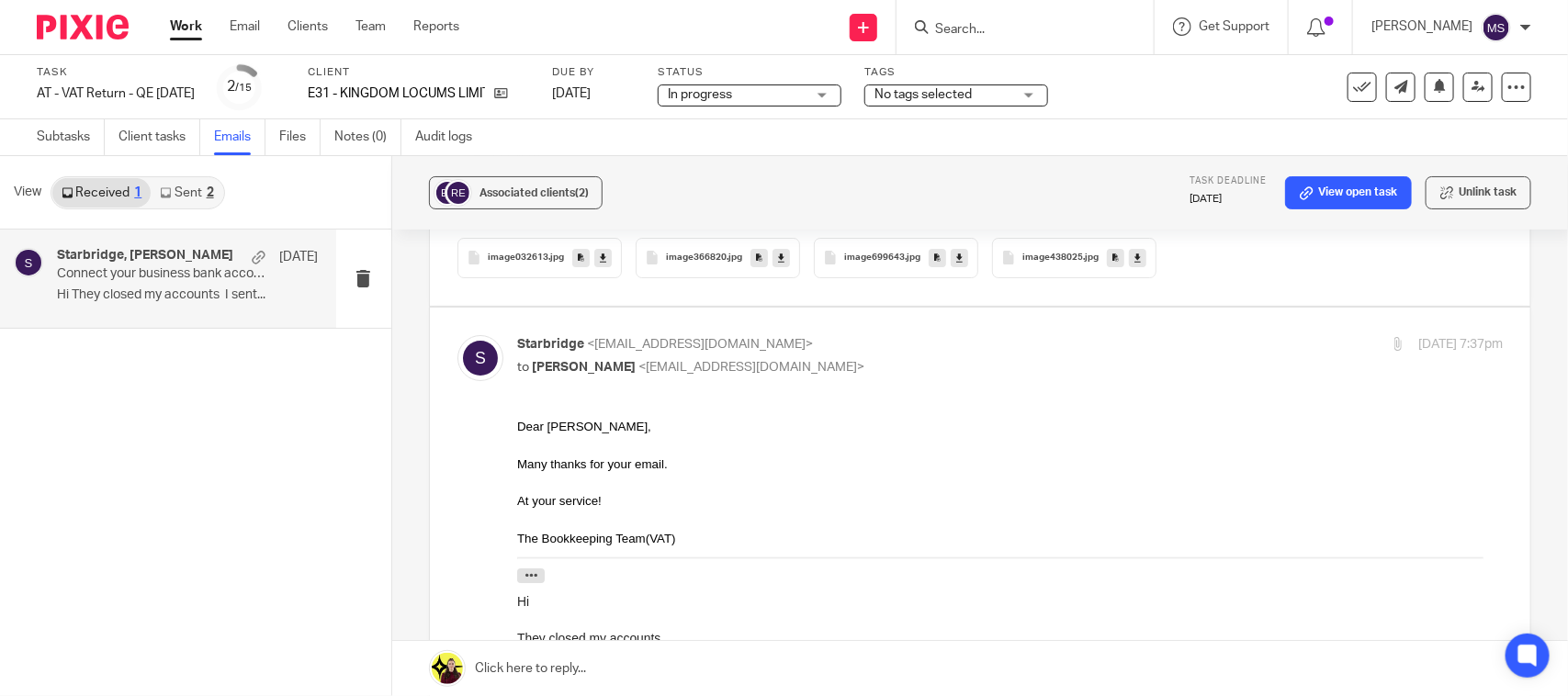
scroll to position [3080, 0]
click at [527, 573] on icon "button" at bounding box center [530, 578] width 14 height 14
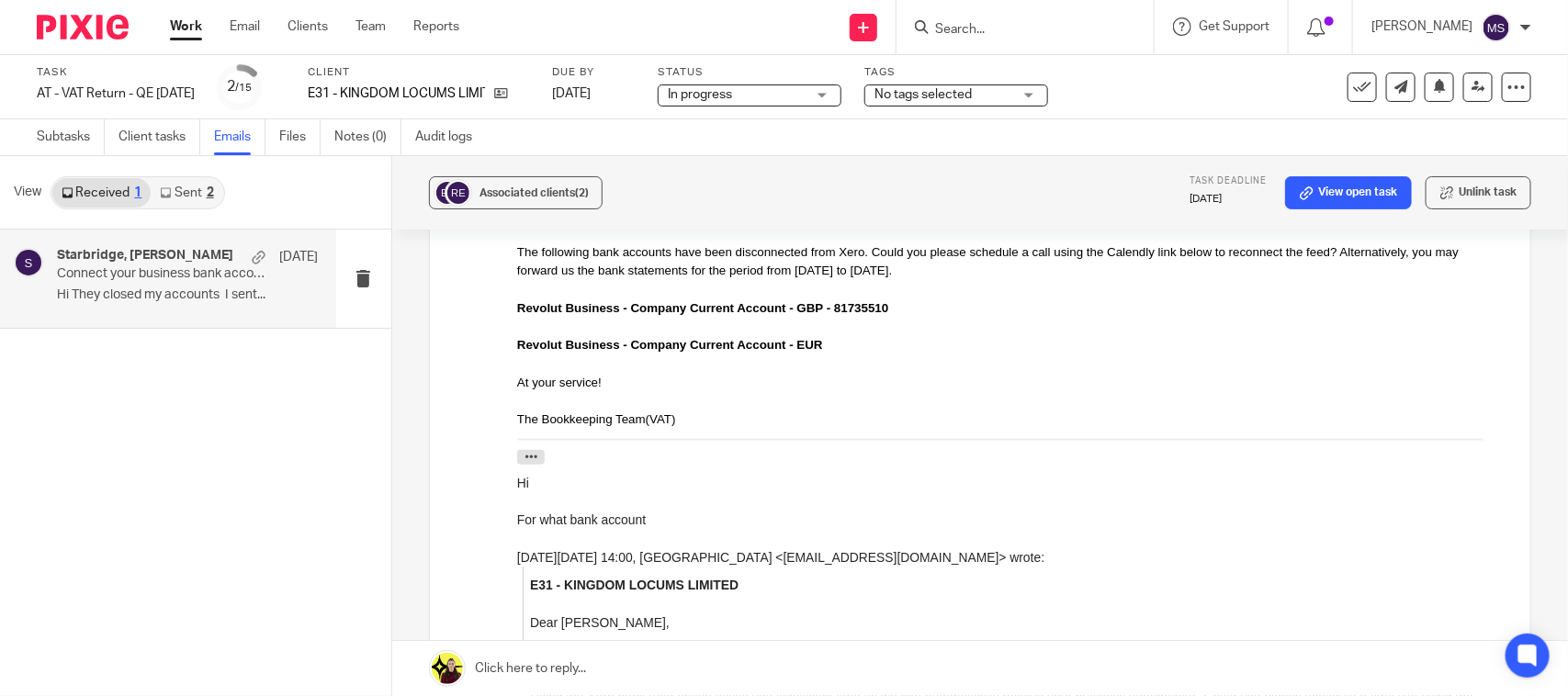
scroll to position [1220, 0]
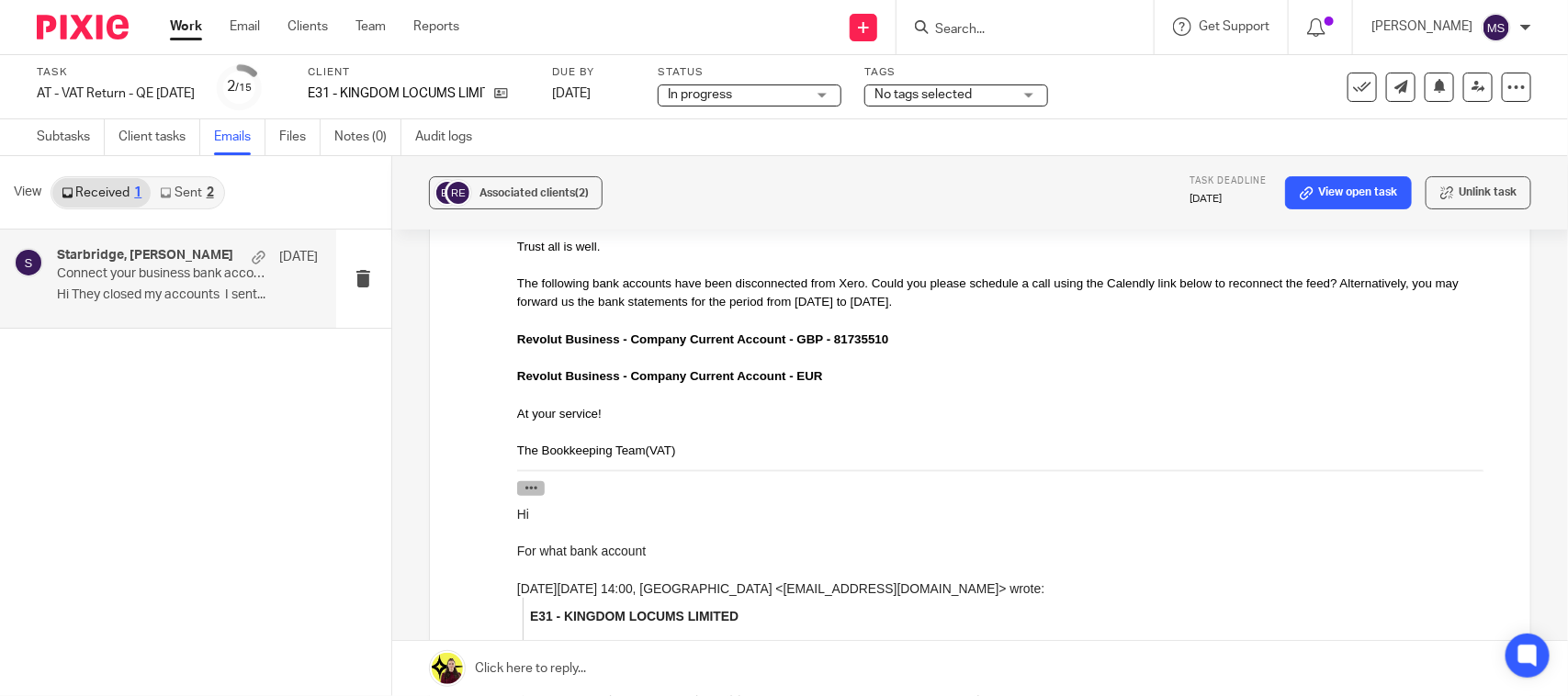
click at [523, 492] on icon "button" at bounding box center [530, 489] width 14 height 14
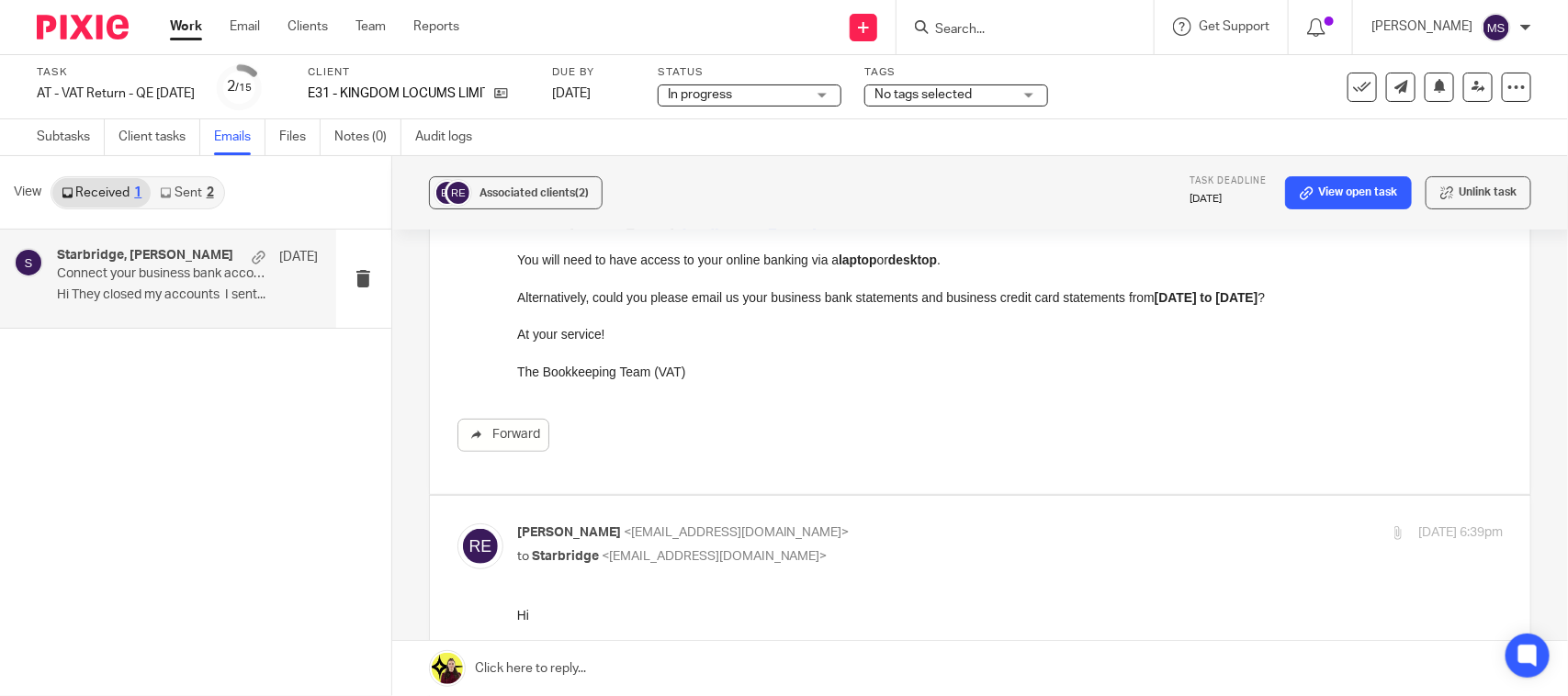
scroll to position [459, 0]
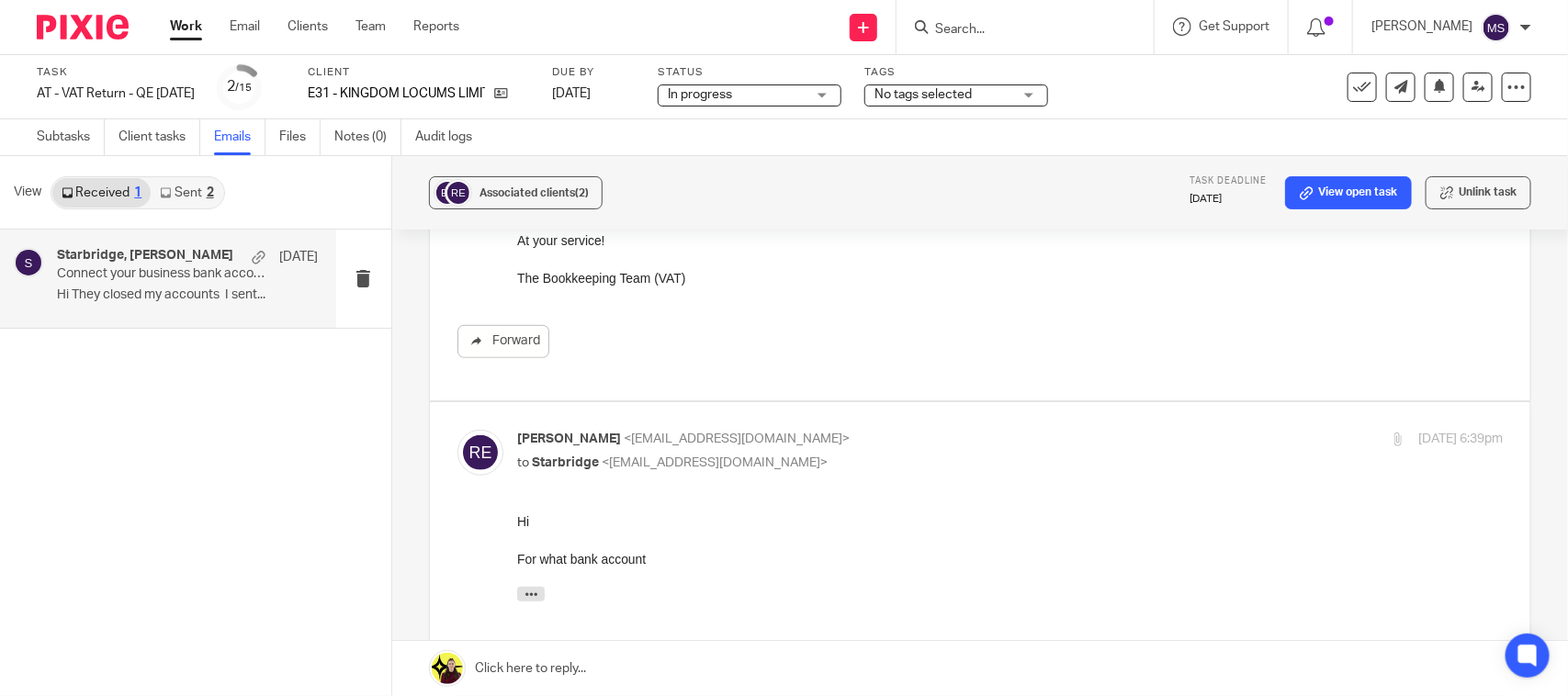
drag, startPoint x: 62, startPoint y: 145, endPoint x: 85, endPoint y: 175, distance: 37.8
click at [62, 145] on link "Subtasks" at bounding box center [71, 137] width 68 height 36
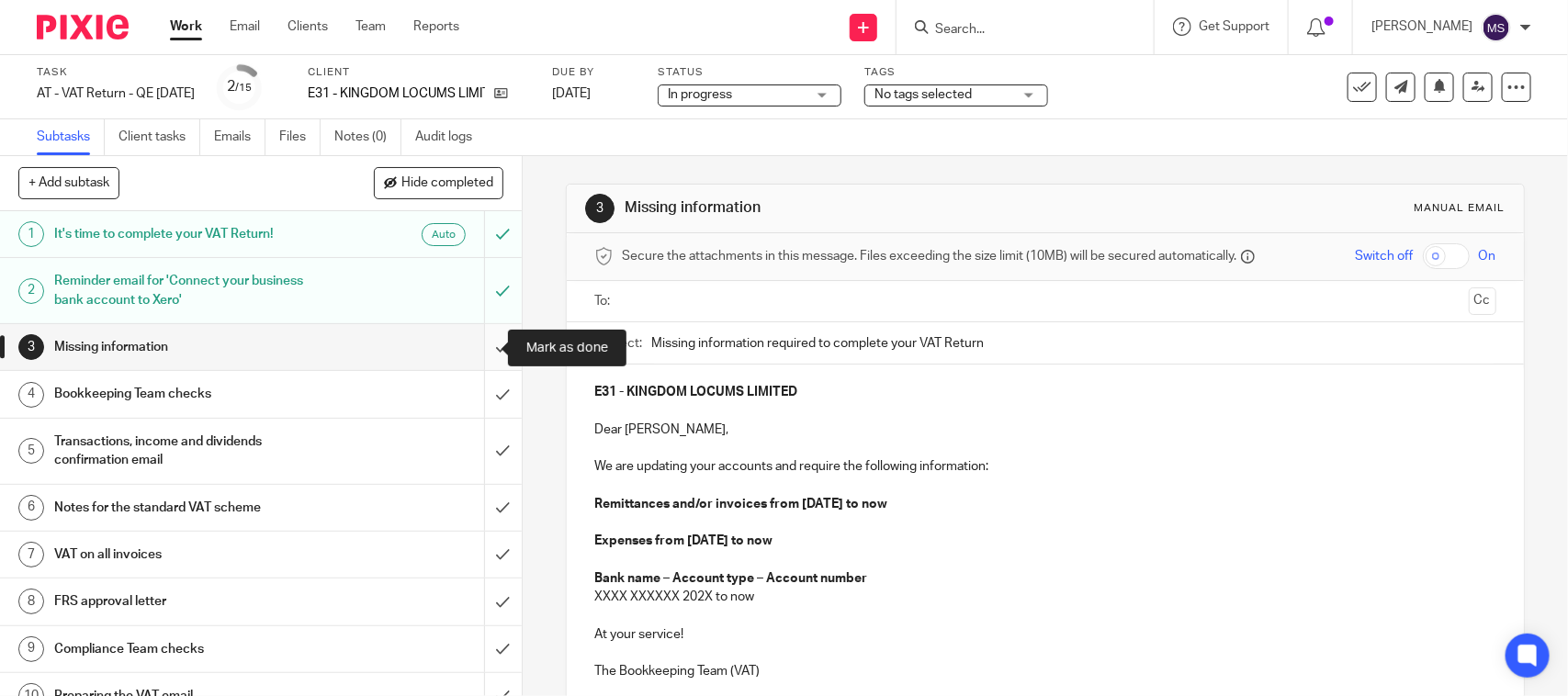
click at [481, 349] on input "submit" at bounding box center [261, 347] width 521 height 46
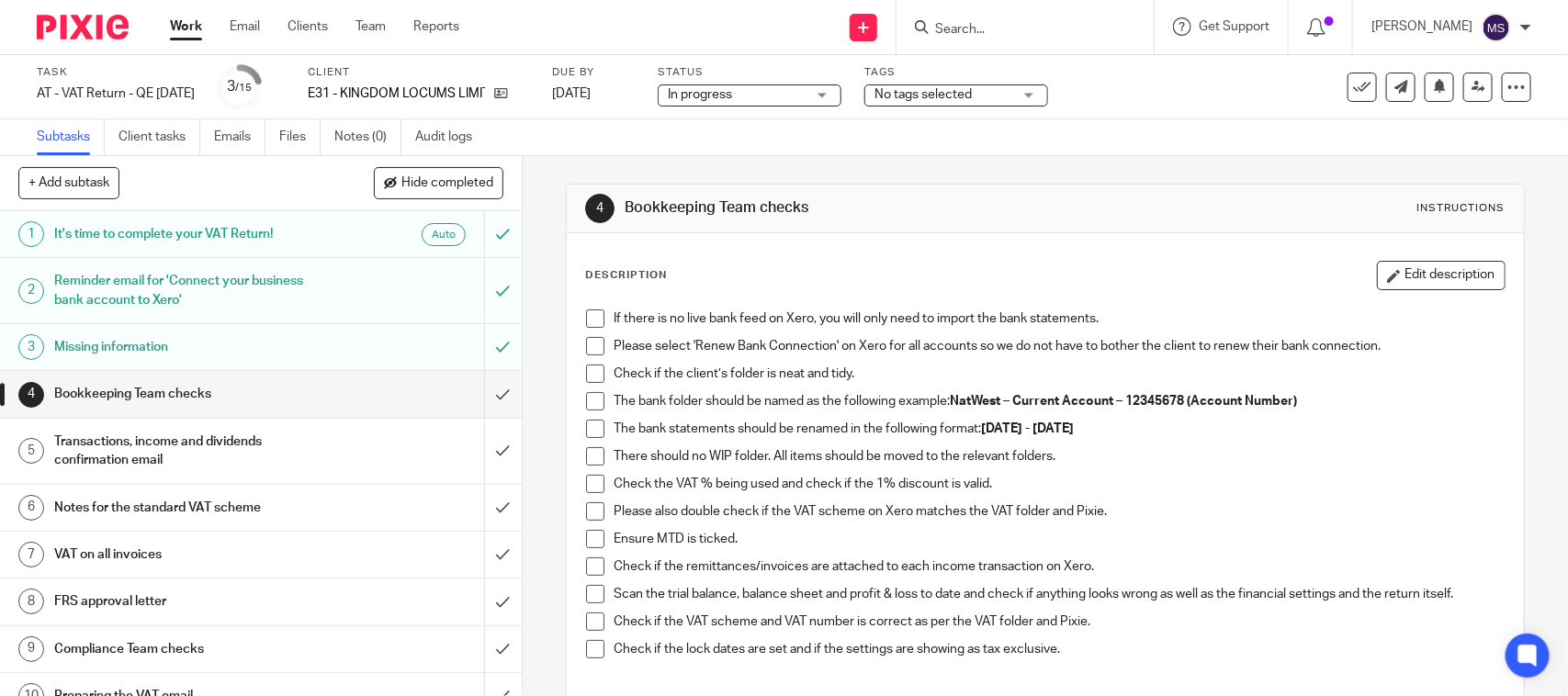
click at [586, 329] on li "If there is no live bank feed on Xero, you will only need to import the bank st…" at bounding box center [1045, 323] width 918 height 27
click at [590, 317] on span at bounding box center [595, 318] width 18 height 18
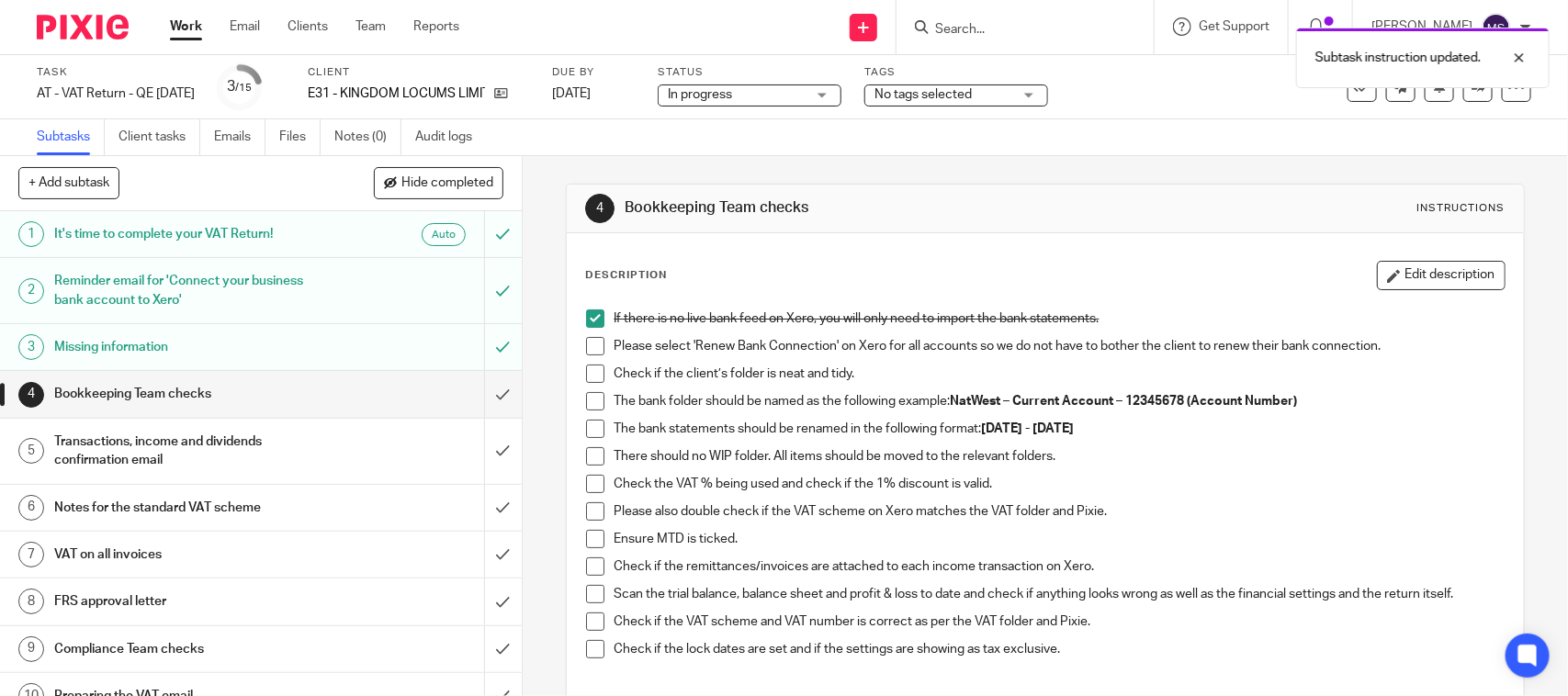
click at [588, 347] on span at bounding box center [595, 346] width 18 height 18
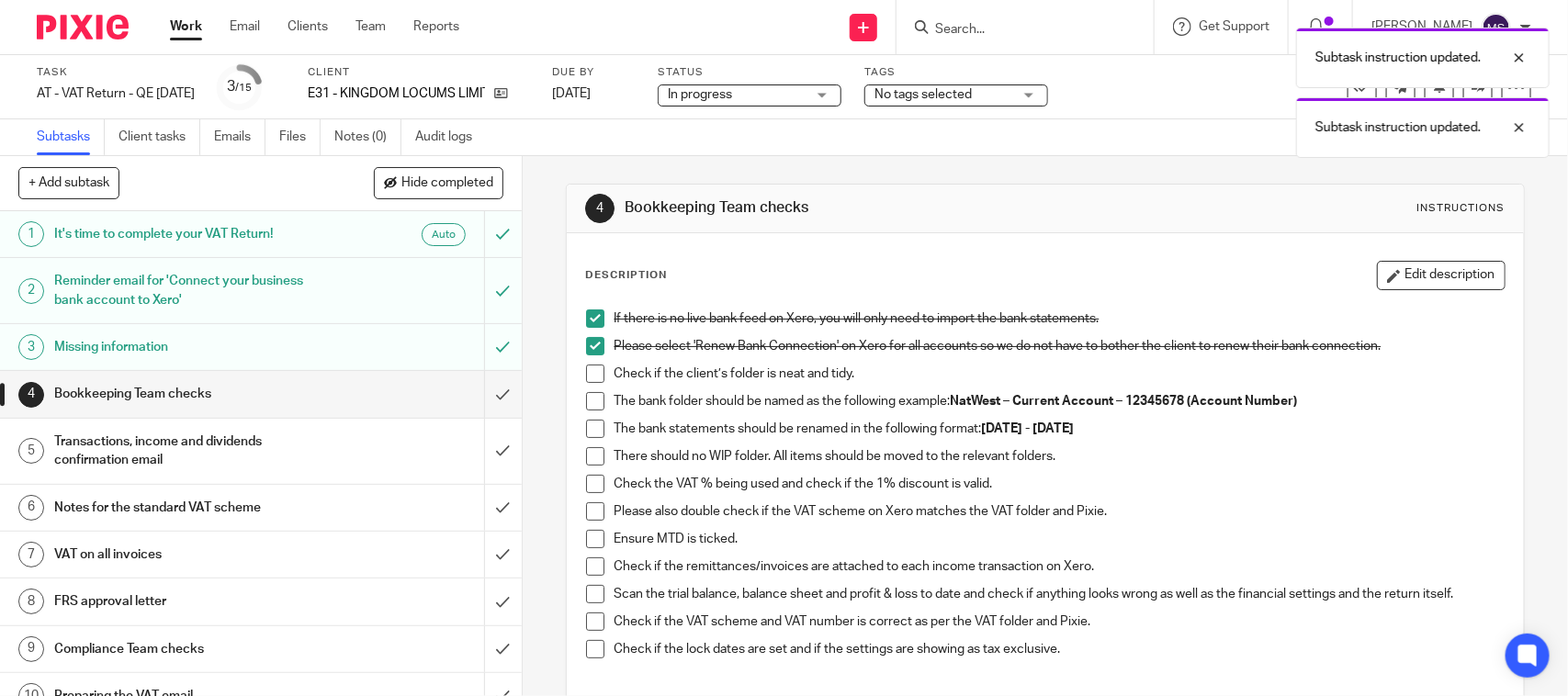
click at [586, 378] on span at bounding box center [595, 373] width 18 height 18
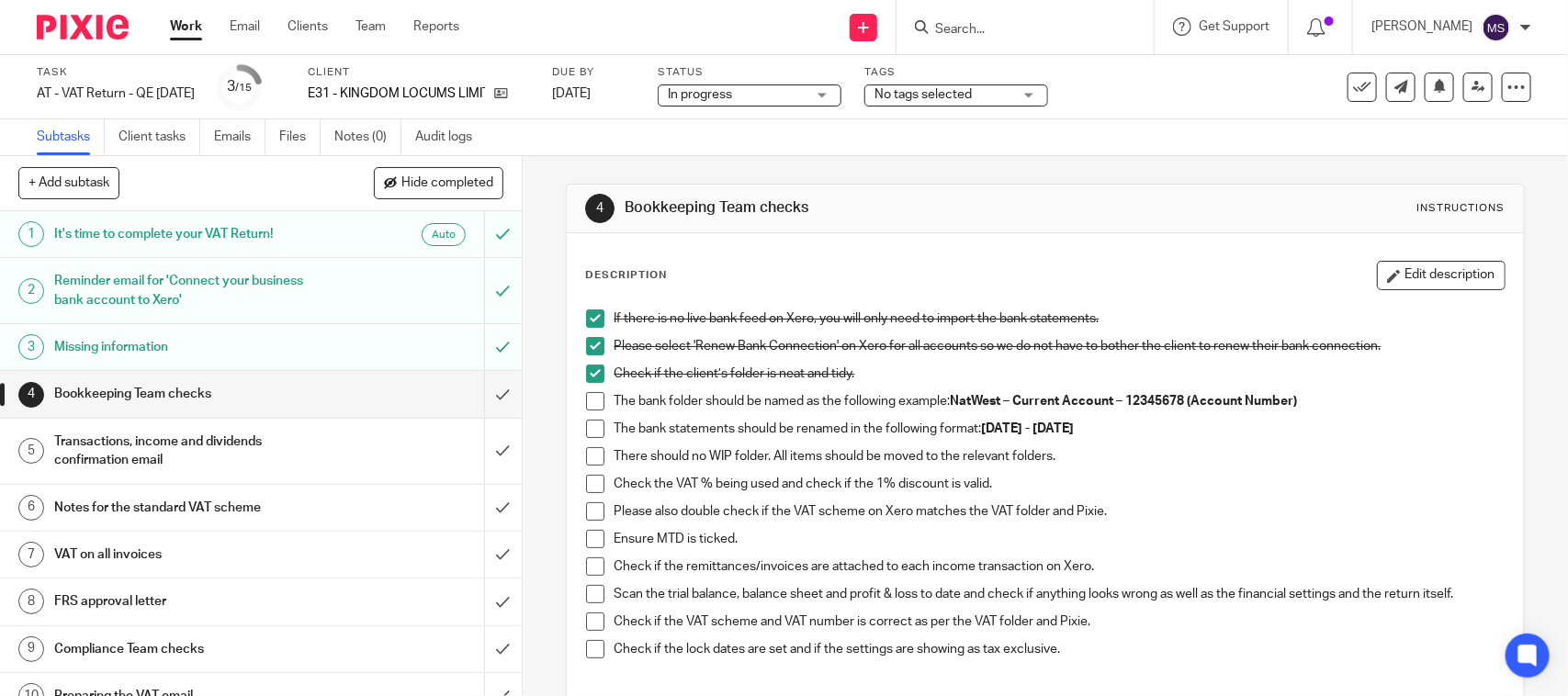
click at [598, 397] on span at bounding box center [595, 401] width 18 height 18
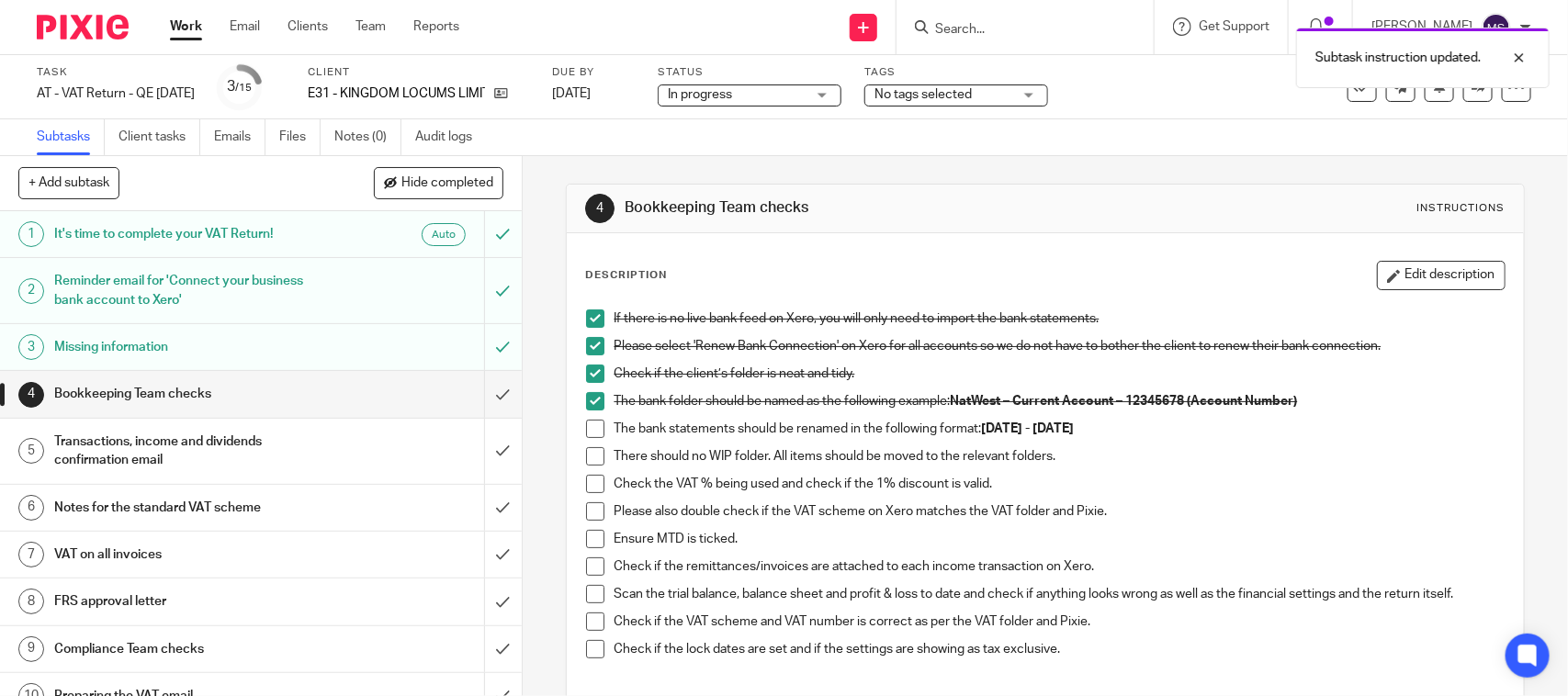
click at [592, 428] on span at bounding box center [595, 428] width 18 height 18
click at [588, 452] on span at bounding box center [595, 457] width 18 height 18
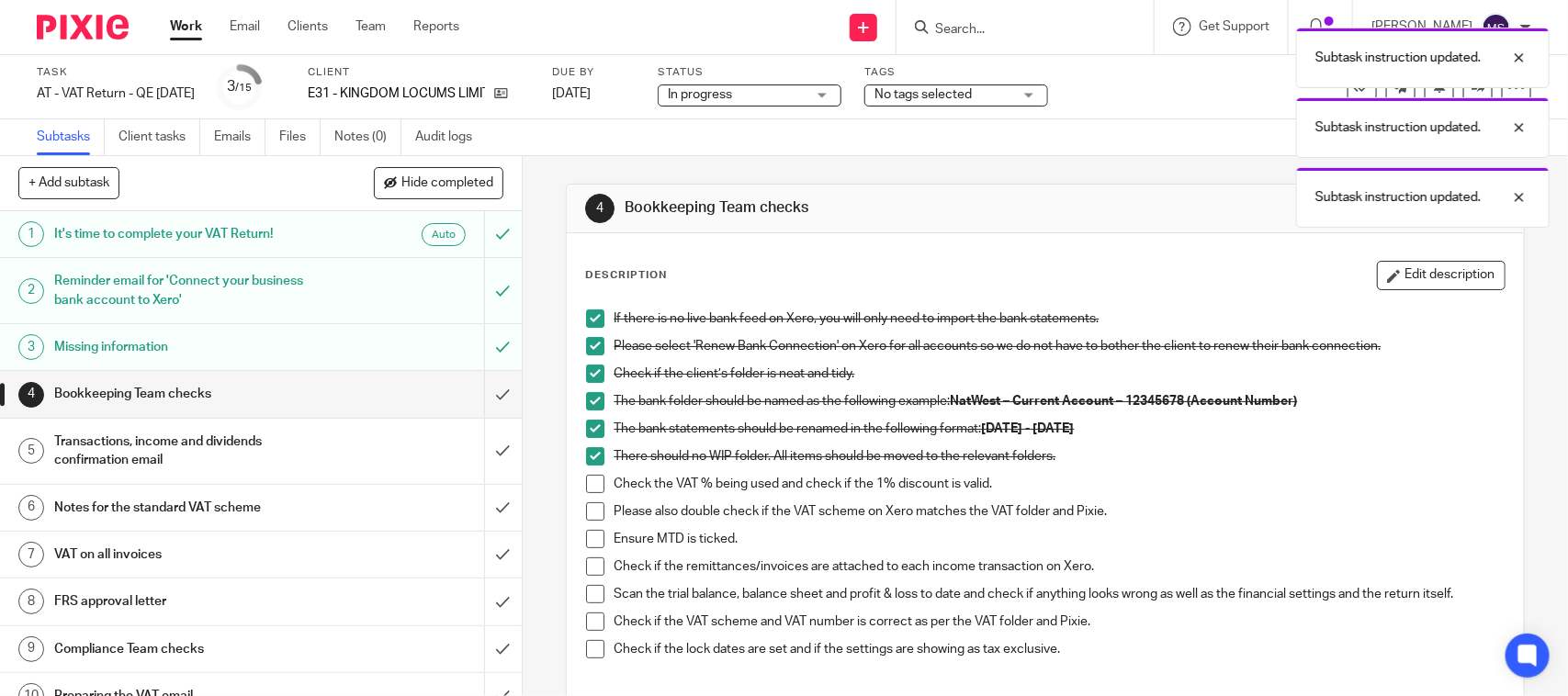
click at [586, 480] on span at bounding box center [595, 484] width 18 height 18
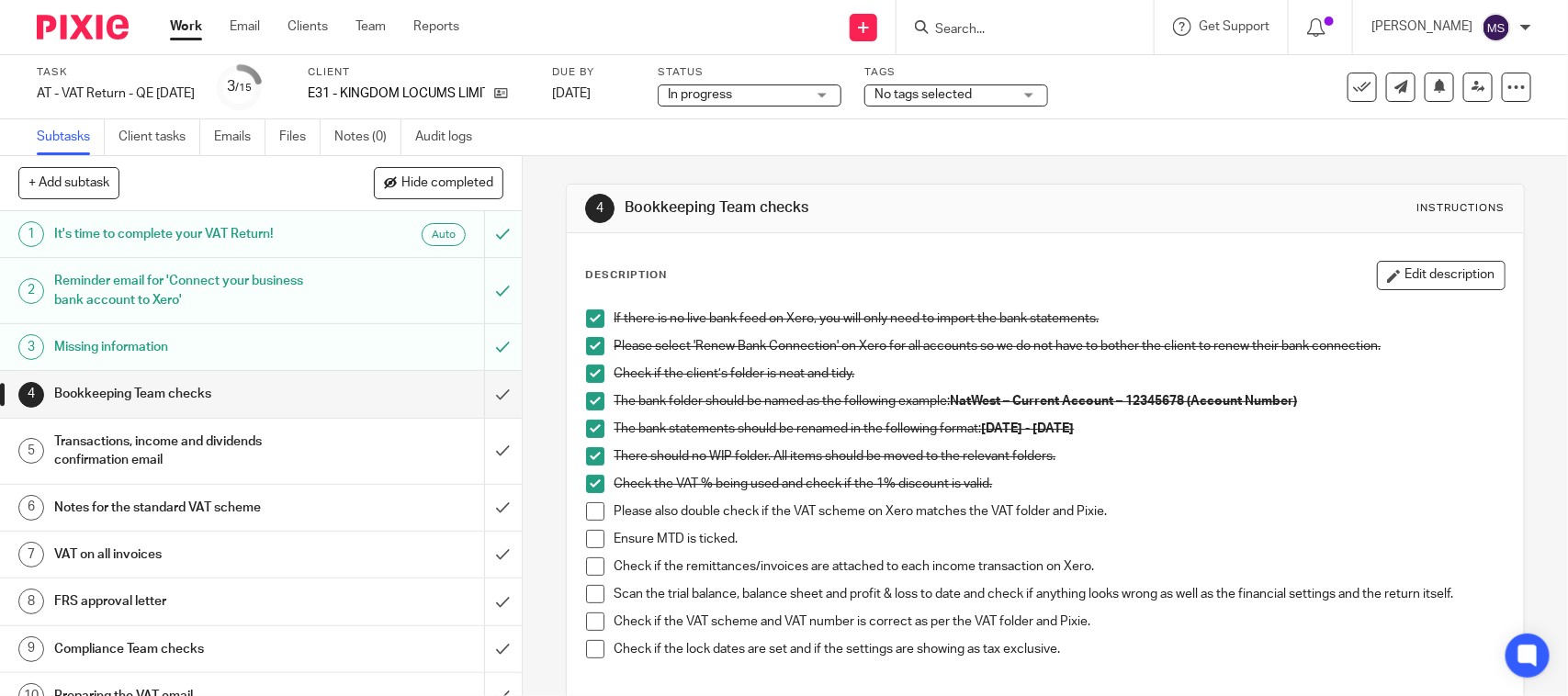
click at [589, 512] on span at bounding box center [595, 511] width 18 height 18
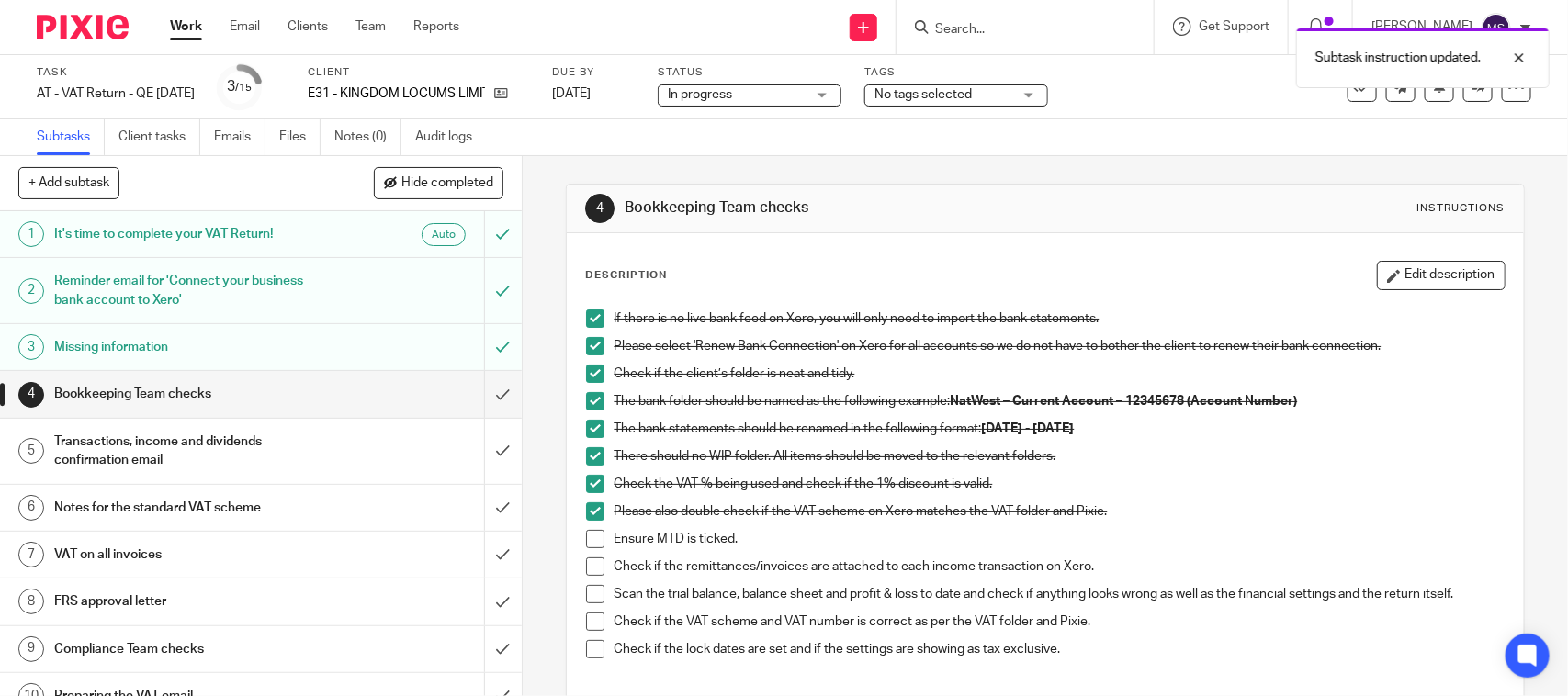
click at [586, 544] on span at bounding box center [595, 539] width 18 height 18
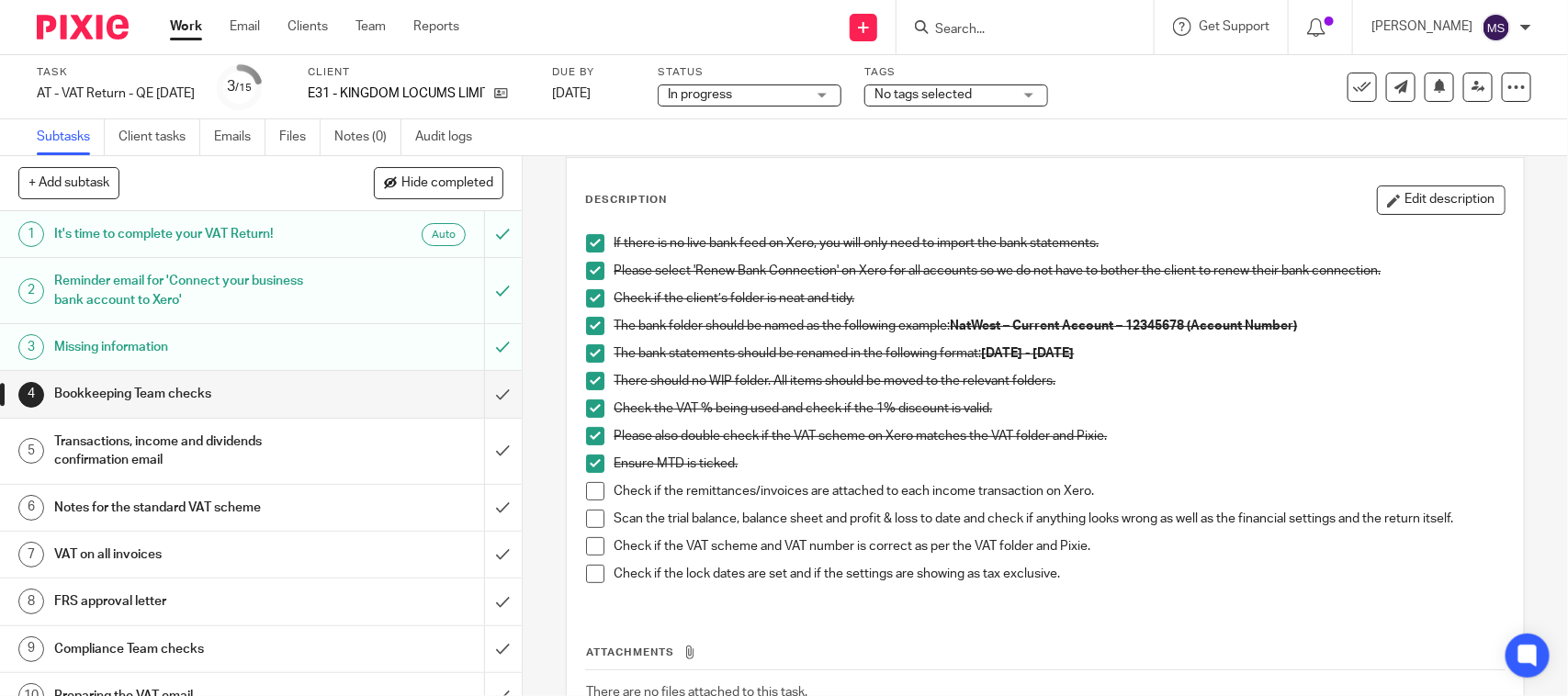
scroll to position [114, 0]
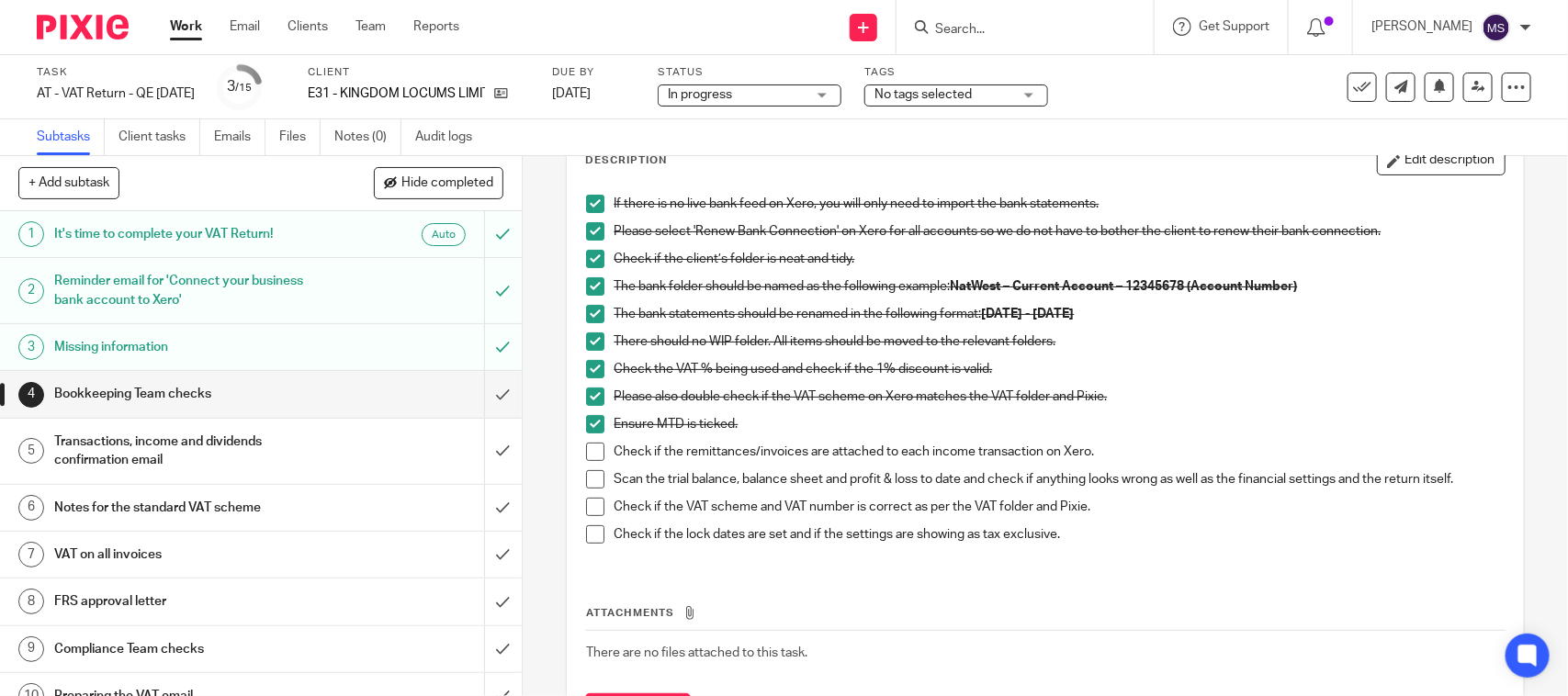
click at [586, 453] on span at bounding box center [595, 452] width 18 height 18
click at [594, 475] on span at bounding box center [595, 479] width 18 height 18
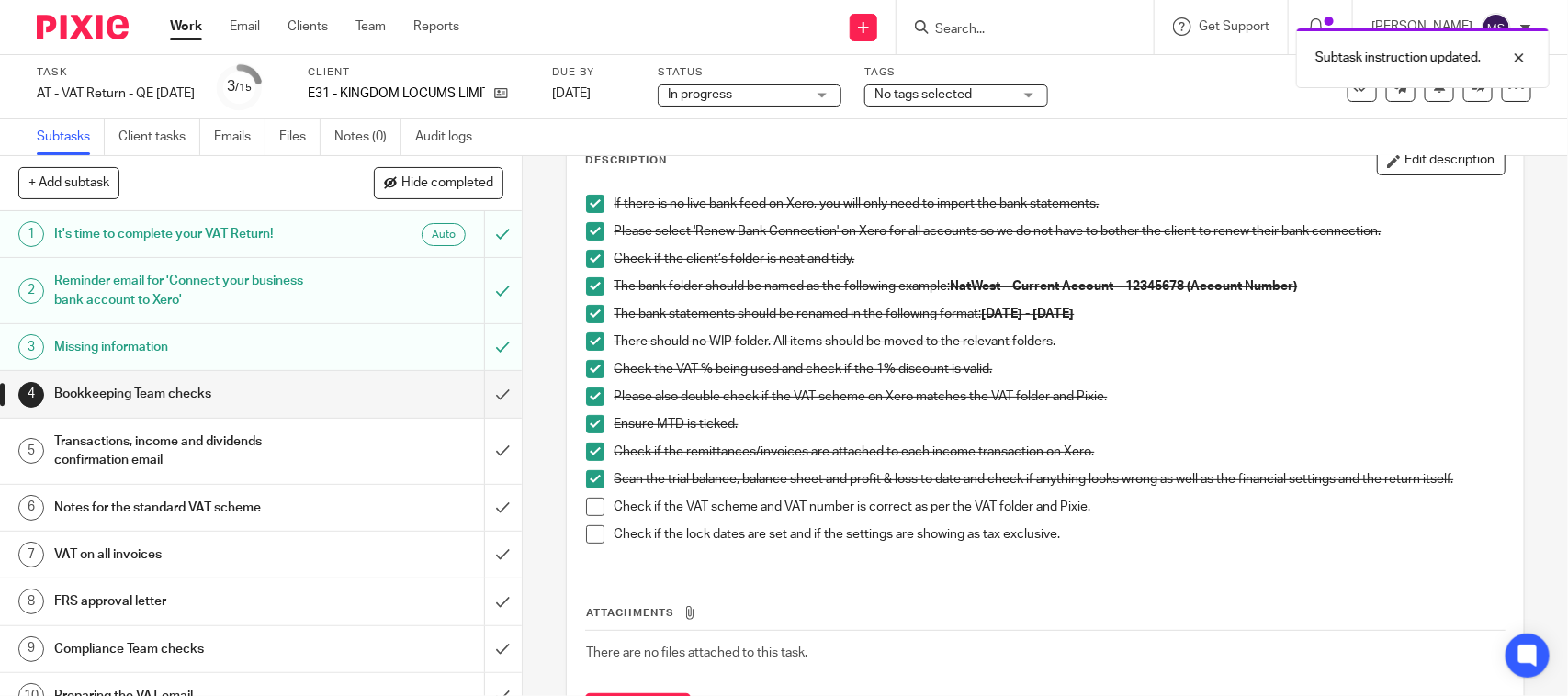
click at [589, 510] on span at bounding box center [595, 507] width 18 height 18
click at [586, 534] on span at bounding box center [595, 534] width 18 height 18
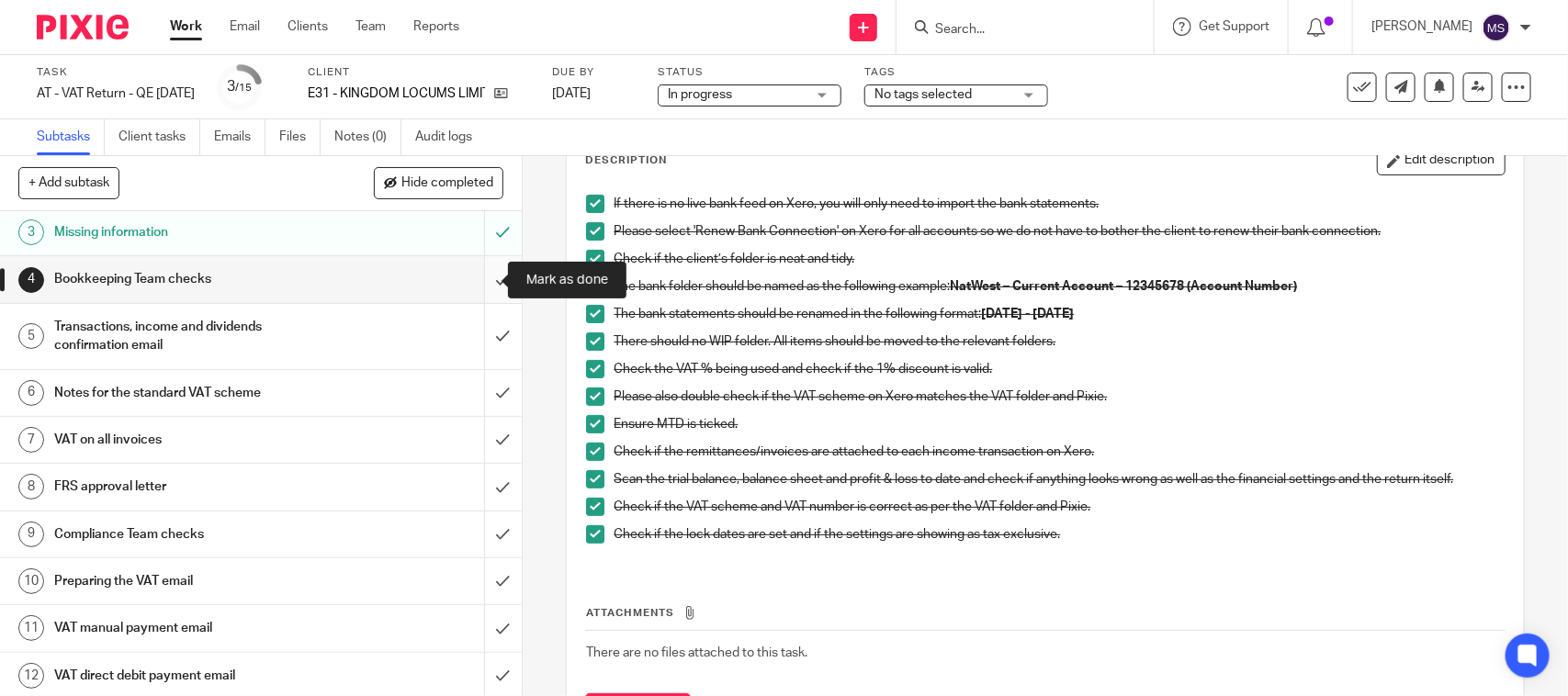
click at [475, 275] on input "submit" at bounding box center [261, 278] width 521 height 46
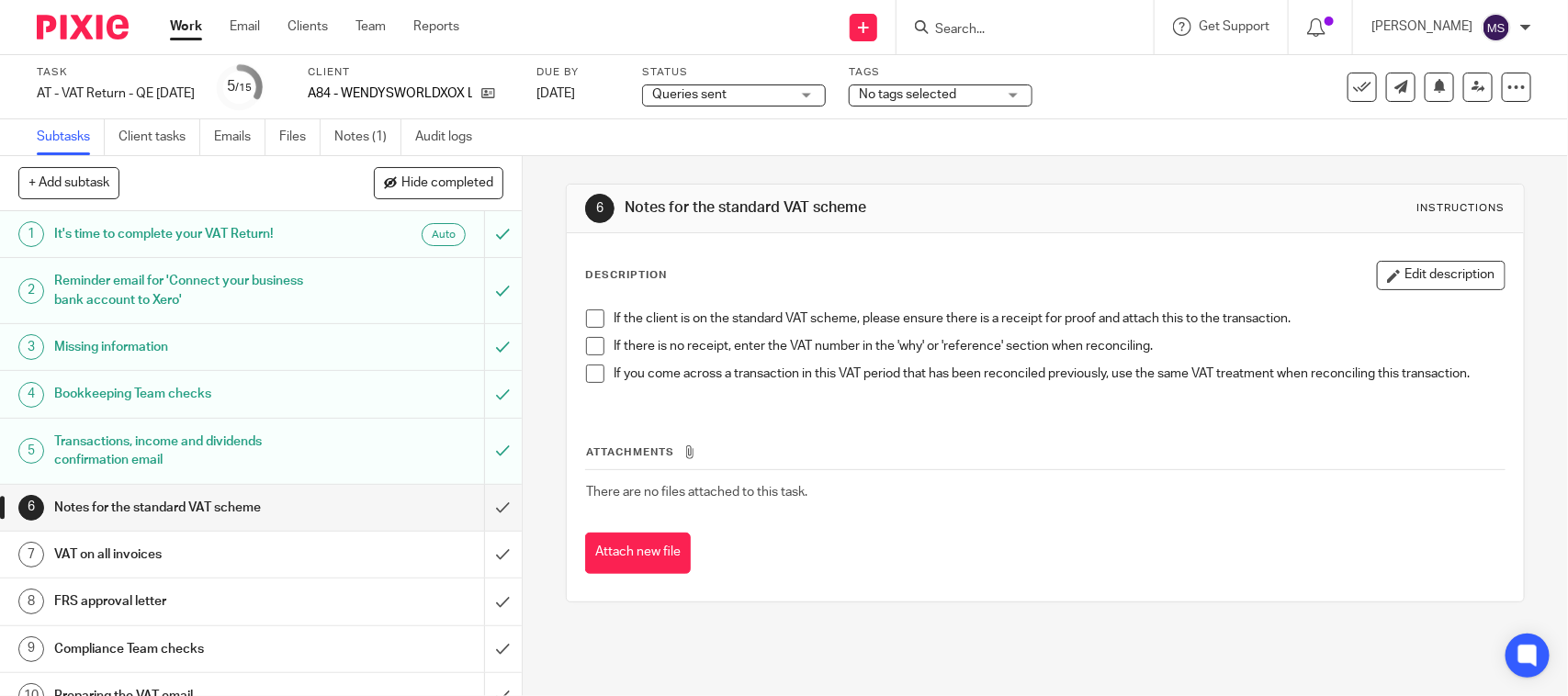
click at [588, 323] on span at bounding box center [595, 318] width 18 height 18
click at [586, 341] on span at bounding box center [595, 346] width 18 height 18
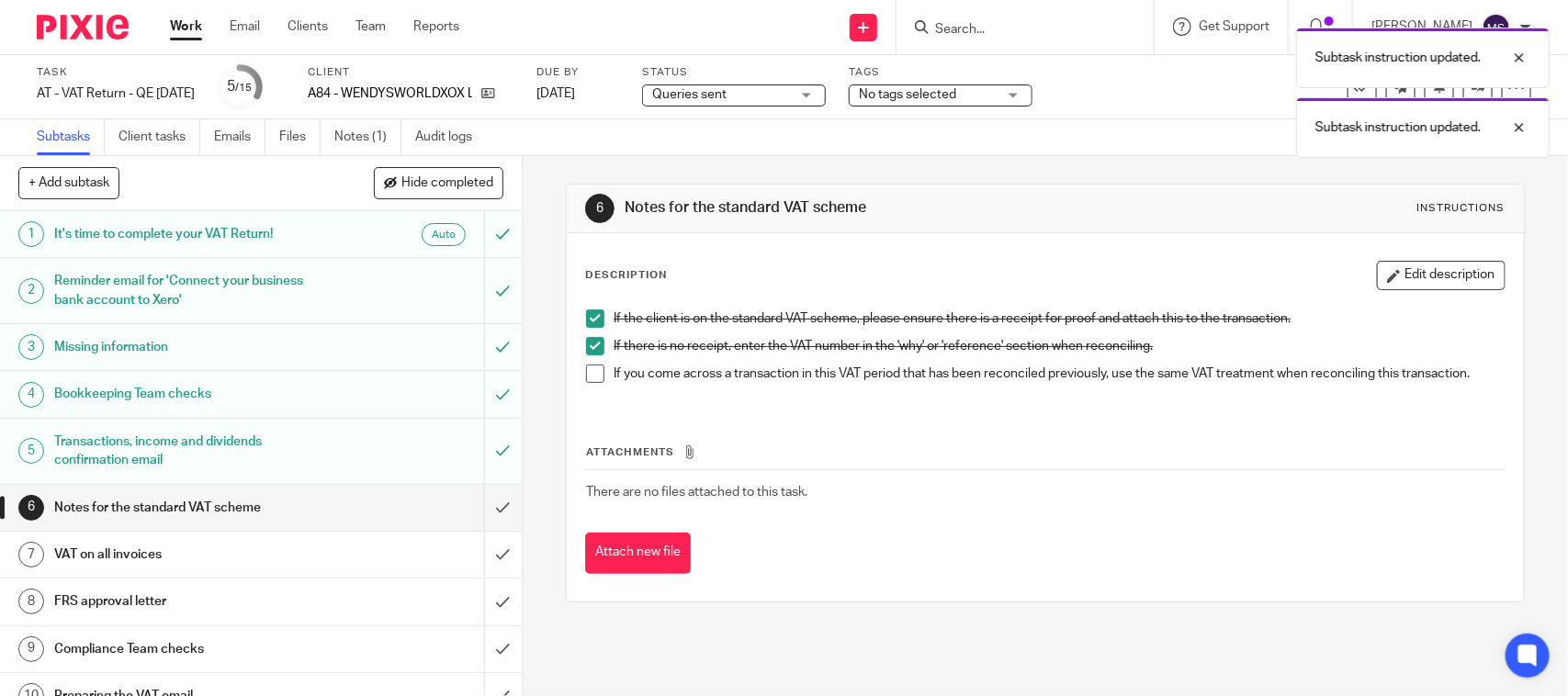
click at [586, 378] on span at bounding box center [595, 373] width 18 height 18
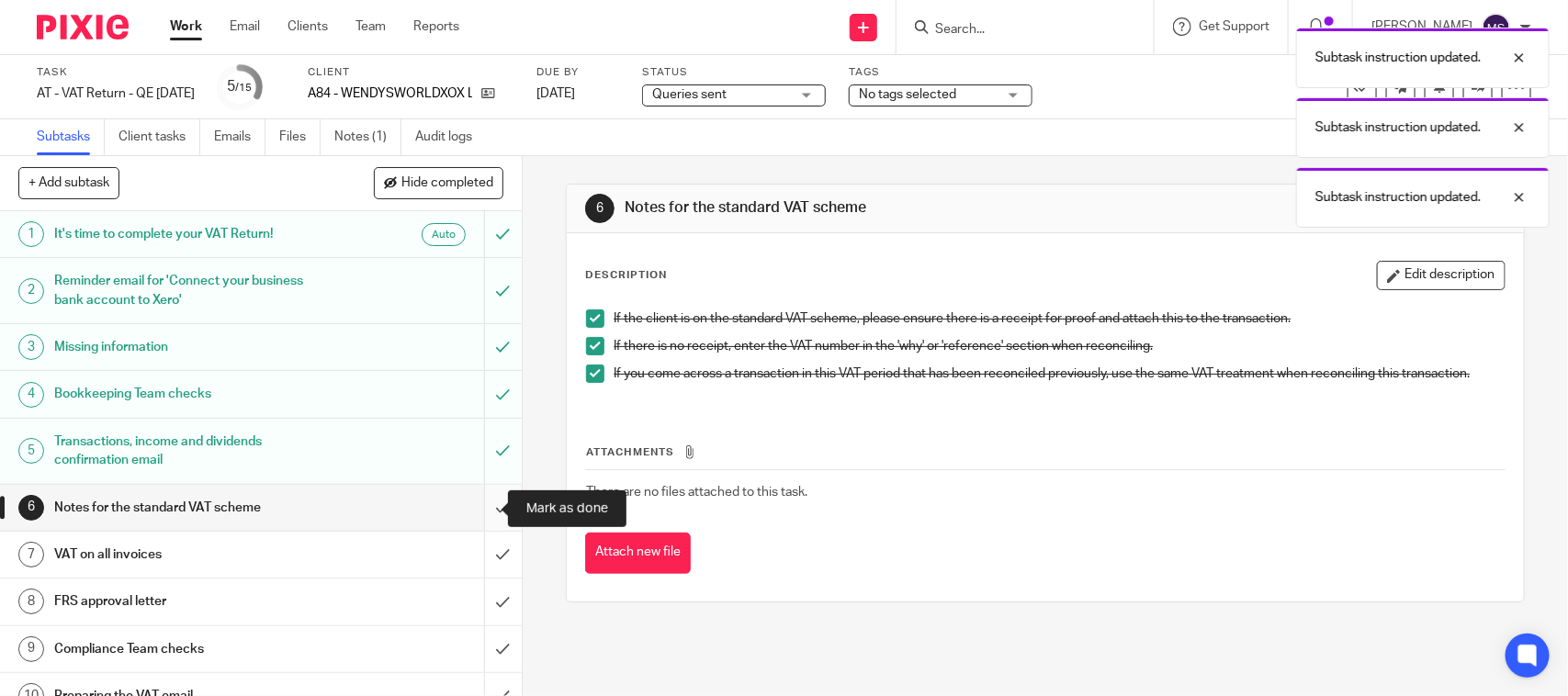
click at [476, 502] on input "submit" at bounding box center [261, 507] width 521 height 46
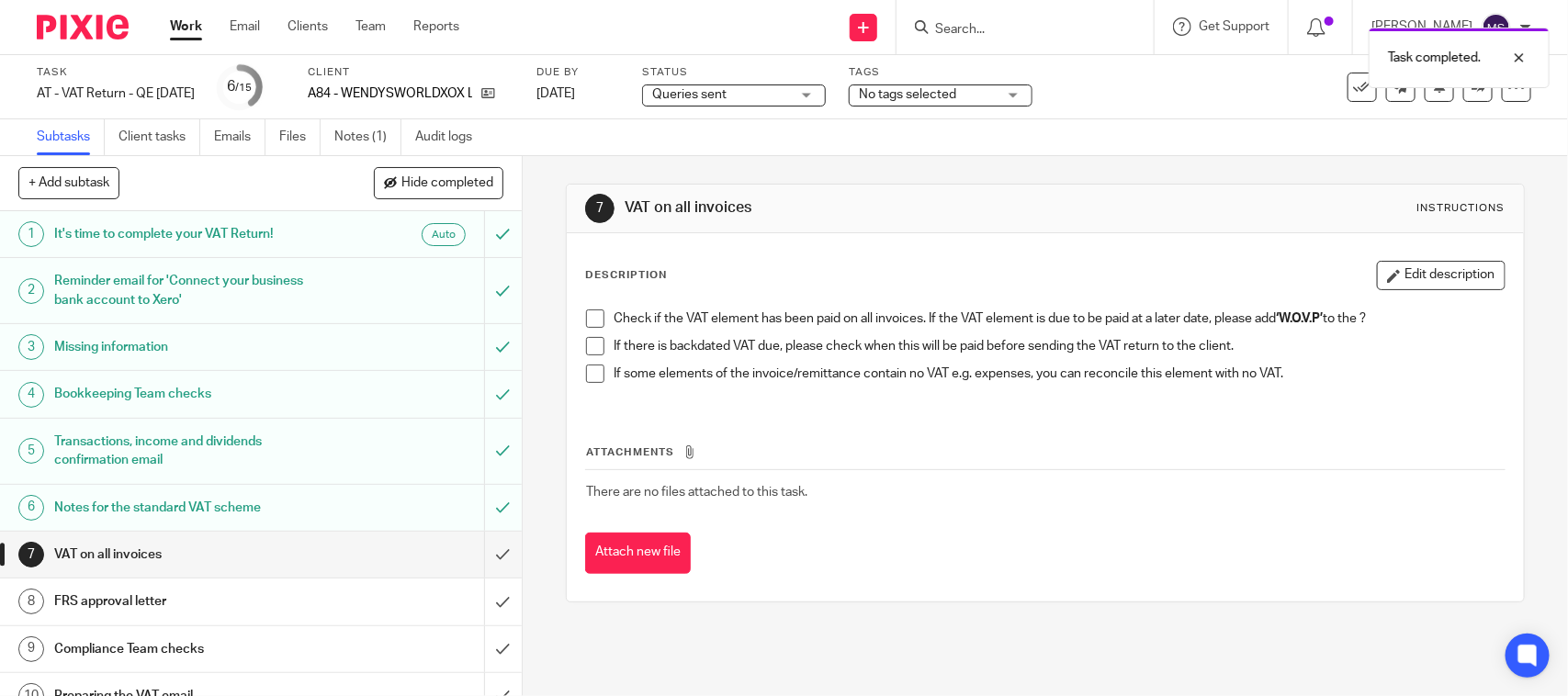
click at [588, 314] on span at bounding box center [595, 318] width 18 height 18
click at [588, 346] on span at bounding box center [595, 346] width 18 height 18
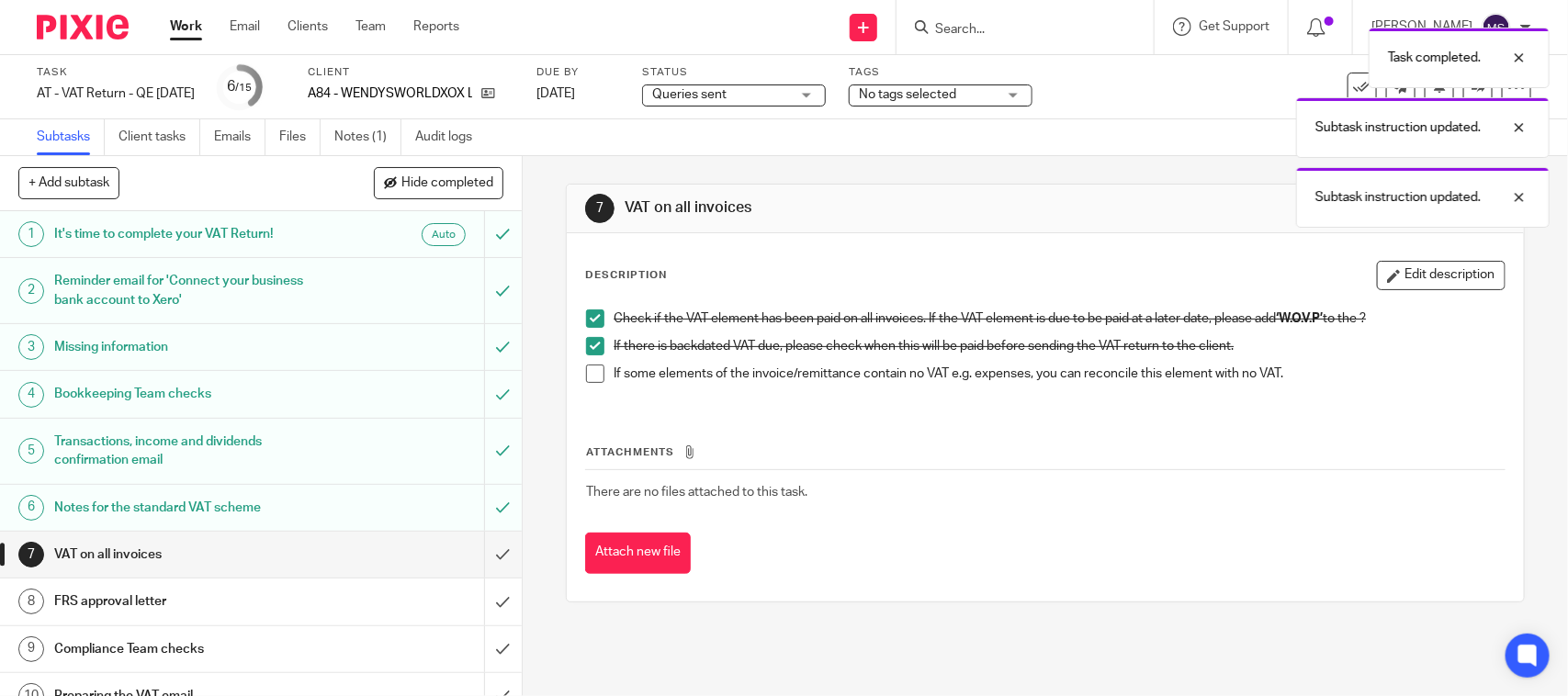
click at [590, 369] on span at bounding box center [595, 373] width 18 height 18
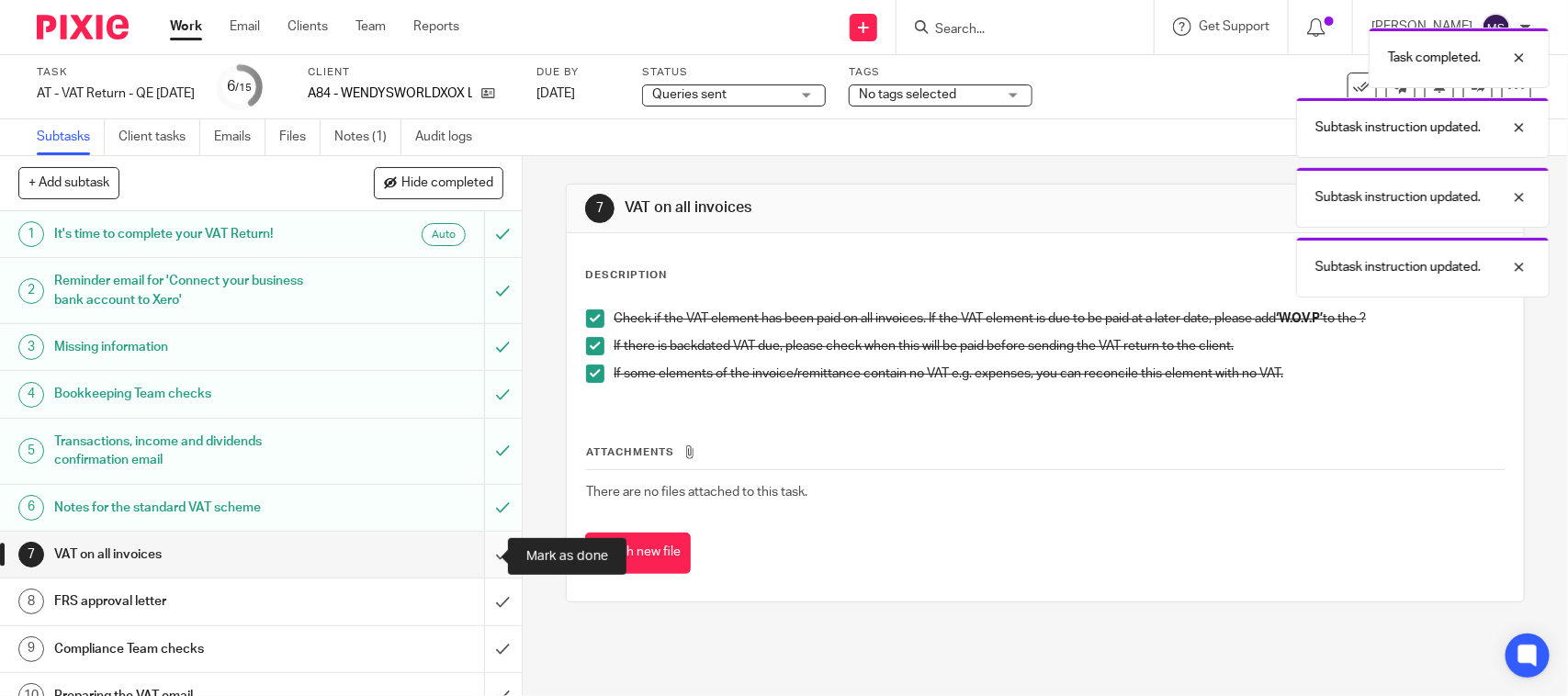
click at [483, 554] on input "submit" at bounding box center [261, 554] width 521 height 46
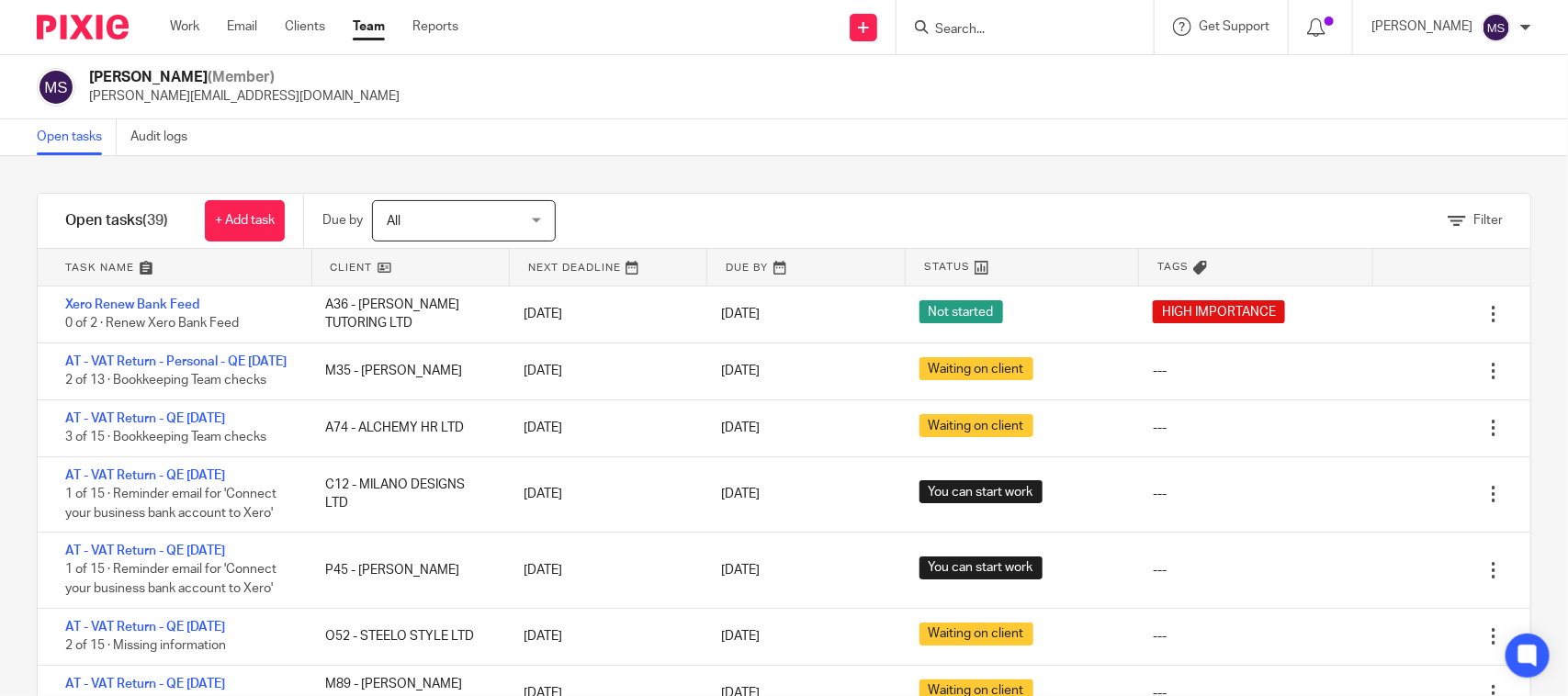
click at [1085, 124] on div "Open tasks Audit logs" at bounding box center [784, 138] width 1568 height 37
click at [593, 152] on div "Open tasks Audit logs" at bounding box center [784, 138] width 1568 height 37
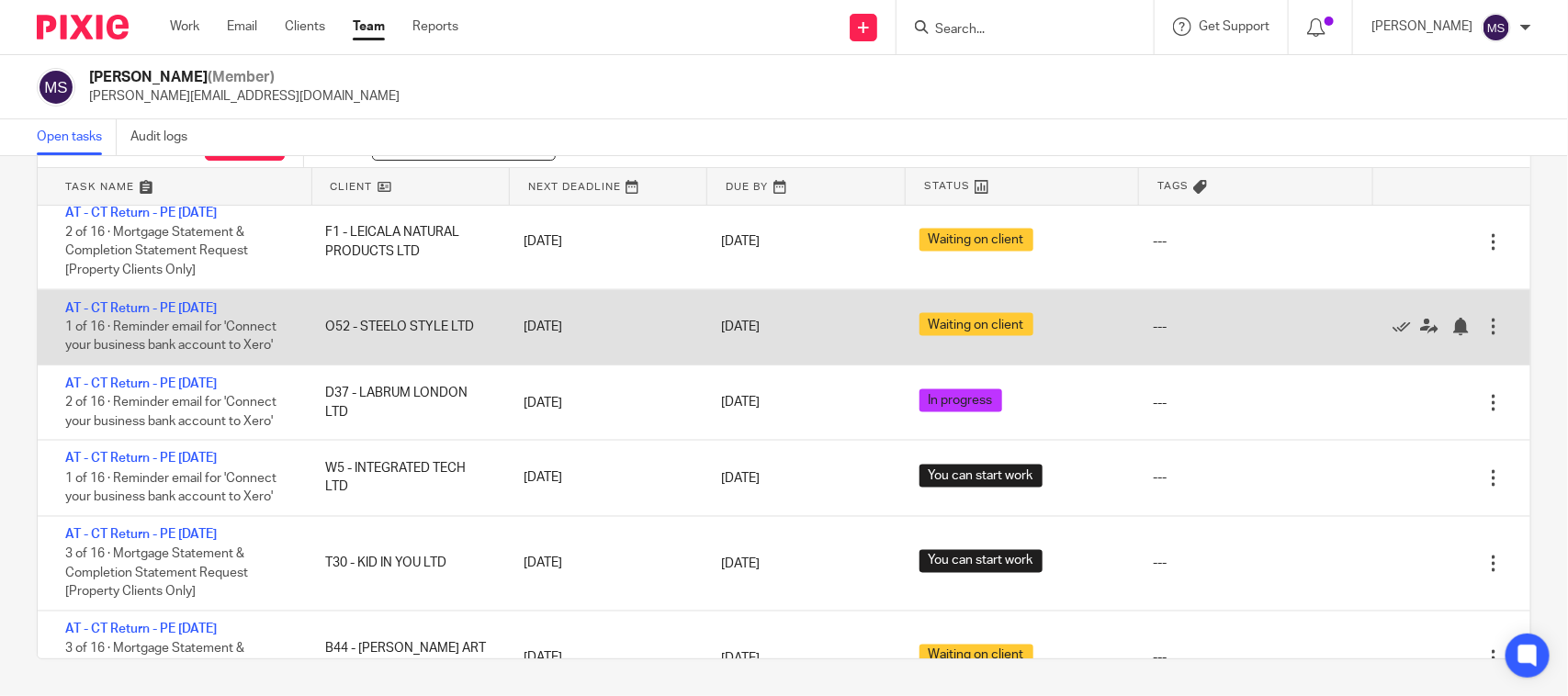
scroll to position [1493, 0]
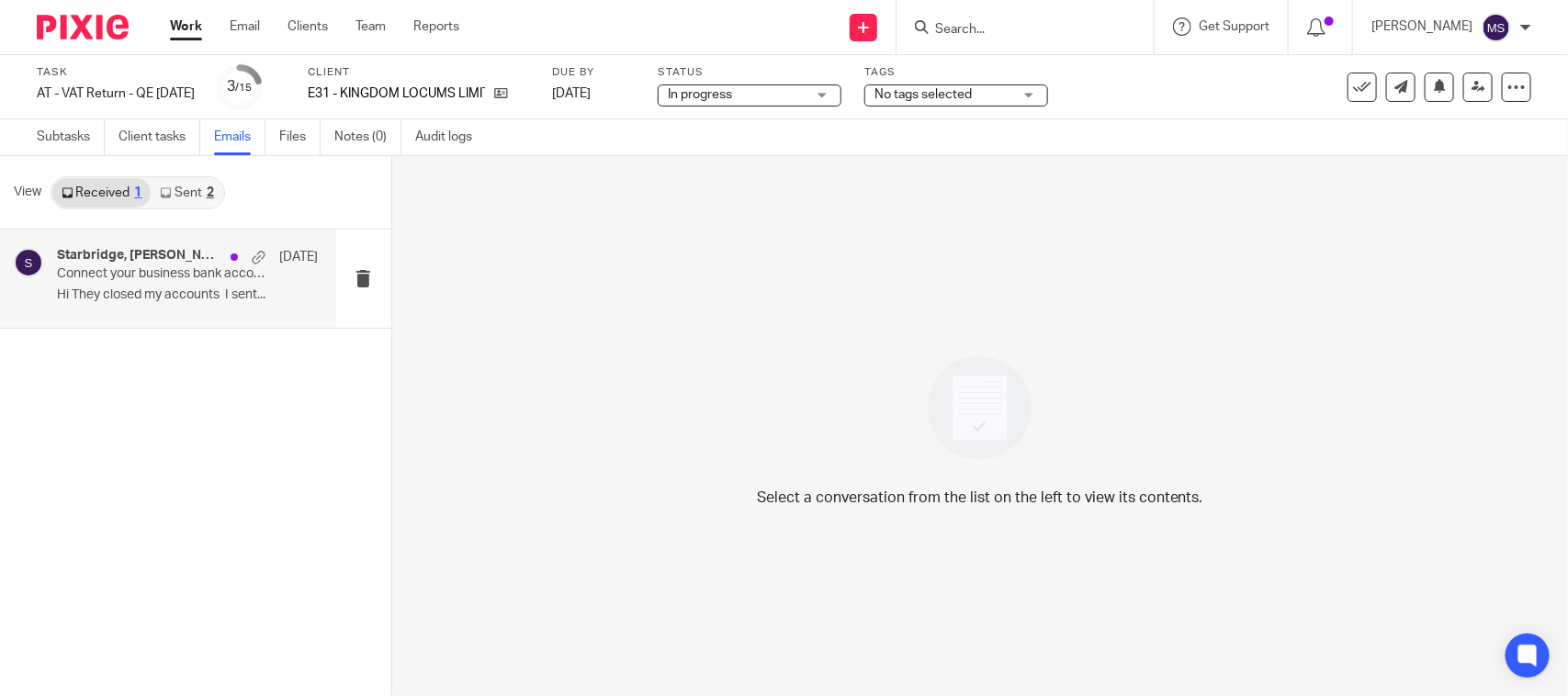
click at [111, 285] on div "Starbridge, [PERSON_NAME] [DATE] Connect your business bank account to Xero Hi …" at bounding box center [187, 278] width 261 height 61
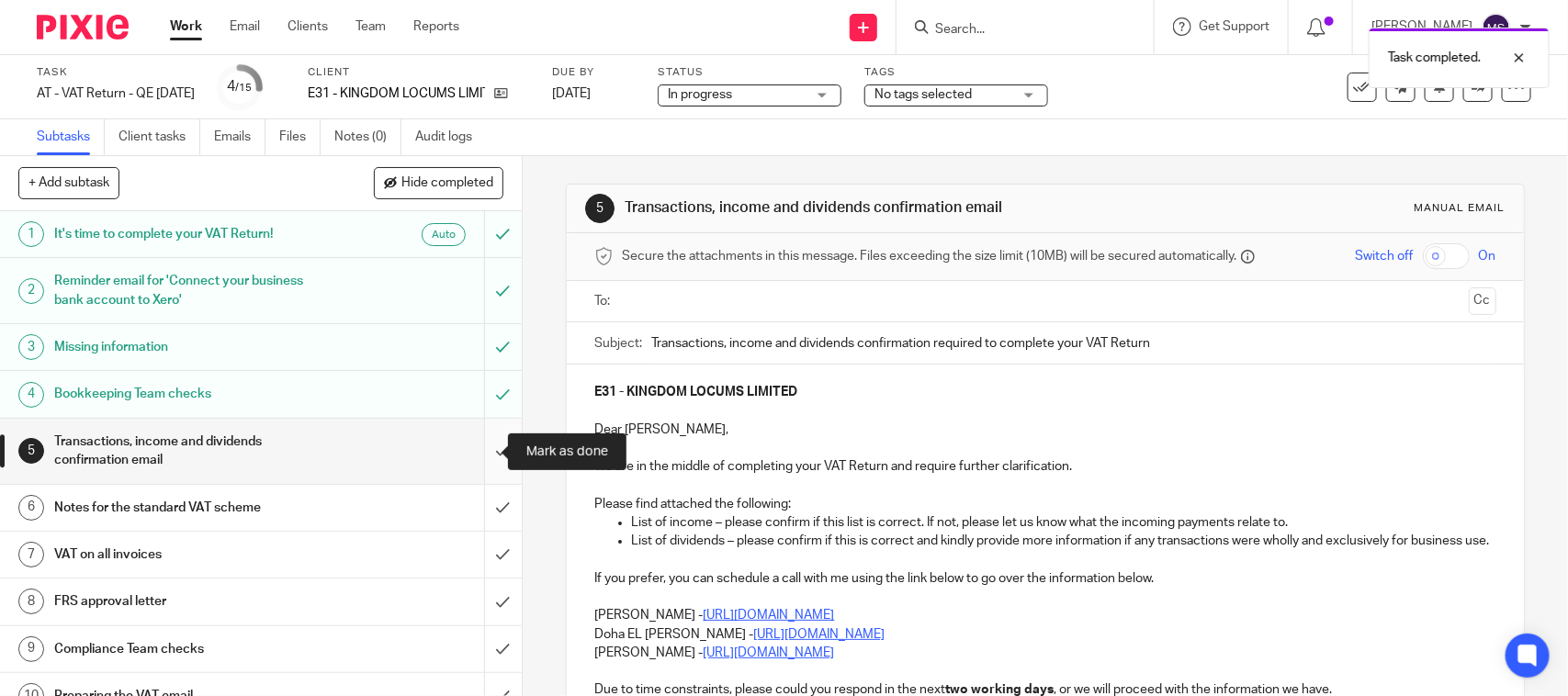
click at [485, 447] on input "submit" at bounding box center [261, 451] width 521 height 65
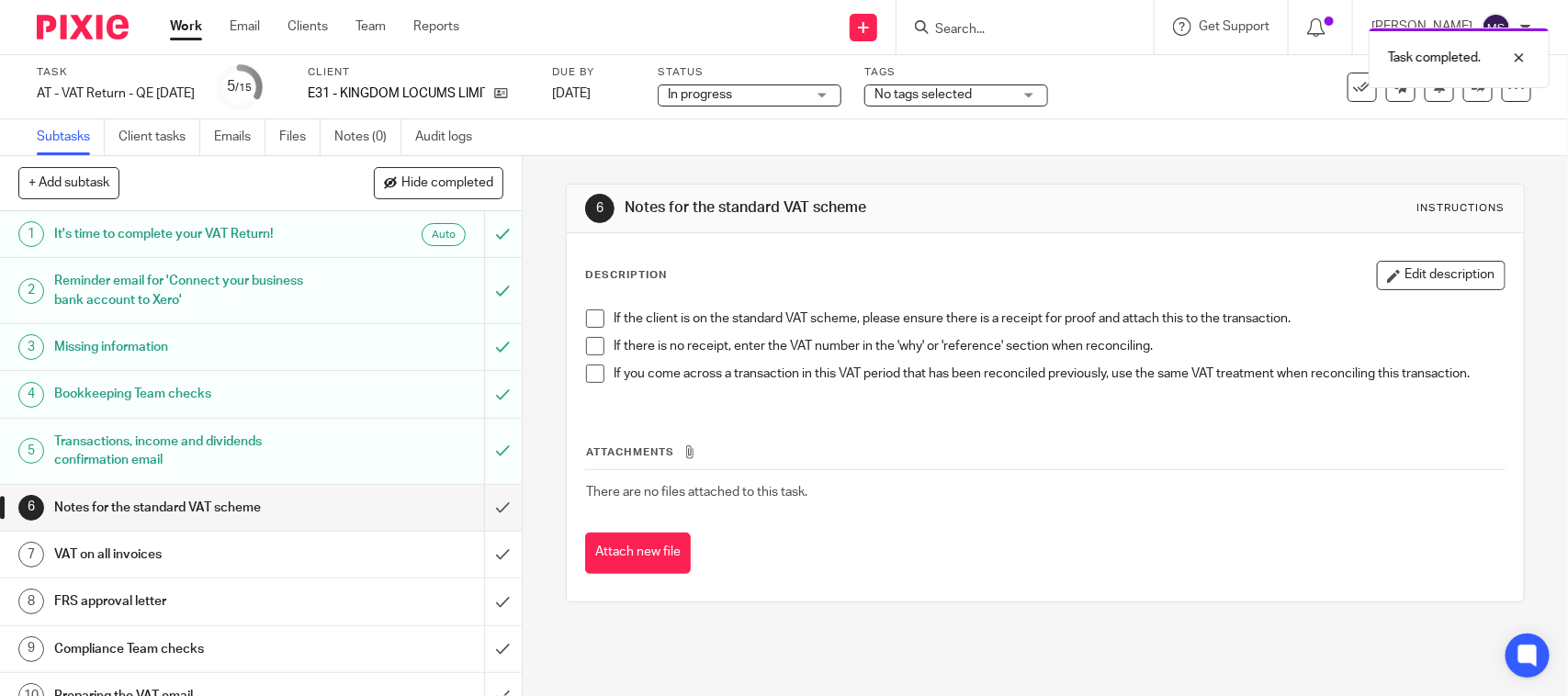
drag, startPoint x: 589, startPoint y: 322, endPoint x: 588, endPoint y: 365, distance: 43.0
click at [589, 322] on span at bounding box center [595, 318] width 18 height 18
click at [593, 346] on span at bounding box center [595, 346] width 18 height 18
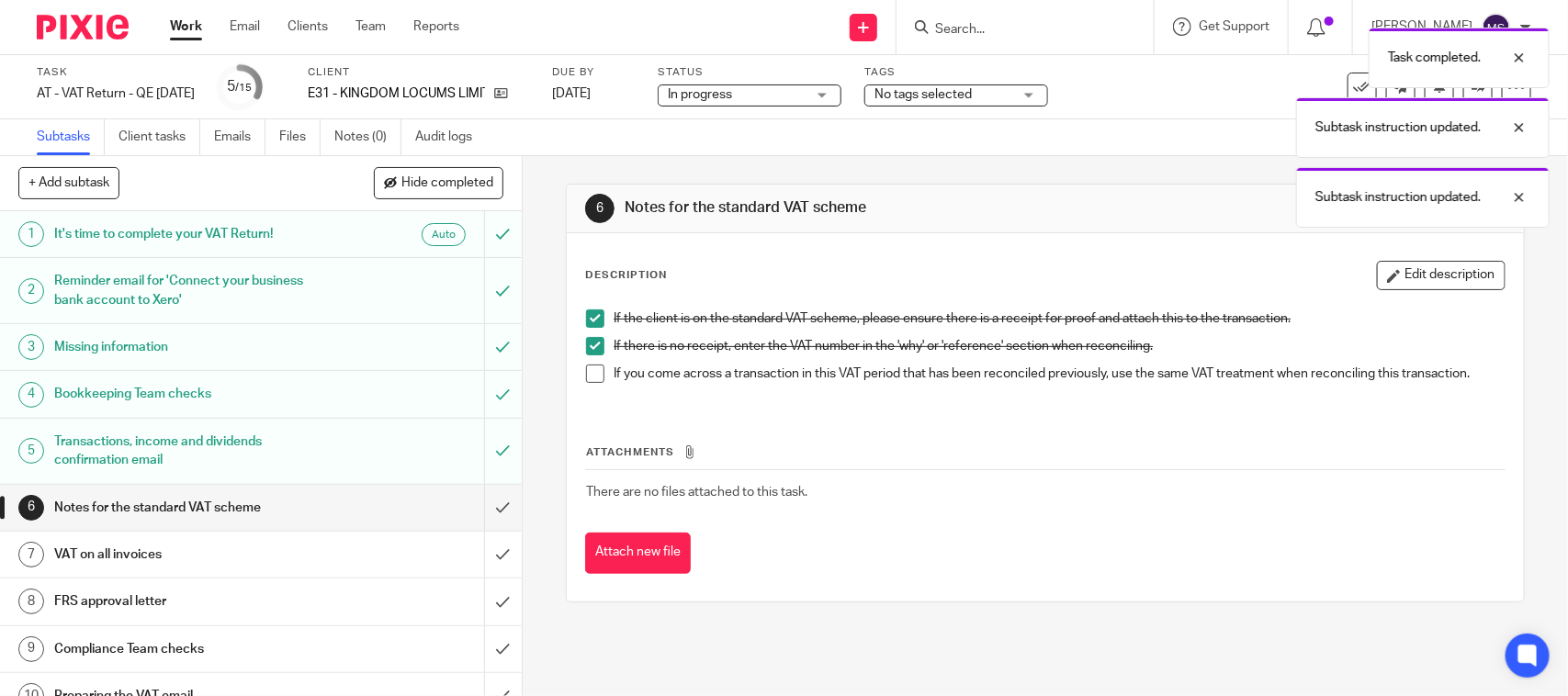
click at [589, 361] on li "If there is no receipt, enter the VAT number in the 'why' or 'reference' sectio…" at bounding box center [1045, 351] width 918 height 27
click at [586, 372] on span at bounding box center [595, 373] width 18 height 18
click at [476, 508] on input "submit" at bounding box center [261, 507] width 521 height 46
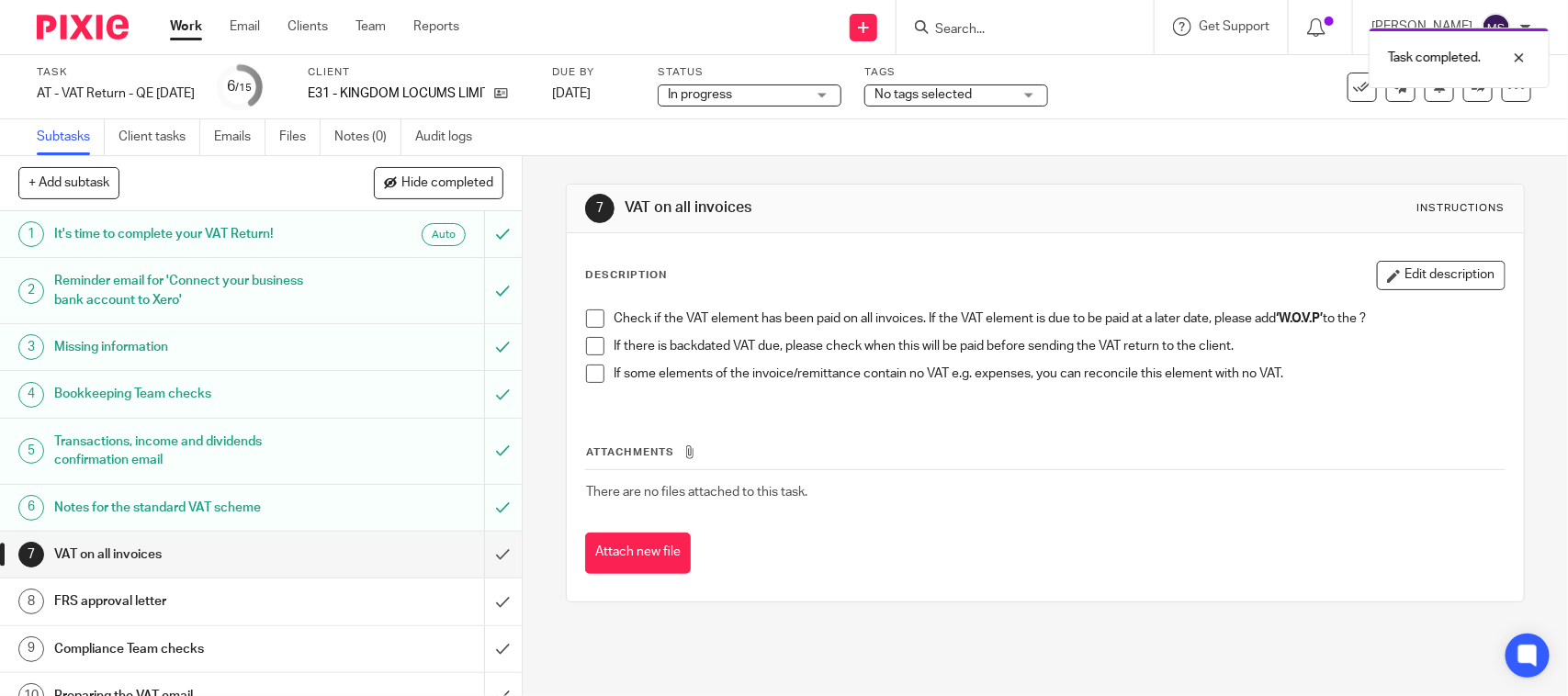
click at [586, 320] on span at bounding box center [595, 318] width 18 height 18
click at [588, 345] on span at bounding box center [595, 346] width 18 height 18
click at [586, 373] on span at bounding box center [595, 373] width 18 height 18
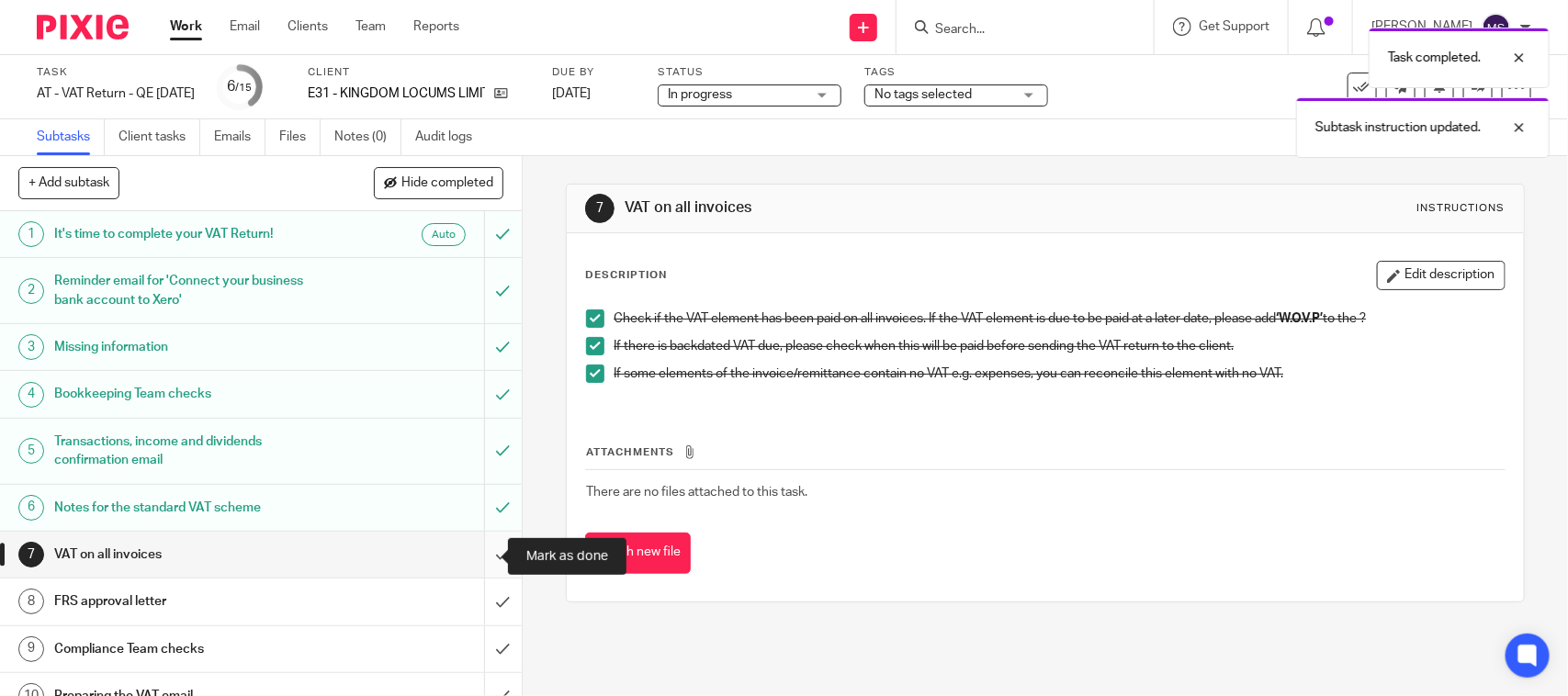
click at [483, 554] on input "submit" at bounding box center [261, 554] width 521 height 46
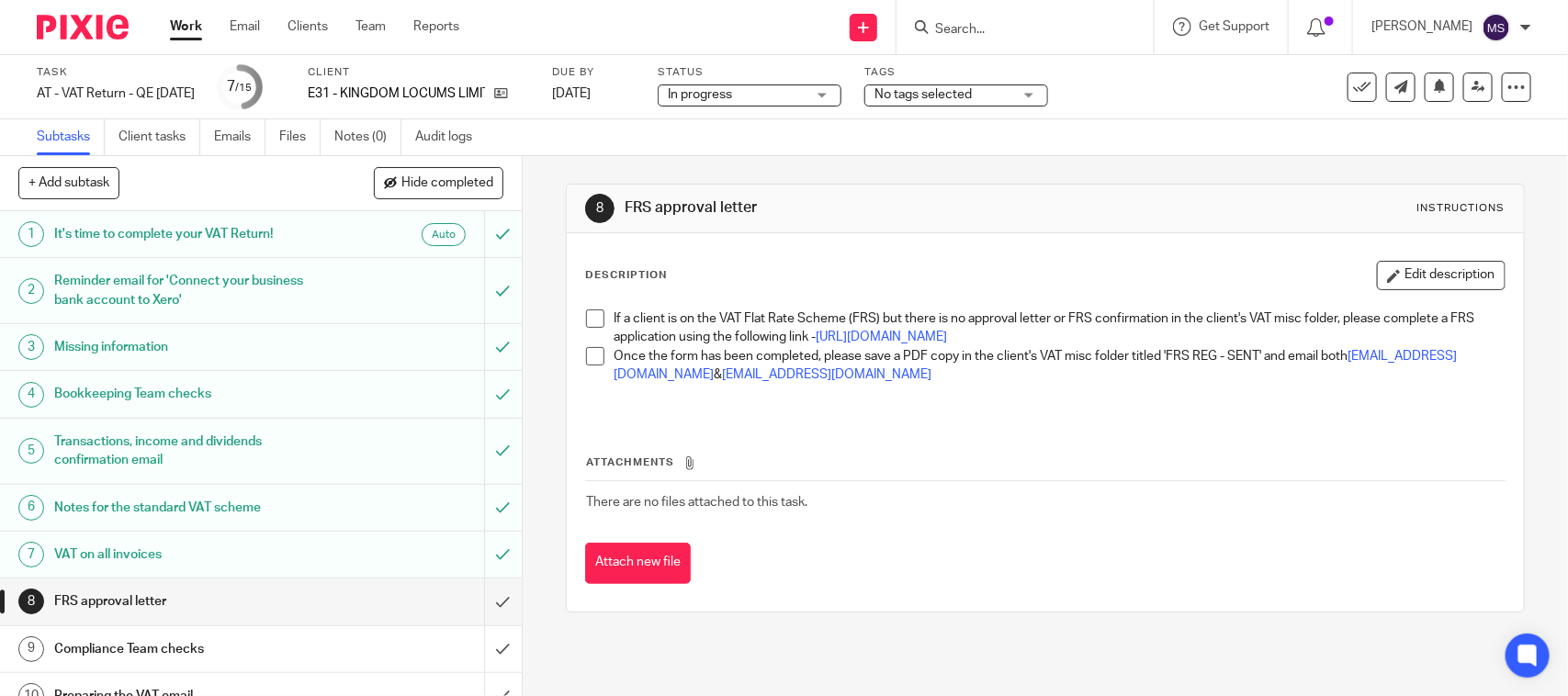
click at [588, 313] on span at bounding box center [595, 318] width 18 height 18
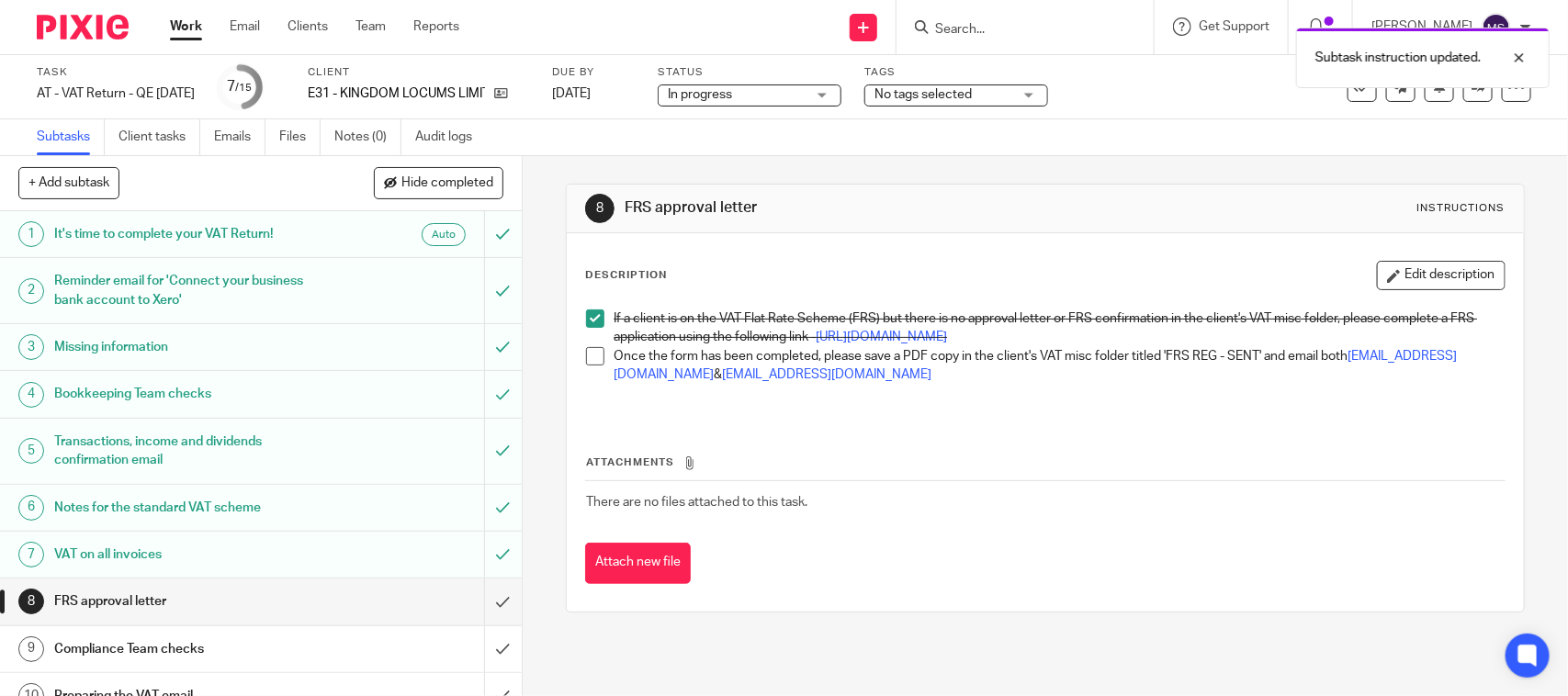
click at [586, 365] on span at bounding box center [595, 356] width 18 height 18
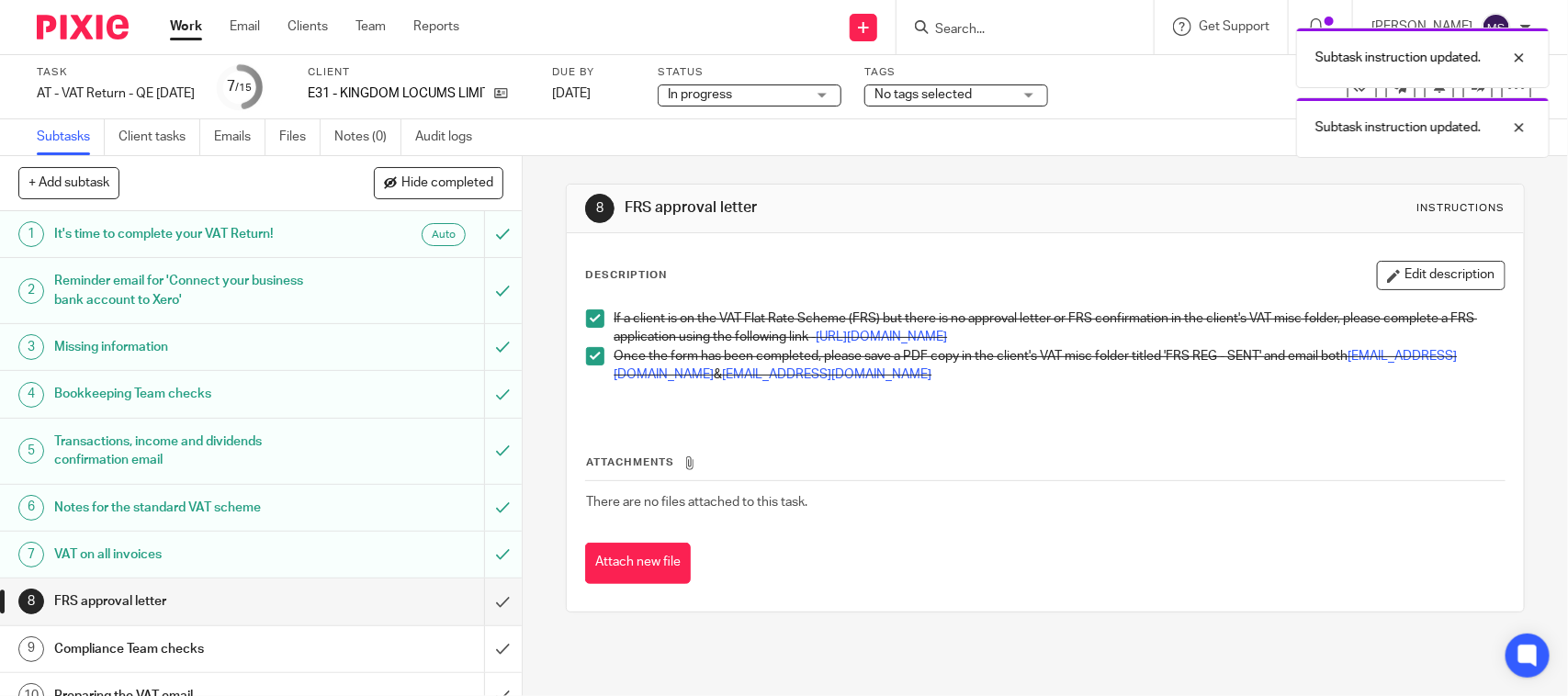
scroll to position [114, 0]
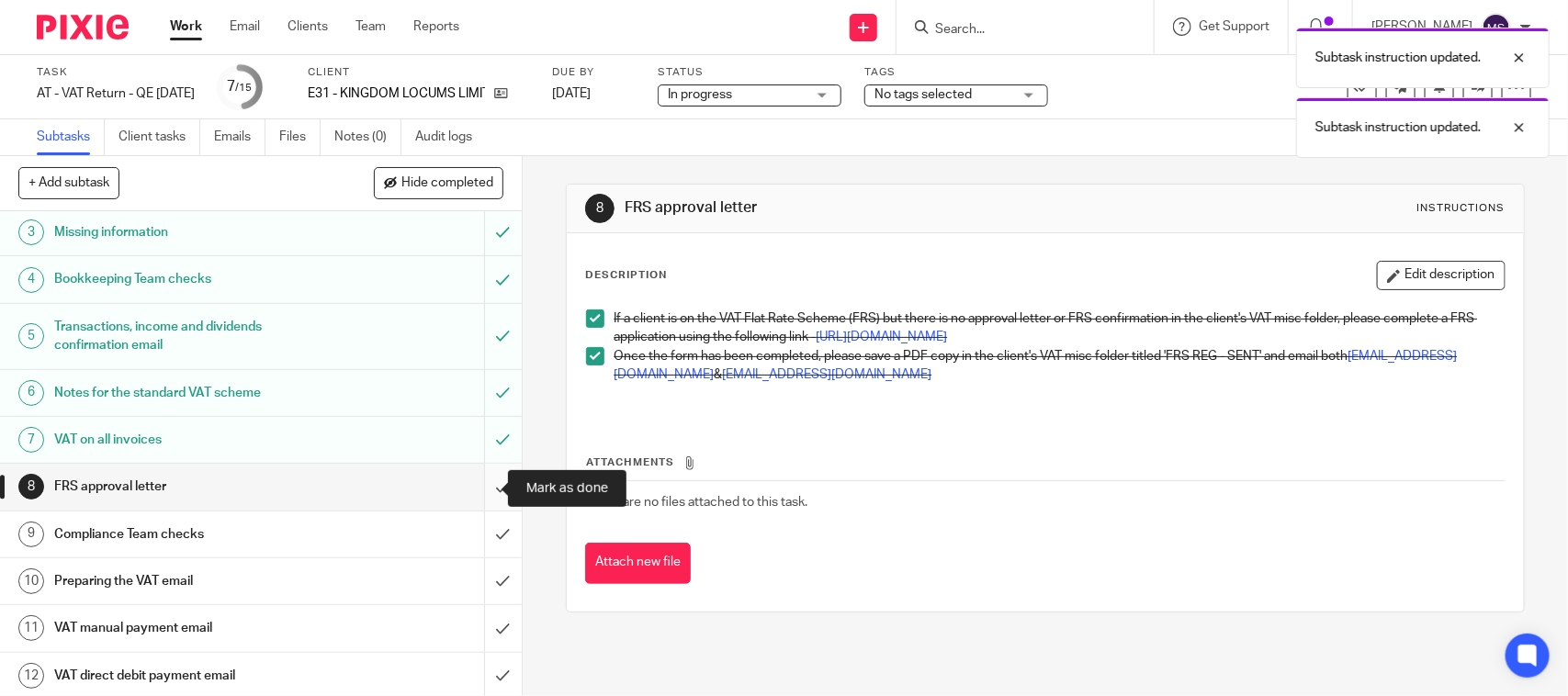
click at [481, 487] on input "submit" at bounding box center [261, 487] width 521 height 46
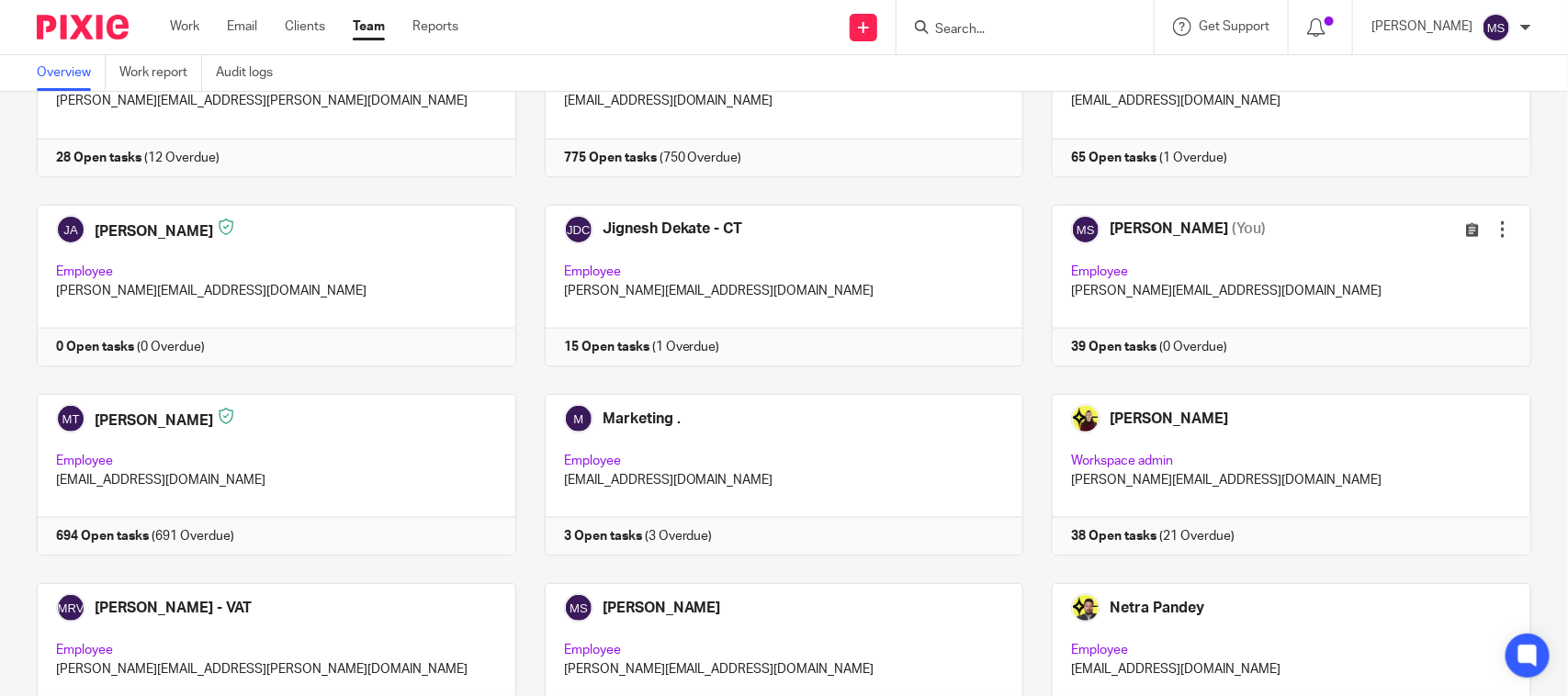
scroll to position [899, 0]
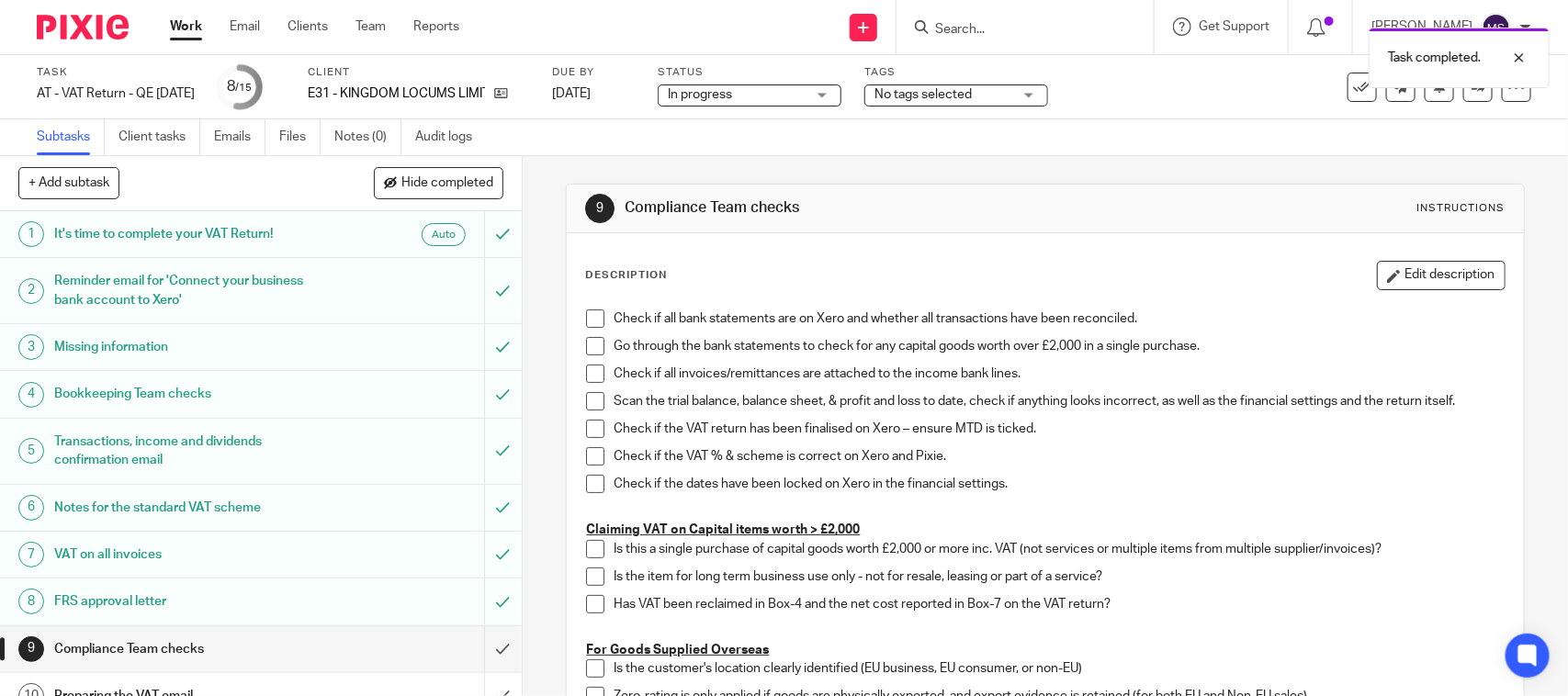
drag, startPoint x: 831, startPoint y: 85, endPoint x: 837, endPoint y: 122, distance: 37.5
click at [834, 85] on div "Task completed." at bounding box center [1167, 53] width 766 height 70
click at [805, 94] on span "In progress" at bounding box center [737, 95] width 138 height 19
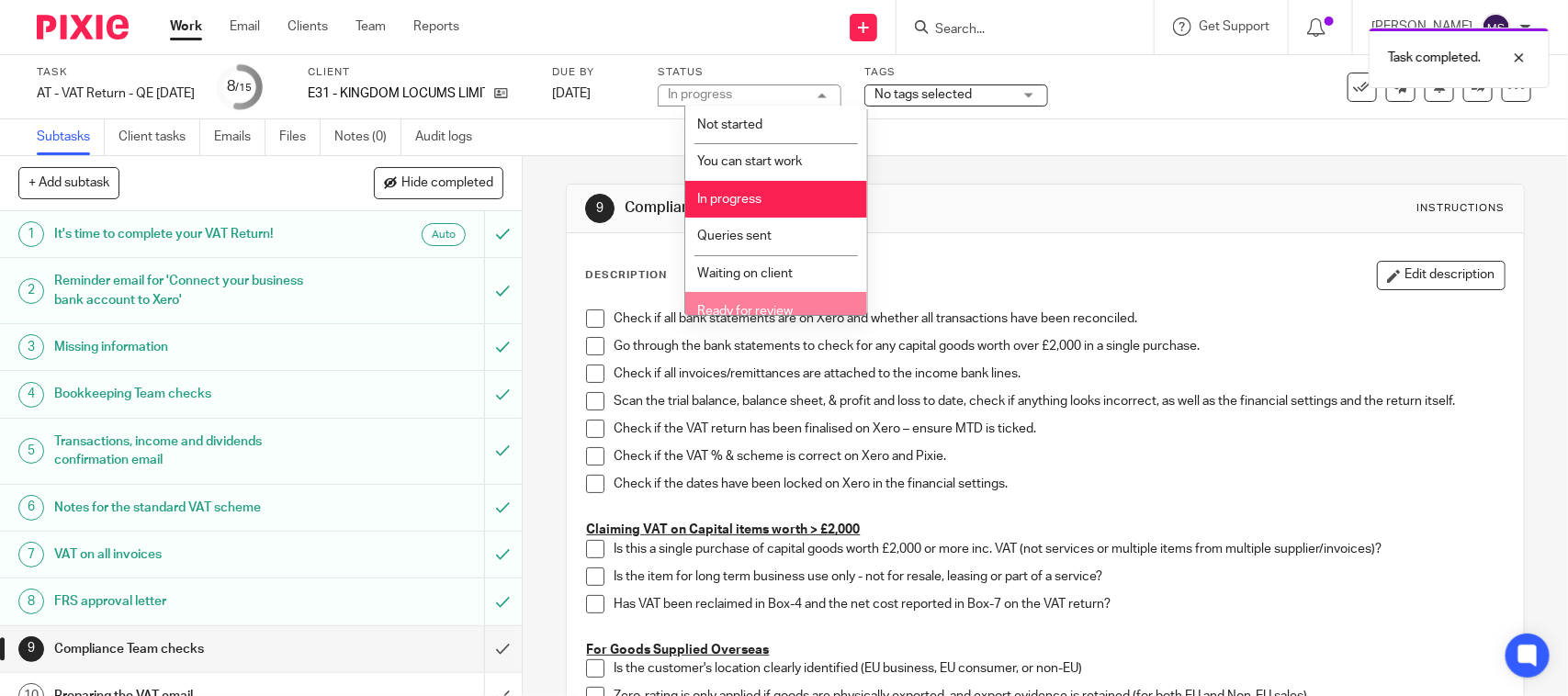
click at [742, 299] on li "Ready for review" at bounding box center [776, 310] width 182 height 38
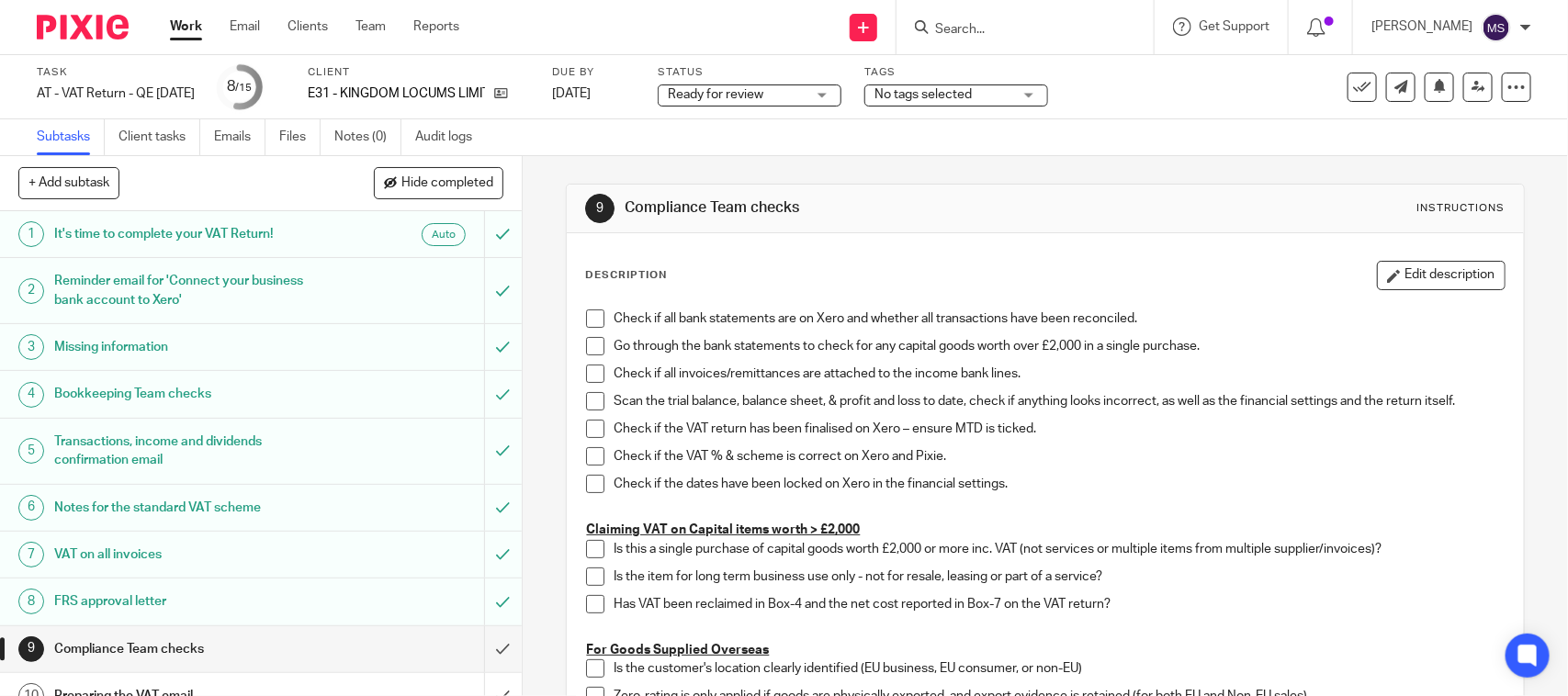
click at [898, 149] on div "Subtasks Client tasks Emails Files Notes (0) Audit logs" at bounding box center [784, 138] width 1568 height 37
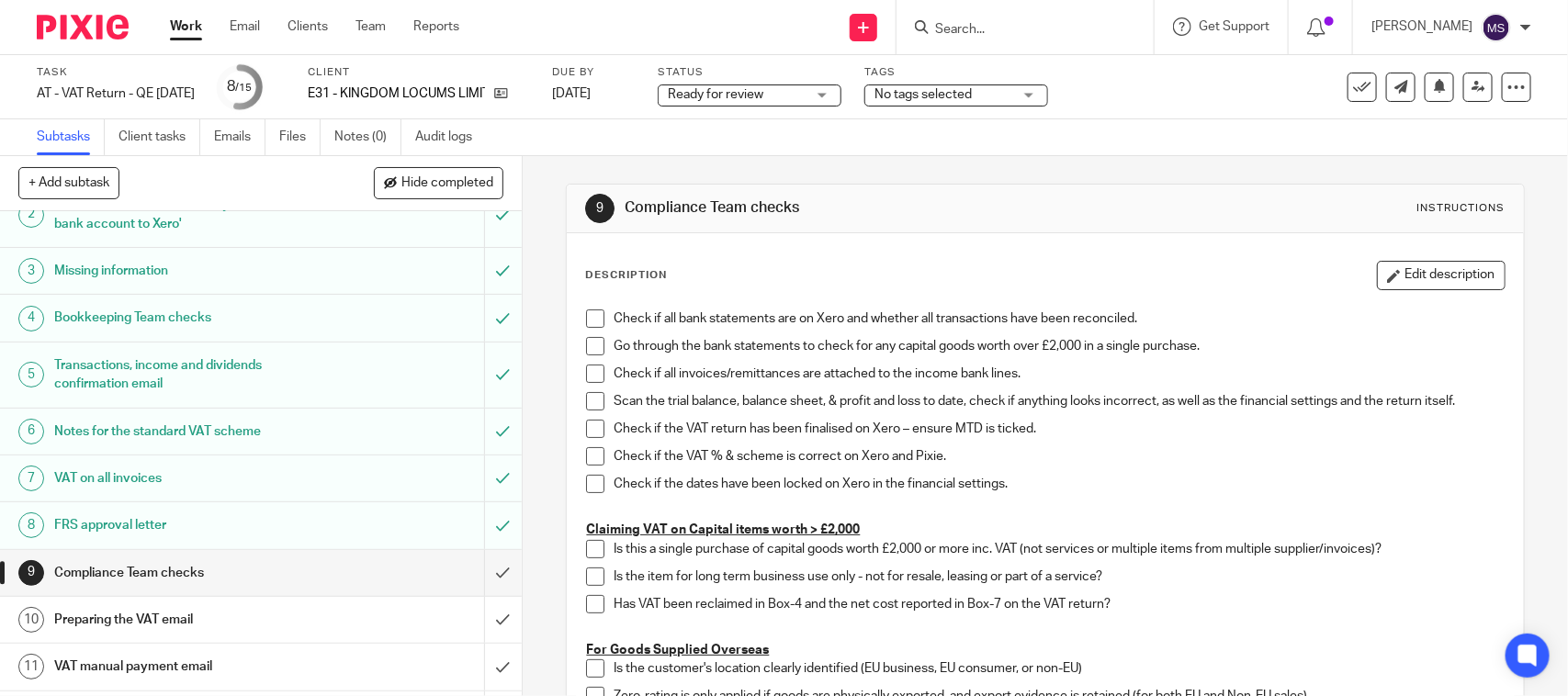
scroll to position [114, 0]
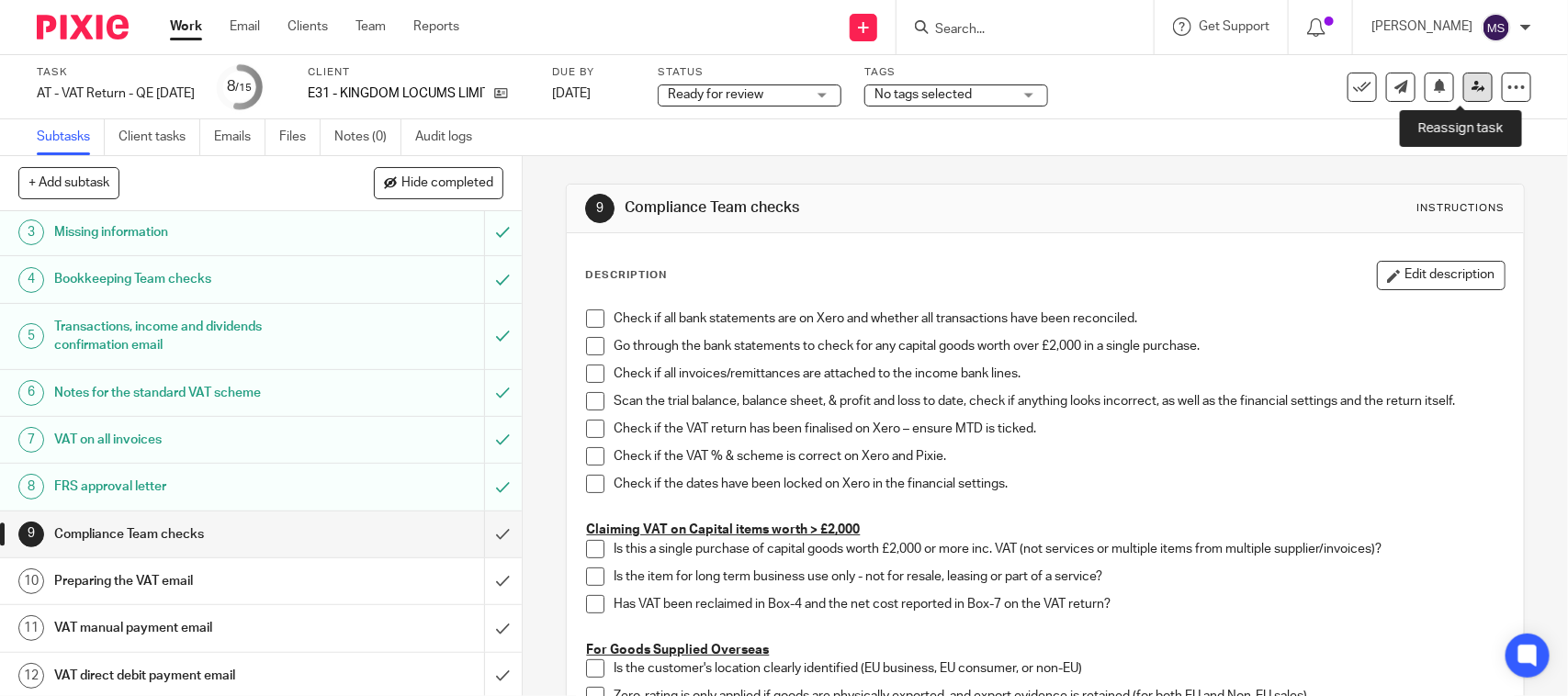
click at [1471, 84] on icon at bounding box center [1478, 86] width 14 height 14
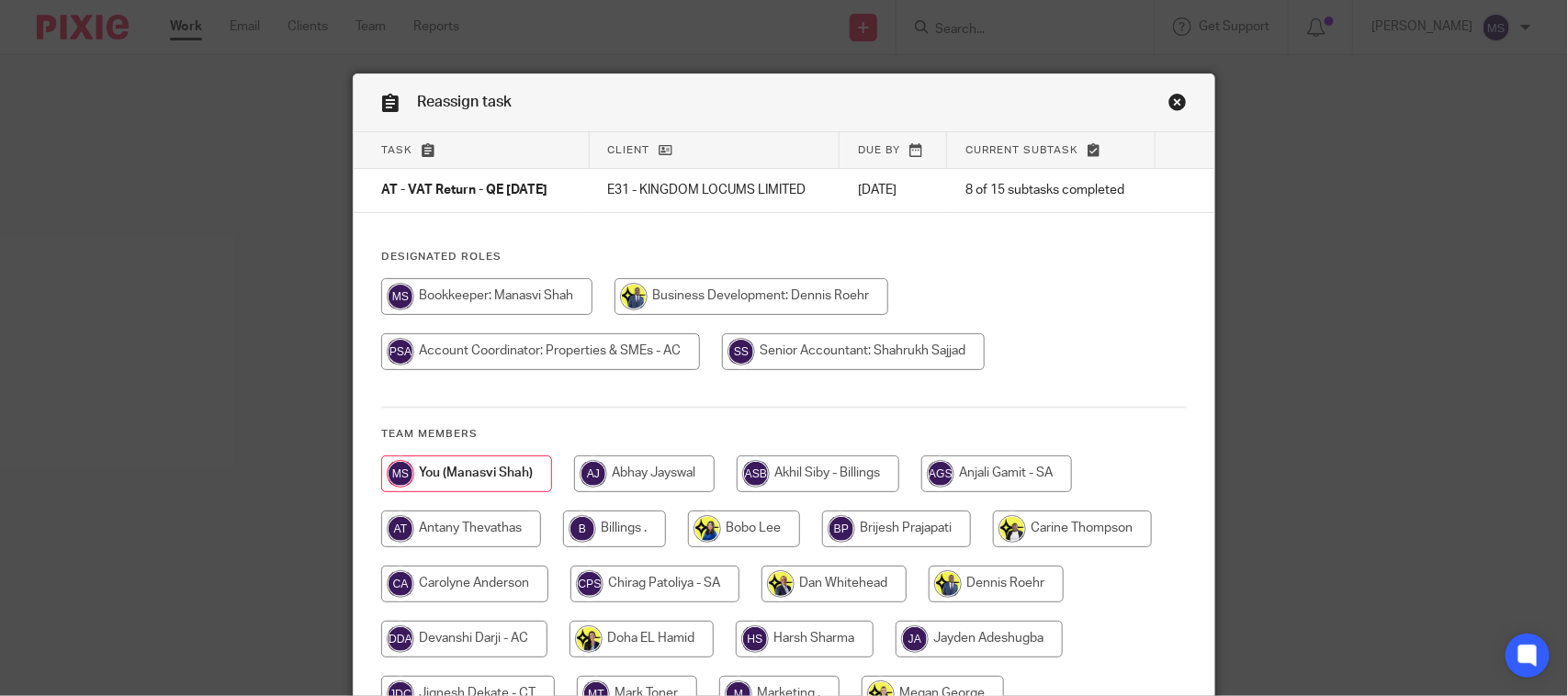
scroll to position [230, 0]
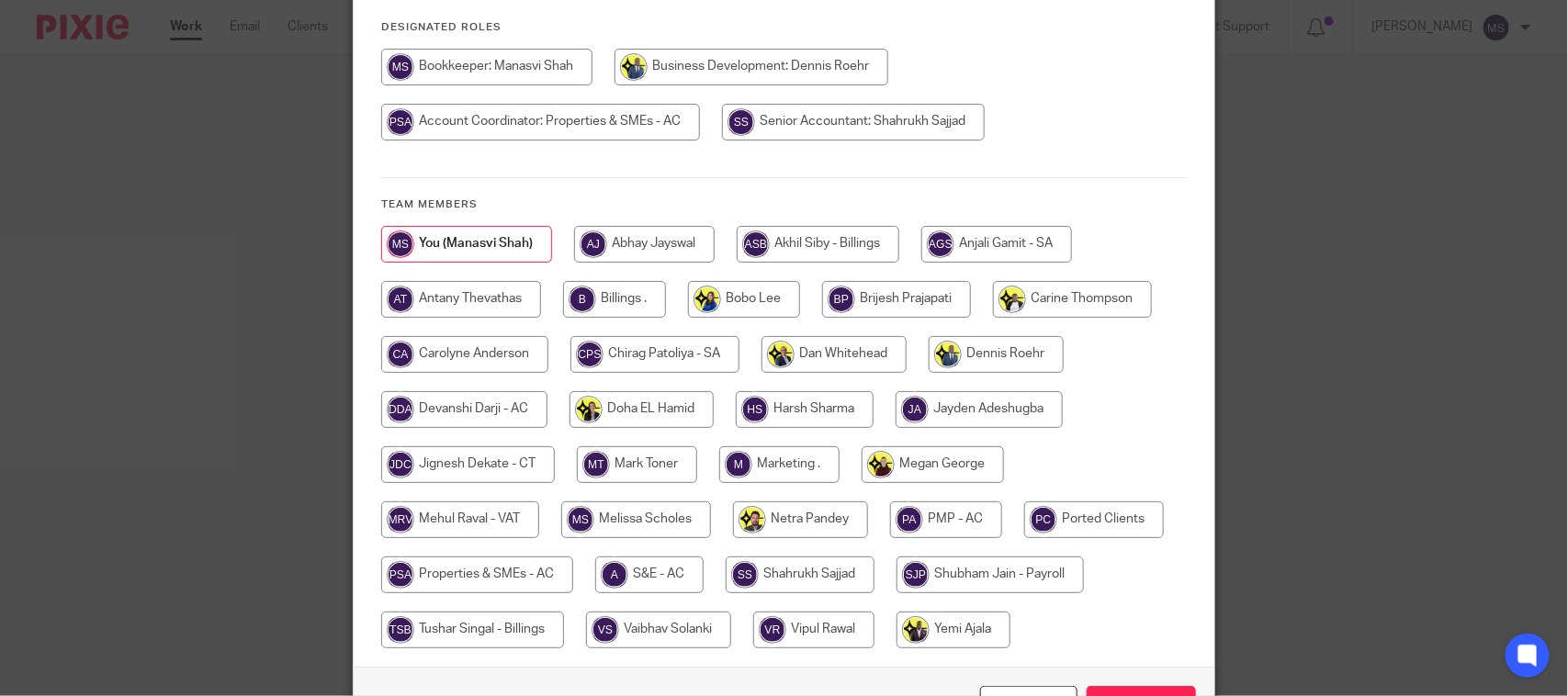
click at [432, 517] on input "radio" at bounding box center [459, 520] width 158 height 37
radio input "true"
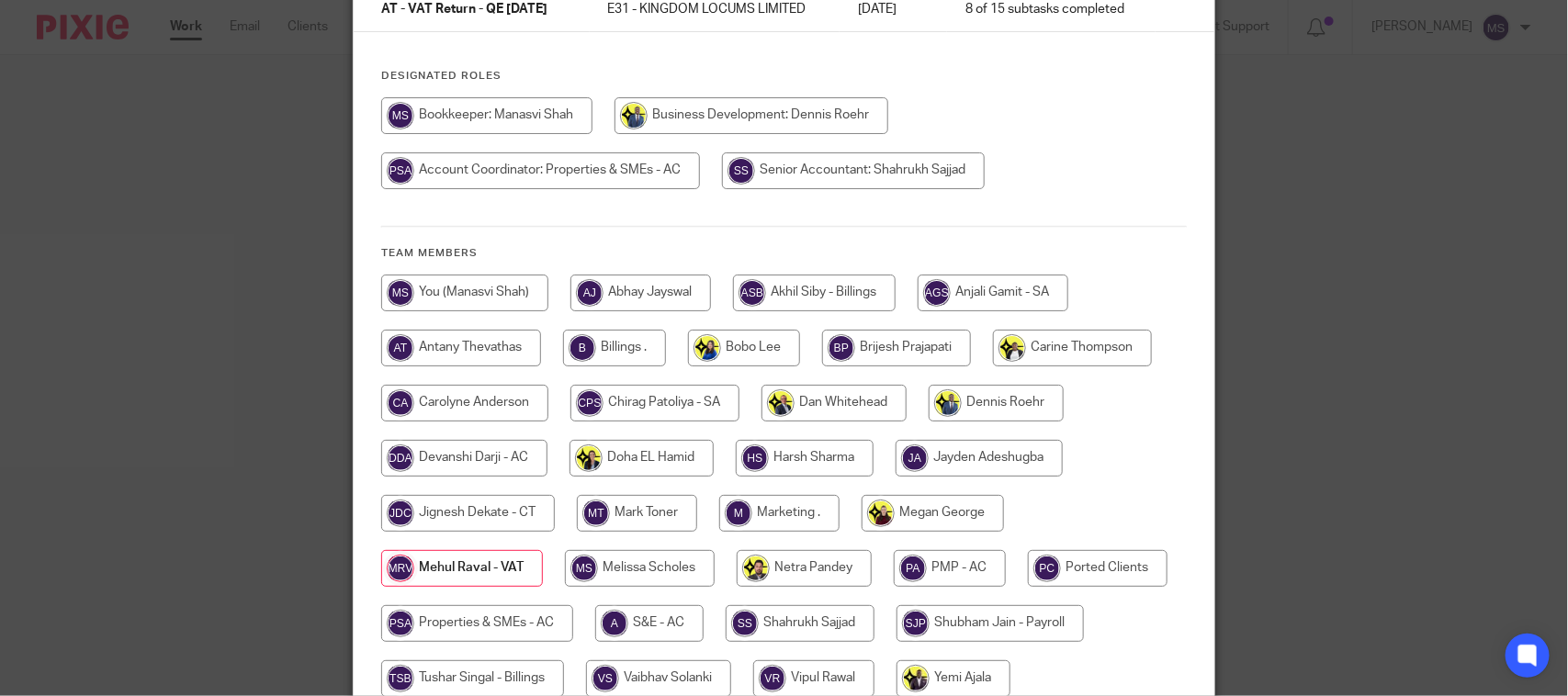
scroll to position [352, 0]
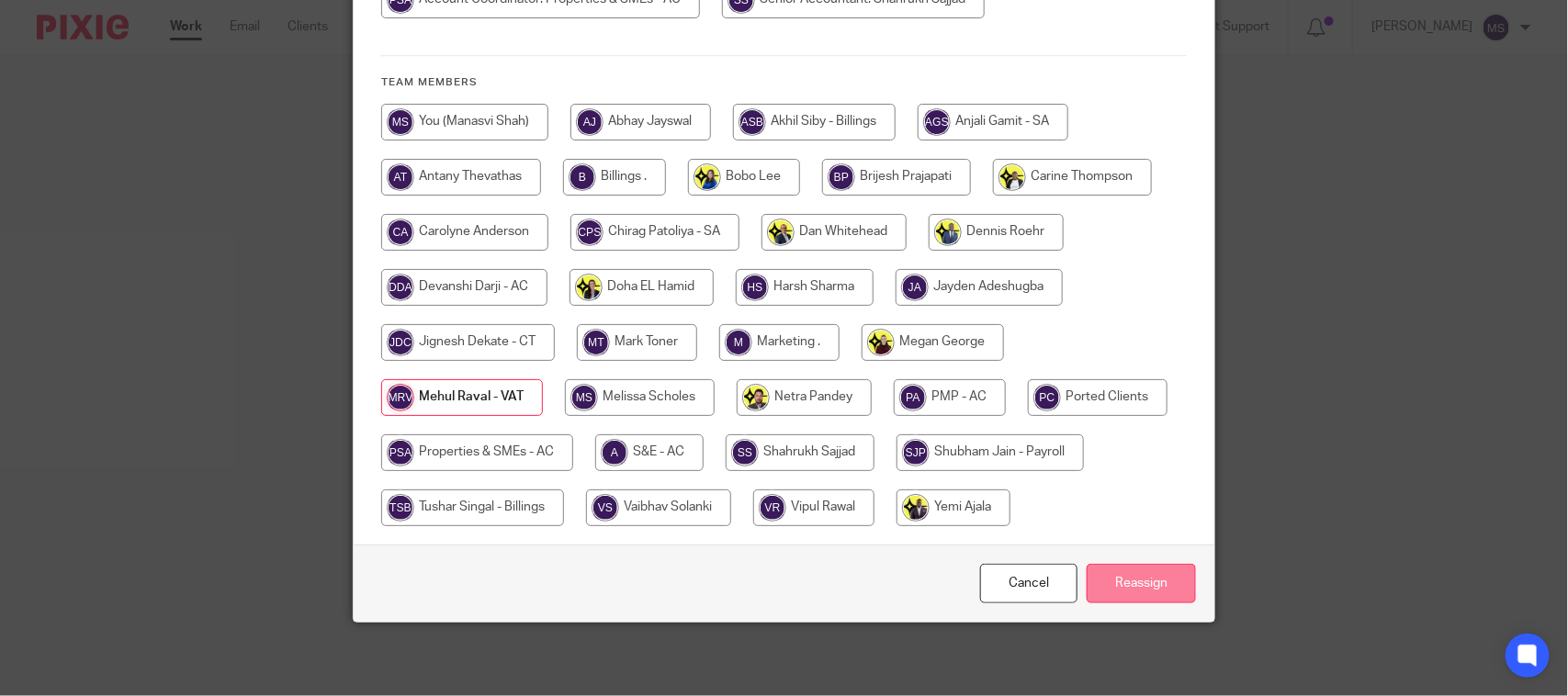
click at [1131, 588] on input "Reassign" at bounding box center [1141, 584] width 110 height 40
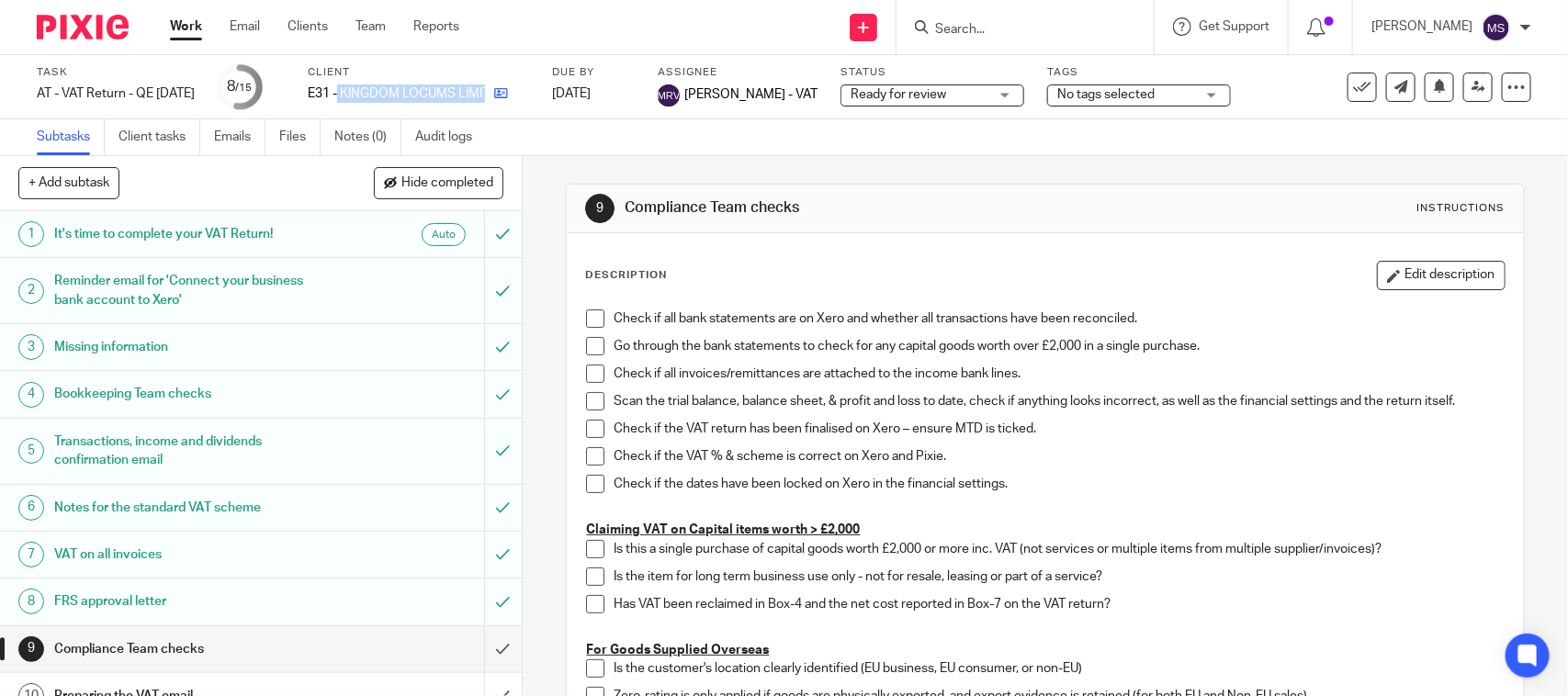
drag, startPoint x: 364, startPoint y: 92, endPoint x: 549, endPoint y: 138, distance: 190.6
click at [518, 93] on div "E31 - KINGDOM LOCUMS LIMITED" at bounding box center [418, 93] width 221 height 18
copy div "KINGDOM LOCUMS LIMITED"
click at [813, 152] on div "Subtasks Client tasks Emails Files Notes (0) Audit logs" at bounding box center [784, 138] width 1568 height 37
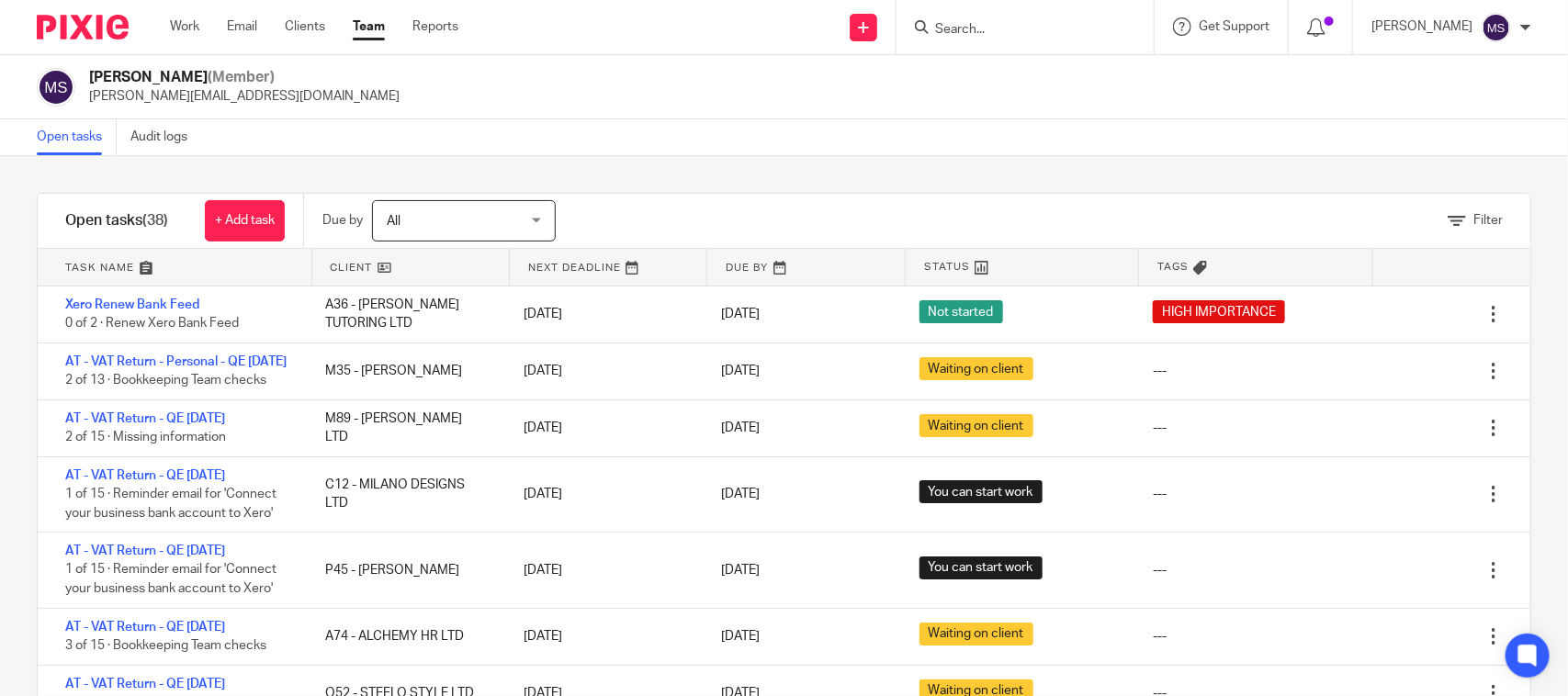
click at [1142, 85] on div "[PERSON_NAME] (Member) [PERSON_NAME][EMAIL_ADDRESS][DOMAIN_NAME]" at bounding box center [784, 87] width 1494 height 39
click at [805, 103] on div "[PERSON_NAME] (Member) [PERSON_NAME][EMAIL_ADDRESS][DOMAIN_NAME]" at bounding box center [784, 87] width 1494 height 39
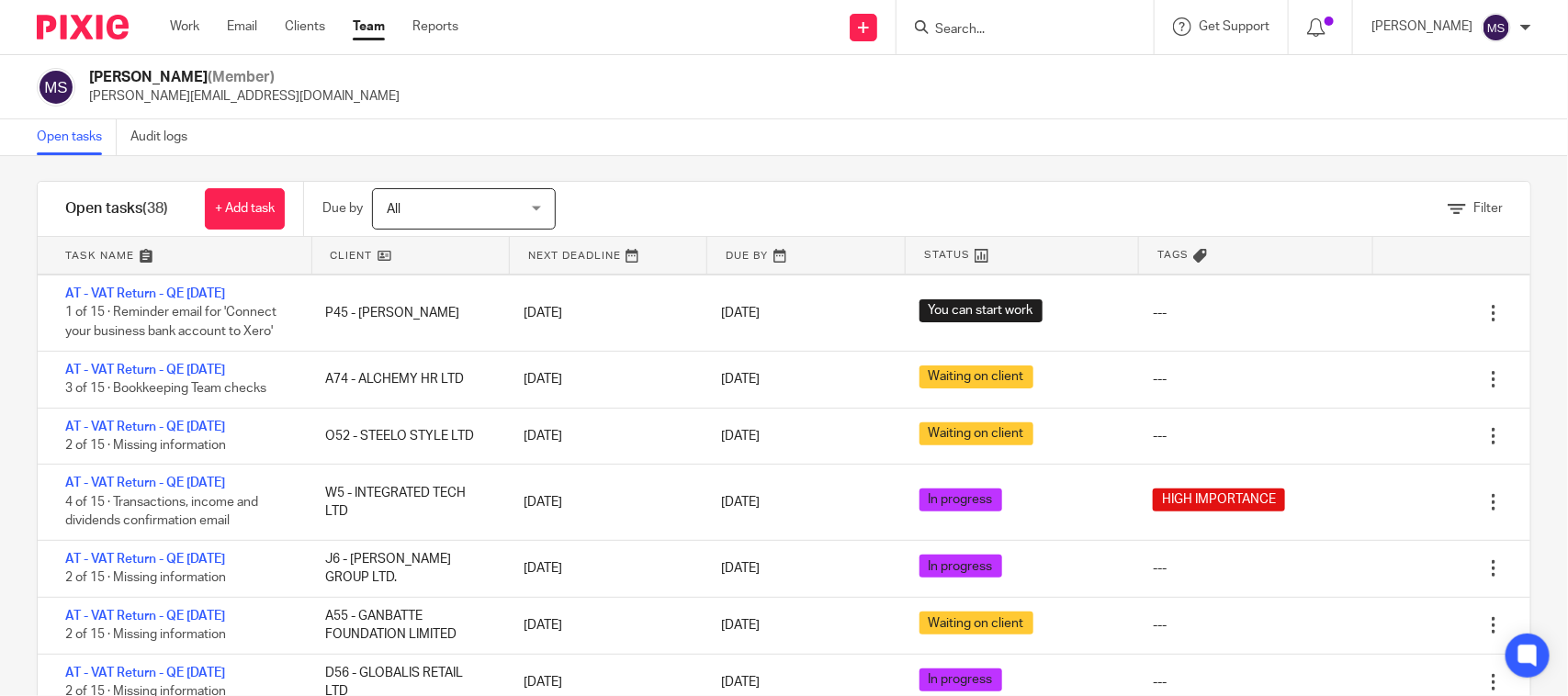
scroll to position [491, 0]
